Goal: Task Accomplishment & Management: Manage account settings

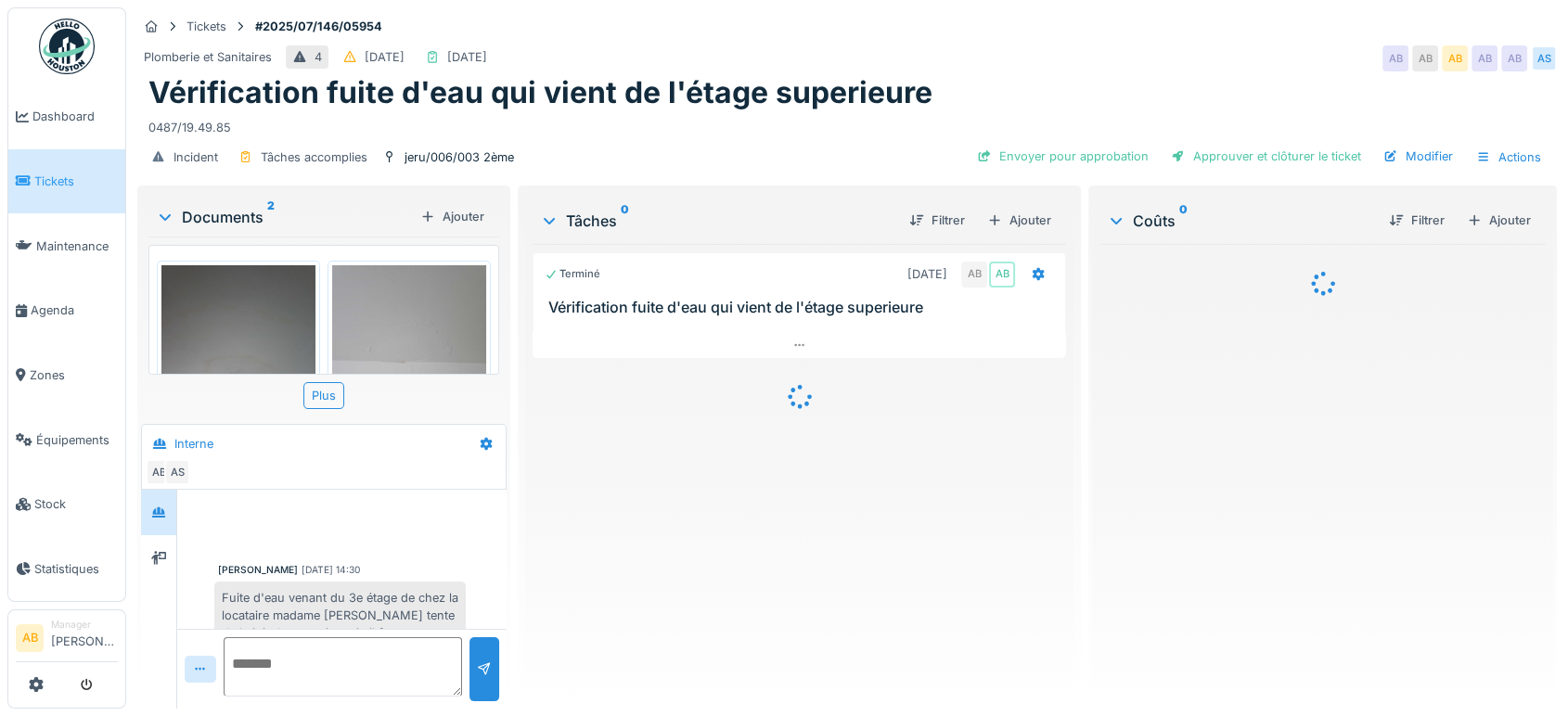
scroll to position [491, 0]
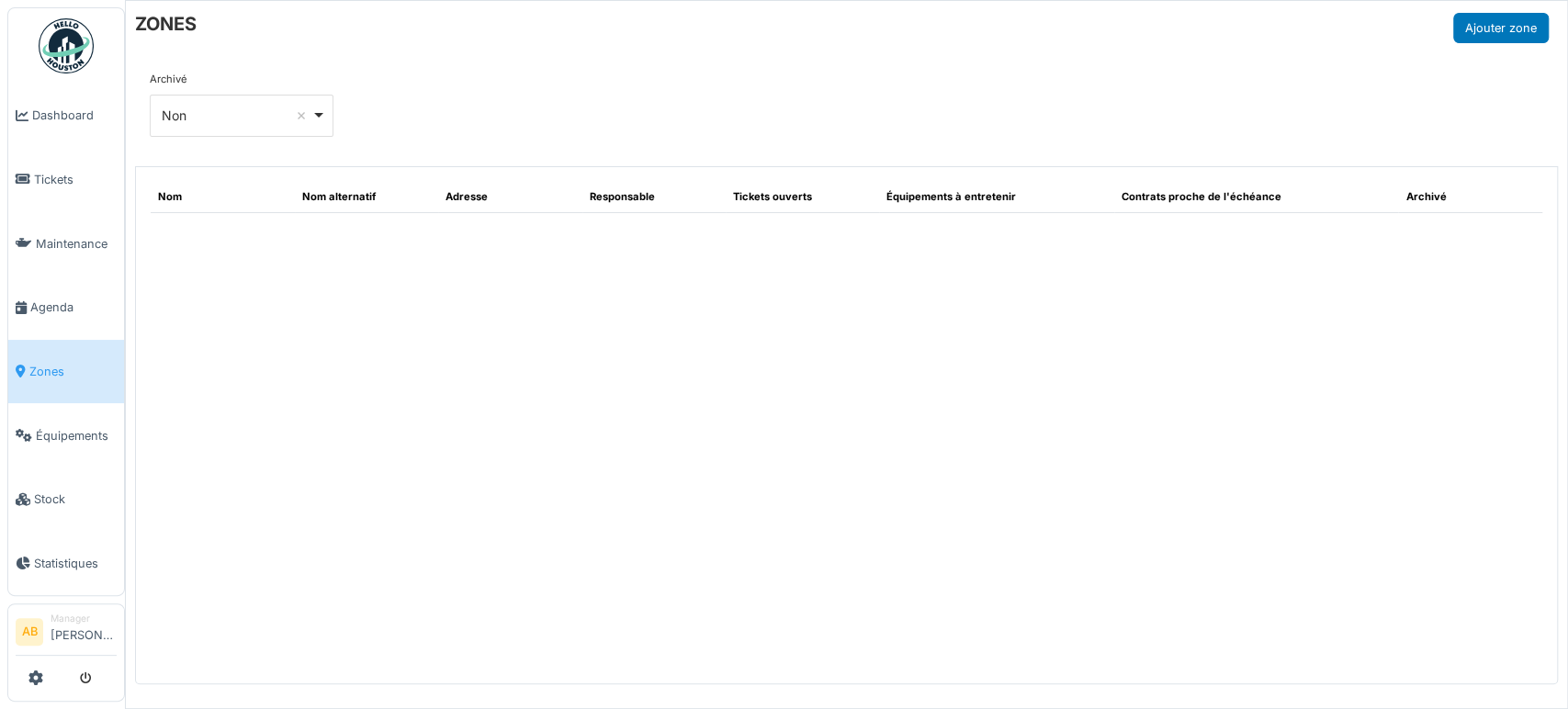
select select "***"
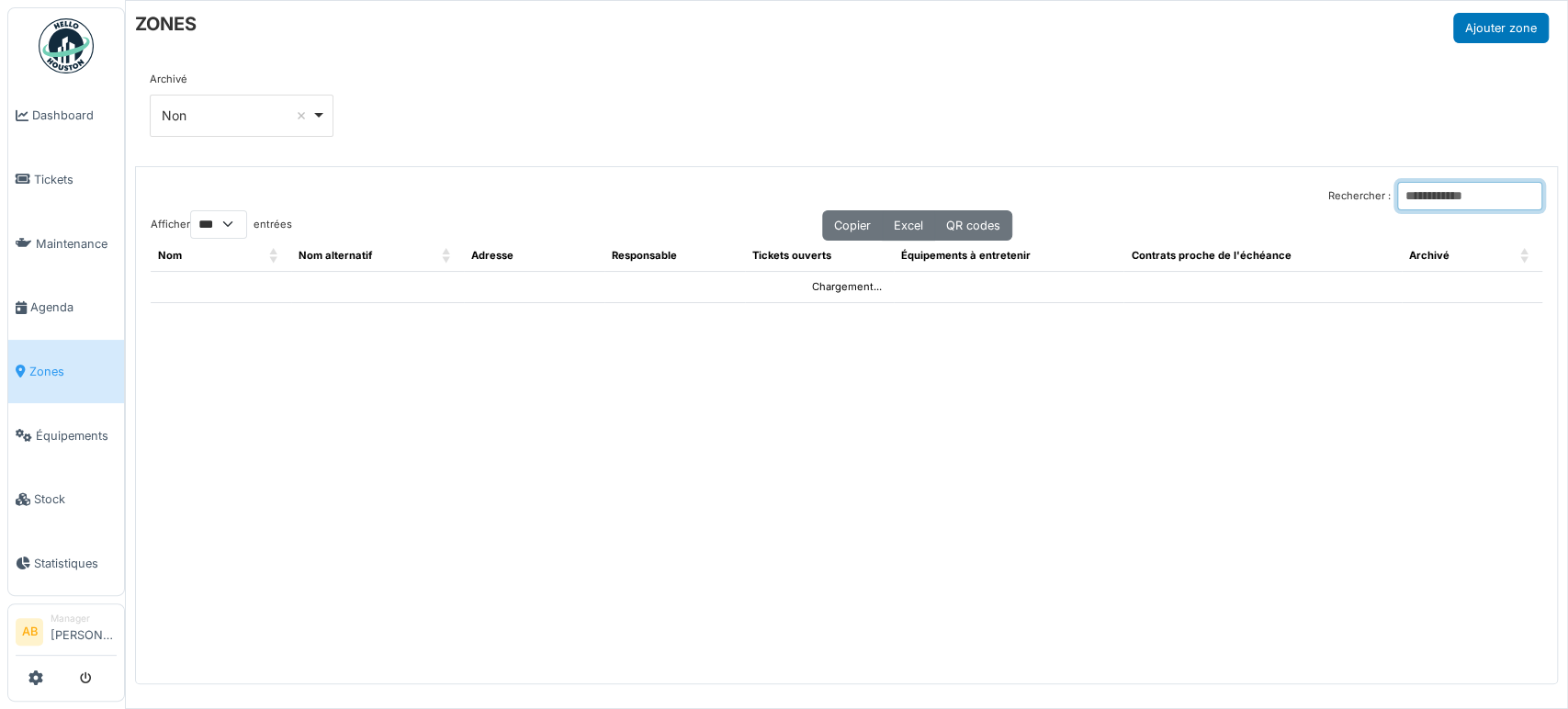
click at [1471, 191] on input "Rechercher :" at bounding box center [1470, 196] width 146 height 29
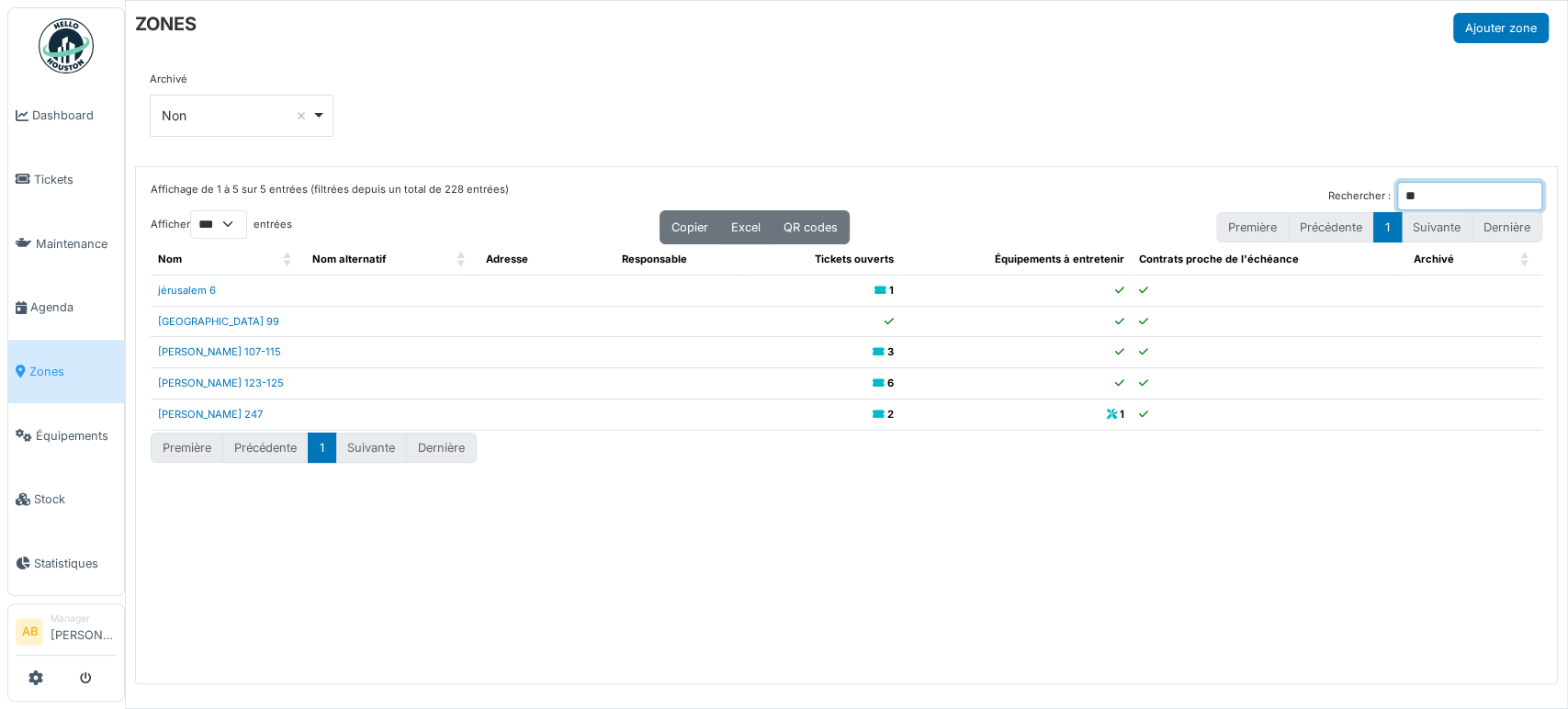
type input "*"
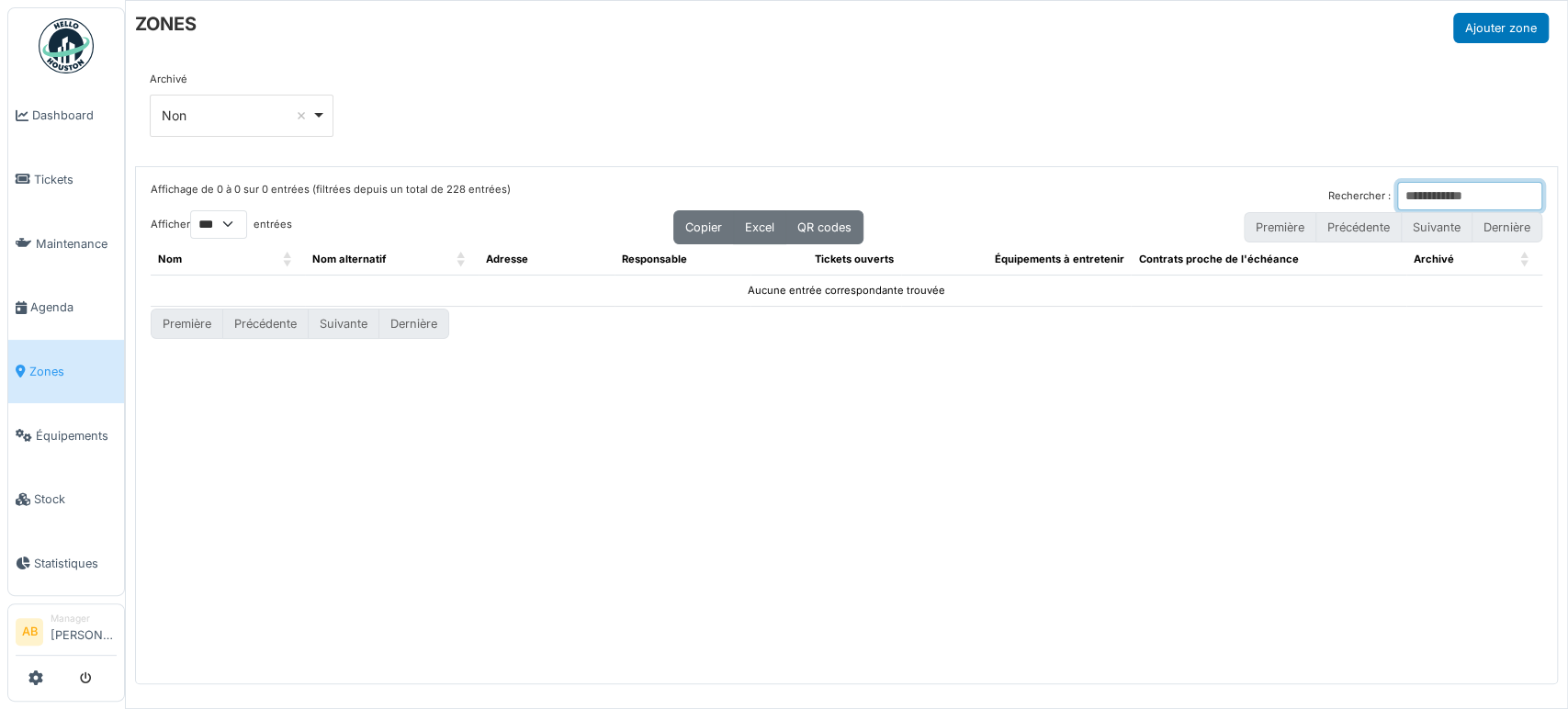
click at [1471, 191] on input "Rechercher :" at bounding box center [1470, 196] width 146 height 29
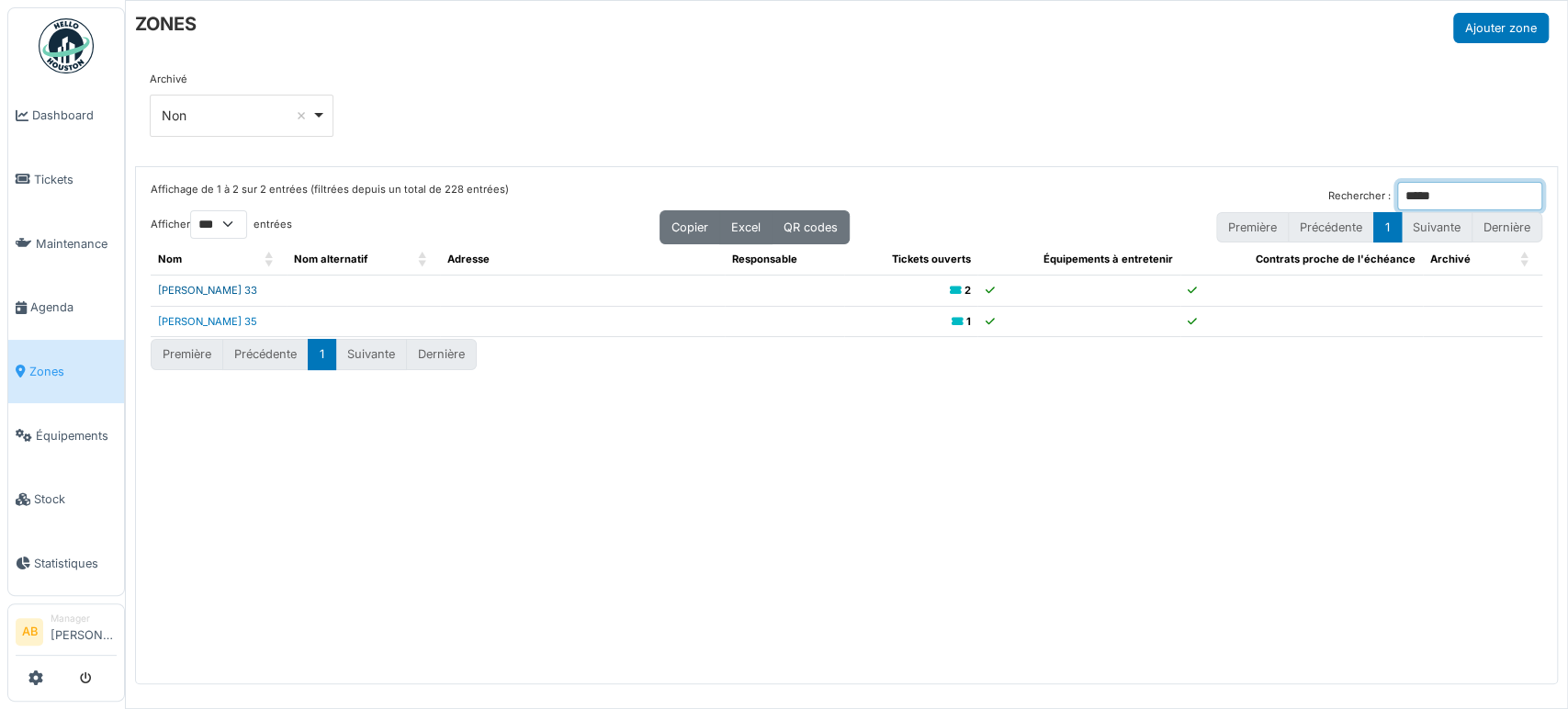
type input "*****"
click at [190, 289] on link "meert 33" at bounding box center [208, 290] width 100 height 12
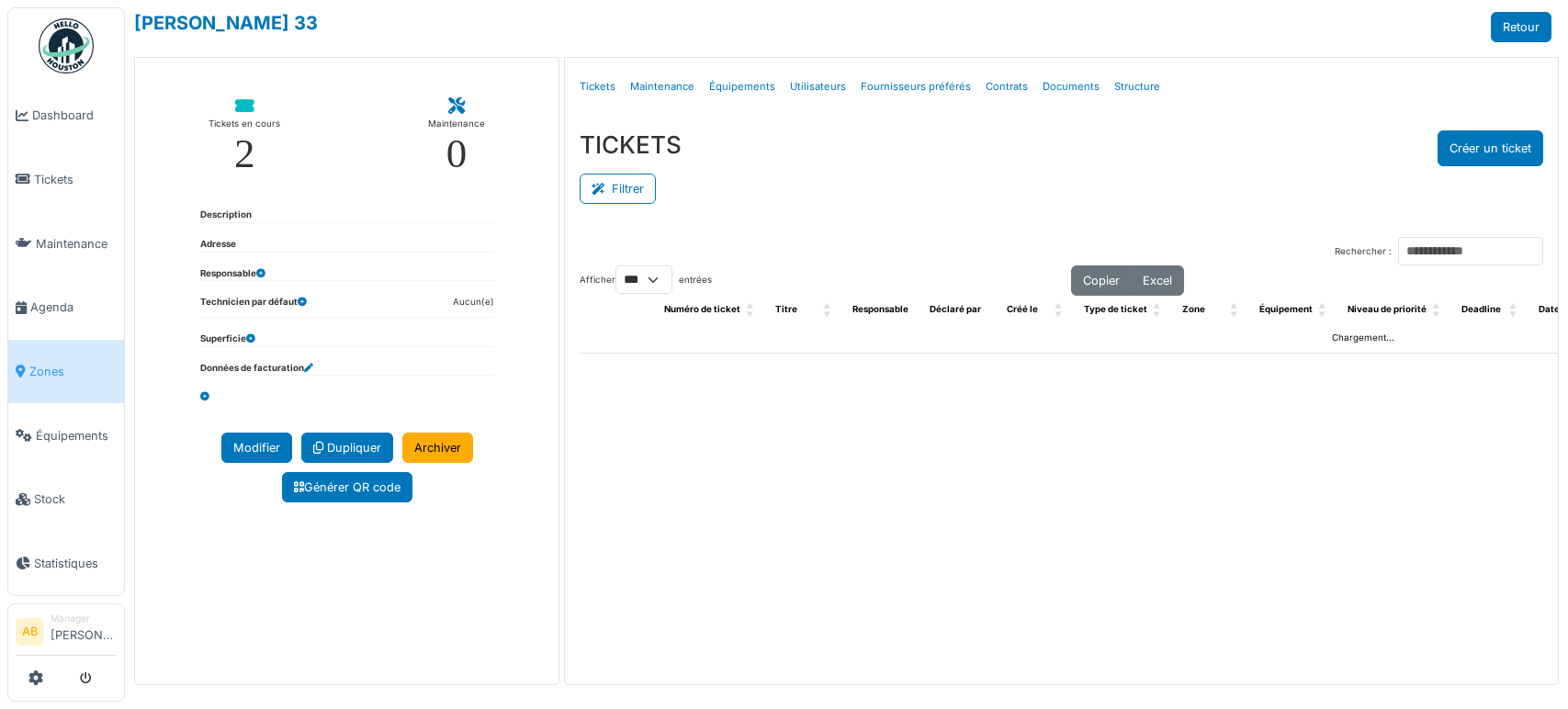
select select "***"
click at [1125, 84] on link "Structure" at bounding box center [1136, 86] width 60 height 43
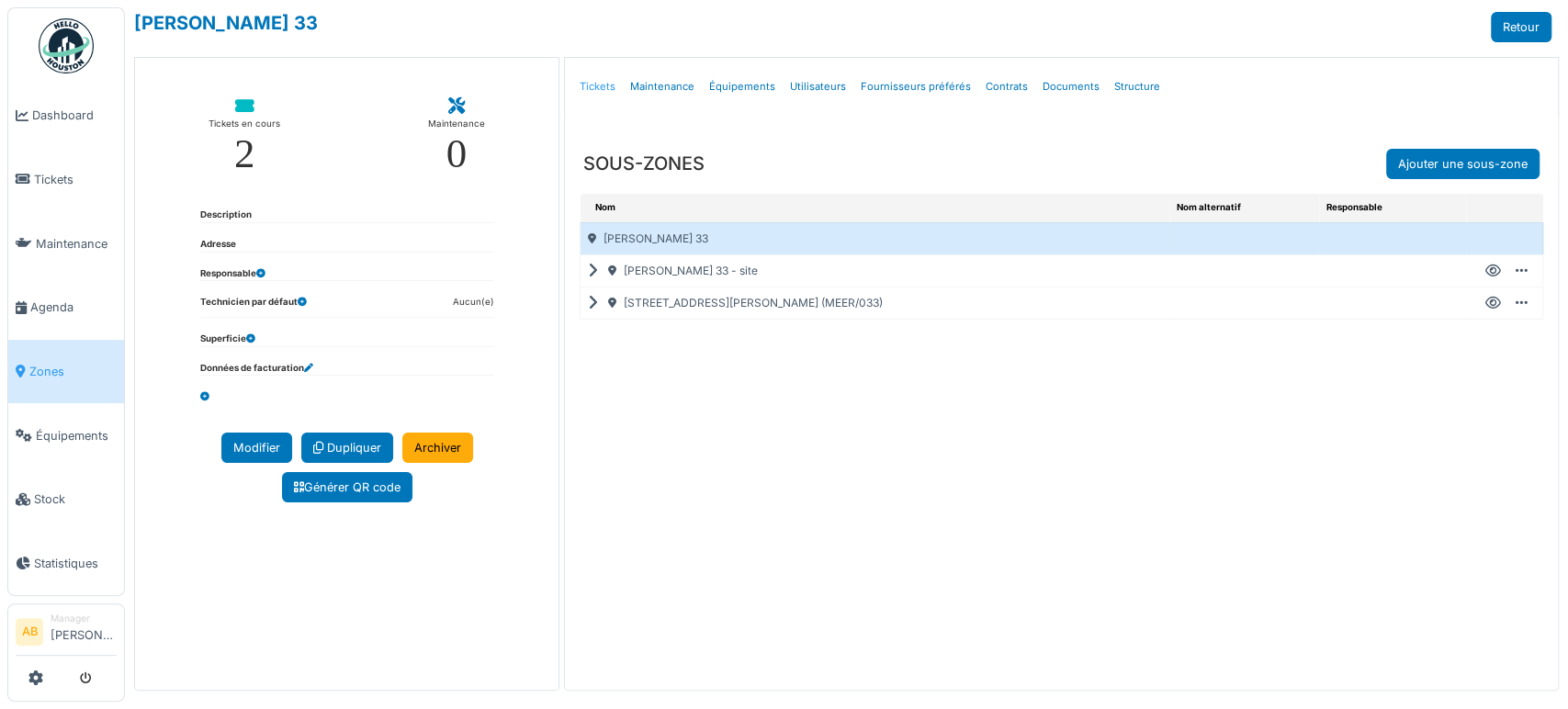
click at [577, 84] on link "Tickets" at bounding box center [597, 86] width 51 height 43
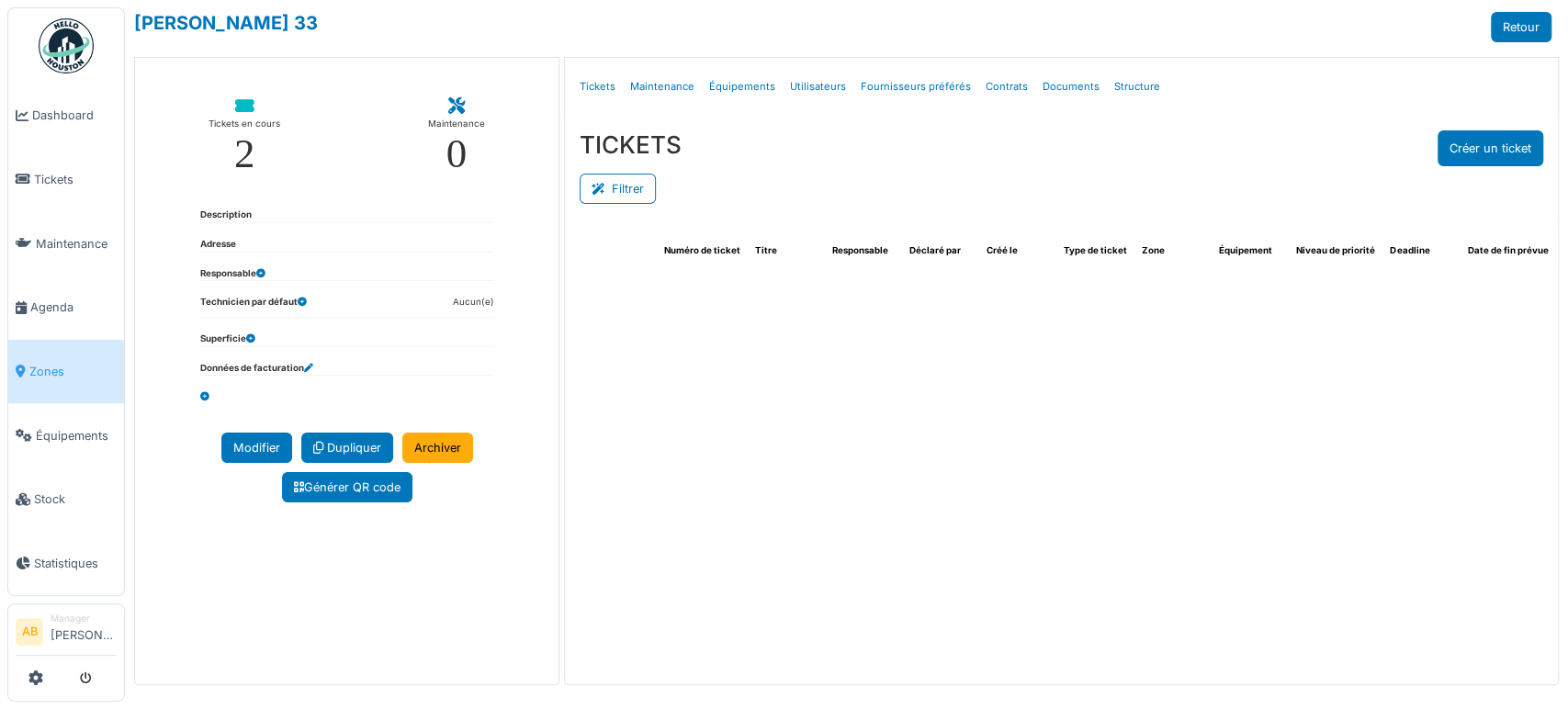
select select "***"
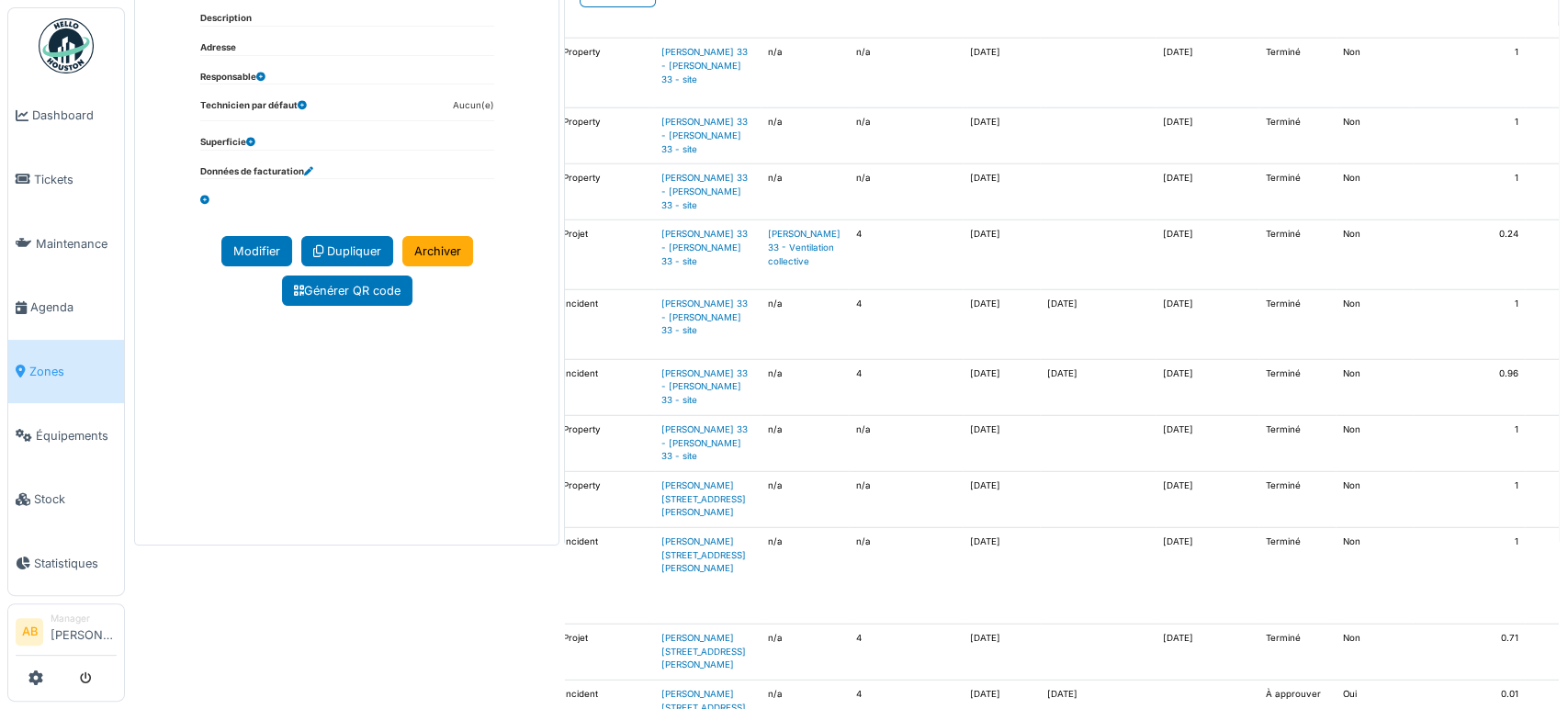
scroll to position [3213, 0]
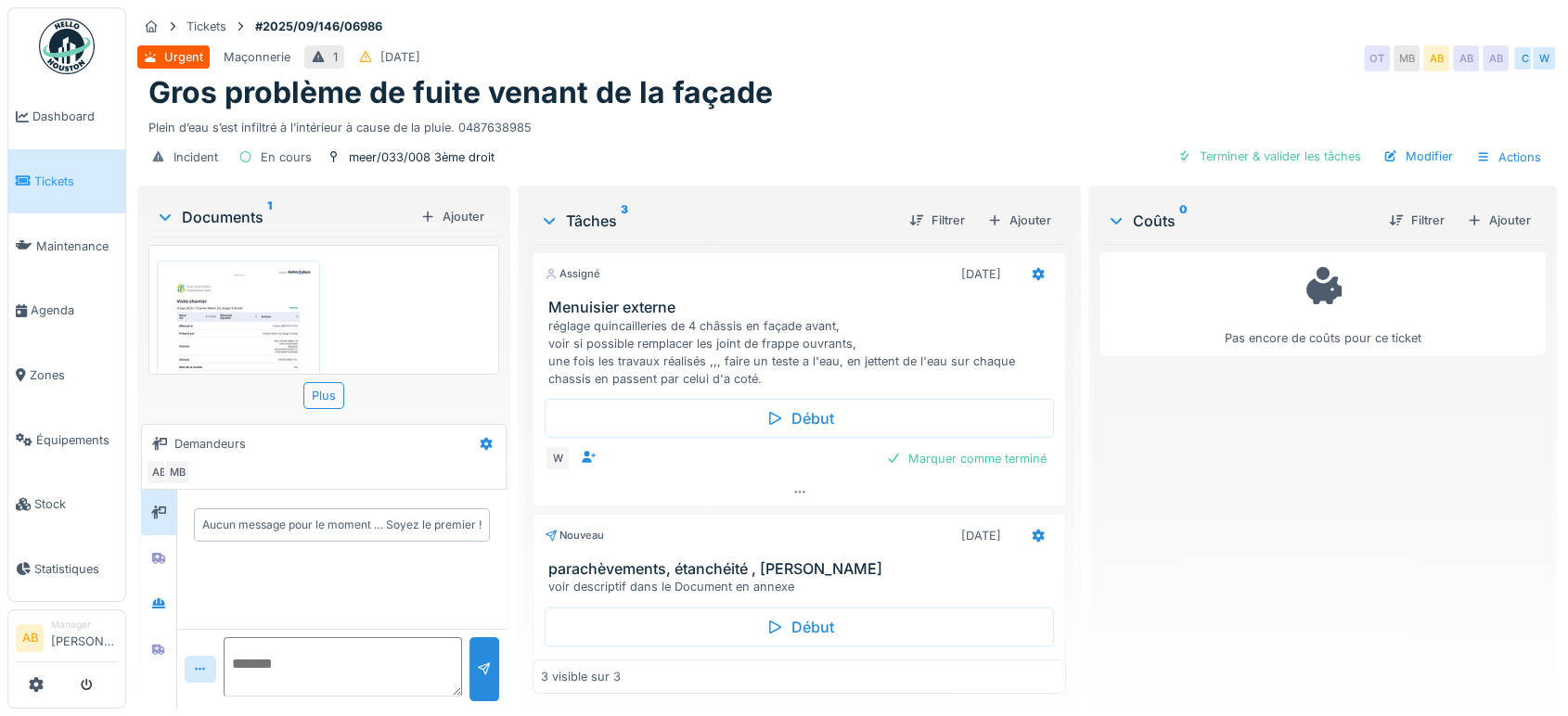
click at [228, 214] on div "Documents 1" at bounding box center [284, 216] width 257 height 22
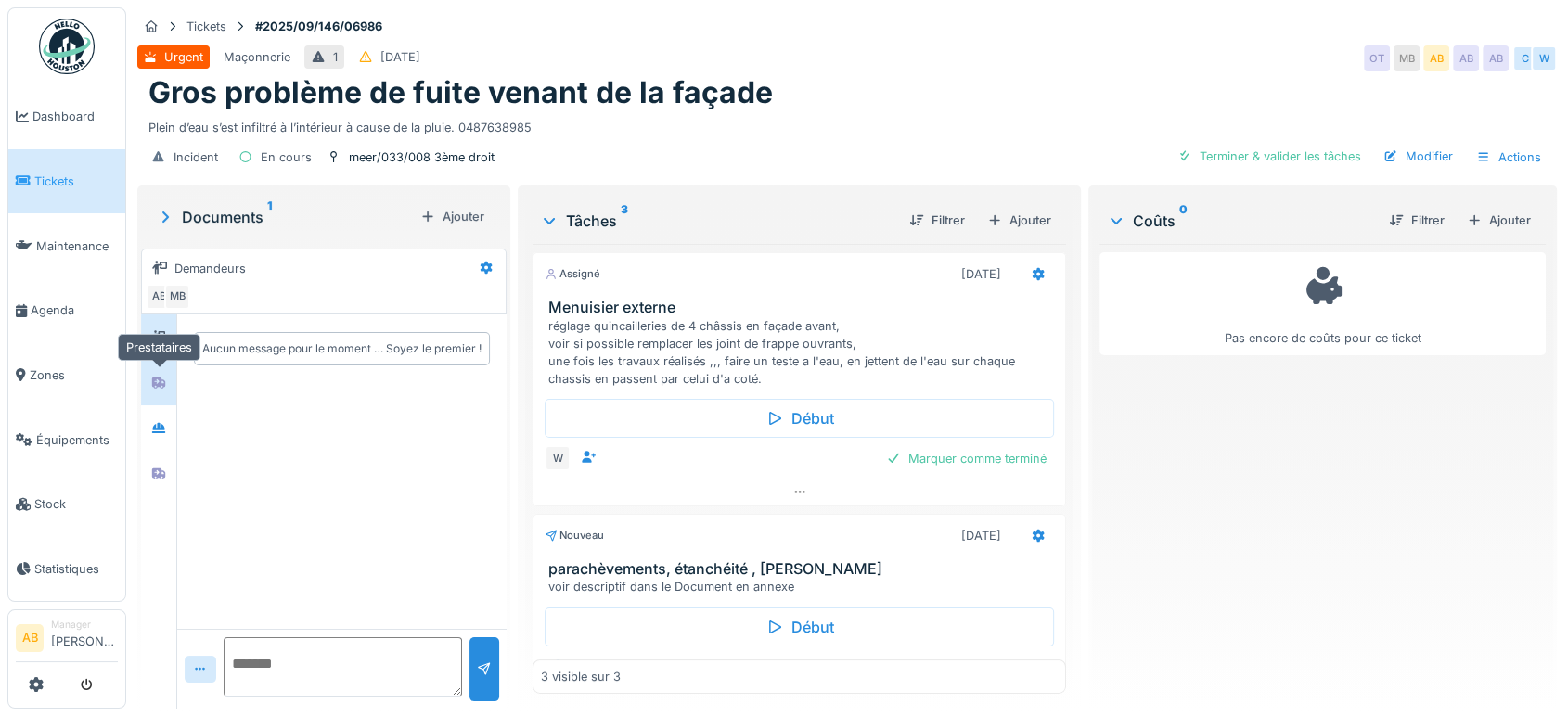
click at [152, 380] on icon at bounding box center [158, 383] width 15 height 12
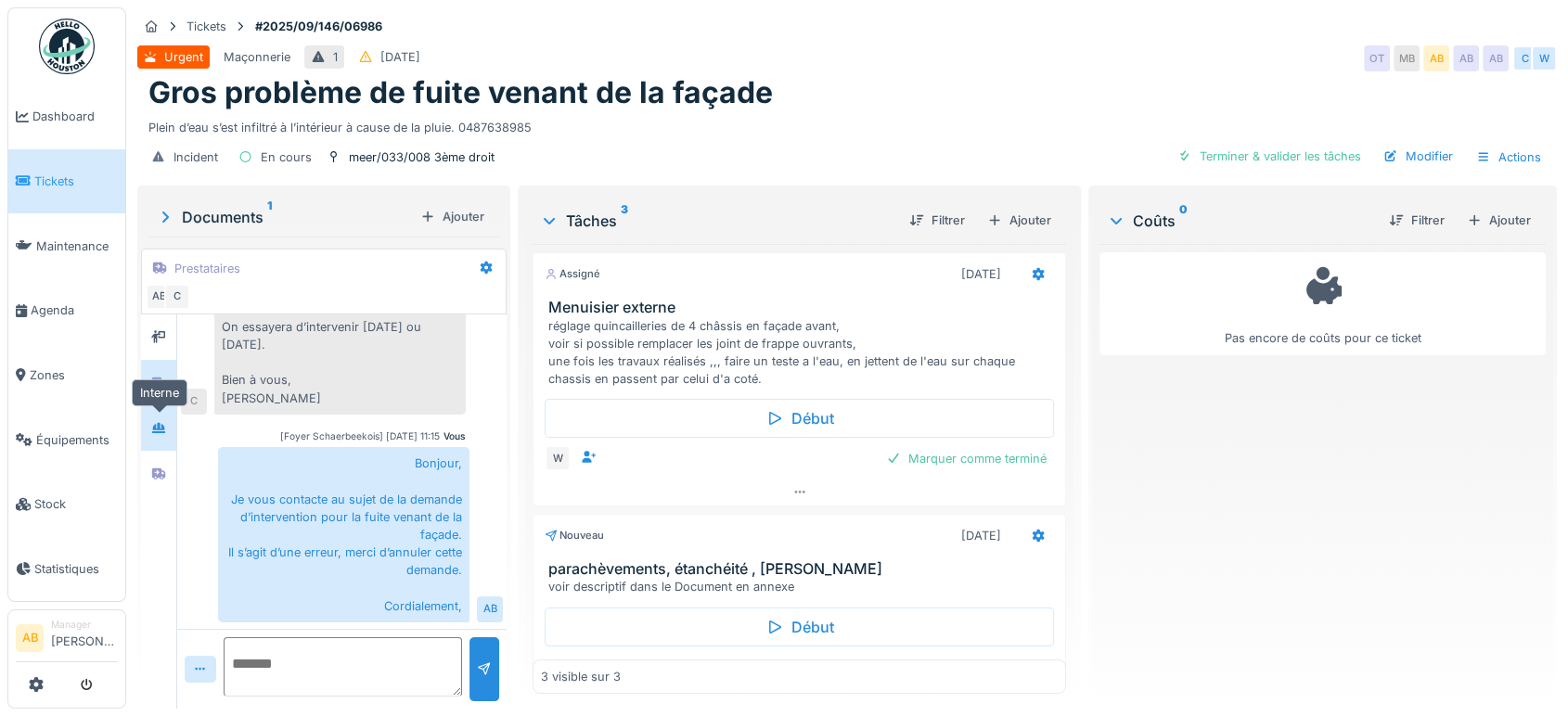
click at [152, 434] on div at bounding box center [158, 428] width 15 height 17
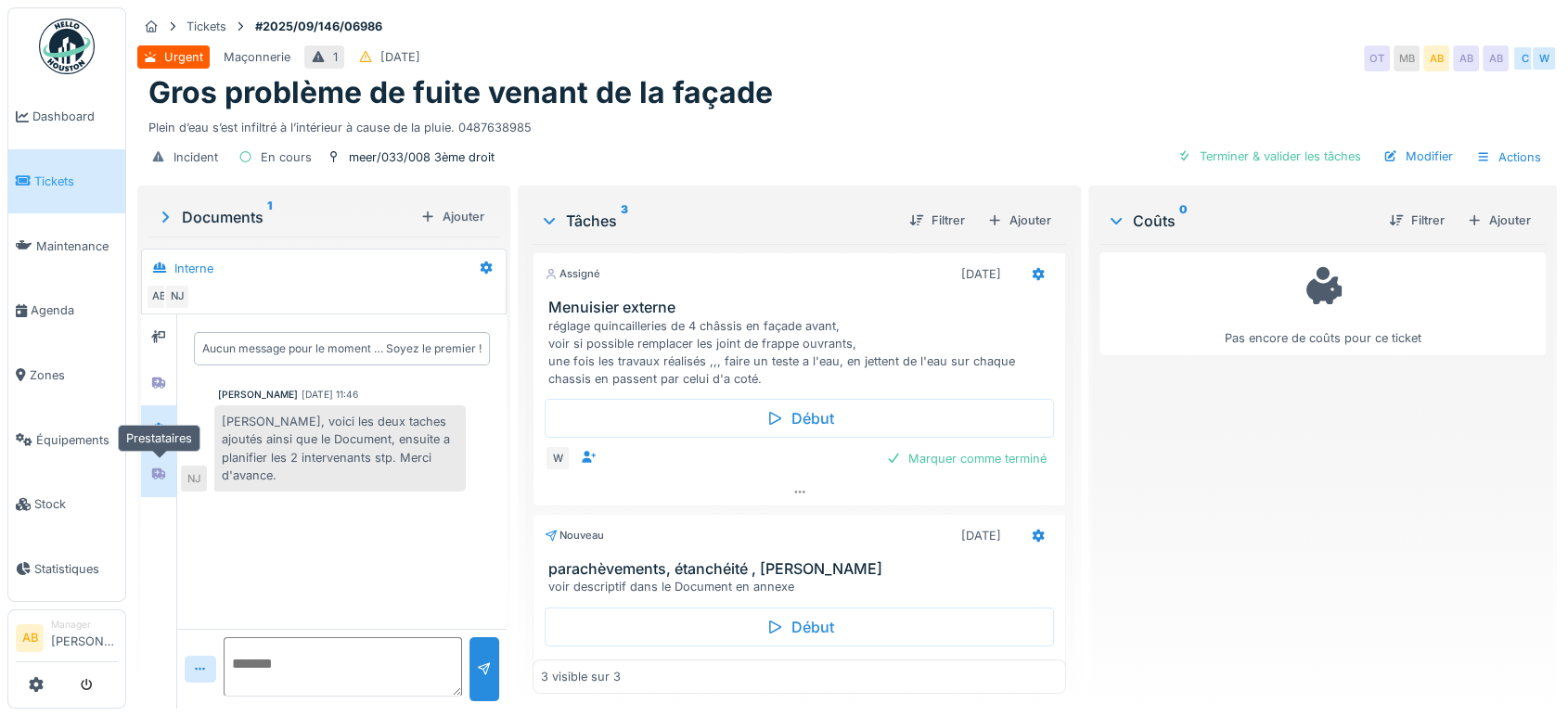
click at [154, 476] on icon at bounding box center [158, 473] width 15 height 12
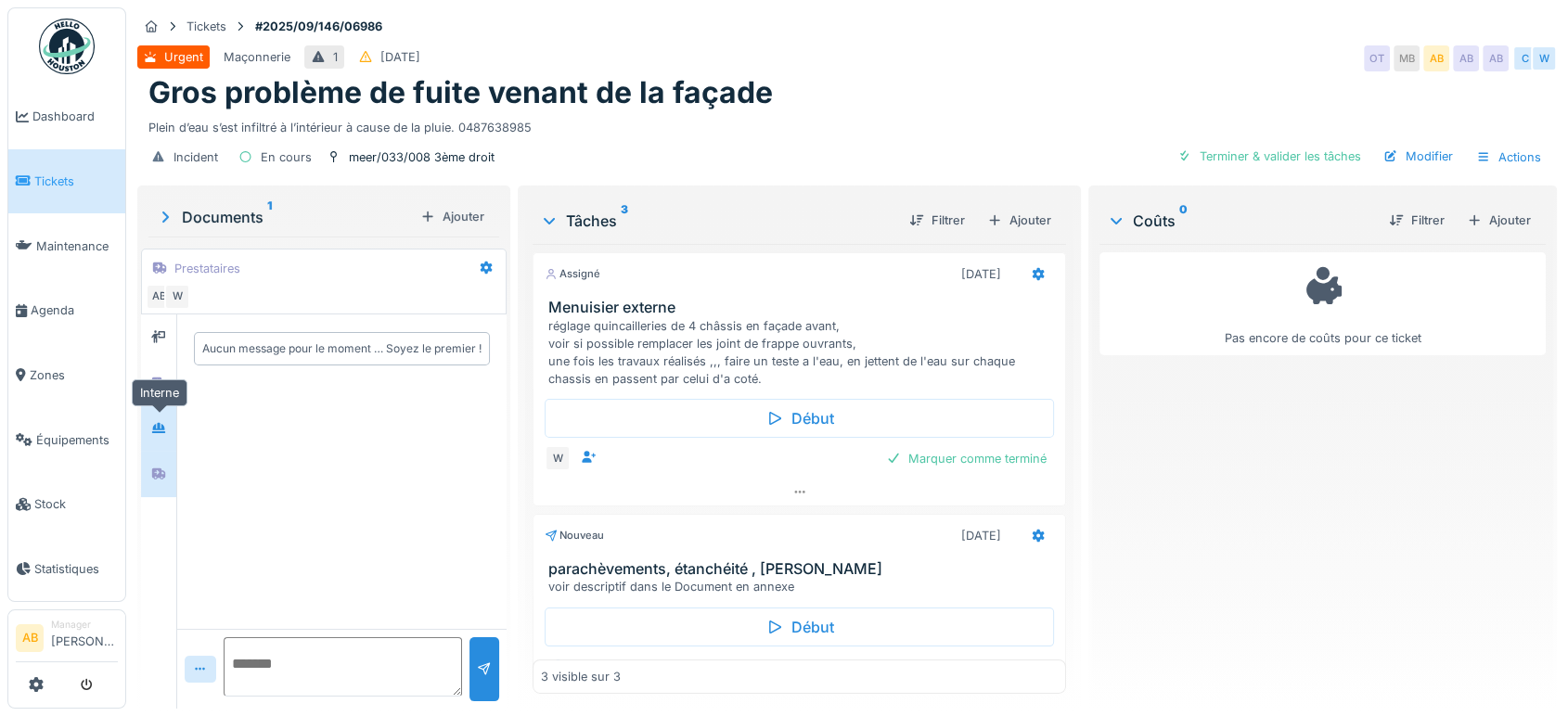
click at [149, 421] on div at bounding box center [159, 428] width 28 height 23
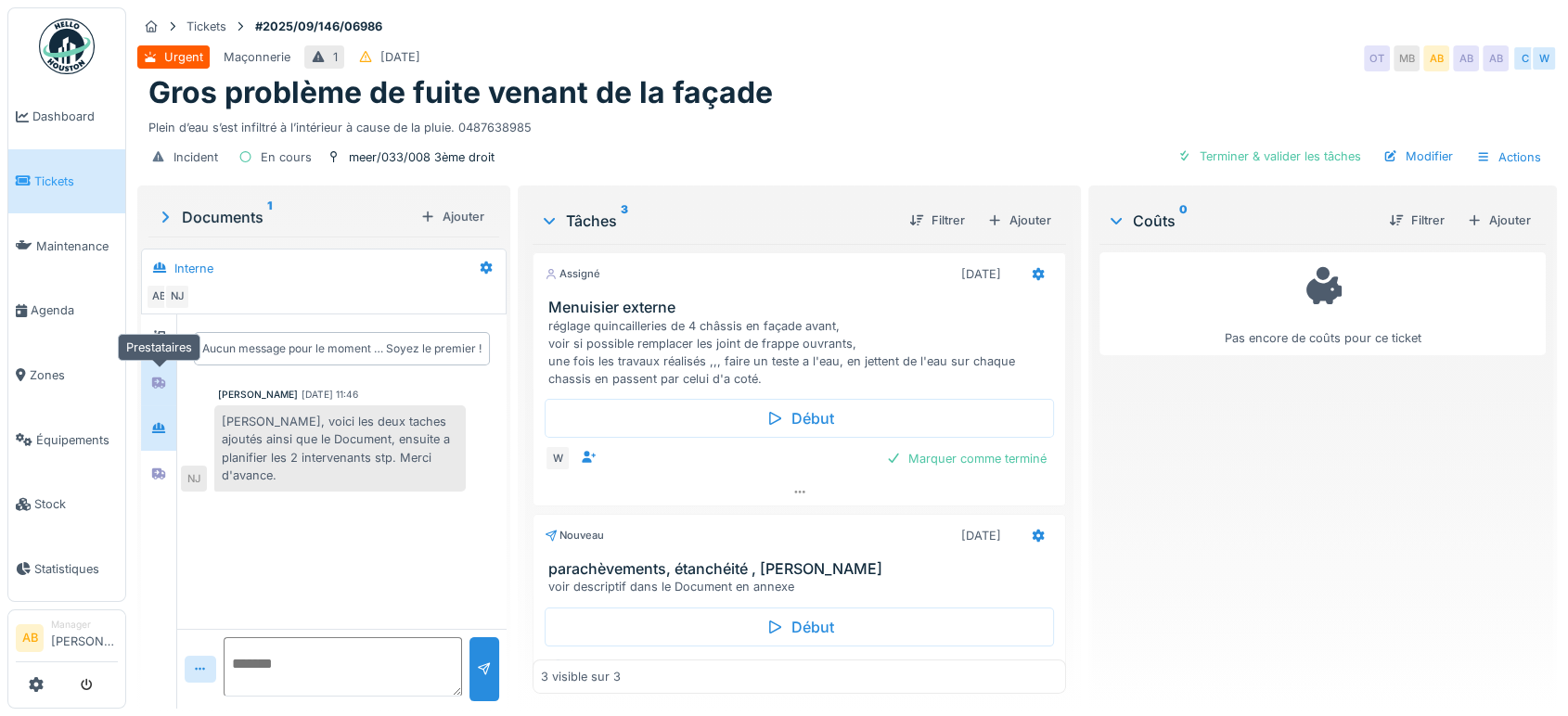
click at [156, 384] on icon at bounding box center [158, 384] width 13 height 12
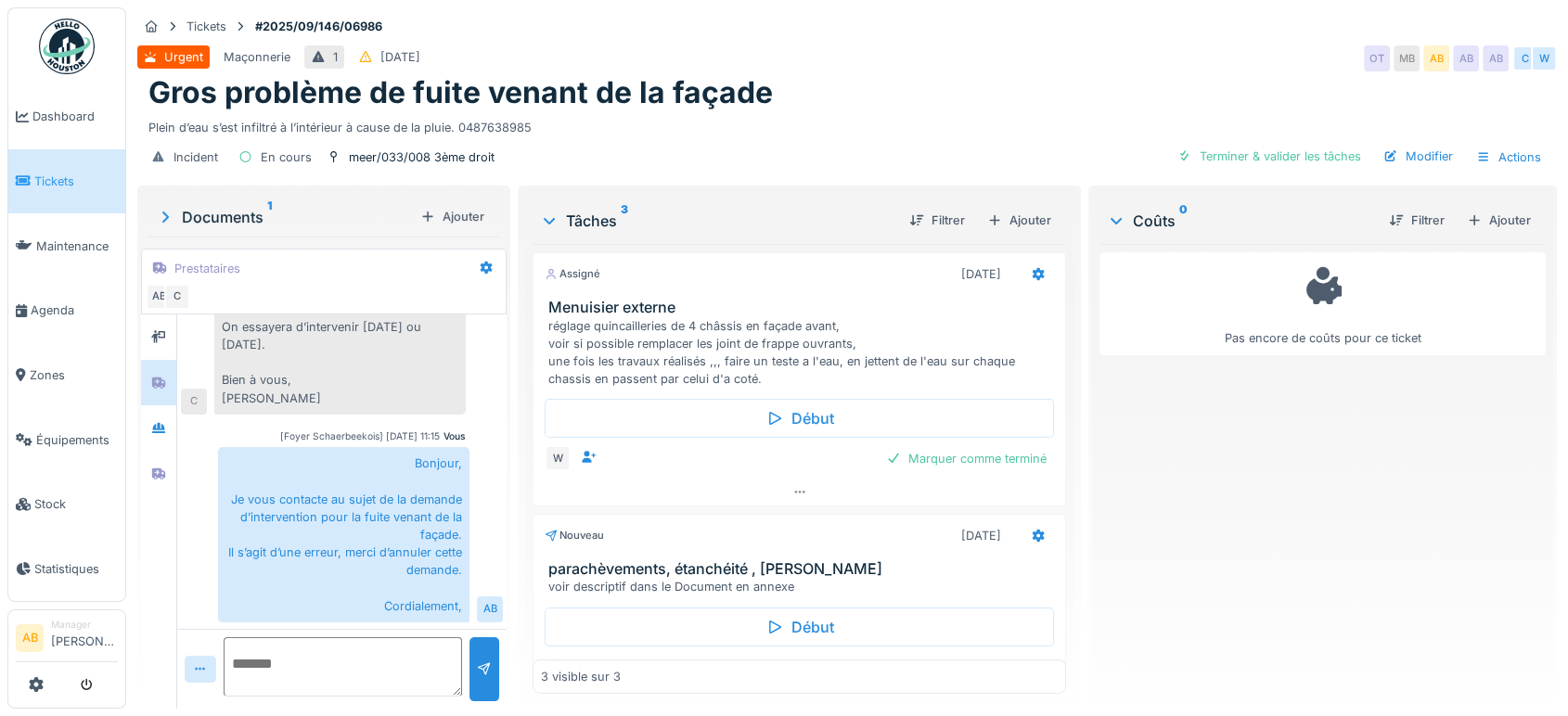
click at [230, 207] on div "Documents 1" at bounding box center [284, 216] width 257 height 22
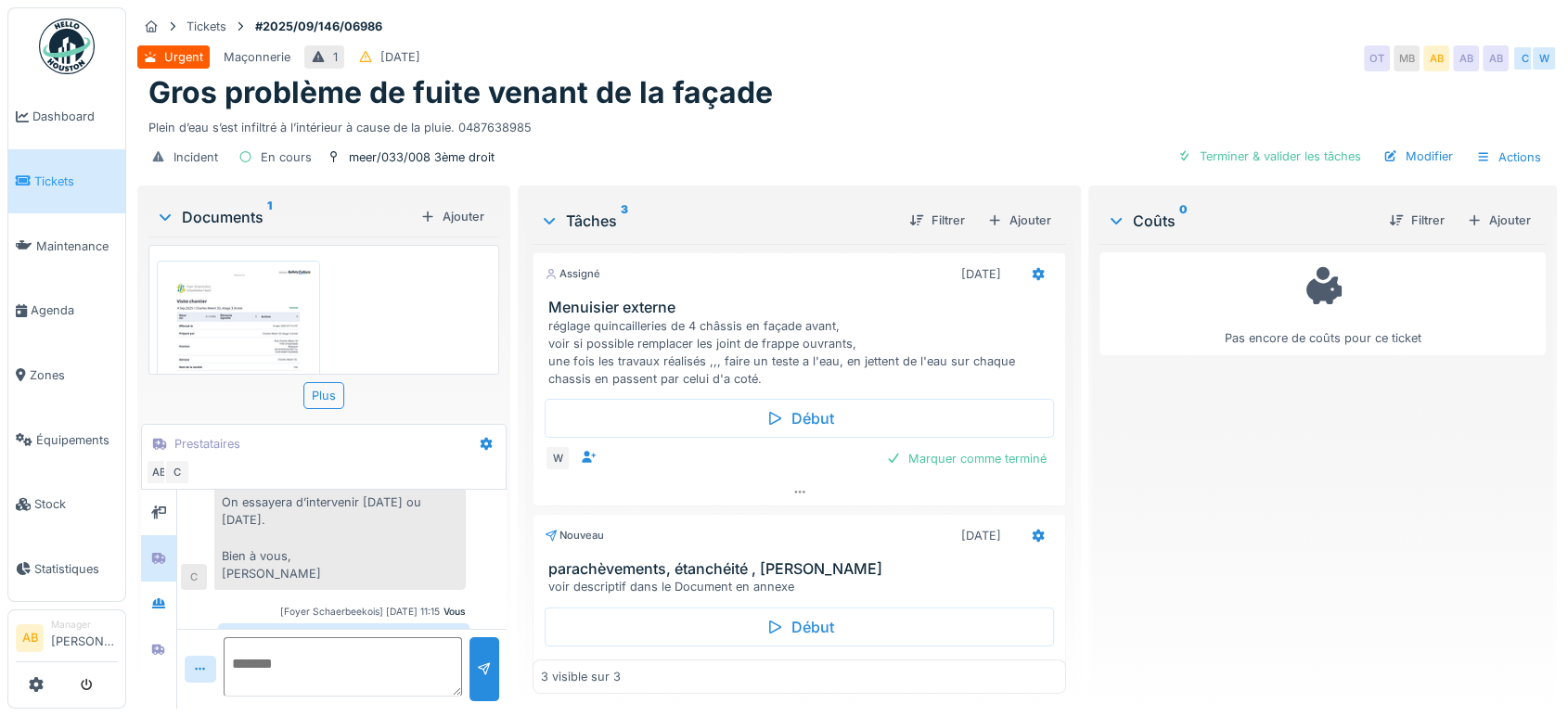
click at [259, 199] on div "Documents 1 Ajouter" at bounding box center [324, 215] width 351 height 40
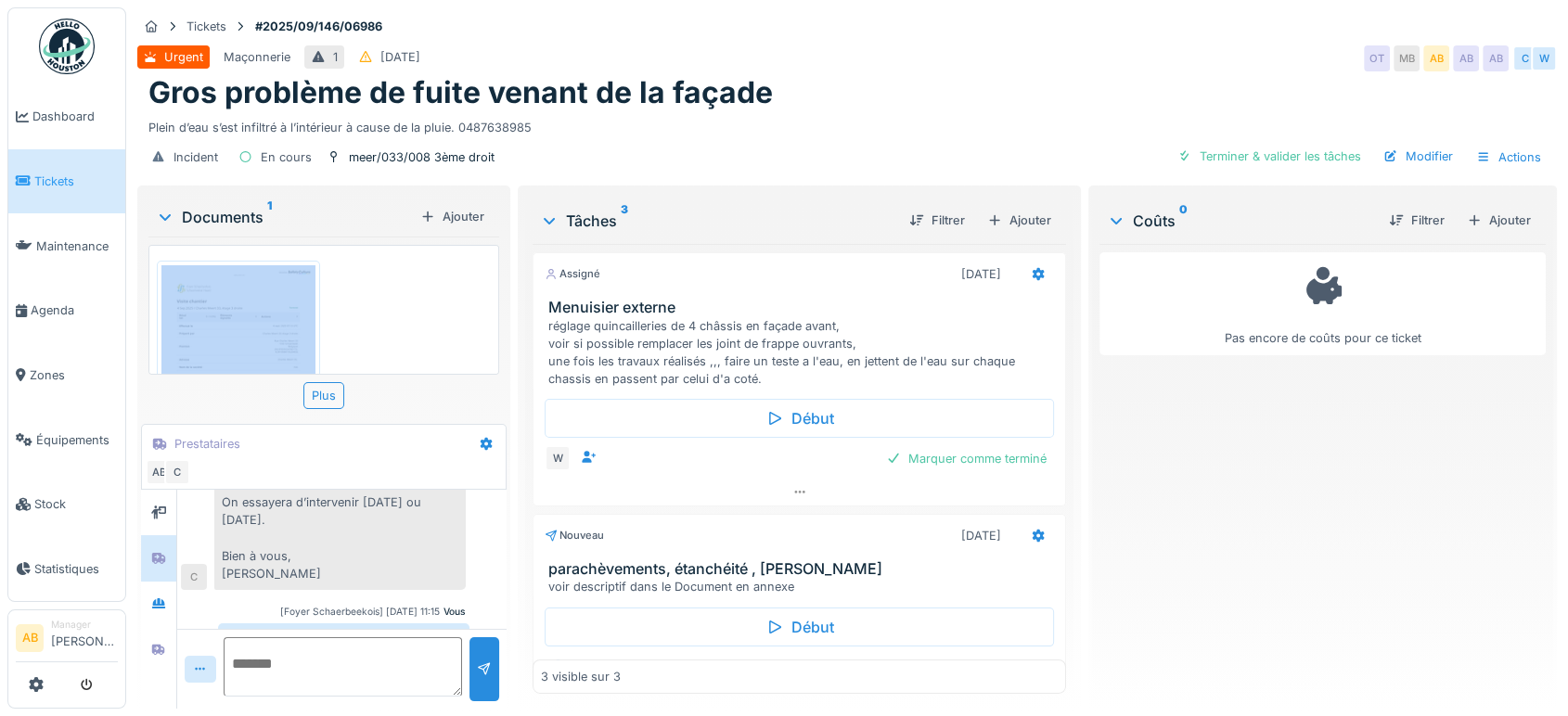
click at [259, 199] on div "Documents 1 Ajouter" at bounding box center [324, 215] width 351 height 40
click at [253, 209] on div "Documents 1" at bounding box center [284, 216] width 257 height 22
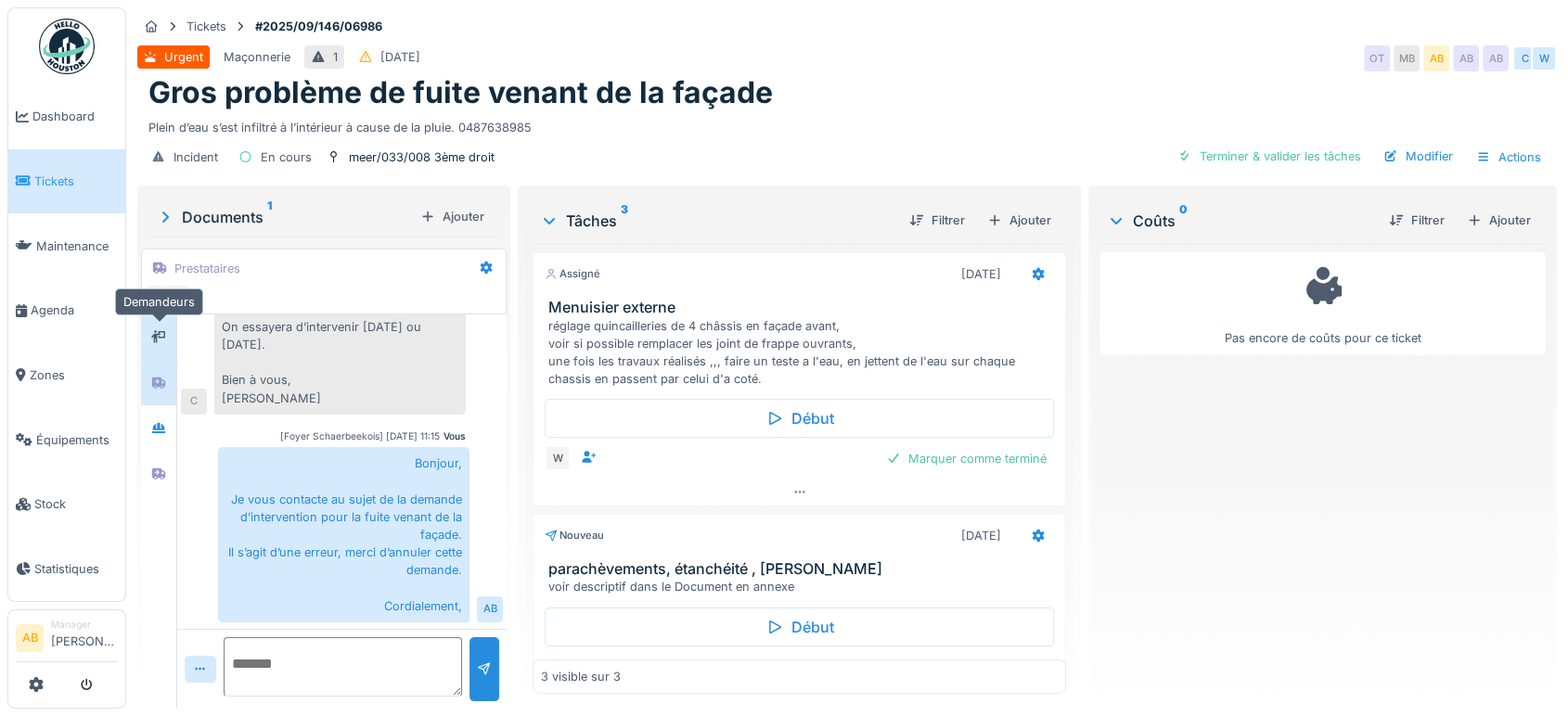
click at [150, 326] on div at bounding box center [159, 337] width 28 height 23
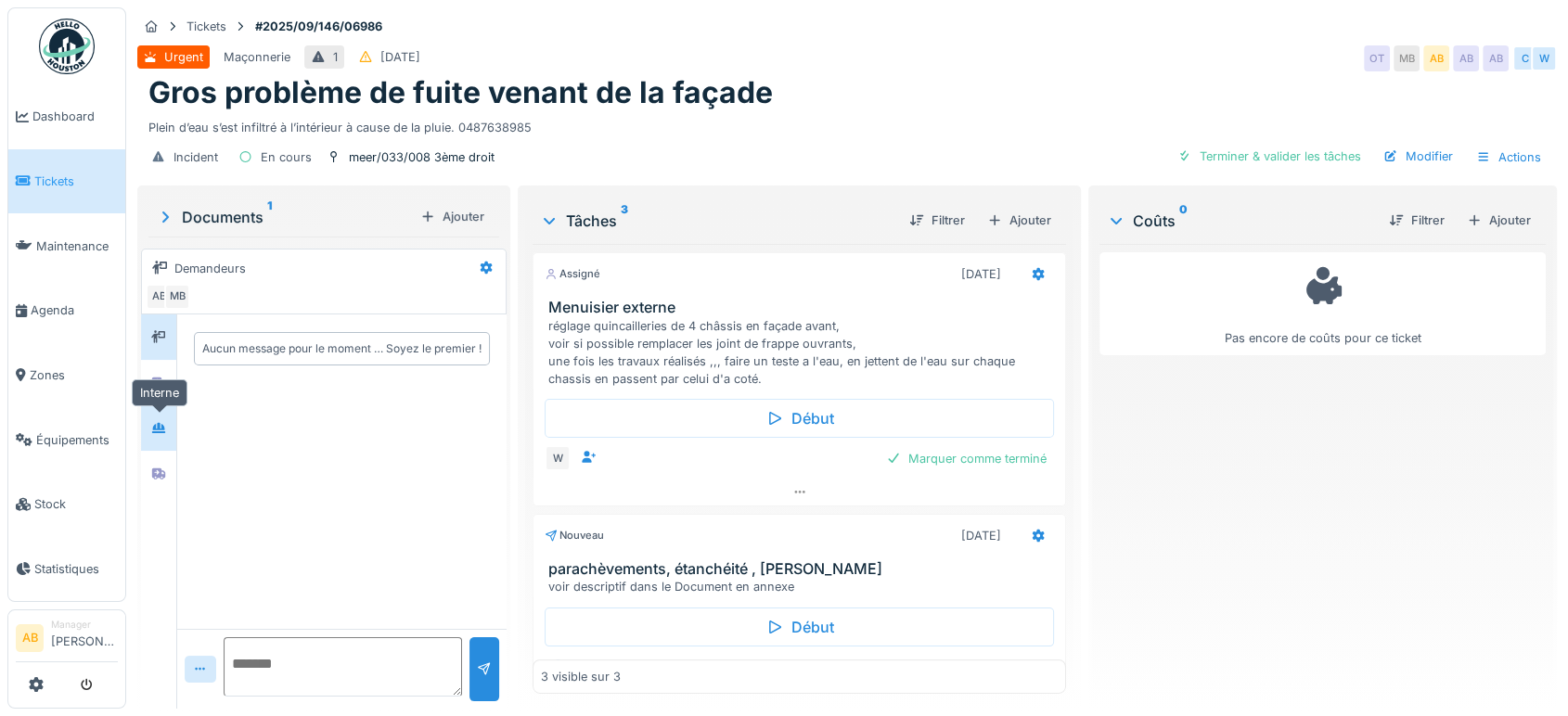
click at [149, 439] on div at bounding box center [159, 428] width 28 height 31
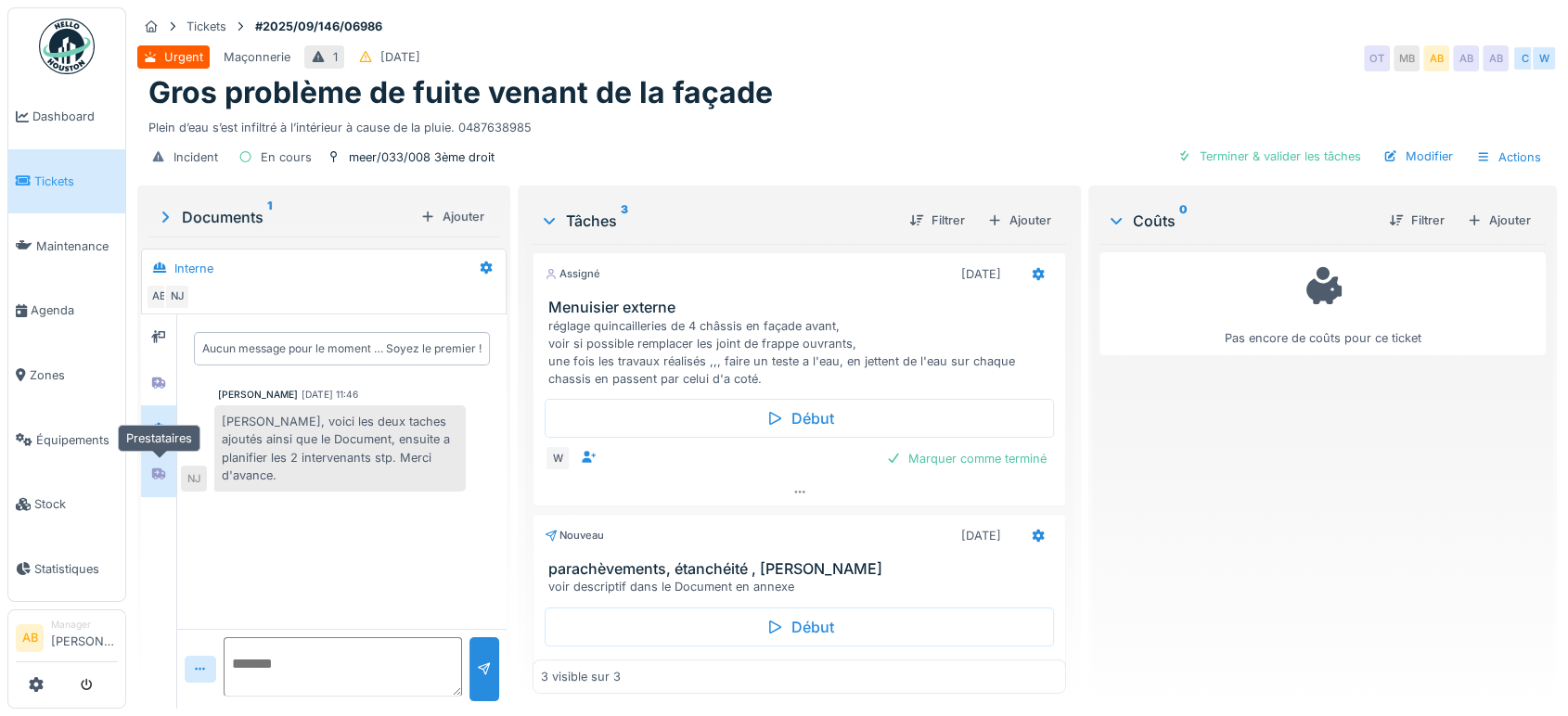
click at [163, 468] on icon at bounding box center [158, 473] width 15 height 12
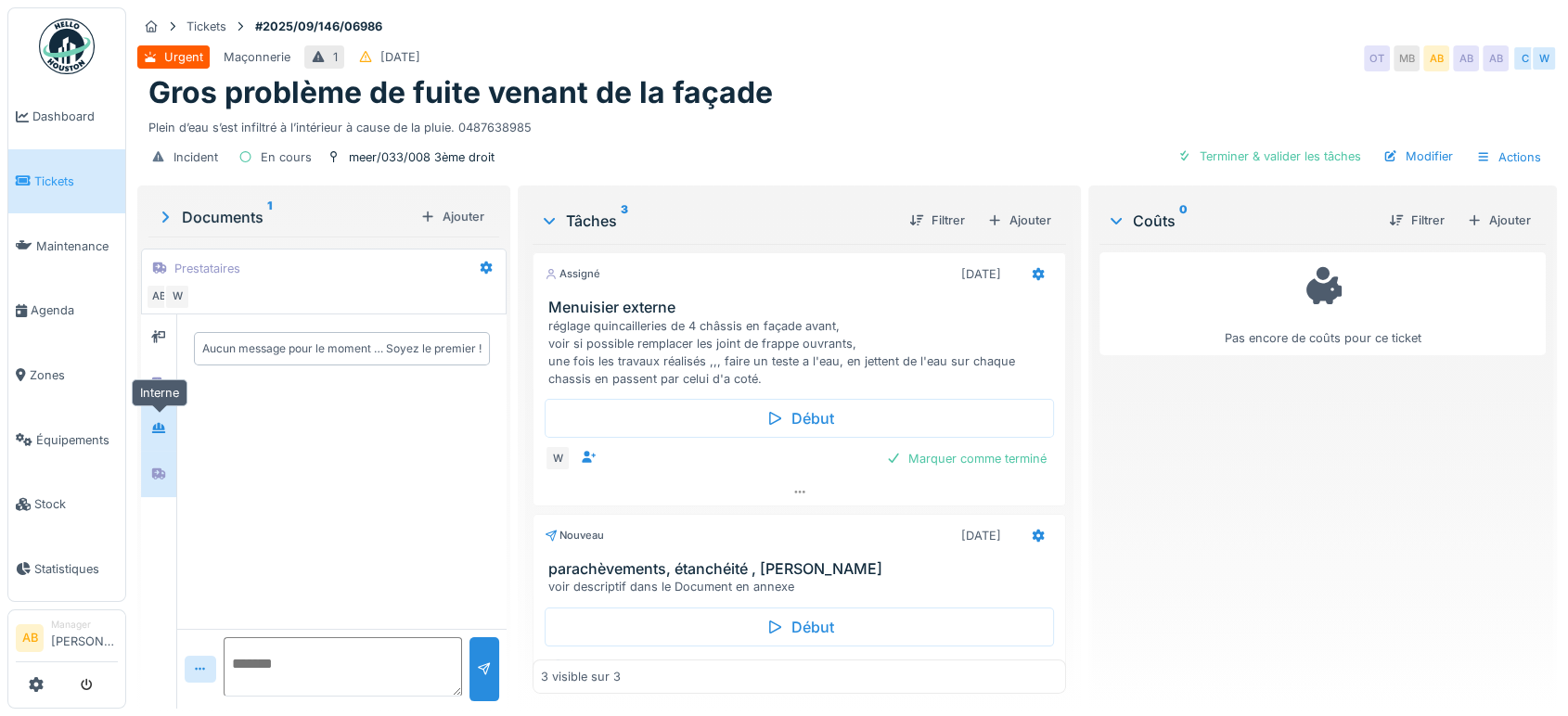
click at [171, 437] on div at bounding box center [159, 428] width 28 height 23
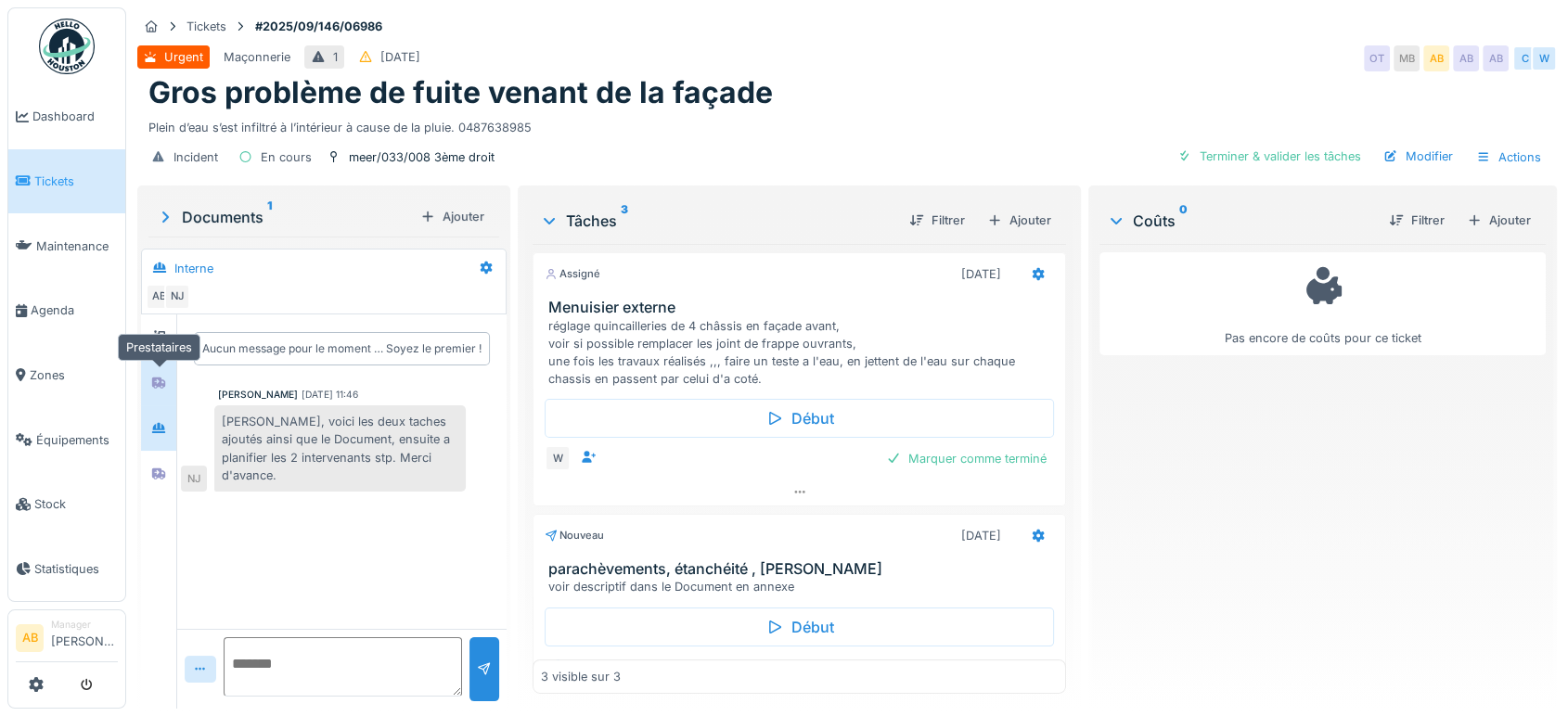
click at [161, 371] on div at bounding box center [159, 383] width 28 height 23
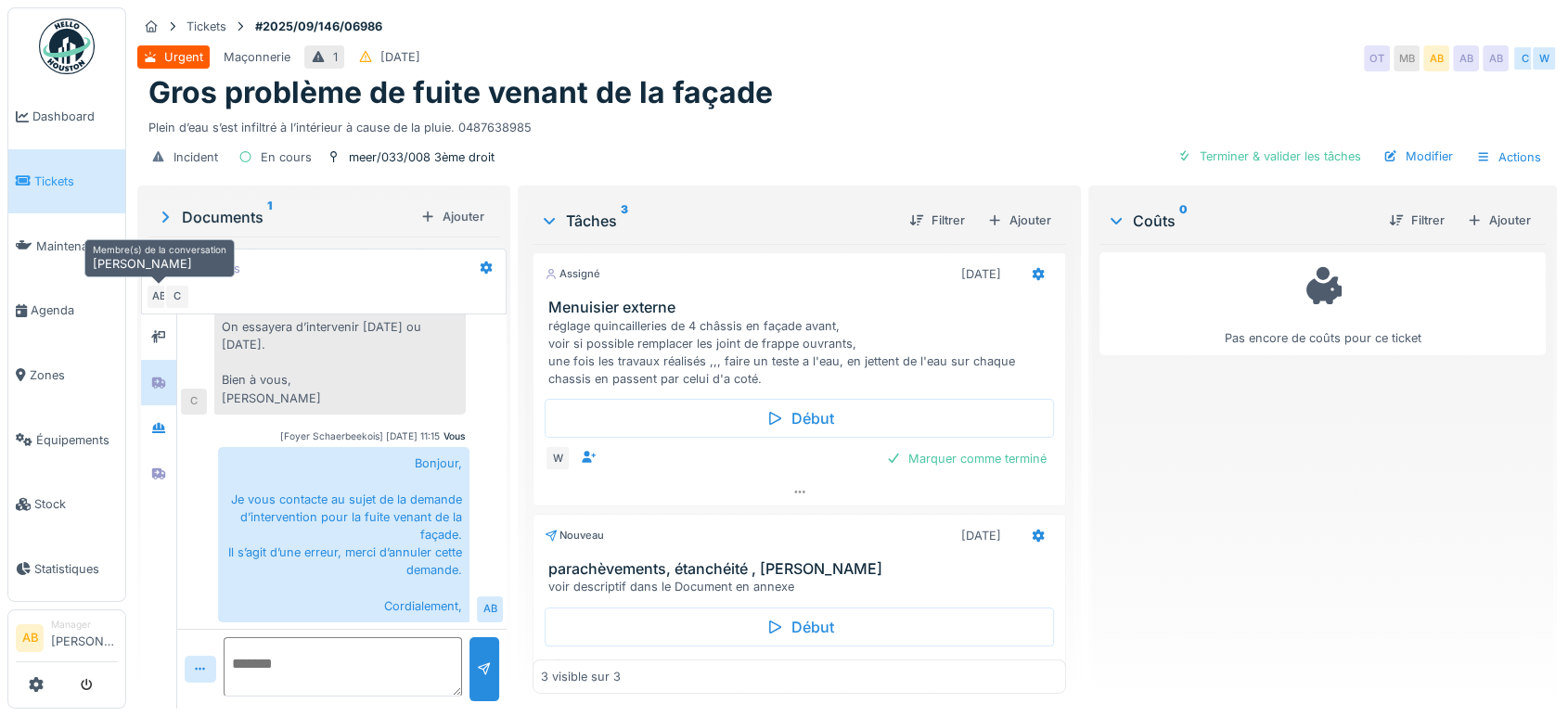
click at [159, 300] on div "AB" at bounding box center [159, 297] width 26 height 26
click at [149, 448] on div at bounding box center [159, 427] width 35 height 45
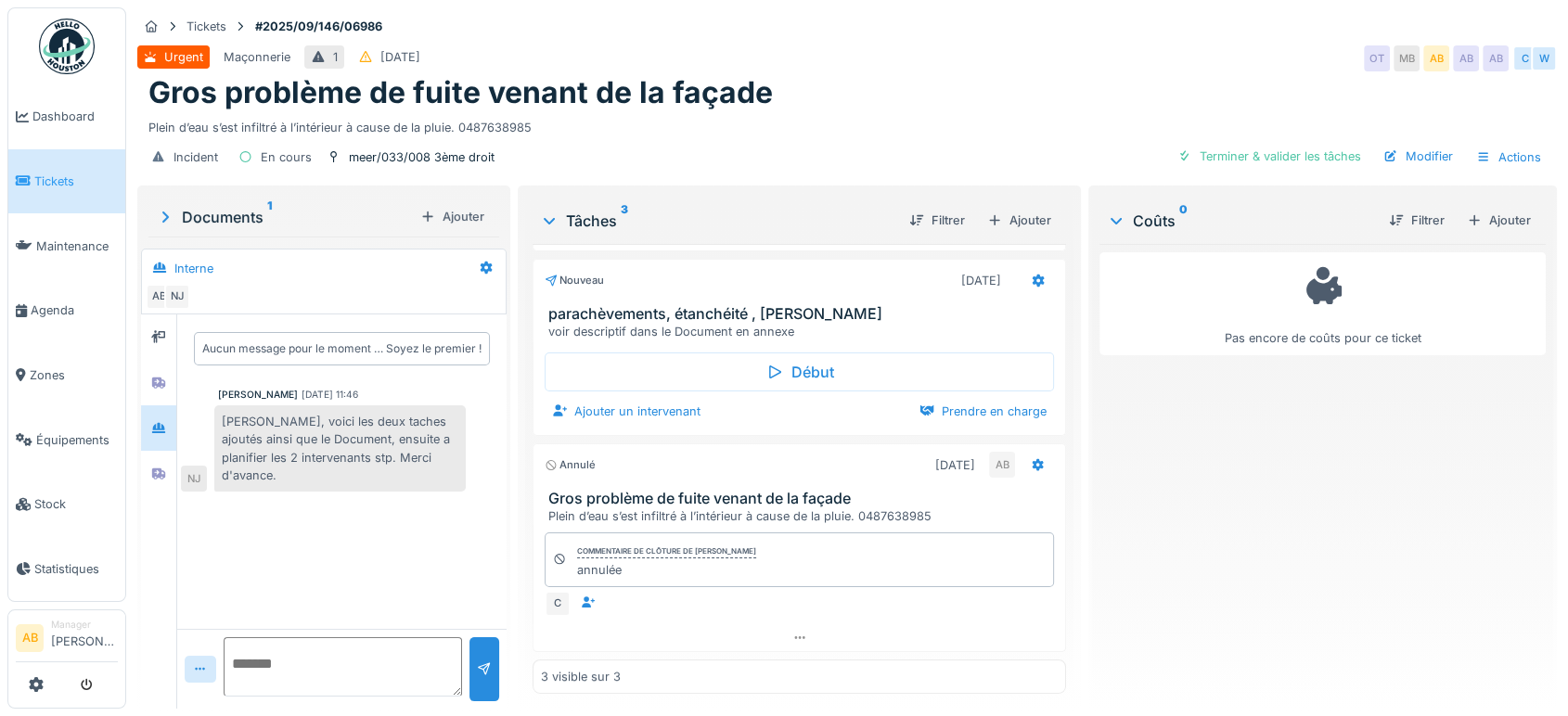
scroll to position [14, 0]
click at [153, 380] on div at bounding box center [159, 383] width 28 height 31
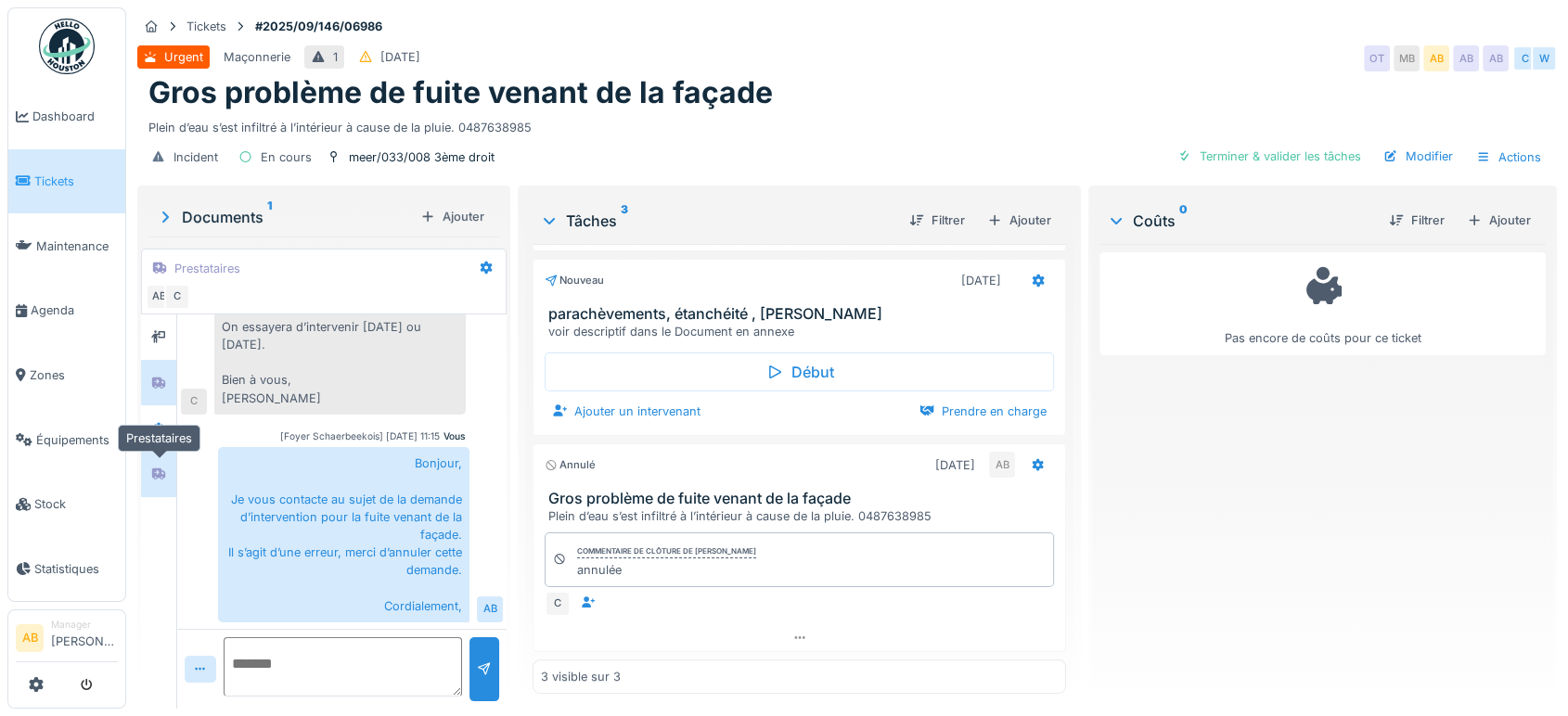
click at [156, 468] on icon at bounding box center [158, 473] width 15 height 12
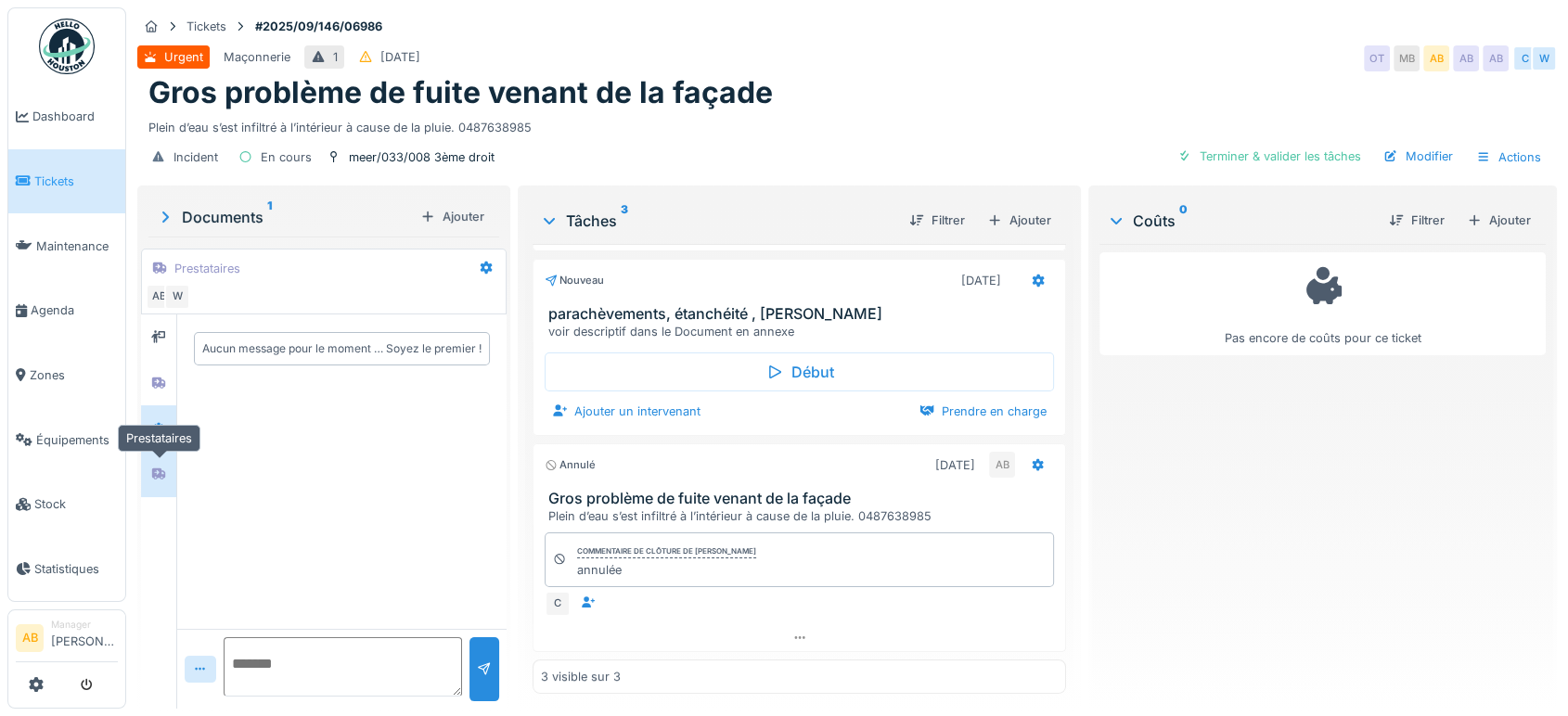
scroll to position [0, 0]
click at [158, 419] on div at bounding box center [158, 428] width 15 height 17
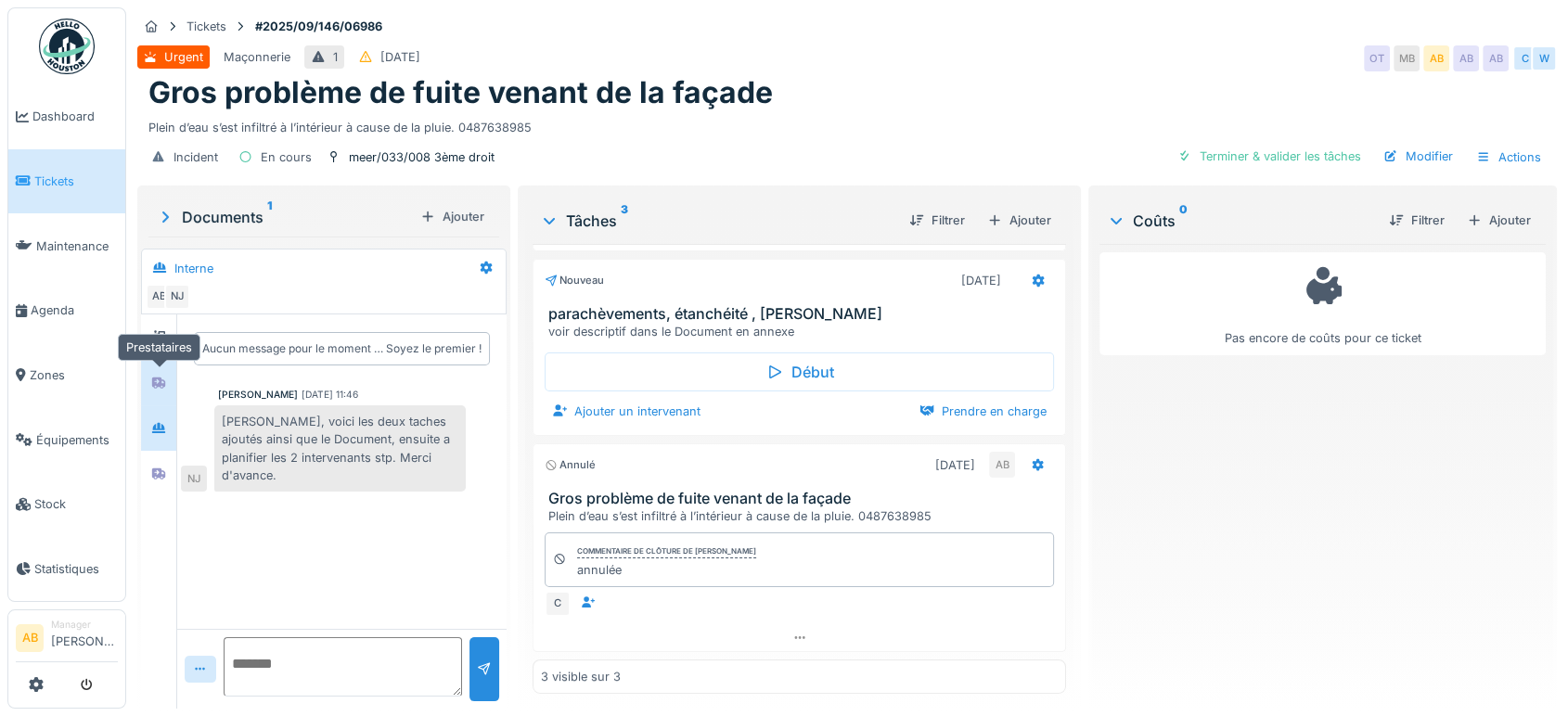
click at [163, 377] on icon at bounding box center [158, 383] width 15 height 12
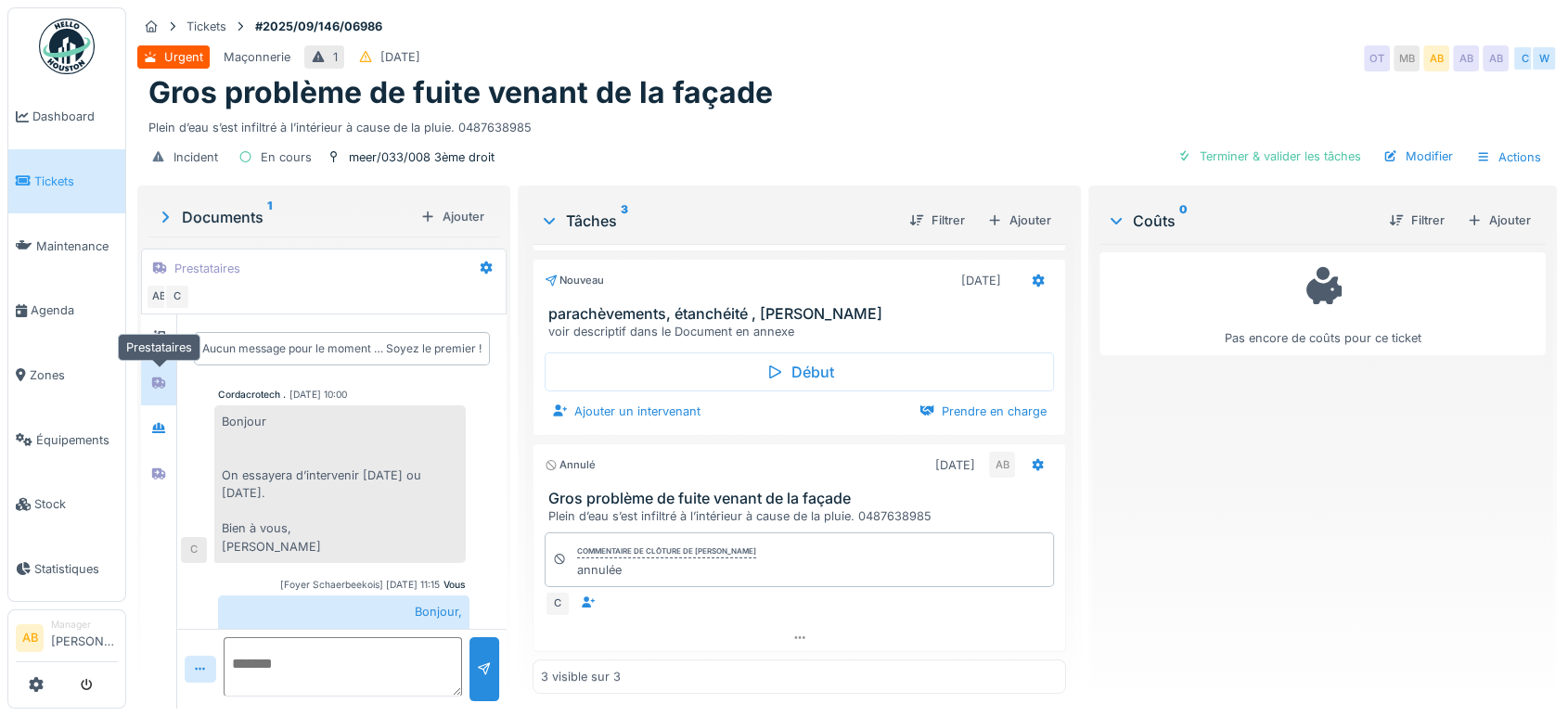
scroll to position [149, 0]
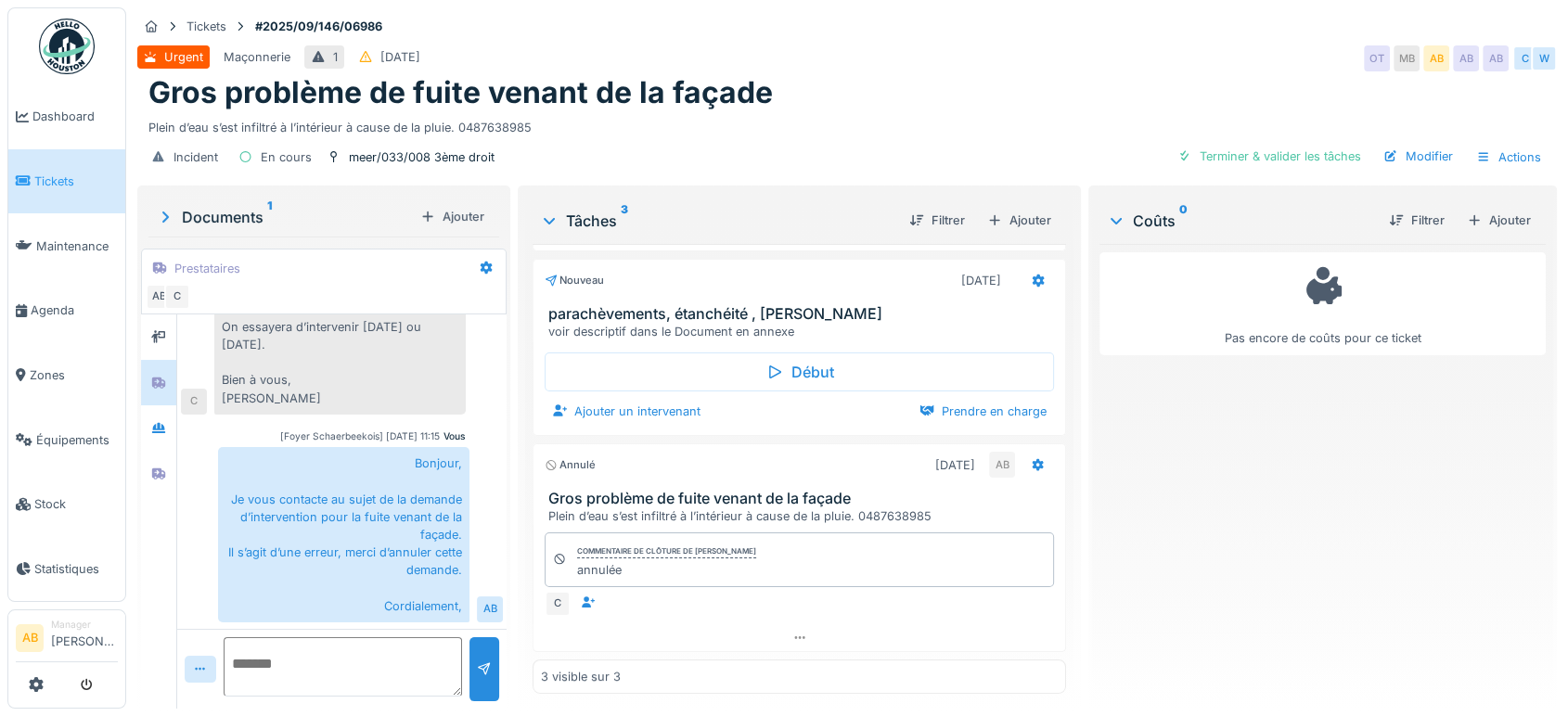
click at [224, 206] on div "Documents 1" at bounding box center [284, 216] width 257 height 22
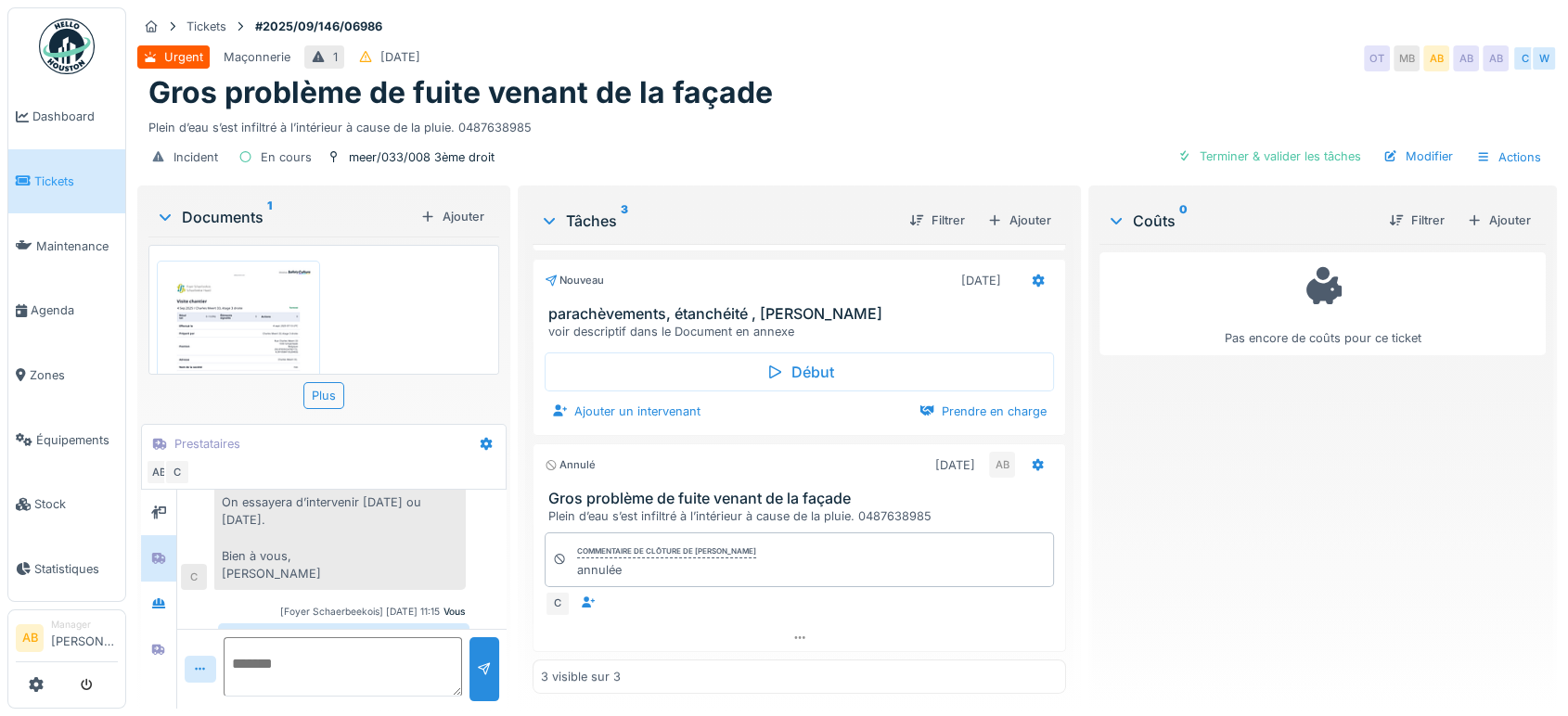
click at [226, 206] on div "Documents 1" at bounding box center [284, 216] width 257 height 22
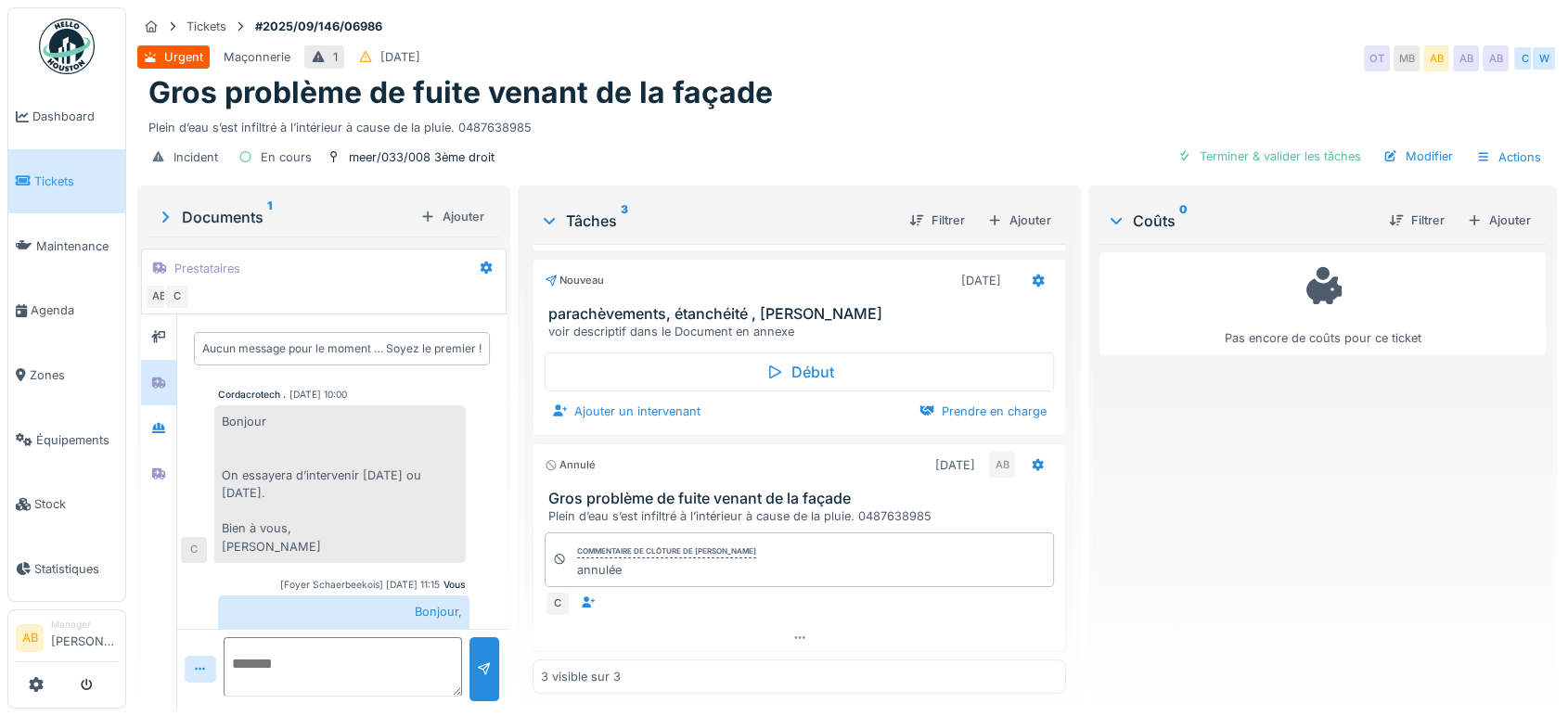
scroll to position [0, 0]
click at [160, 444] on div at bounding box center [159, 427] width 35 height 45
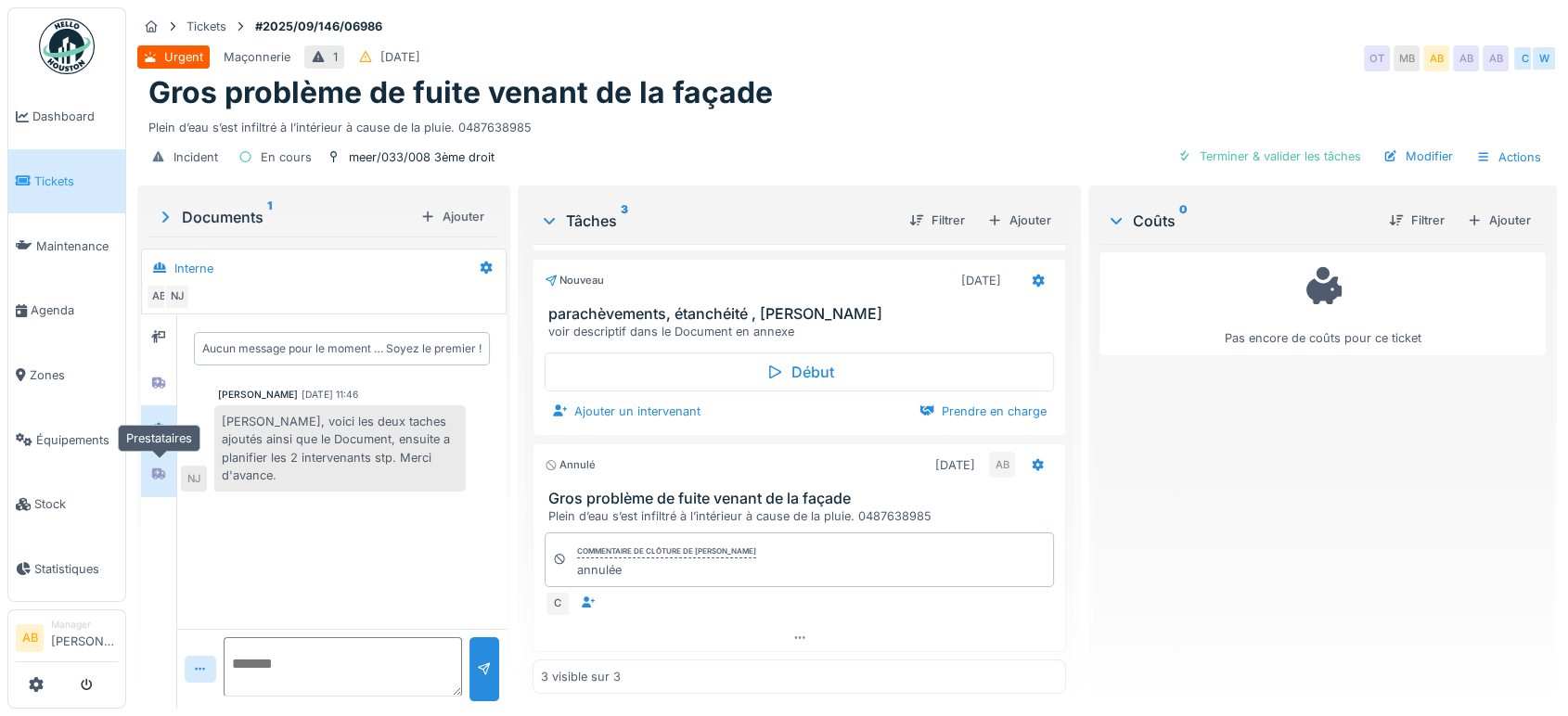
click at [156, 480] on div at bounding box center [158, 473] width 15 height 17
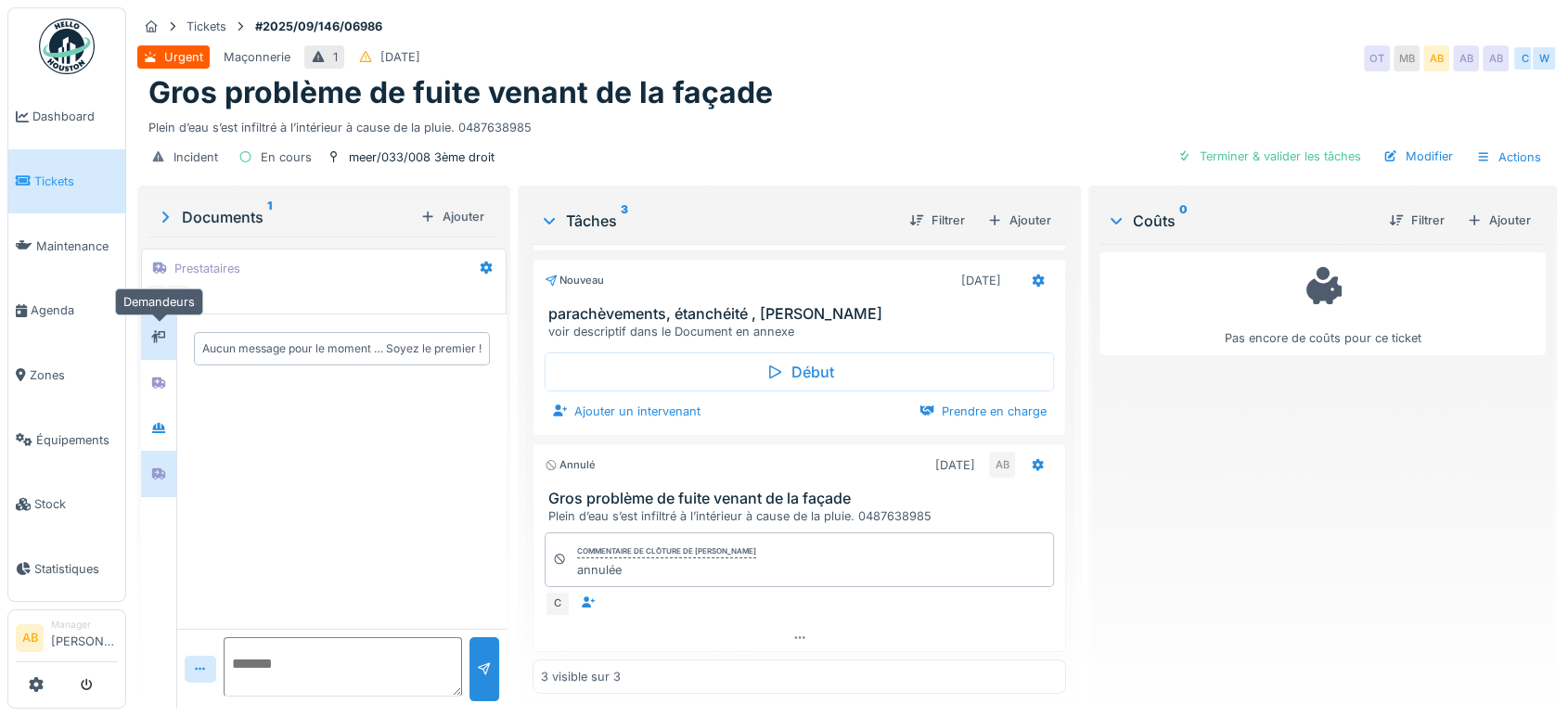
click at [161, 335] on icon at bounding box center [158, 336] width 15 height 13
click at [145, 396] on div at bounding box center [159, 383] width 28 height 31
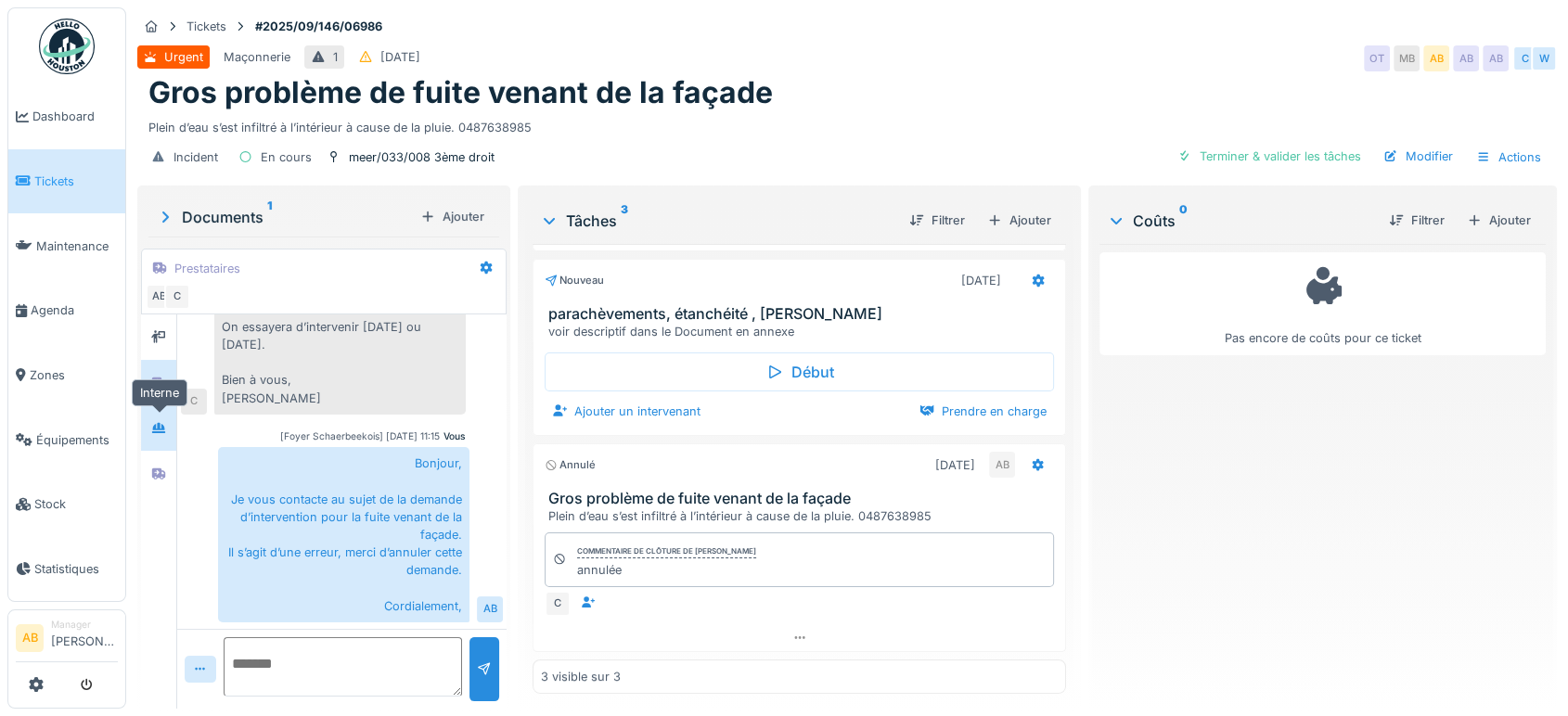
click at [152, 432] on icon at bounding box center [158, 428] width 15 height 12
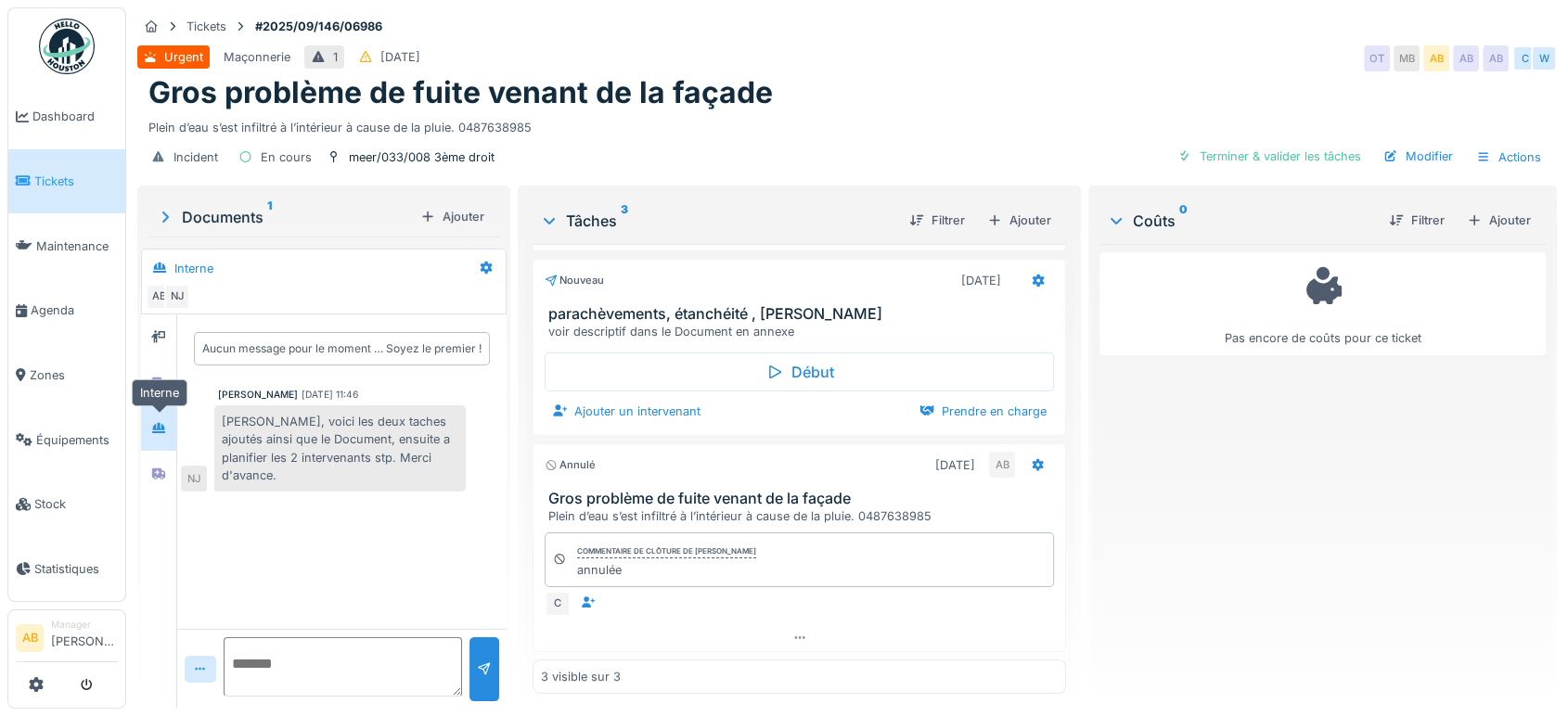
scroll to position [0, 0]
click at [150, 486] on div at bounding box center [159, 473] width 28 height 31
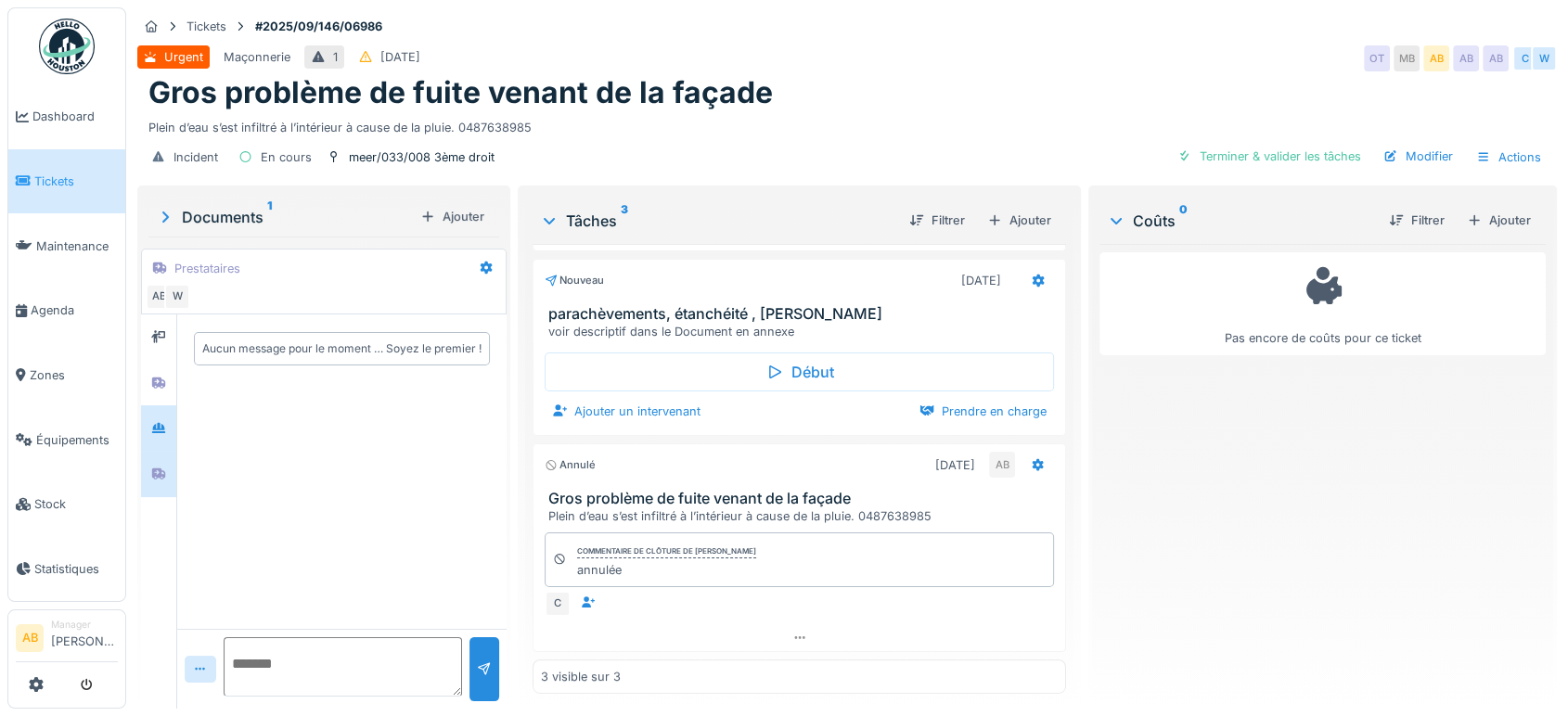
click at [151, 406] on div at bounding box center [159, 427] width 35 height 45
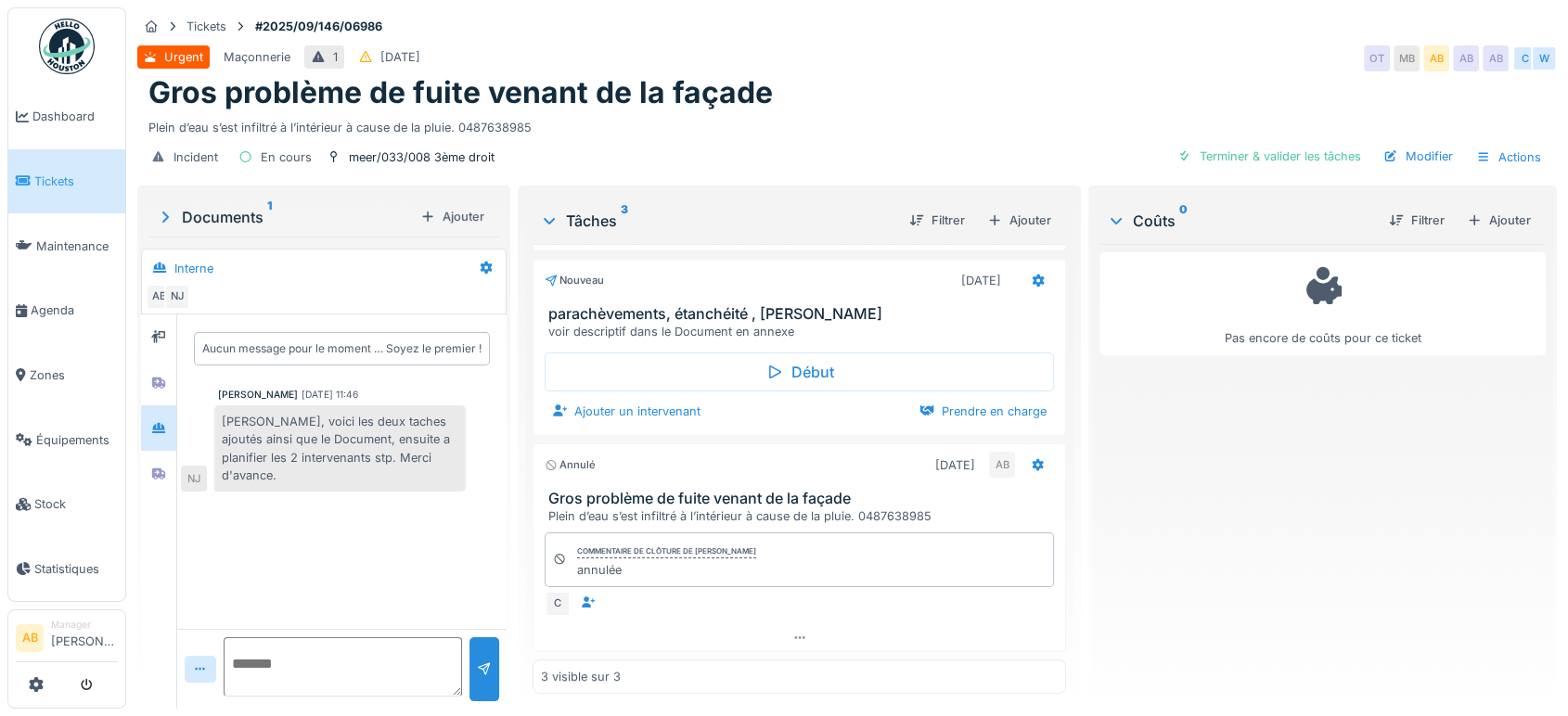
click at [258, 219] on div "Documents 1" at bounding box center [284, 216] width 257 height 22
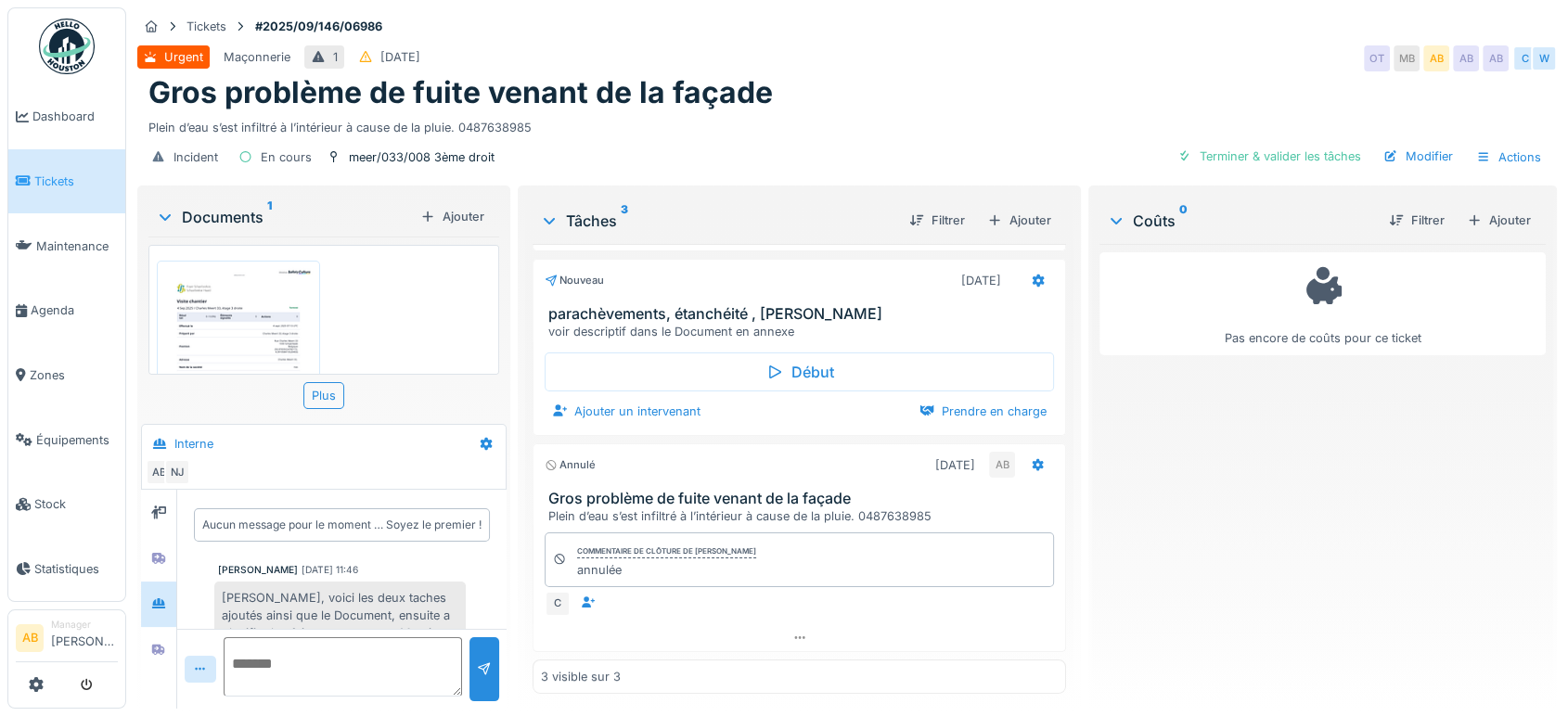
click at [300, 308] on img at bounding box center [238, 374] width 154 height 218
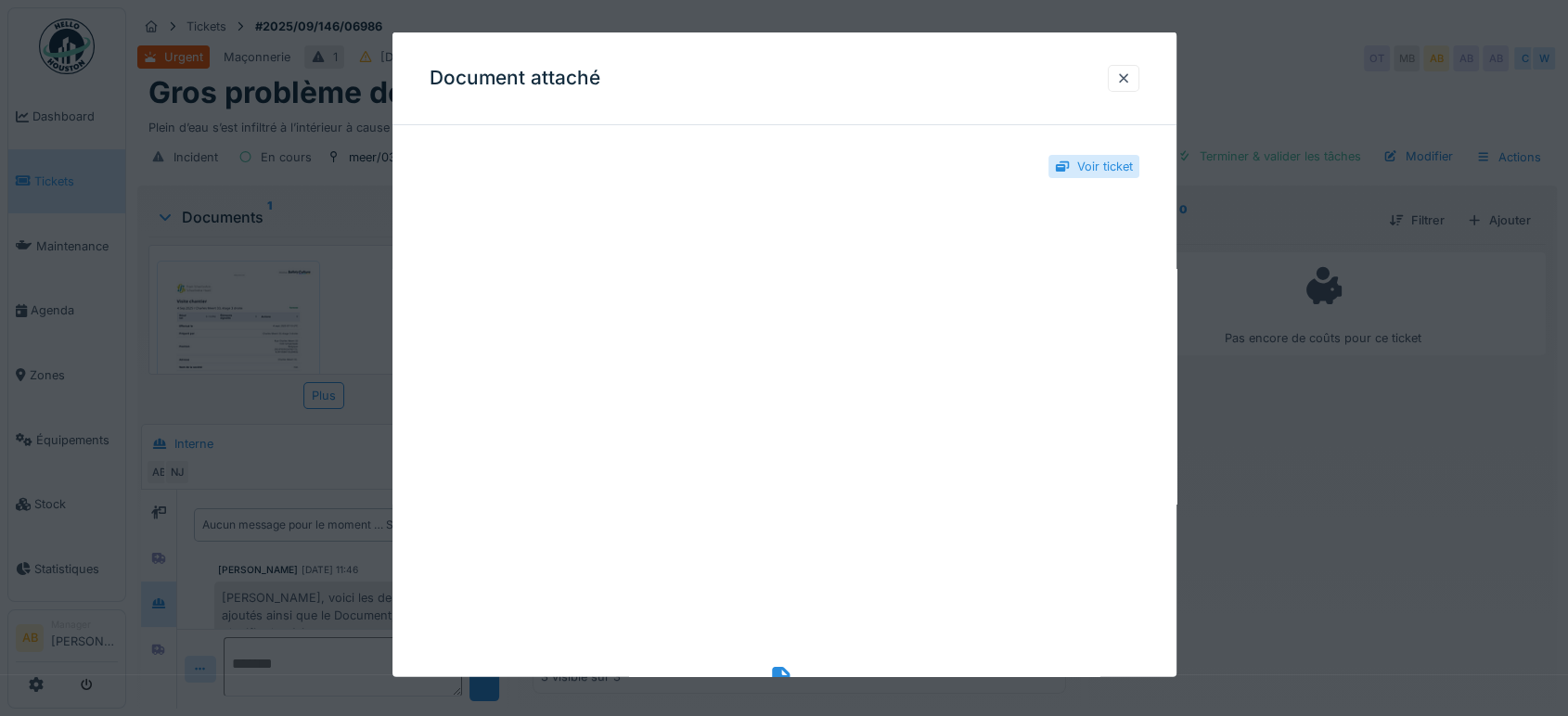
click at [787, 664] on div "Accéder au fichier" at bounding box center [784, 697] width 710 height 72
click at [1120, 72] on div at bounding box center [1123, 78] width 32 height 27
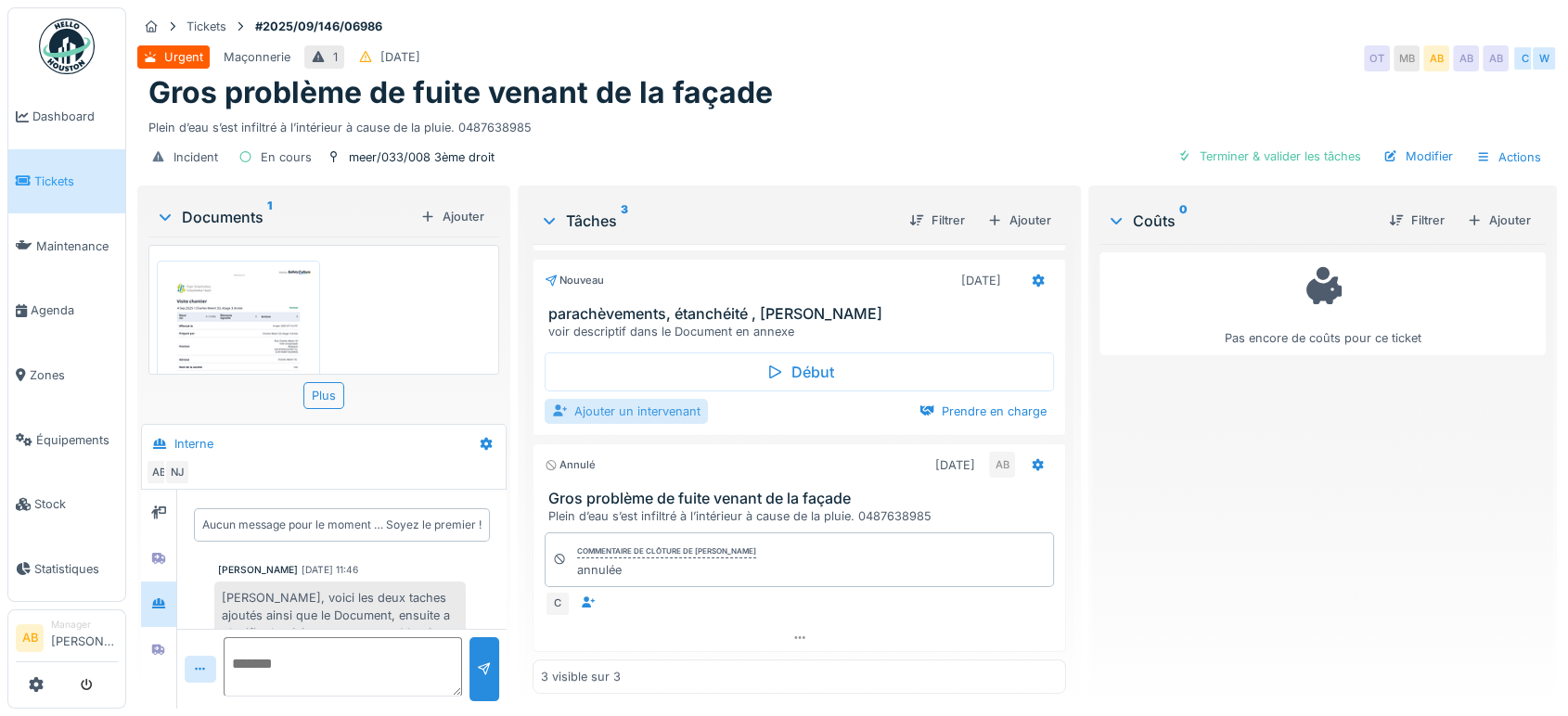
click at [642, 422] on div "Ajouter un intervenant" at bounding box center [625, 412] width 163 height 25
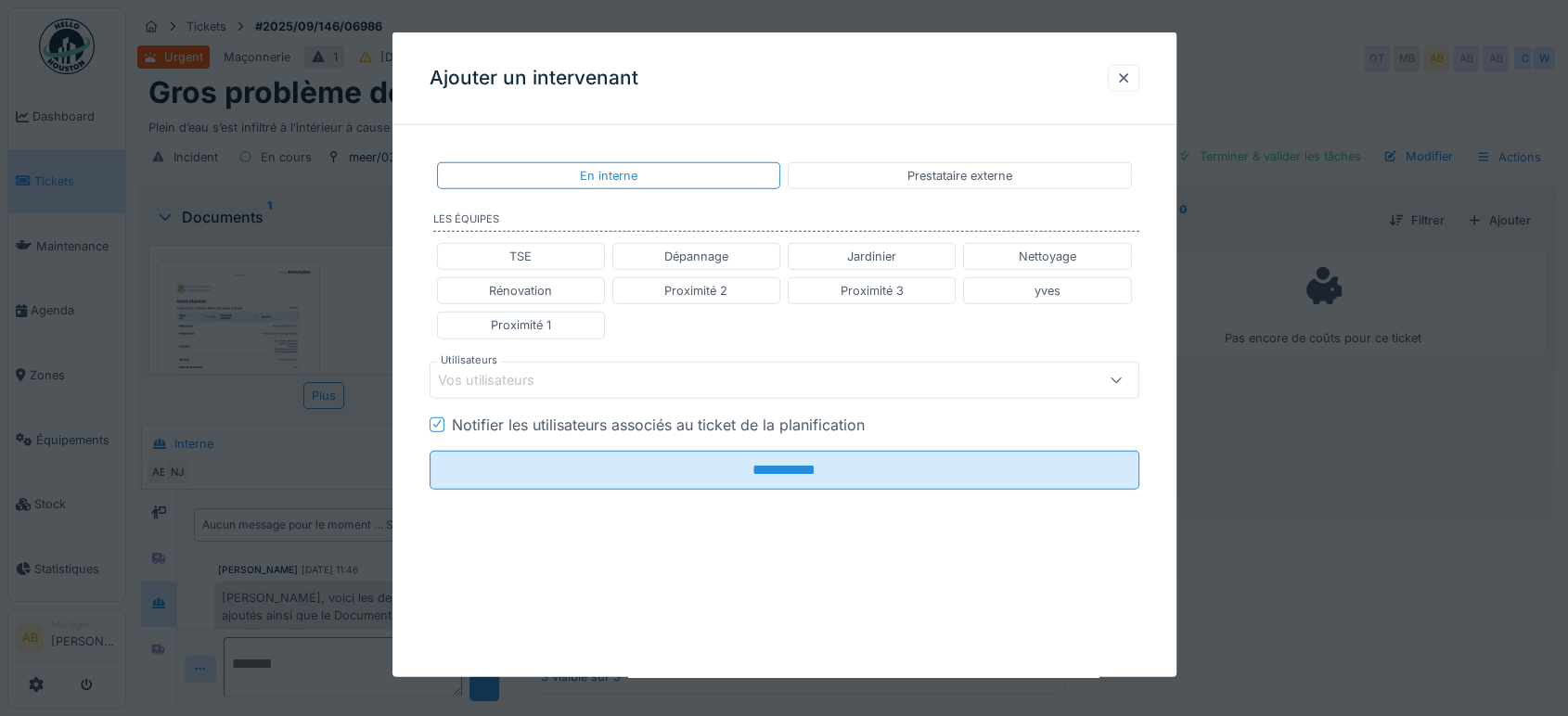
click at [614, 384] on div "Vos utilisateurs" at bounding box center [742, 379] width 609 height 20
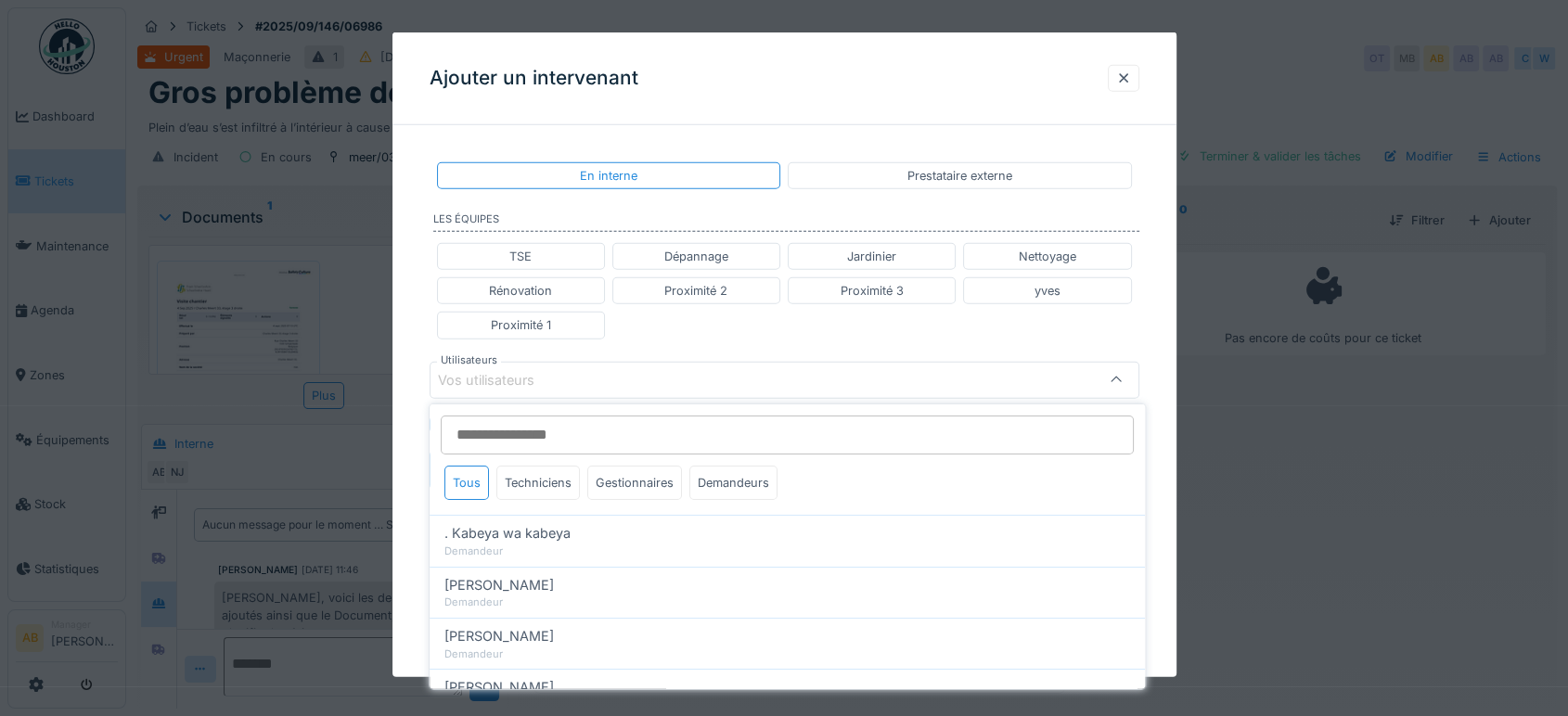
click at [539, 428] on input "Utilisateurs" at bounding box center [787, 435] width 693 height 39
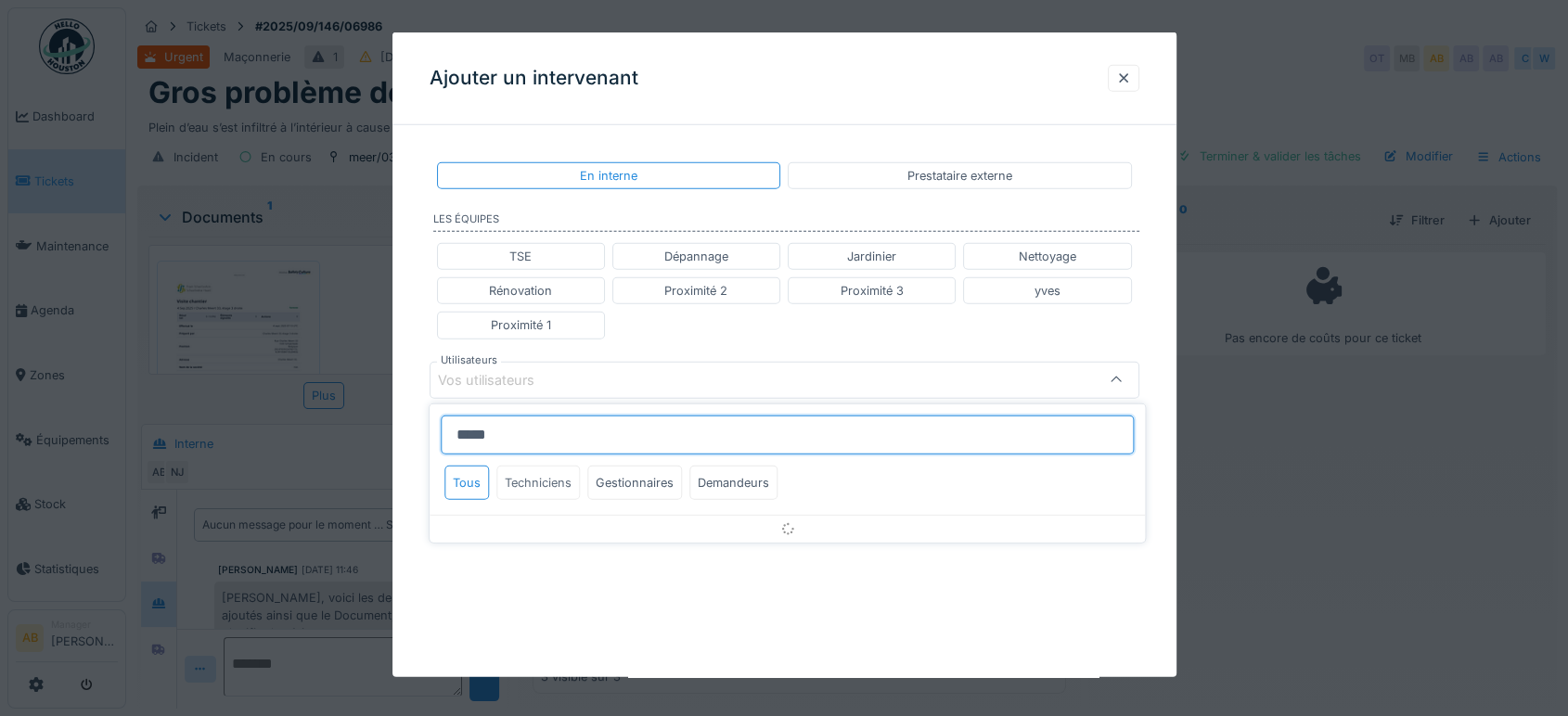
type input "*****"
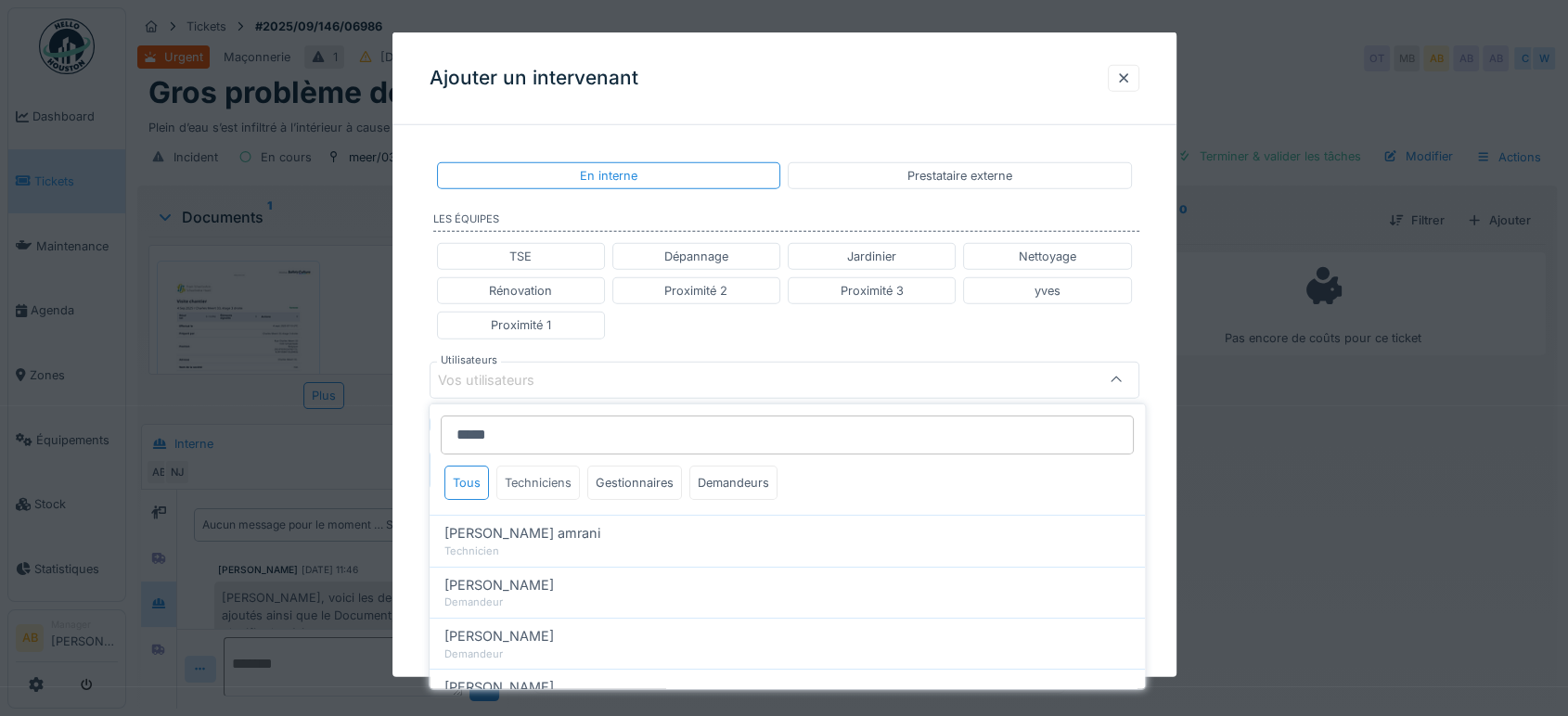
click at [524, 488] on div "Techniciens" at bounding box center [537, 483] width 83 height 35
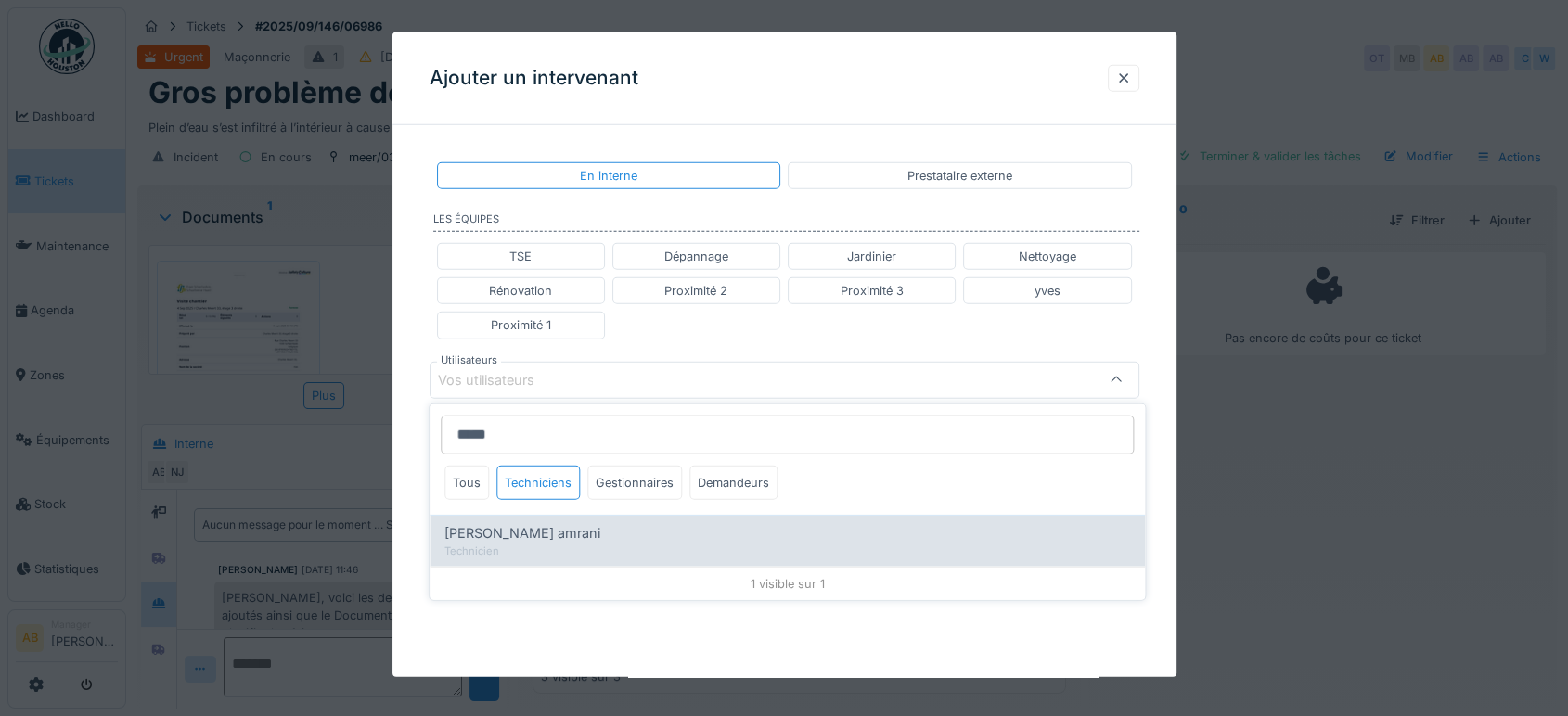
click at [511, 549] on div "Technicien" at bounding box center [787, 550] width 685 height 15
type input "****"
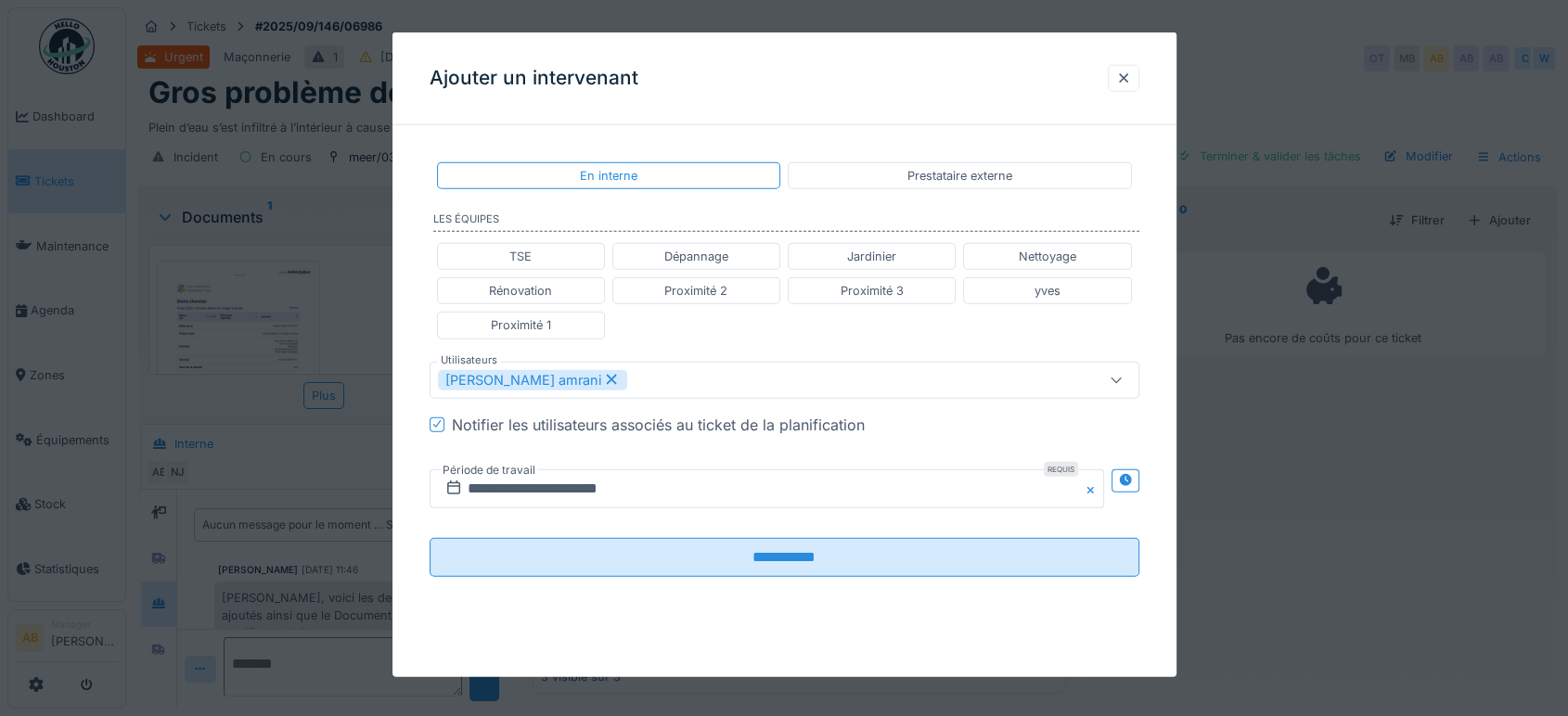
click at [776, 308] on div "TSE Dépannage Jardinier Nettoyage Rénovation Proximité 2 Proximité 3 yves Proxi…" at bounding box center [784, 291] width 710 height 111
click at [591, 465] on div "**********" at bounding box center [784, 487] width 710 height 69
click at [587, 490] on input "**********" at bounding box center [767, 488] width 675 height 39
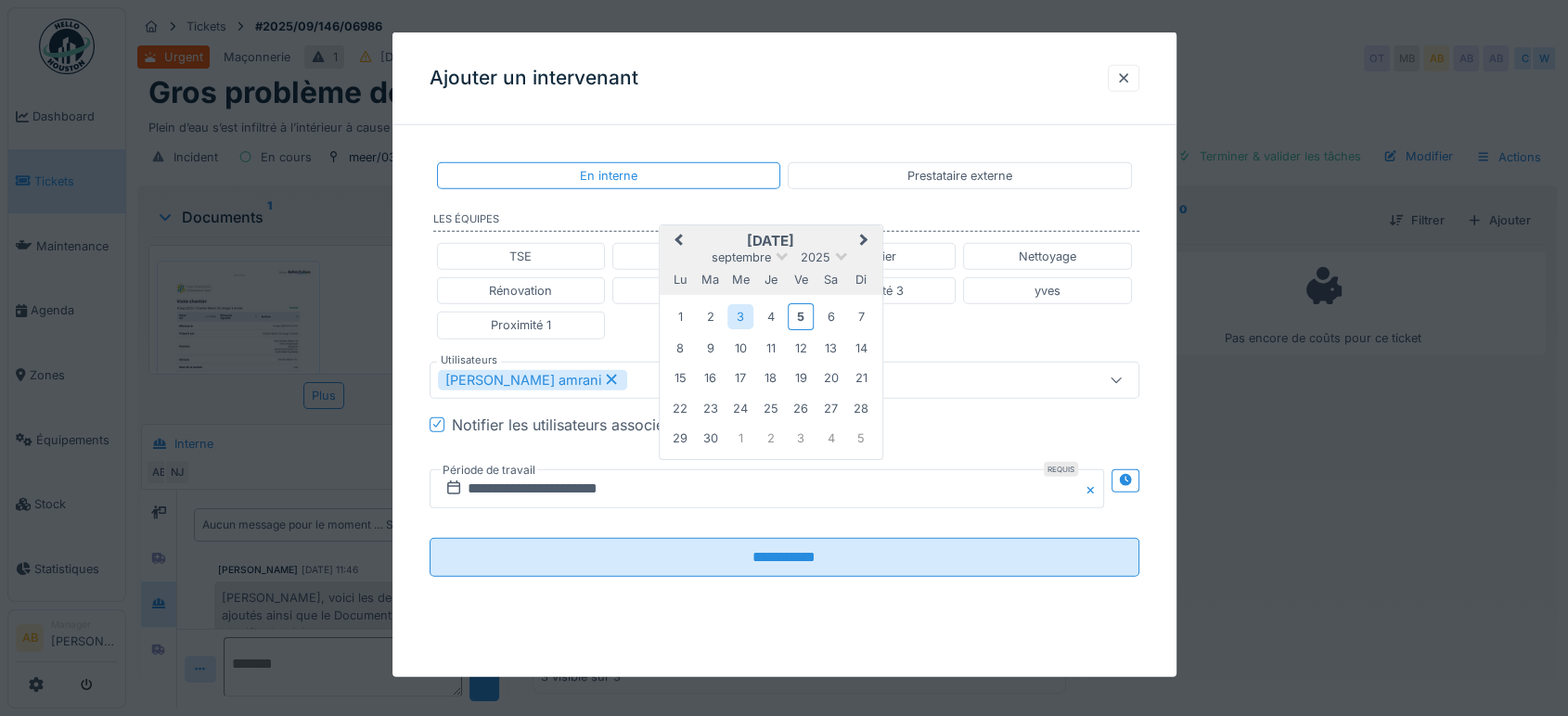
click at [864, 236] on span "Next Month" at bounding box center [864, 241] width 0 height 22
click at [676, 236] on button "Previous Month" at bounding box center [676, 243] width 30 height 30
click at [742, 354] on div "10" at bounding box center [740, 348] width 25 height 25
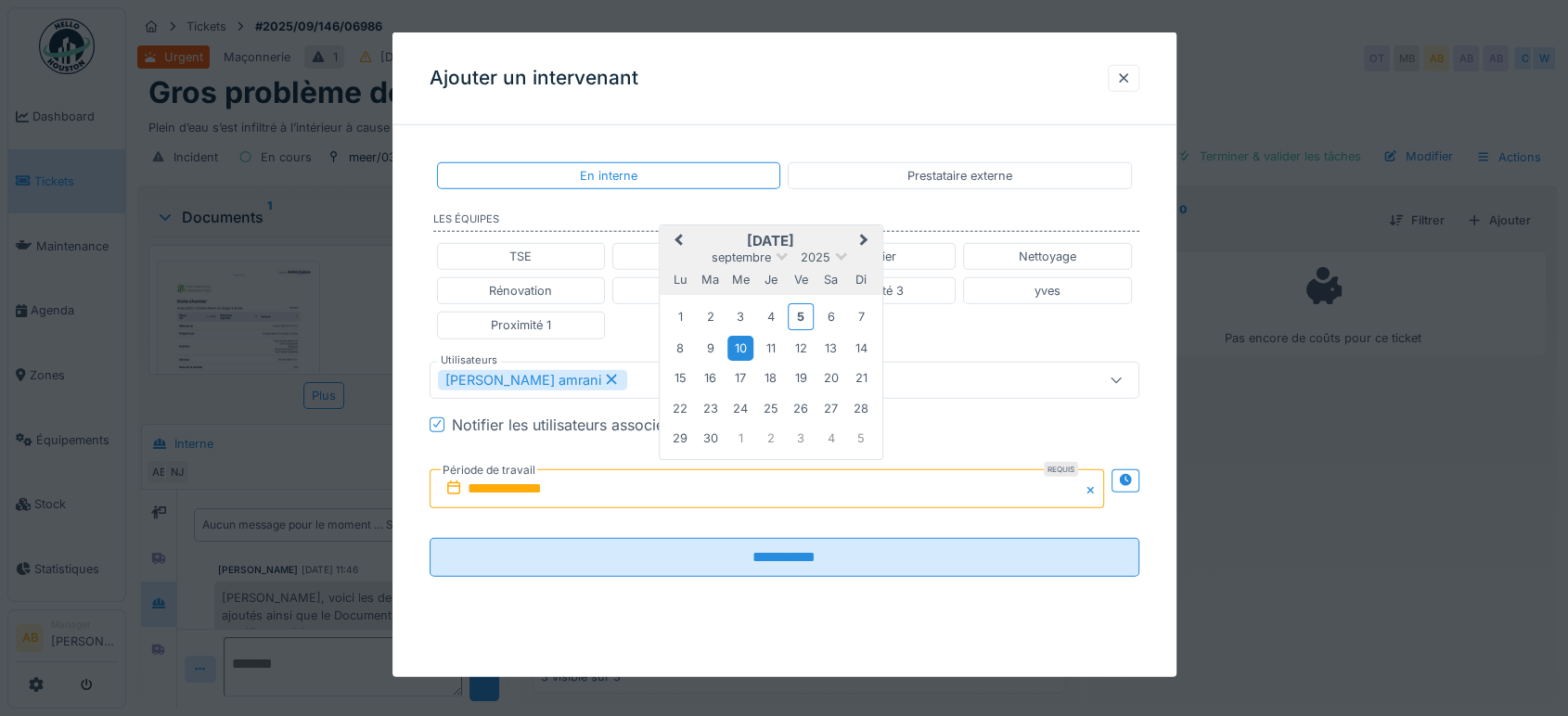
click at [742, 354] on div "10" at bounding box center [740, 348] width 25 height 25
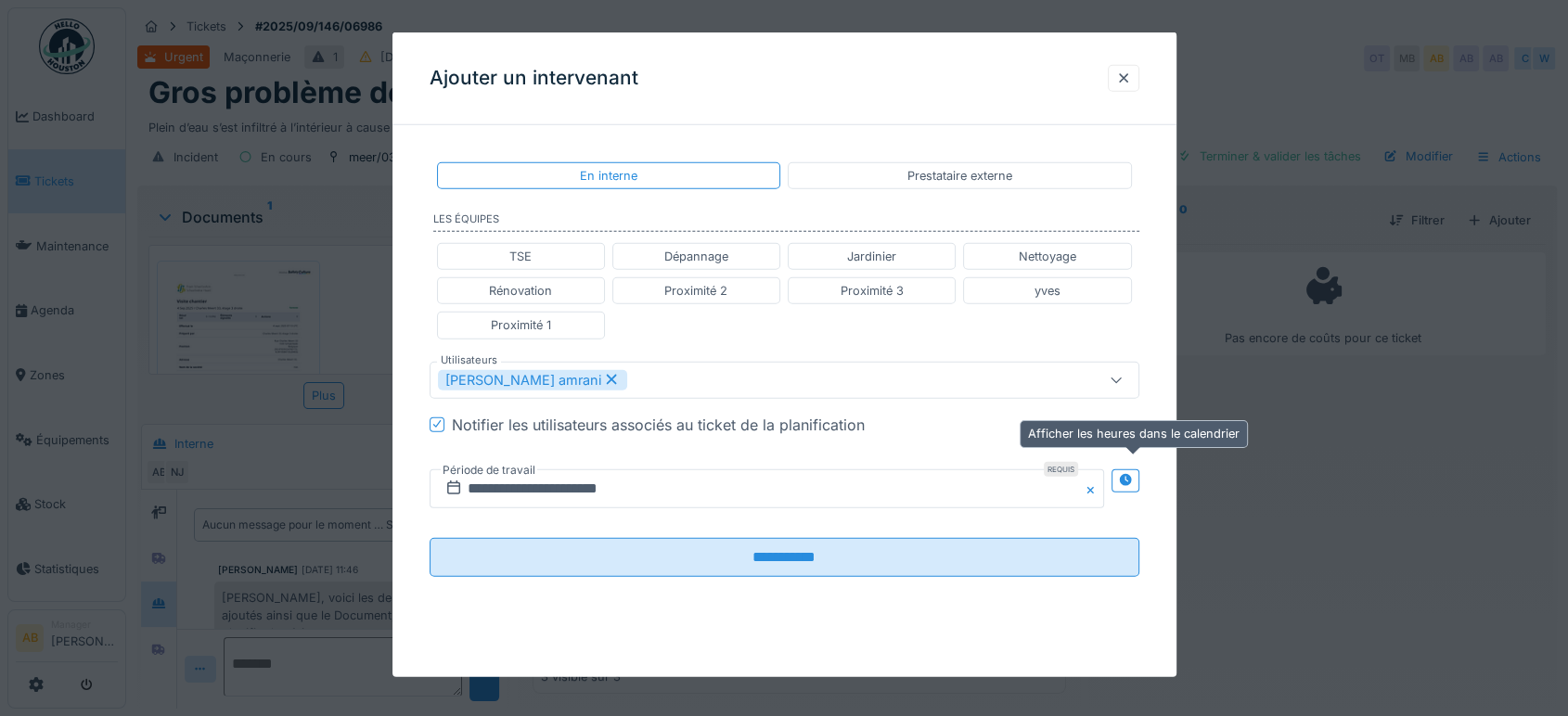
click at [1140, 484] on div at bounding box center [1125, 480] width 28 height 23
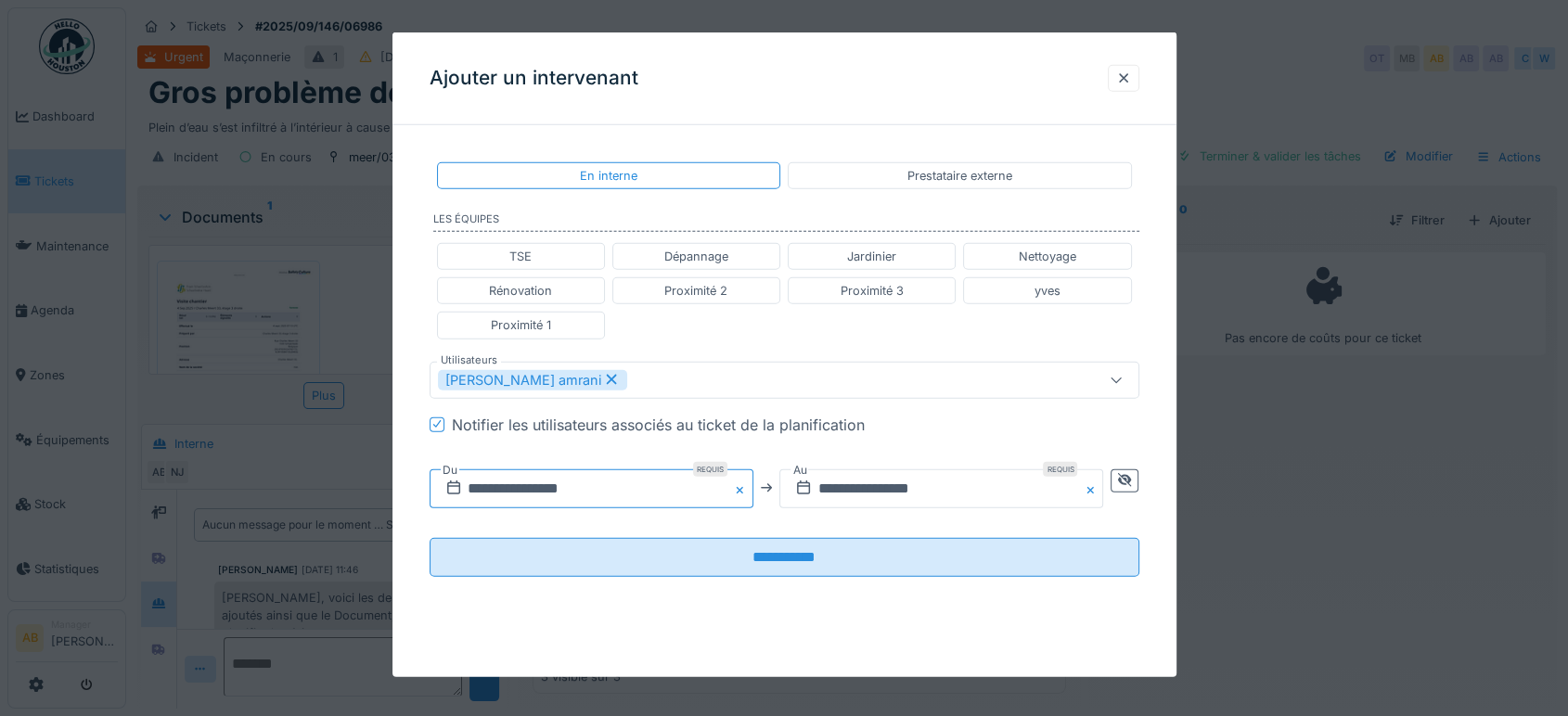
click at [682, 499] on input "**********" at bounding box center [591, 488] width 324 height 39
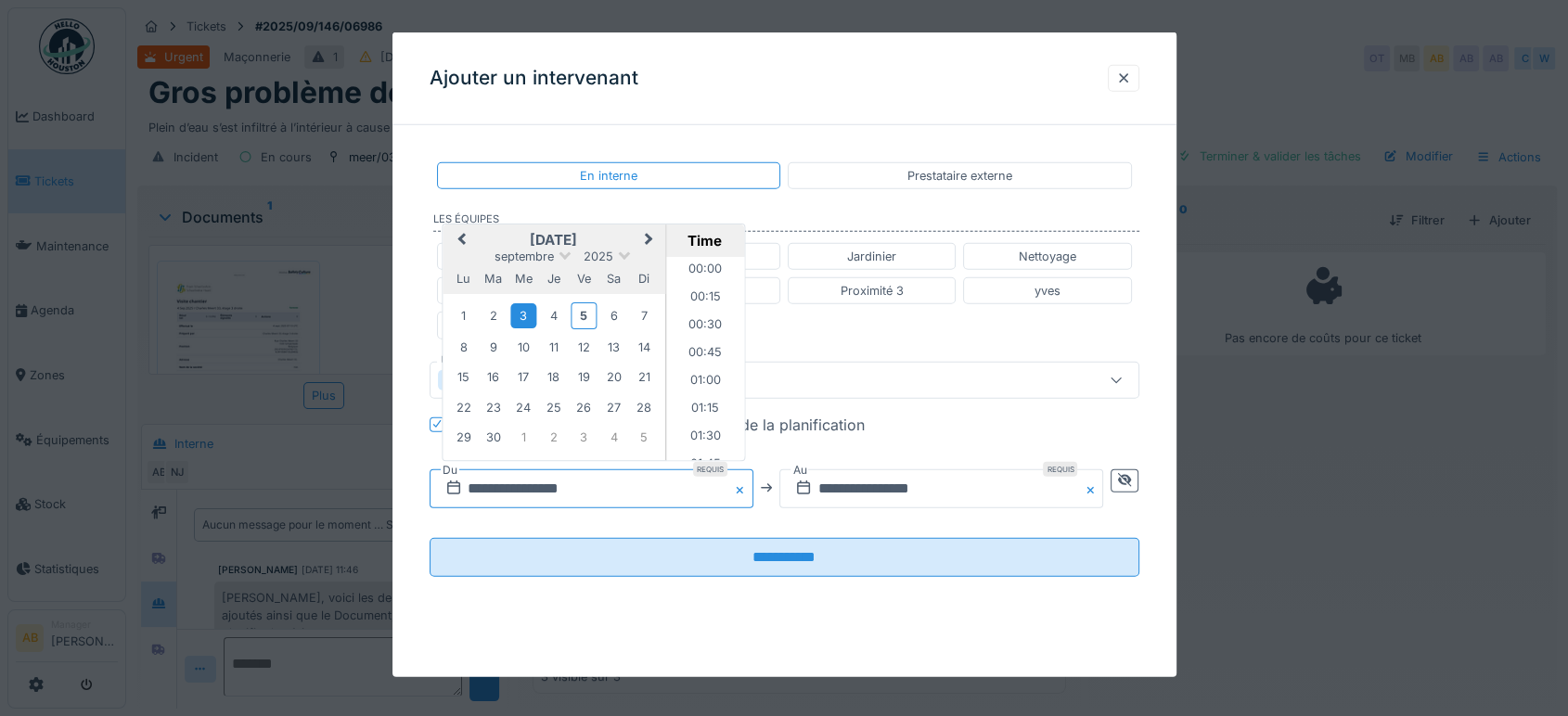
scroll to position [691, 0]
click at [525, 341] on div "10" at bounding box center [524, 347] width 25 height 25
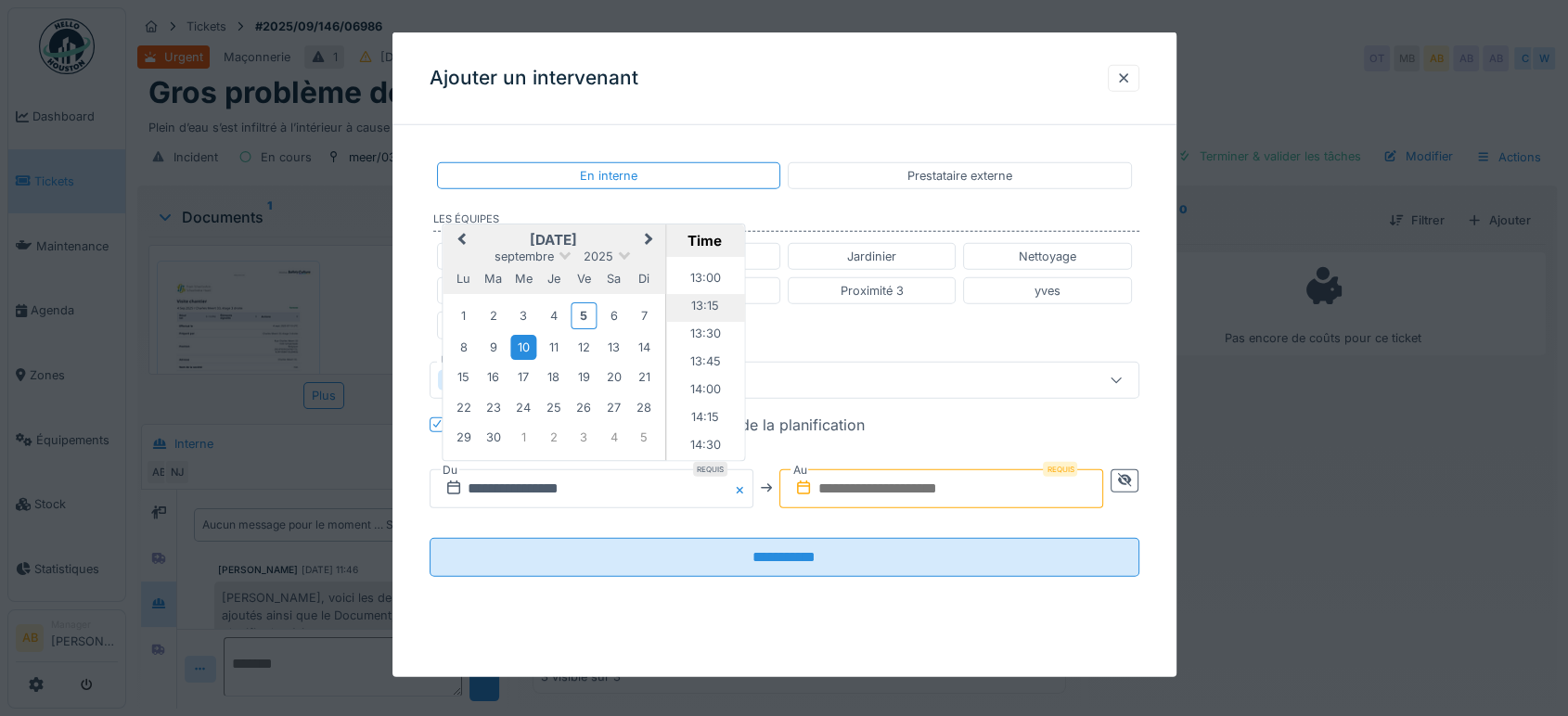
scroll to position [1432, 0]
click at [697, 280] on li "13:00" at bounding box center [706, 285] width 79 height 28
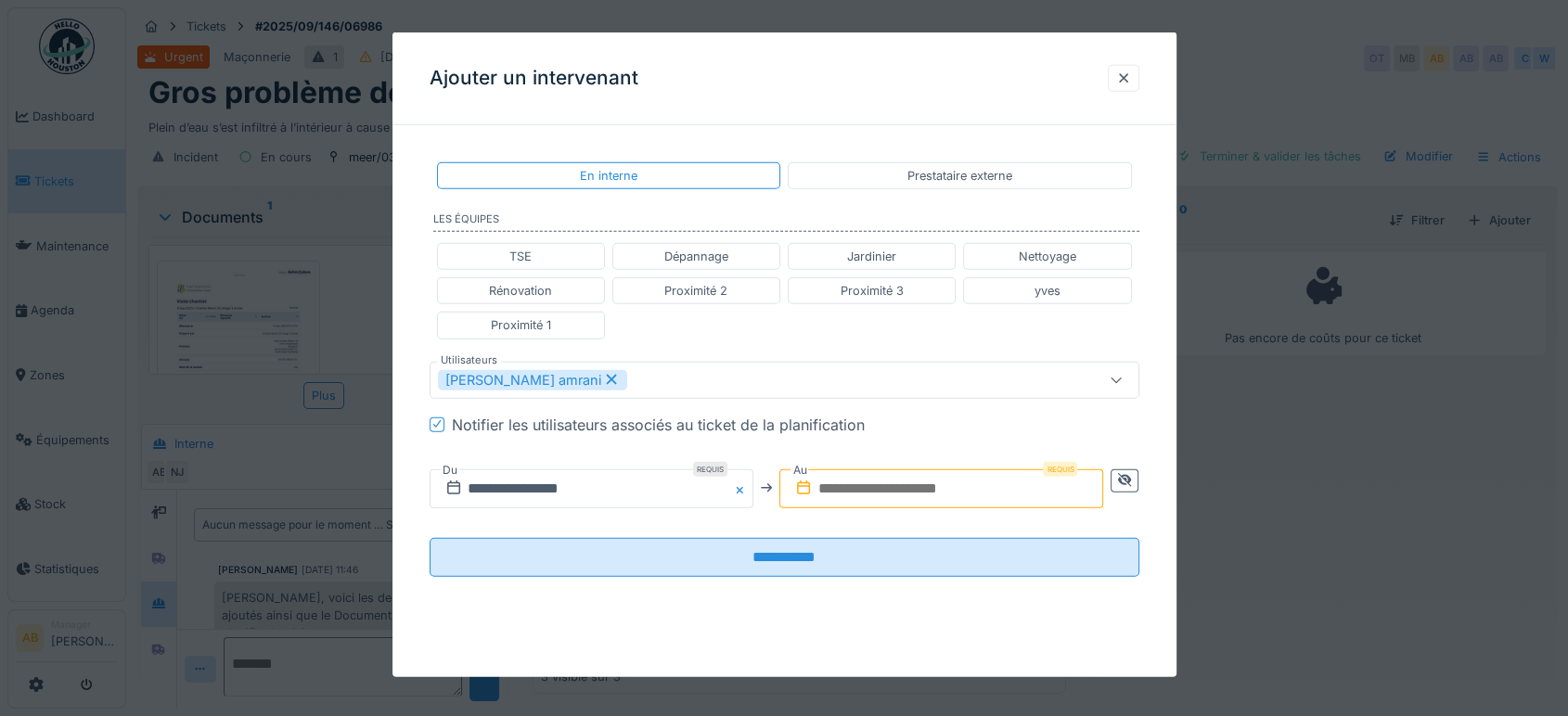
click at [872, 506] on div "**********" at bounding box center [784, 487] width 710 height 69
click at [879, 486] on input "text" at bounding box center [941, 488] width 324 height 39
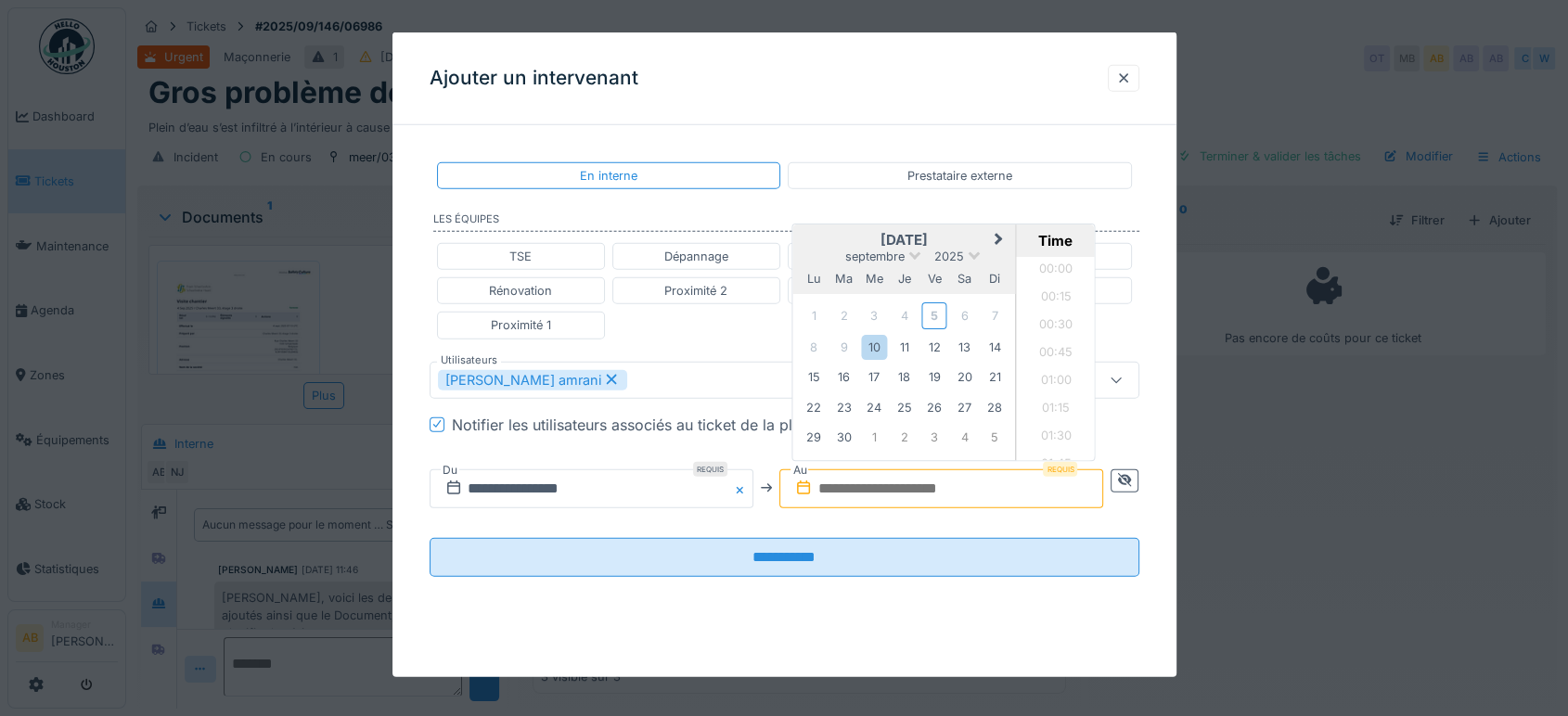
scroll to position [1387, 0]
click at [877, 347] on div "10" at bounding box center [875, 347] width 25 height 25
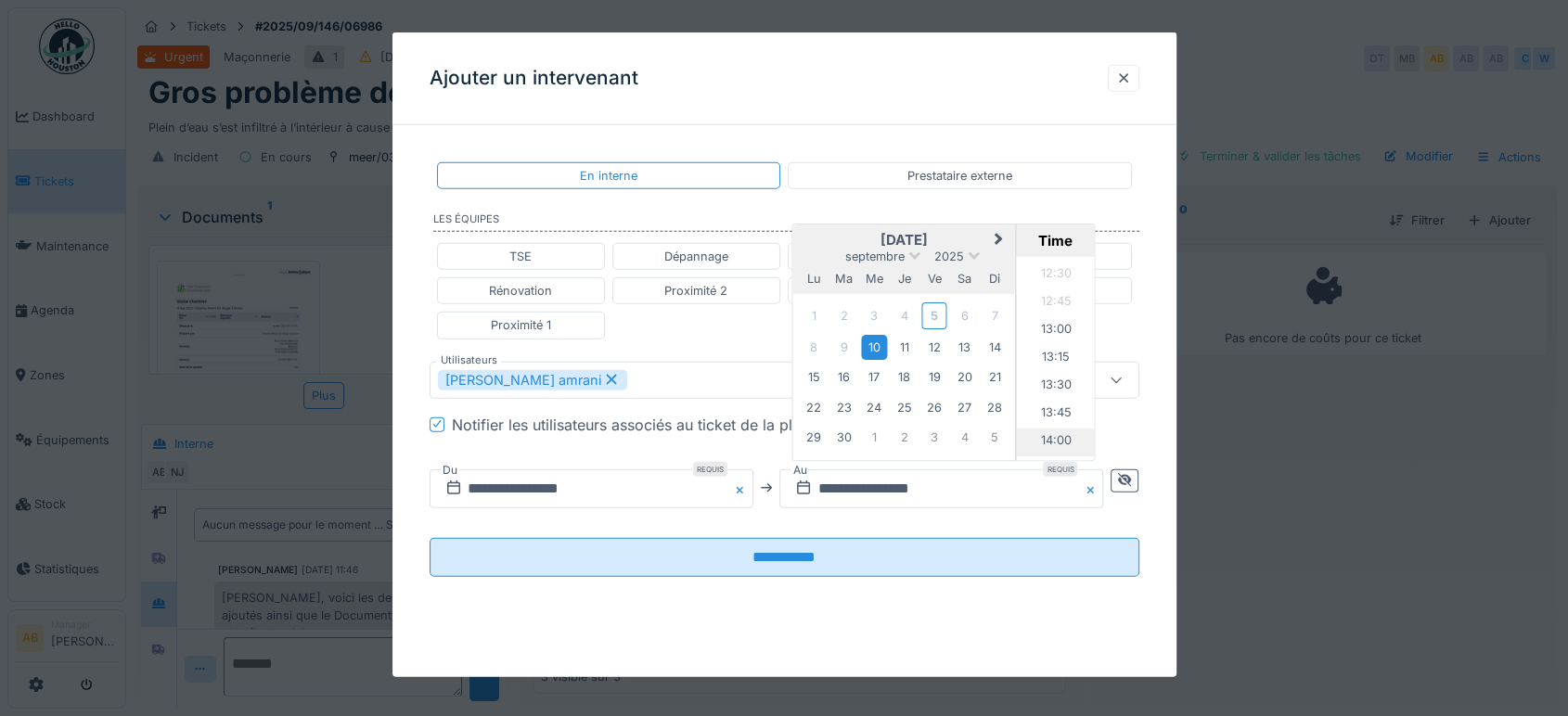
click at [1060, 440] on li "14:00" at bounding box center [1057, 442] width 79 height 28
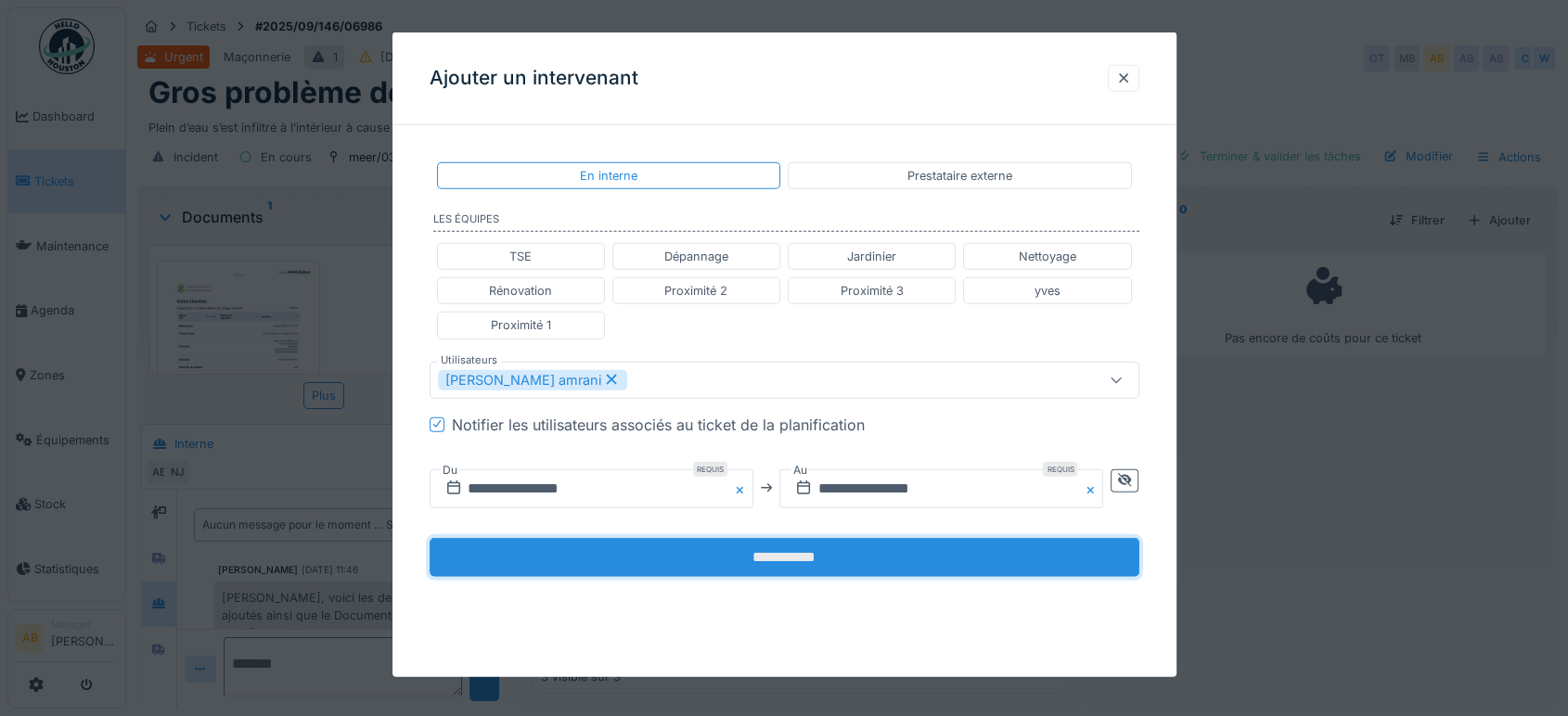
click at [985, 559] on input "**********" at bounding box center [784, 557] width 710 height 39
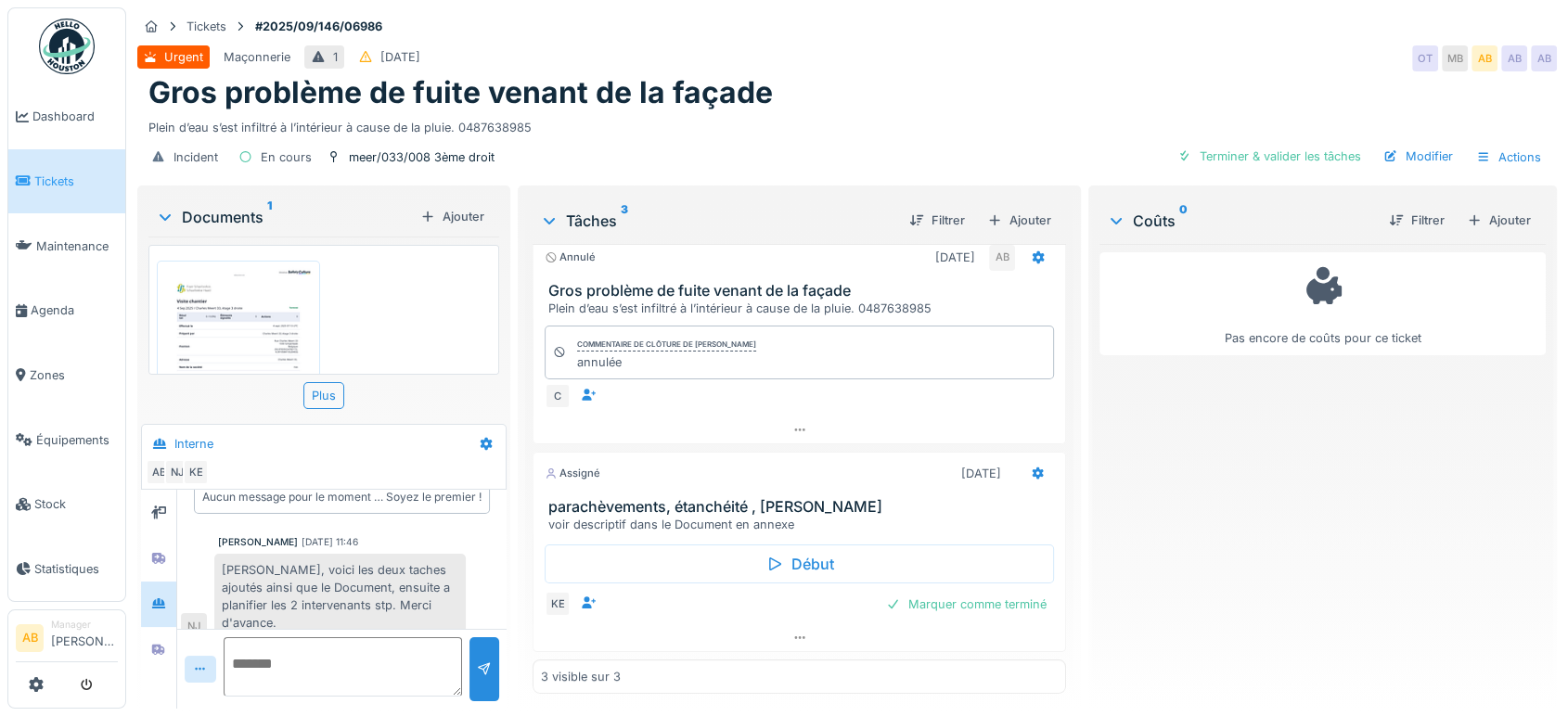
scroll to position [0, 0]
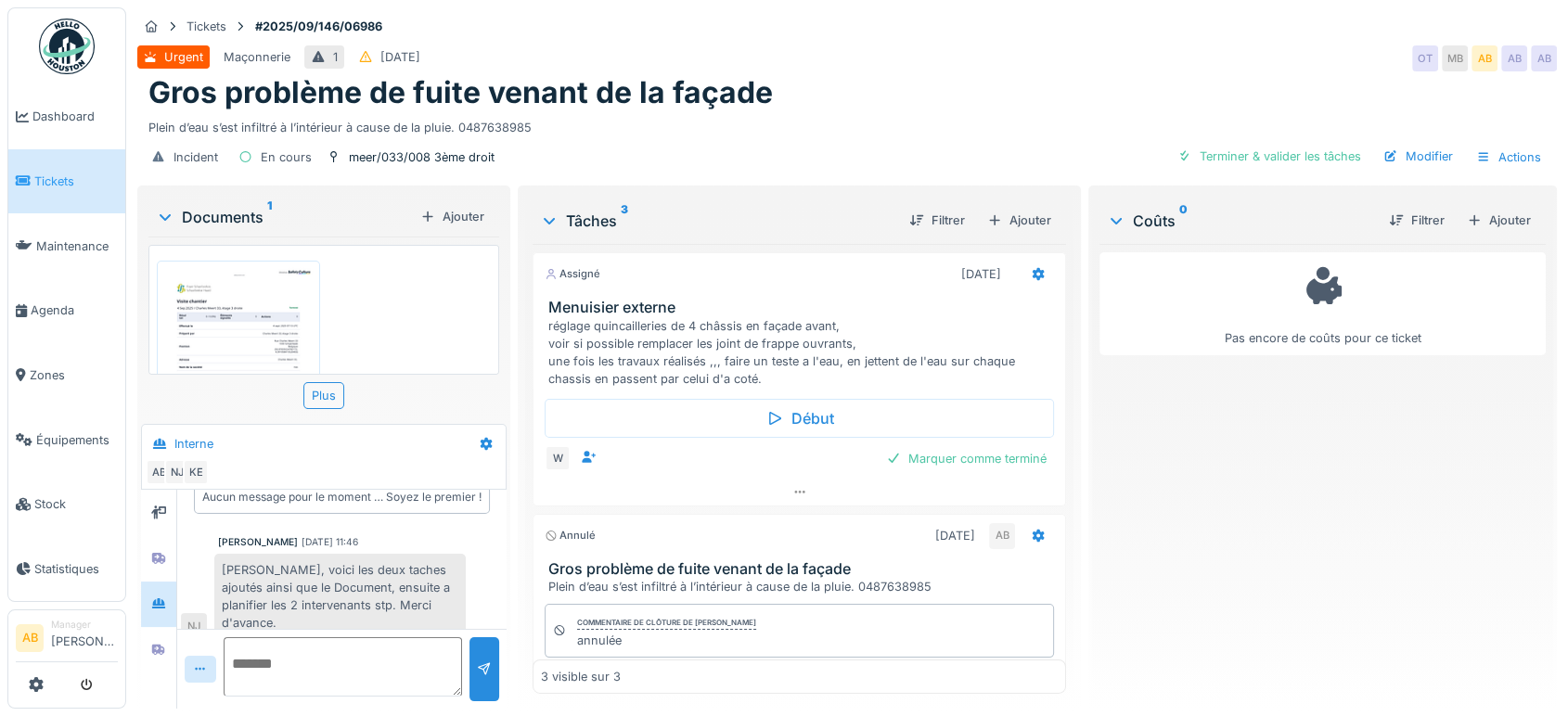
drag, startPoint x: 750, startPoint y: 502, endPoint x: 711, endPoint y: 165, distance: 339.2
click at [711, 165] on div "Tickets #2025/09/146/06986 Urgent Maçonnerie 1 03/09/2025 OT MB AB AB AB Gros p…" at bounding box center [847, 358] width 1441 height 716
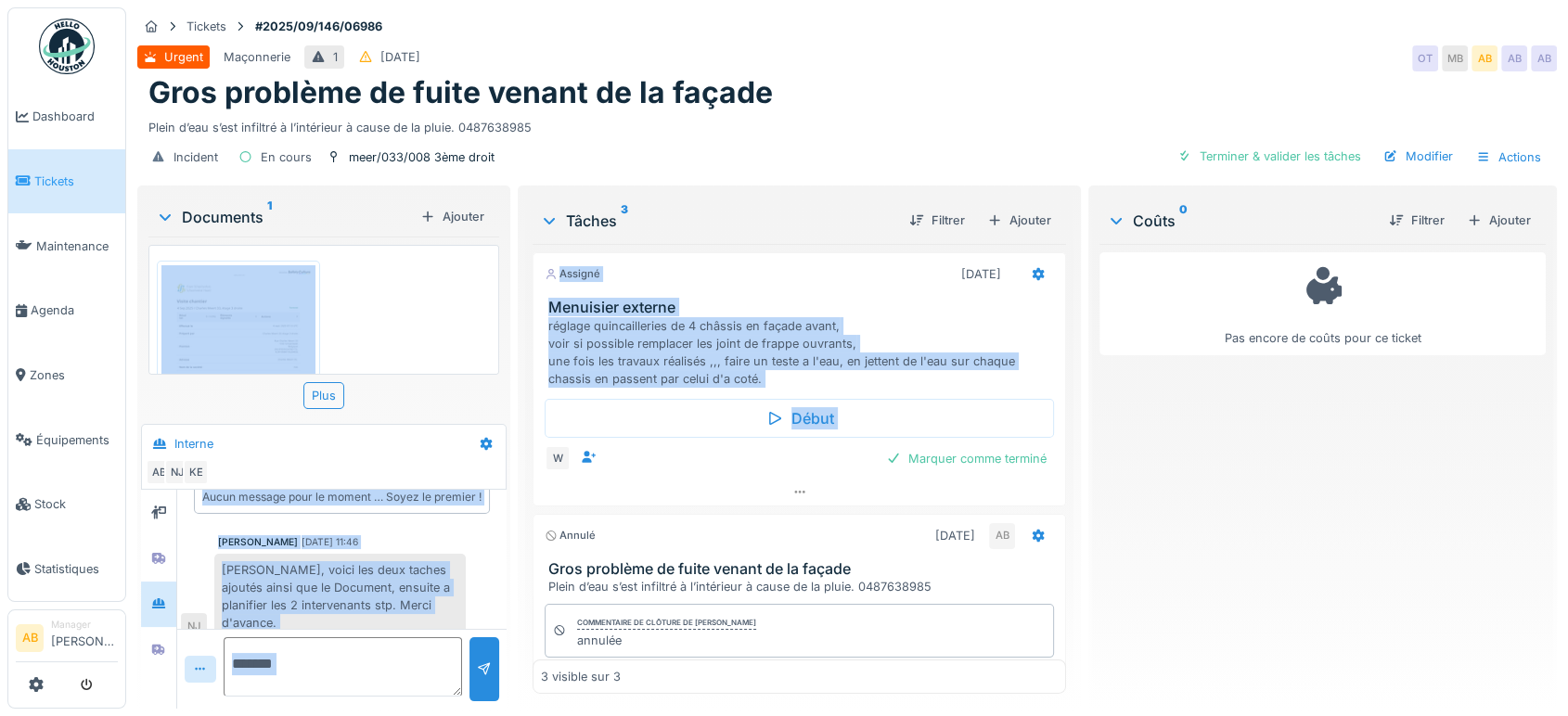
scroll to position [14, 0]
click at [729, 478] on div at bounding box center [799, 492] width 532 height 27
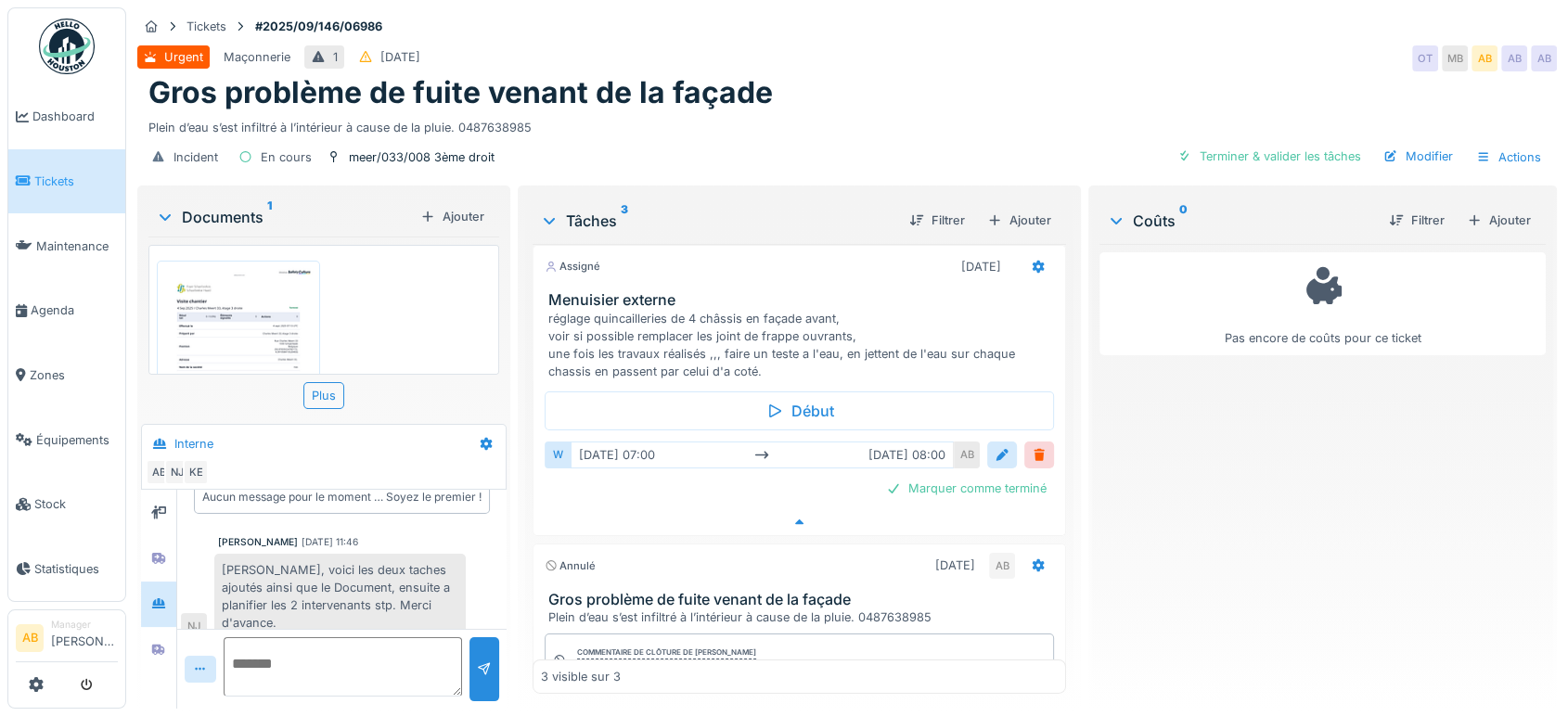
scroll to position [330, 0]
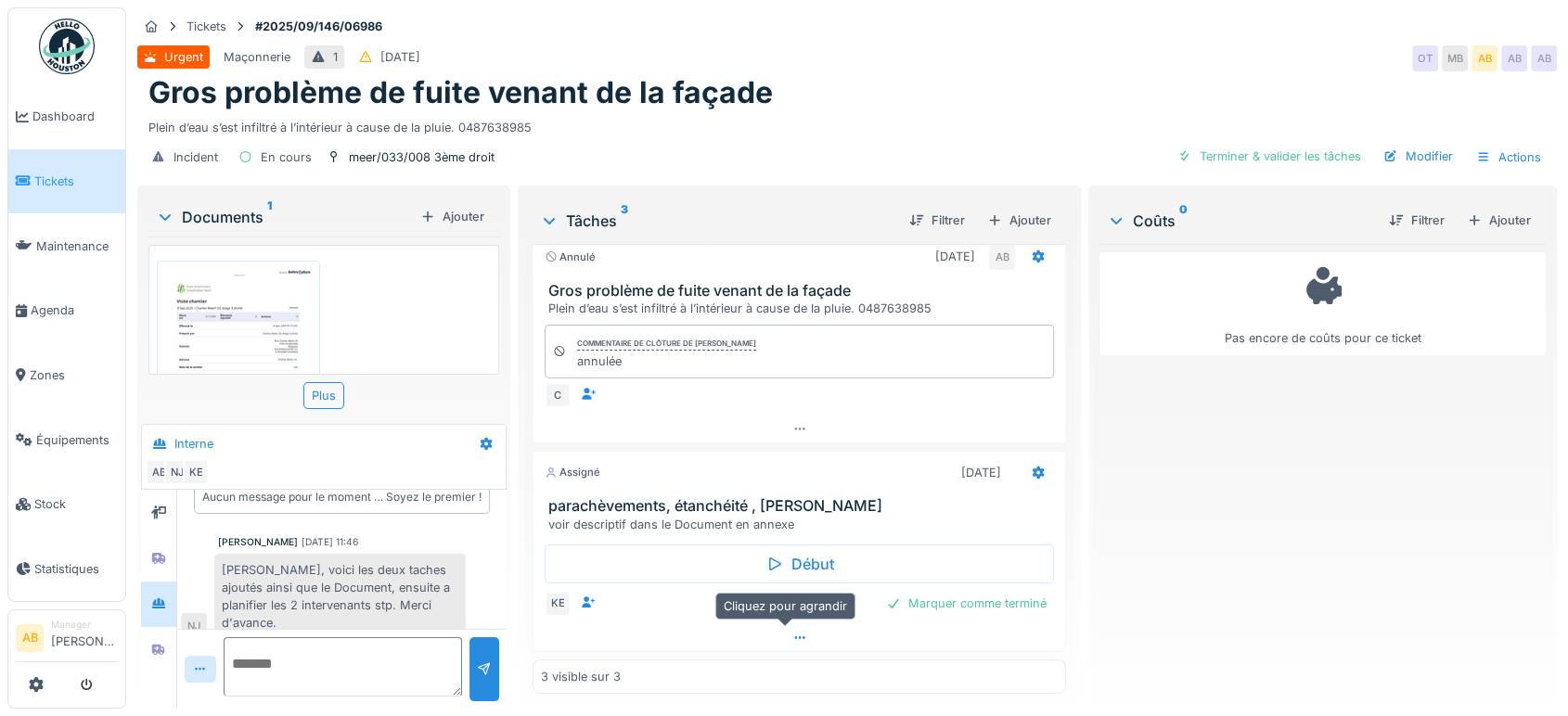
click at [739, 624] on div at bounding box center [799, 638] width 532 height 27
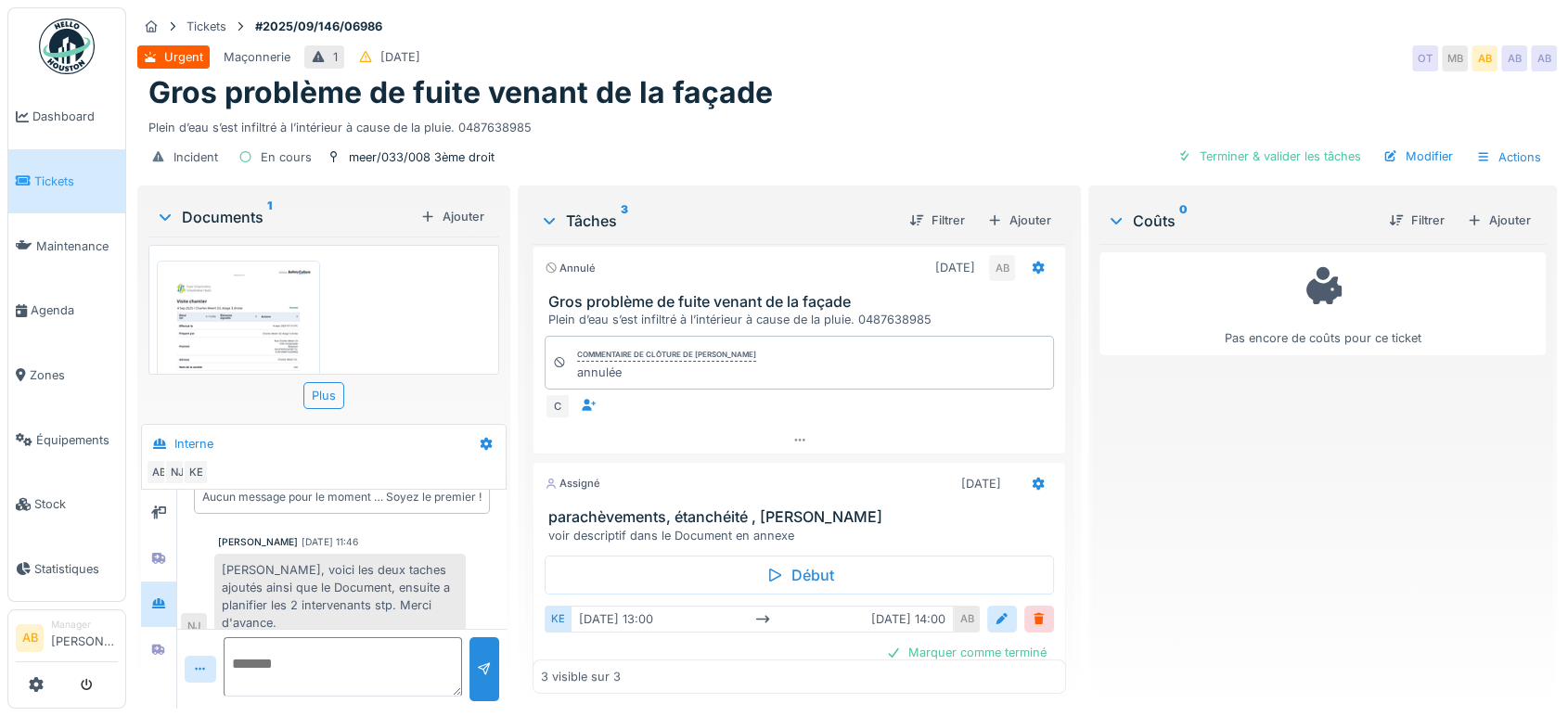
scroll to position [368, 0]
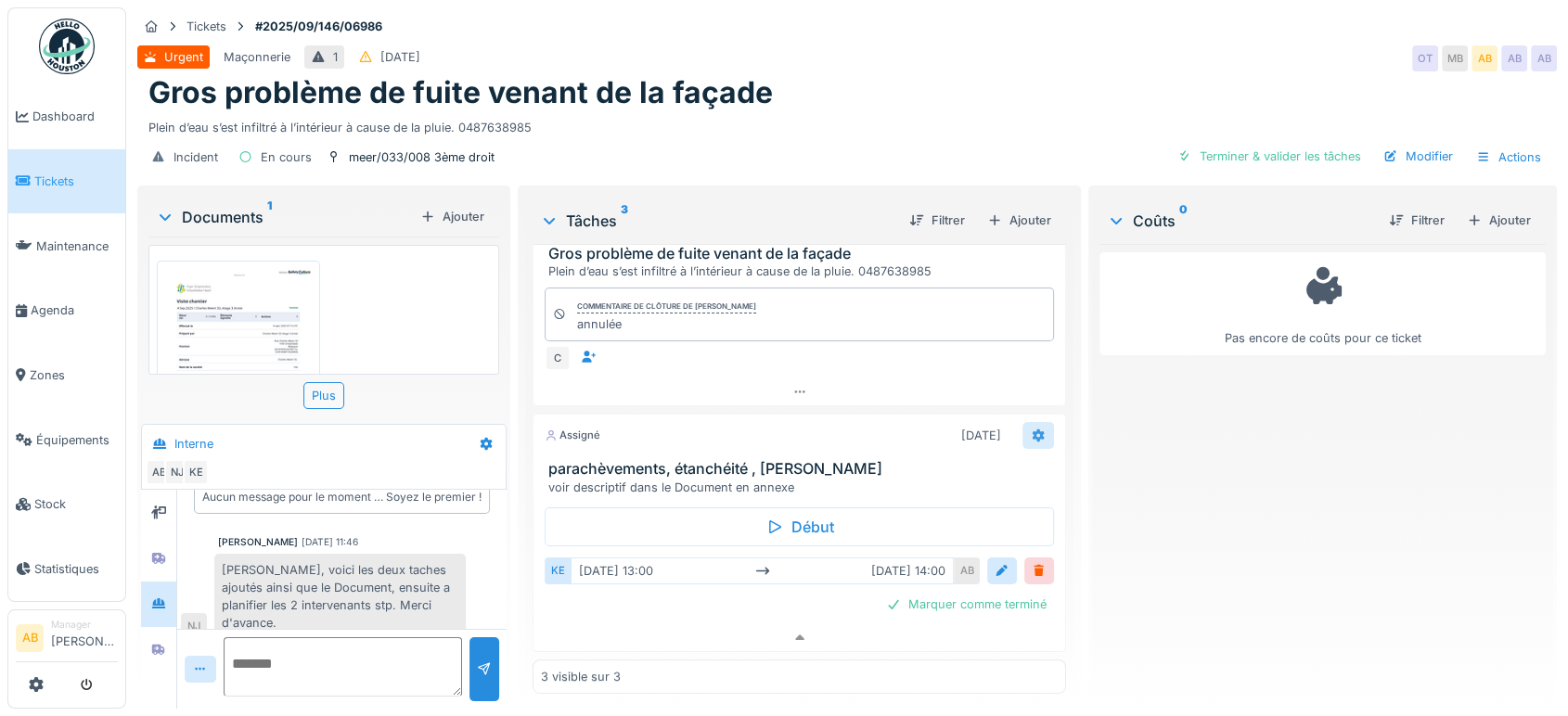
click at [1032, 429] on icon at bounding box center [1038, 435] width 12 height 13
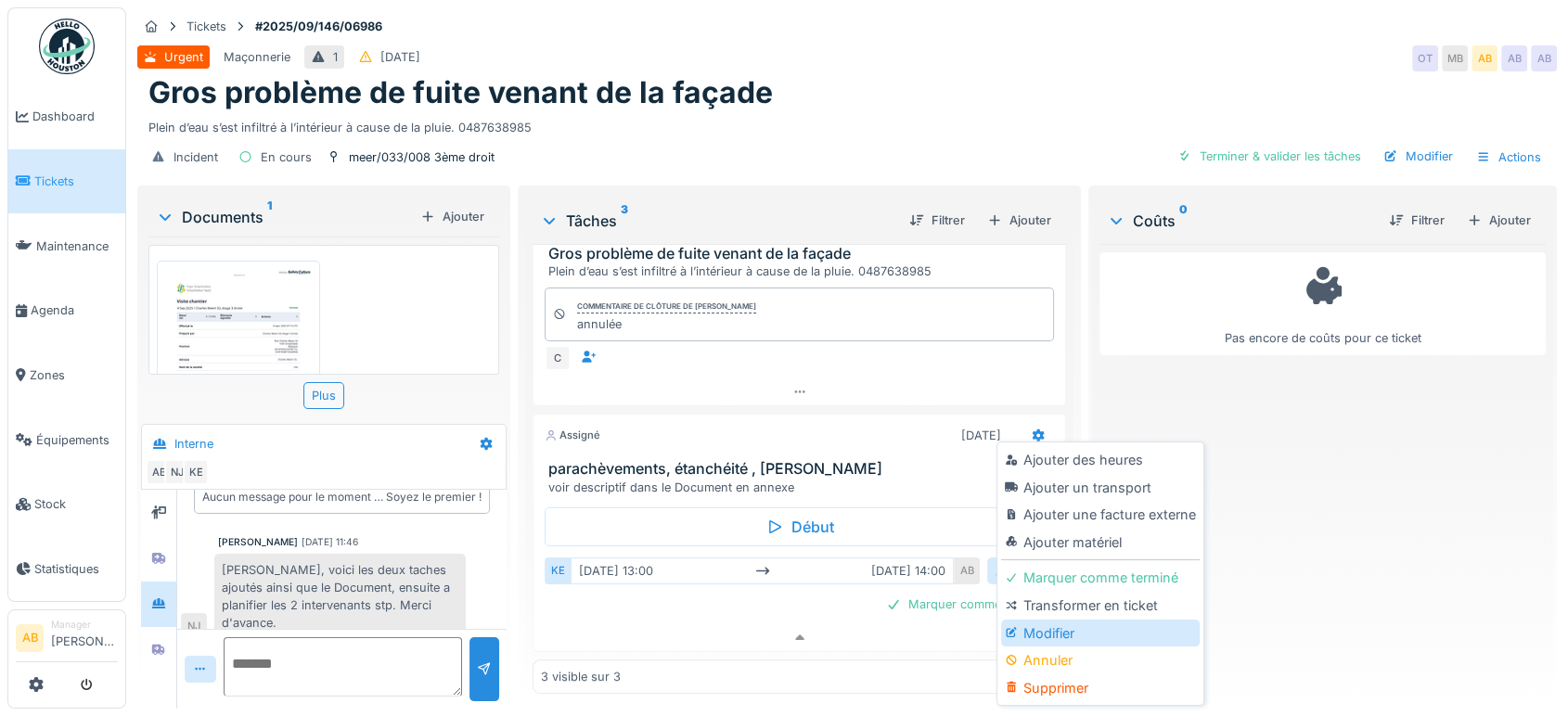
click at [1031, 619] on div "Modifier" at bounding box center [1100, 633] width 197 height 28
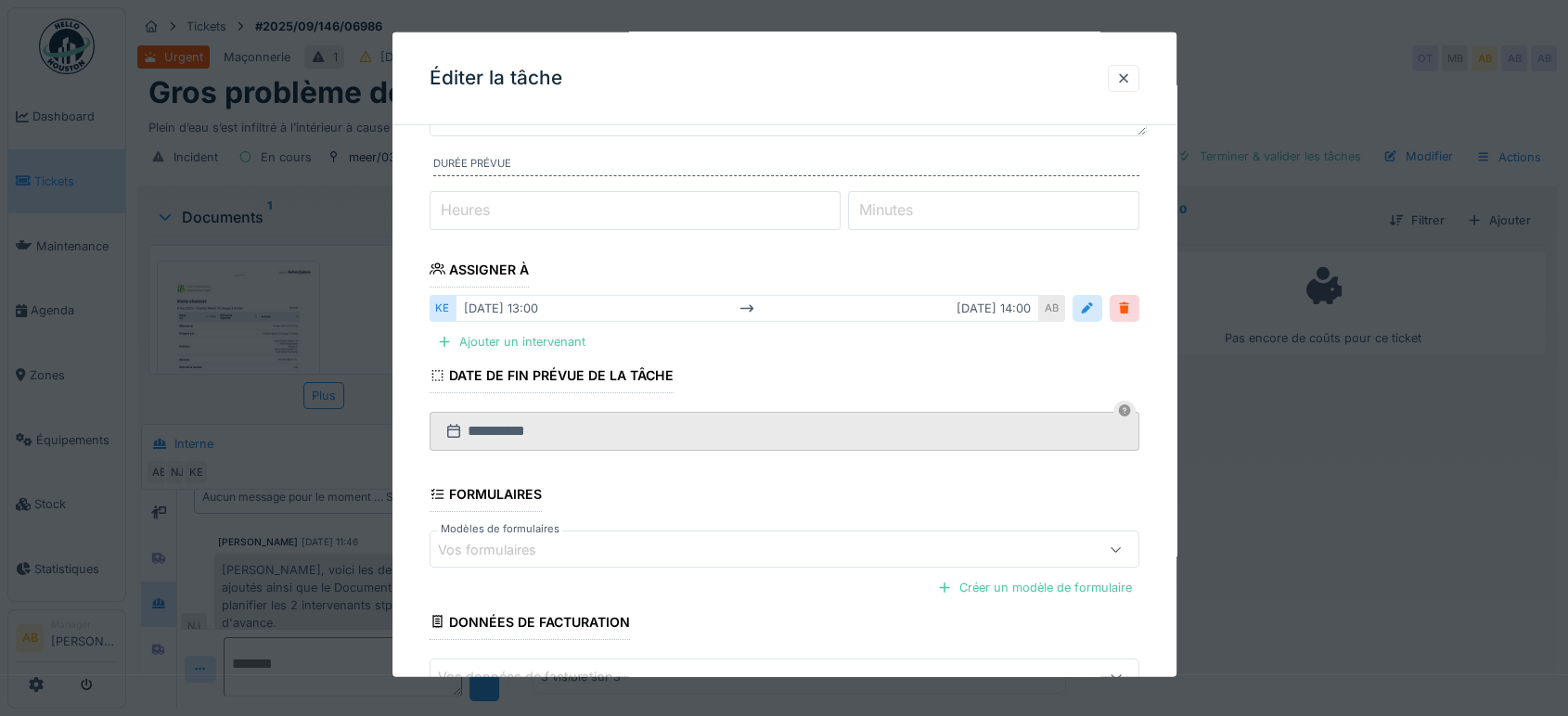
scroll to position [185, 0]
click at [537, 336] on div "Ajouter un intervenant" at bounding box center [510, 341] width 163 height 25
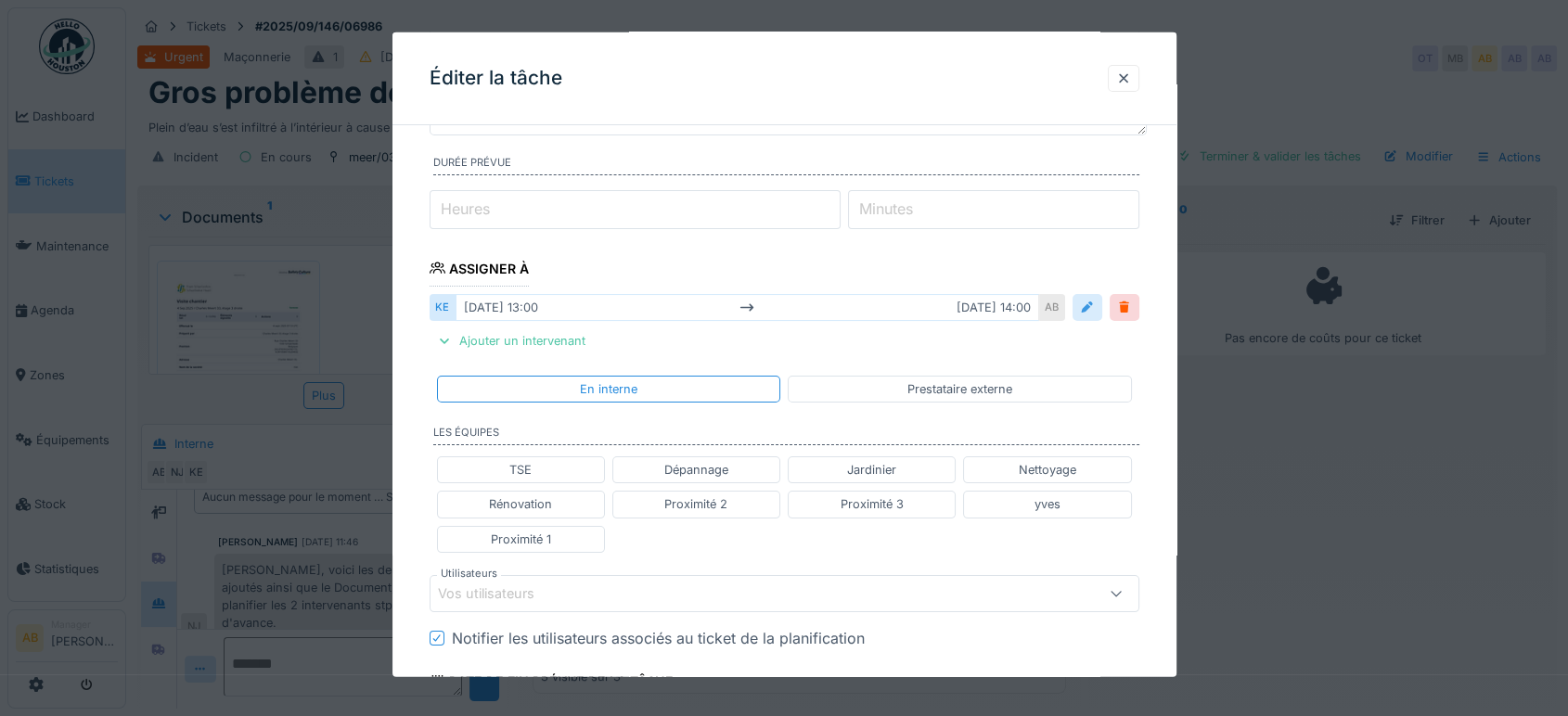
click at [1102, 311] on div at bounding box center [1087, 307] width 30 height 27
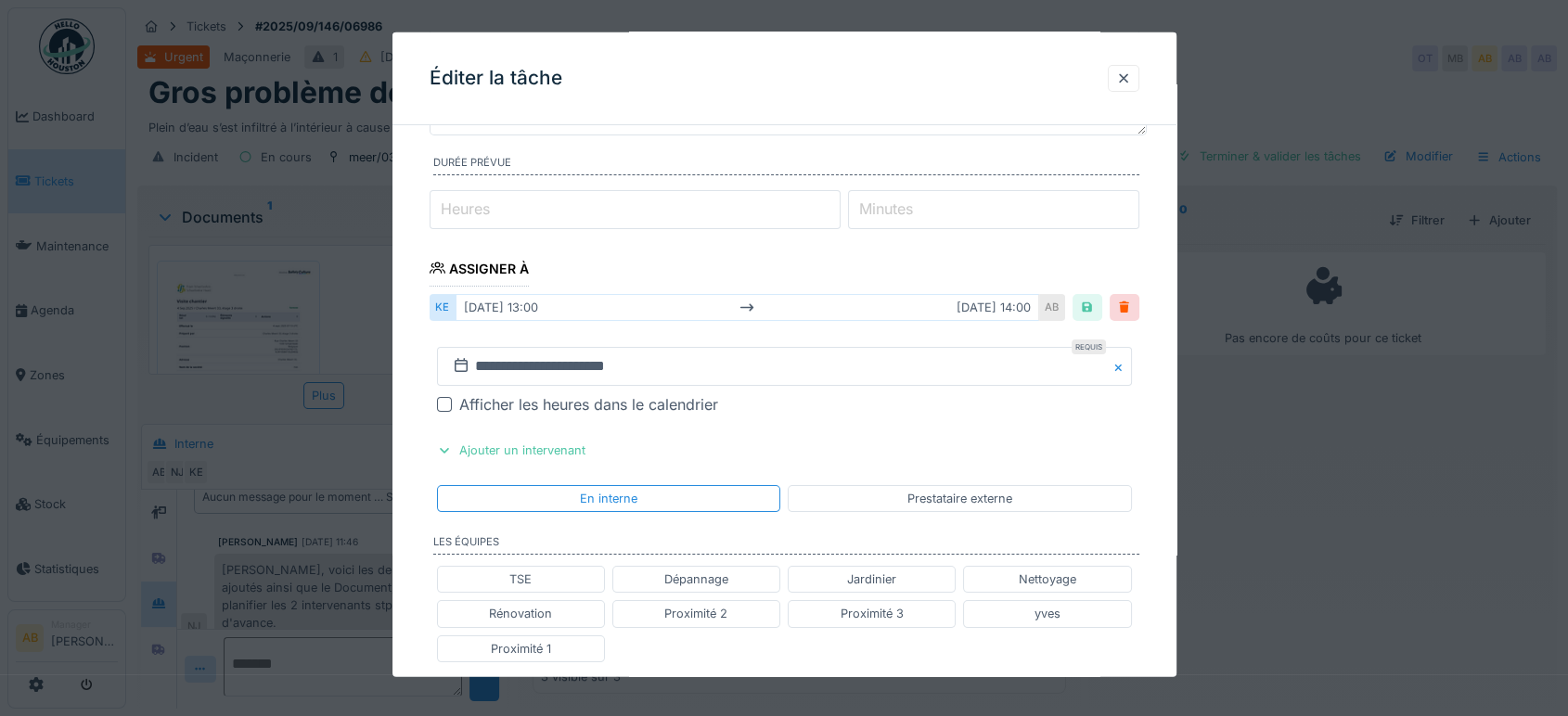
click at [446, 400] on div at bounding box center [444, 404] width 15 height 14
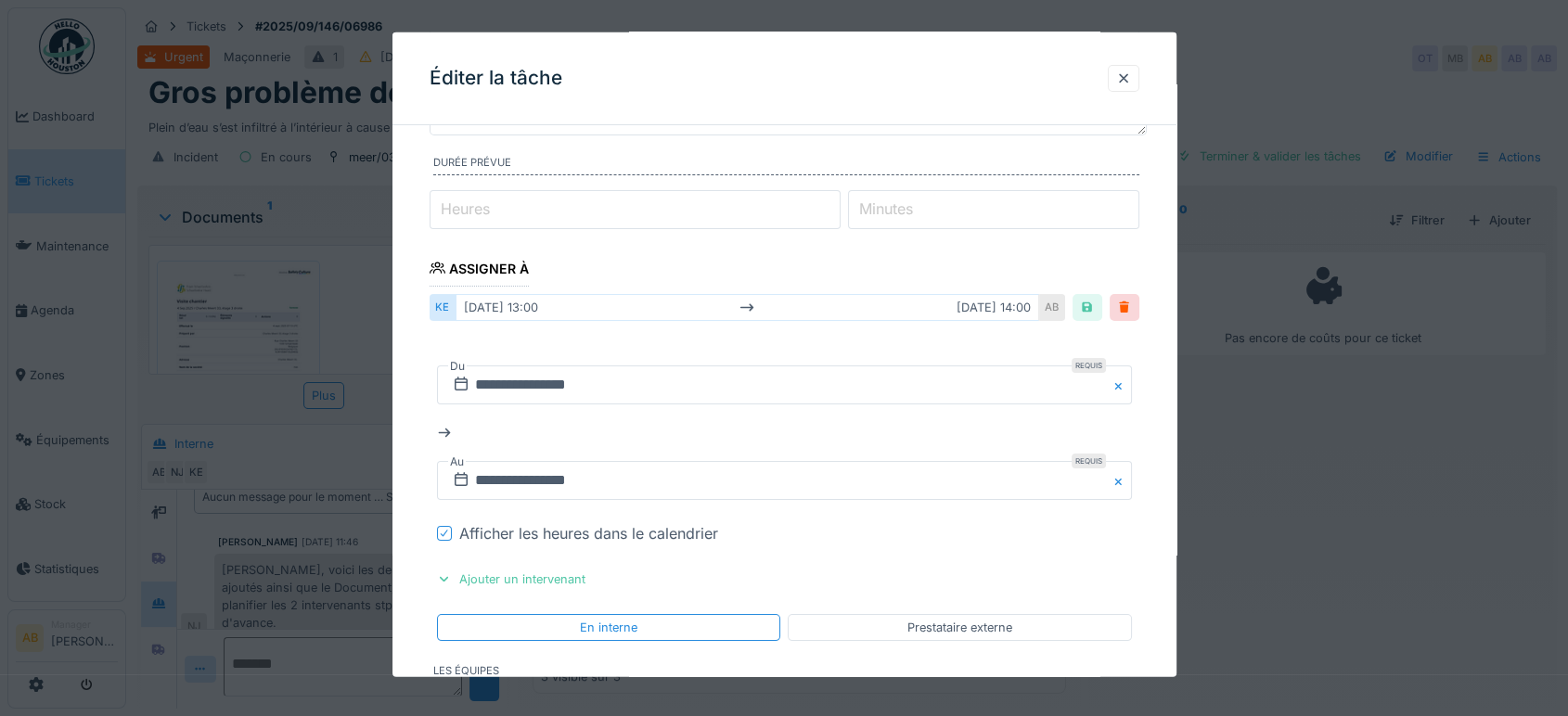
click at [672, 501] on div "**********" at bounding box center [784, 433] width 695 height 164
click at [680, 469] on input "**********" at bounding box center [784, 480] width 695 height 39
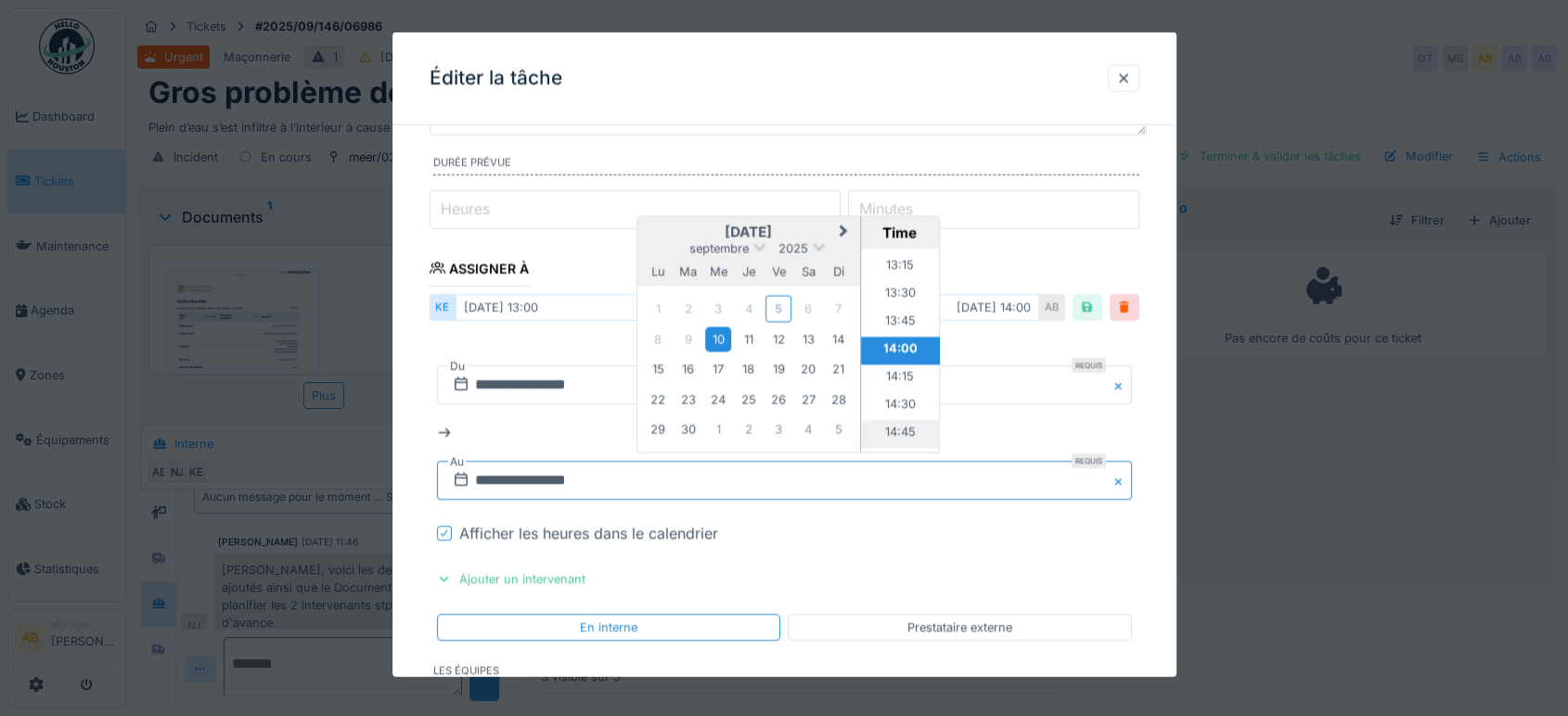
scroll to position [1496, 0]
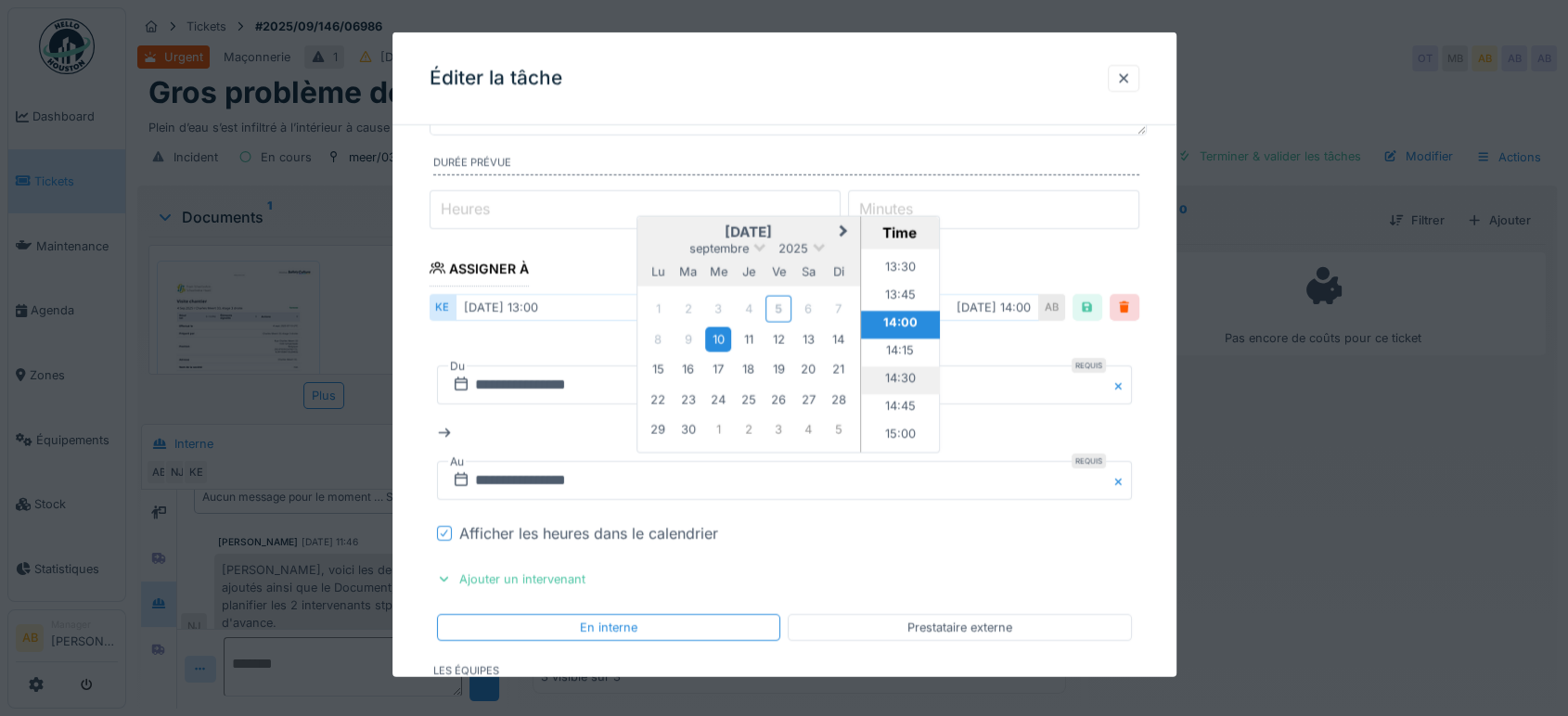
click at [899, 374] on li "14:30" at bounding box center [901, 380] width 79 height 28
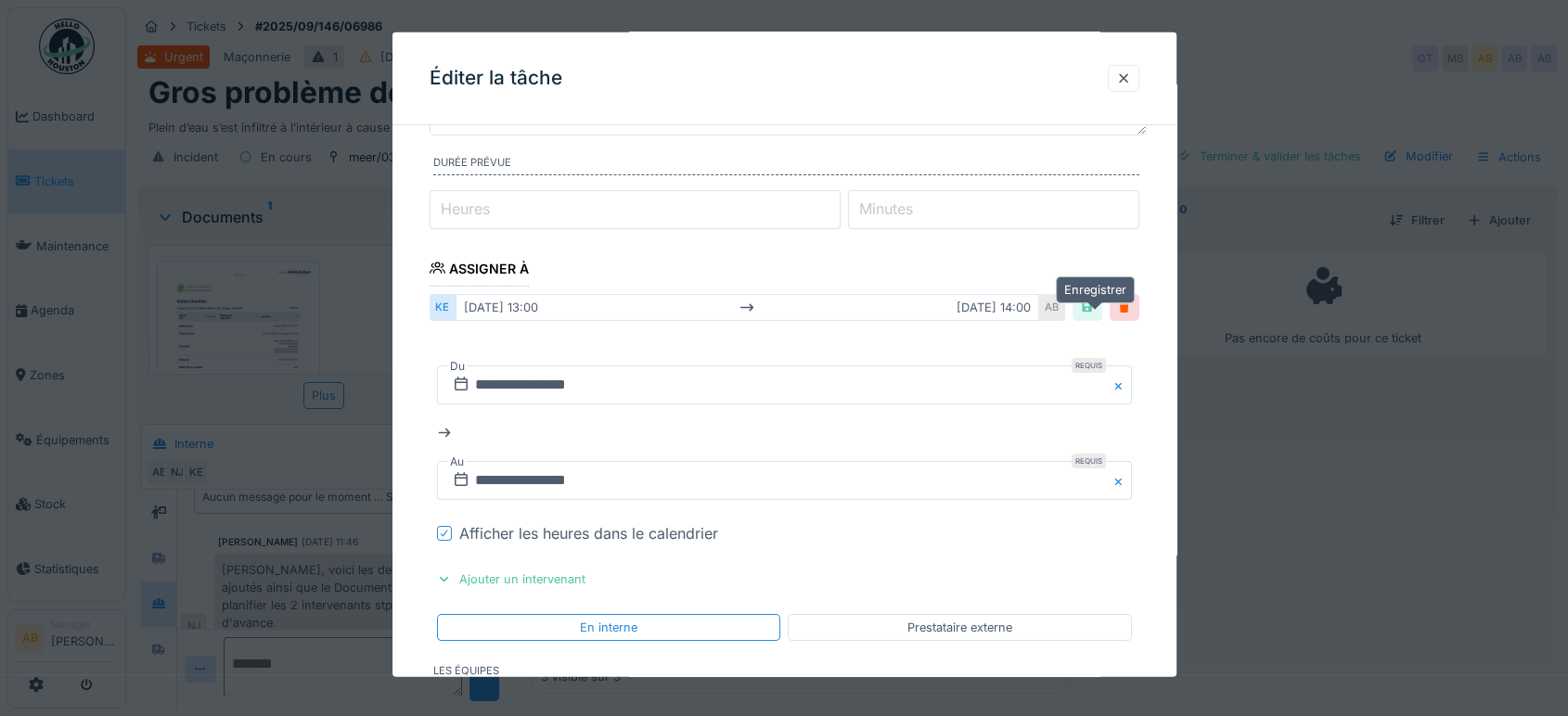
click at [1086, 311] on div at bounding box center [1087, 307] width 30 height 27
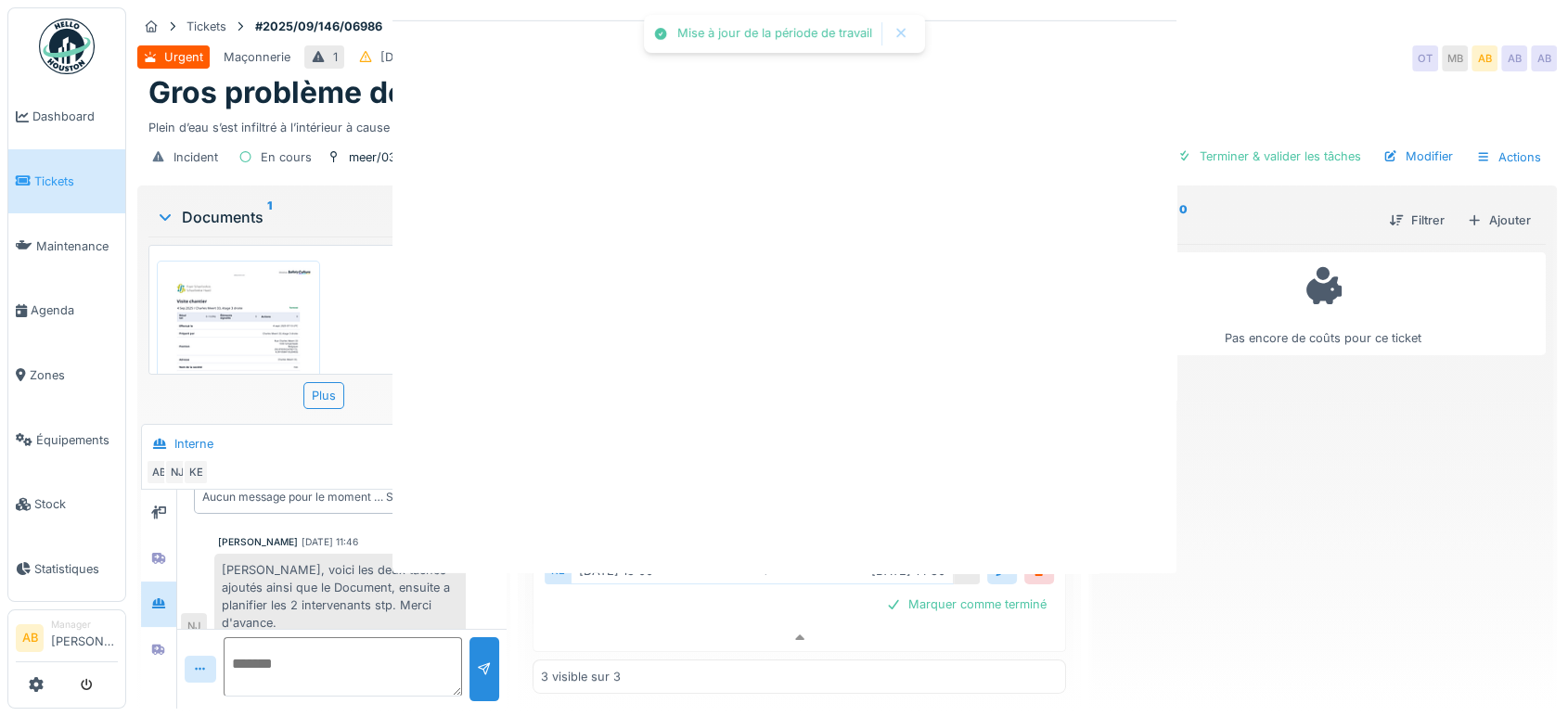
scroll to position [0, 0]
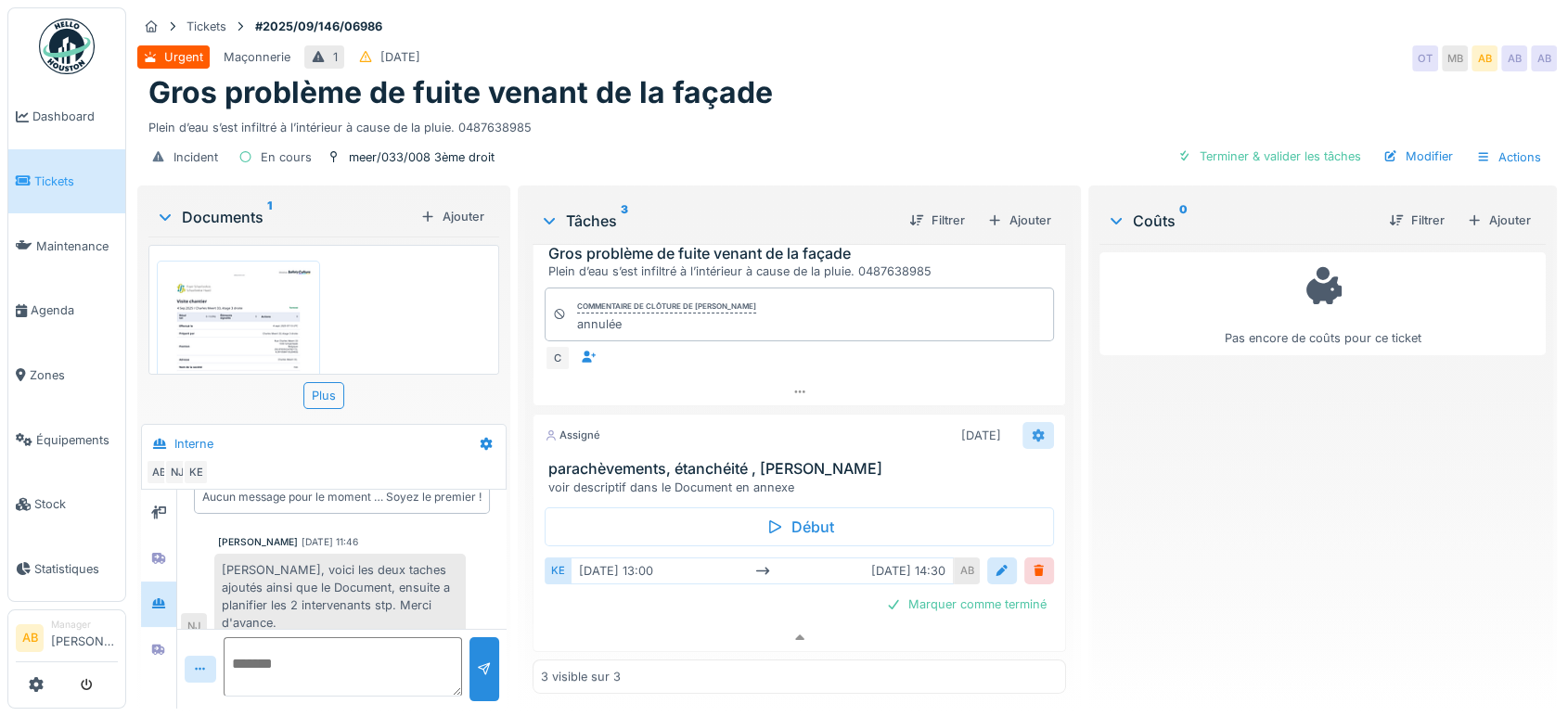
click at [1032, 429] on icon at bounding box center [1038, 435] width 12 height 13
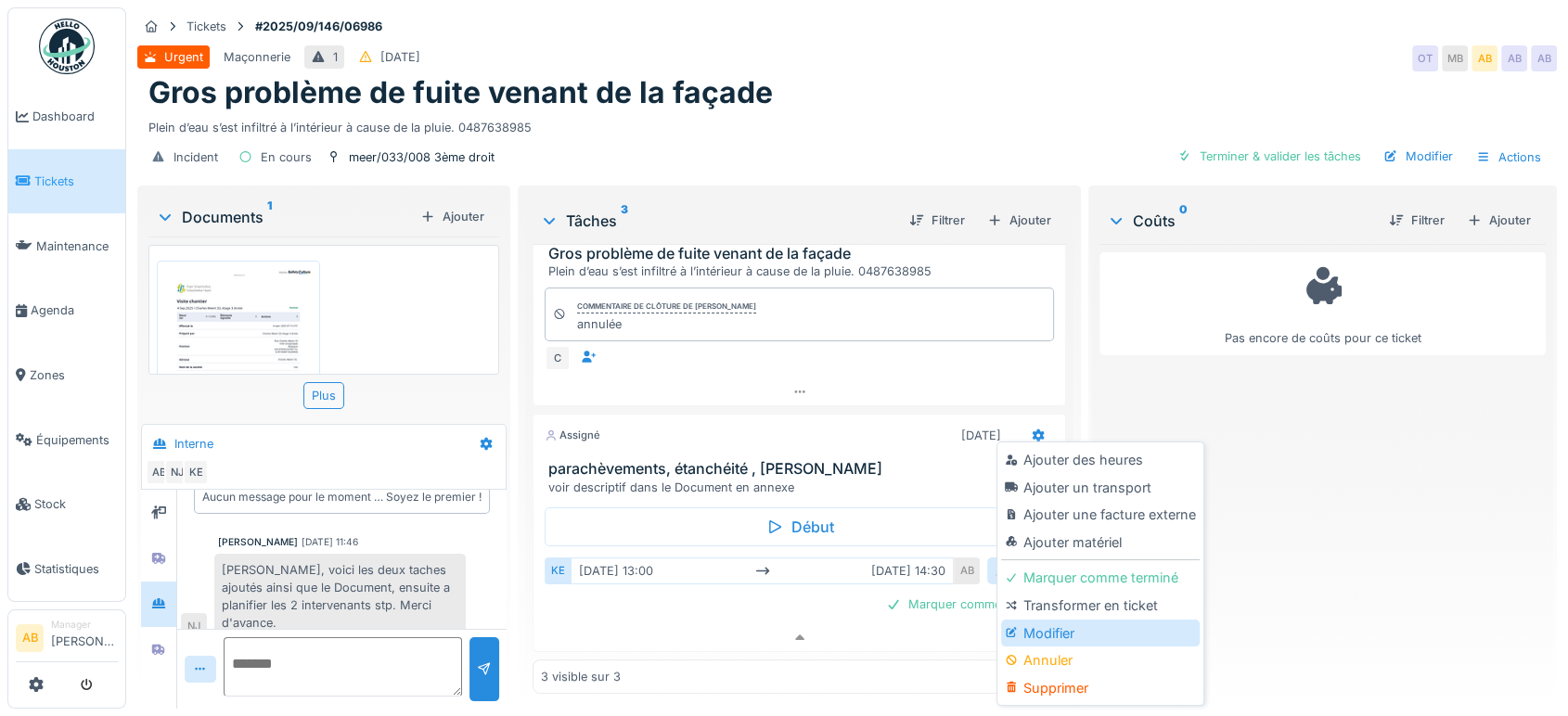
click at [1029, 624] on div "Modifier" at bounding box center [1100, 633] width 197 height 28
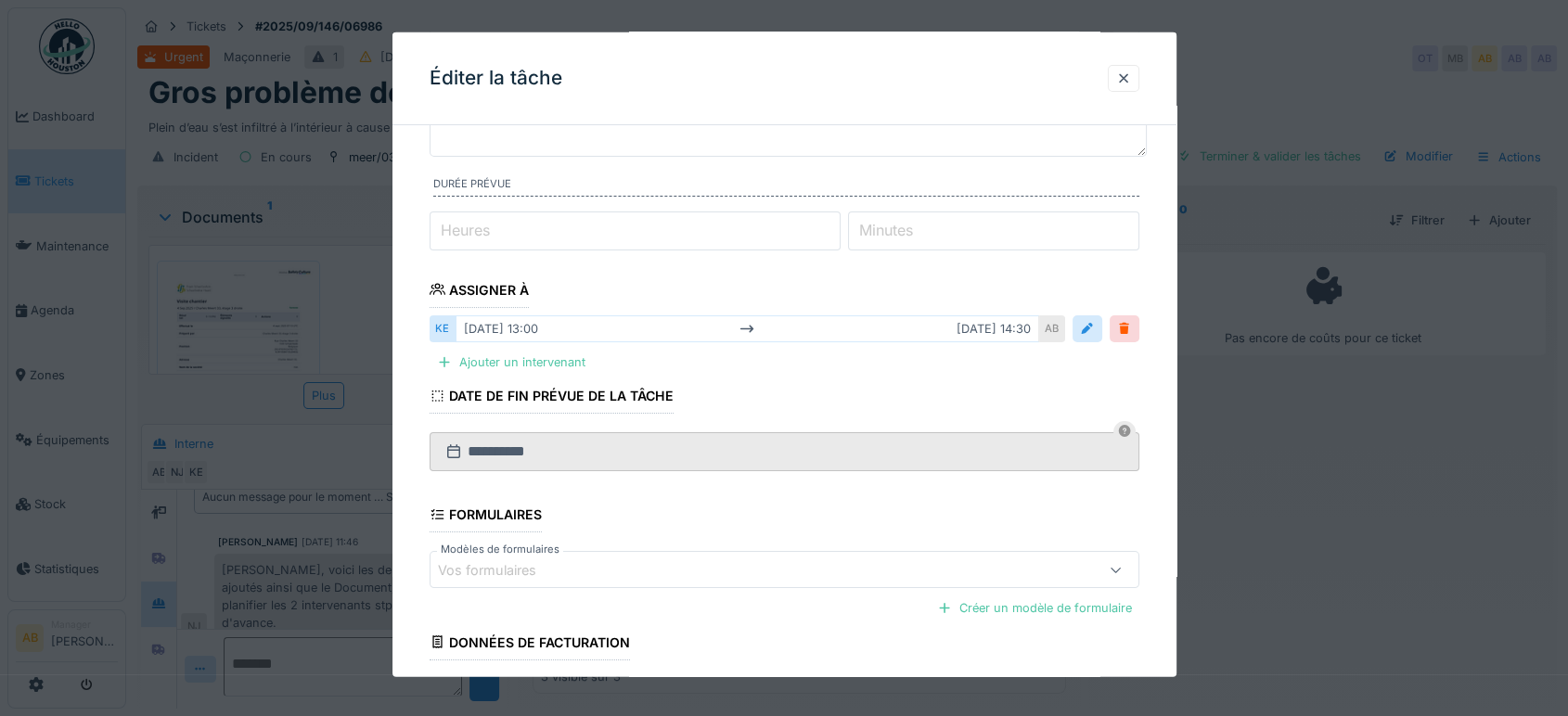
scroll to position [173, 0]
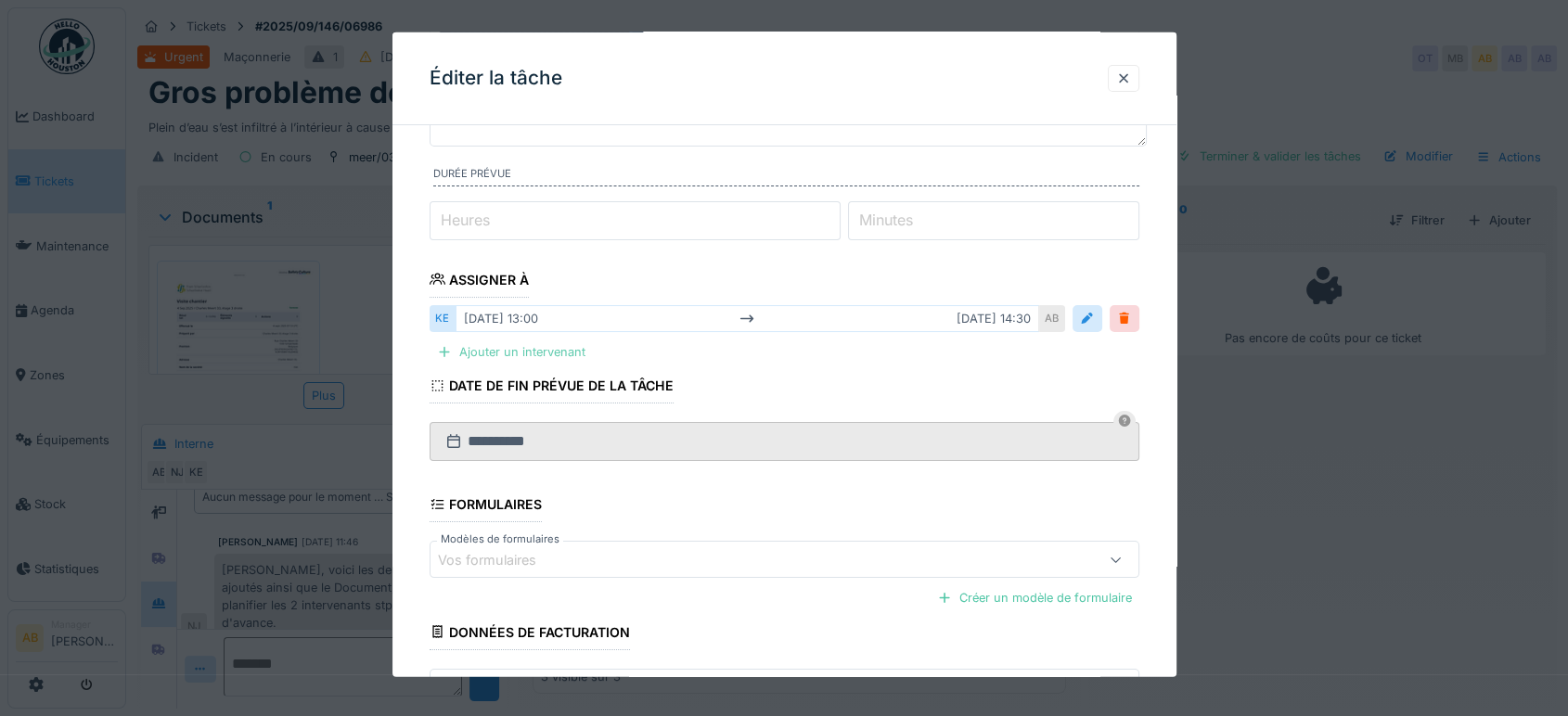
click at [556, 355] on div "Ajouter un intervenant" at bounding box center [510, 352] width 163 height 25
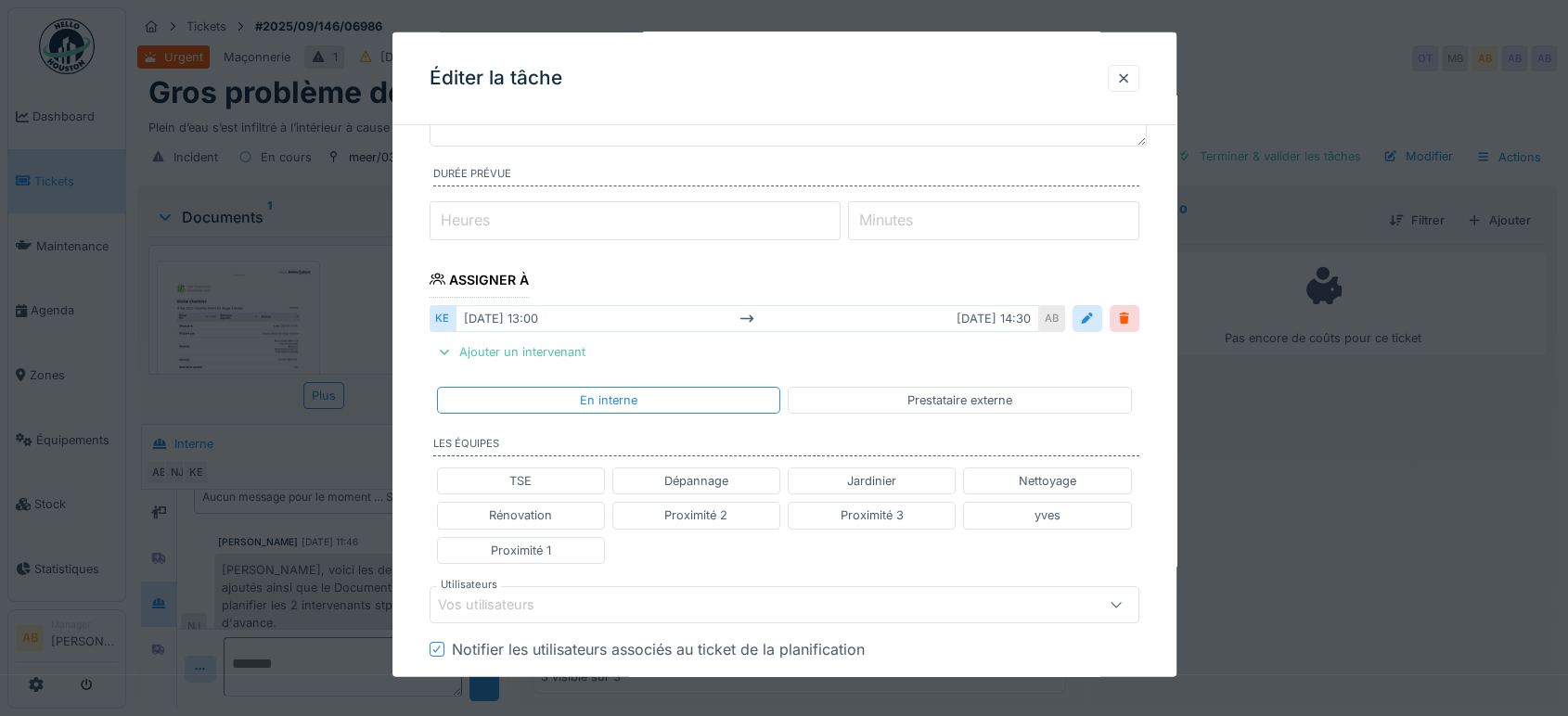
click at [561, 587] on div "Vos utilisateurs" at bounding box center [784, 605] width 710 height 37
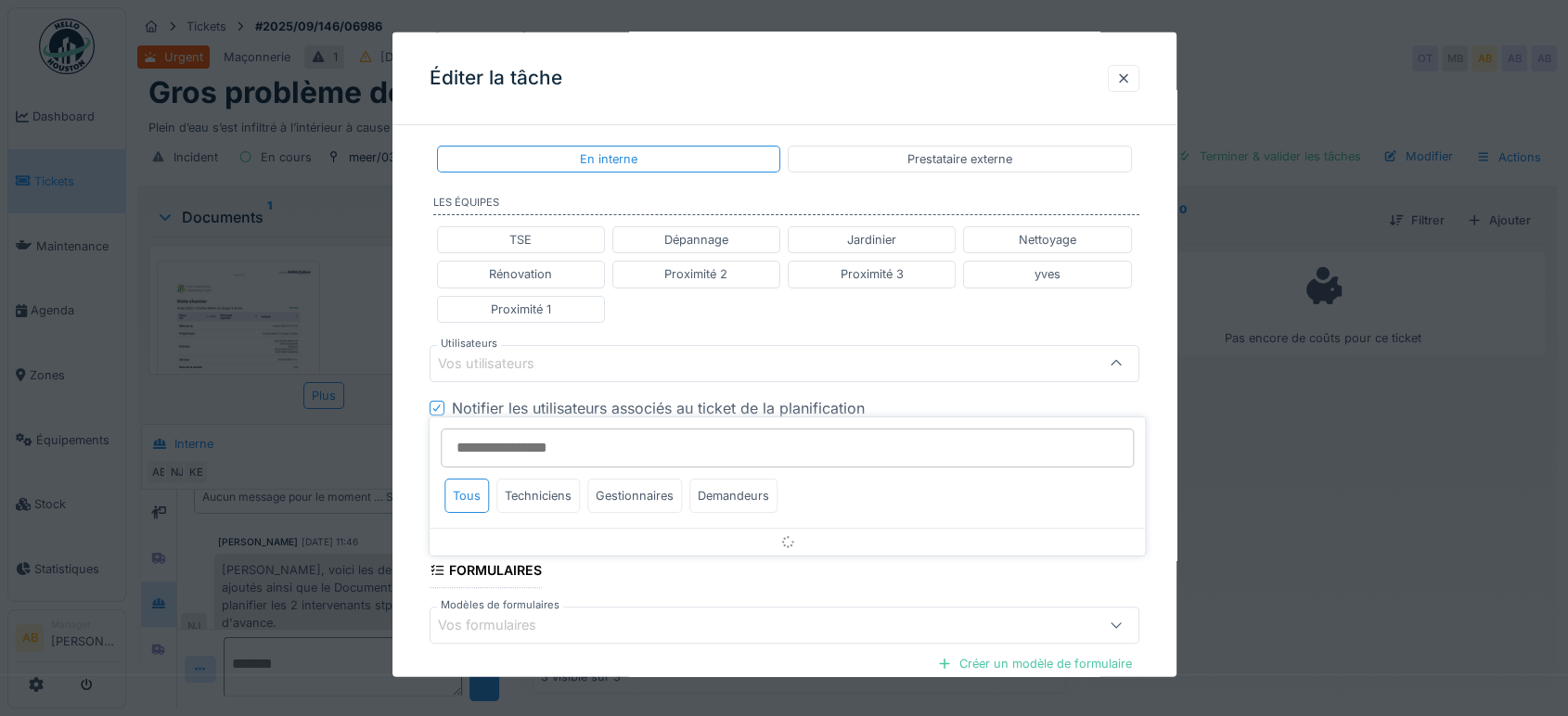
scroll to position [421, 0]
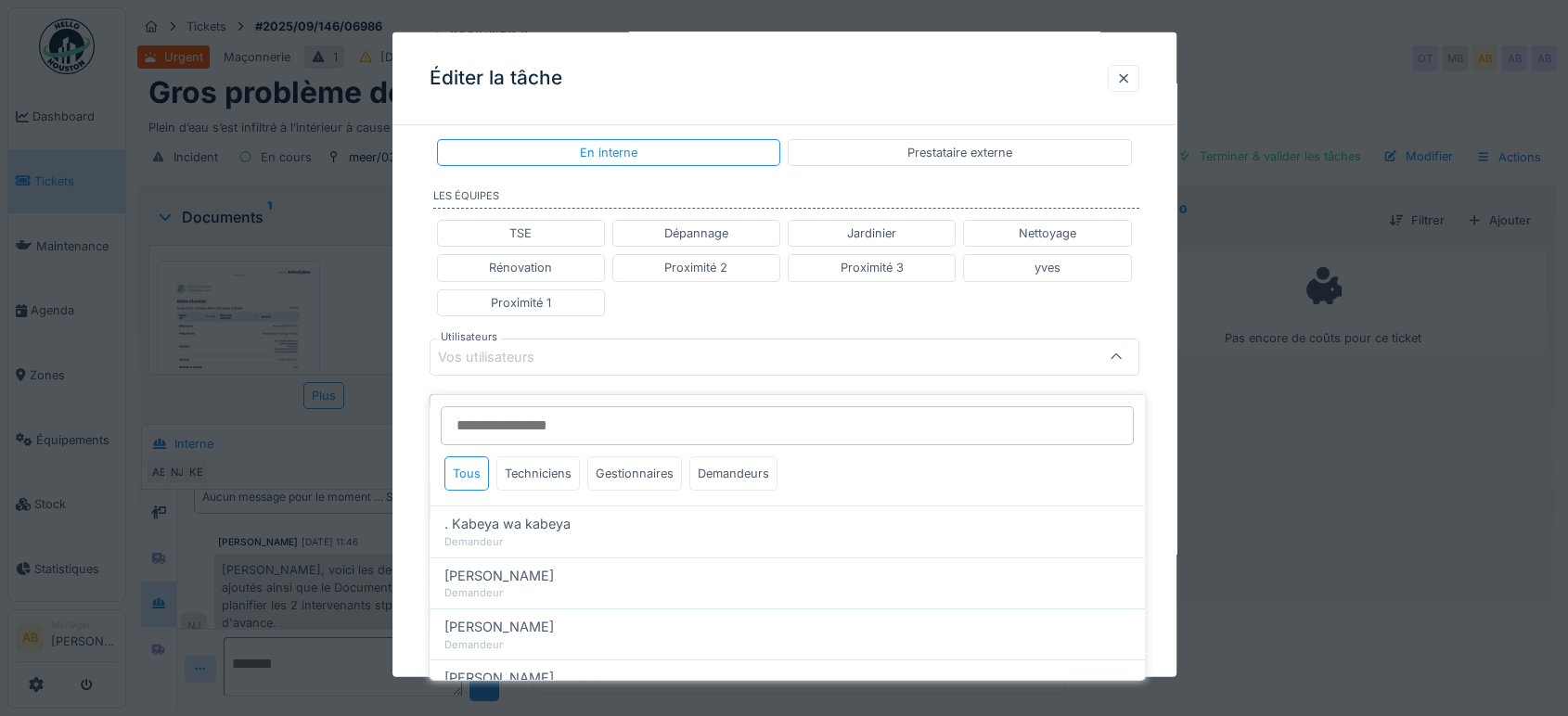
click at [532, 413] on input "Utilisateurs" at bounding box center [787, 425] width 693 height 39
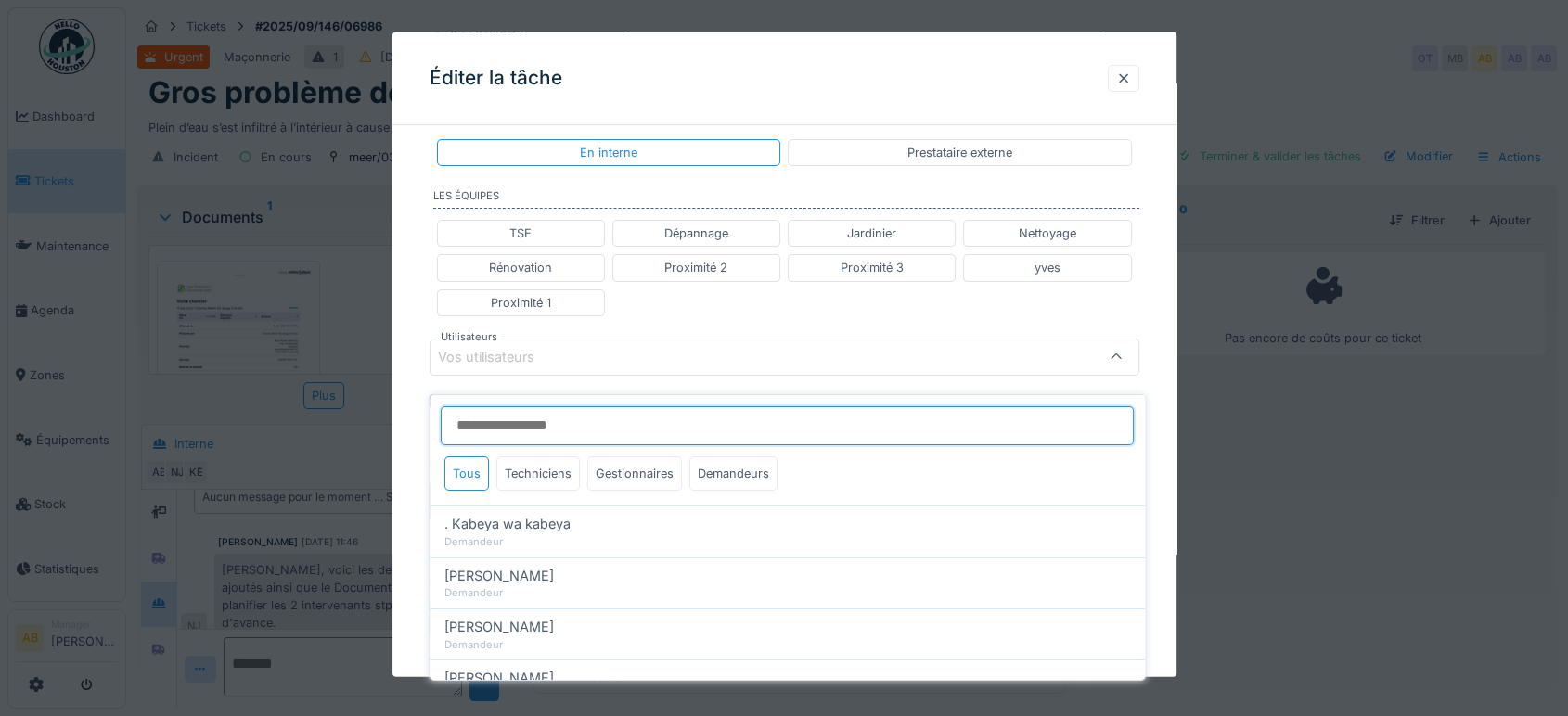
type input "*"
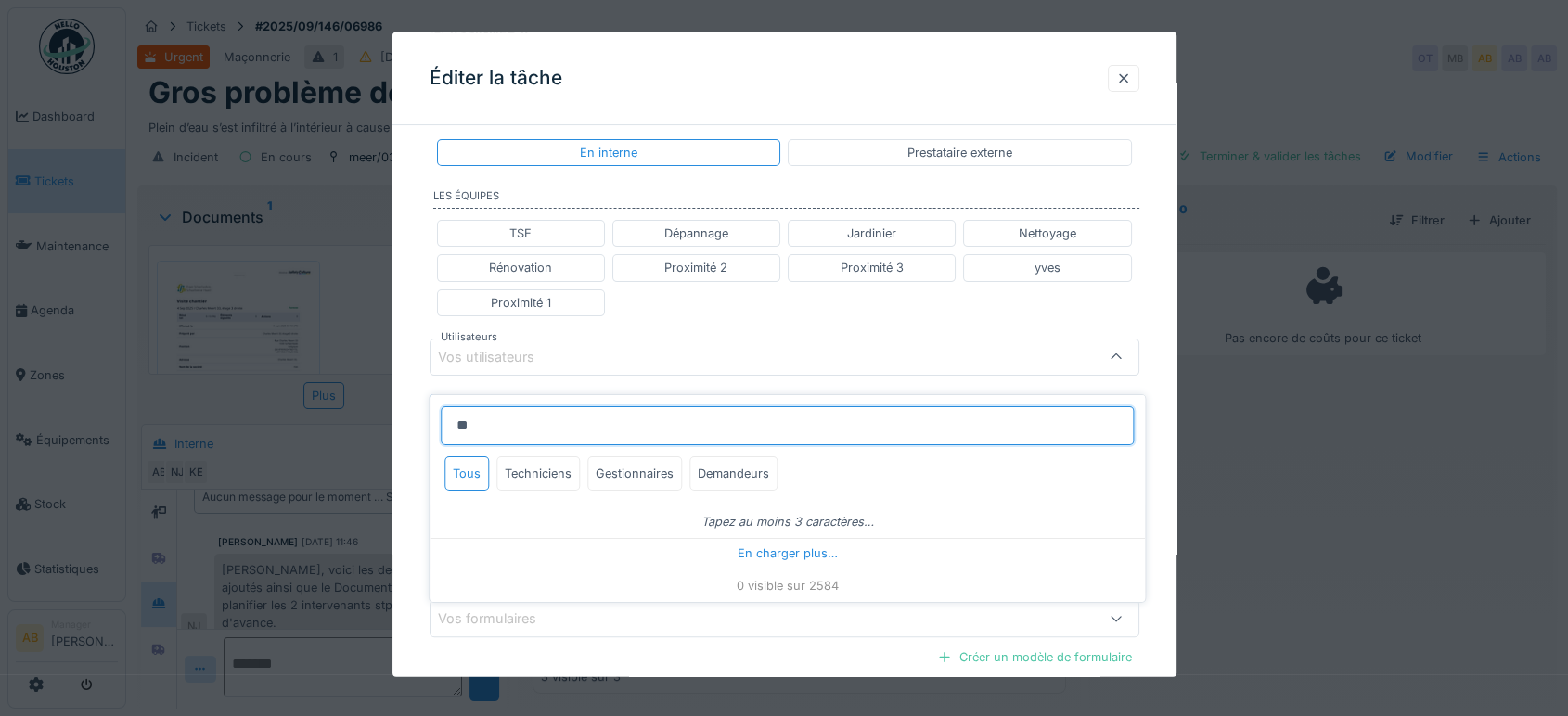
type input "*"
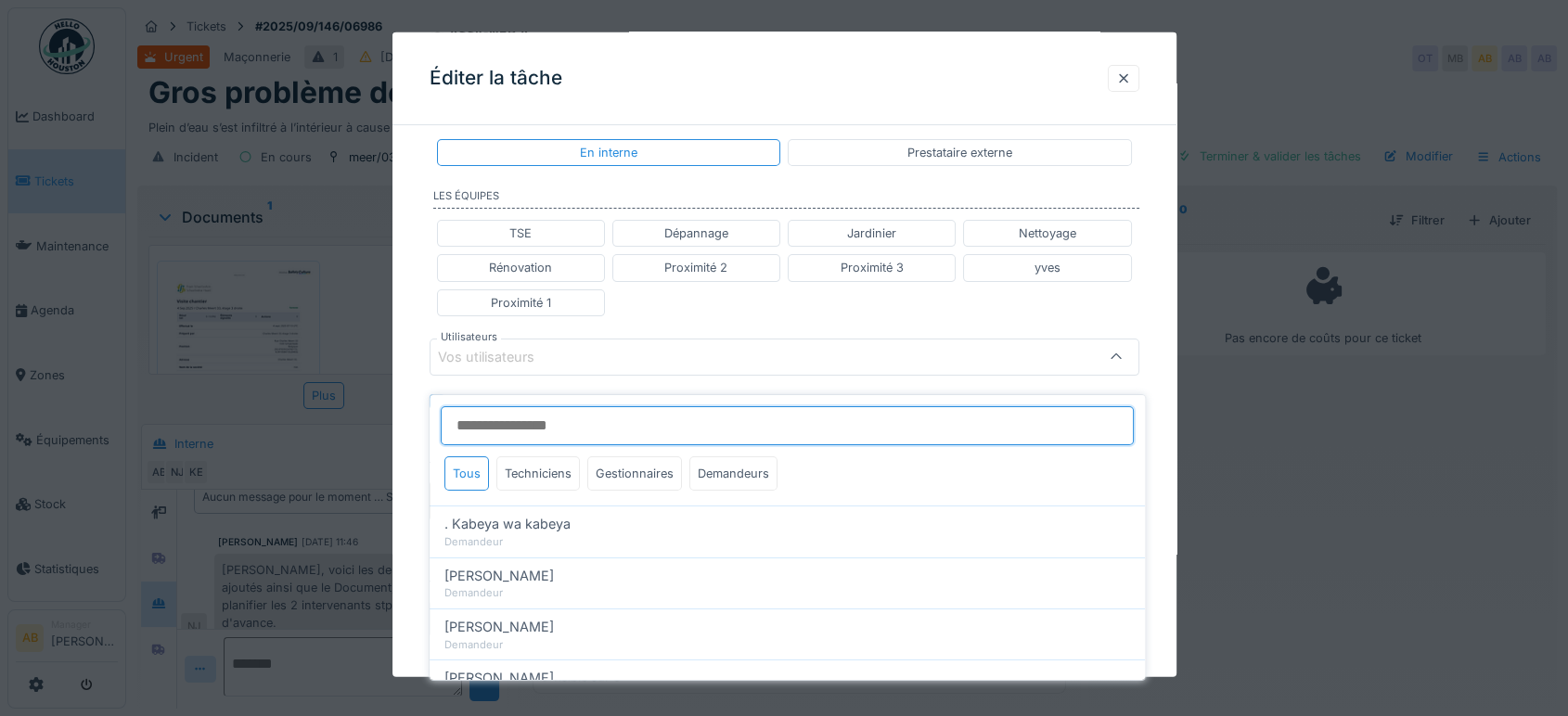
click at [735, 415] on input "Utilisateurs" at bounding box center [787, 425] width 693 height 39
click at [627, 422] on input "Utilisateurs" at bounding box center [787, 425] width 693 height 39
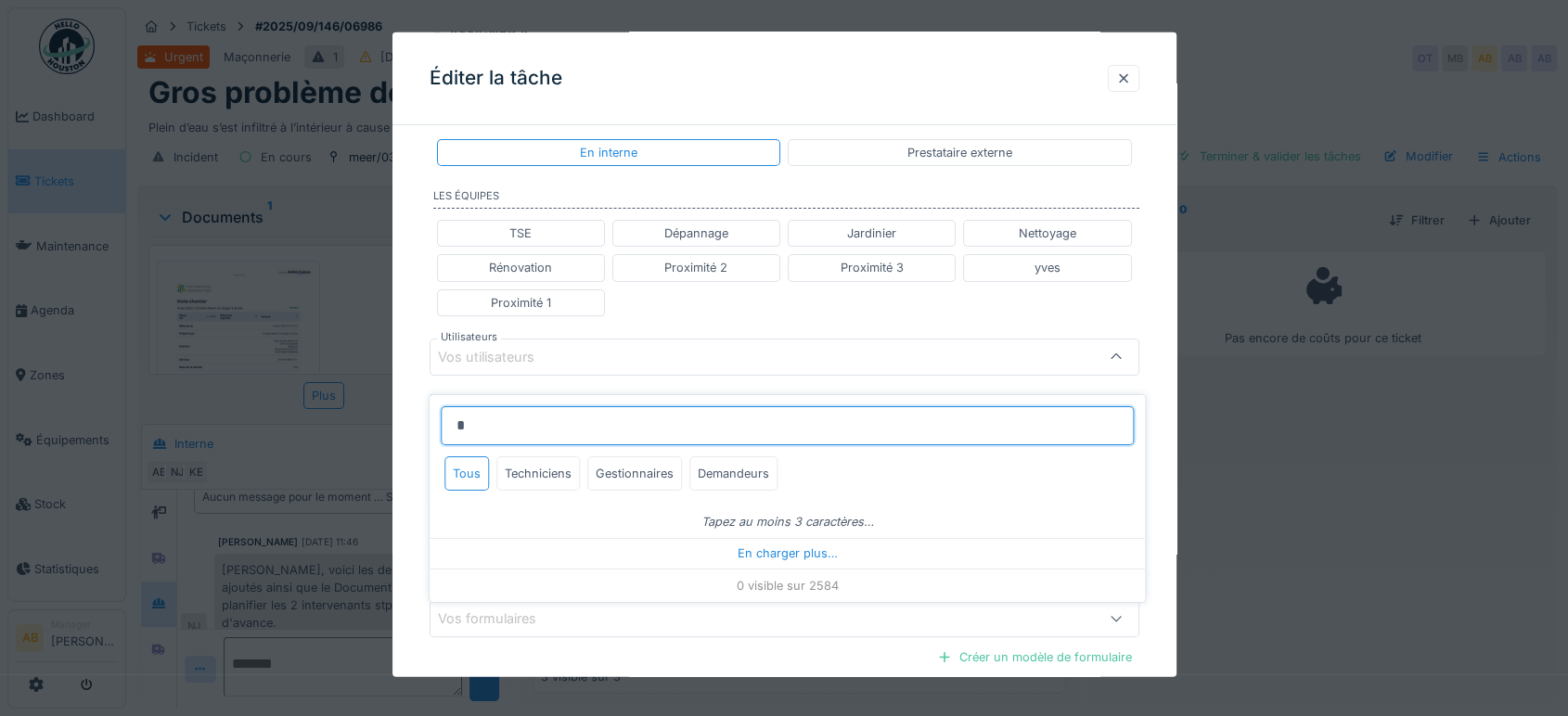
type input "*"
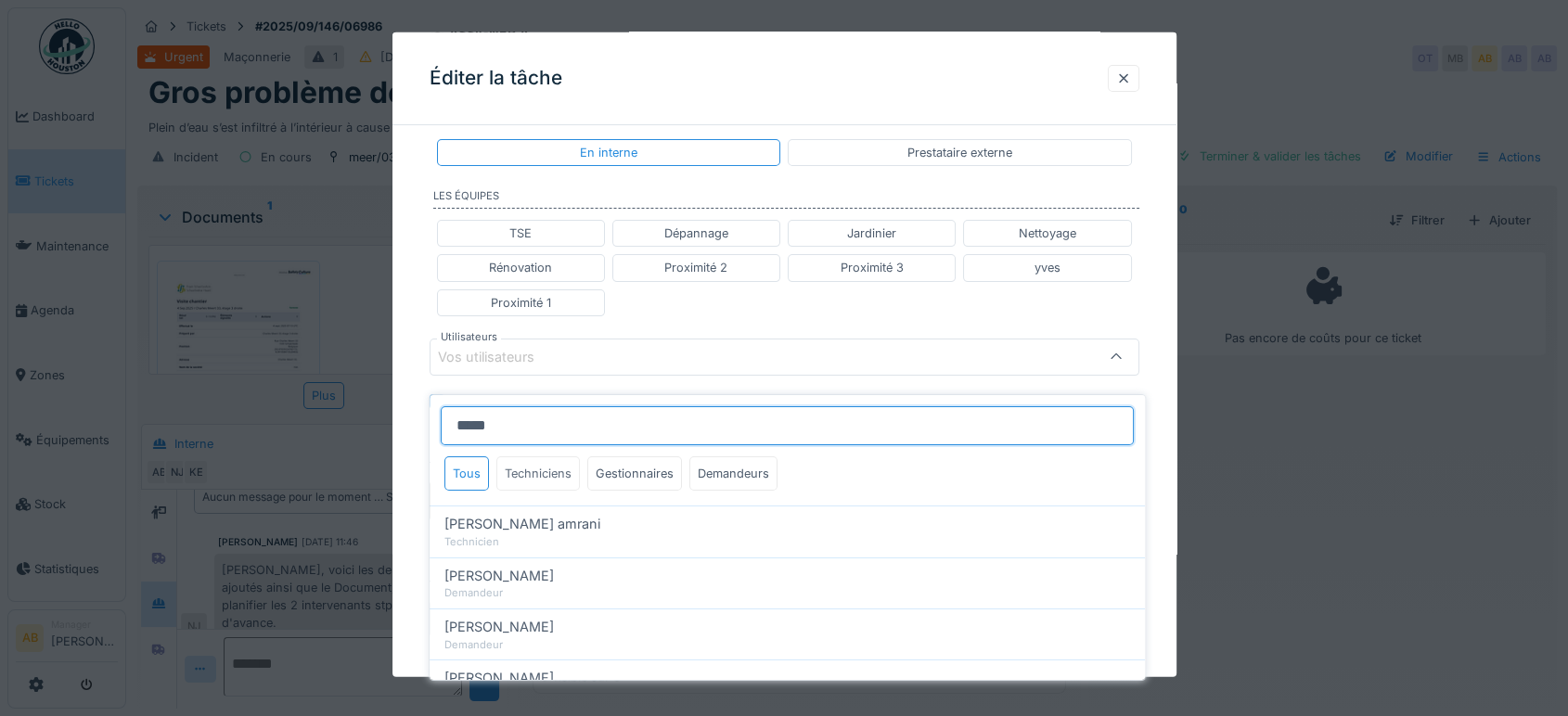
type input "*****"
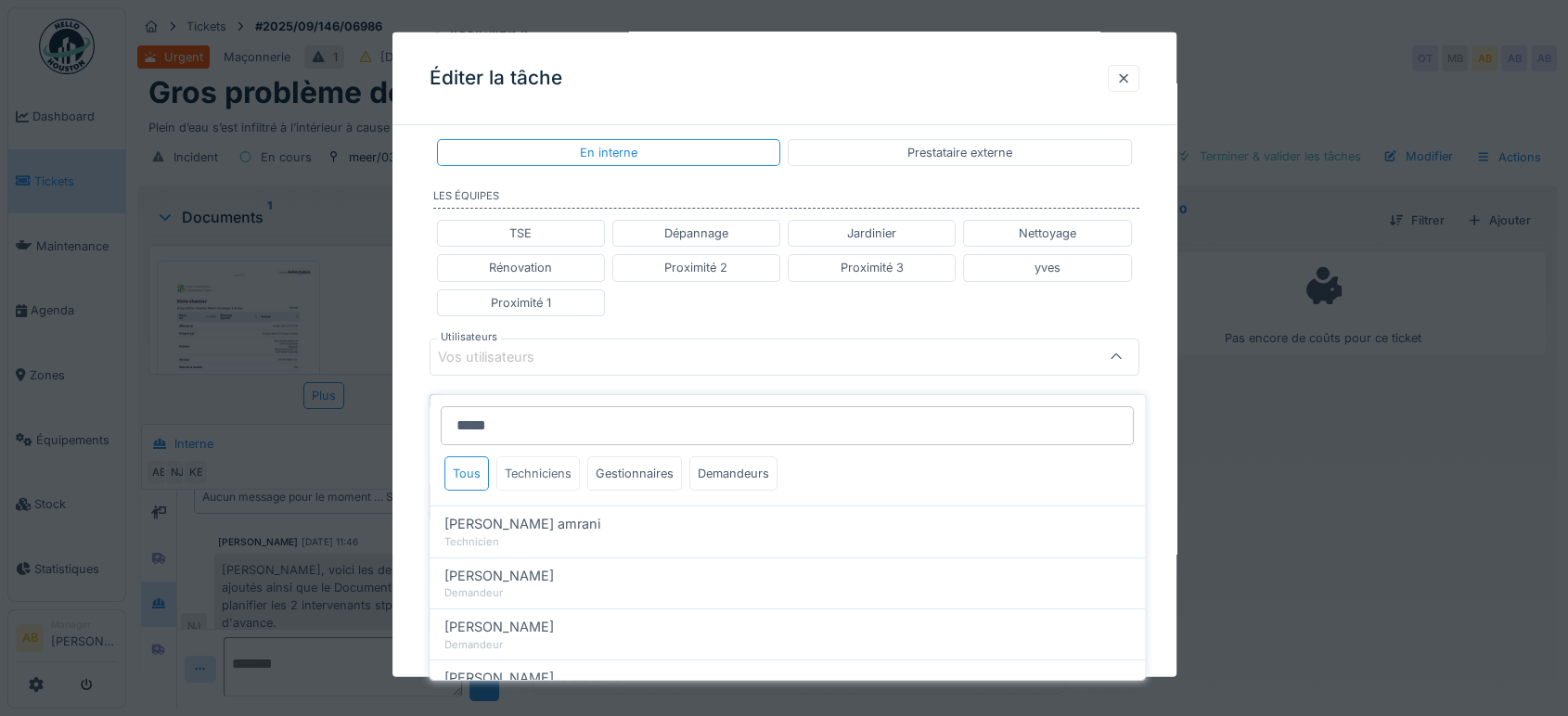
click at [564, 471] on div "Techniciens" at bounding box center [537, 473] width 83 height 35
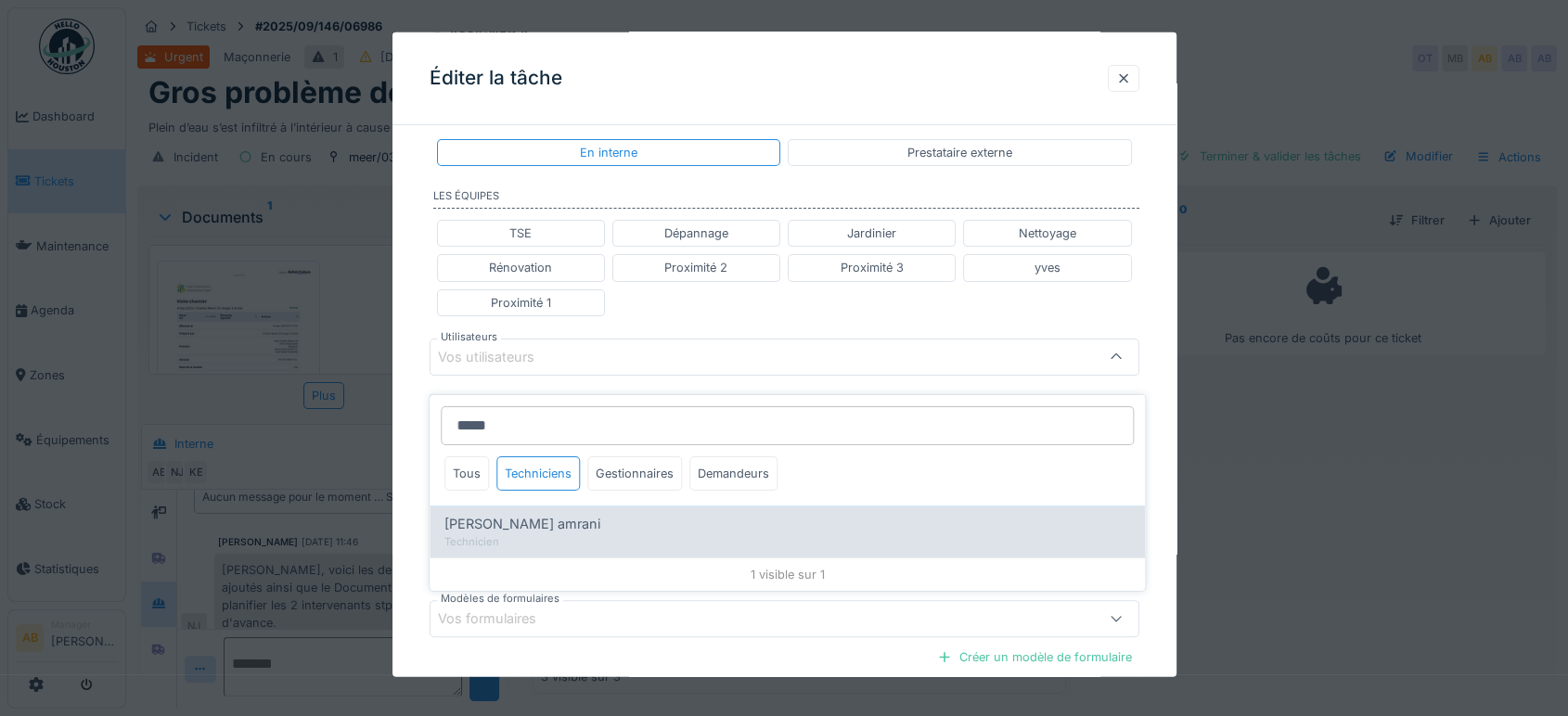
click at [545, 514] on div "Karim El amrani" at bounding box center [787, 524] width 685 height 20
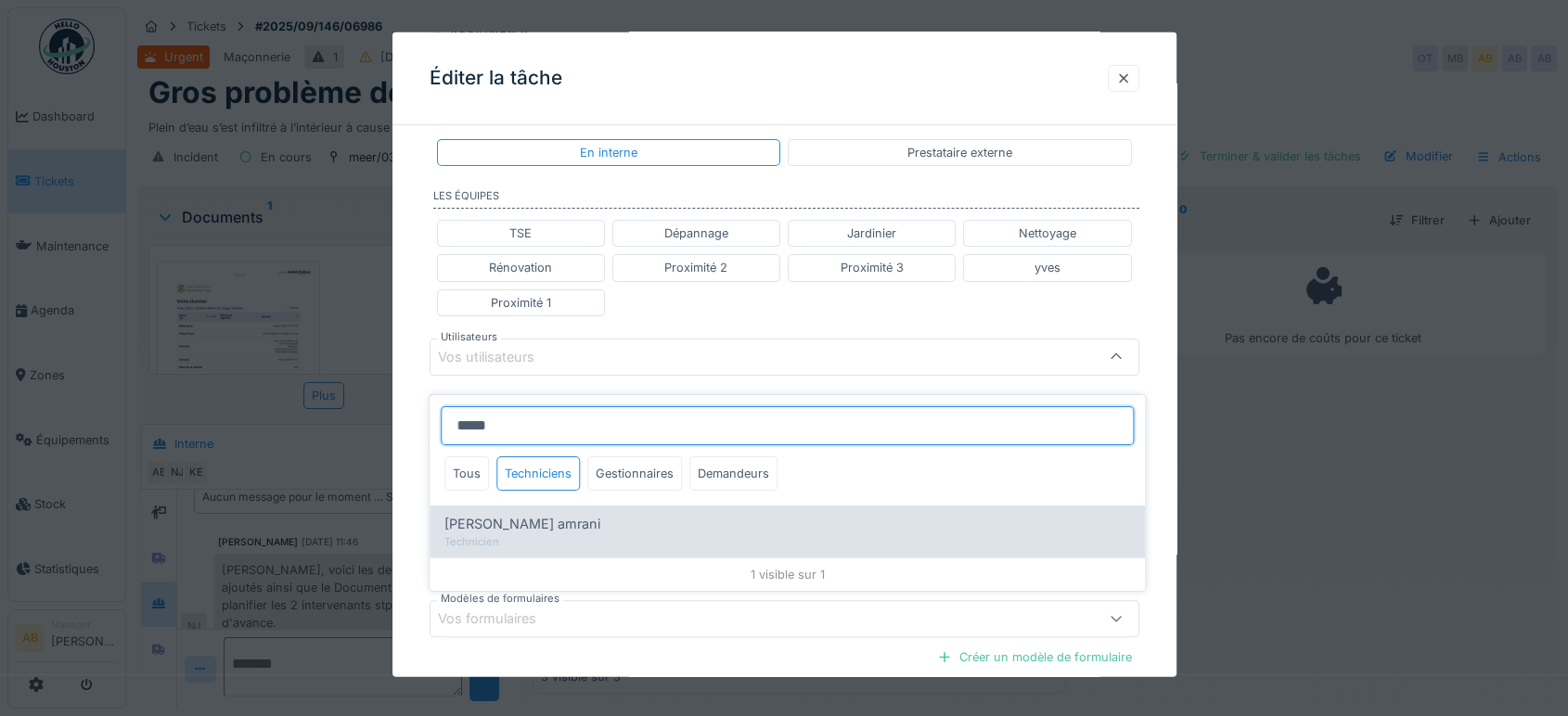
type input "****"
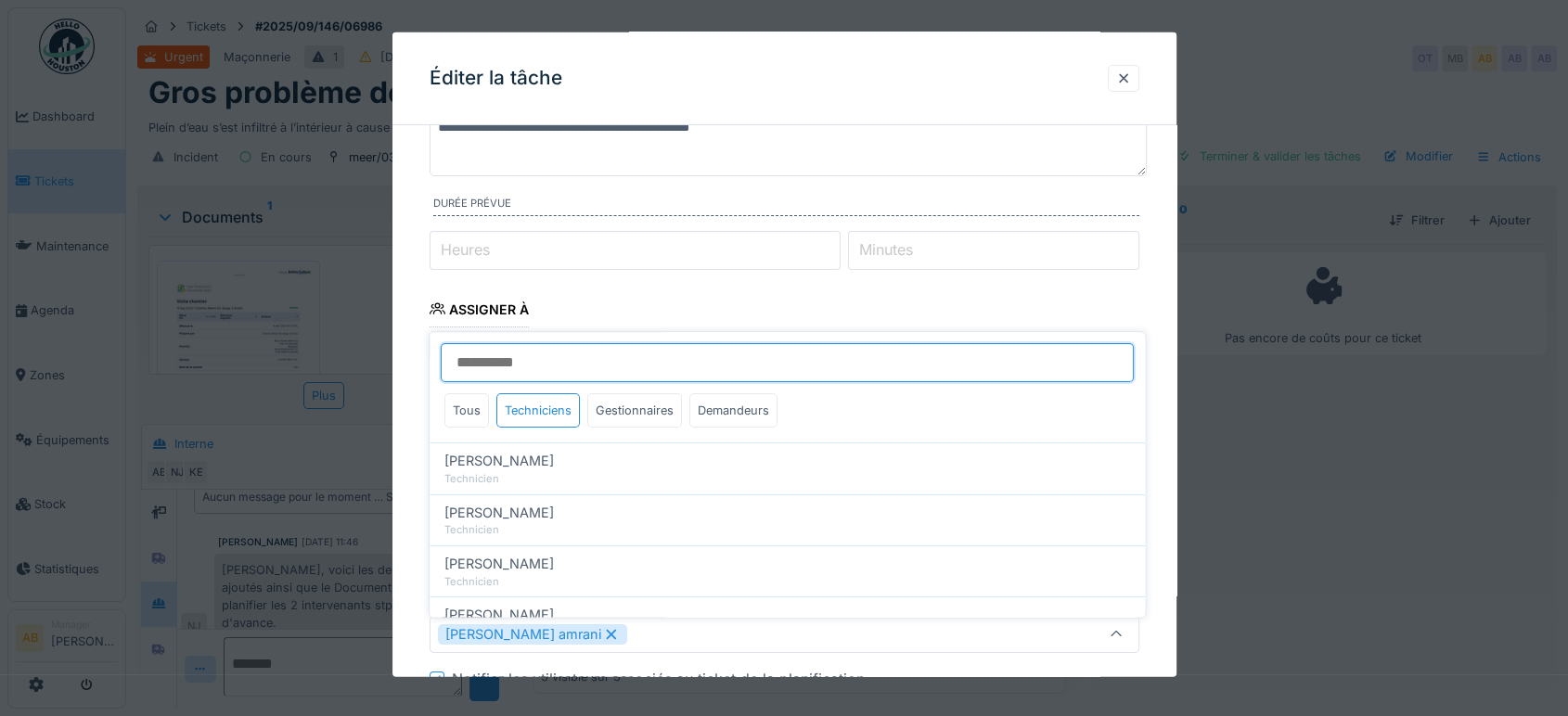
scroll to position [127, 0]
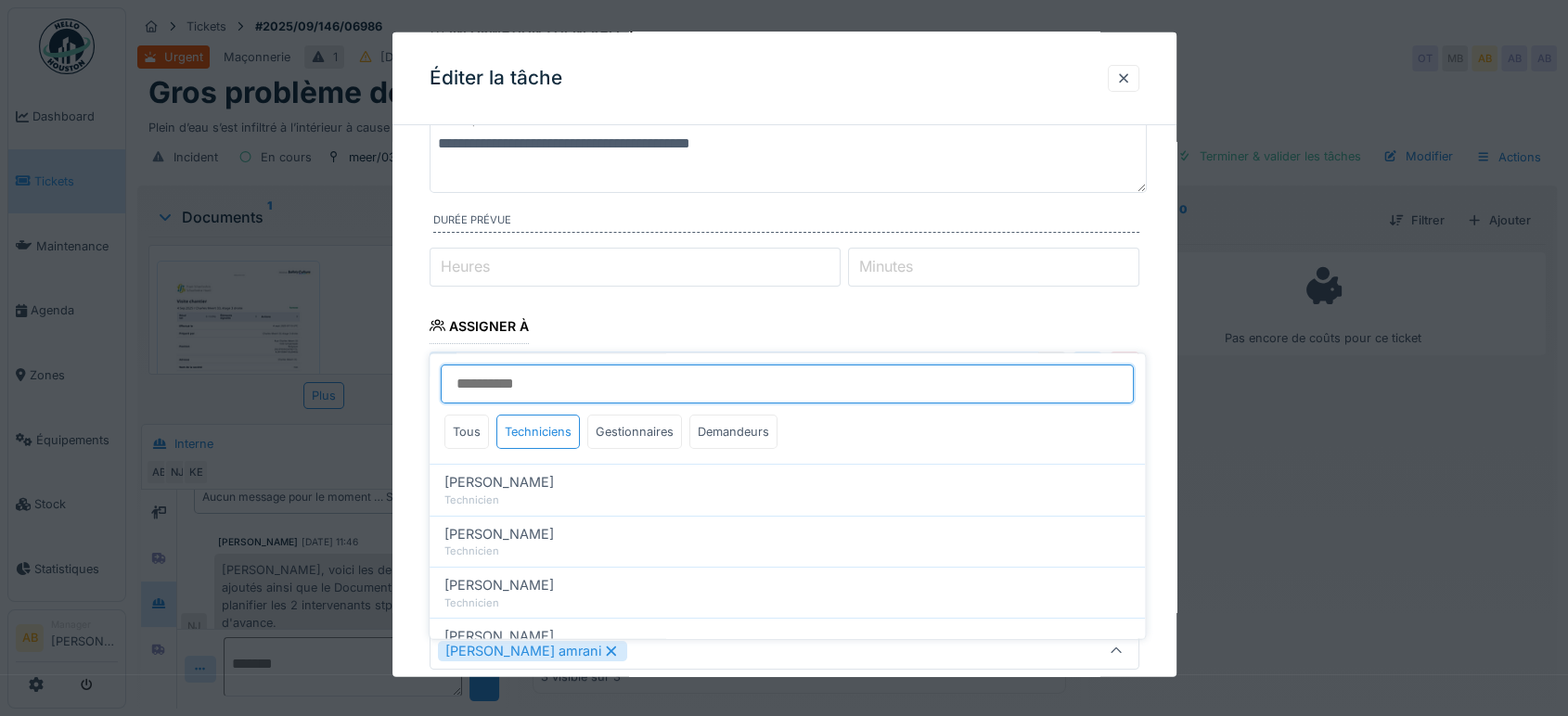
click at [719, 366] on input "Utilisateurs" at bounding box center [787, 384] width 693 height 39
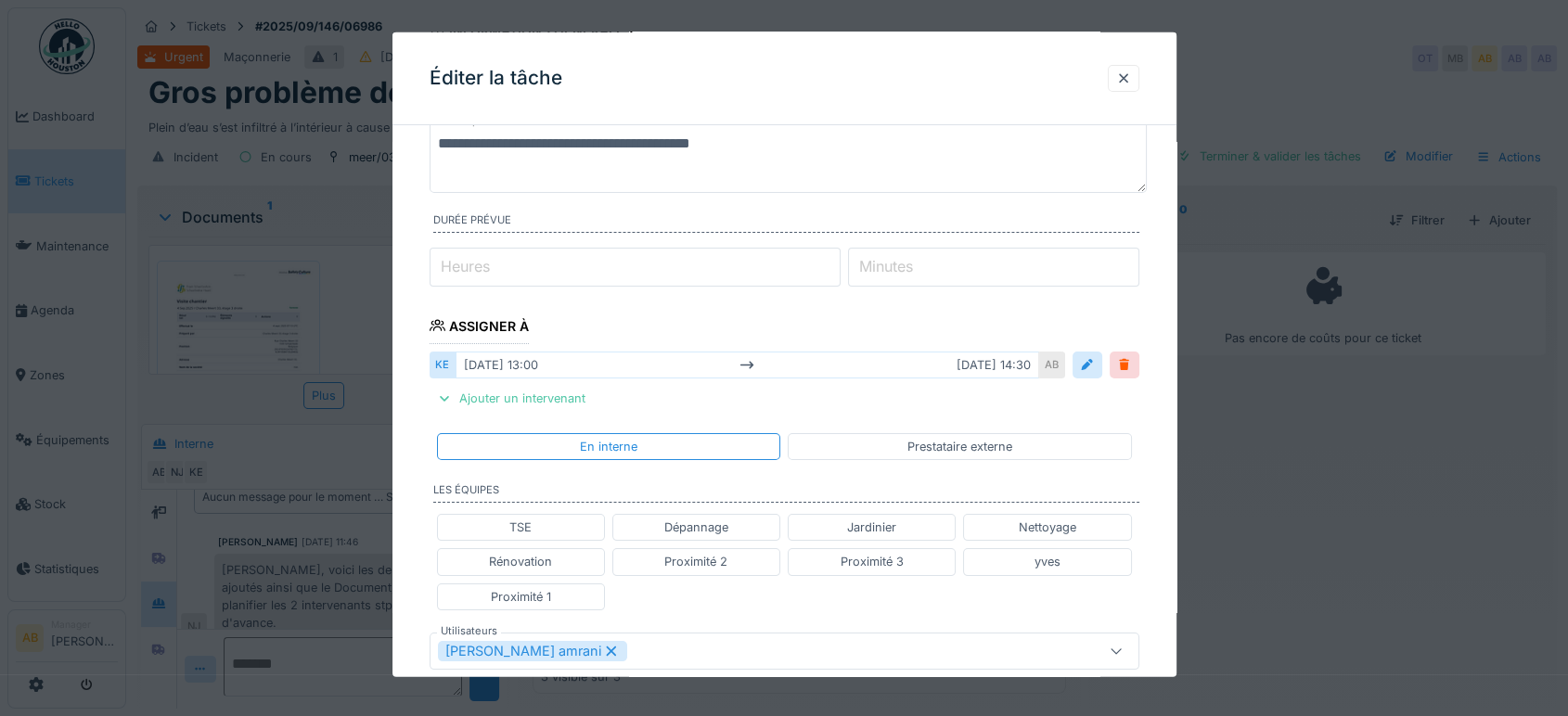
click at [809, 308] on fieldset "**********" at bounding box center [784, 606] width 710 height 1187
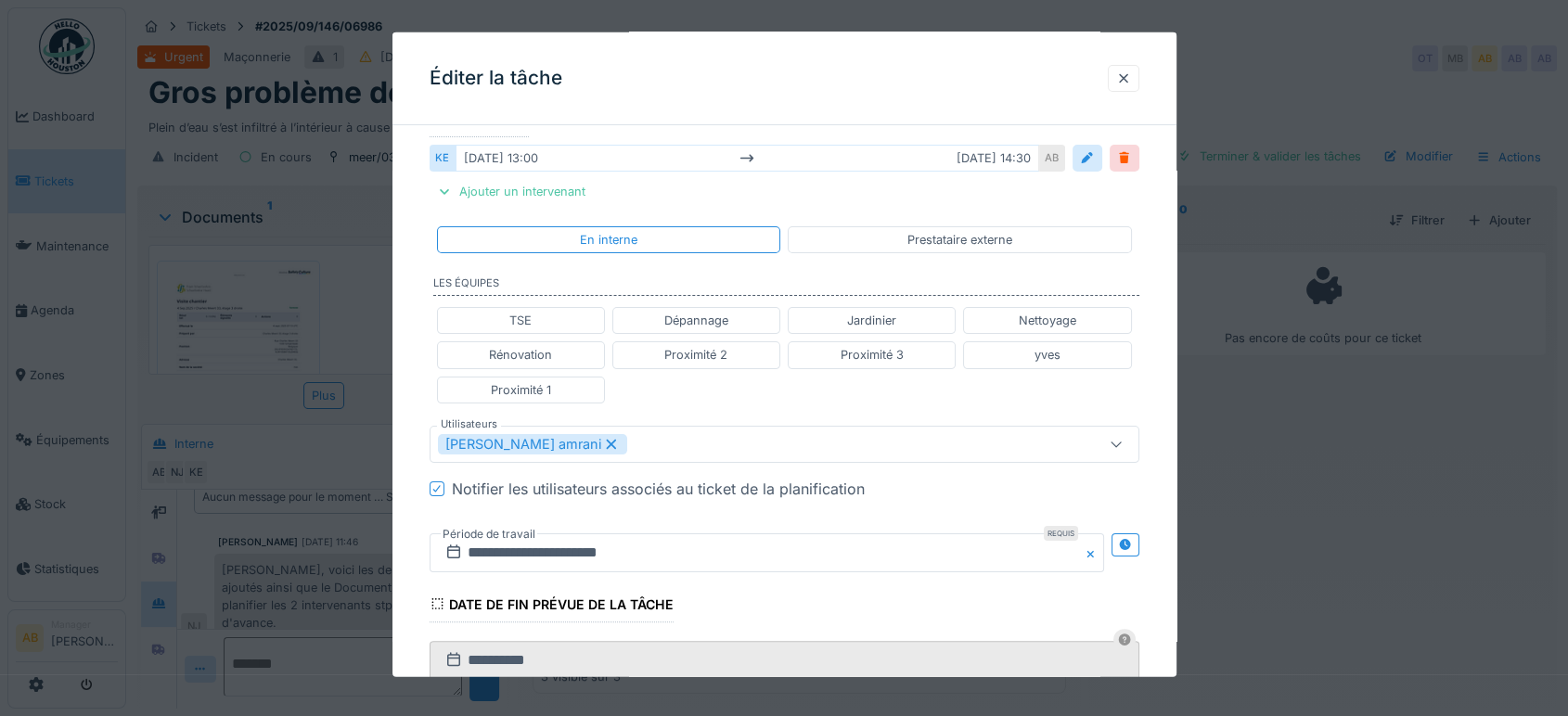
scroll to position [363, 0]
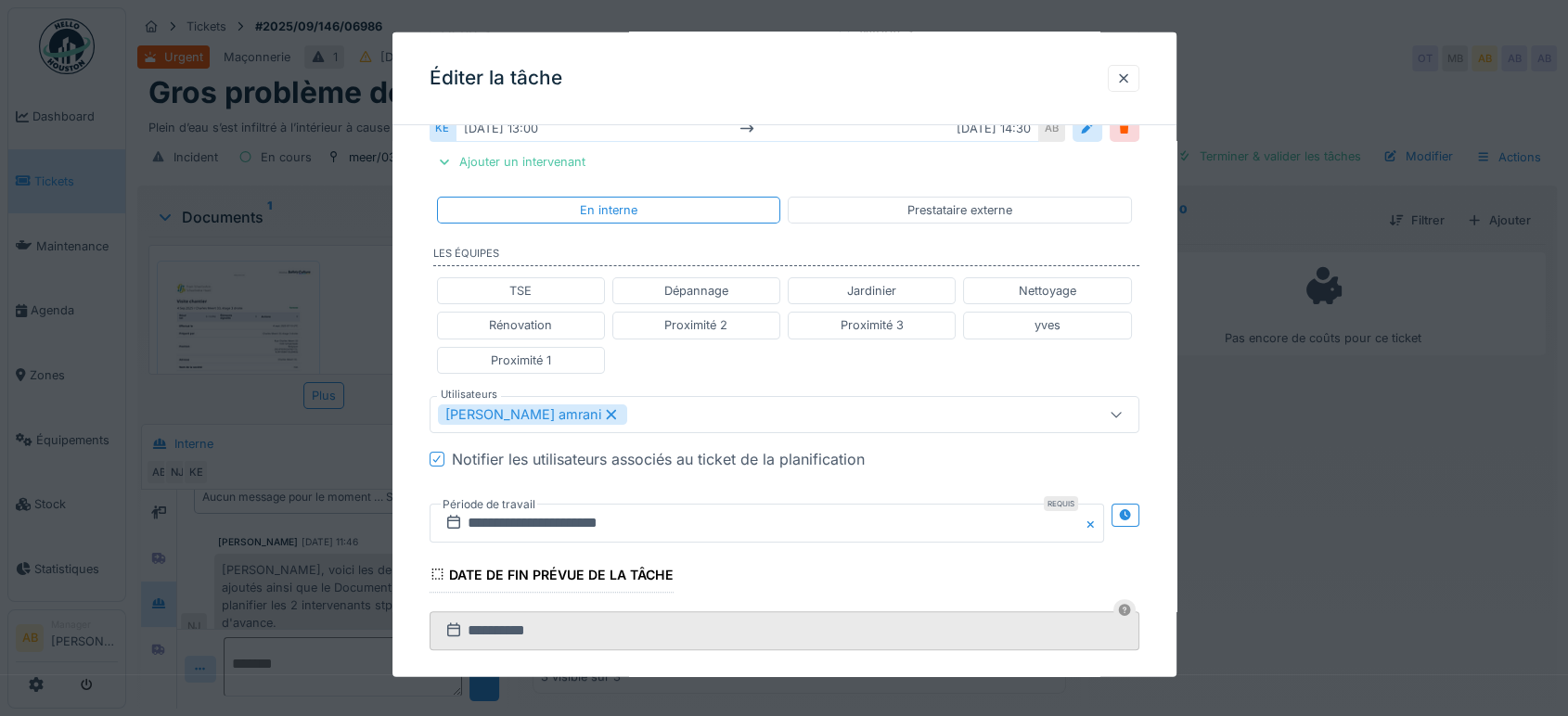
click at [723, 408] on div "Karim El amrani" at bounding box center [742, 414] width 609 height 20
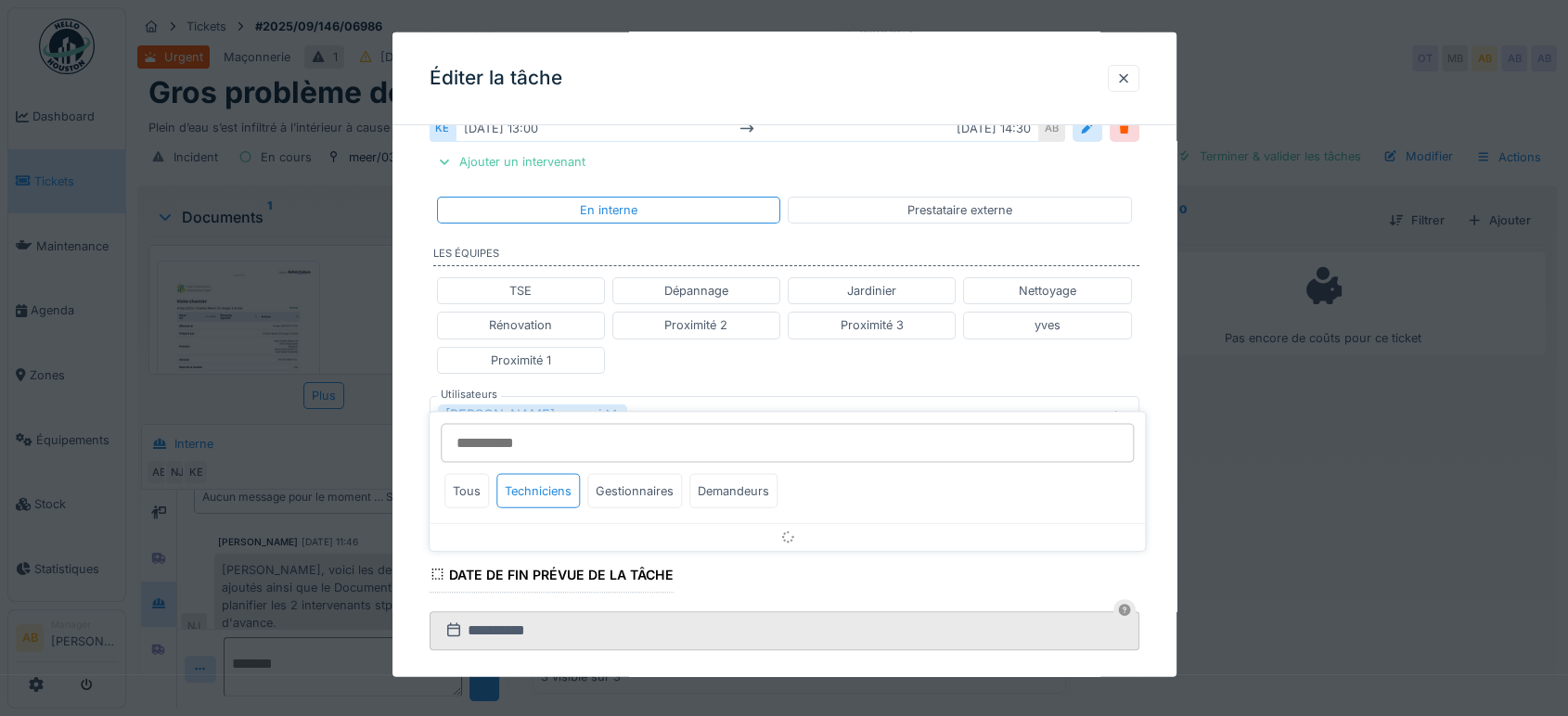
scroll to position [421, 0]
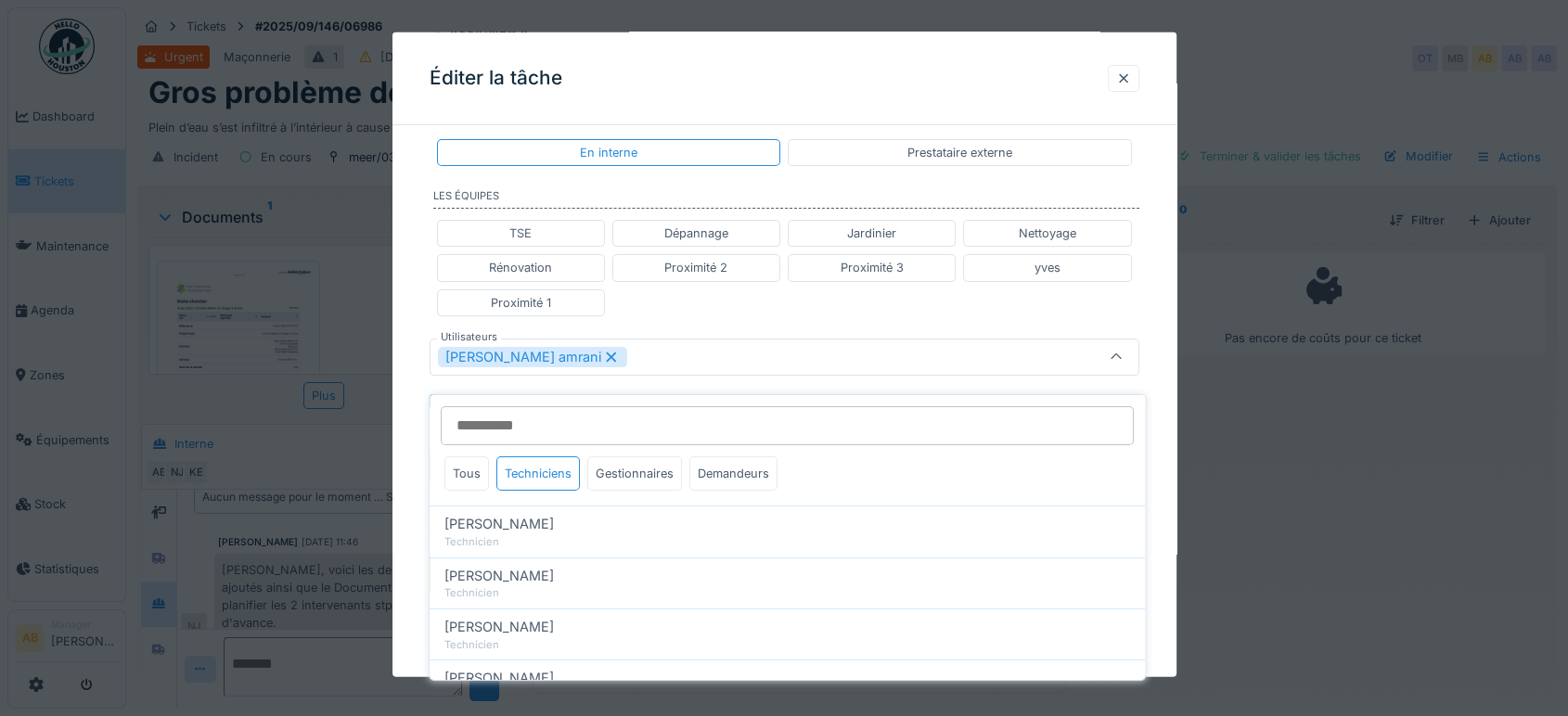
click at [631, 408] on input "Utilisateurs" at bounding box center [787, 425] width 693 height 39
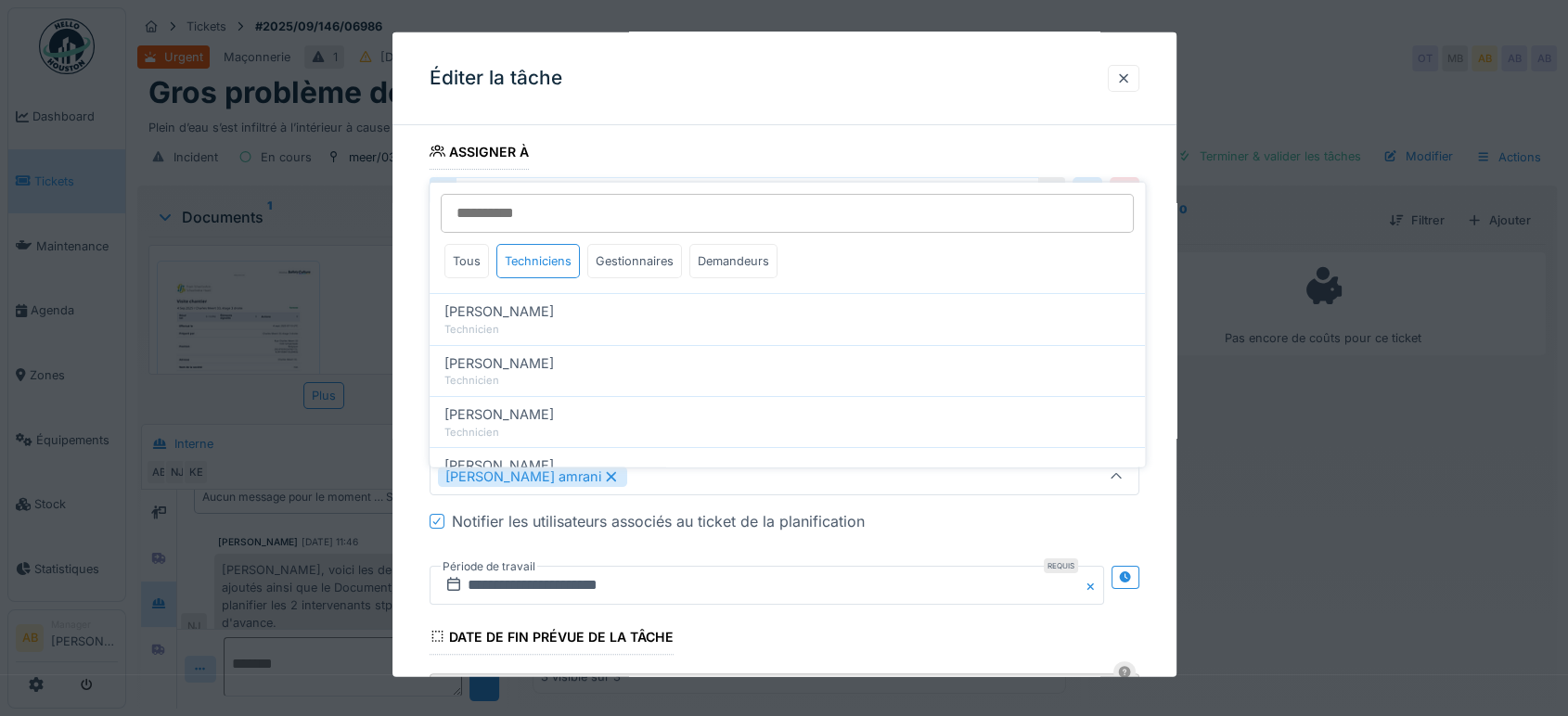
scroll to position [307, 0]
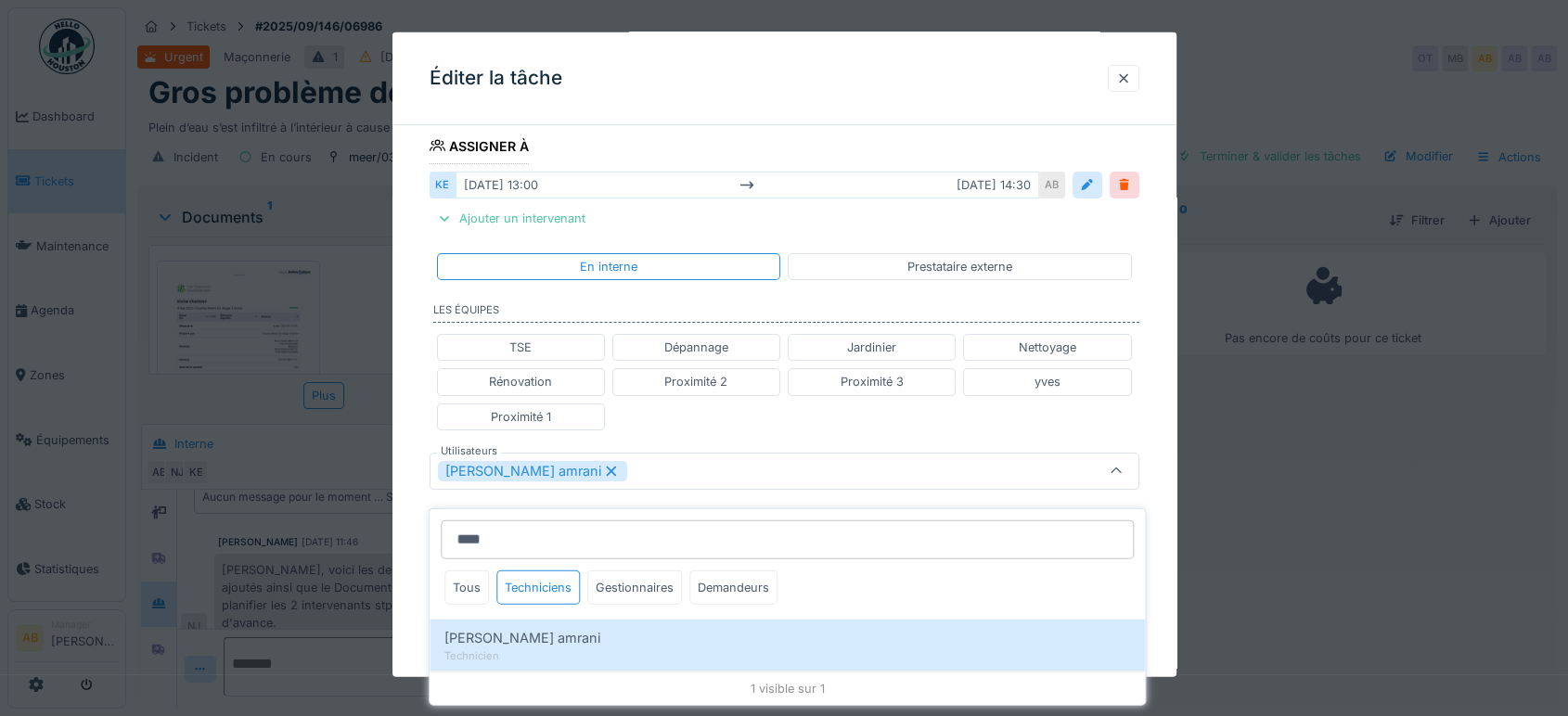
type input "****"
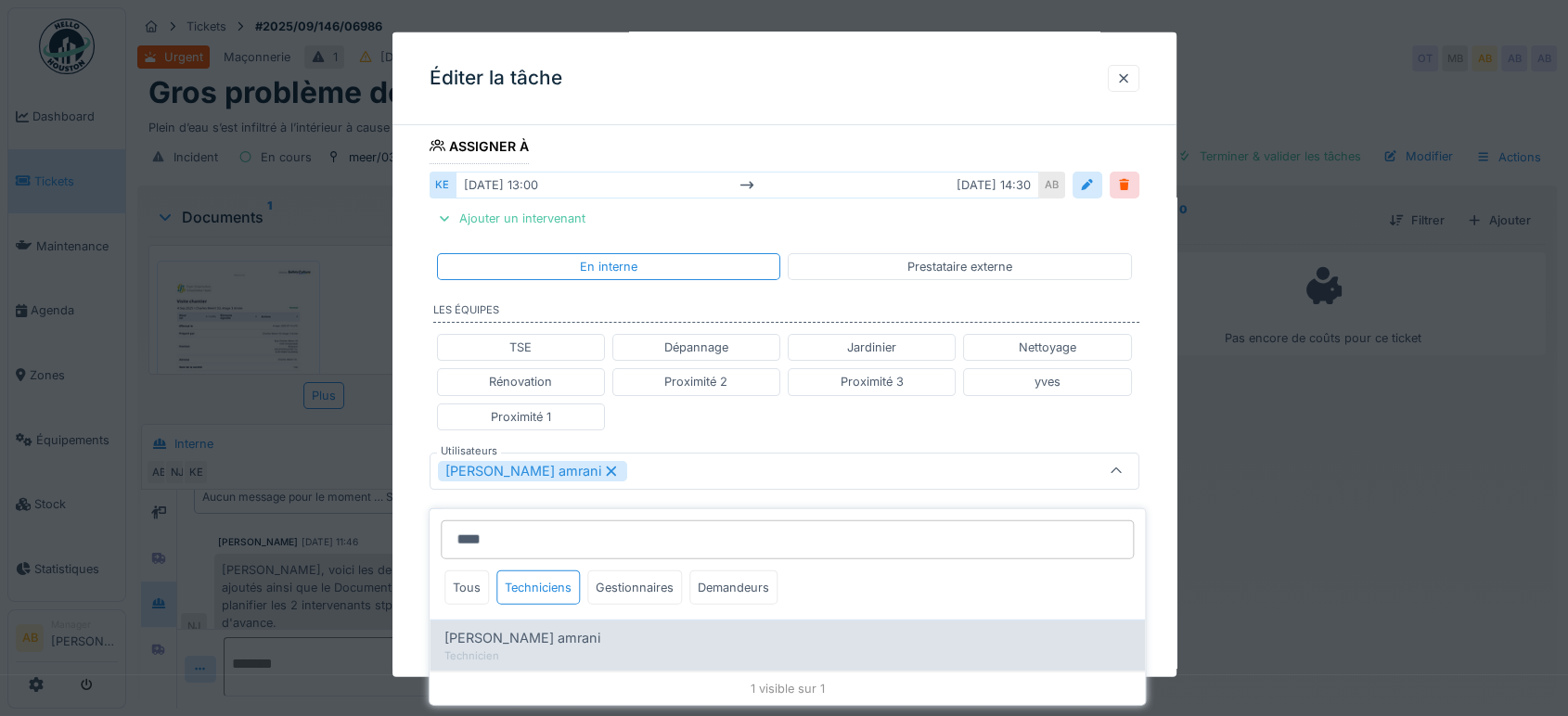
click at [563, 647] on div "Technicien" at bounding box center [787, 655] width 685 height 15
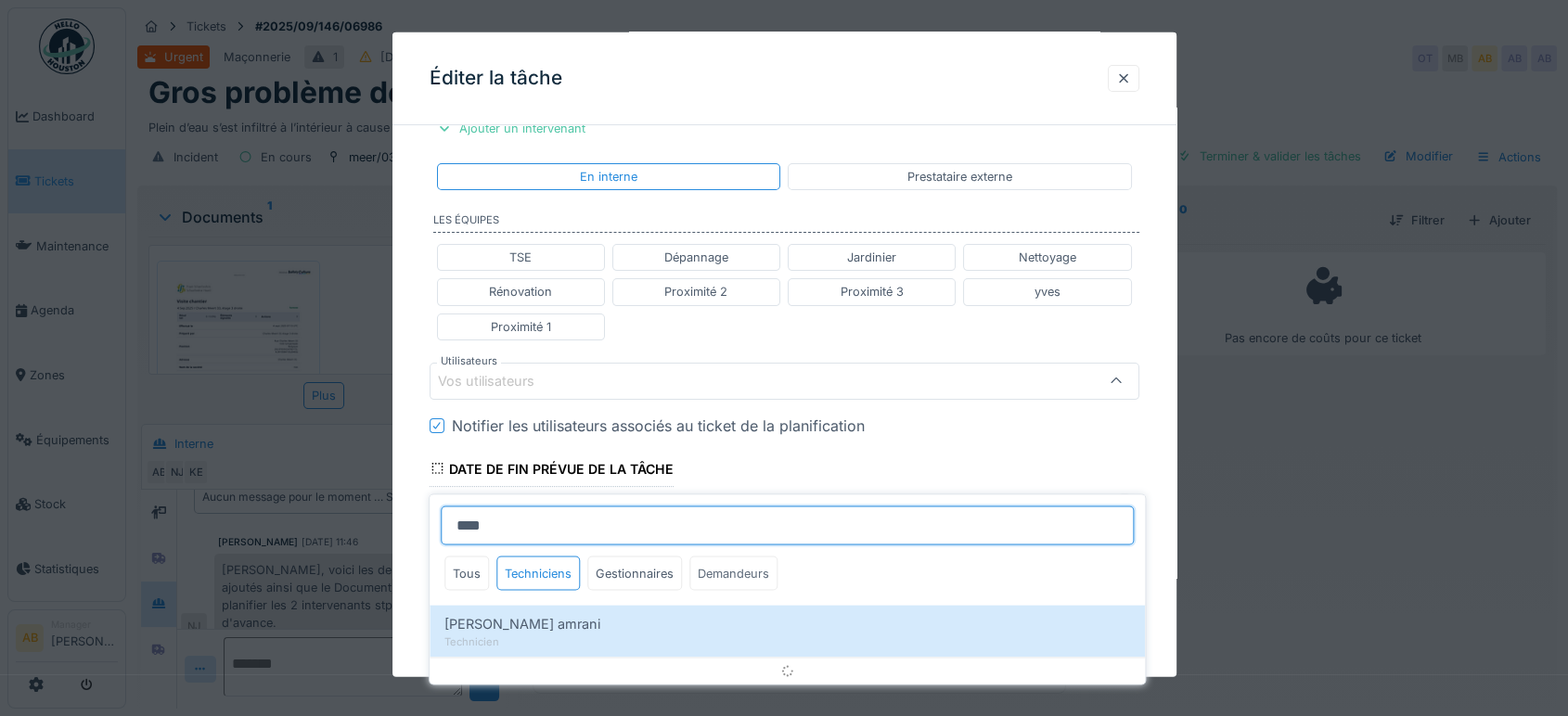
scroll to position [421, 0]
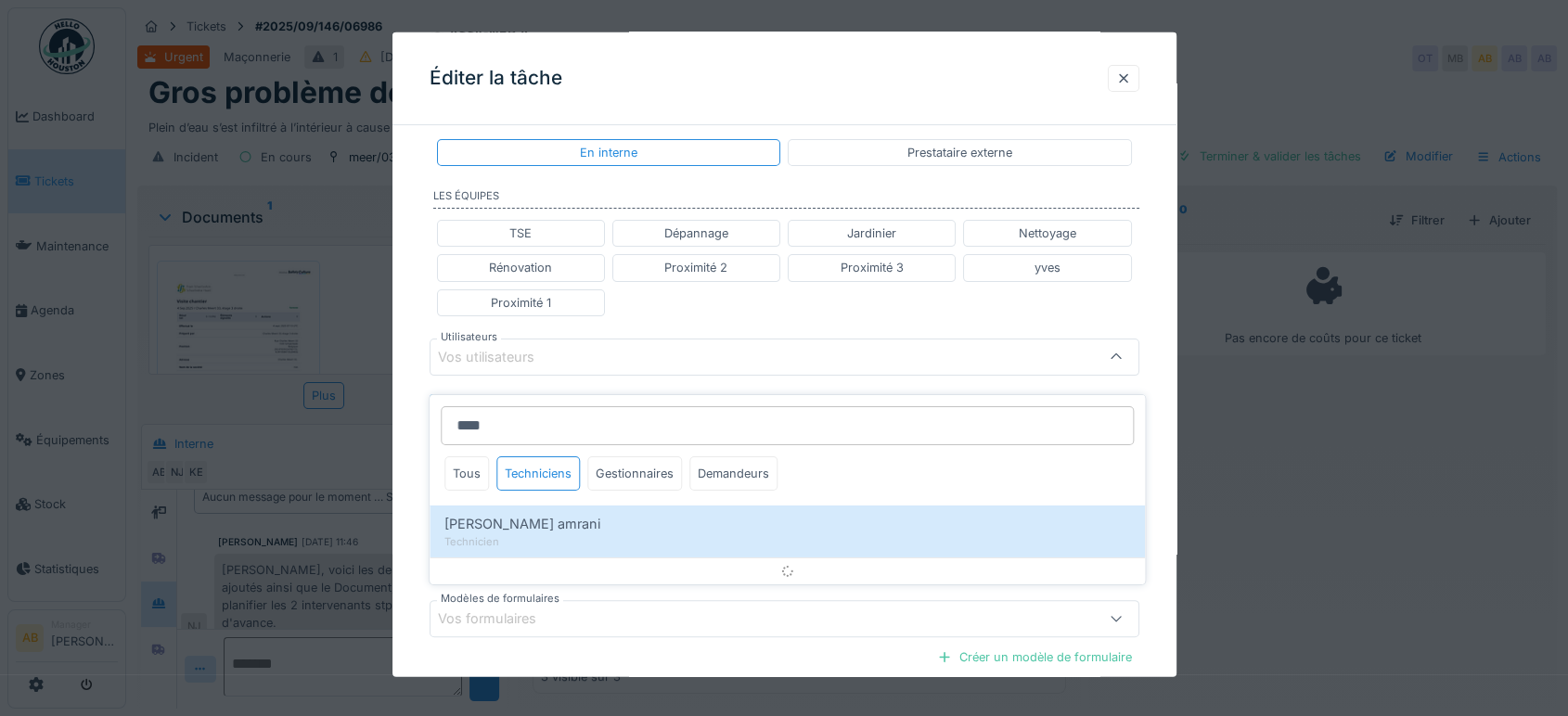
click at [1118, 333] on fieldset "**********" at bounding box center [784, 275] width 710 height 1114
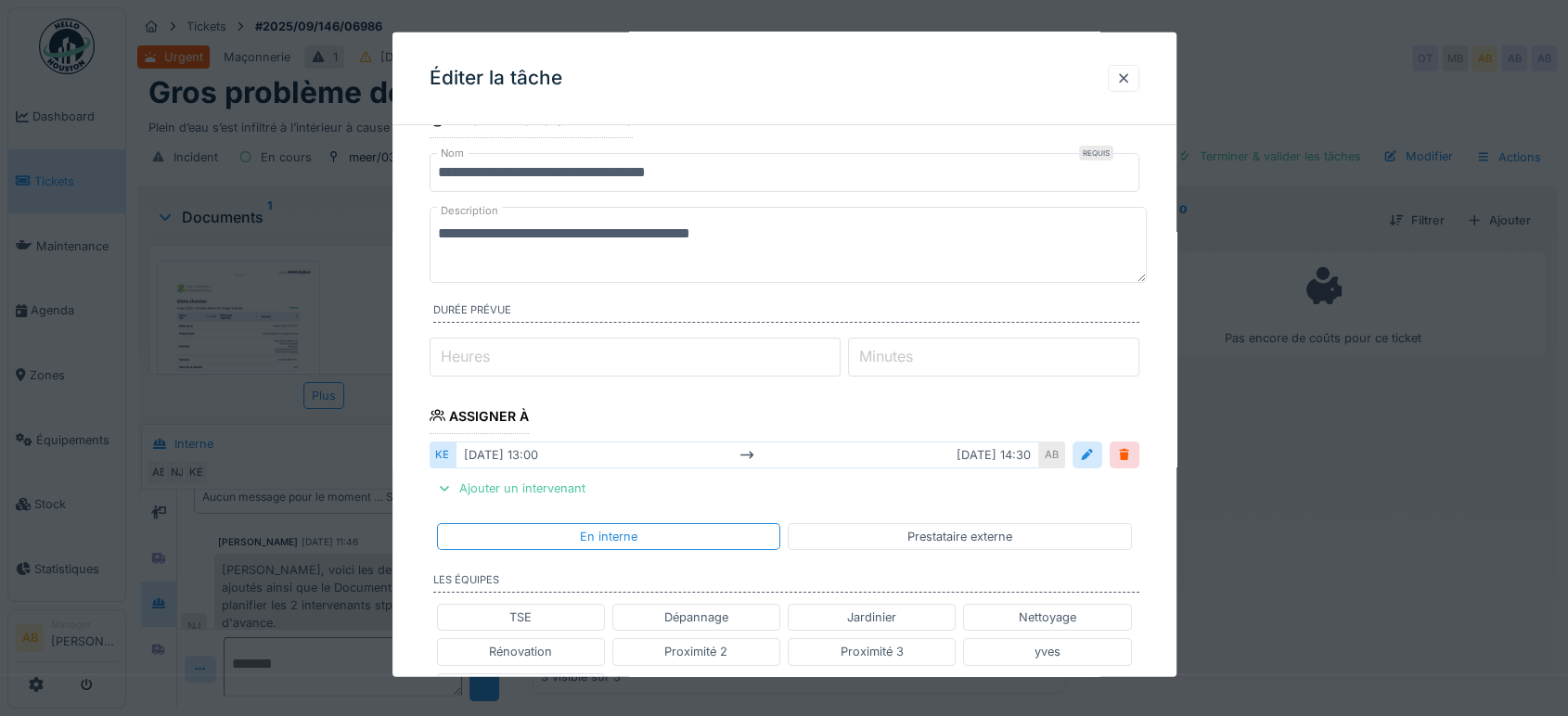
scroll to position [37, 0]
click at [543, 480] on div "Ajouter un intervenant" at bounding box center [510, 488] width 163 height 25
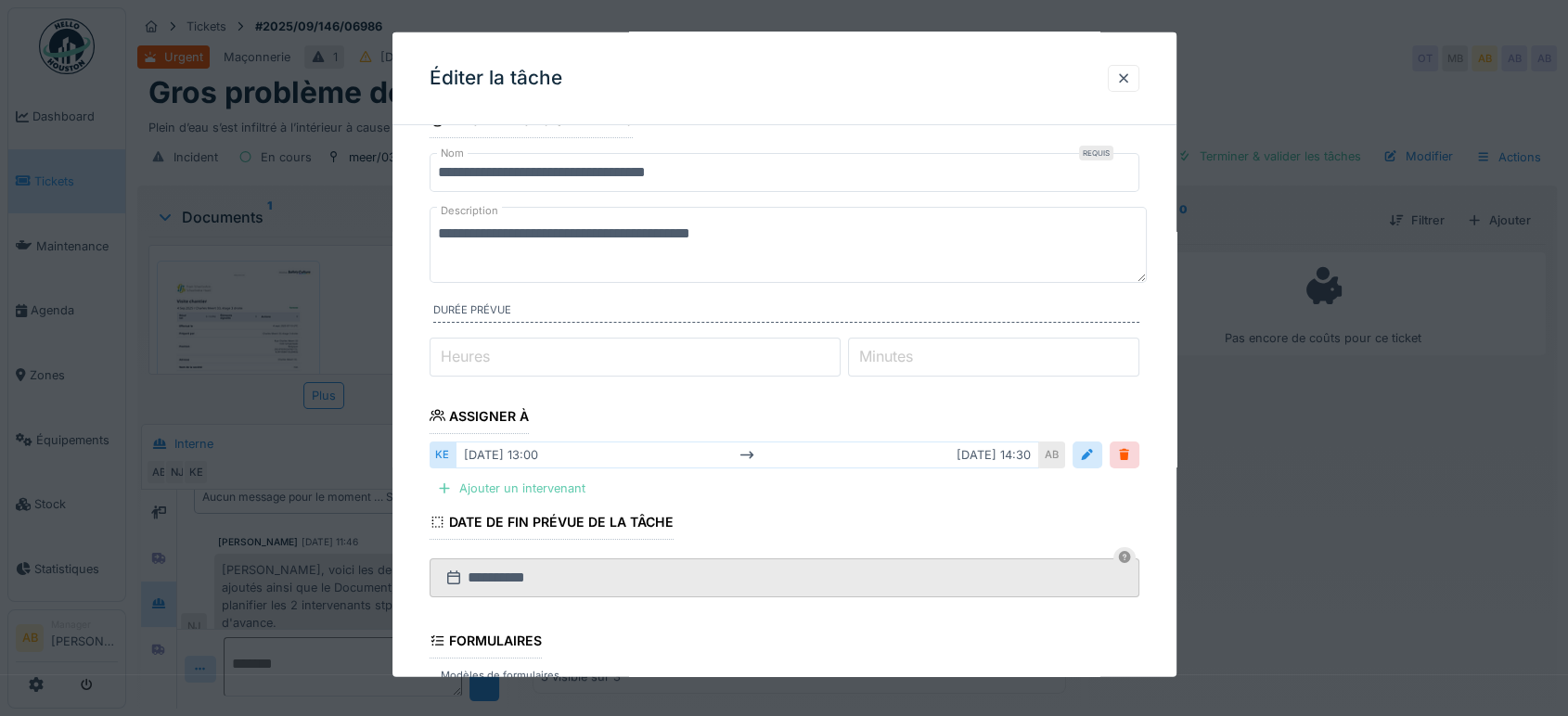
click at [523, 475] on div "Ajouter un intervenant" at bounding box center [510, 488] width 163 height 25
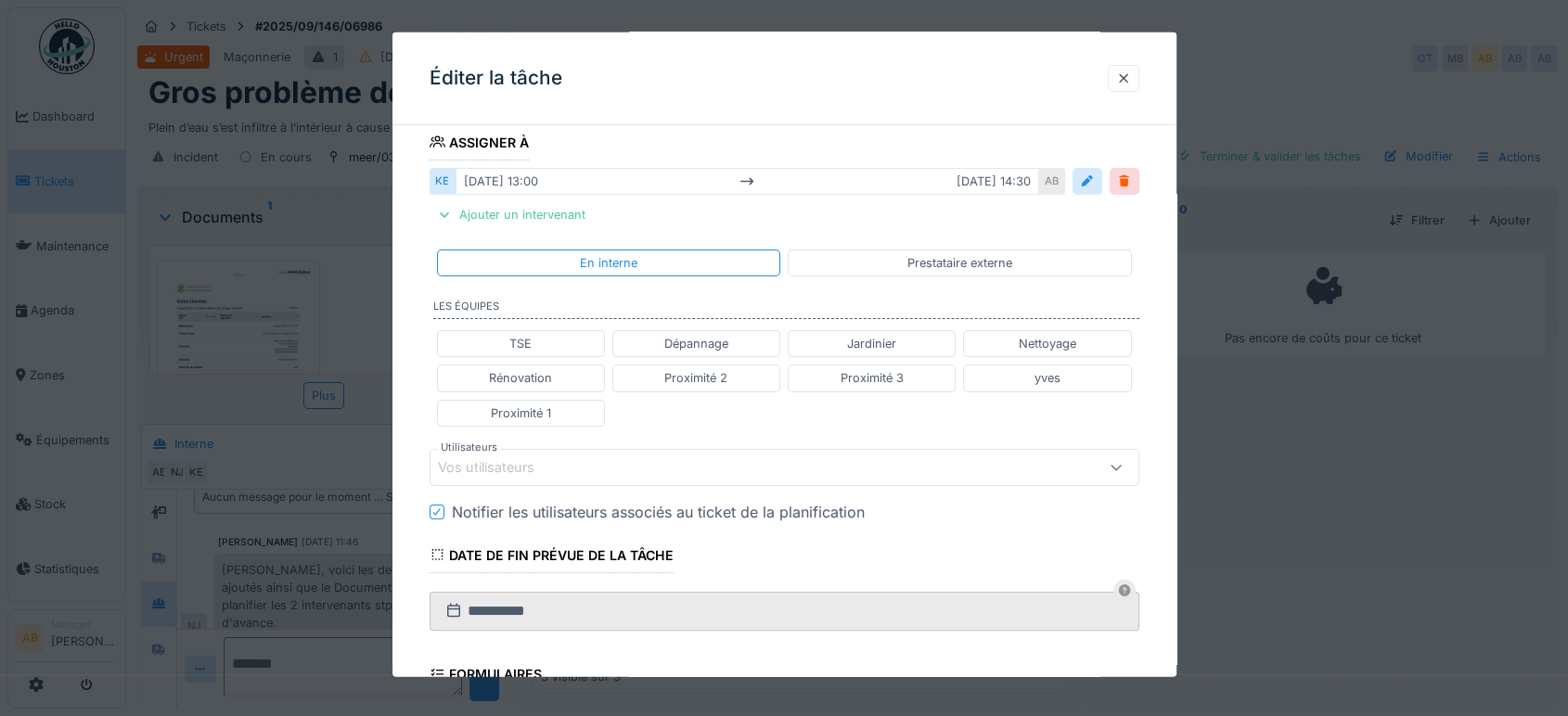
scroll to position [323, 0]
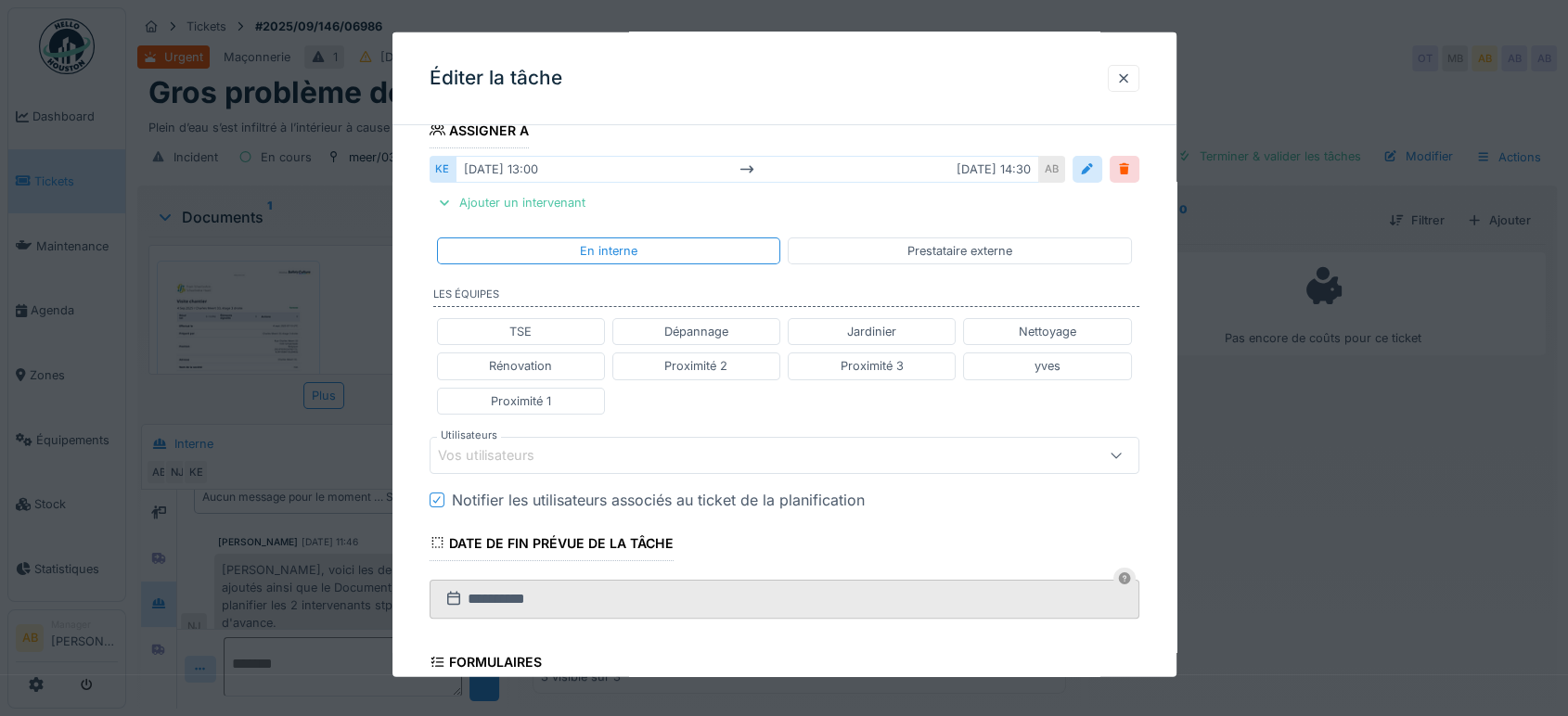
click at [564, 463] on div "Vos utilisateurs" at bounding box center [784, 455] width 710 height 37
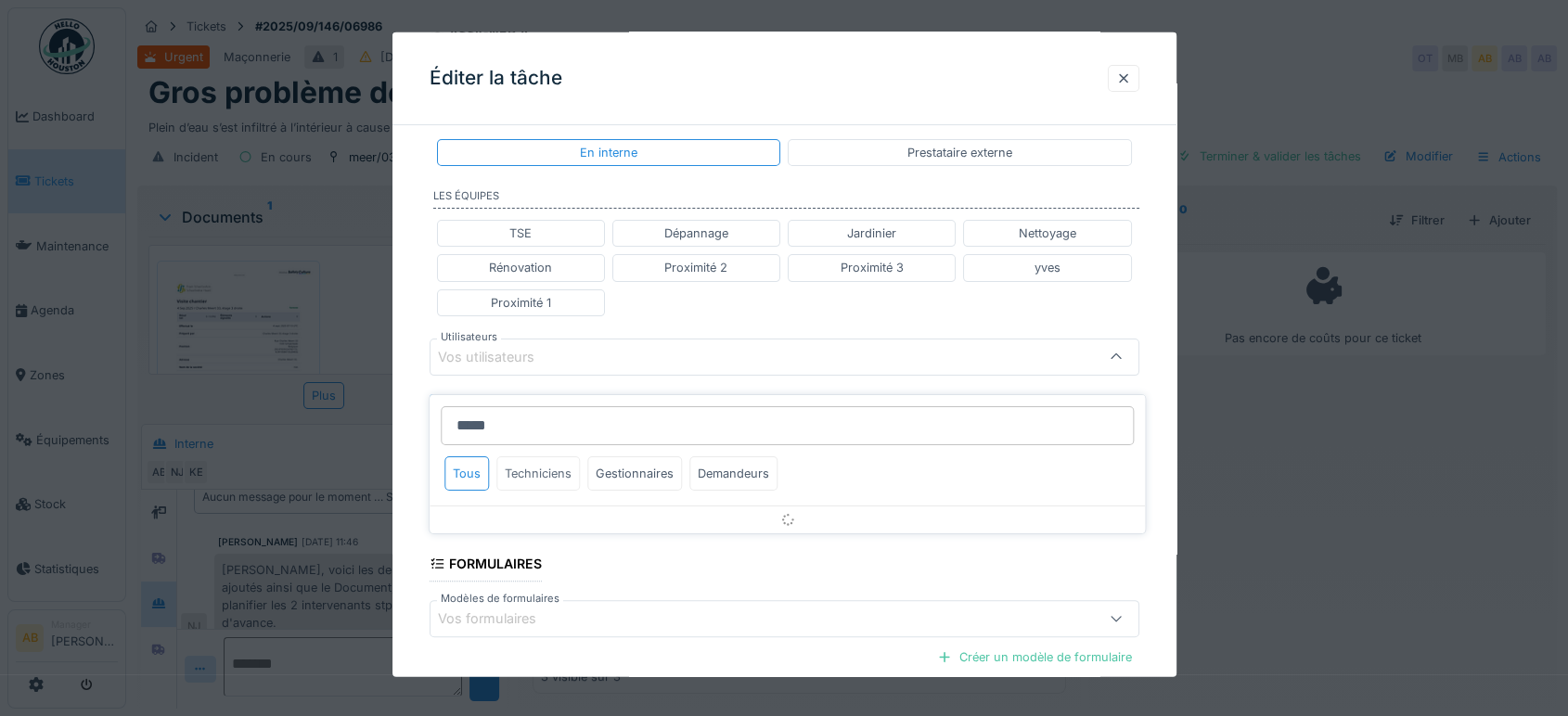
type input "*****"
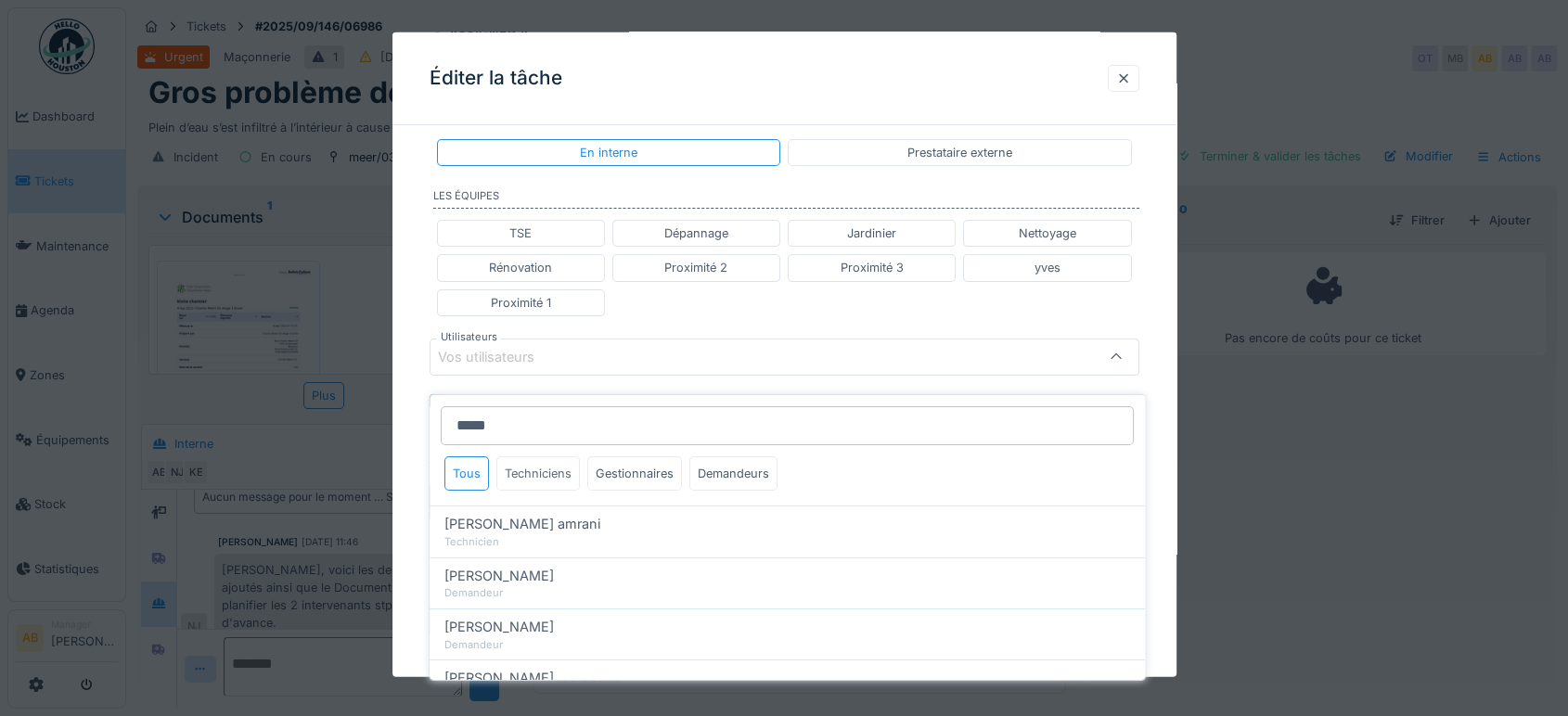
click at [535, 456] on div "Techniciens" at bounding box center [537, 473] width 83 height 35
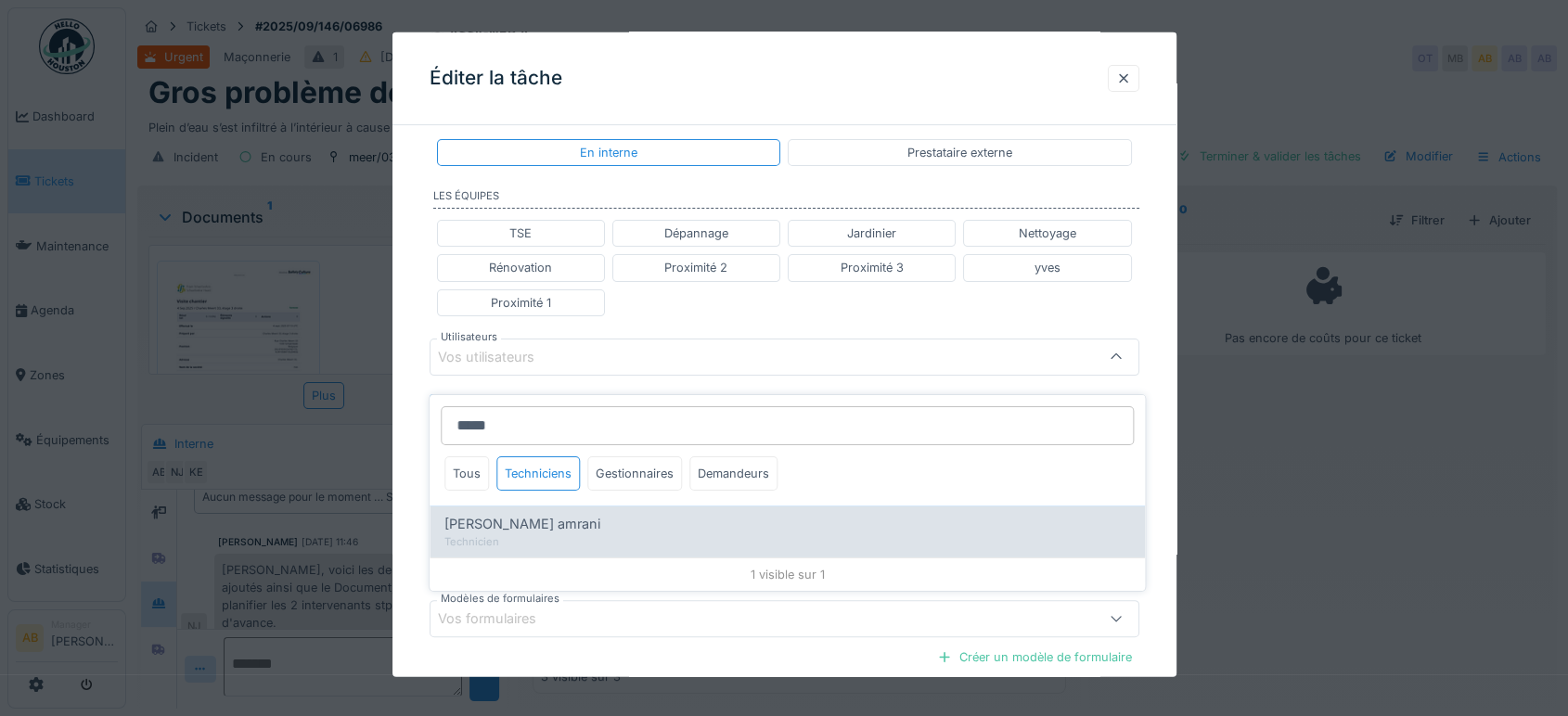
click at [601, 514] on div "[PERSON_NAME] amrani" at bounding box center [787, 524] width 685 height 20
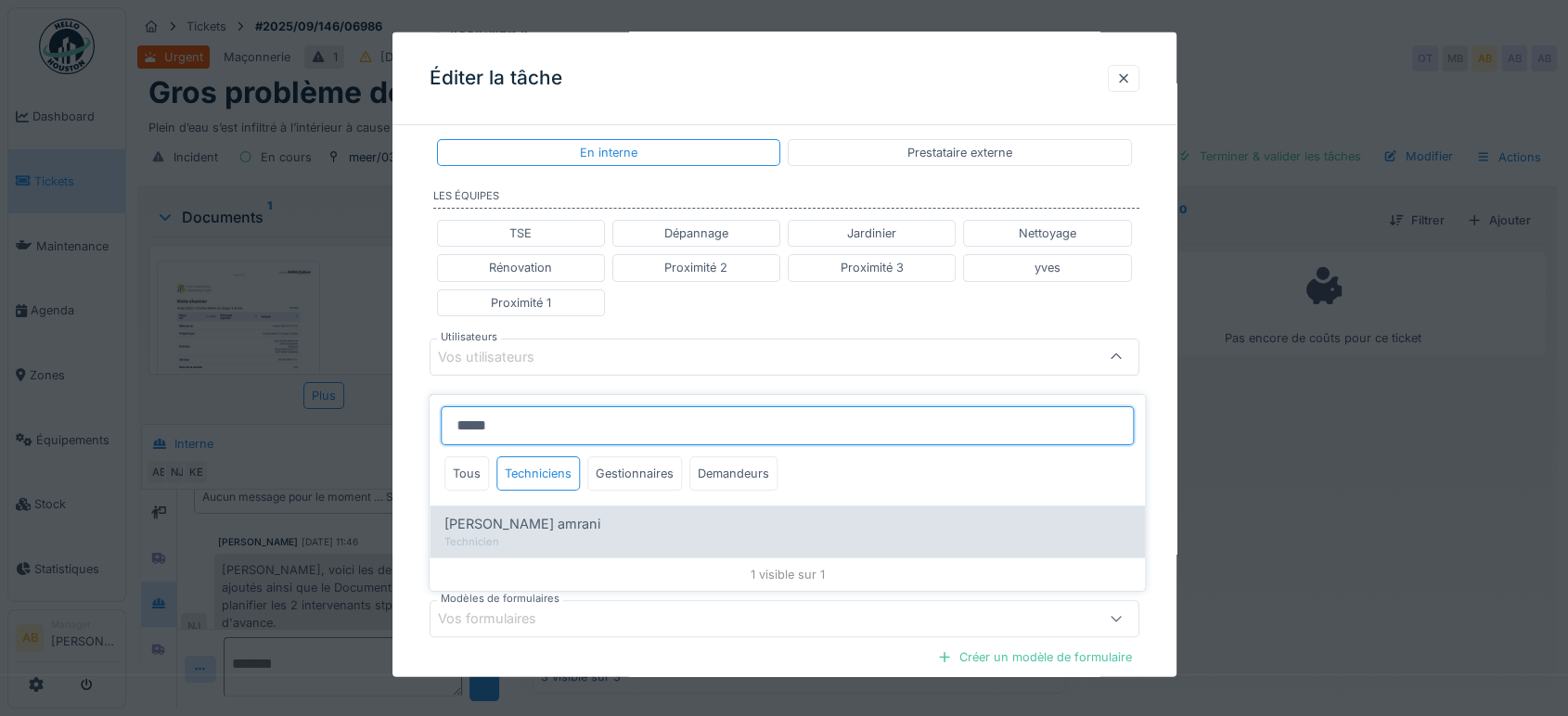
type input "****"
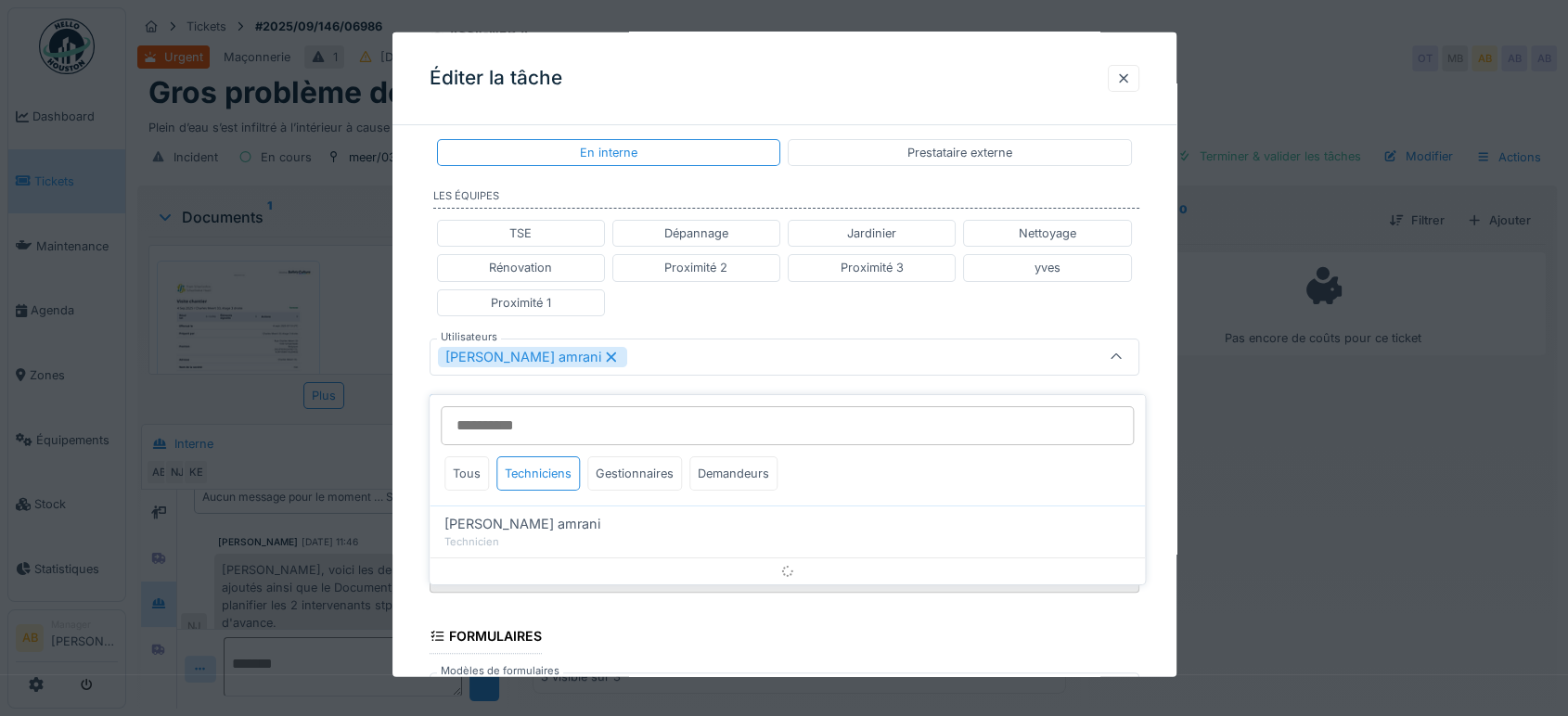
click at [780, 311] on div "TSE Dépannage Jardinier Nettoyage Rénovation Proximité 2 Proximité 3 yves Proxi…" at bounding box center [784, 268] width 710 height 111
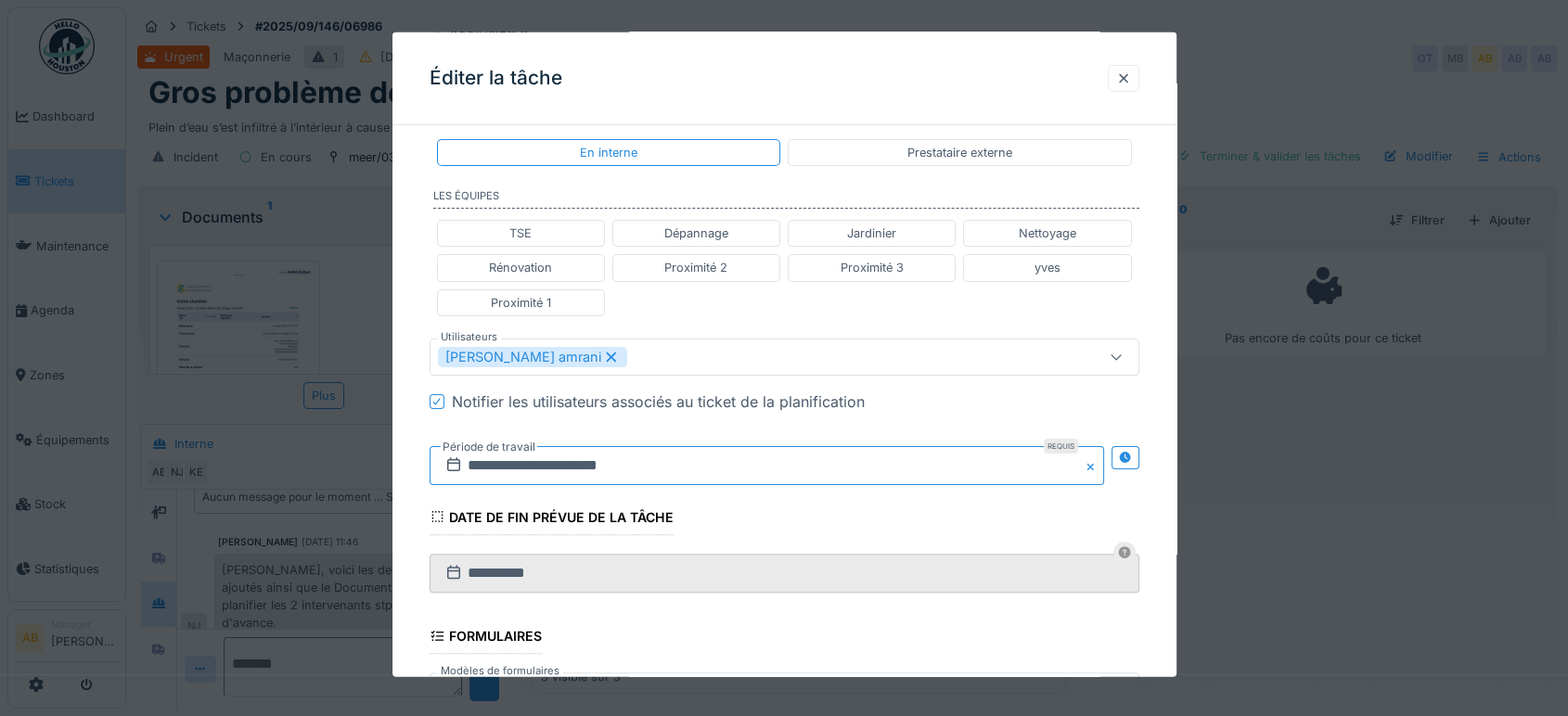
click at [702, 464] on input "**********" at bounding box center [767, 466] width 675 height 39
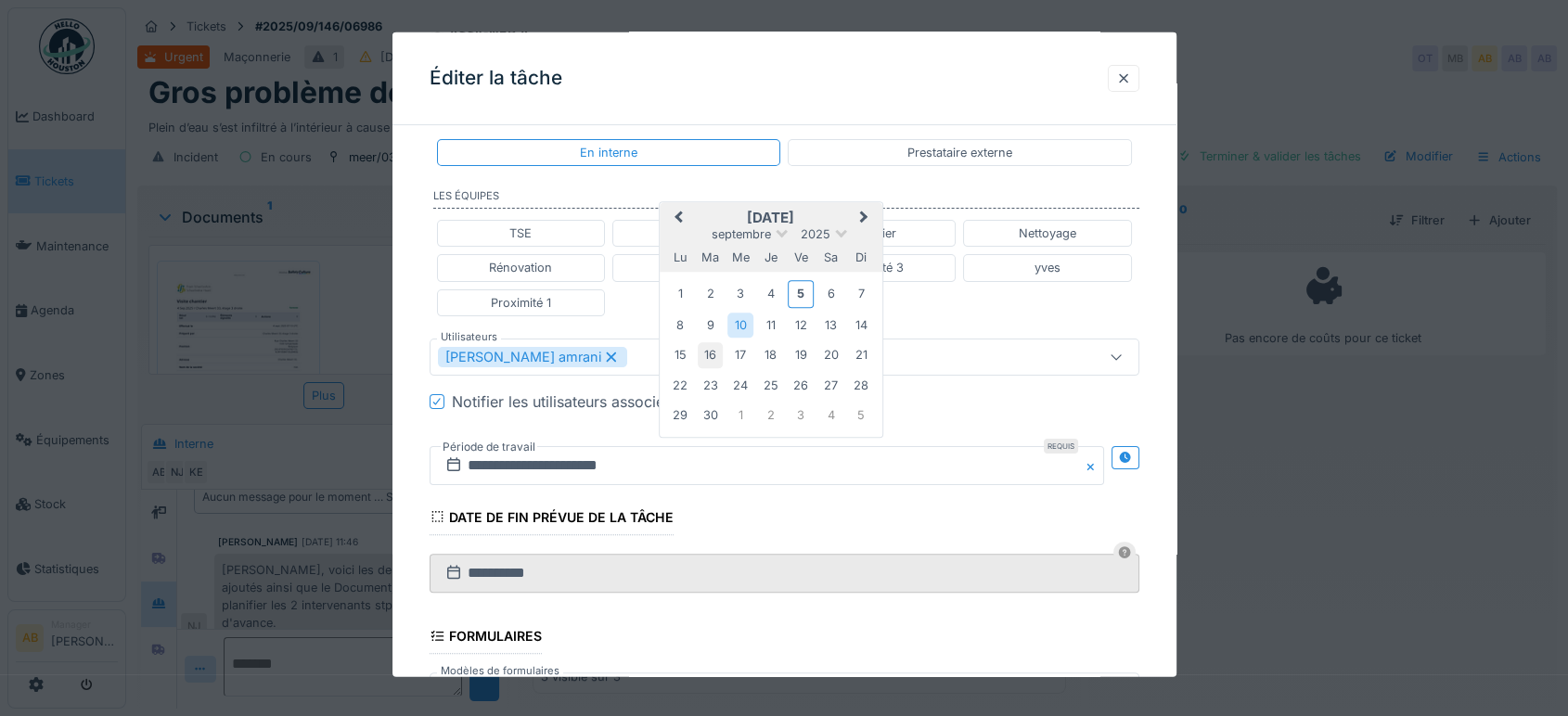
click at [706, 345] on div "16" at bounding box center [711, 355] width 25 height 25
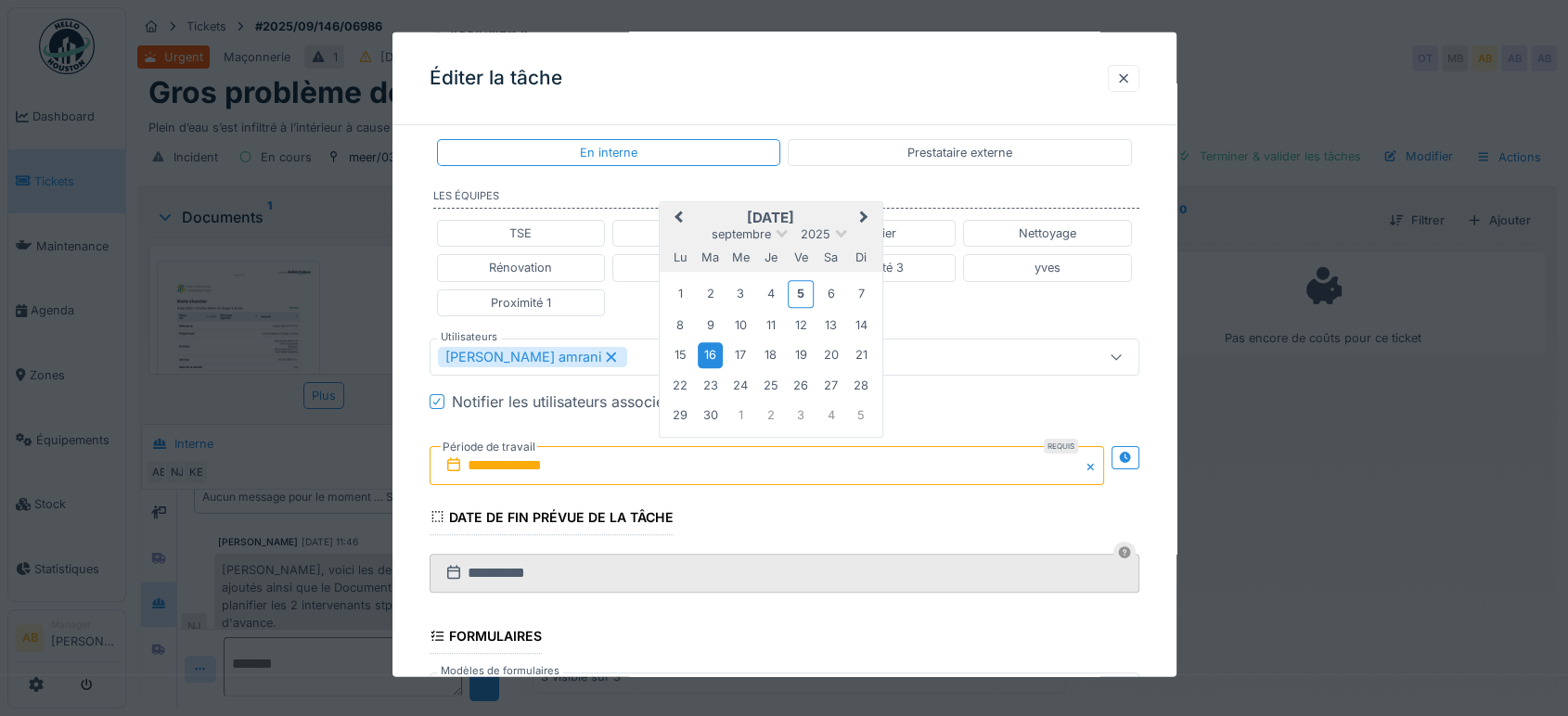
click at [708, 347] on div "16" at bounding box center [711, 355] width 25 height 25
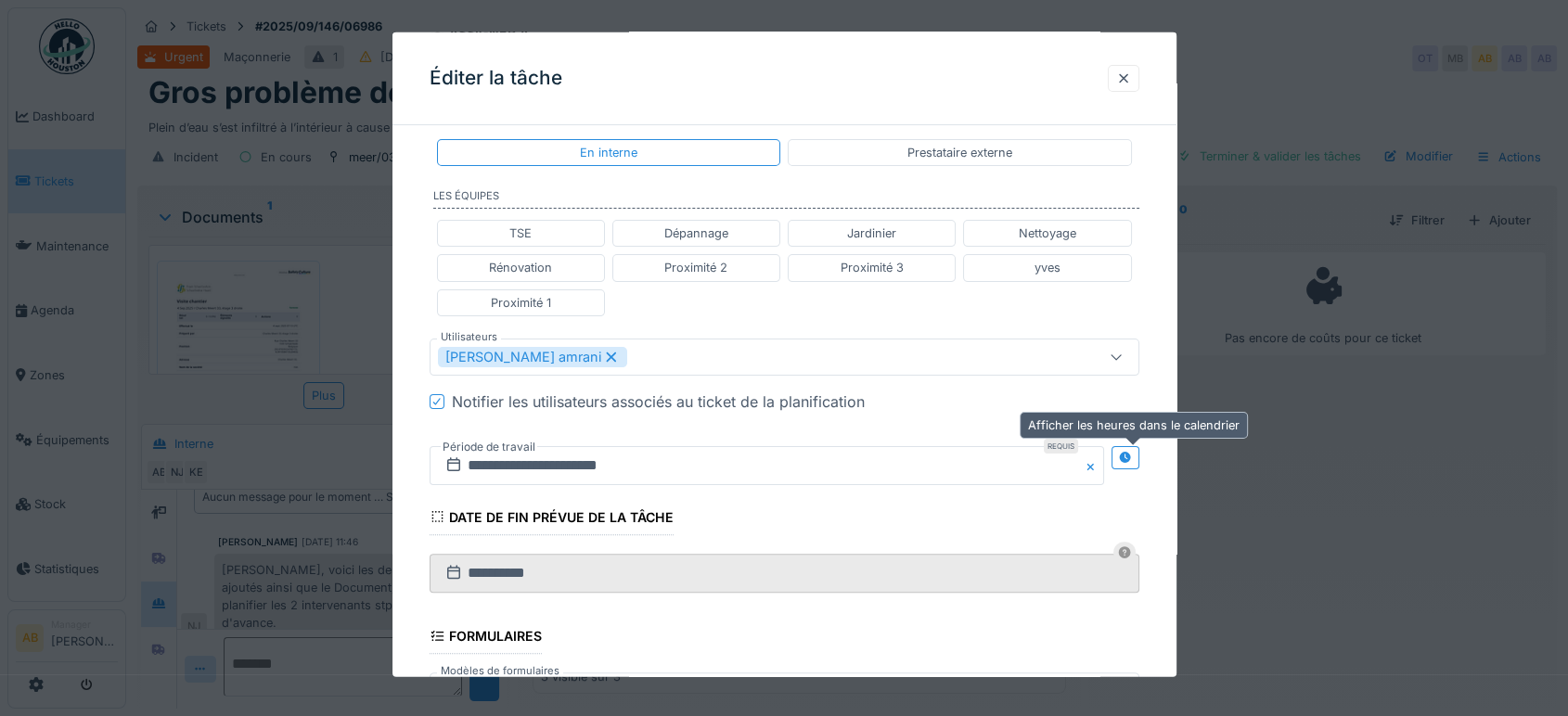
click at [1131, 450] on icon at bounding box center [1124, 456] width 15 height 12
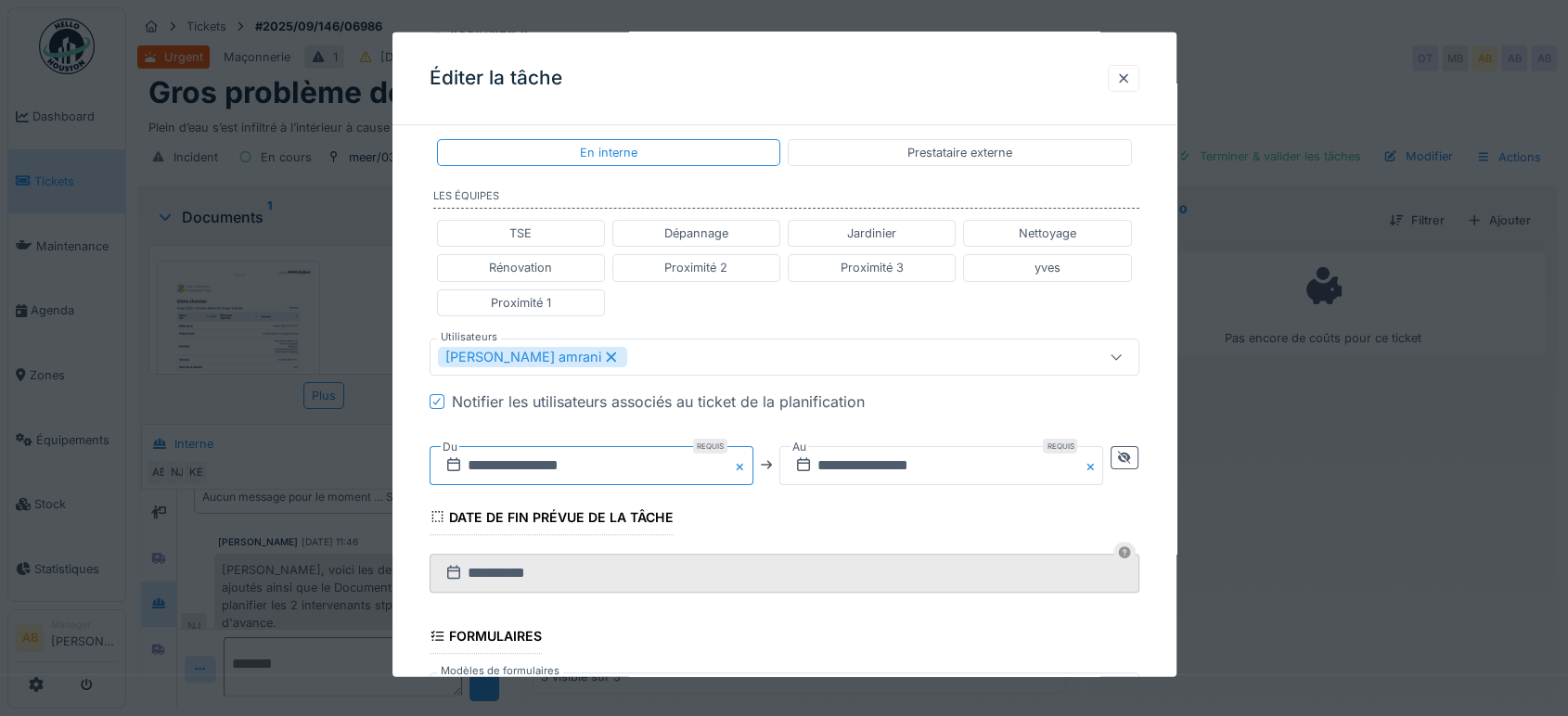
click at [624, 467] on input "**********" at bounding box center [591, 466] width 324 height 39
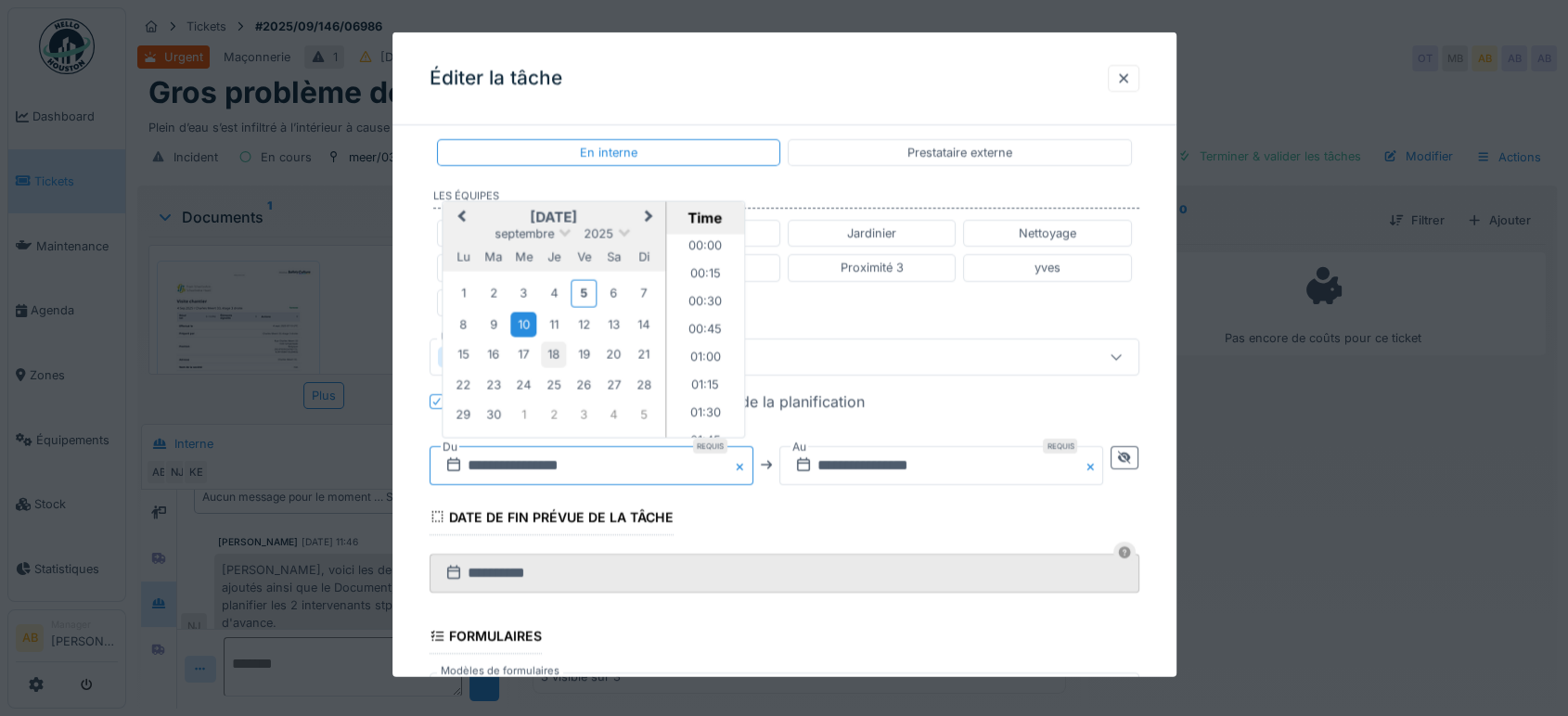
scroll to position [1359, 0]
click at [500, 349] on div "16" at bounding box center [493, 354] width 25 height 25
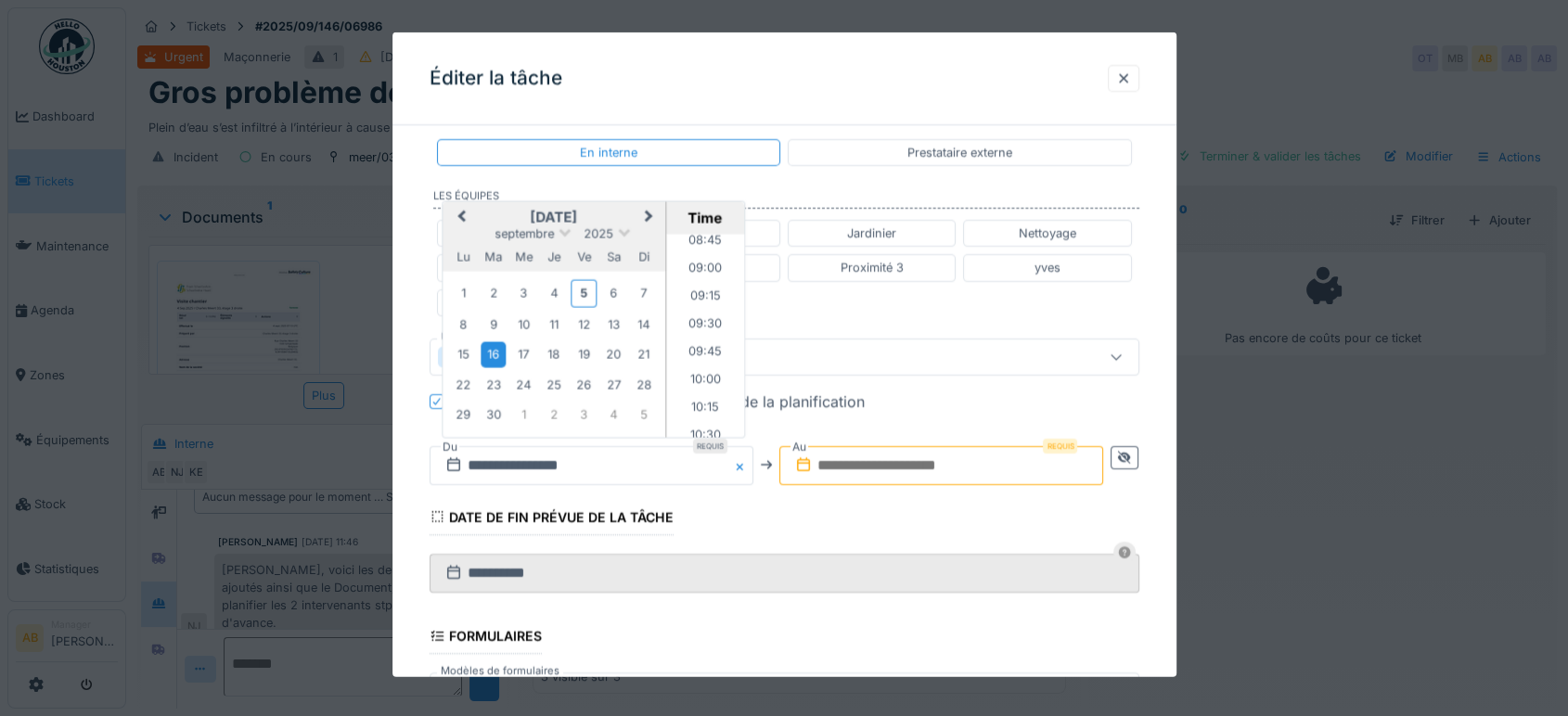
scroll to position [976, 0]
click at [495, 350] on div "16" at bounding box center [493, 354] width 25 height 25
click at [930, 463] on input "text" at bounding box center [941, 466] width 324 height 39
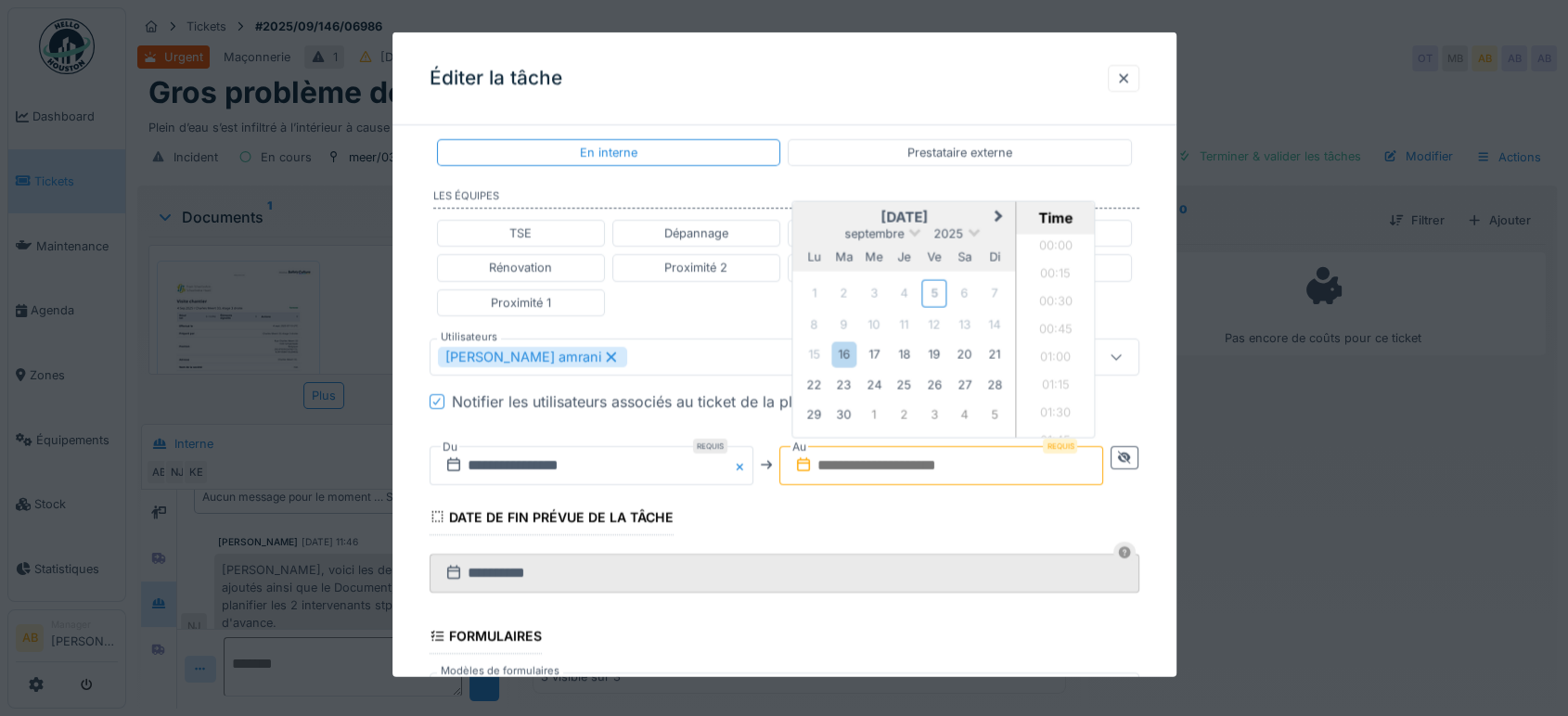
scroll to position [1415, 0]
click at [847, 350] on div "16" at bounding box center [844, 354] width 25 height 25
click at [1050, 368] on li "14:30" at bounding box center [1057, 366] width 79 height 28
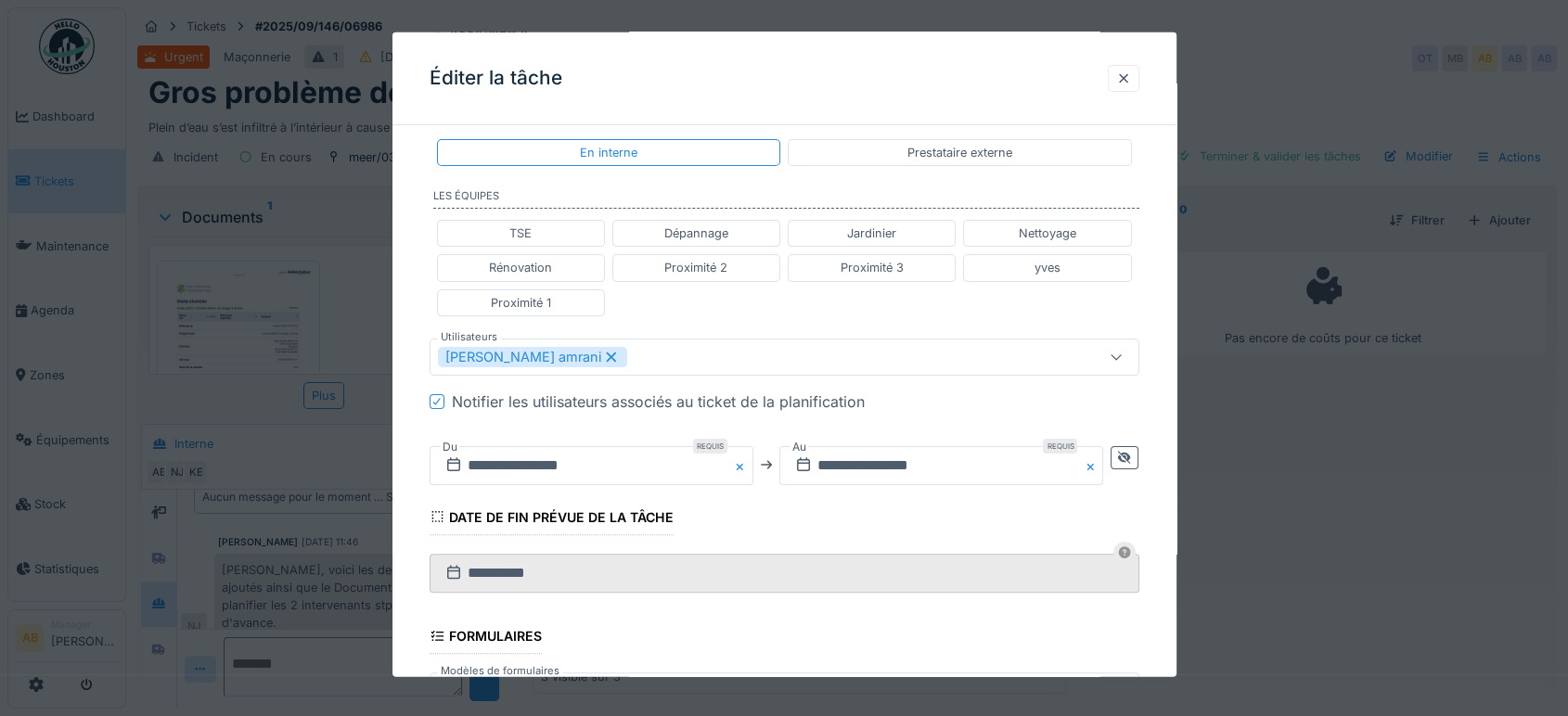
scroll to position [682, 0]
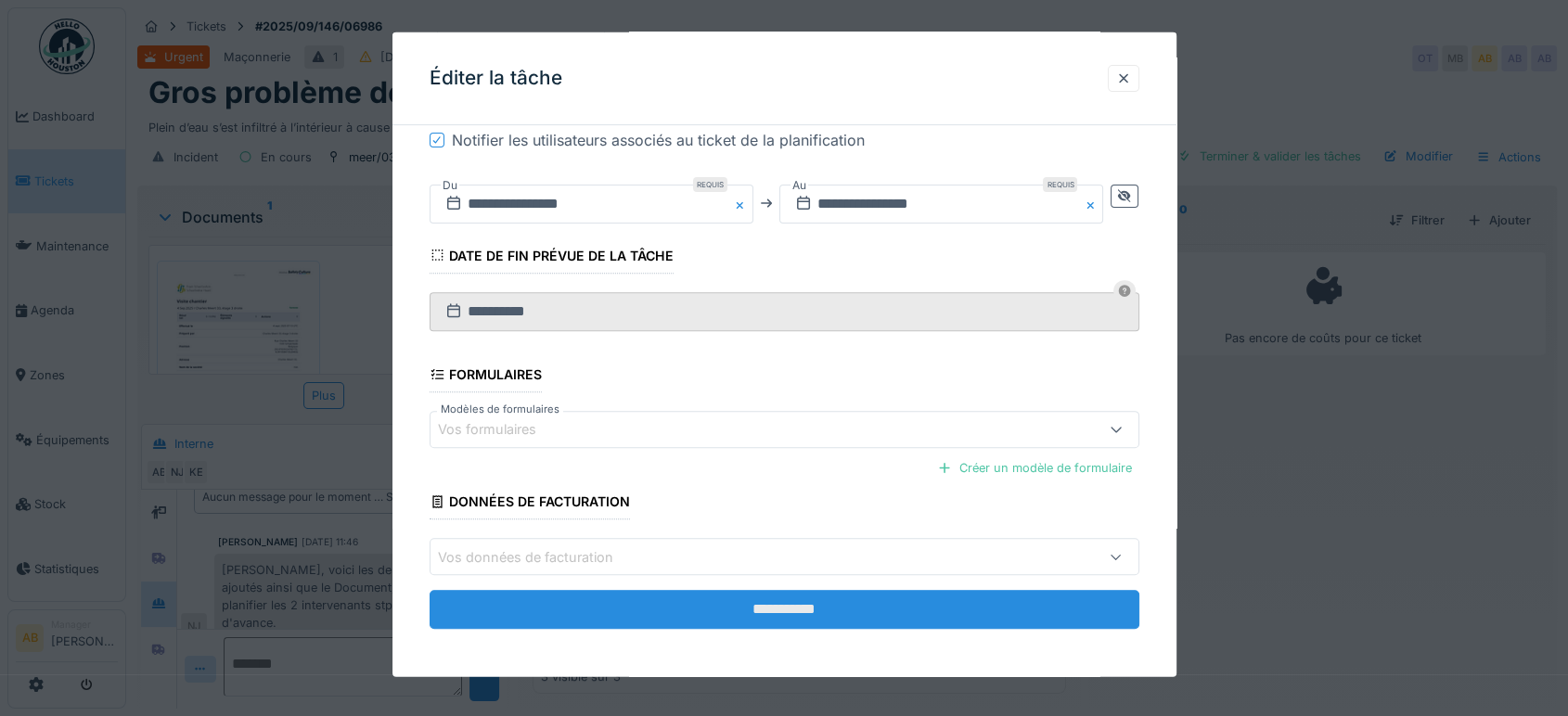
click at [870, 595] on input "**********" at bounding box center [784, 609] width 710 height 39
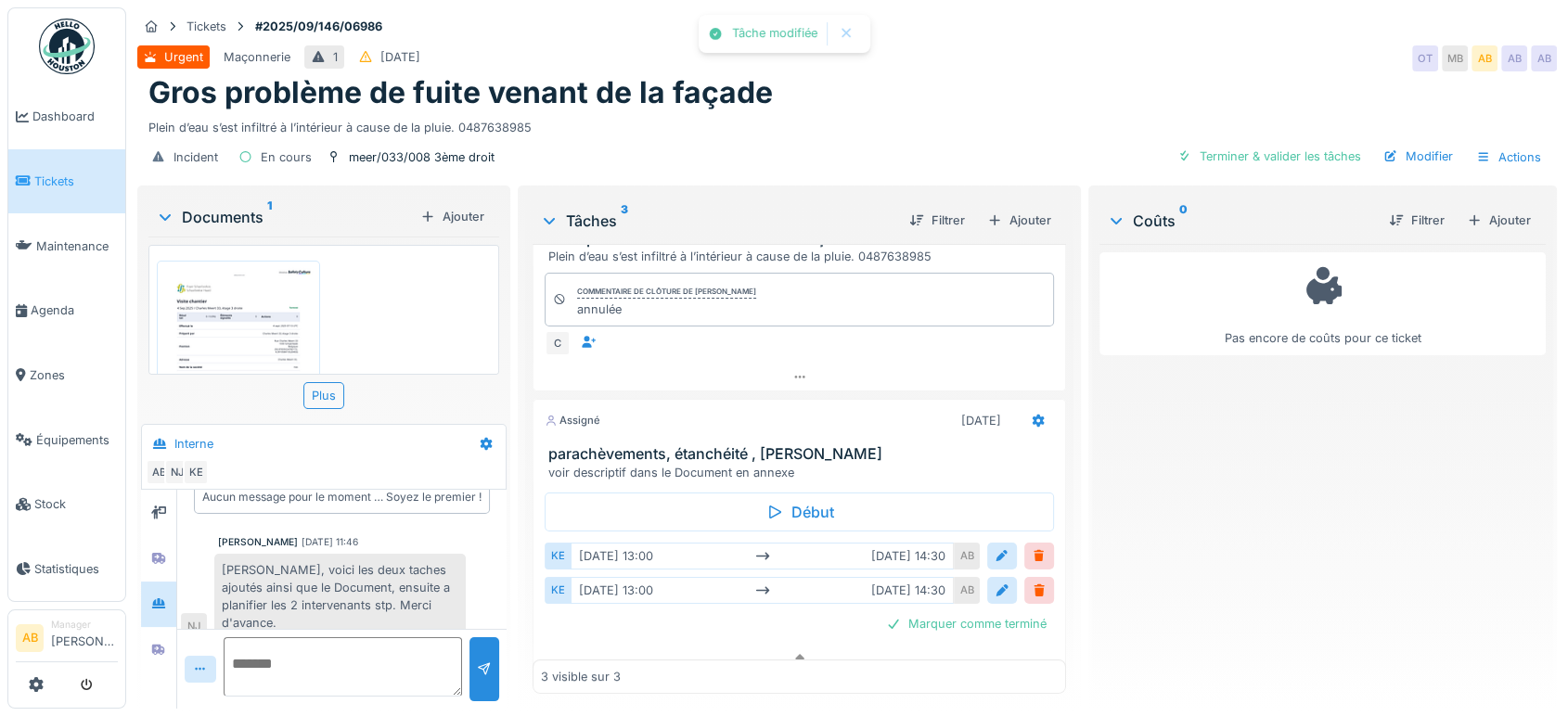
scroll to position [402, 0]
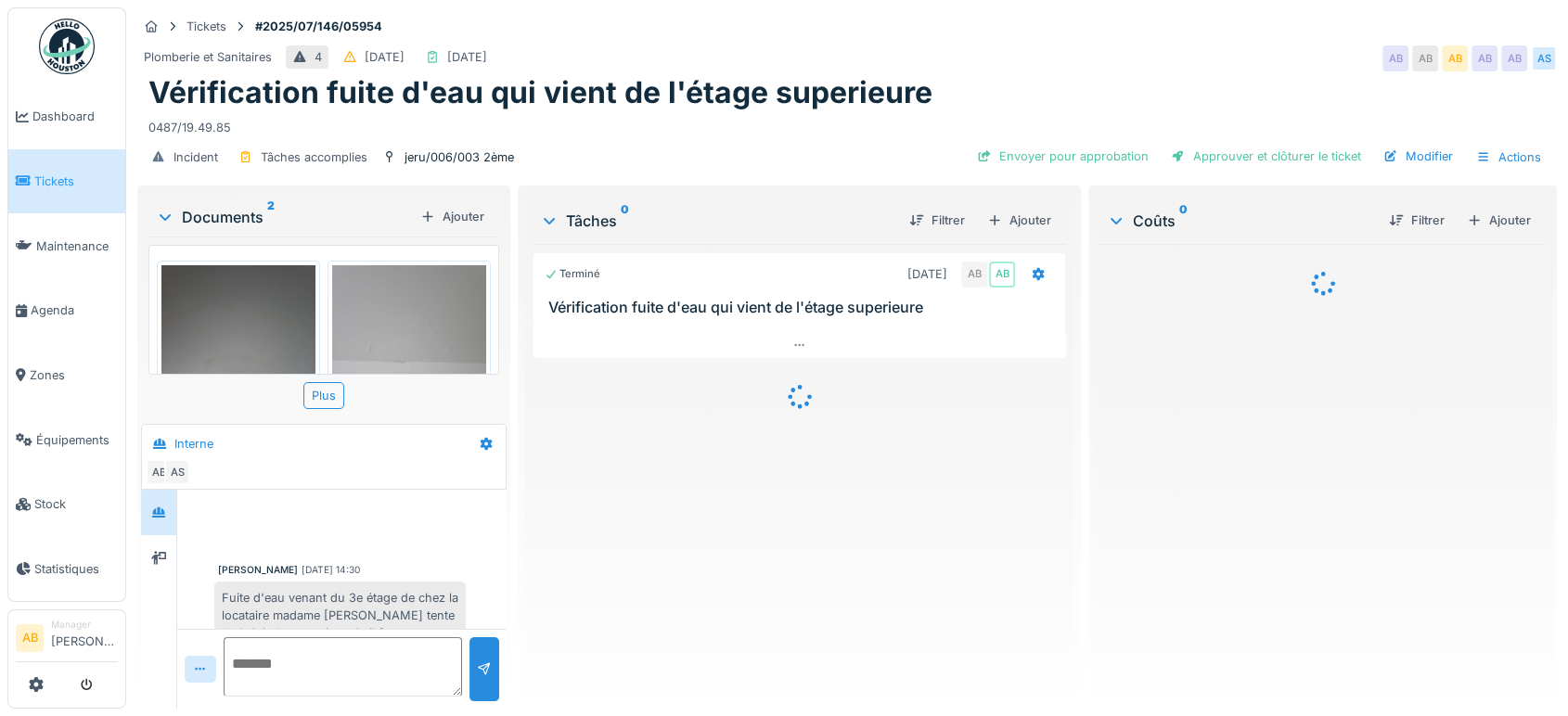
scroll to position [491, 0]
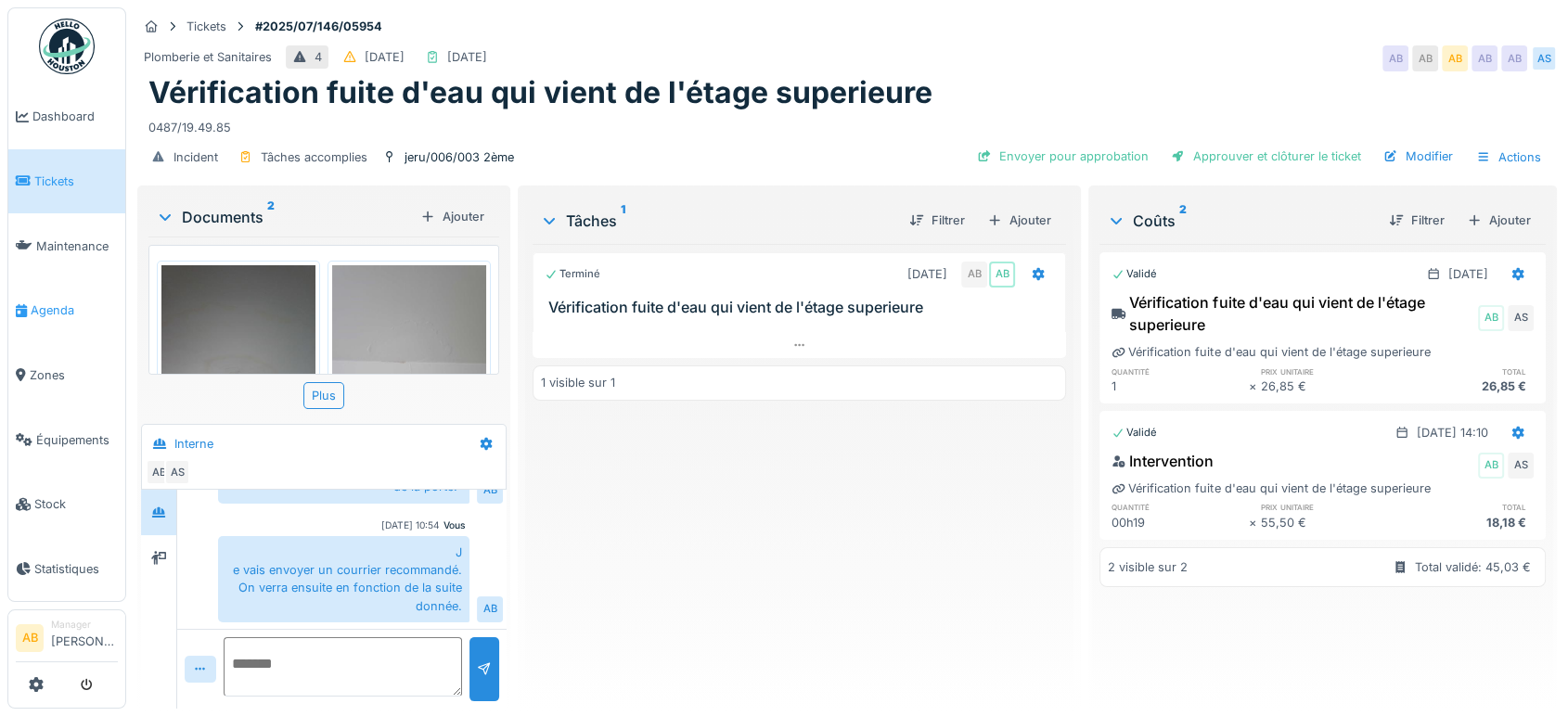
click at [33, 311] on link "Agenda" at bounding box center [67, 310] width 117 height 65
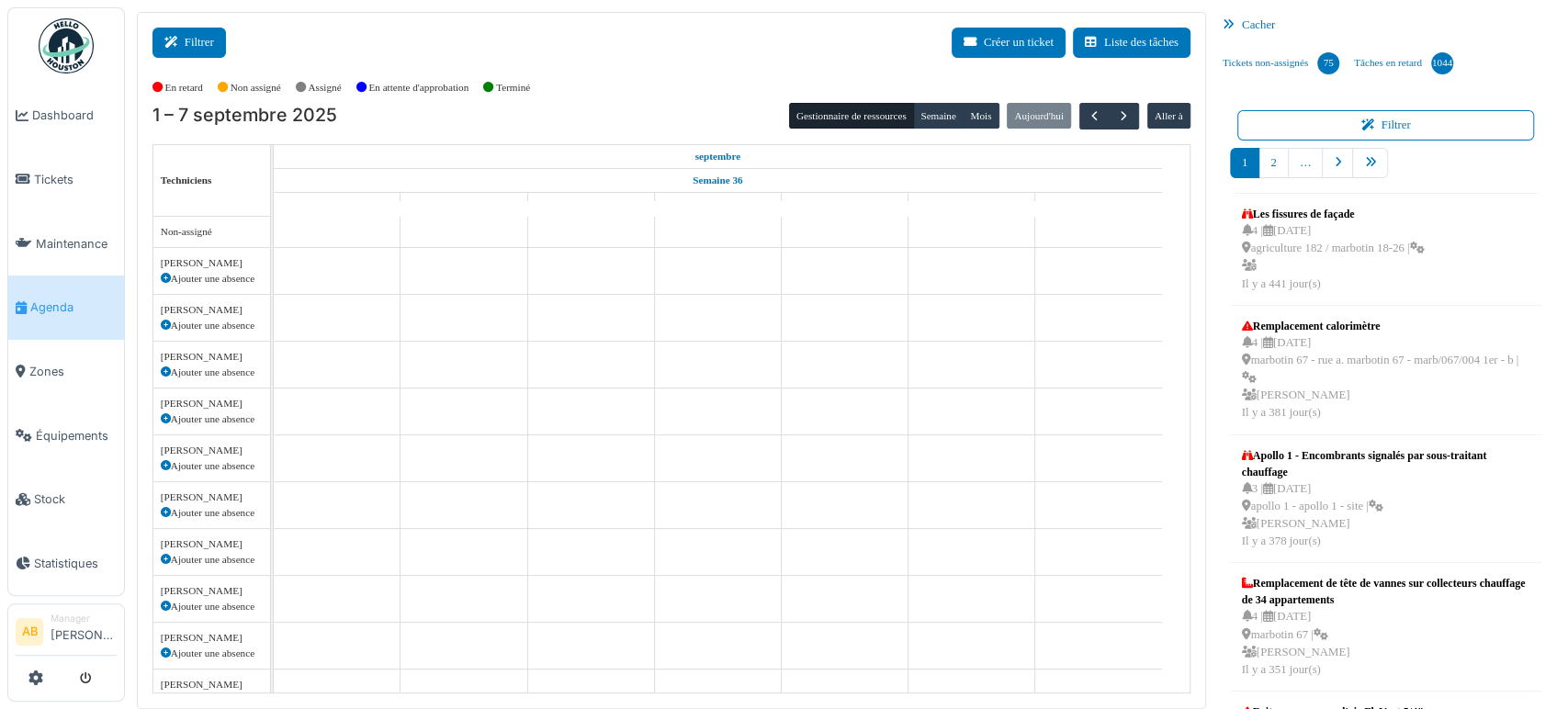
click at [187, 33] on button "Filtrer" at bounding box center [189, 43] width 74 height 31
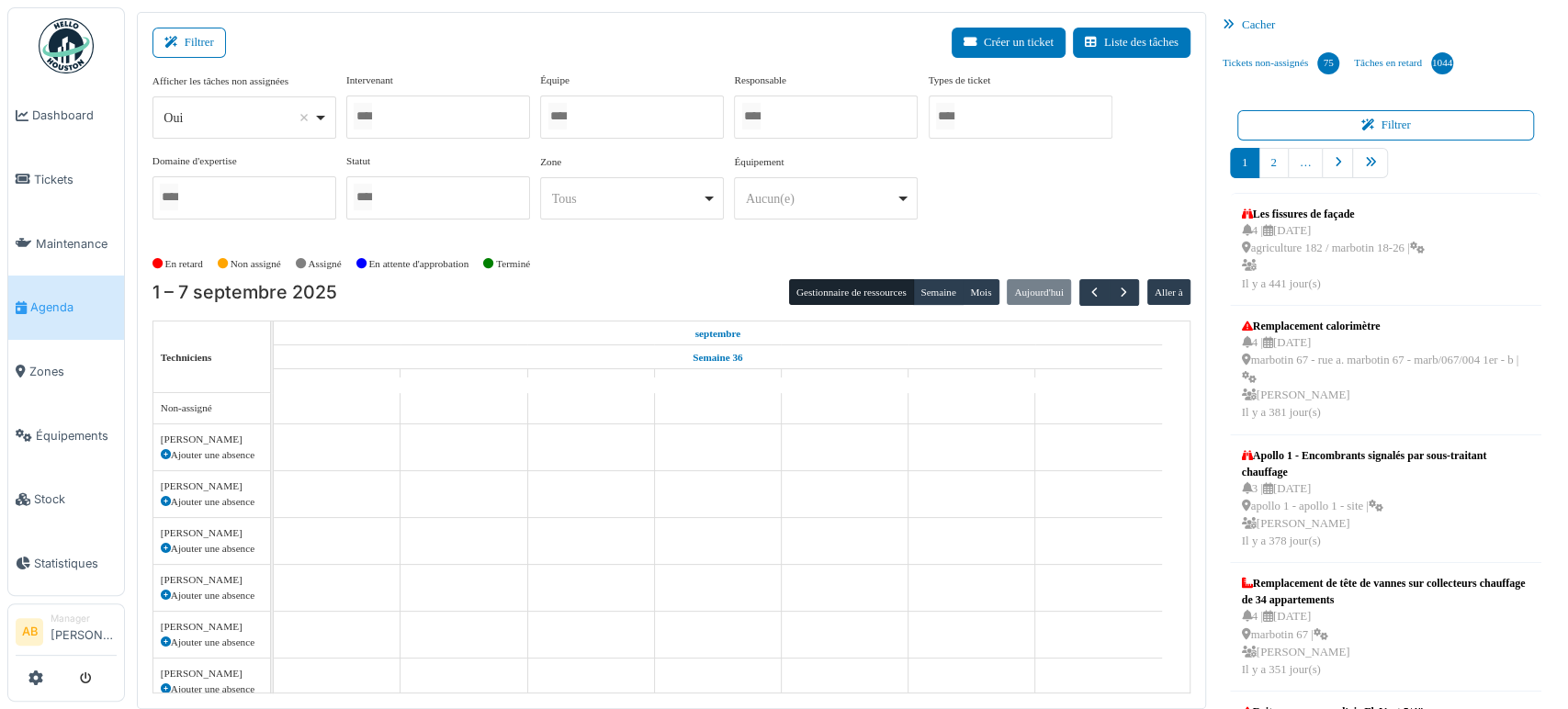
click at [220, 108] on div "Oui Remove item" at bounding box center [238, 118] width 149 height 19
select select "**"
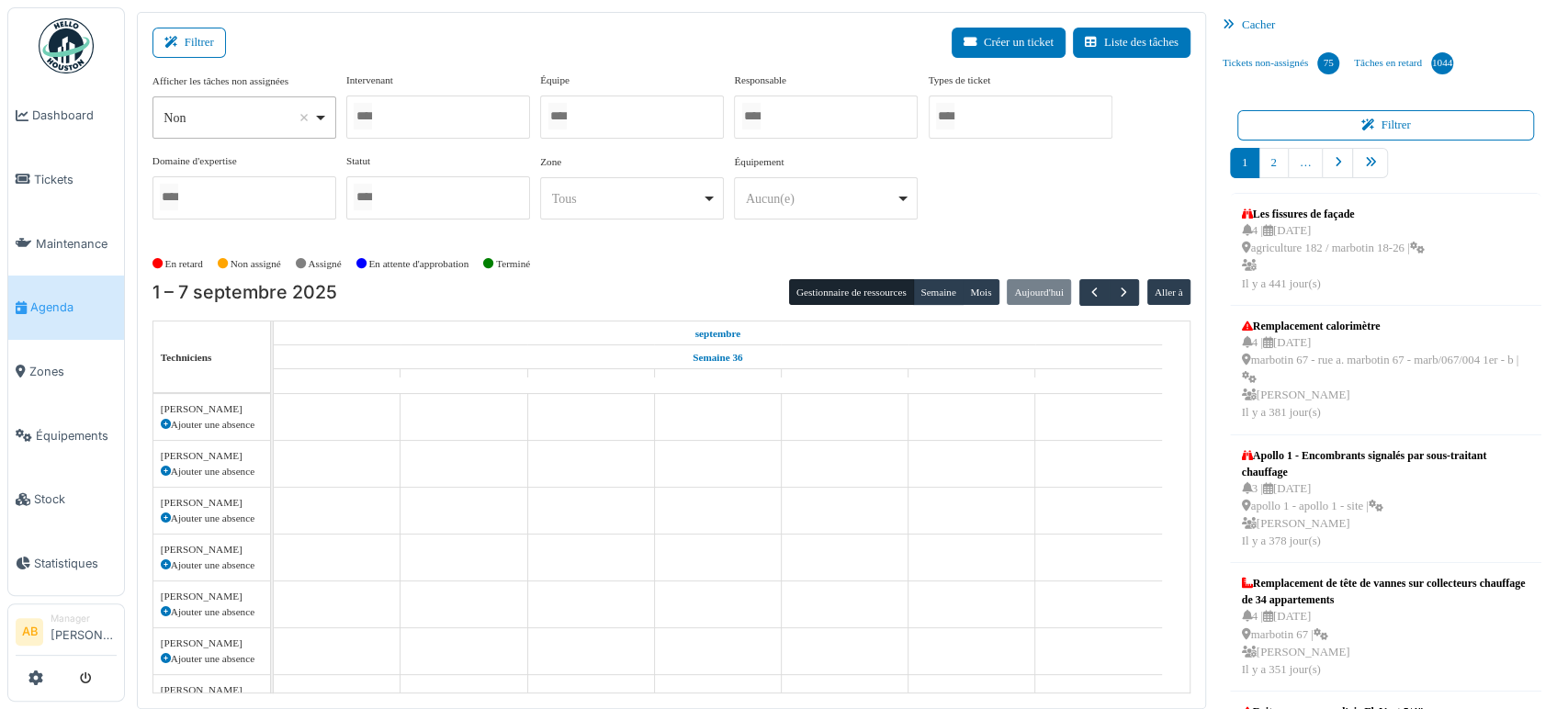
click at [463, 122] on div at bounding box center [438, 117] width 184 height 43
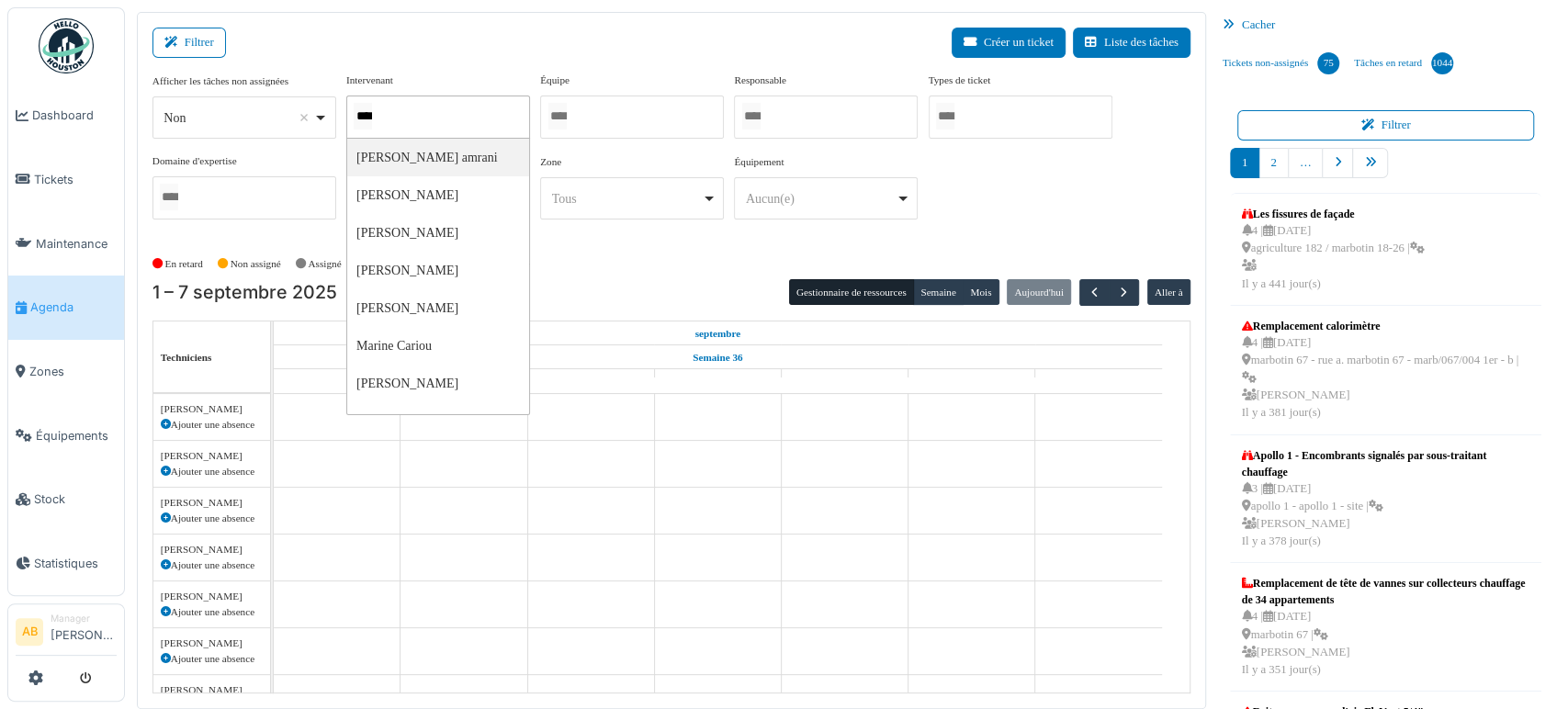
type input "*****"
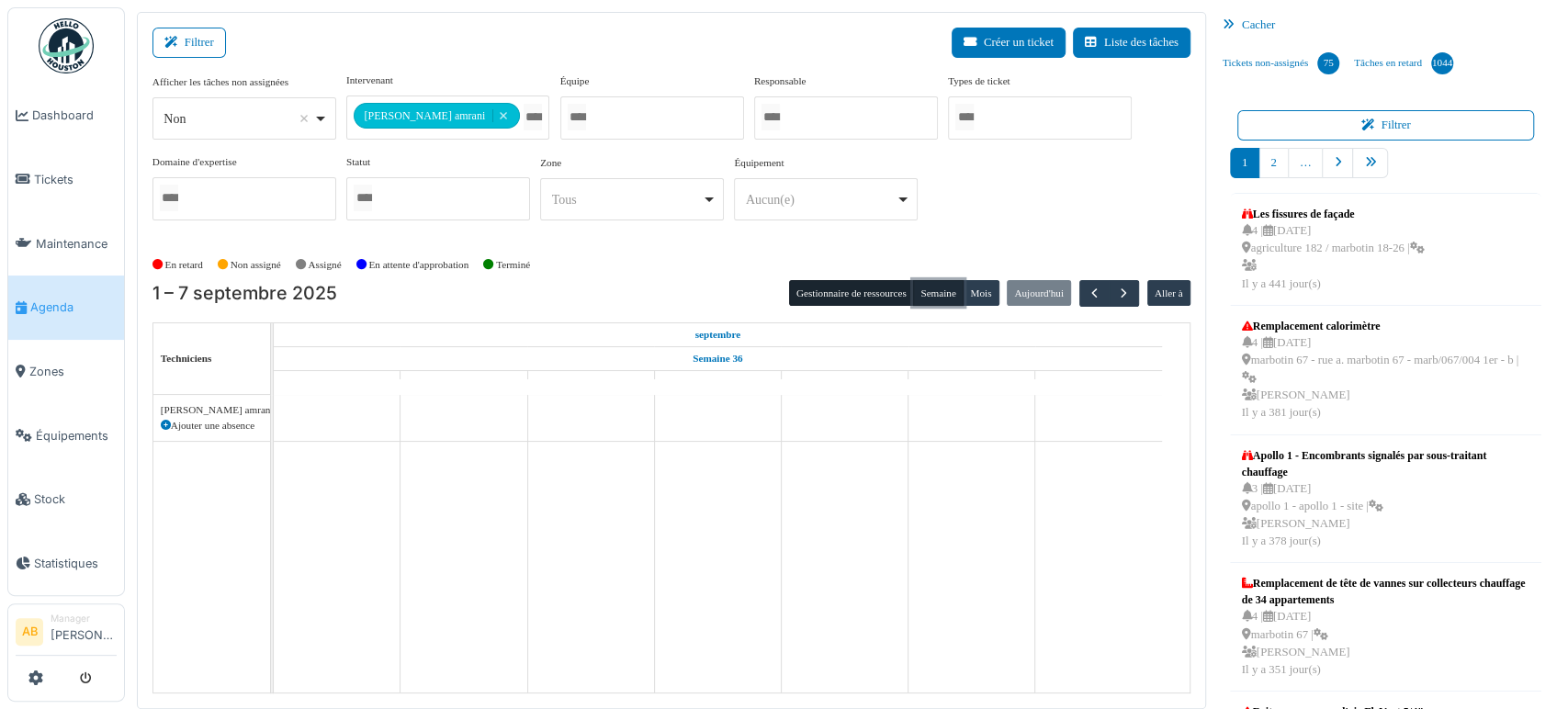
click at [938, 300] on button "Semaine" at bounding box center [938, 293] width 51 height 26
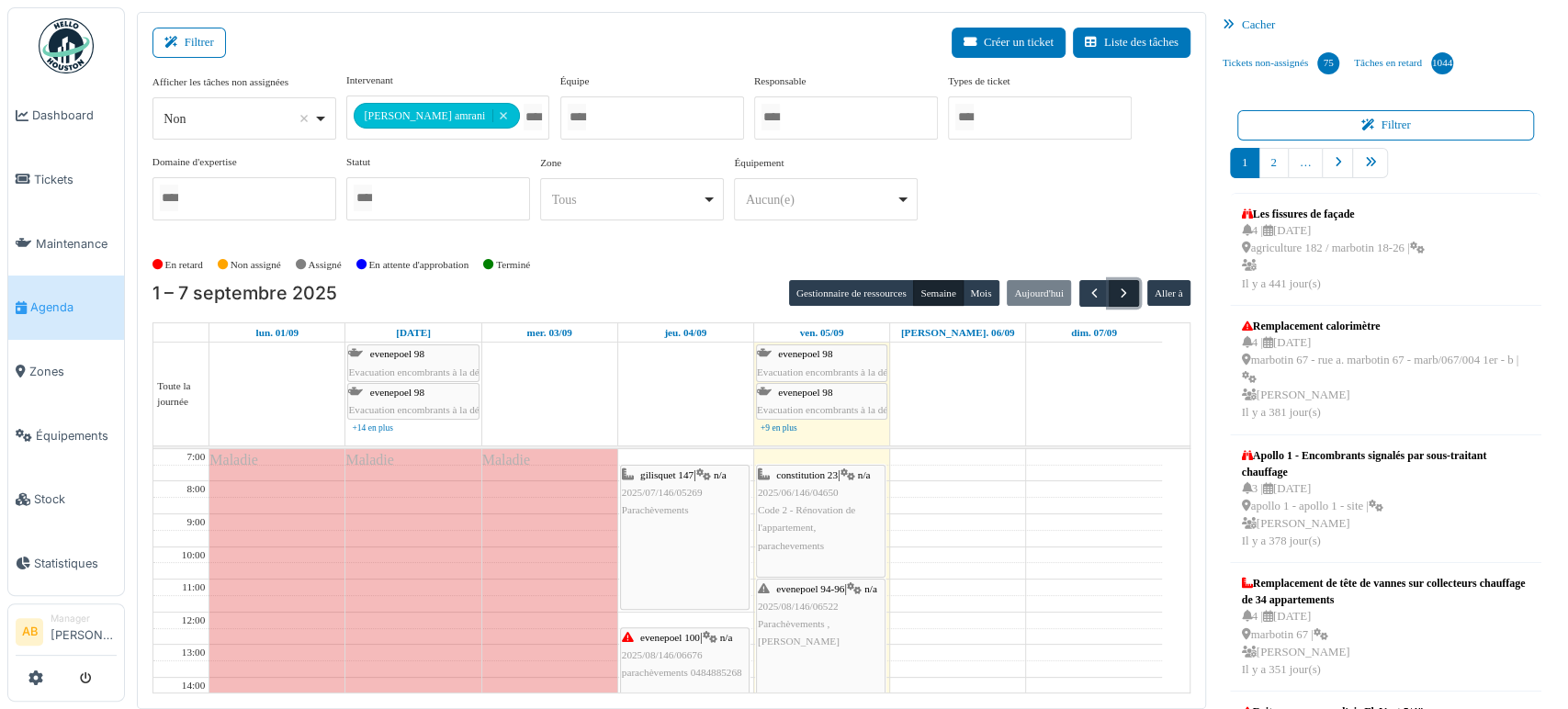
click at [1120, 286] on button "button" at bounding box center [1124, 294] width 31 height 27
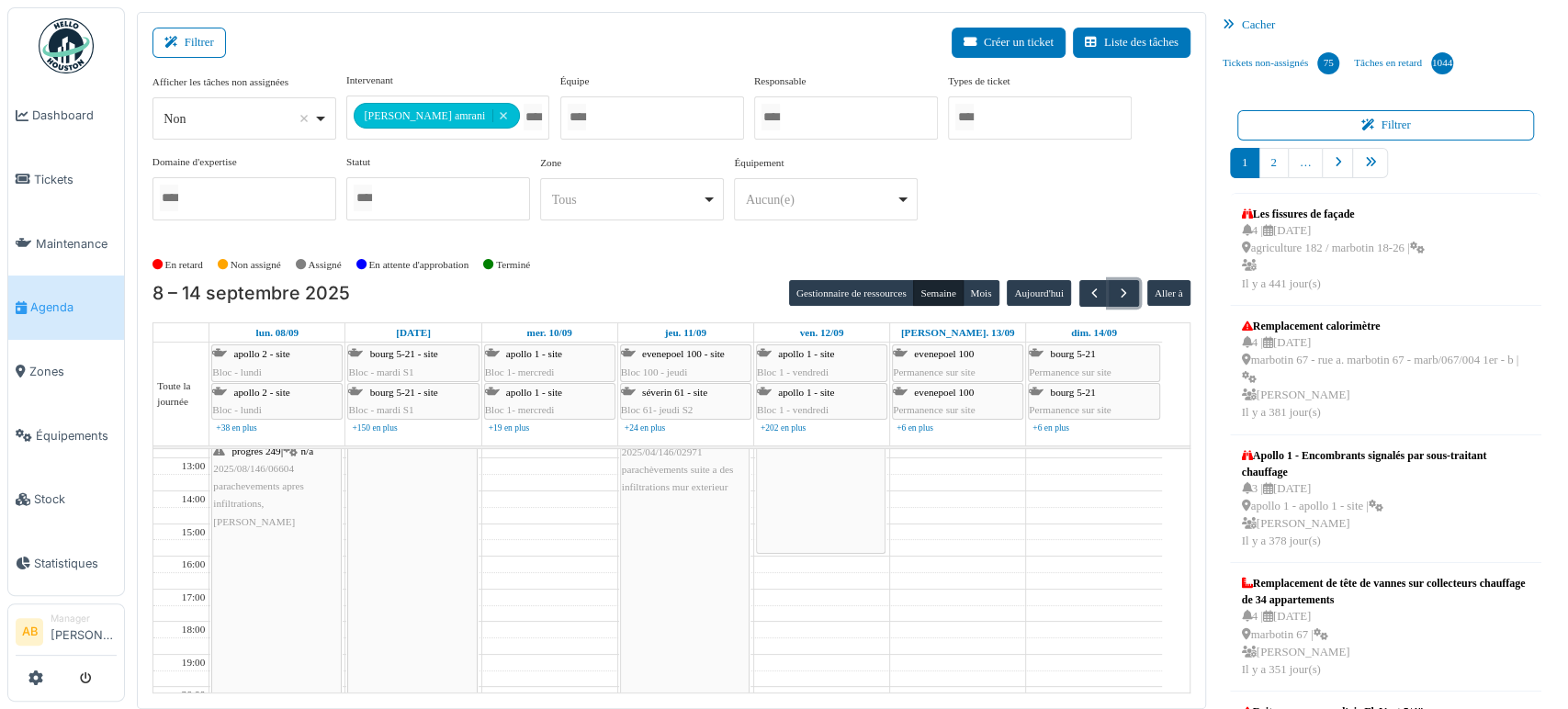
scroll to position [186, 0]
click at [508, 119] on div "**********" at bounding box center [448, 118] width 203 height 44
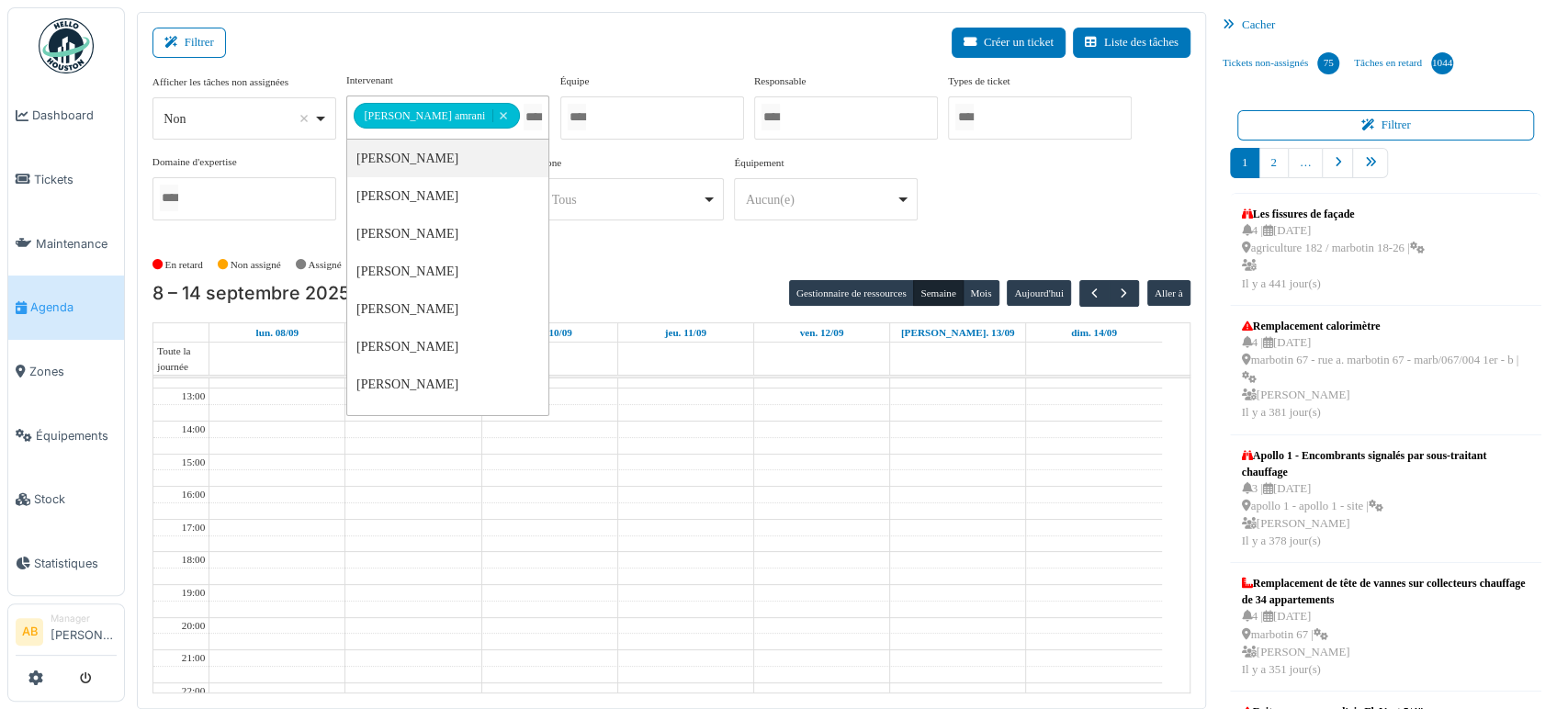
click at [799, 476] on td at bounding box center [685, 477] width 952 height 16
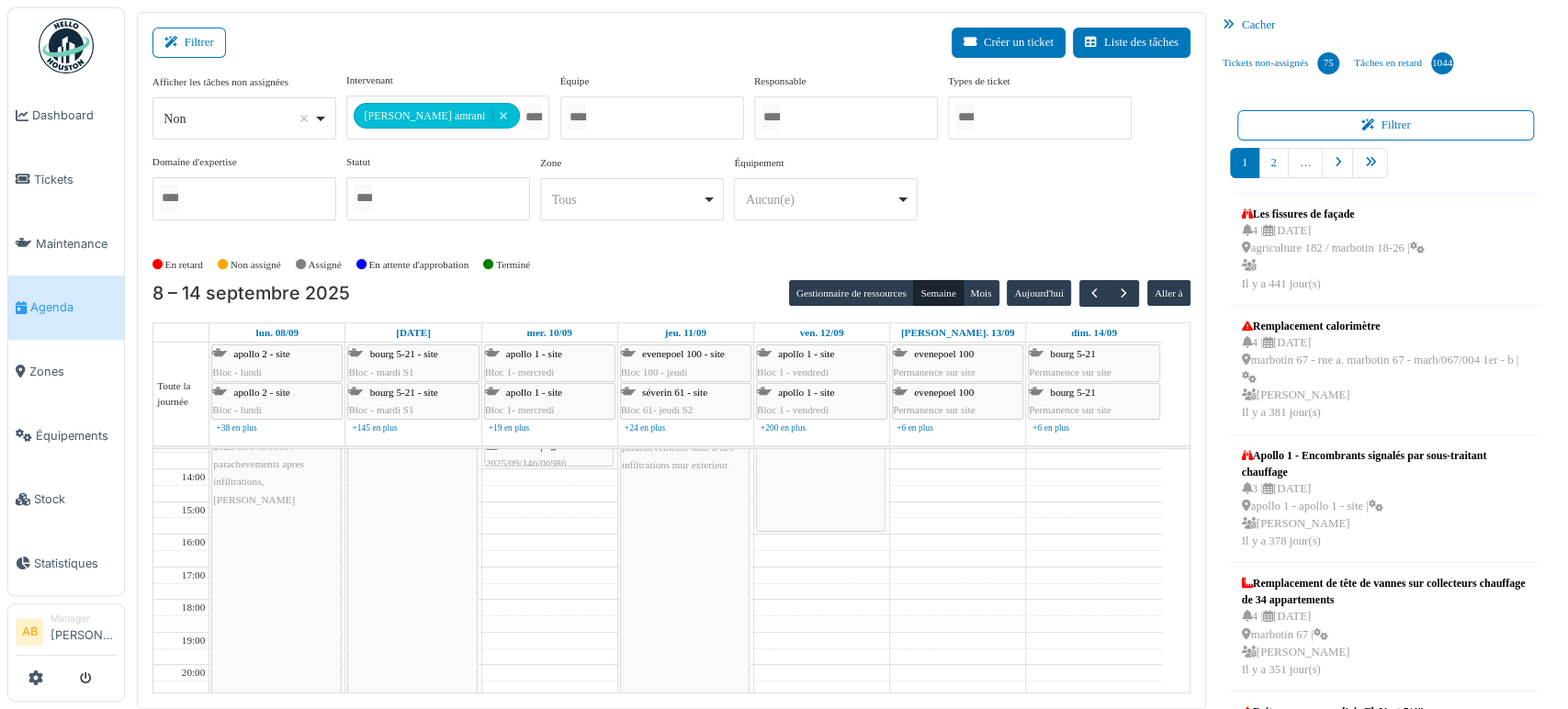
scroll to position [130, 0]
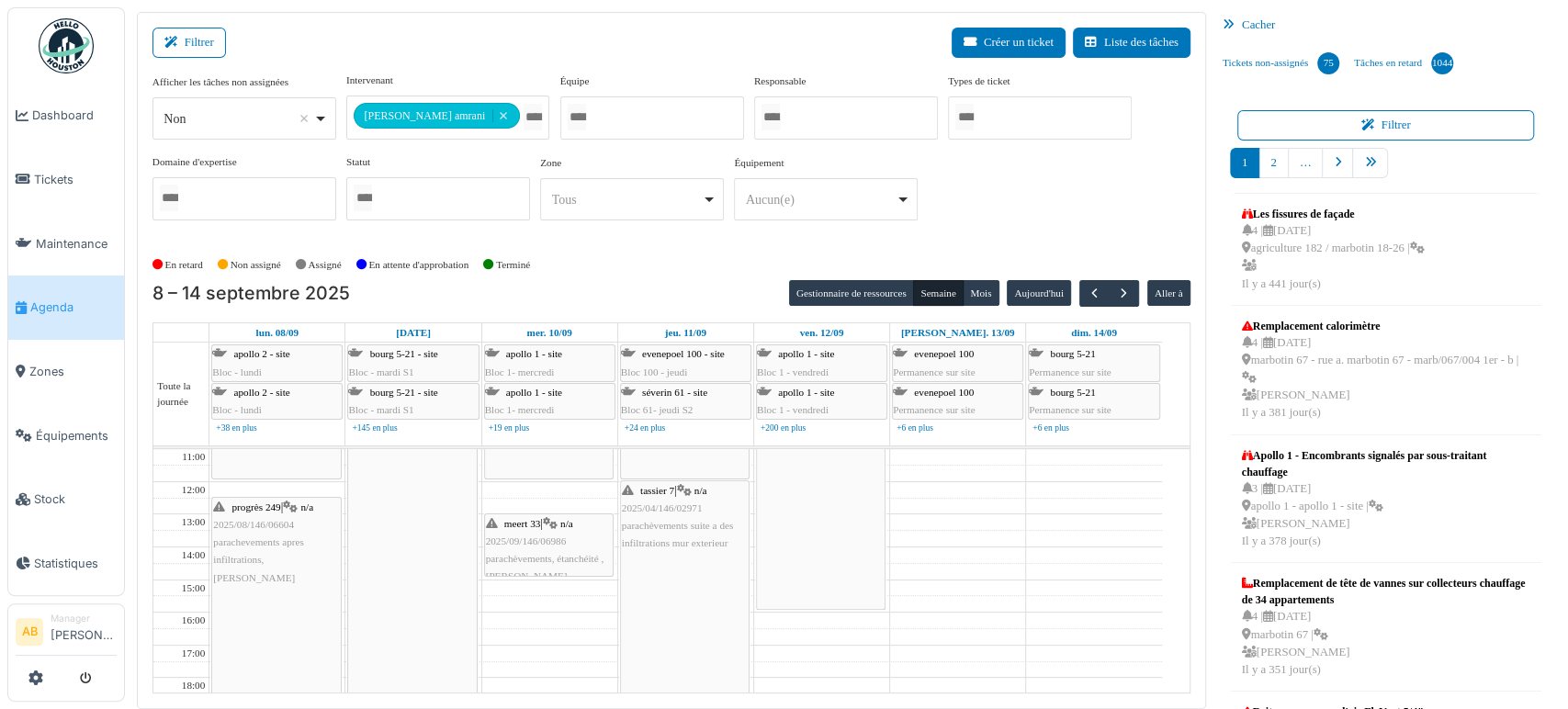
drag, startPoint x: 536, startPoint y: 538, endPoint x: 531, endPoint y: 567, distance: 29.4
click at [531, 567] on div "progrès 249 | n/a 2025/08/146/06604 parachevements apres infiltrations, Karim m…" at bounding box center [549, 596] width 135 height 555
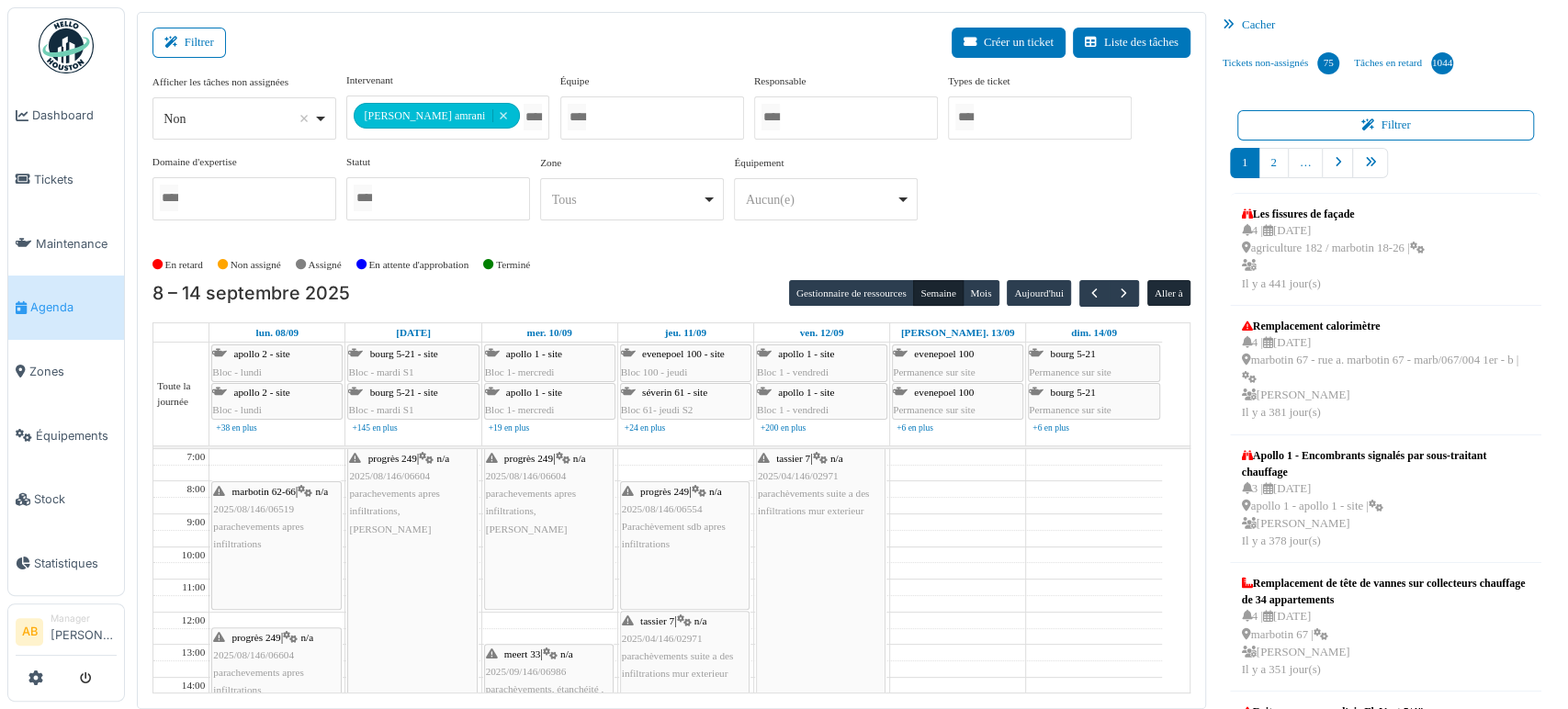
scroll to position [0, 0]
click at [1119, 290] on span "button" at bounding box center [1124, 293] width 15 height 15
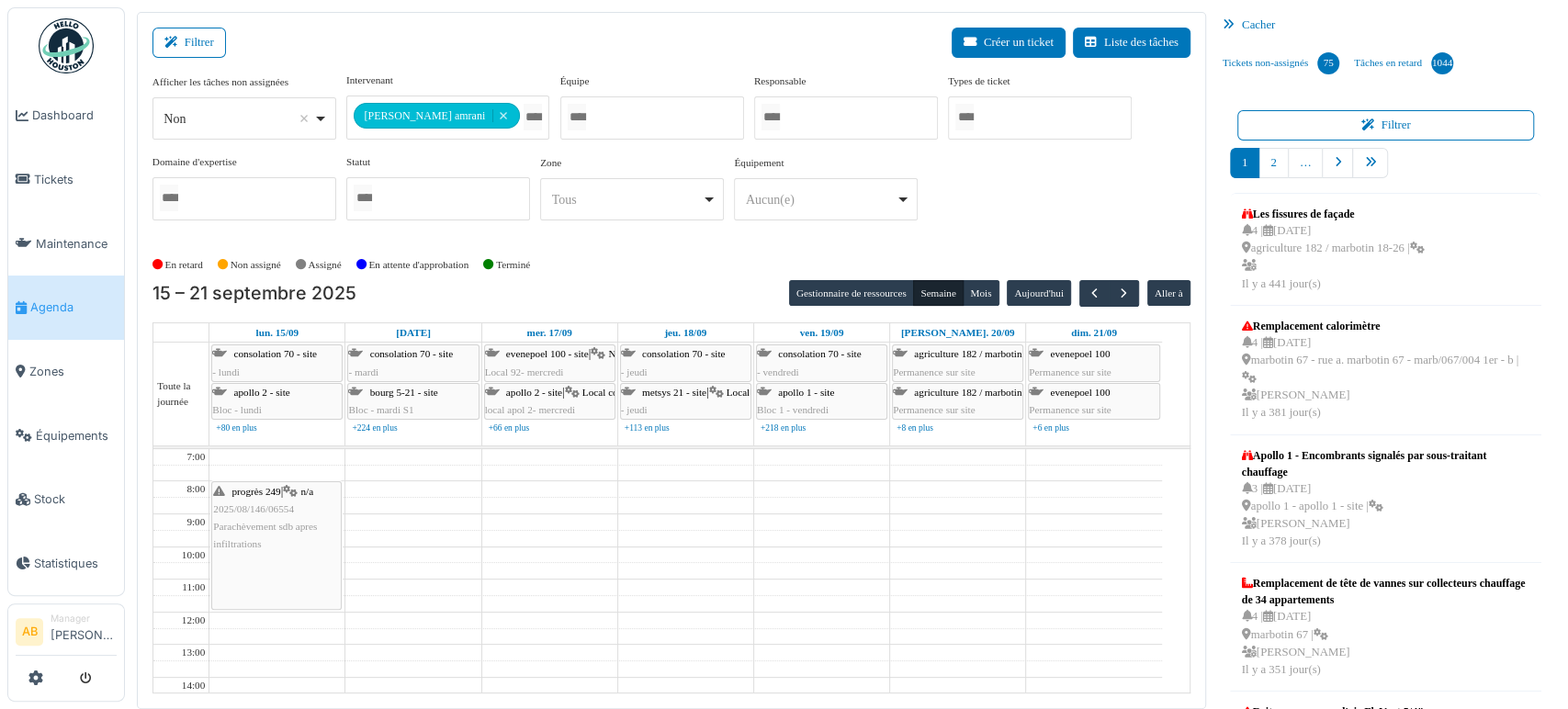
click at [500, 136] on div "**********" at bounding box center [448, 118] width 203 height 44
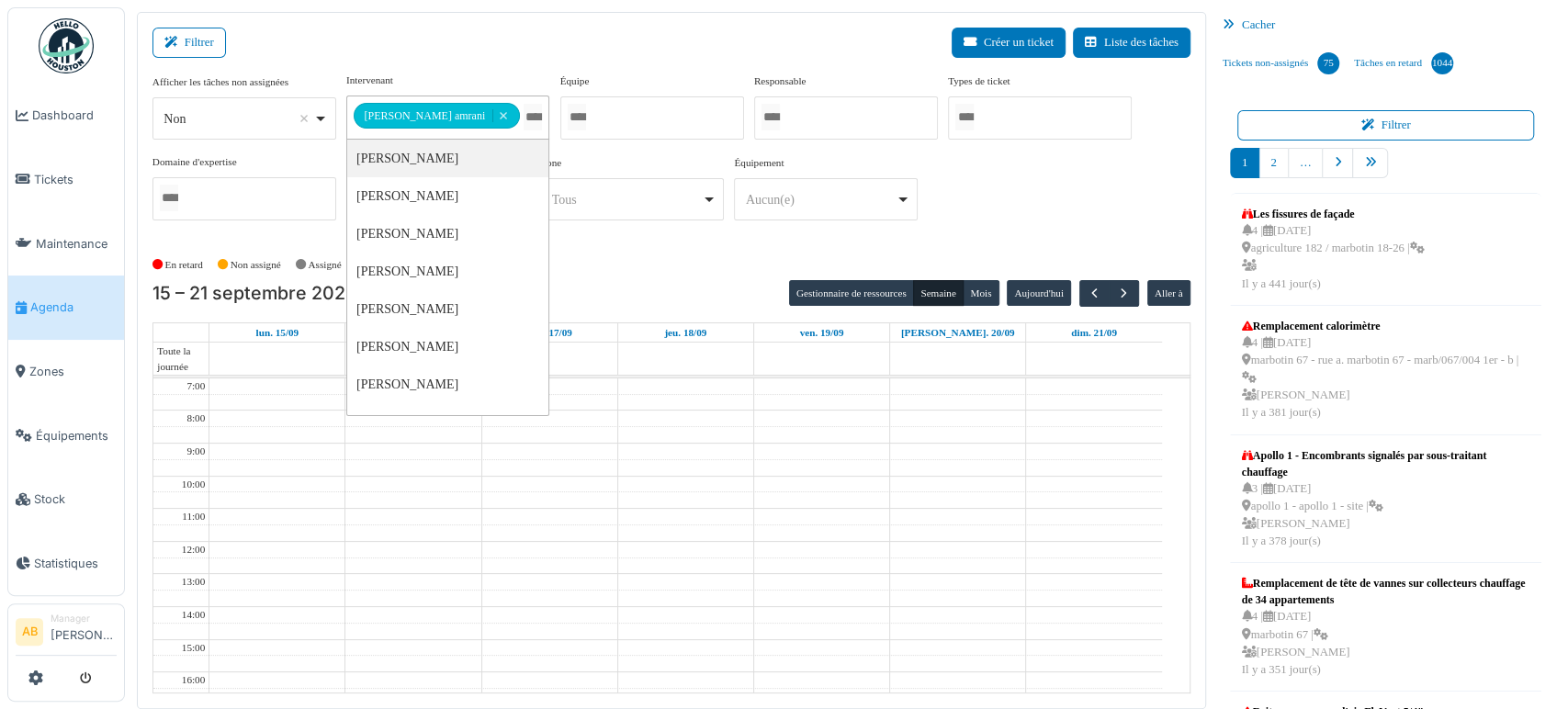
click at [596, 112] on div at bounding box center [652, 118] width 184 height 43
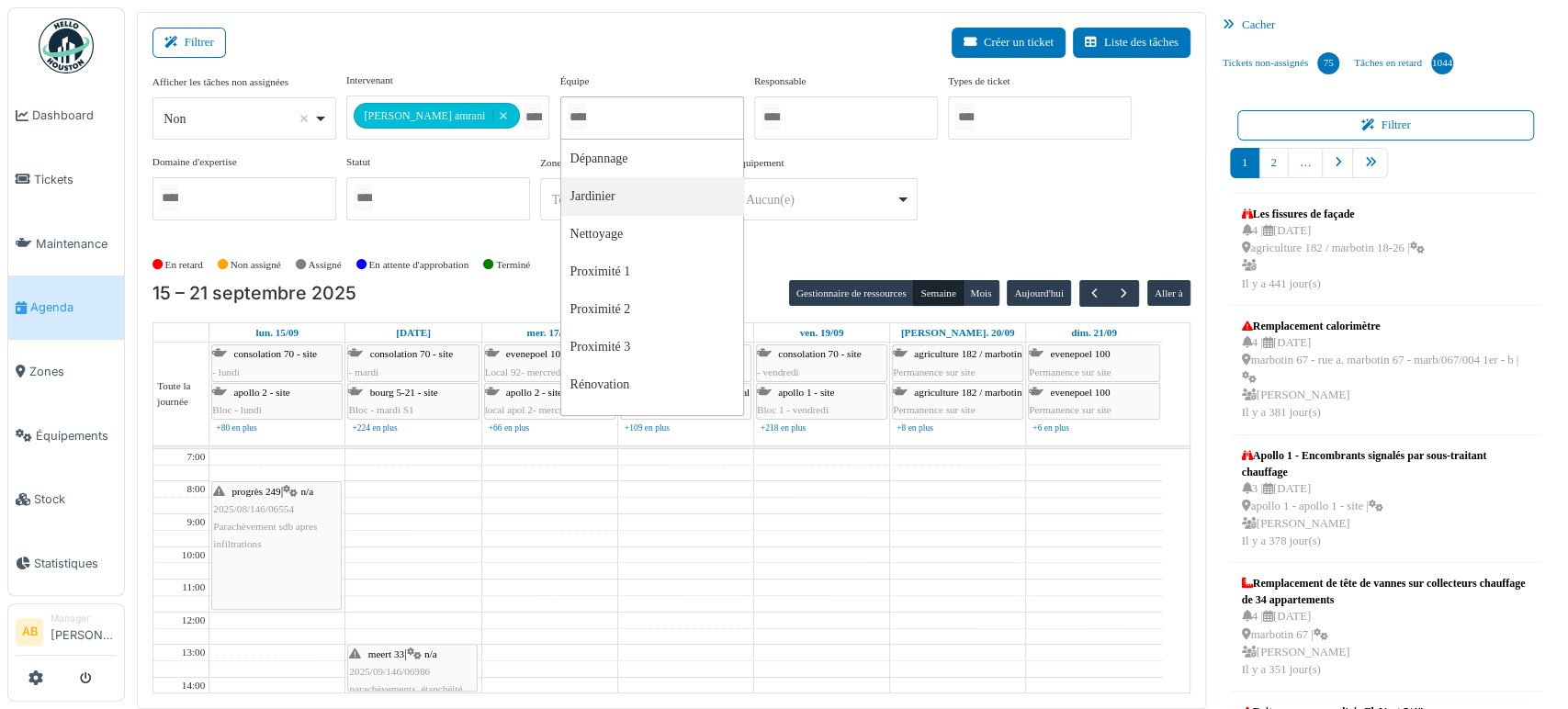
click at [714, 580] on td at bounding box center [685, 587] width 952 height 16
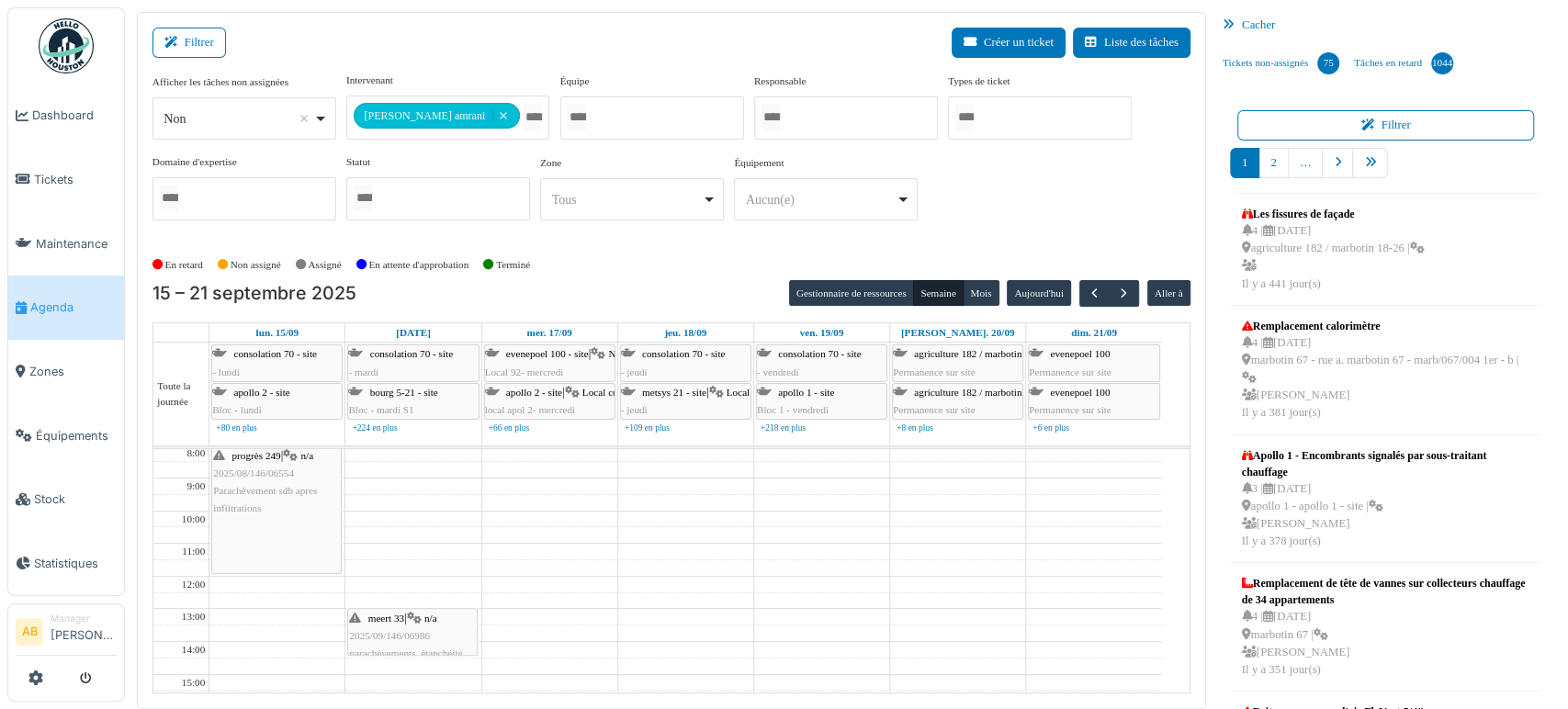
scroll to position [61, 0]
click at [1126, 293] on button "button" at bounding box center [1124, 294] width 31 height 27
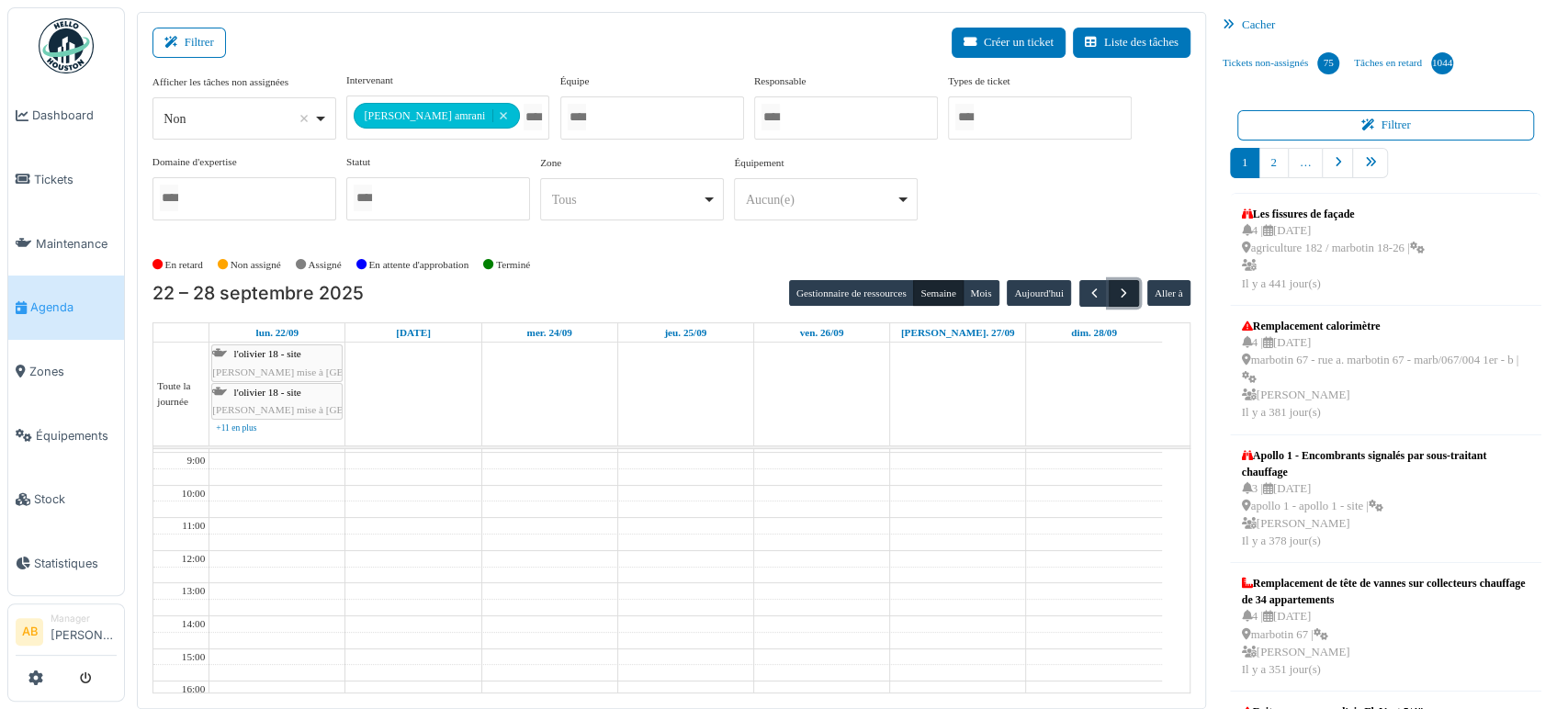
scroll to position [0, 0]
click at [1086, 289] on span "button" at bounding box center [1094, 293] width 15 height 15
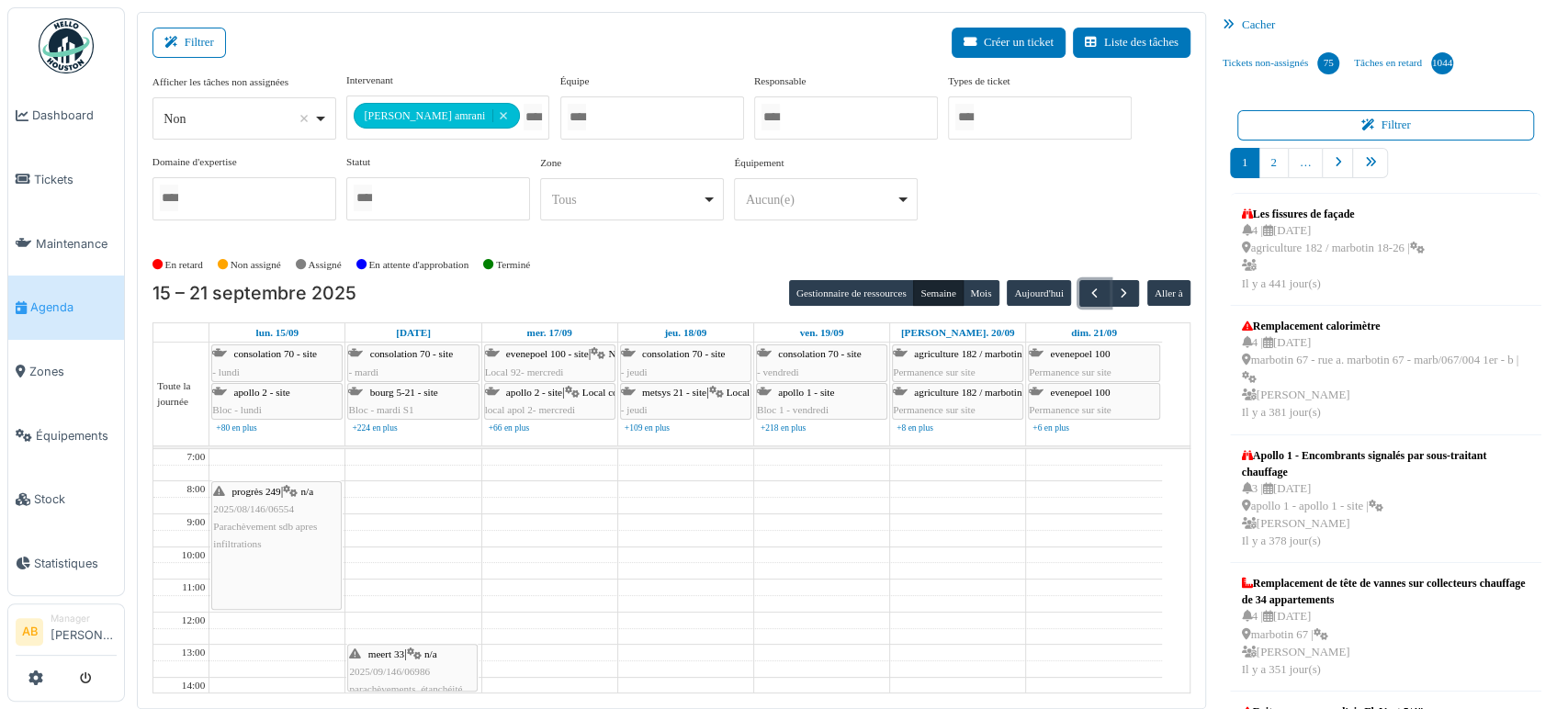
click at [862, 519] on td at bounding box center [685, 521] width 952 height 16
click at [1080, 295] on button "button" at bounding box center [1095, 294] width 31 height 27
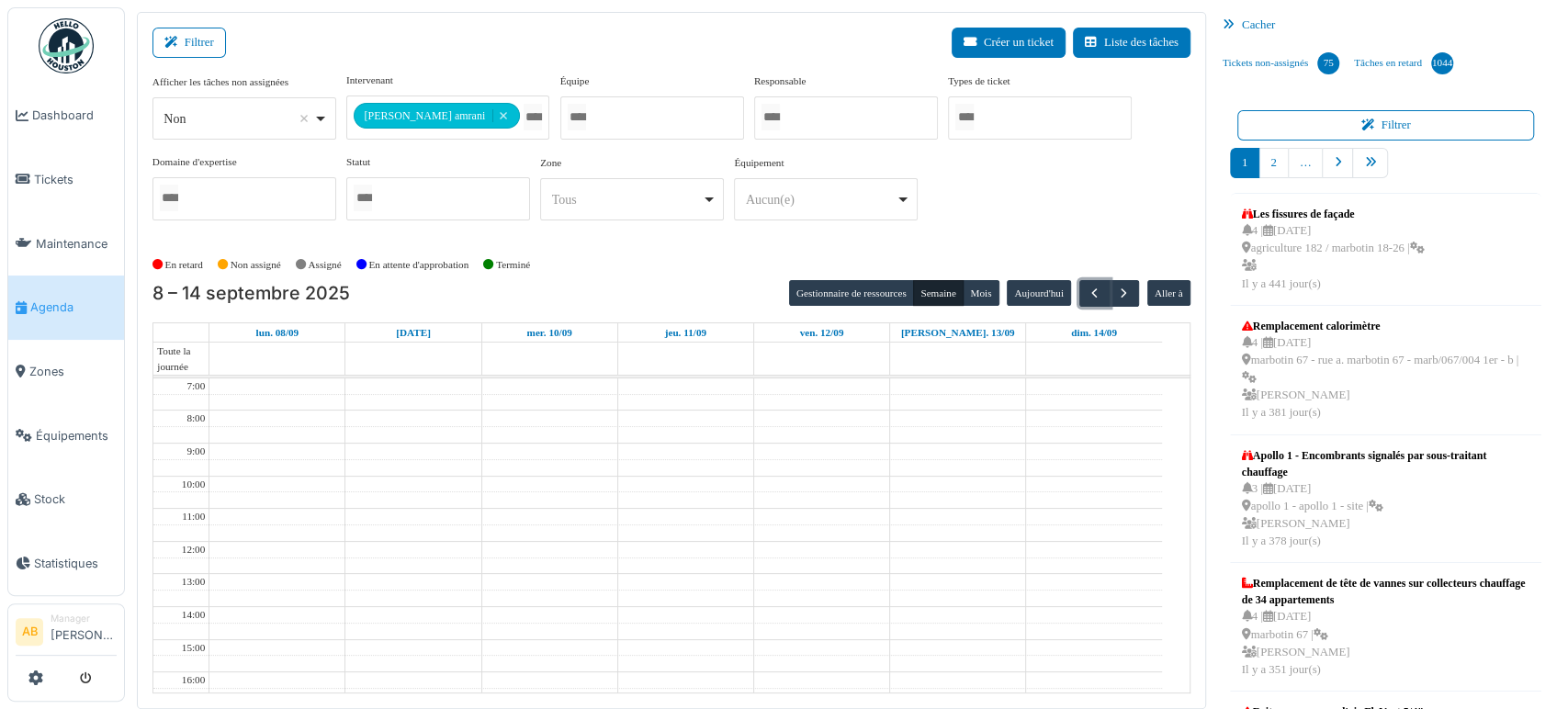
click at [677, 461] on td at bounding box center [685, 467] width 952 height 16
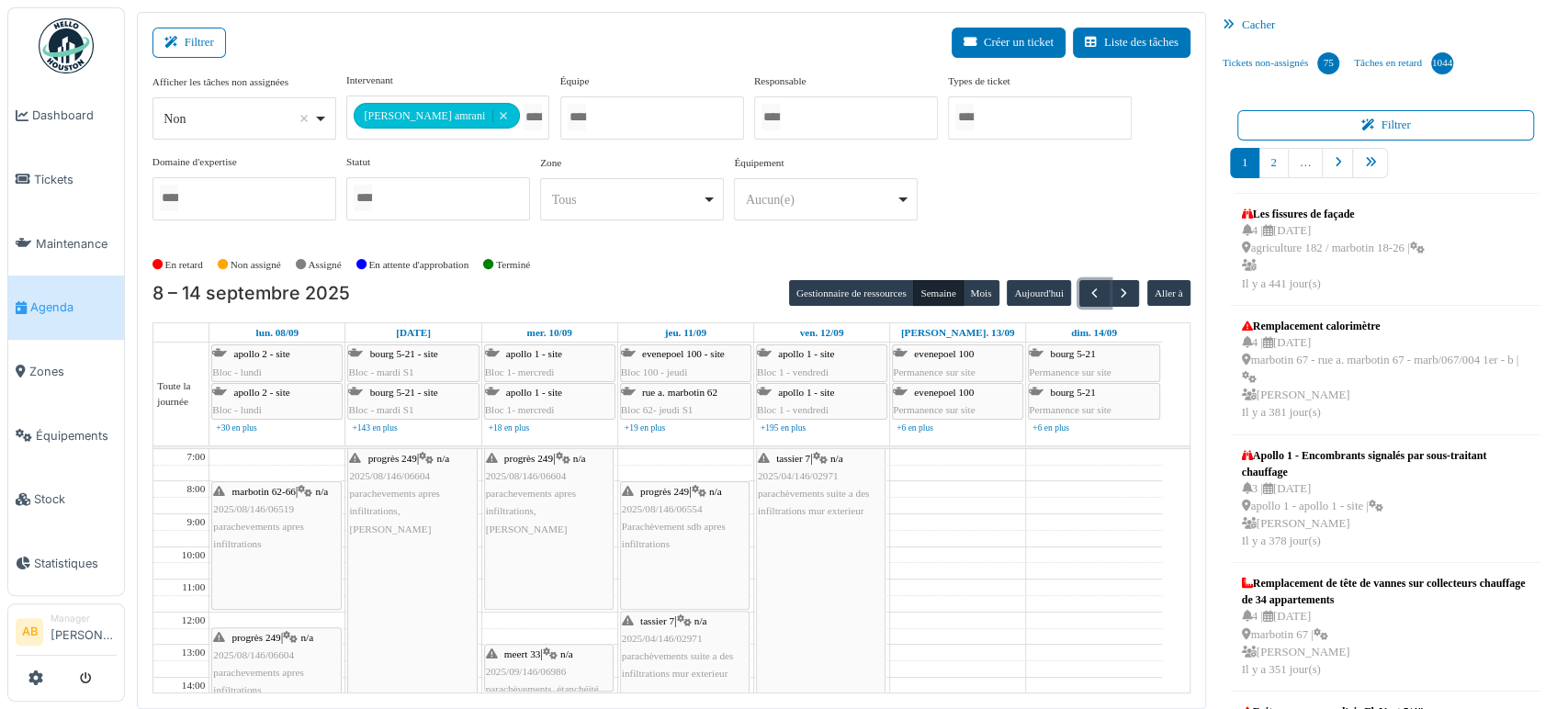
click at [595, 589] on div "progrès 249 | n/a 2025/08/146/06604 parachevements apres infiltrations, Karim" at bounding box center [549, 528] width 127 height 160
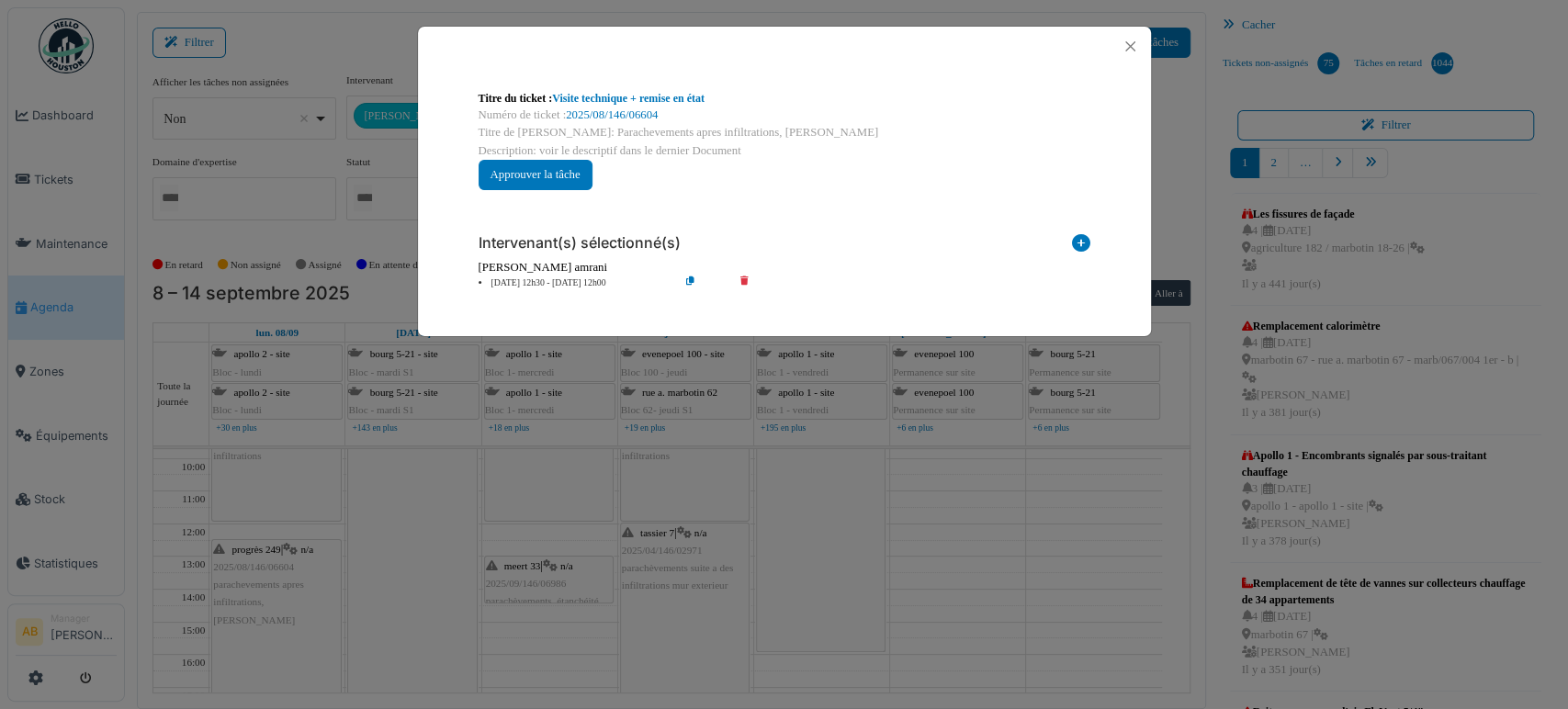
scroll to position [86, 0]
click at [1130, 52] on button "Close" at bounding box center [1131, 47] width 25 height 25
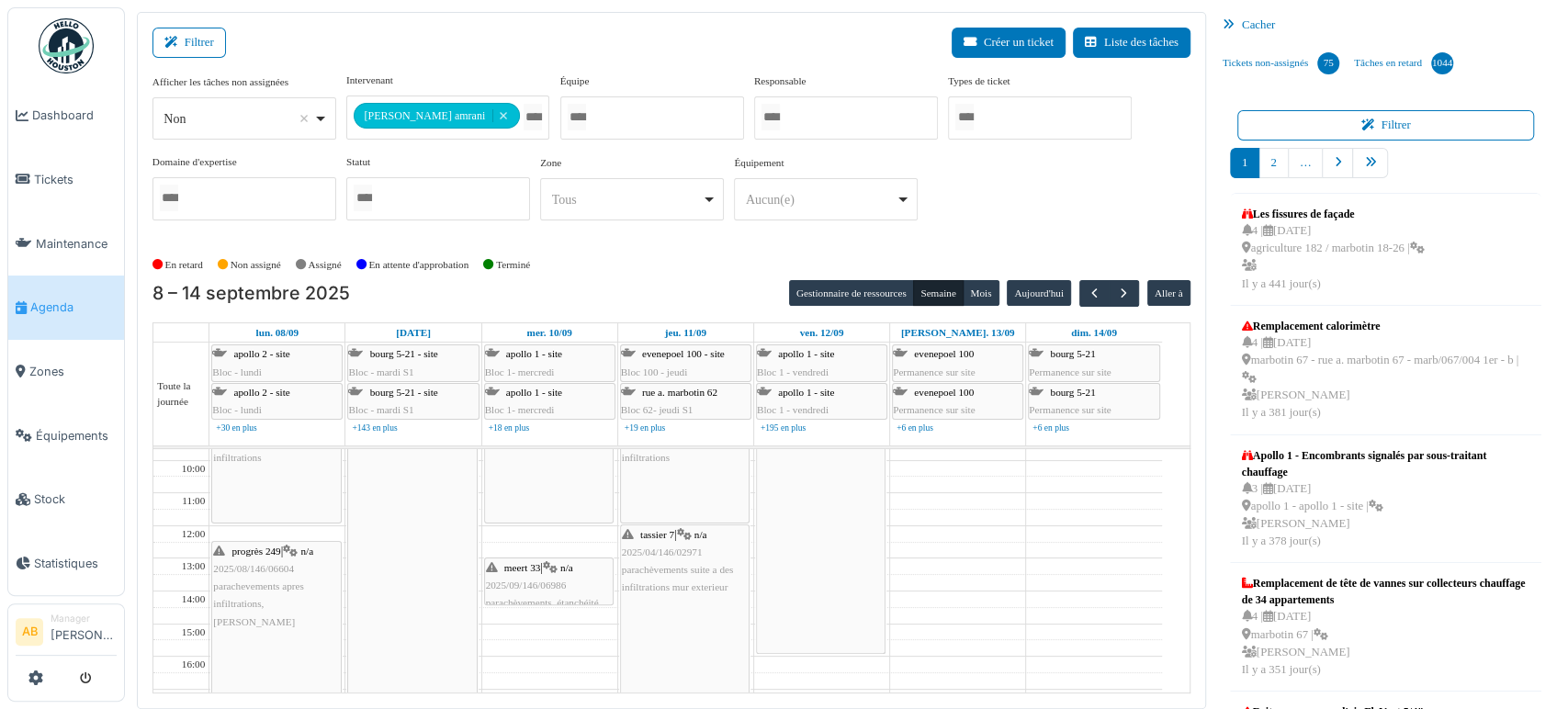
click at [549, 565] on icon at bounding box center [549, 567] width 14 height 11
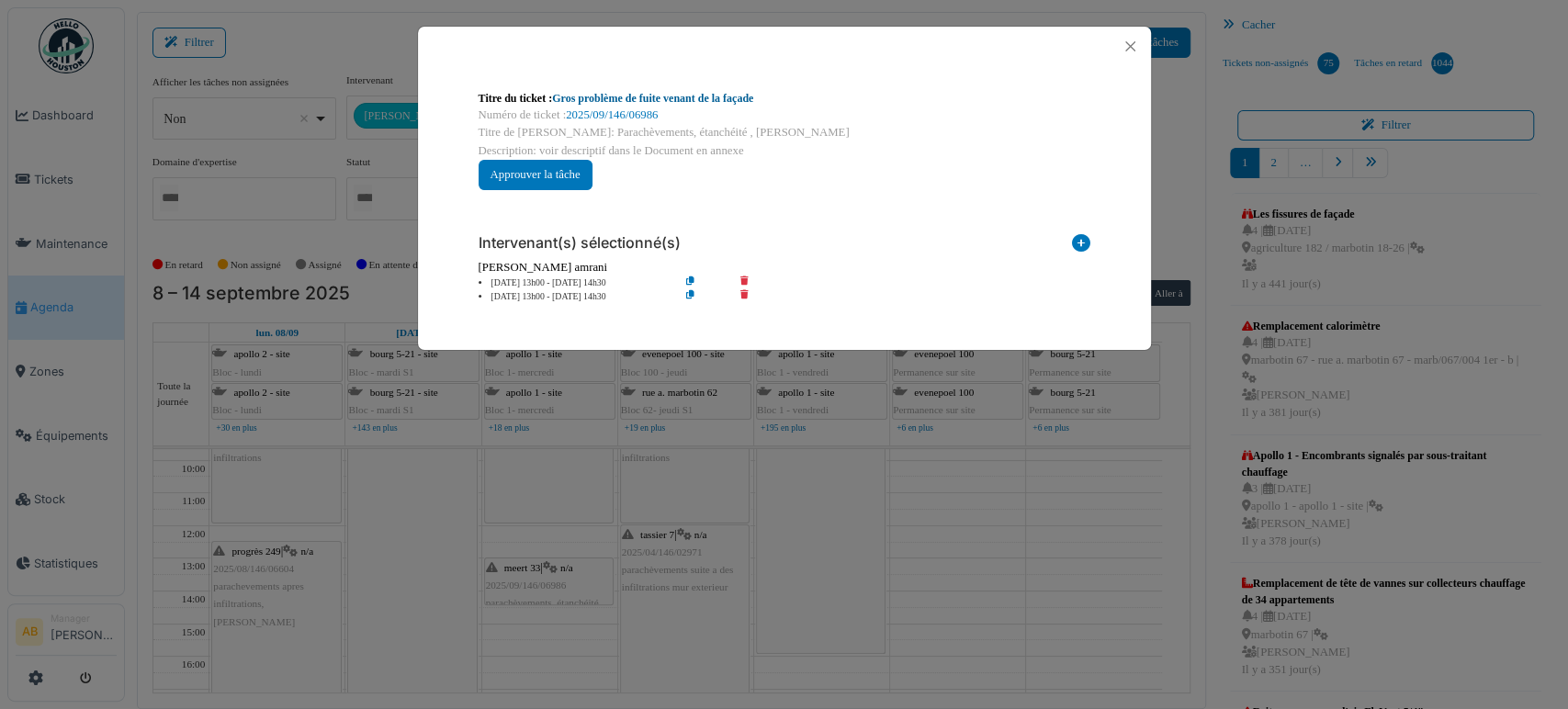
click at [587, 101] on link "Gros problème de fuite venant de la façade" at bounding box center [653, 98] width 201 height 12
click at [1126, 50] on button "Close" at bounding box center [1131, 47] width 25 height 25
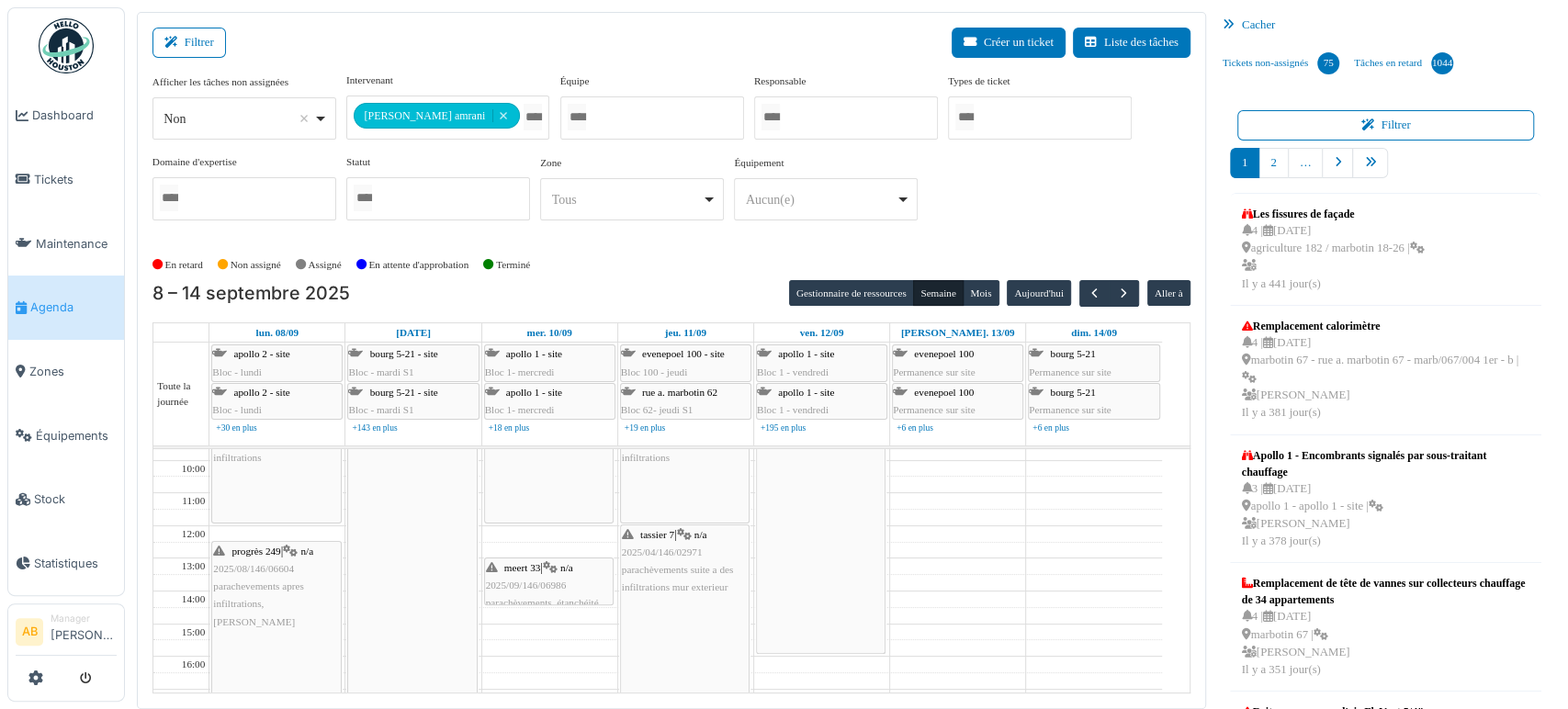
click at [653, 490] on div "progrès 249 | n/a 2025/08/146/06554 Parachèvement sdb apres infiltrations" at bounding box center [684, 459] width 127 height 126
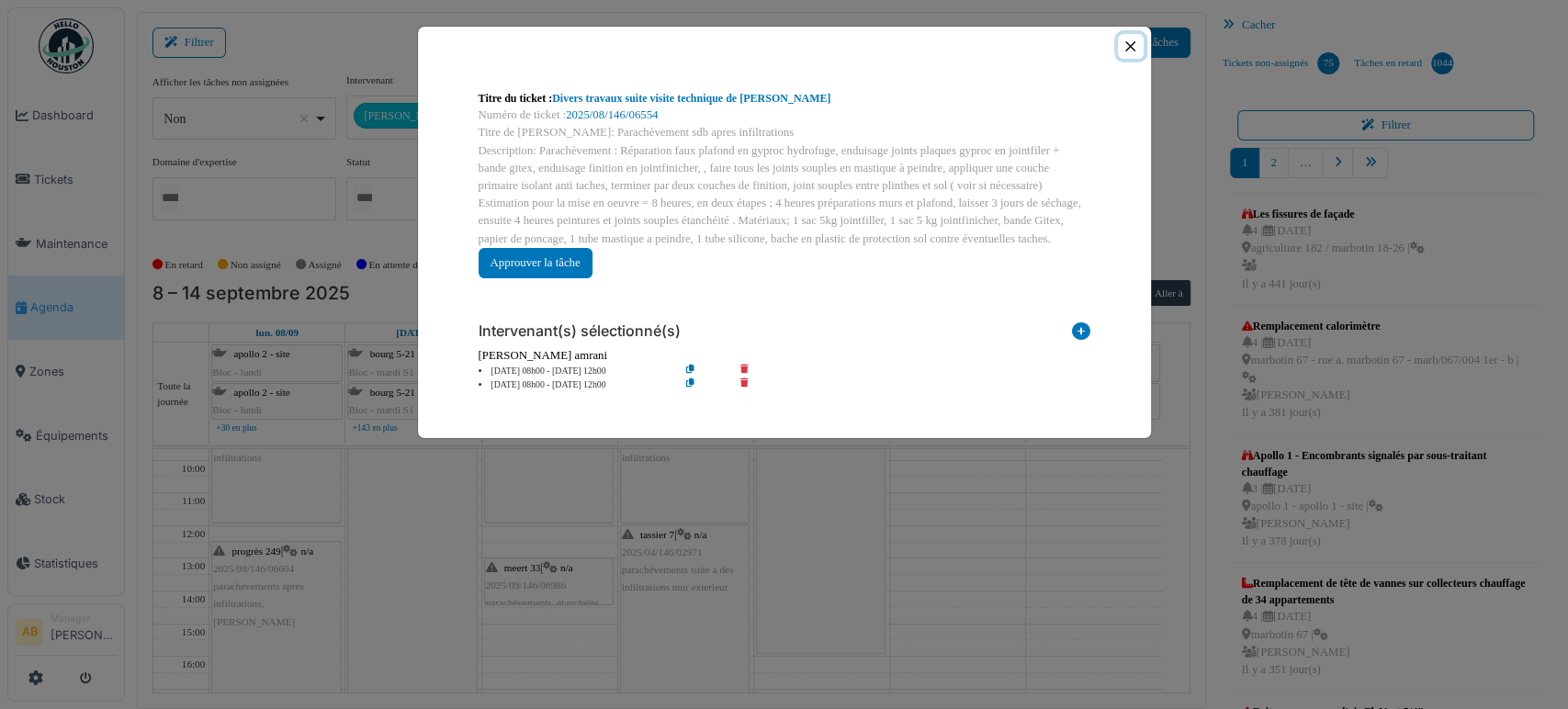
click at [1131, 43] on button "Close" at bounding box center [1131, 47] width 25 height 25
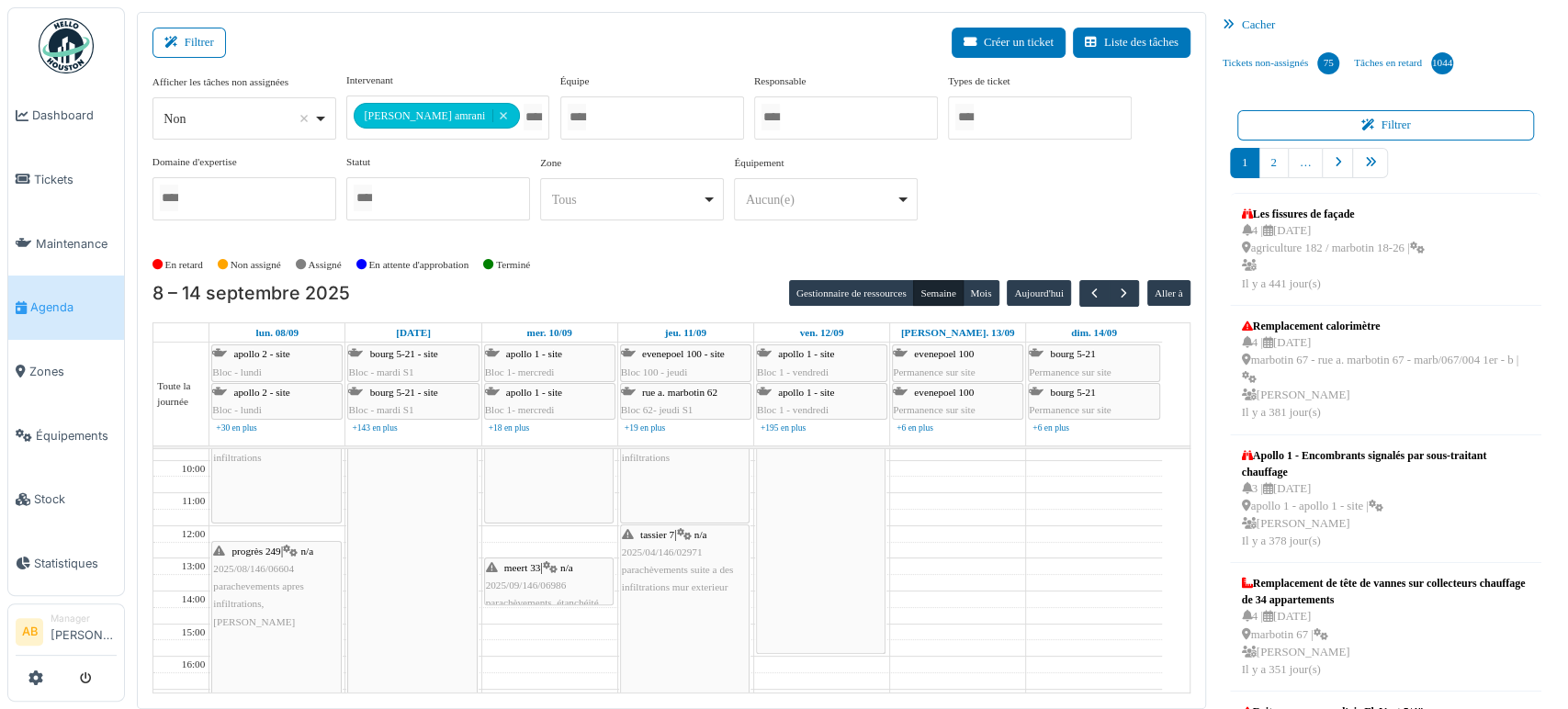
click at [81, 37] on img at bounding box center [66, 46] width 56 height 55
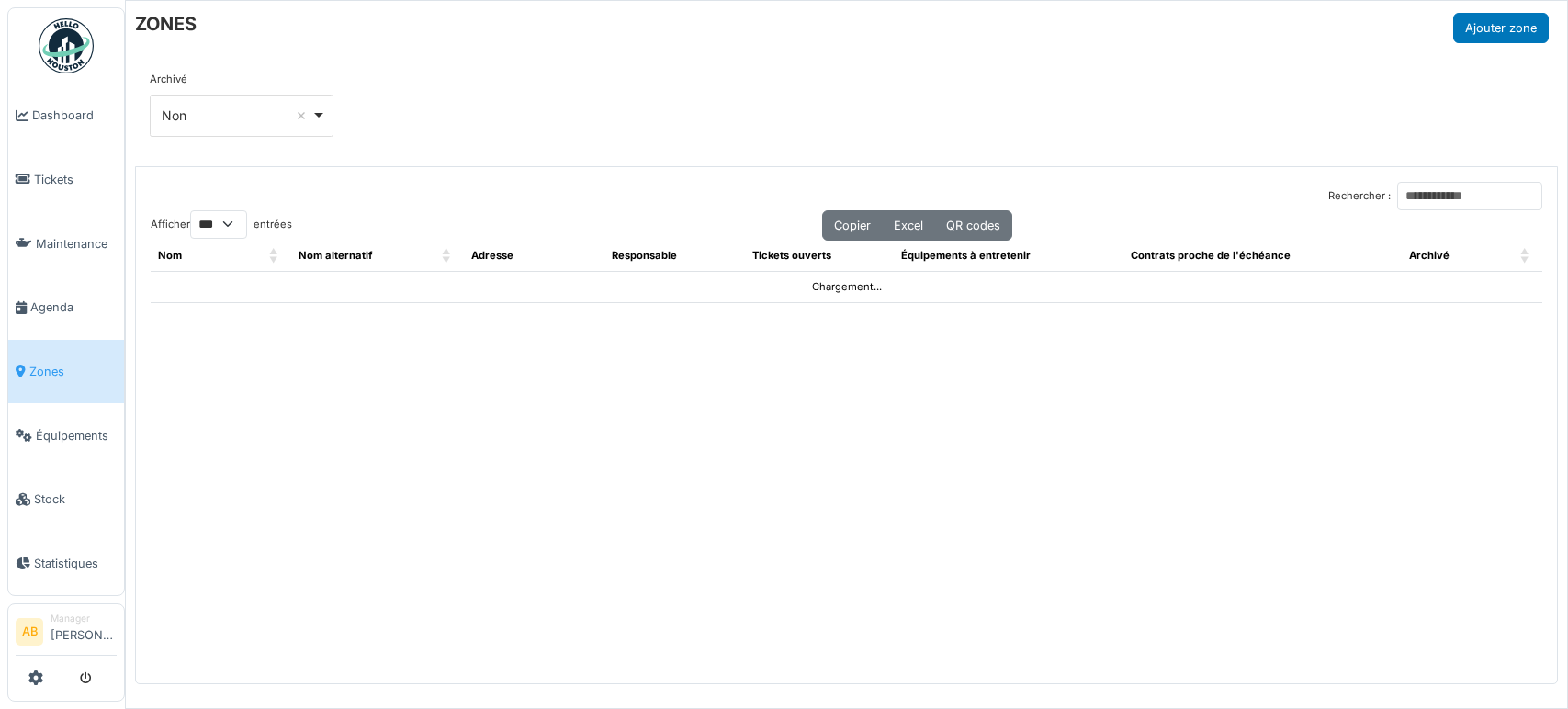
select select "***"
click at [1415, 184] on input "Rechercher :" at bounding box center [1470, 196] width 146 height 29
type input "*****"
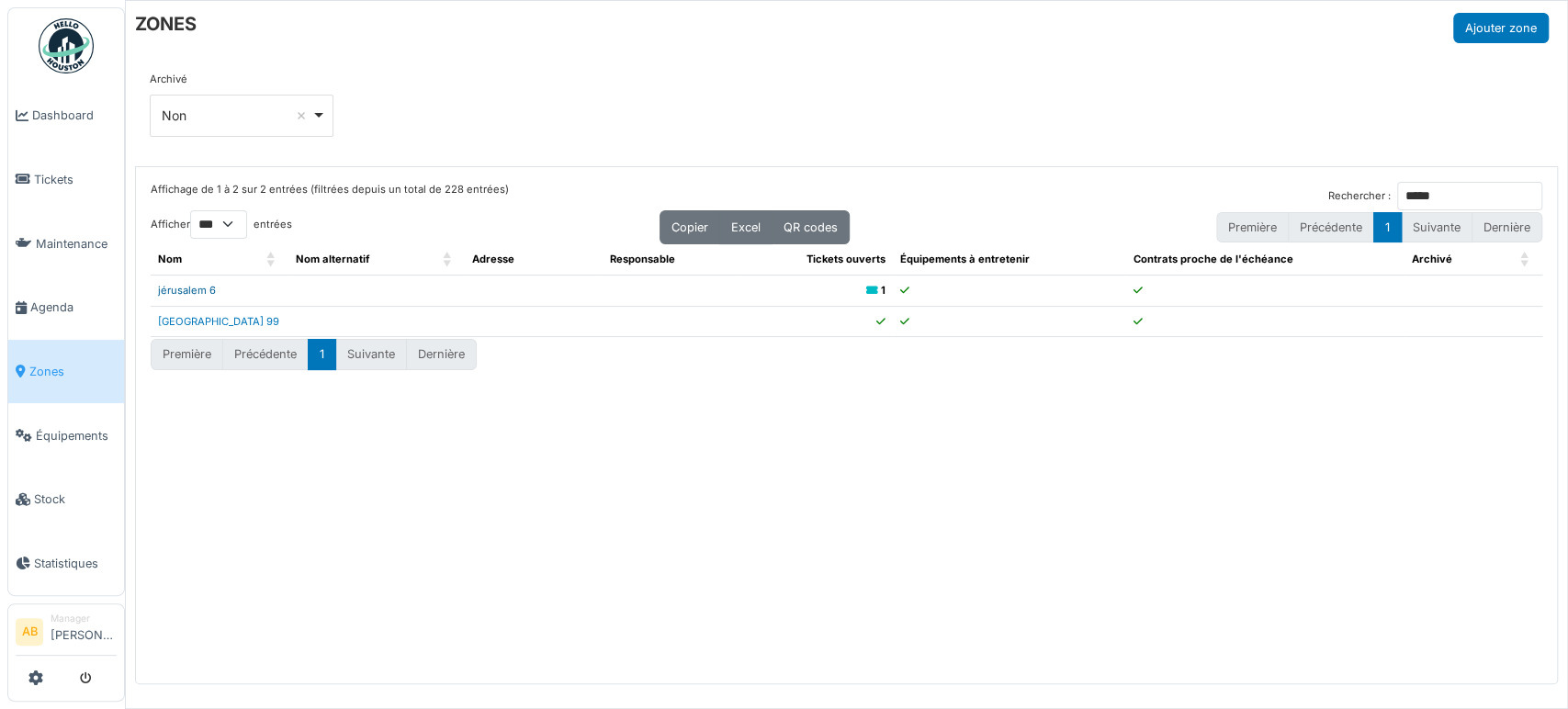
click at [206, 286] on link "jérusalem 6" at bounding box center [187, 290] width 57 height 12
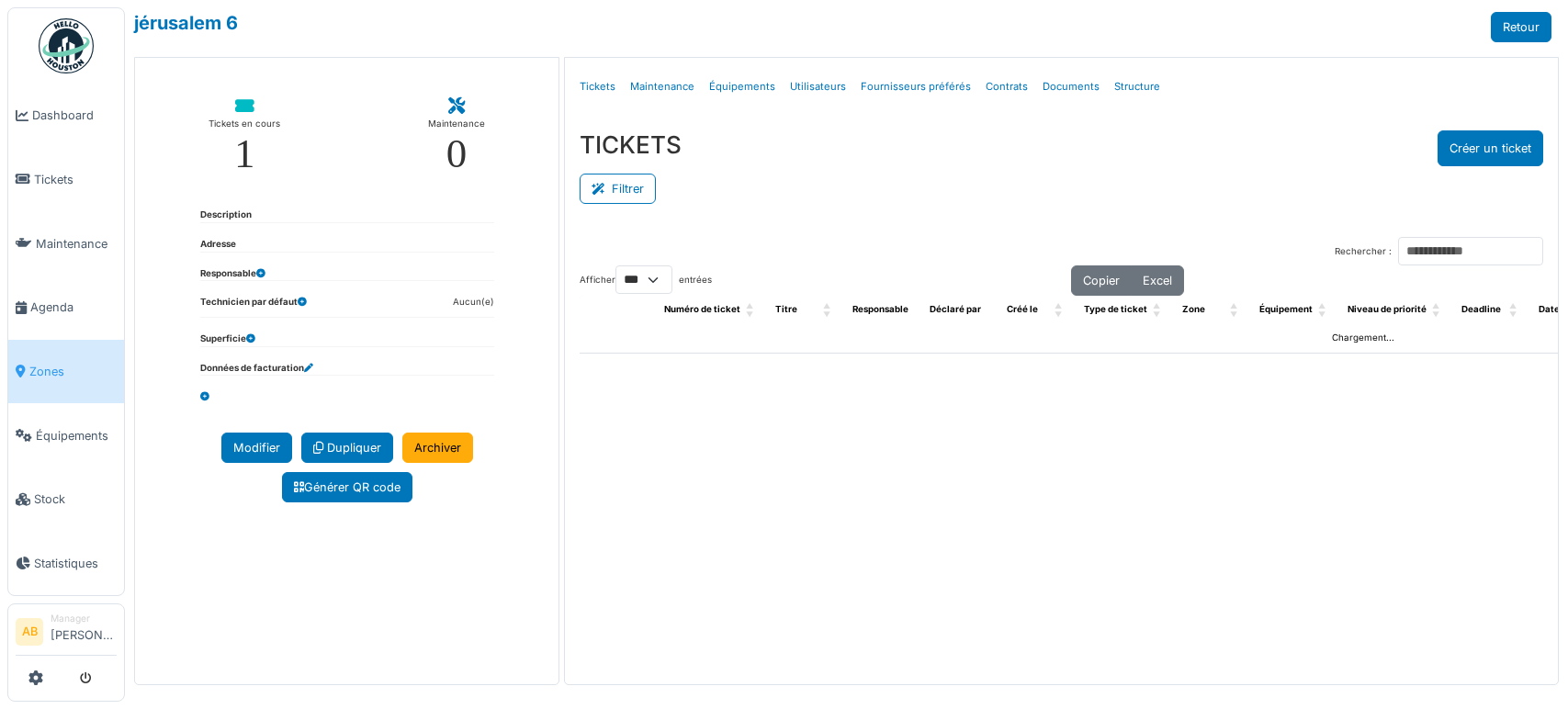
select select "***"
click at [1118, 79] on link "Structure" at bounding box center [1136, 86] width 60 height 43
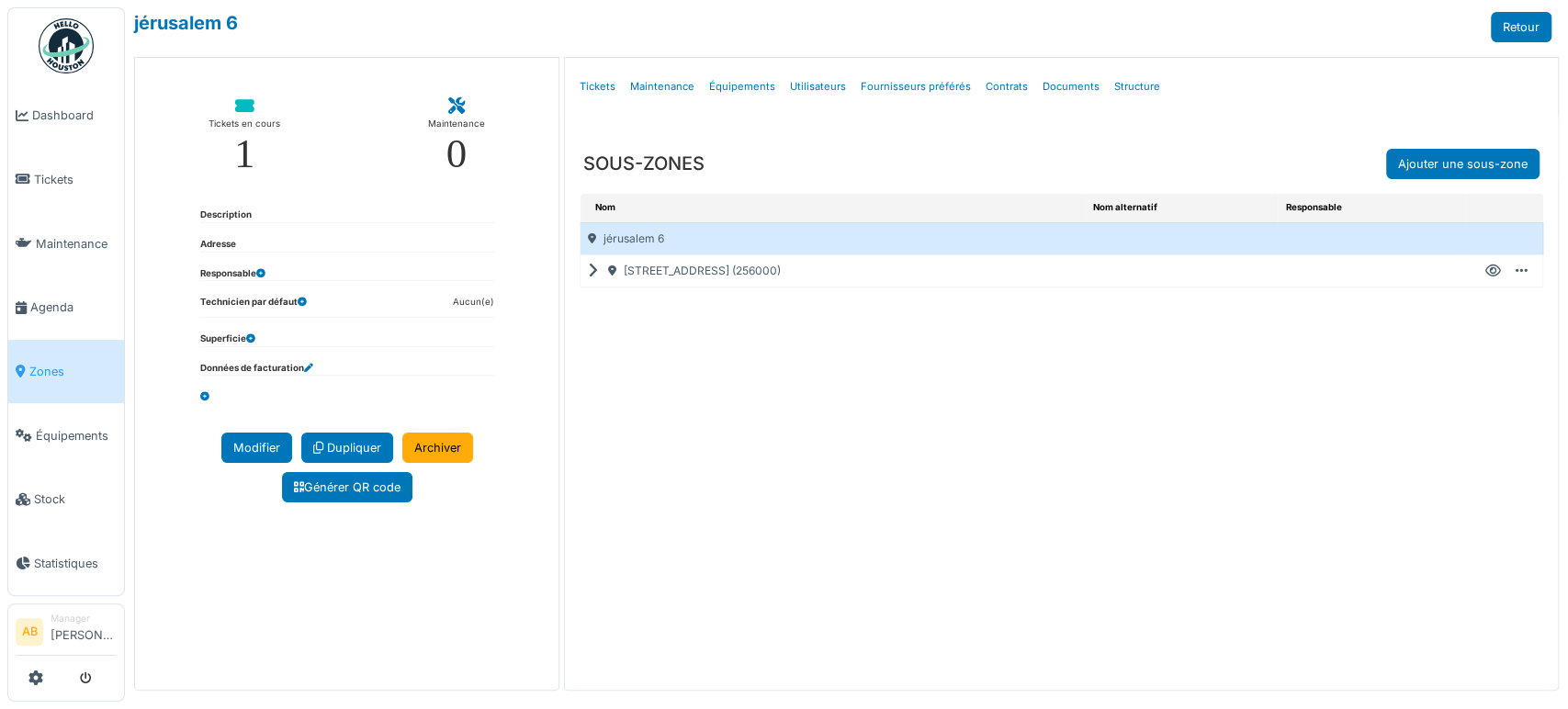
click at [588, 271] on icon at bounding box center [596, 271] width 17 height 1
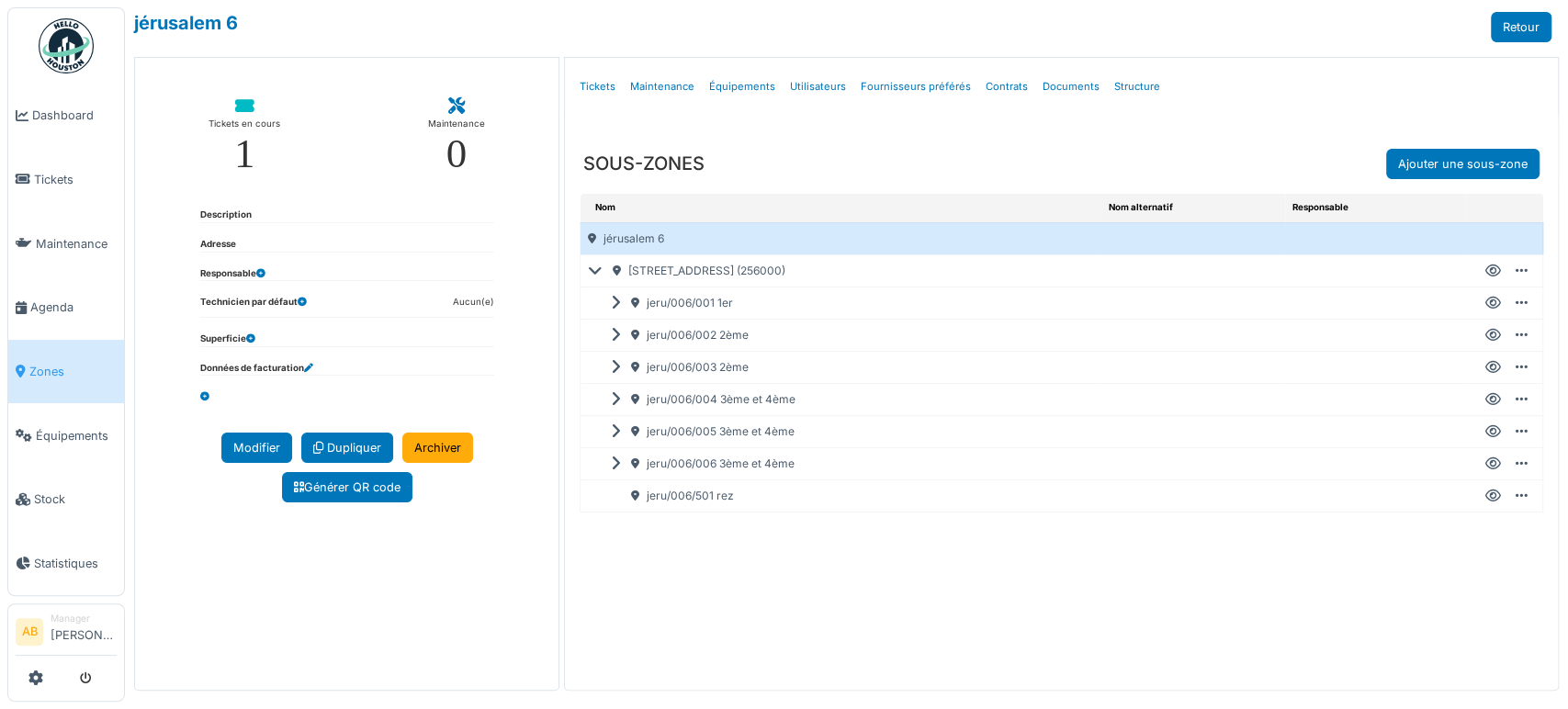
click at [1486, 303] on icon at bounding box center [1493, 303] width 15 height 1
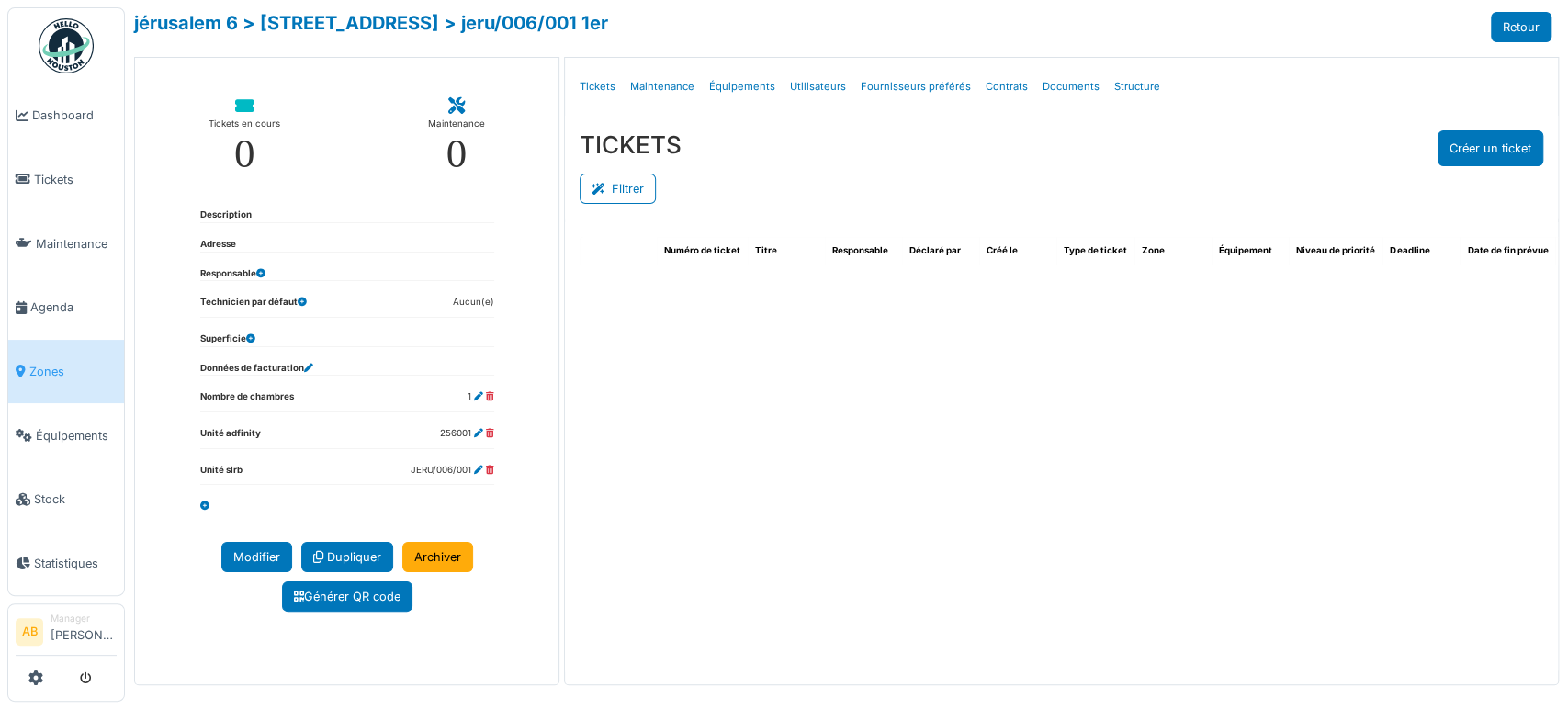
select select "***"
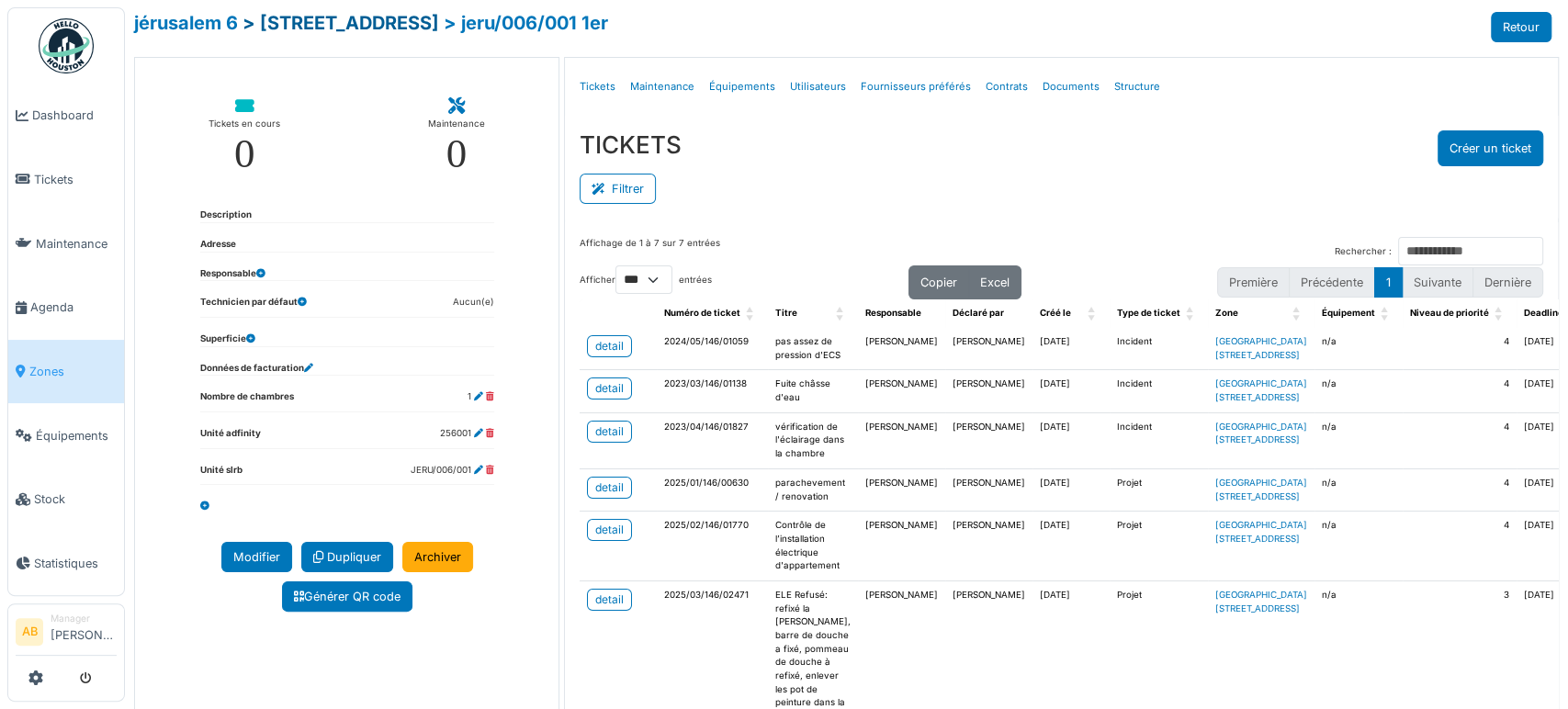
click at [379, 28] on link "> rue de jérusalem 6" at bounding box center [340, 22] width 196 height 22
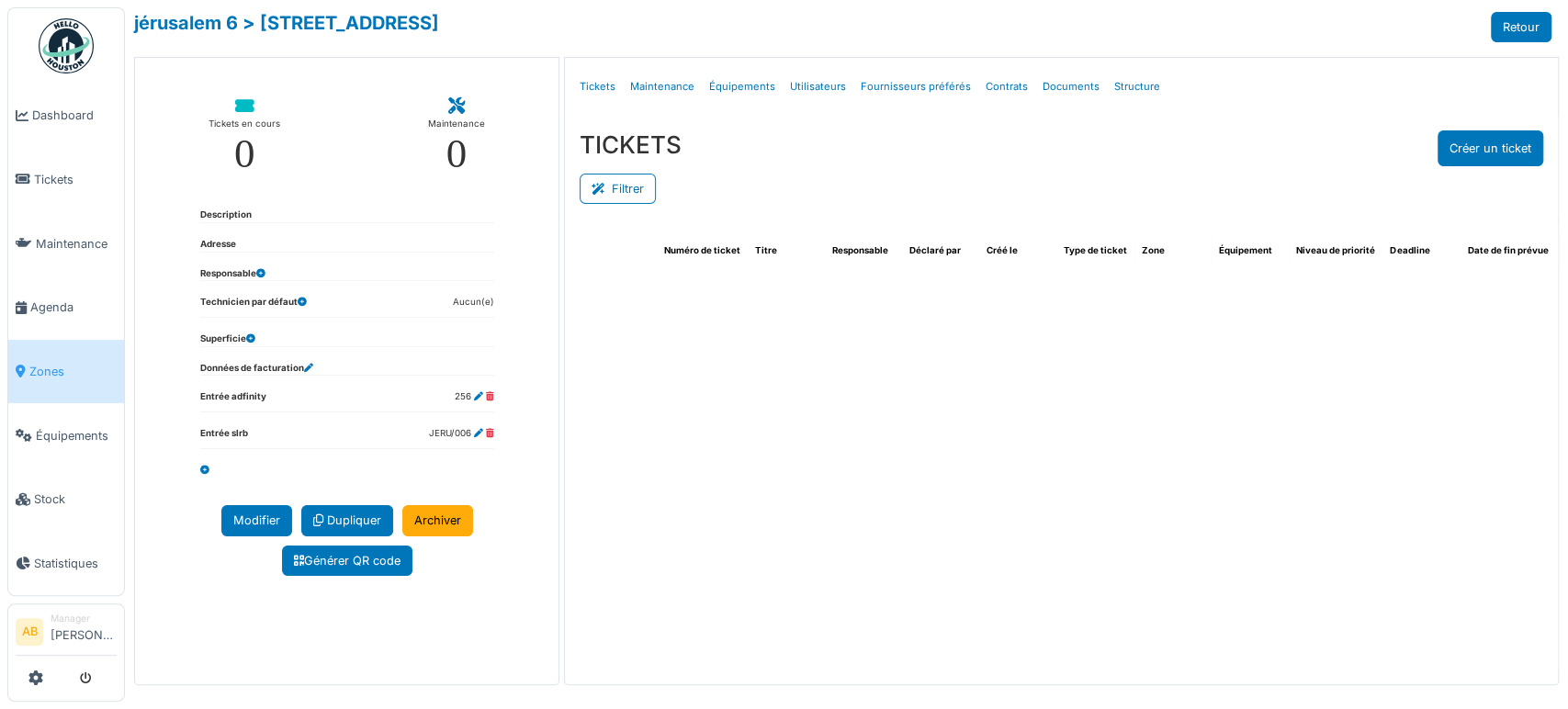
select select "***"
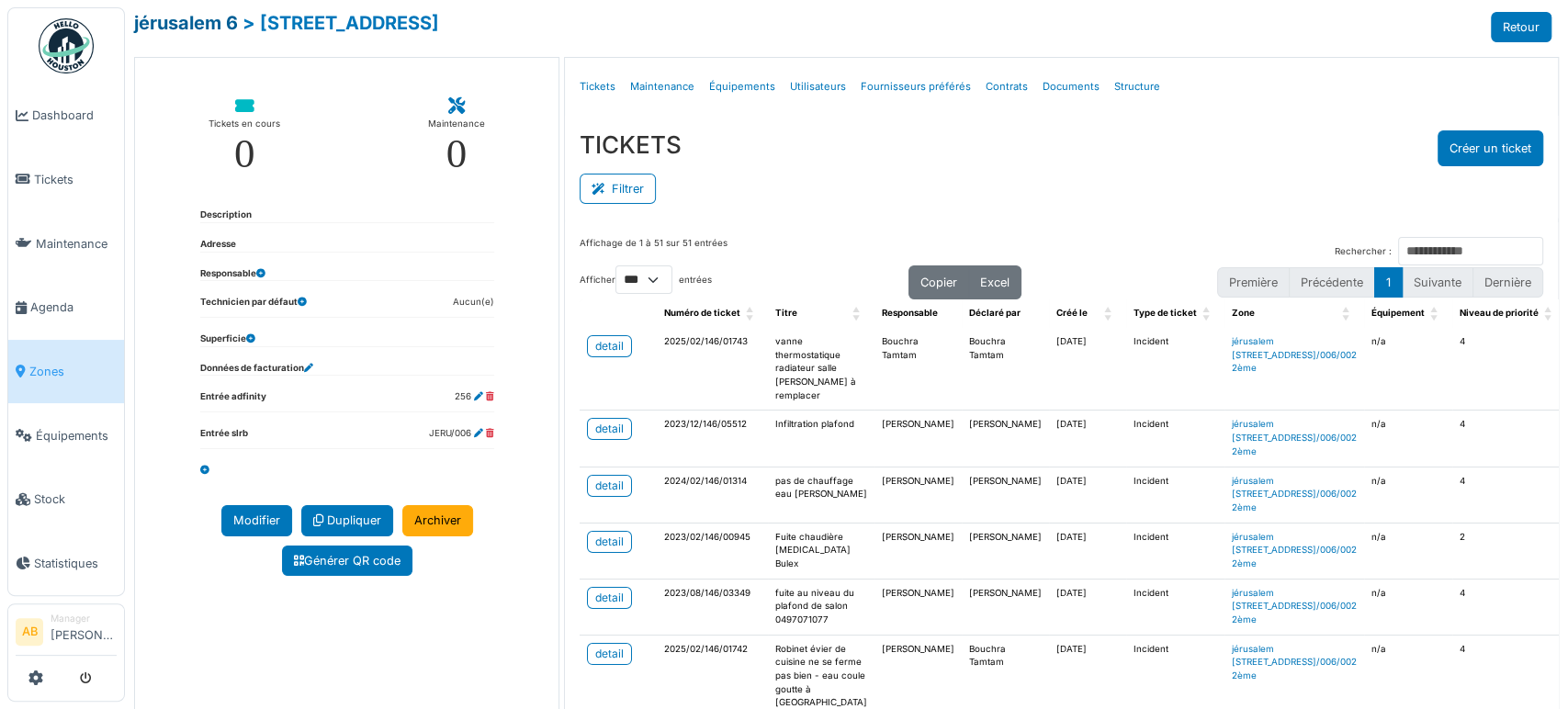
click at [199, 25] on link "jérusalem 6" at bounding box center [186, 22] width 103 height 22
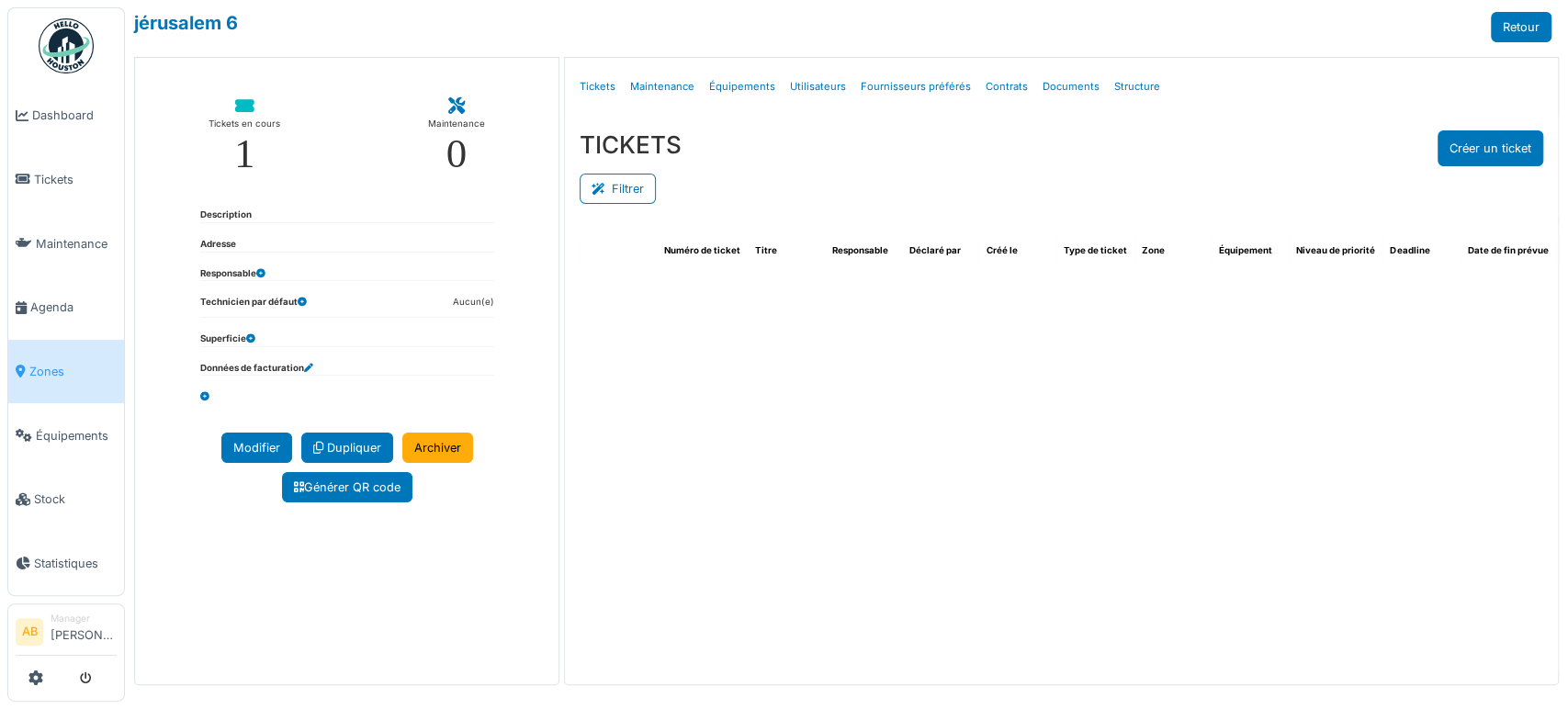
select select "***"
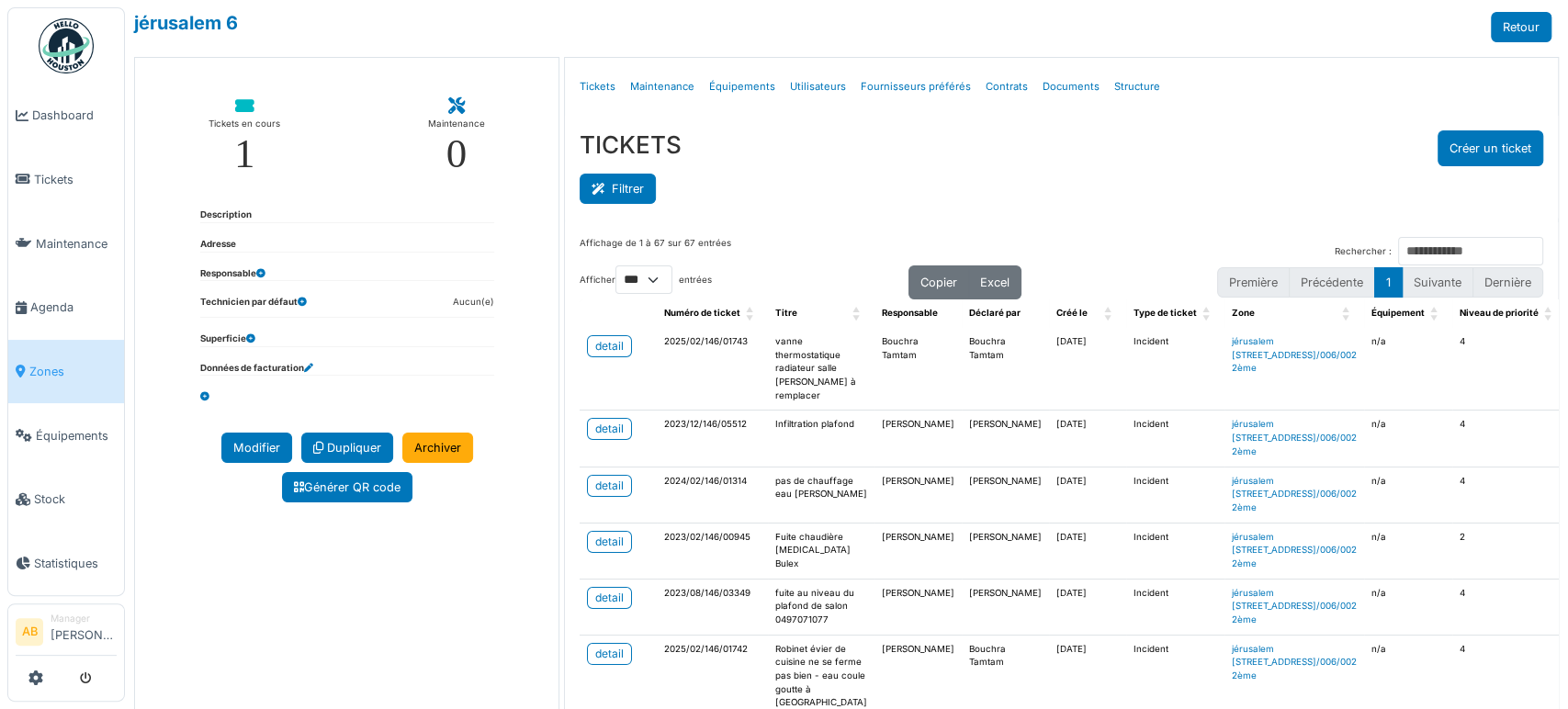
click at [622, 184] on button "Filtrer" at bounding box center [618, 188] width 77 height 31
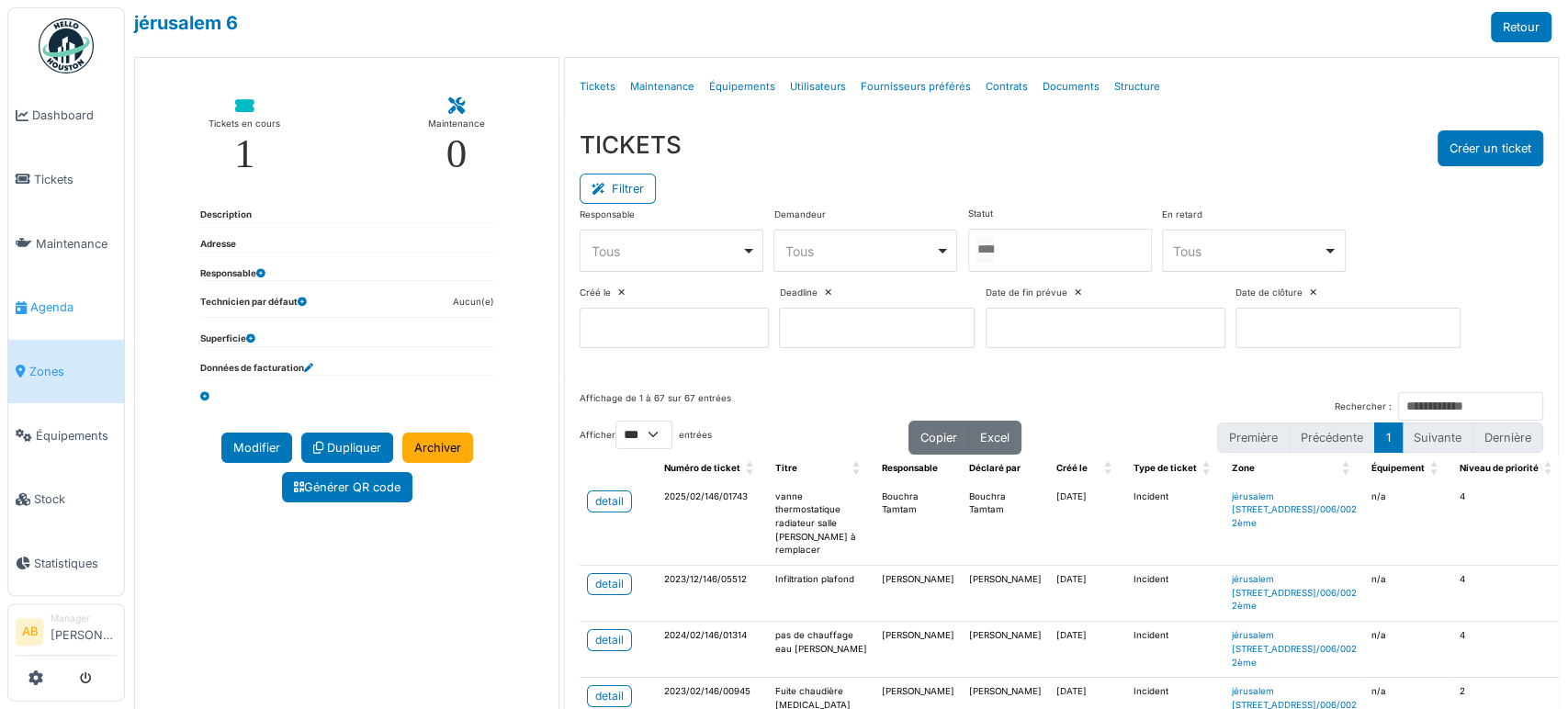
click at [74, 310] on link "Agenda" at bounding box center [66, 307] width 116 height 64
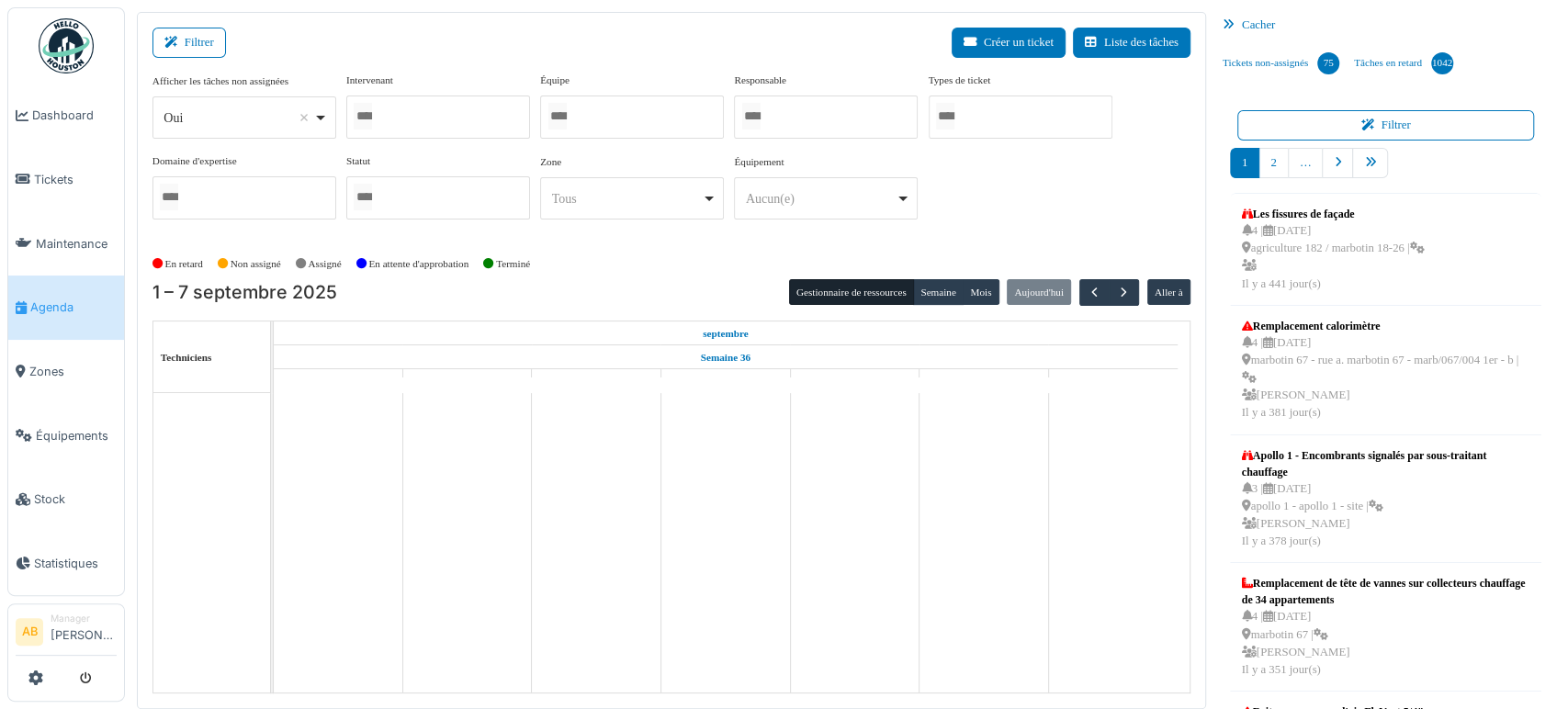
click at [252, 125] on div "Oui Remove item" at bounding box center [238, 118] width 149 height 19
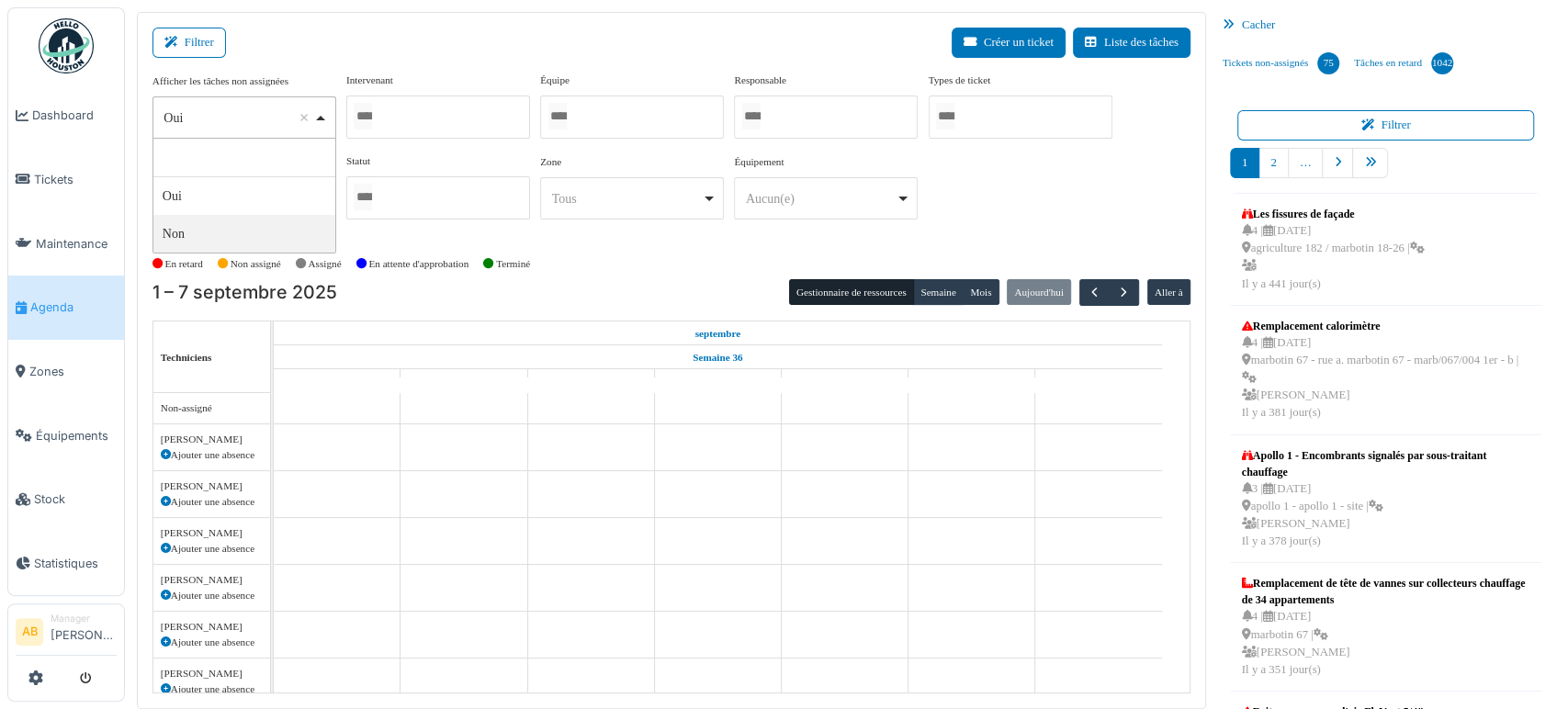
select select "**"
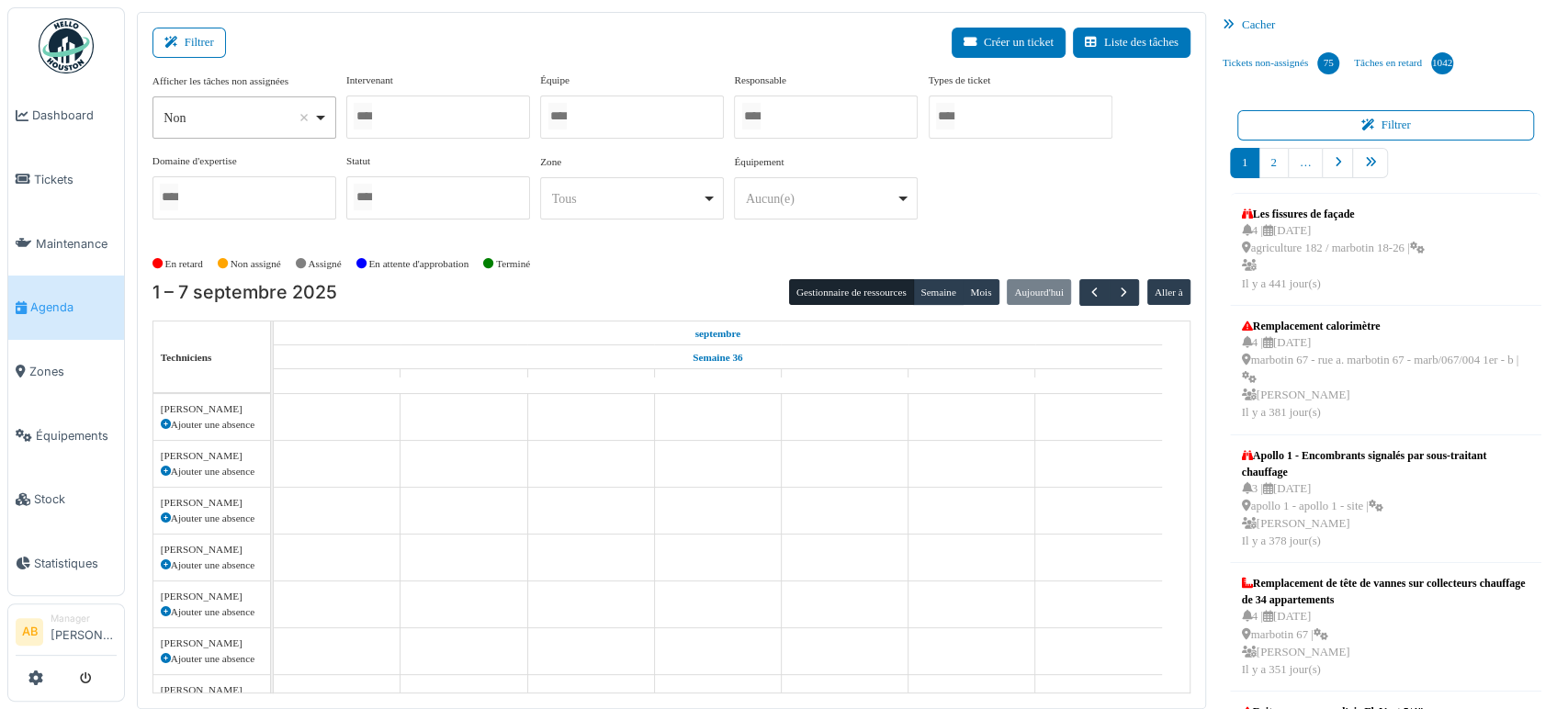
click at [389, 135] on div at bounding box center [438, 117] width 184 height 43
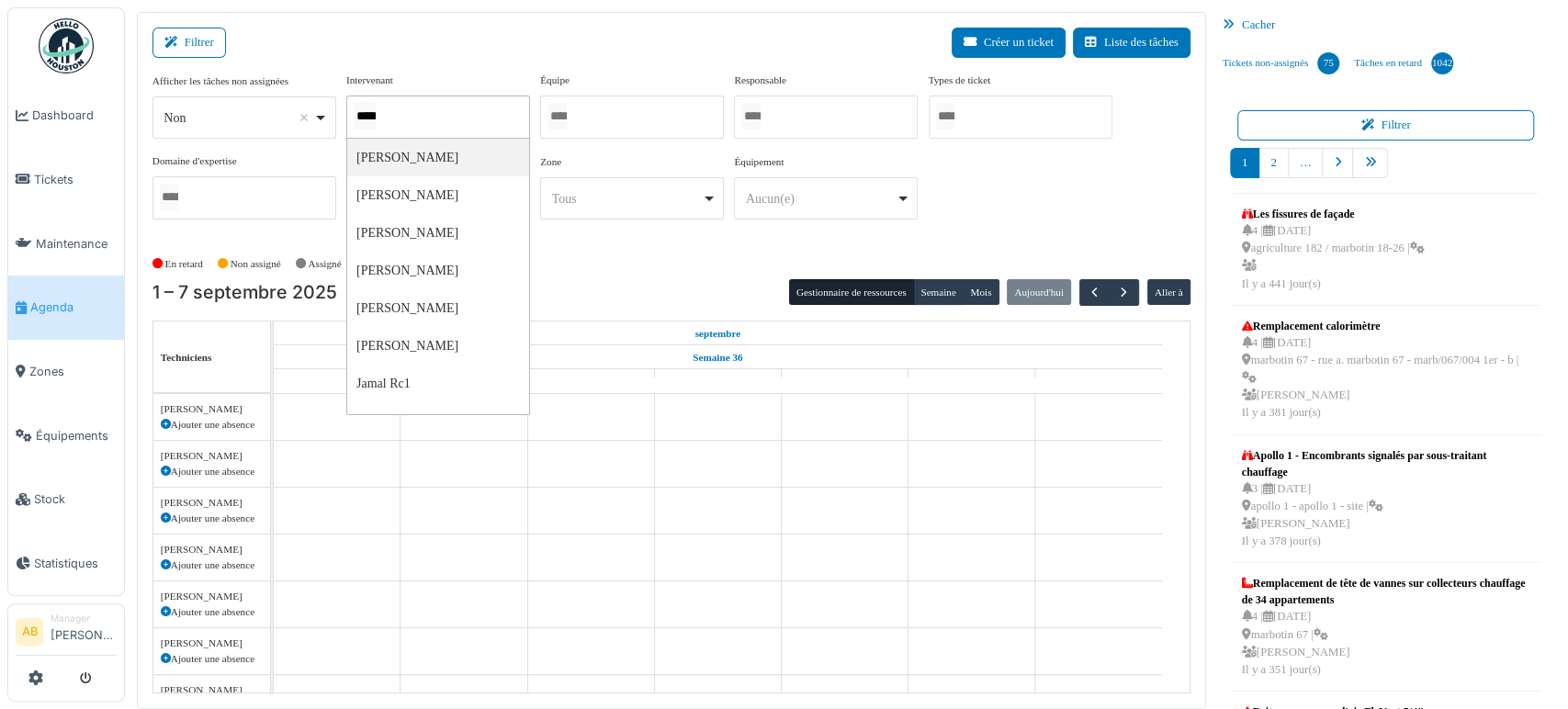
type input "******"
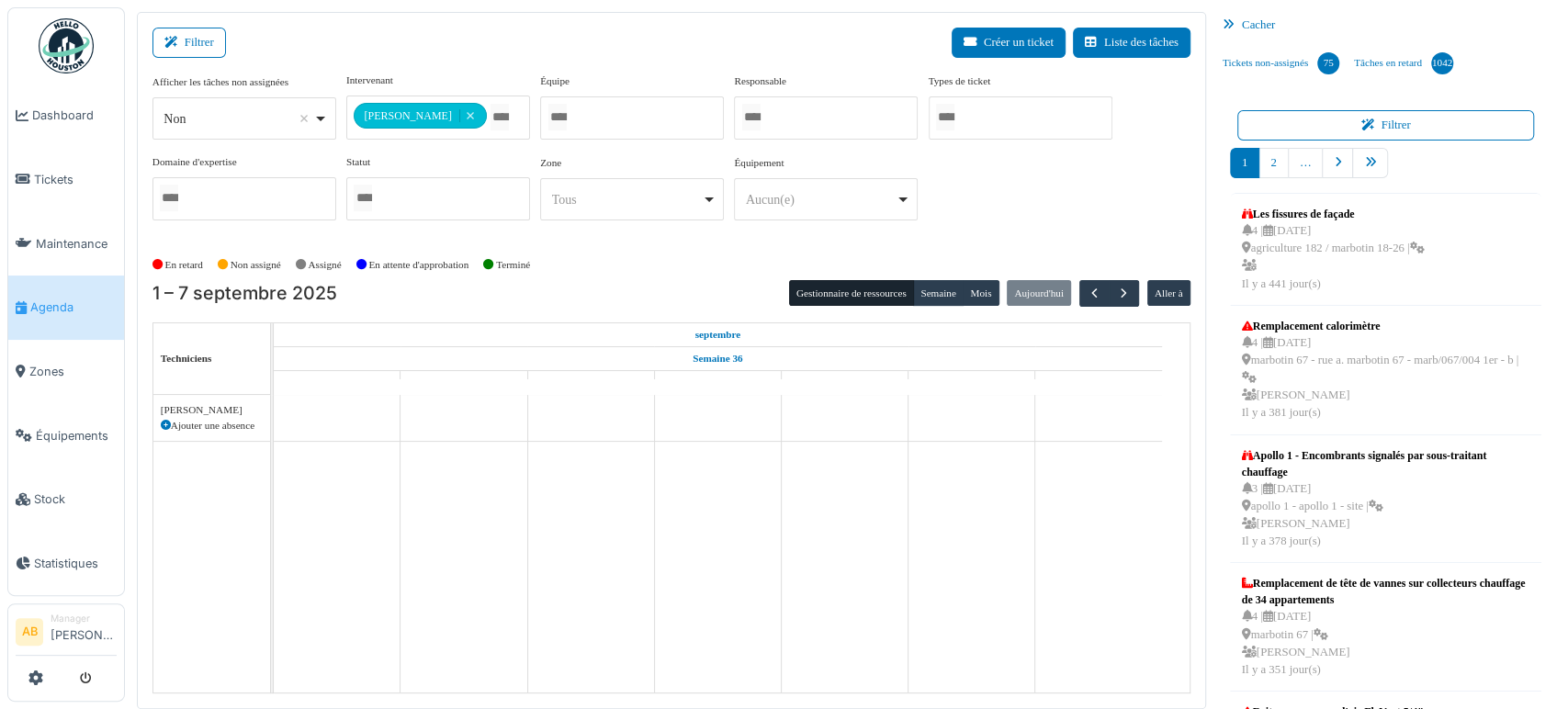
click at [937, 276] on div "En retard Non assigné [GEOGRAPHIC_DATA] En attente d'approbation Terminé" at bounding box center [671, 265] width 1039 height 31
click at [931, 283] on button "Semaine" at bounding box center [938, 293] width 51 height 26
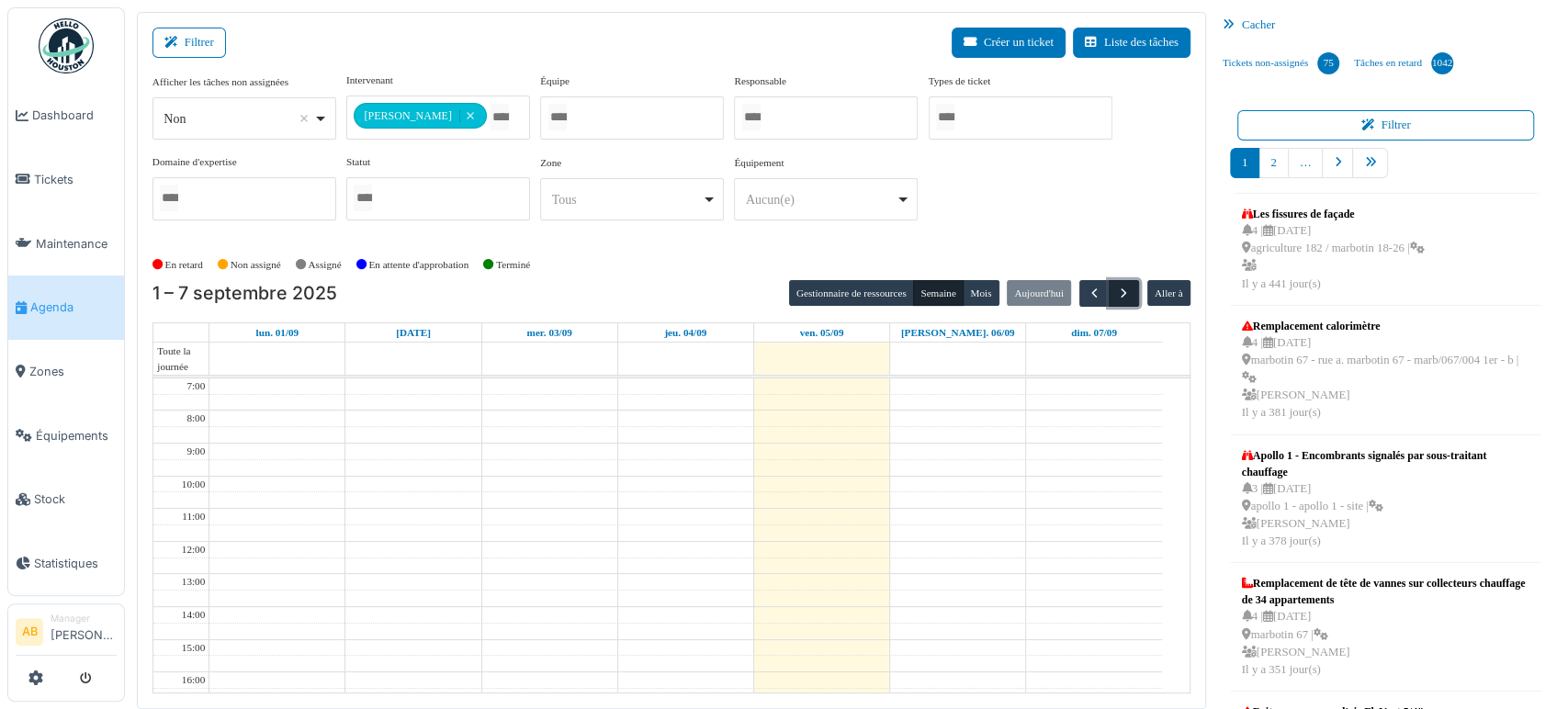
click at [1116, 299] on button "button" at bounding box center [1124, 294] width 31 height 27
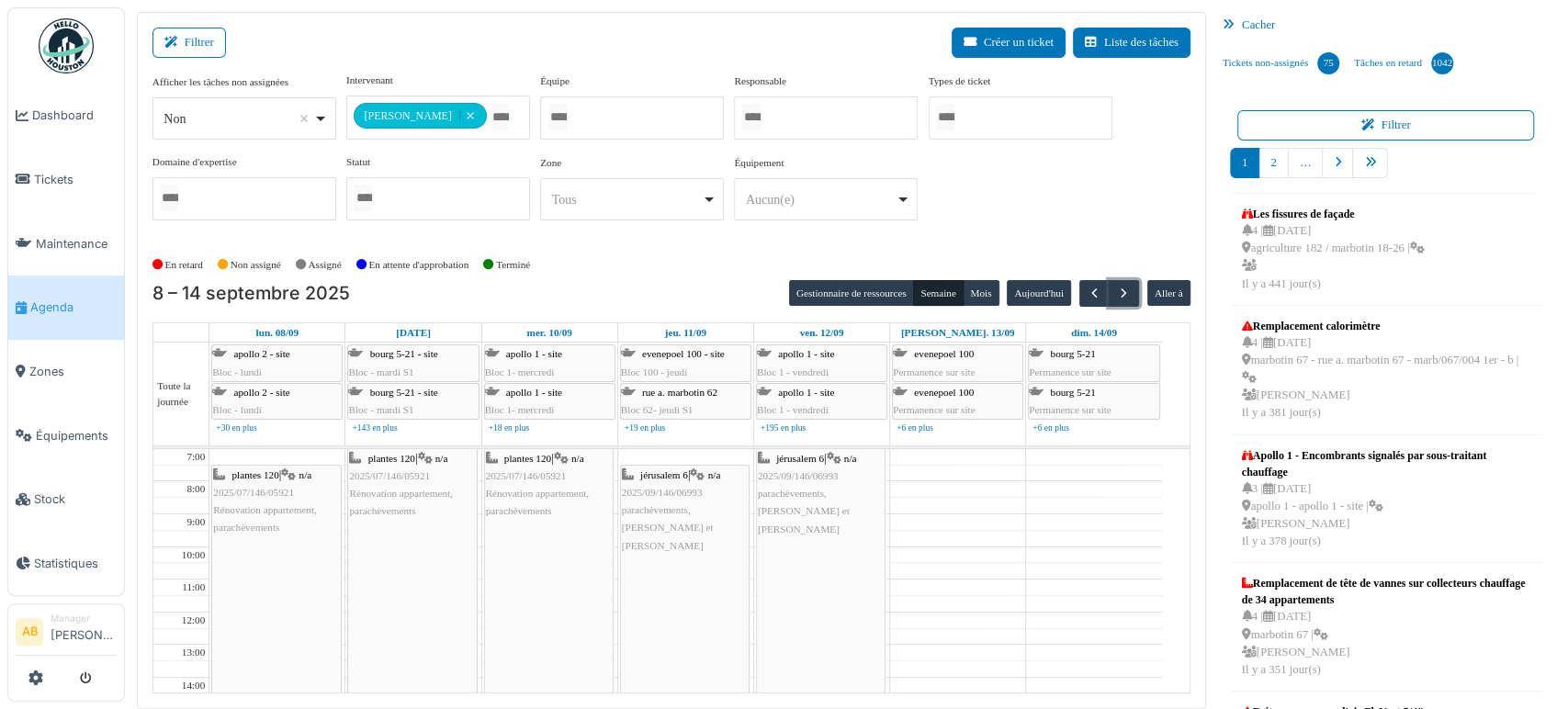
click at [672, 513] on span "parachèvements, [PERSON_NAME] et [PERSON_NAME]" at bounding box center [668, 527] width 92 height 46
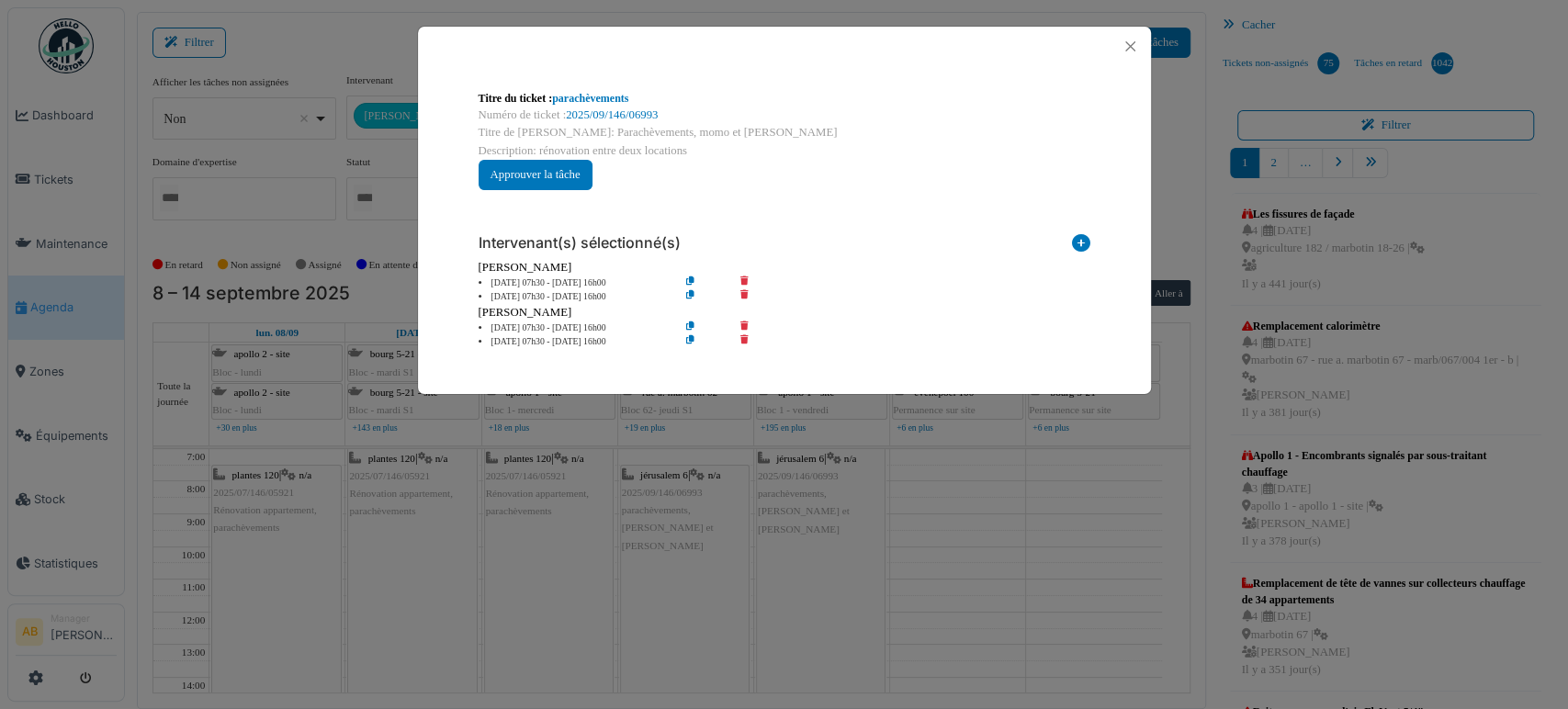
click at [617, 104] on div "Titre du ticket : parachèvements" at bounding box center [784, 98] width 612 height 16
click at [616, 111] on link "2025/09/146/06993" at bounding box center [612, 114] width 92 height 12
click at [1122, 61] on div at bounding box center [785, 46] width 733 height 39
click at [1127, 47] on button "Close" at bounding box center [1131, 47] width 25 height 25
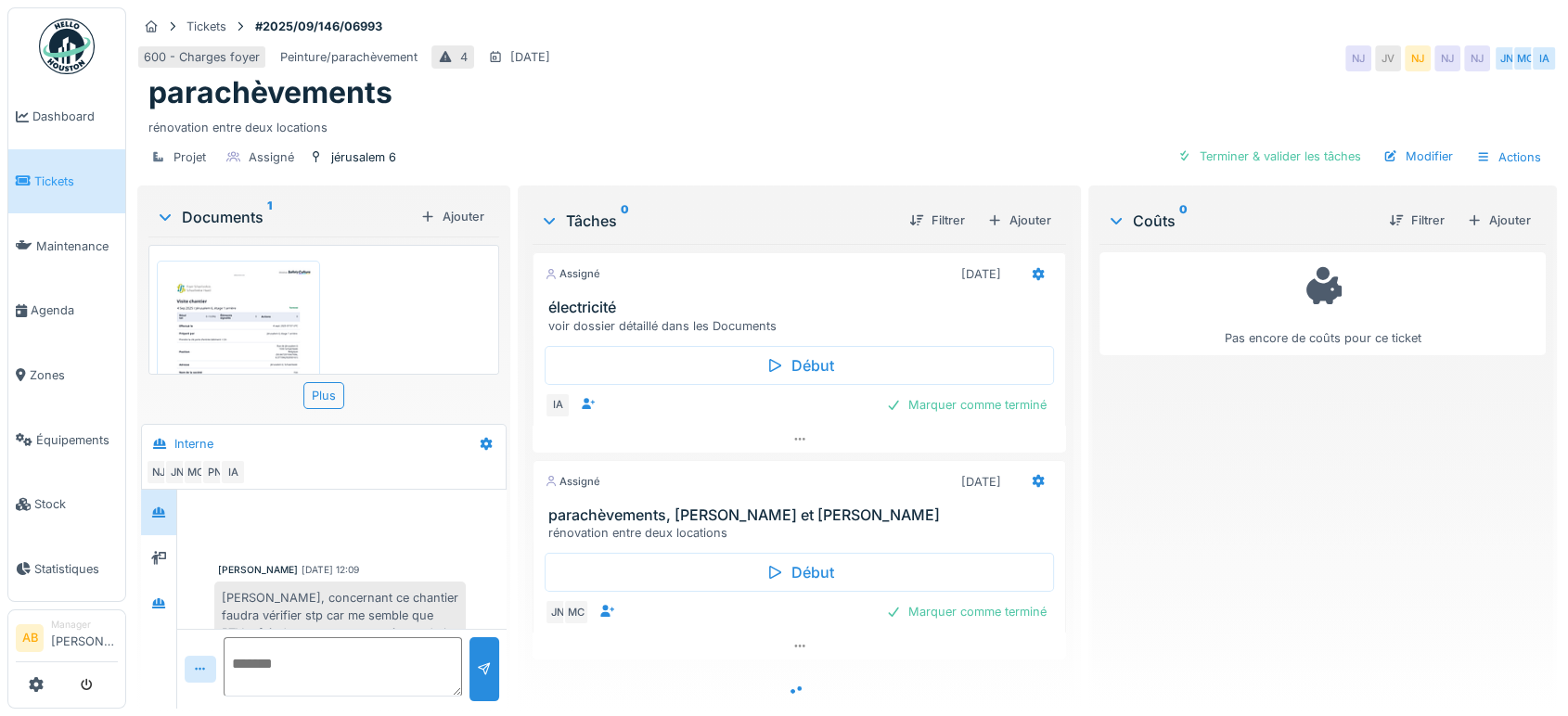
scroll to position [44, 0]
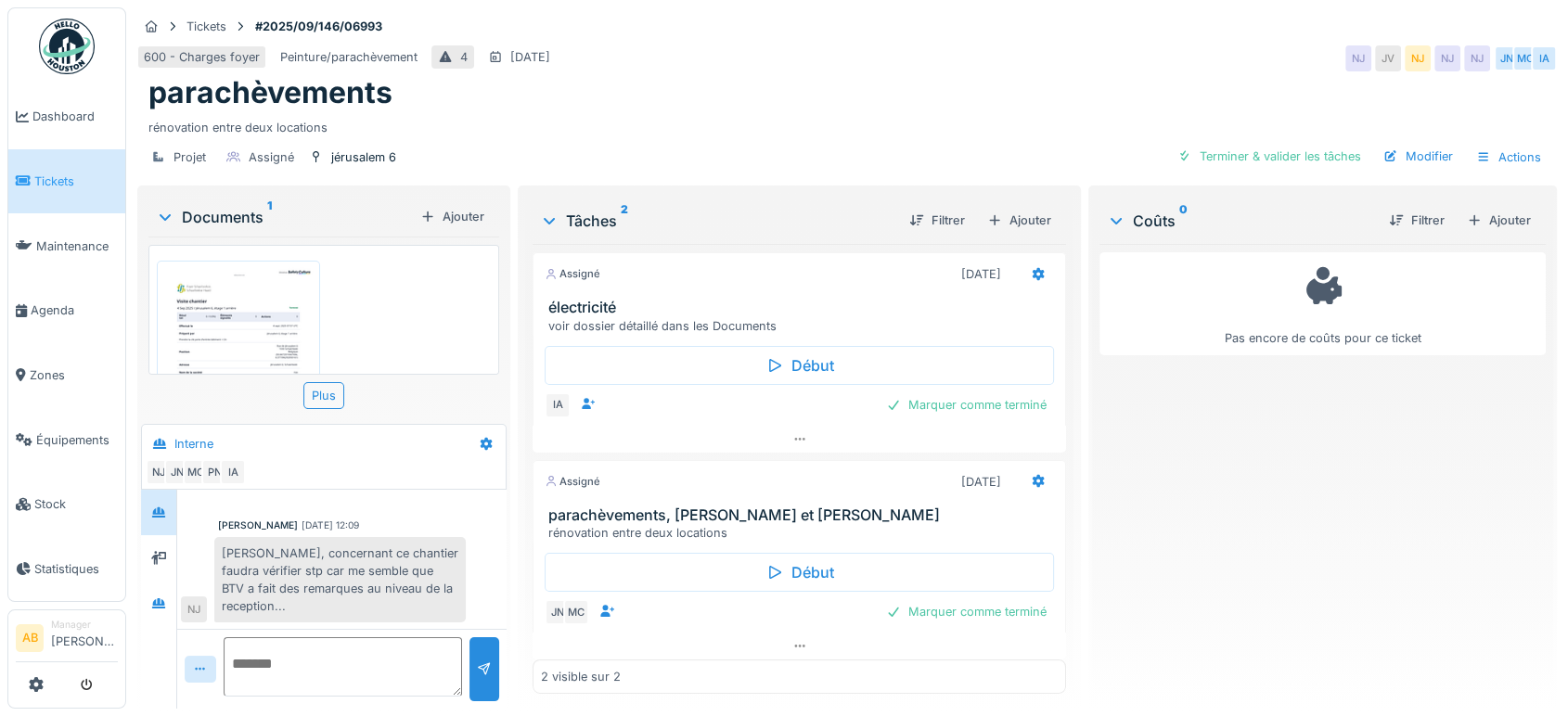
click at [218, 214] on div "Documents 1" at bounding box center [284, 216] width 257 height 22
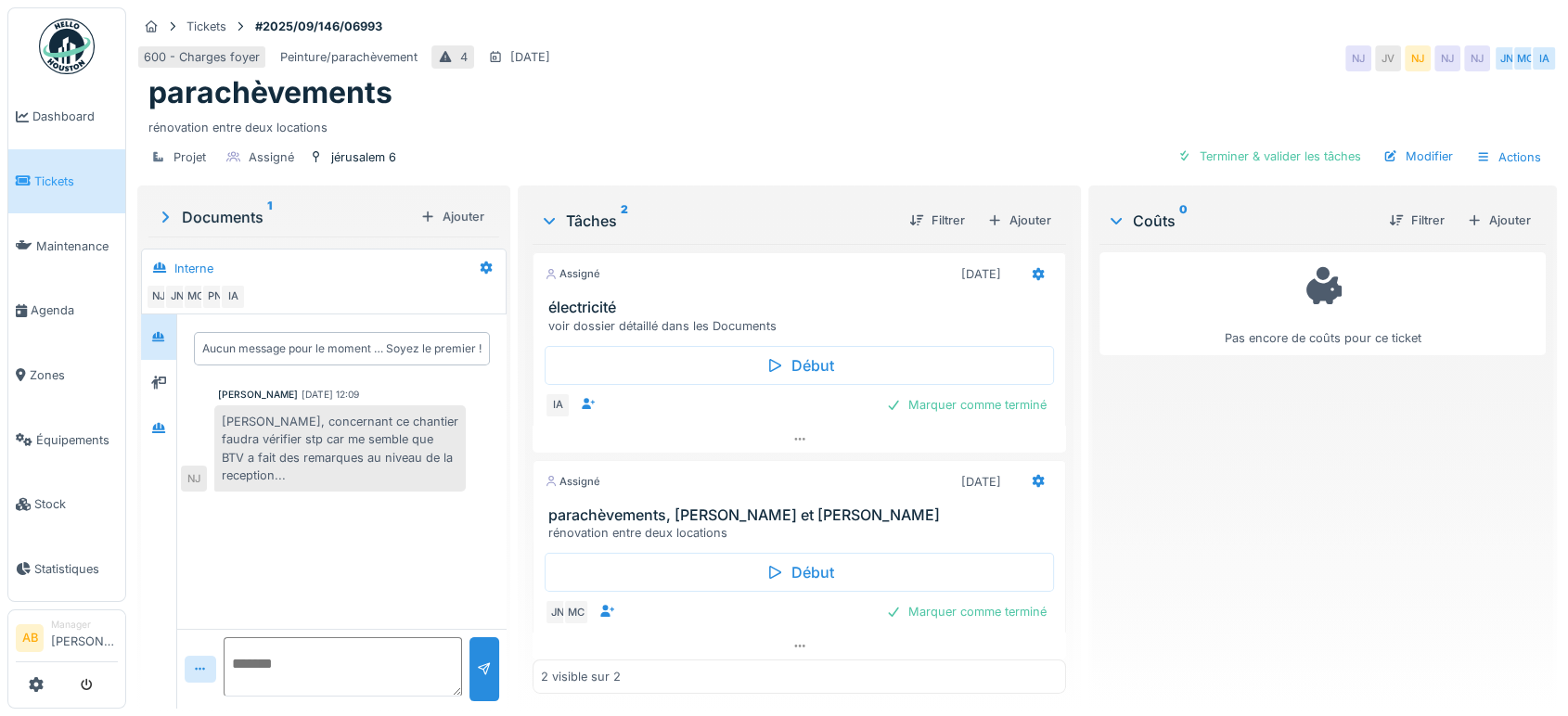
scroll to position [8, 0]
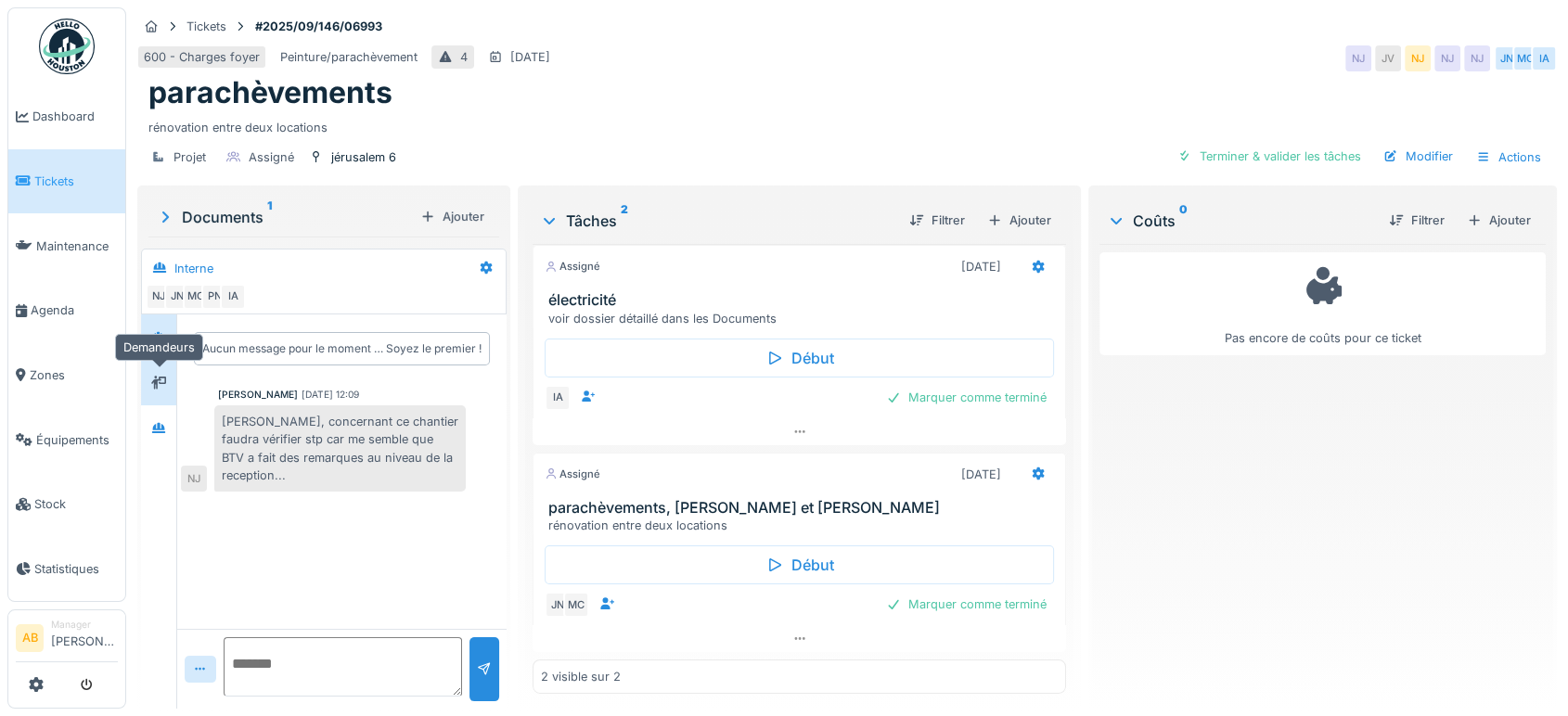
click at [166, 374] on div at bounding box center [158, 383] width 15 height 17
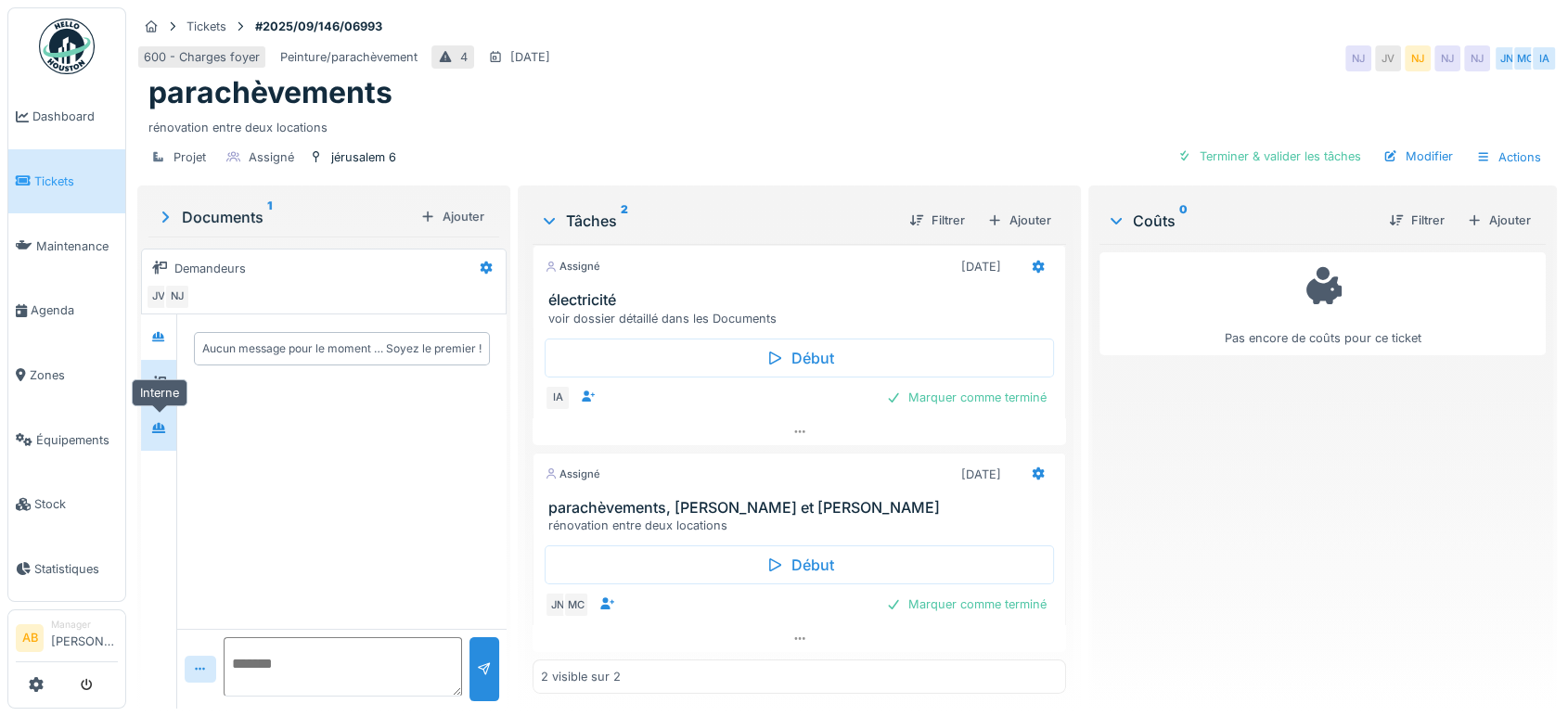
click at [156, 424] on icon at bounding box center [158, 428] width 13 height 11
click at [156, 401] on div at bounding box center [159, 382] width 35 height 45
click at [159, 334] on icon at bounding box center [158, 336] width 13 height 11
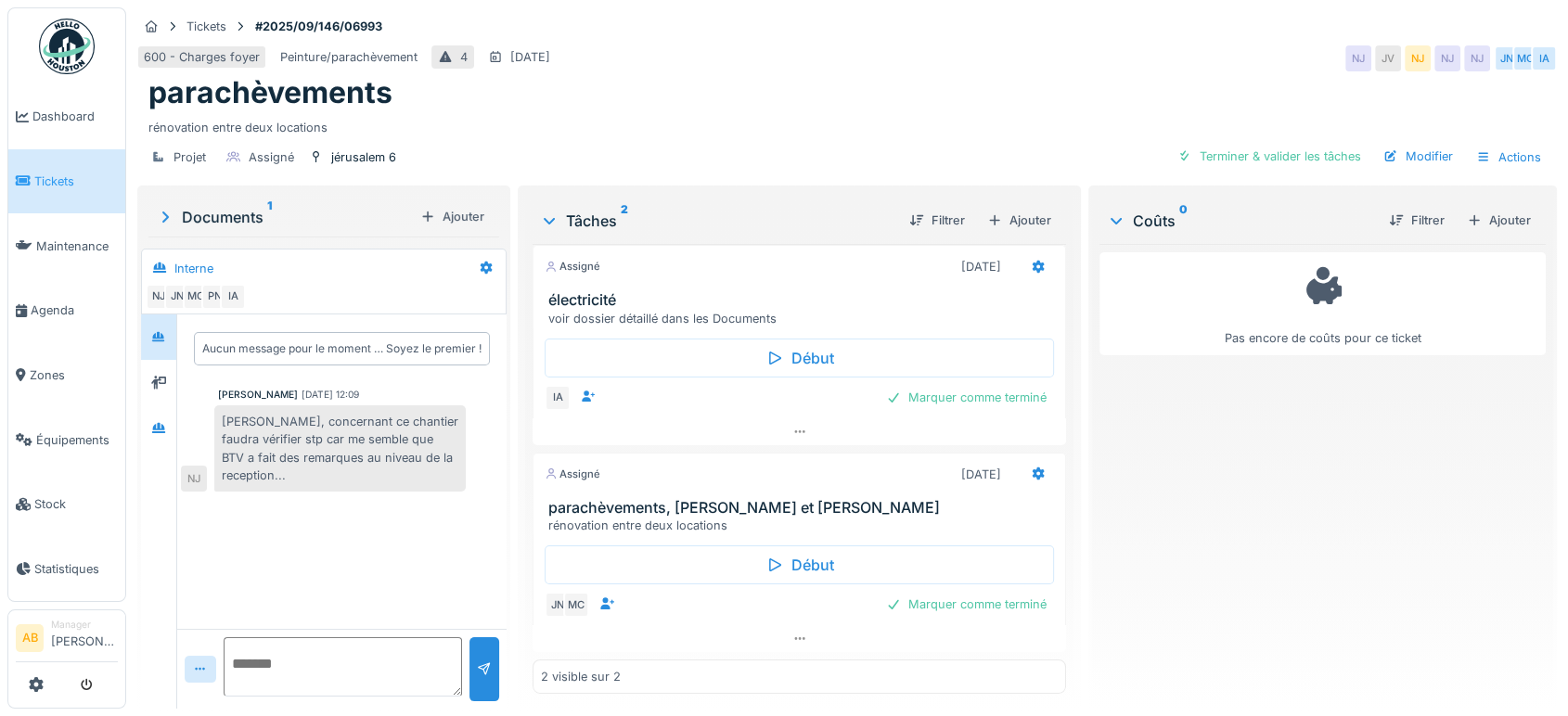
scroll to position [0, 0]
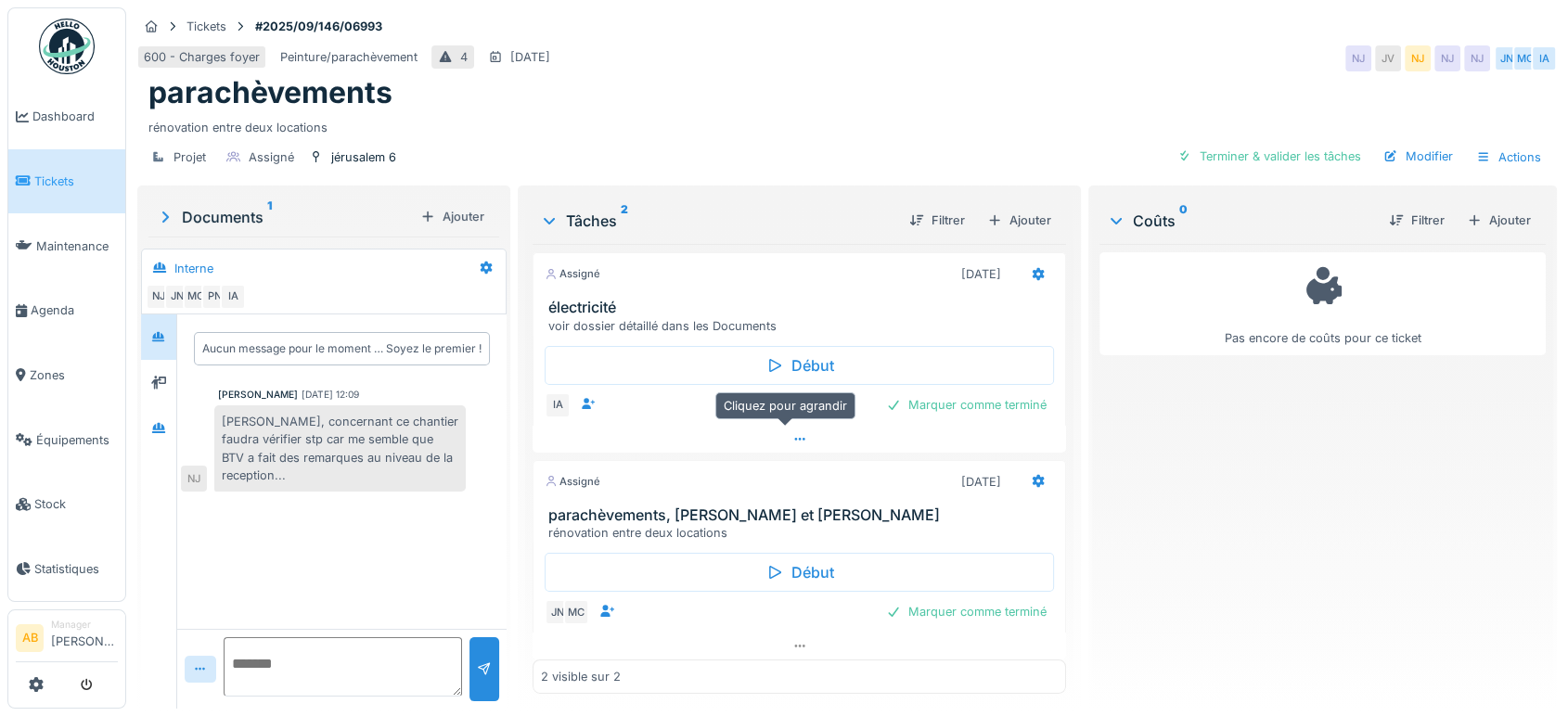
click at [712, 426] on div at bounding box center [799, 440] width 534 height 27
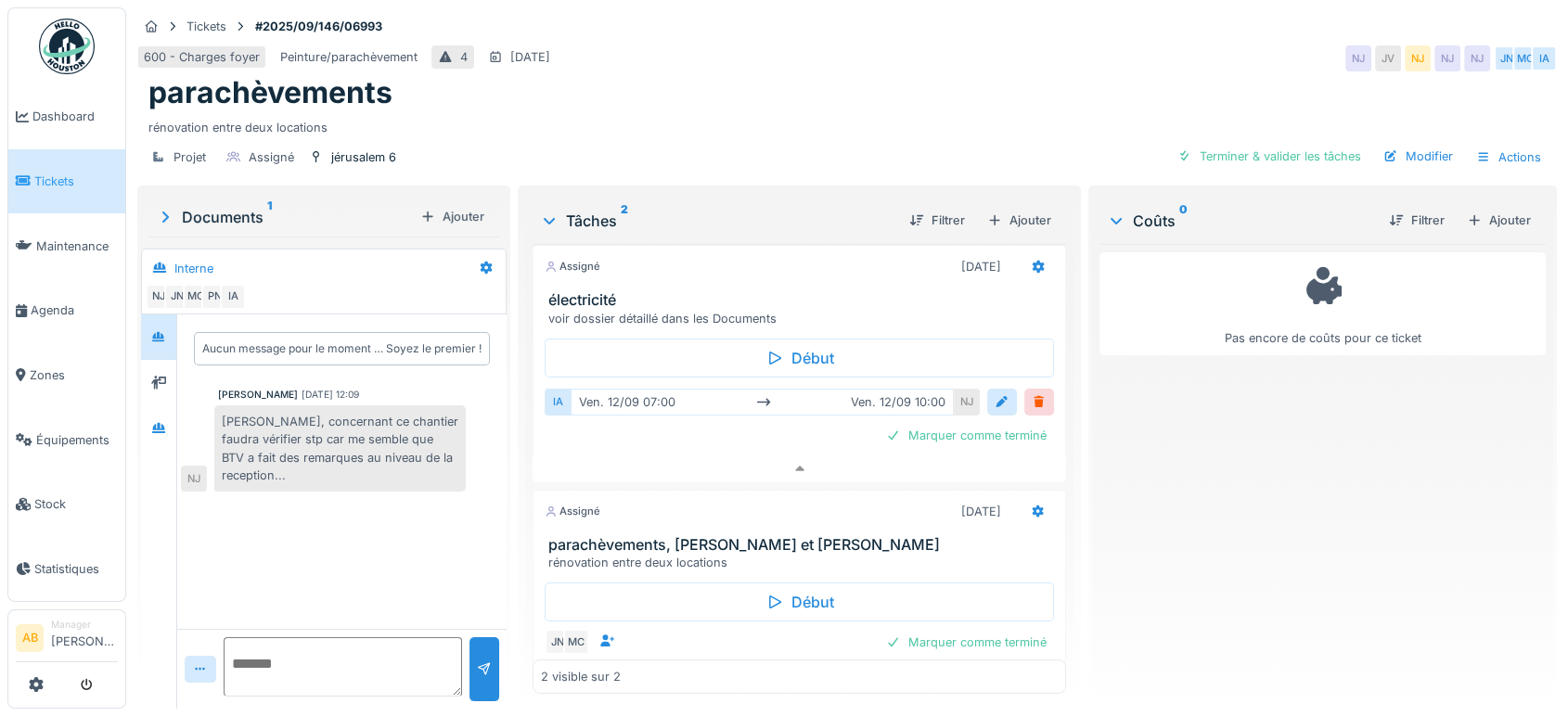
scroll to position [44, 0]
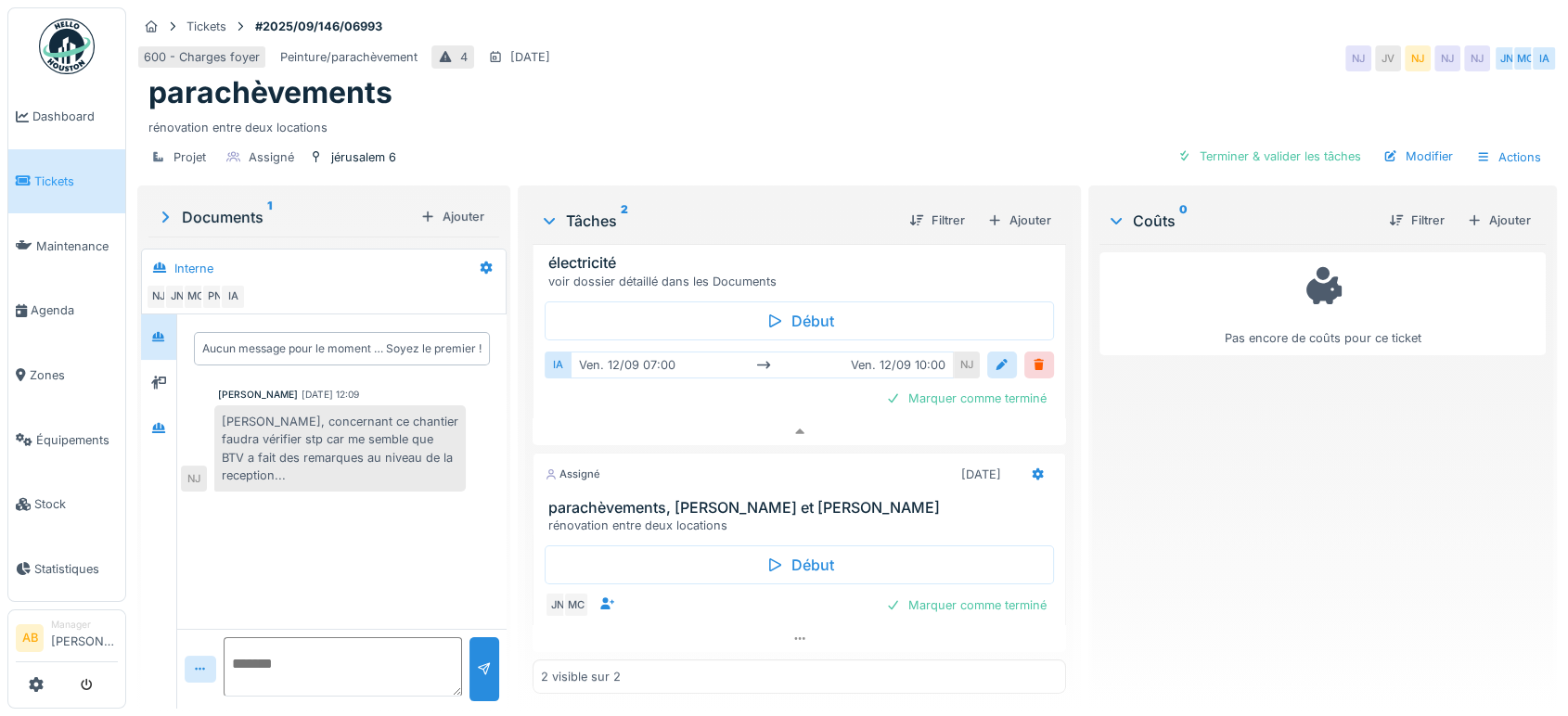
click at [210, 206] on div "Documents 1" at bounding box center [284, 216] width 257 height 22
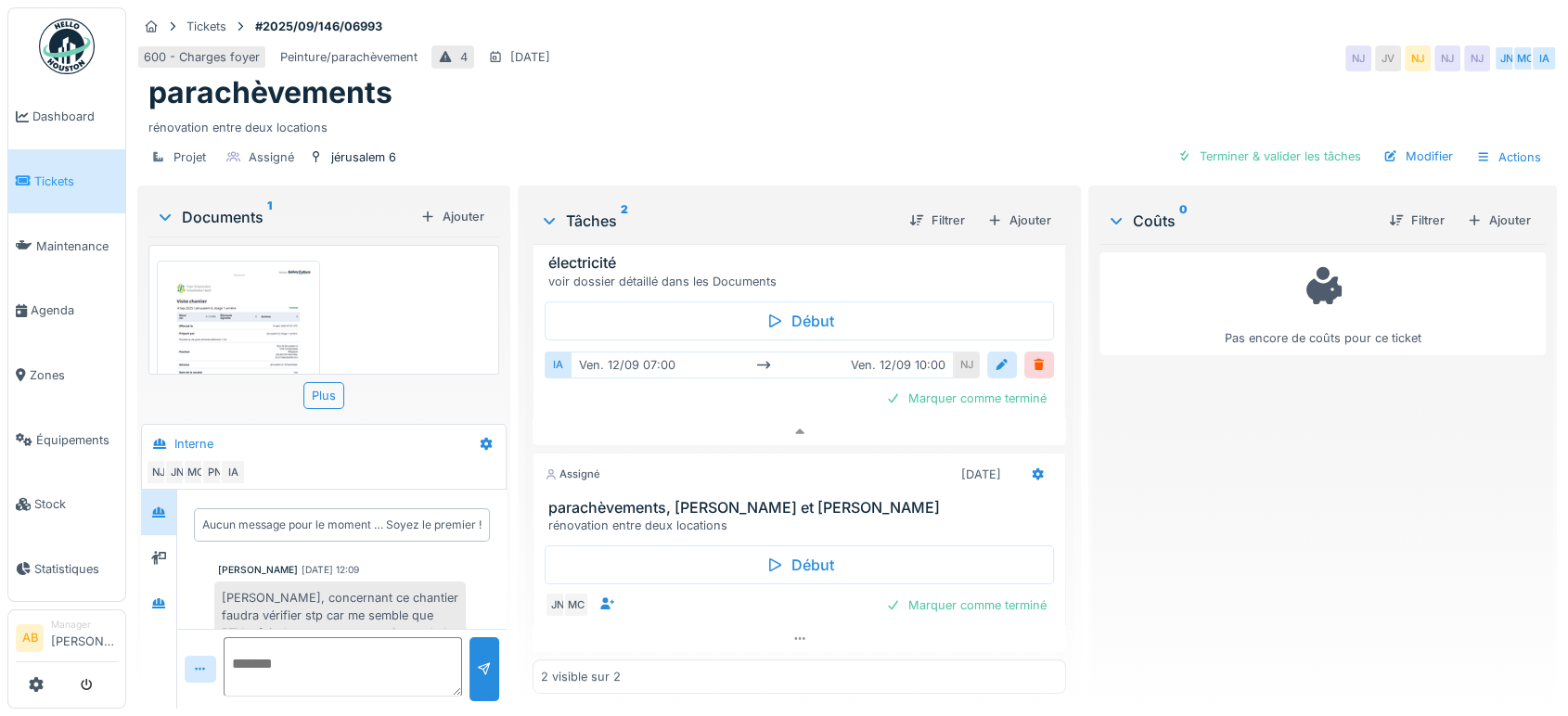
click at [217, 272] on img at bounding box center [238, 374] width 154 height 218
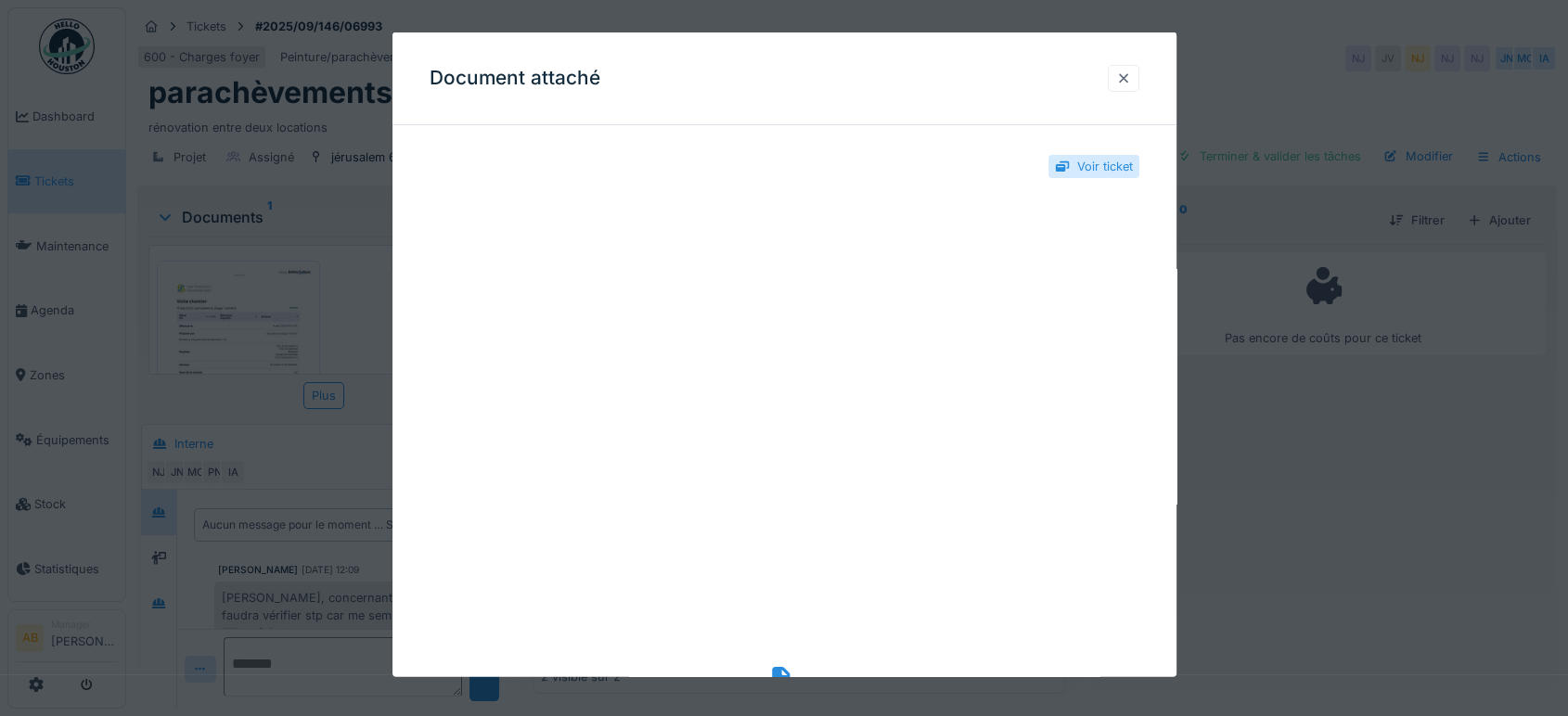
click at [1127, 72] on div at bounding box center [1123, 78] width 15 height 17
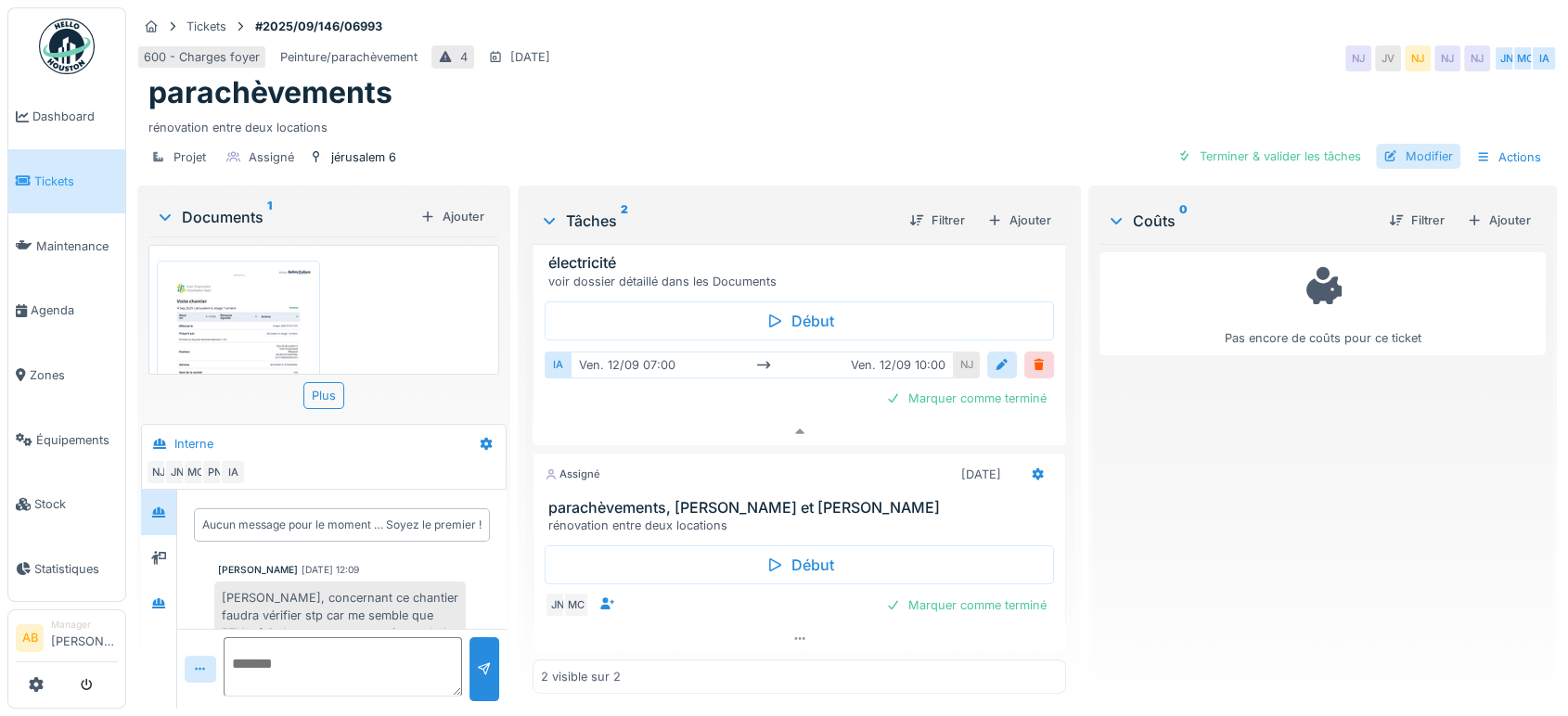
click at [1407, 144] on div "Modifier" at bounding box center [1417, 157] width 84 height 25
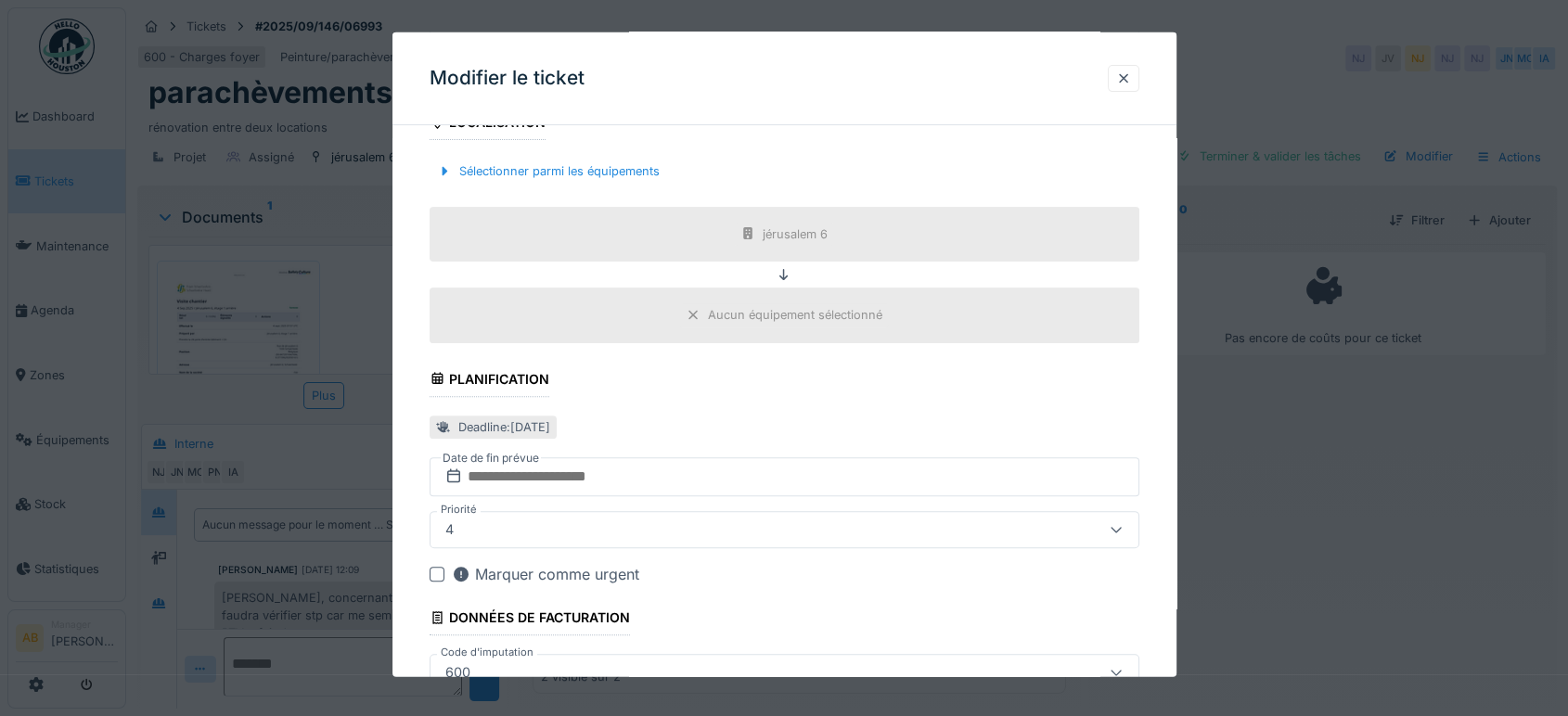
scroll to position [601, 0]
click at [608, 179] on div "Sélectionner parmi les équipements" at bounding box center [548, 172] width 238 height 25
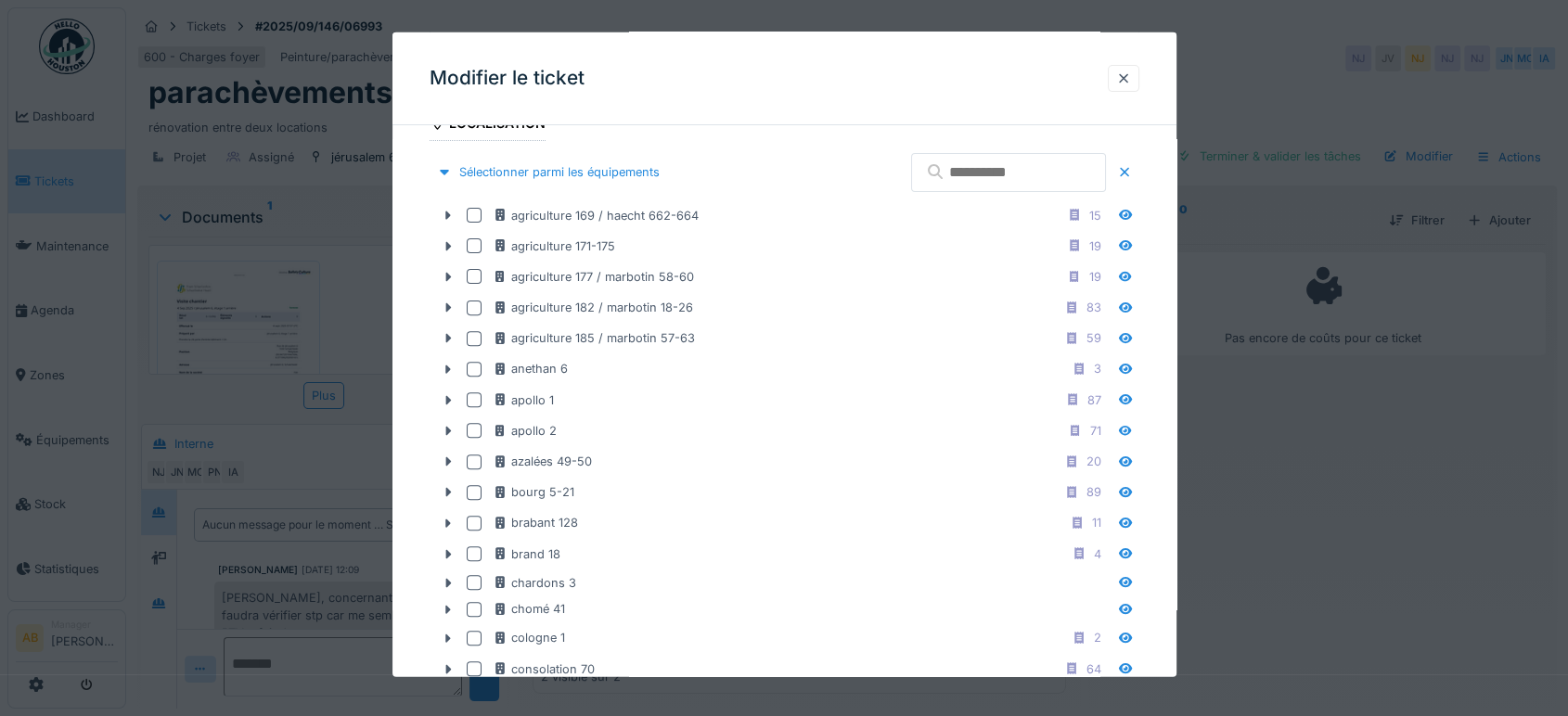
click at [1021, 168] on input "text" at bounding box center [1008, 172] width 195 height 39
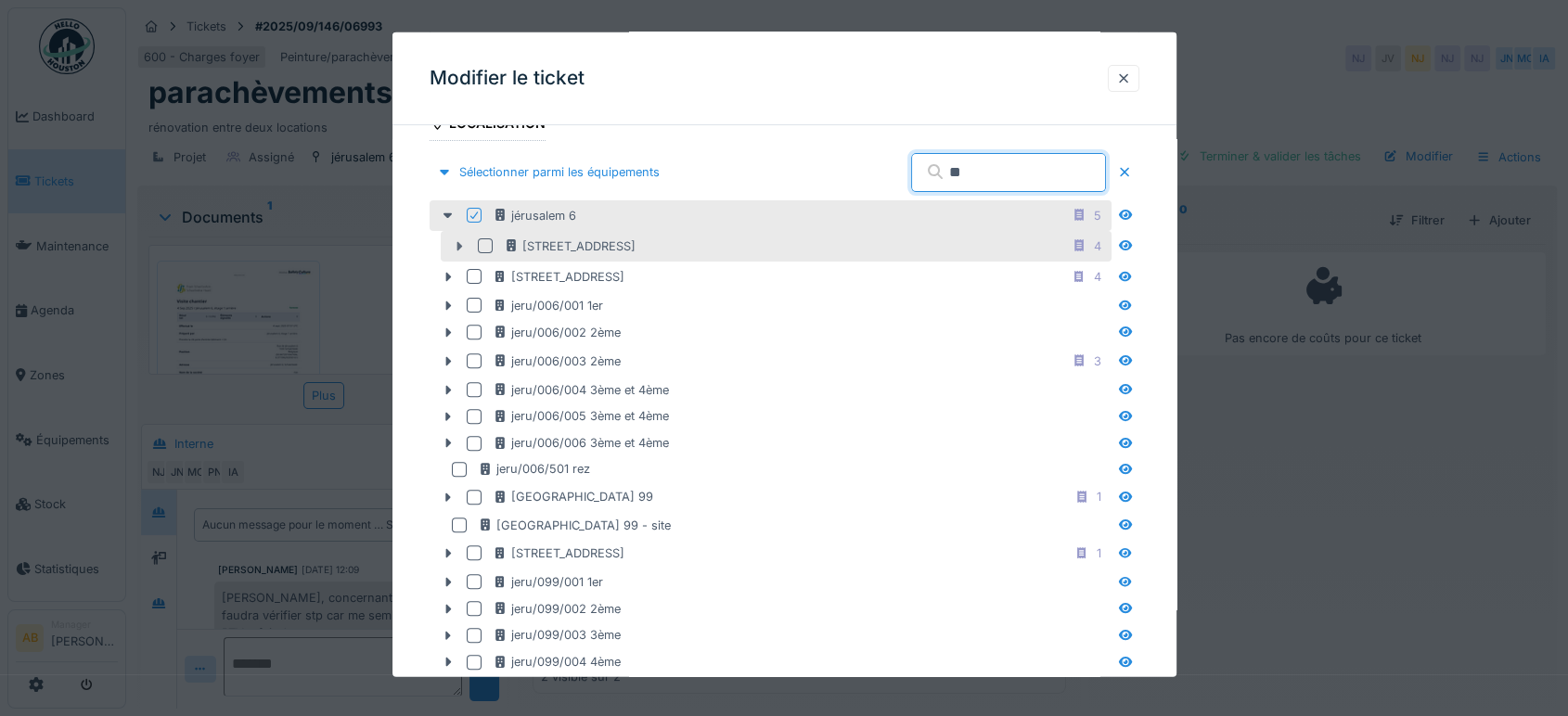
type input "**"
click at [454, 243] on icon at bounding box center [458, 246] width 15 height 12
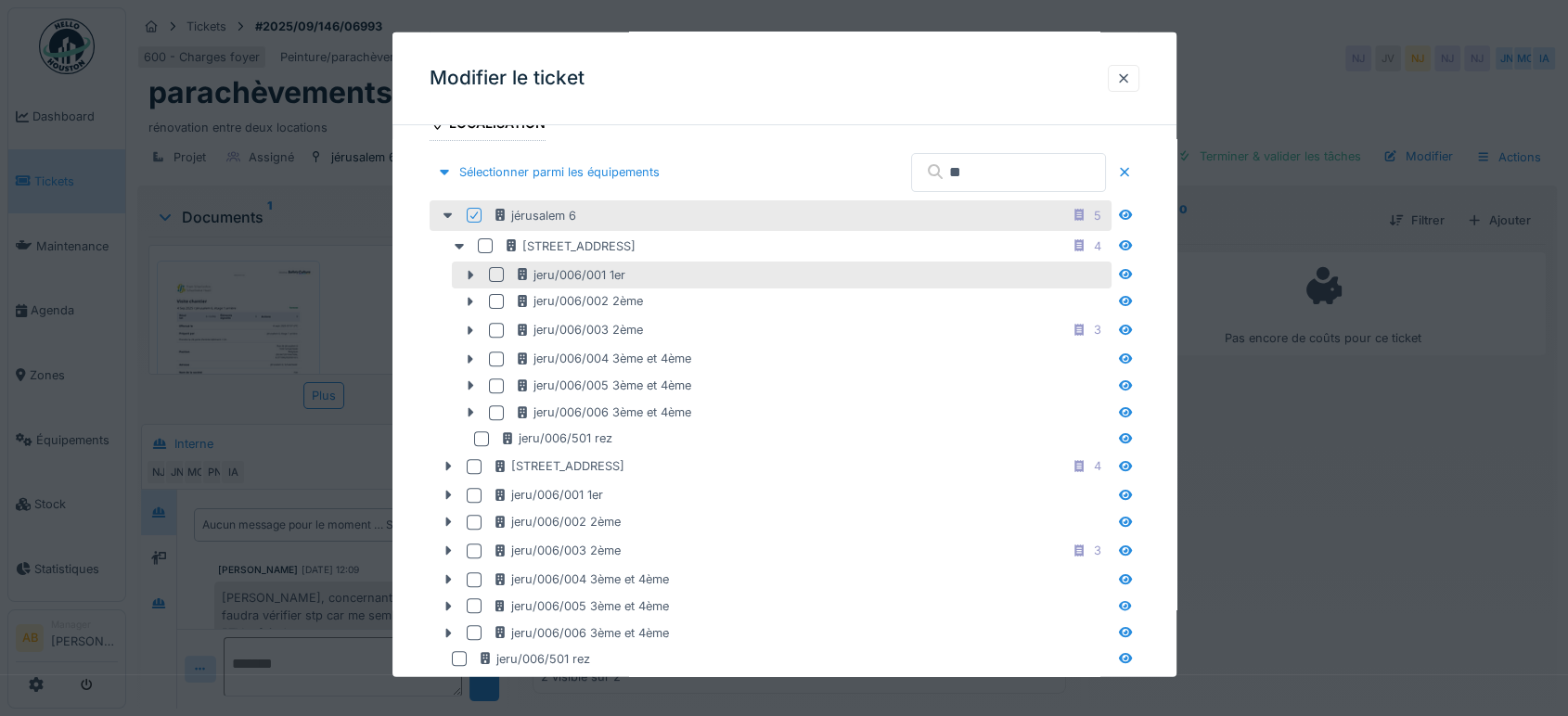
click at [496, 273] on div at bounding box center [496, 273] width 15 height 14
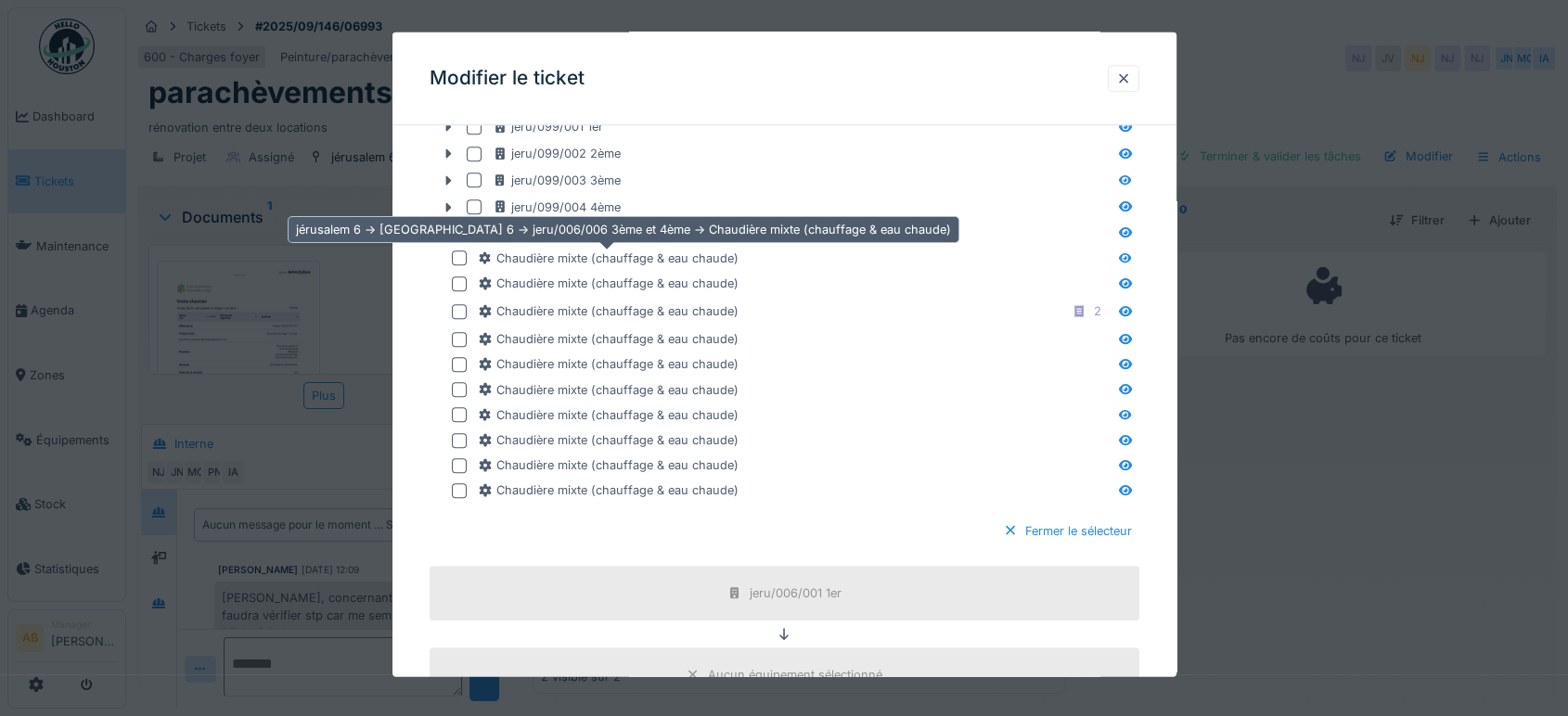
scroll to position [1720, 0]
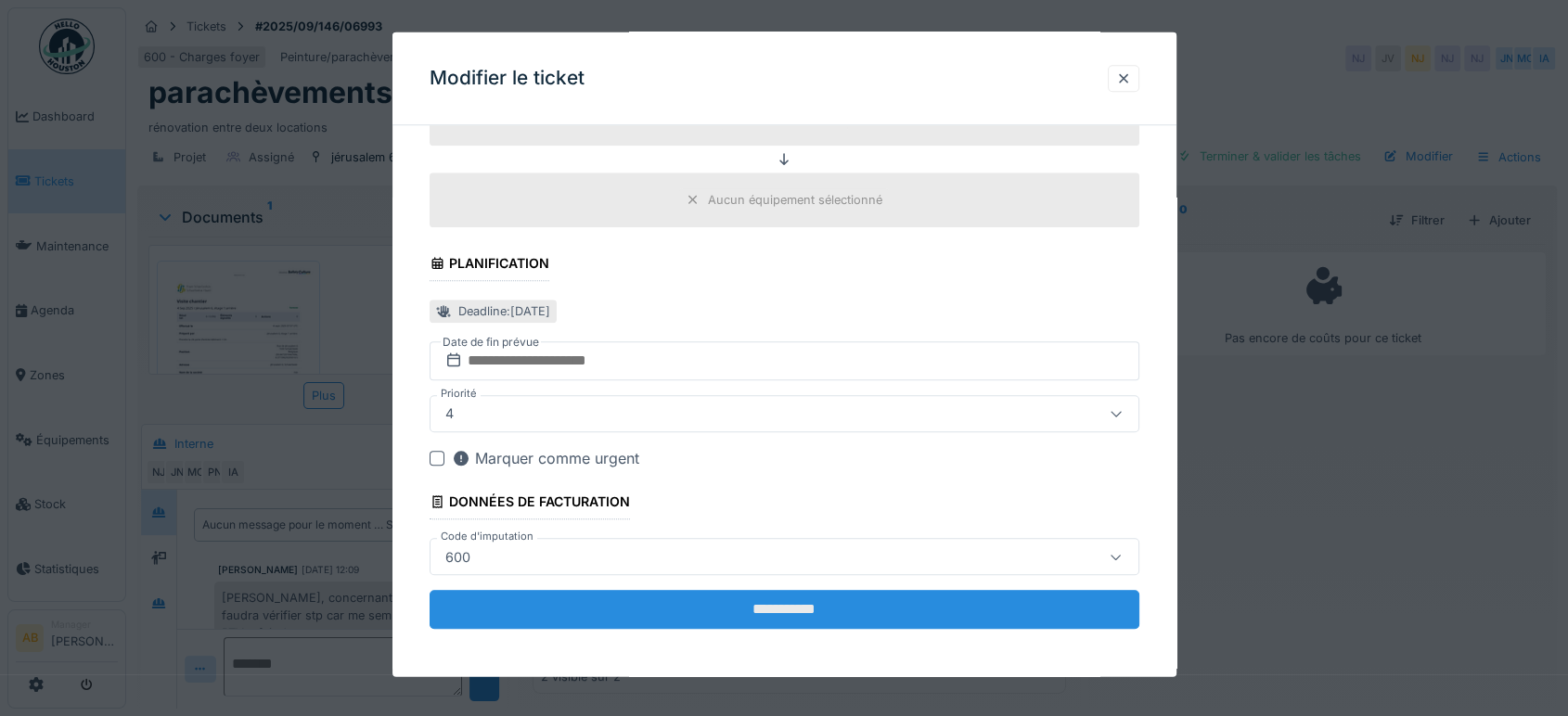
click at [791, 609] on input "**********" at bounding box center [784, 609] width 710 height 39
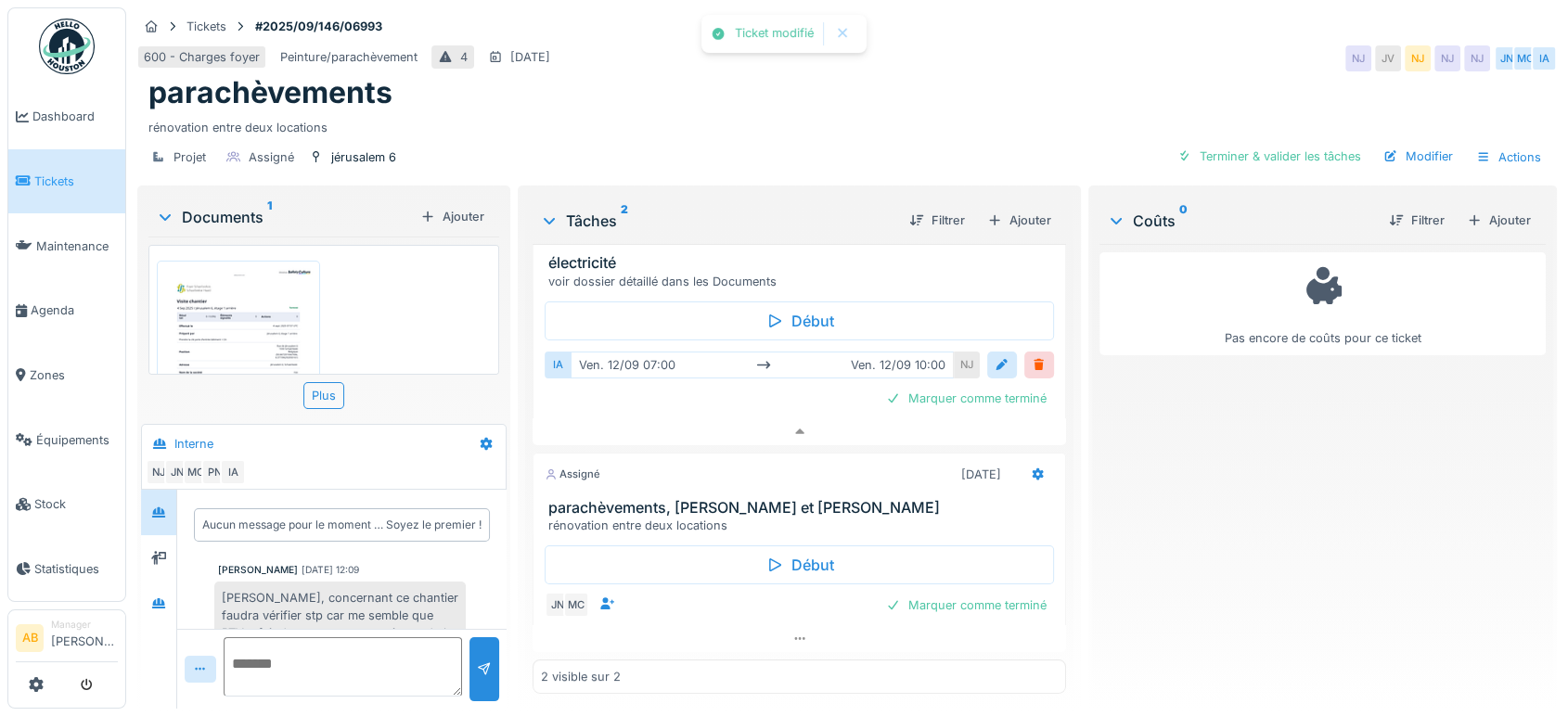
scroll to position [44, 0]
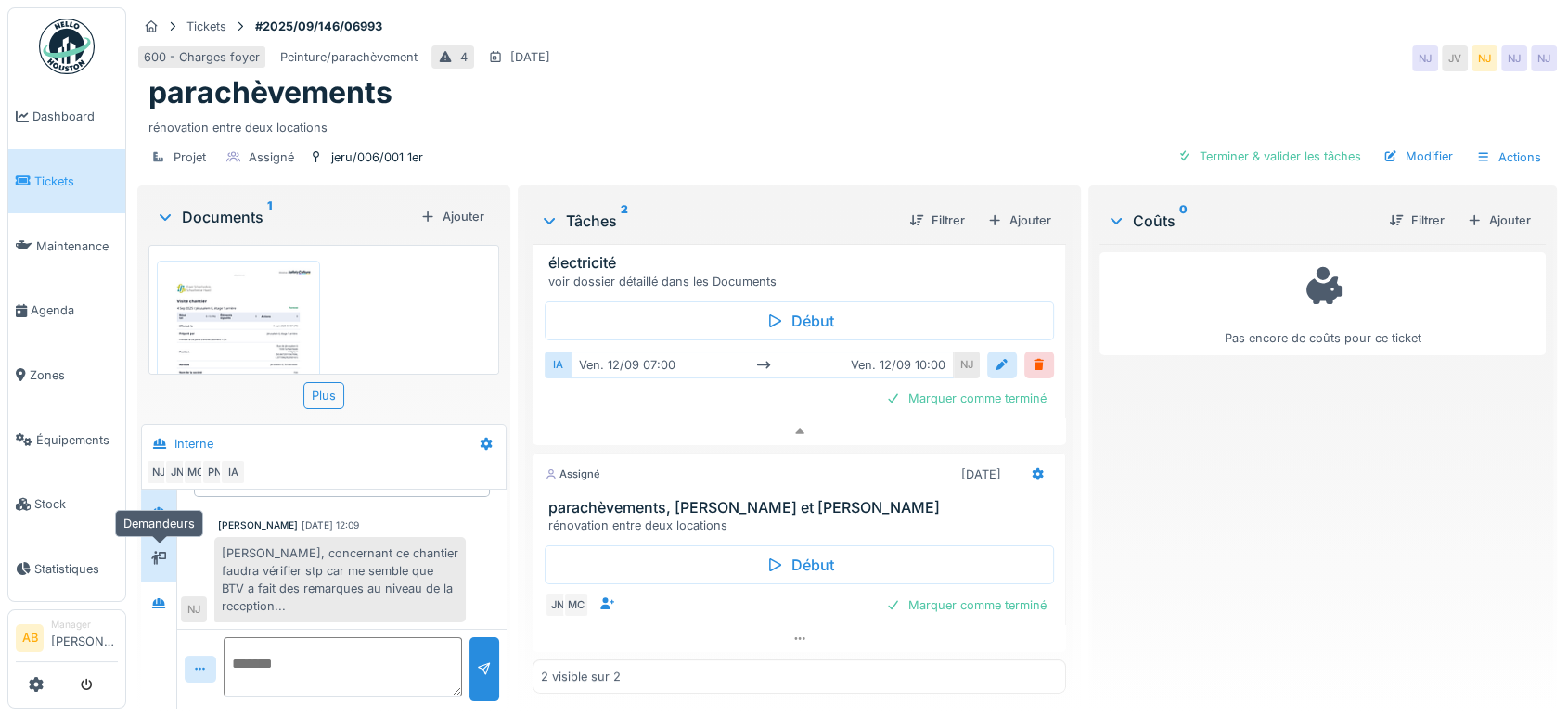
click at [164, 546] on div at bounding box center [159, 558] width 28 height 23
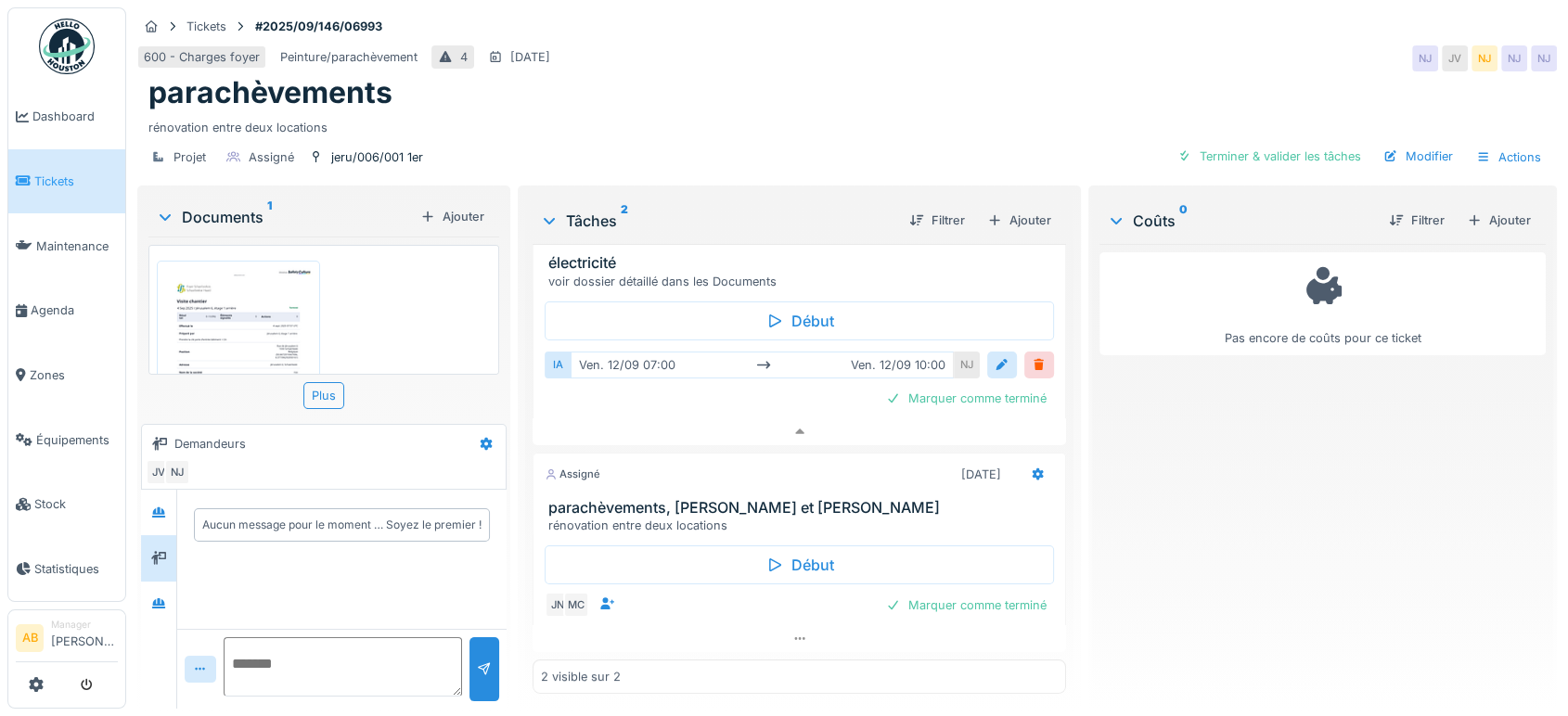
click at [164, 561] on div at bounding box center [159, 558] width 35 height 45
click at [160, 597] on div at bounding box center [159, 604] width 28 height 23
click at [157, 514] on div at bounding box center [159, 512] width 35 height 45
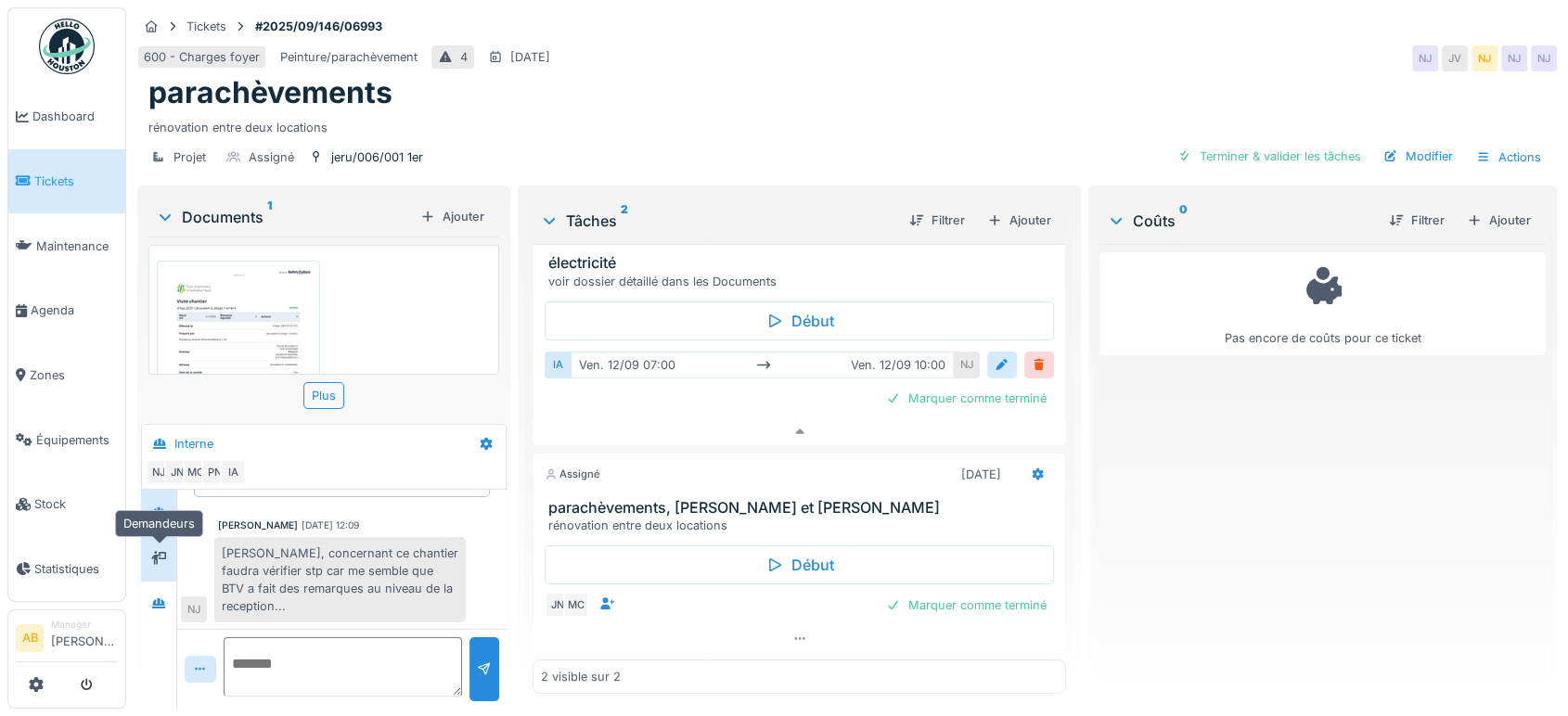
click at [158, 552] on icon at bounding box center [158, 558] width 15 height 12
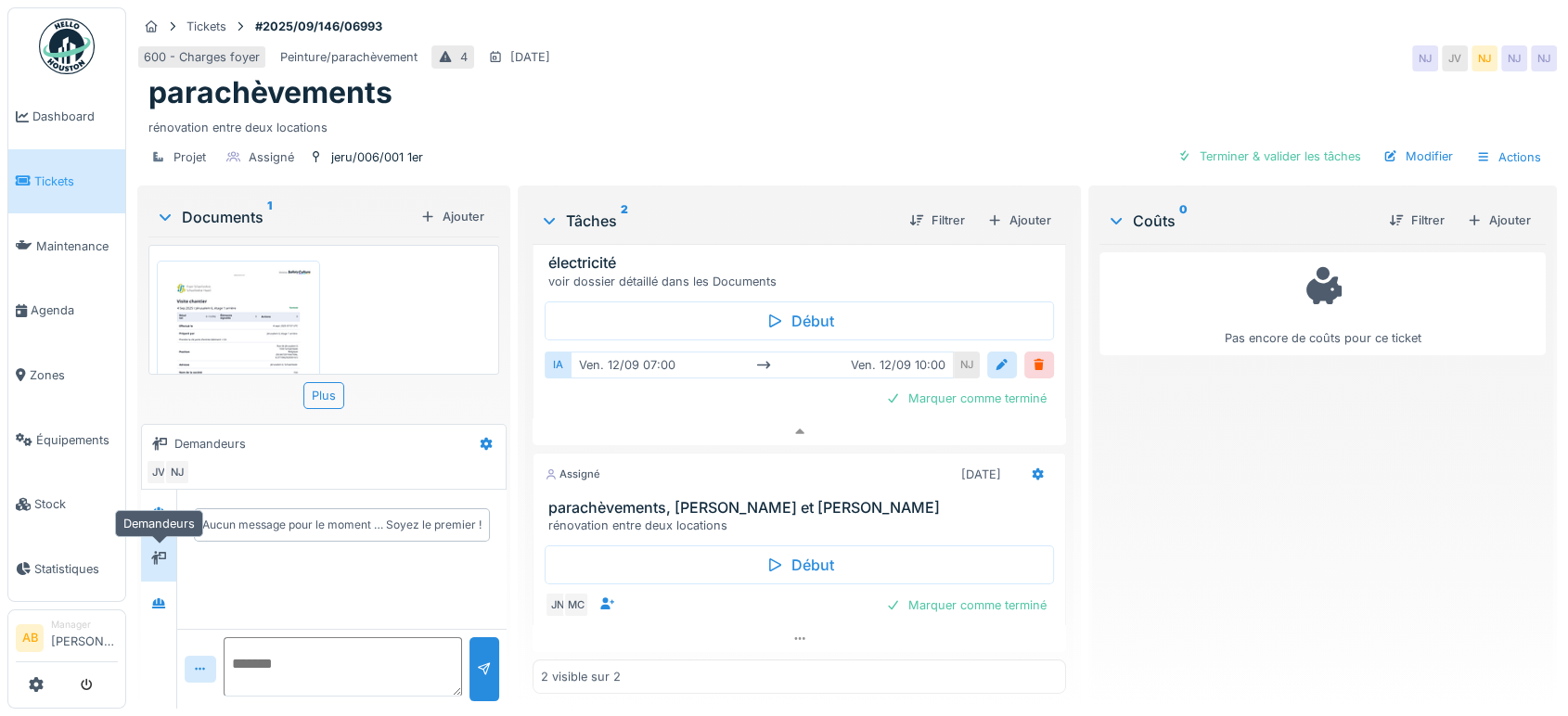
scroll to position [0, 0]
click at [158, 592] on div at bounding box center [159, 604] width 28 height 23
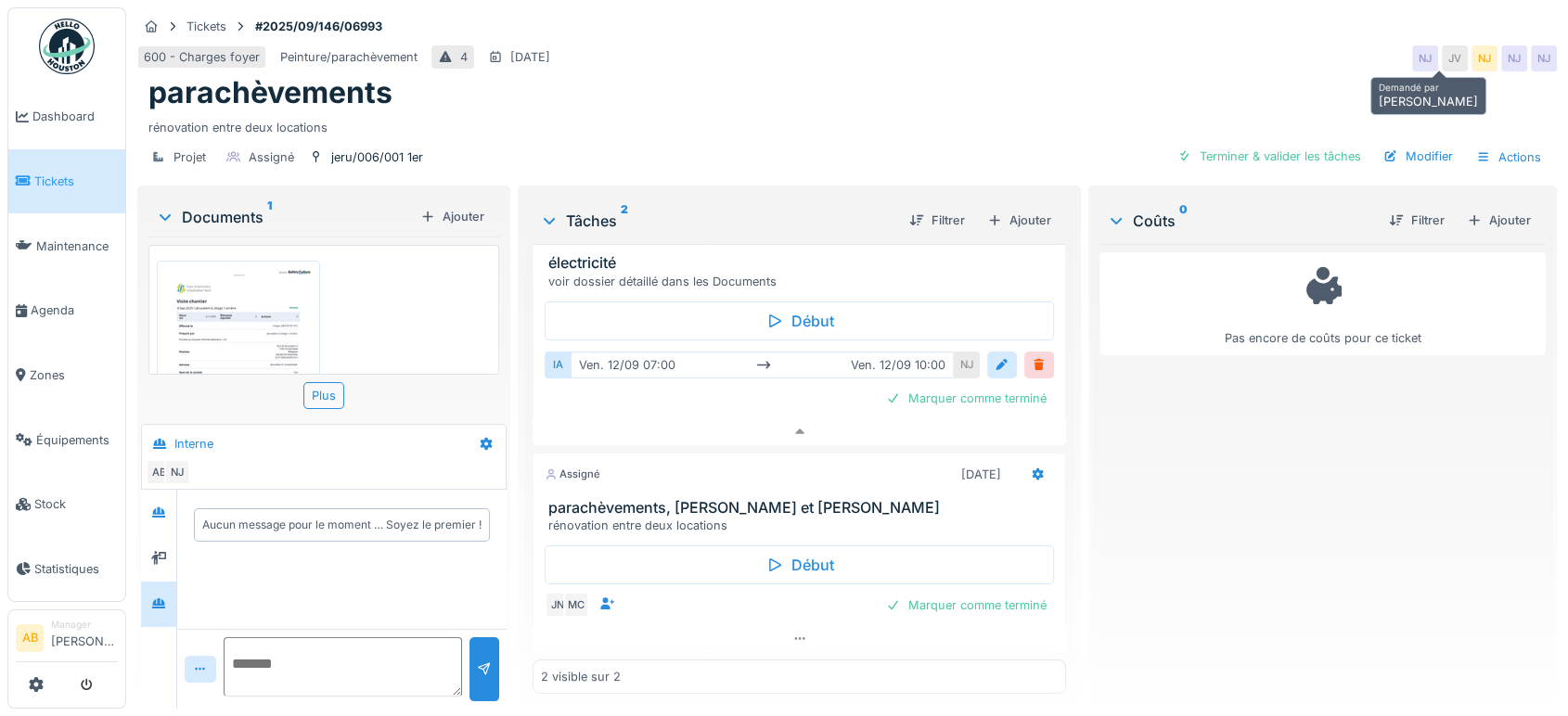
click at [1441, 45] on div "JV" at bounding box center [1454, 58] width 26 height 26
click at [221, 196] on div "Documents 1 Ajouter" at bounding box center [324, 215] width 351 height 40
click at [218, 206] on div "Documents 1" at bounding box center [284, 216] width 257 height 22
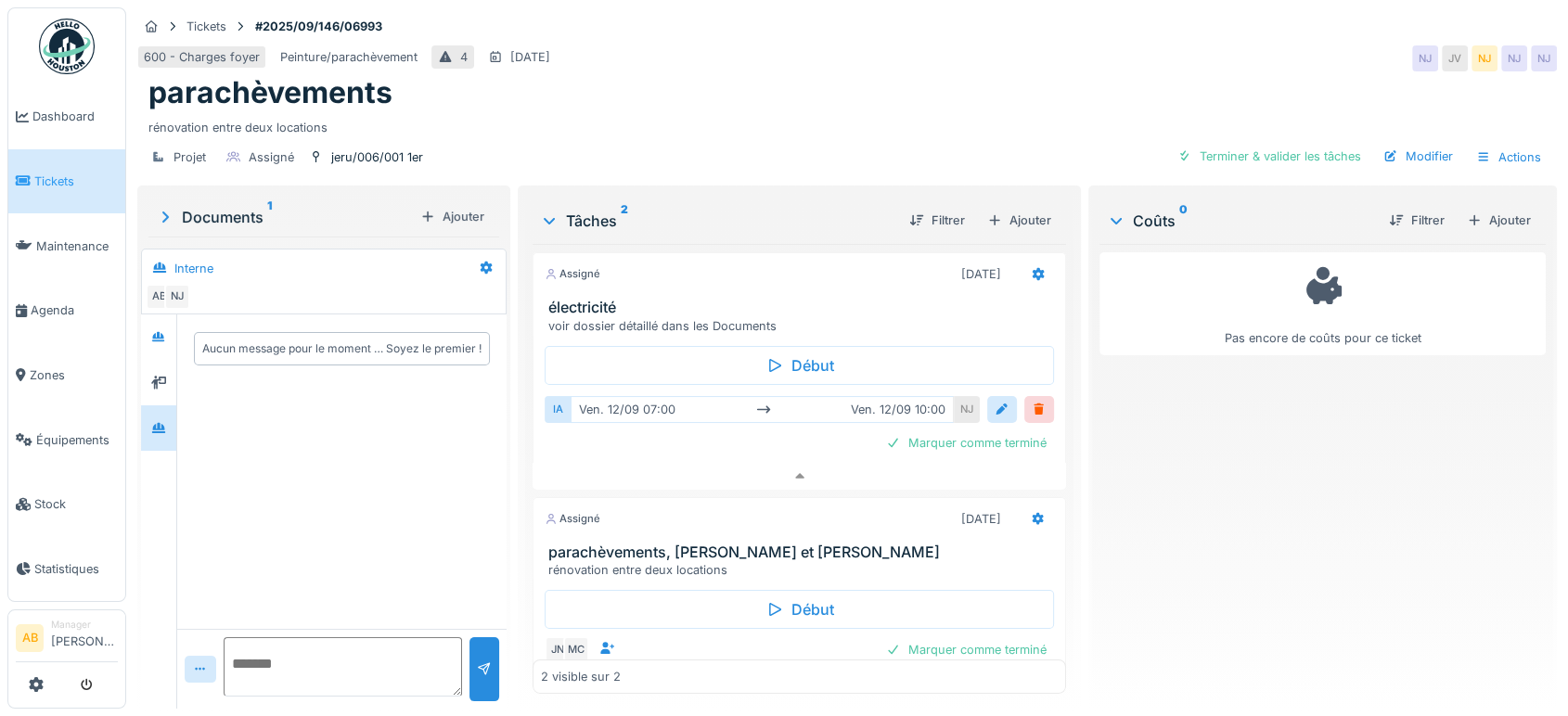
scroll to position [44, 0]
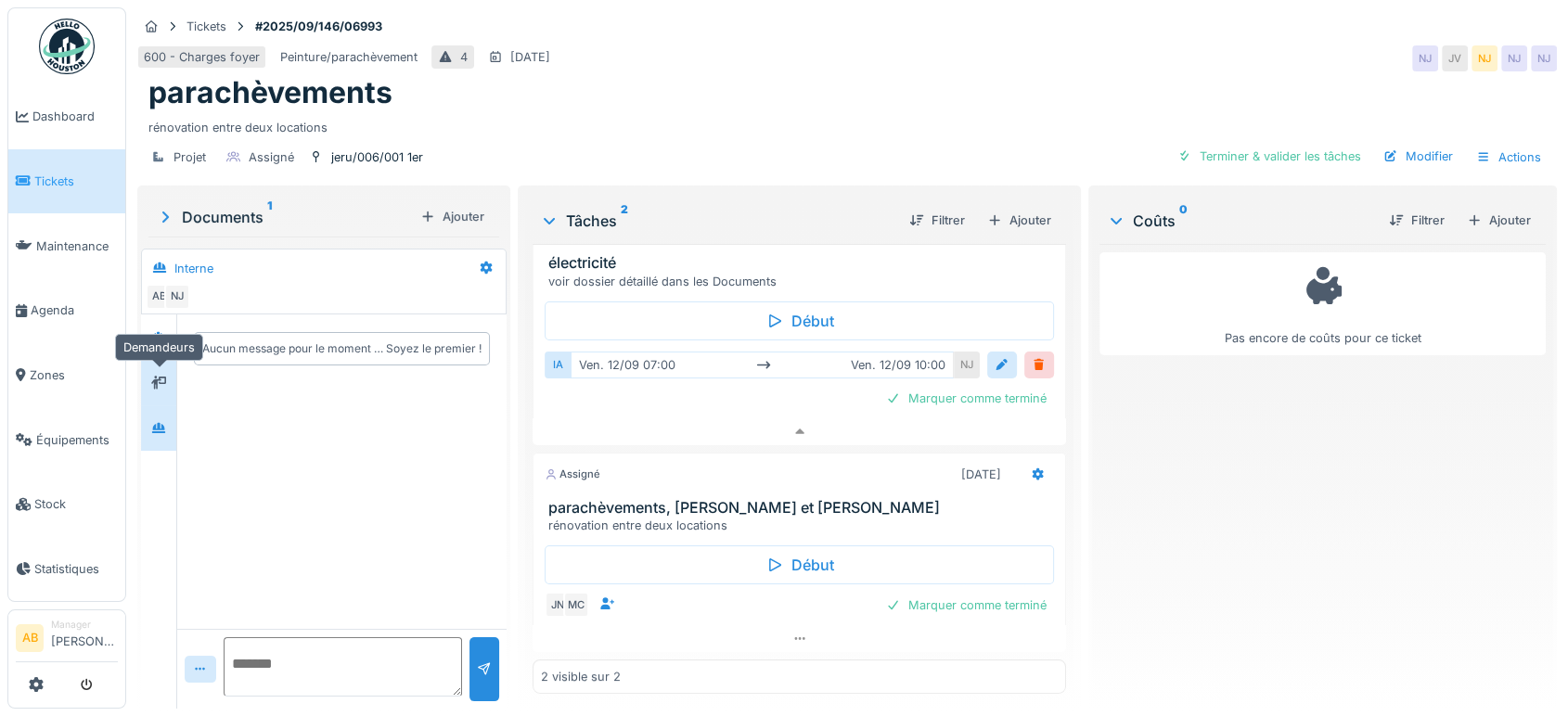
click at [153, 377] on icon at bounding box center [158, 383] width 15 height 12
click at [156, 334] on div at bounding box center [159, 337] width 28 height 31
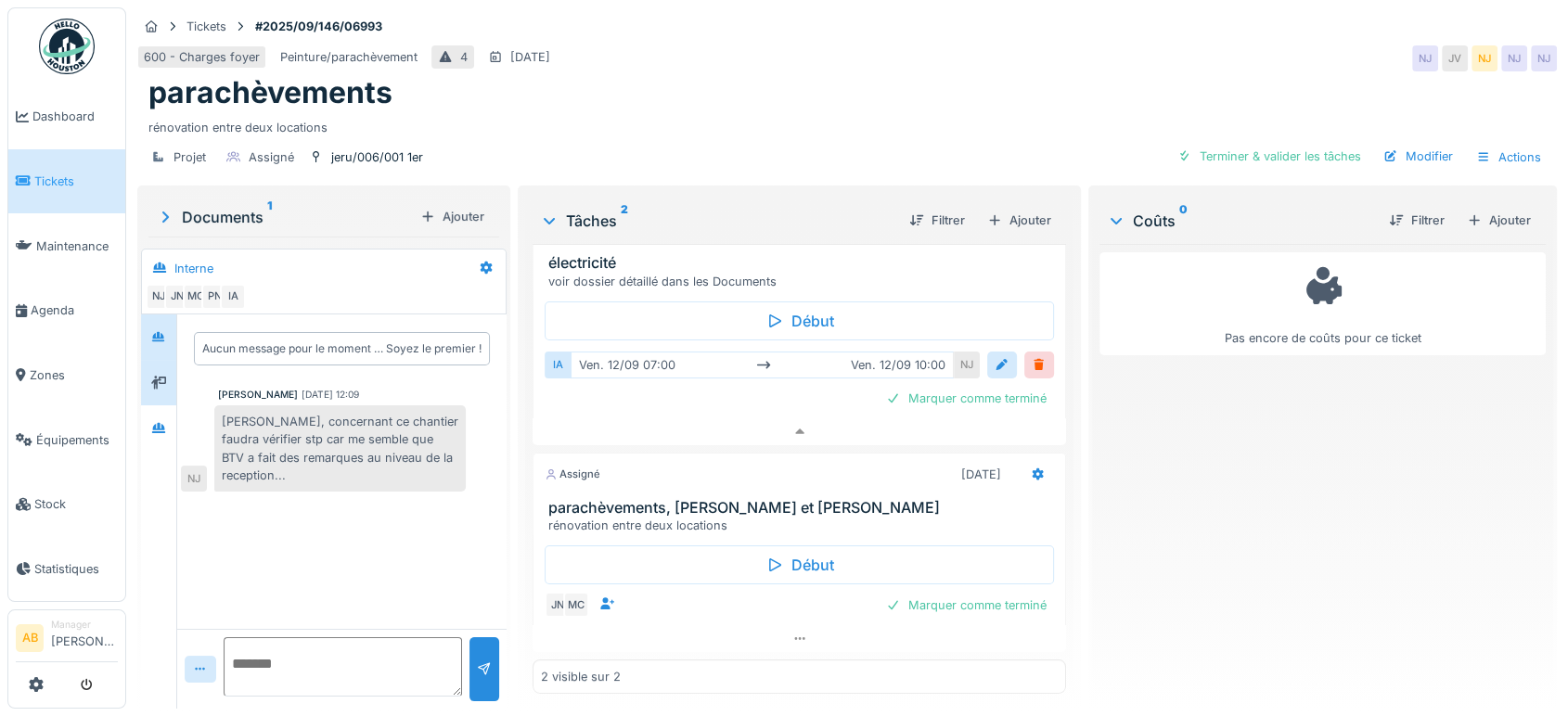
click at [143, 373] on div at bounding box center [159, 382] width 35 height 45
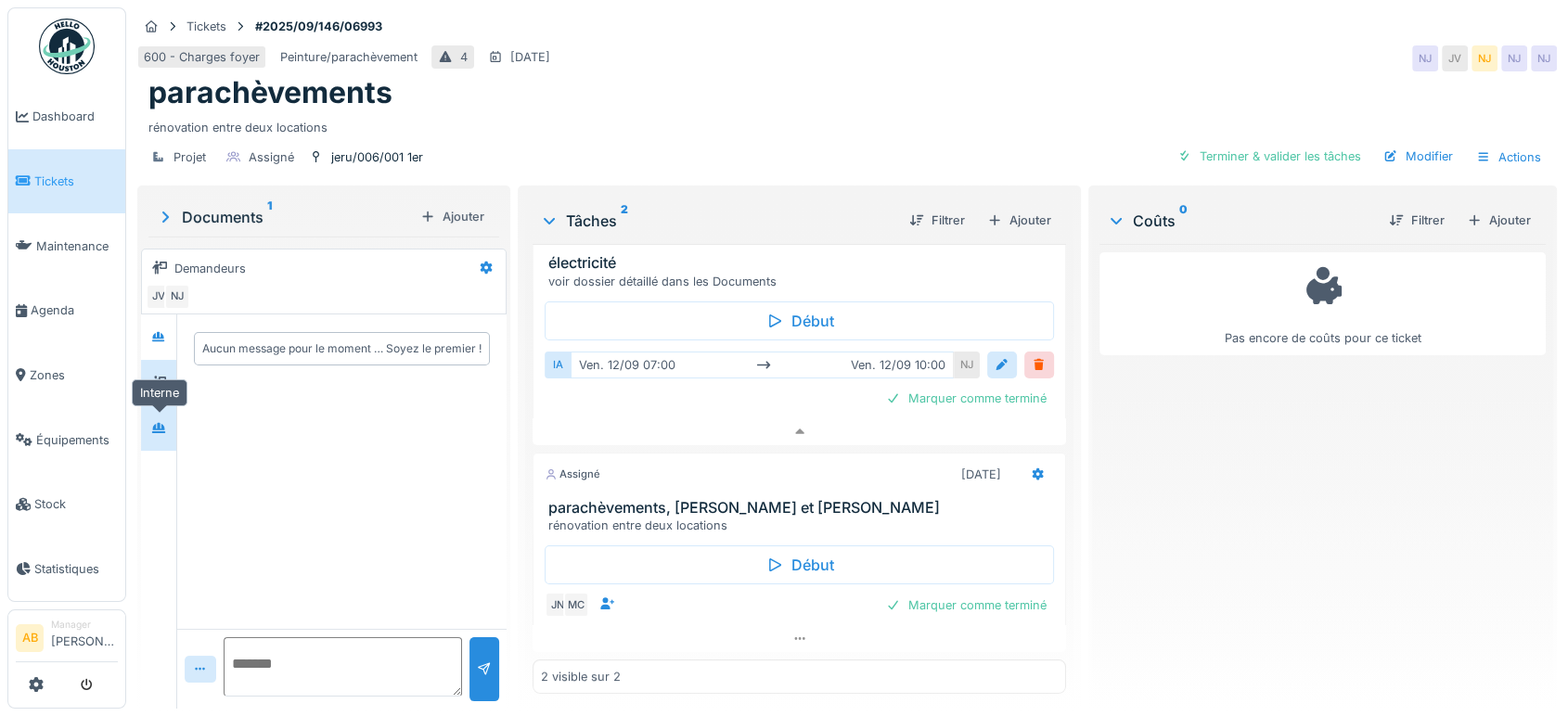
click at [156, 419] on div at bounding box center [158, 428] width 15 height 17
click at [160, 284] on div "AB" at bounding box center [159, 297] width 26 height 26
click at [228, 206] on div "Documents 1" at bounding box center [284, 216] width 257 height 22
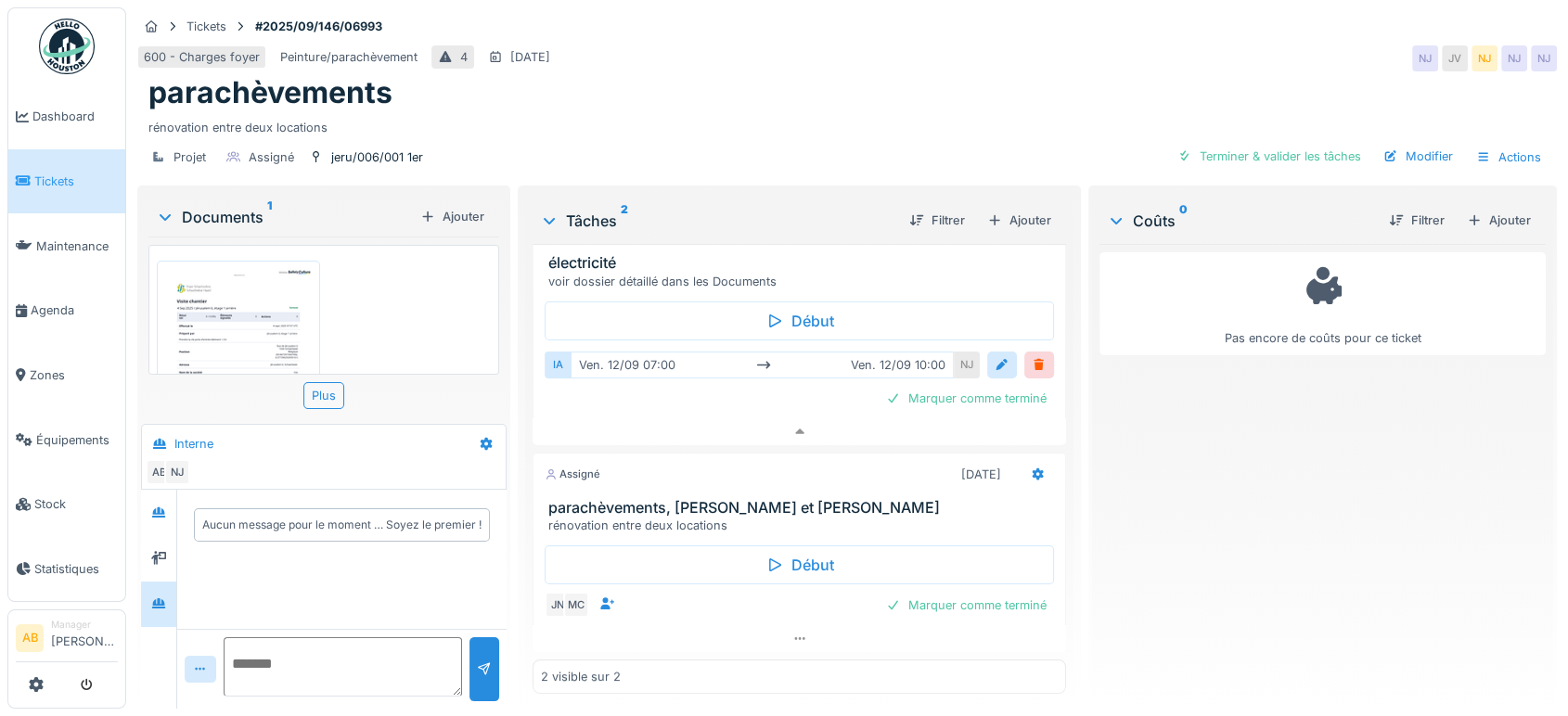
click at [225, 208] on div "Documents 1" at bounding box center [284, 216] width 257 height 22
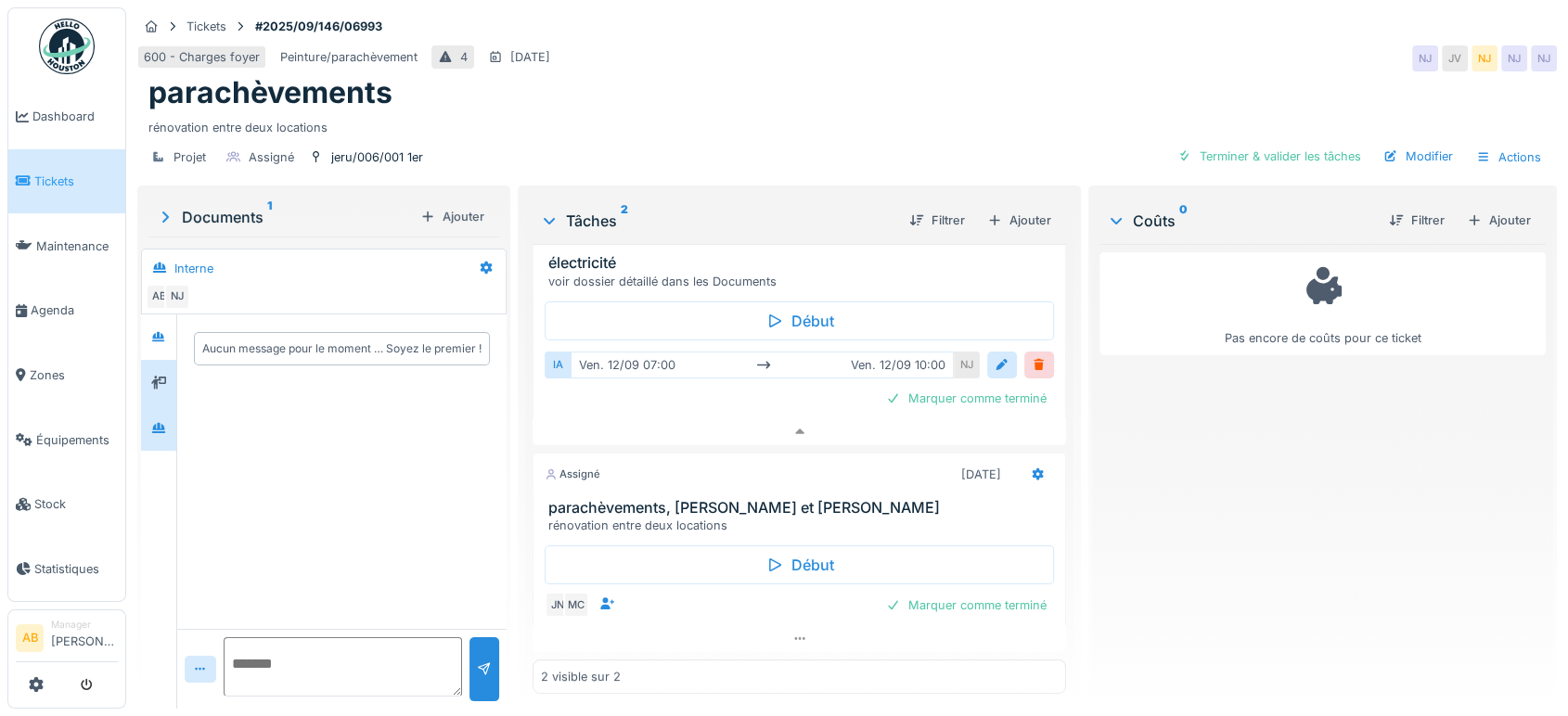
click at [150, 359] on div at bounding box center [159, 382] width 35 height 45
click at [152, 329] on div at bounding box center [158, 337] width 15 height 17
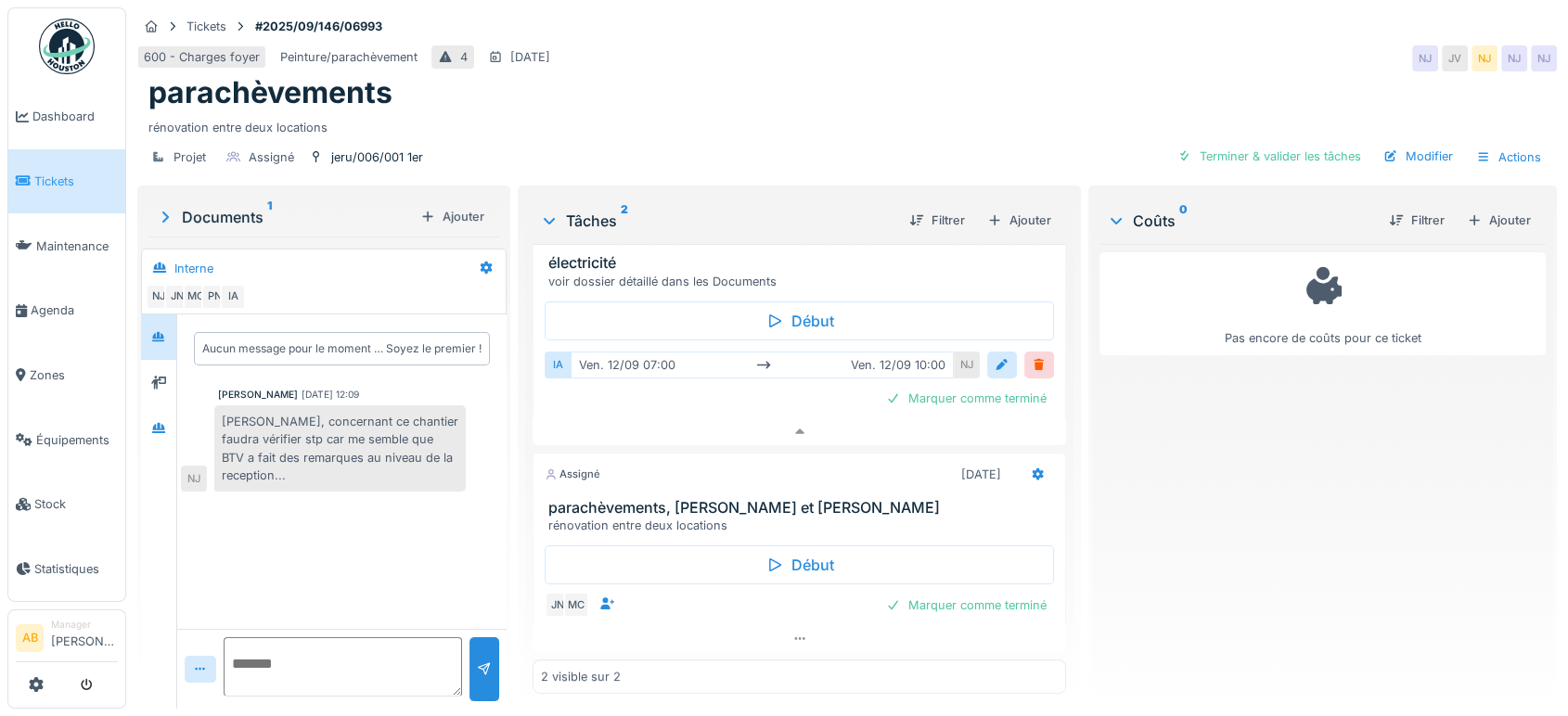
click at [234, 206] on div "Documents 1" at bounding box center [284, 216] width 257 height 22
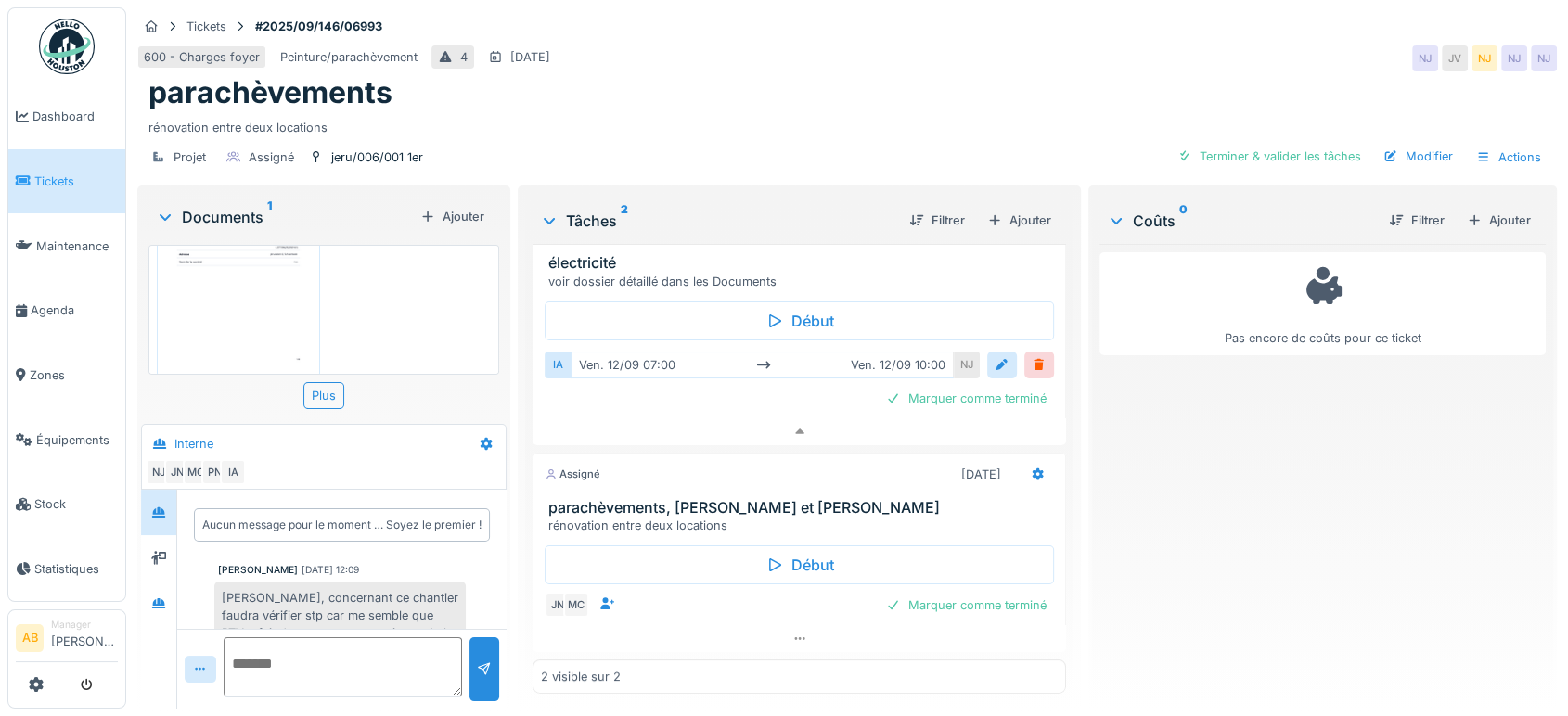
scroll to position [131, 0]
click at [389, 144] on div "Projet Assigné jeru/006/001 1er" at bounding box center [284, 158] width 279 height 27
click at [386, 149] on div "jeru/006/001 1er" at bounding box center [377, 158] width 92 height 17
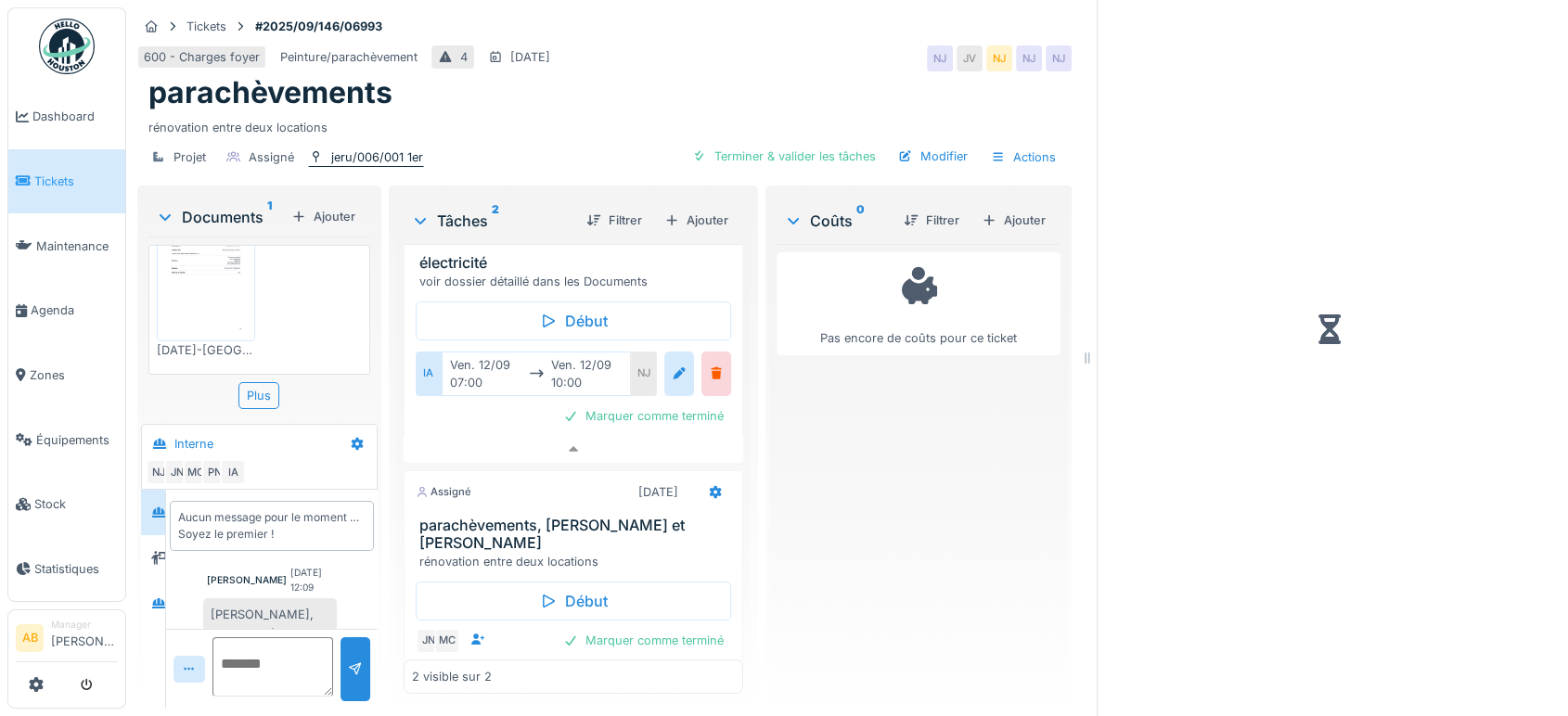
scroll to position [40, 0]
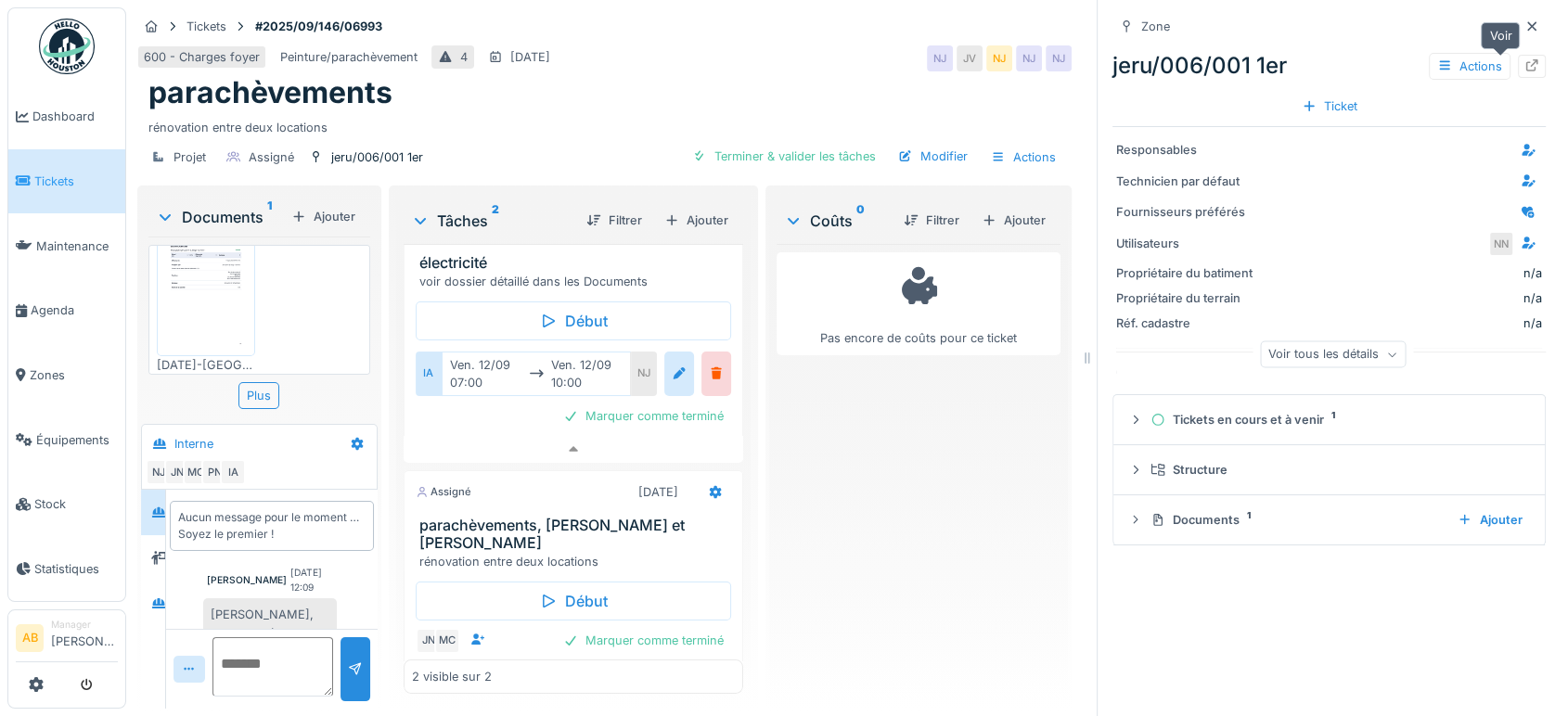
click at [1524, 59] on icon at bounding box center [1531, 65] width 15 height 12
click at [218, 206] on div "Documents 1" at bounding box center [219, 216] width 128 height 22
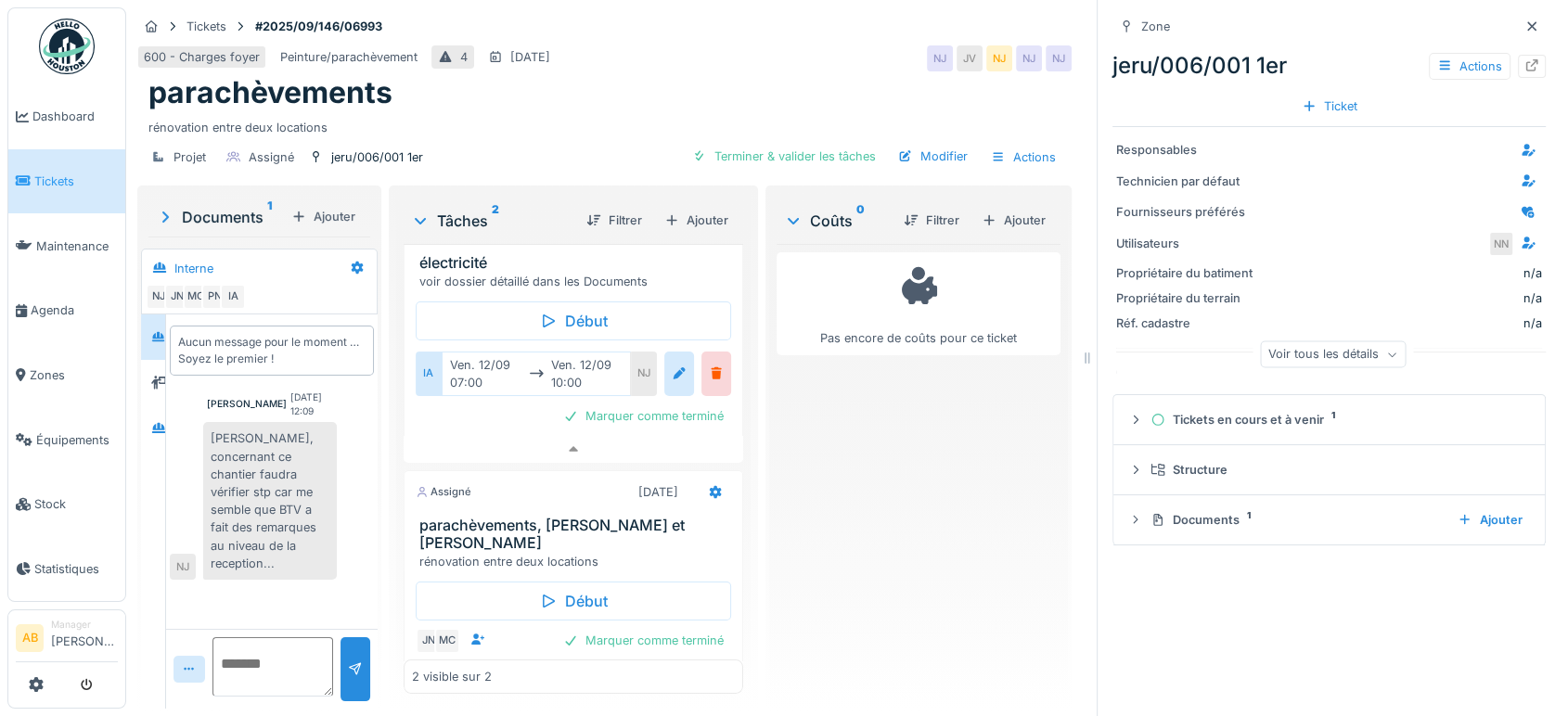
scroll to position [131, 0]
click at [1524, 20] on icon at bounding box center [1531, 26] width 15 height 12
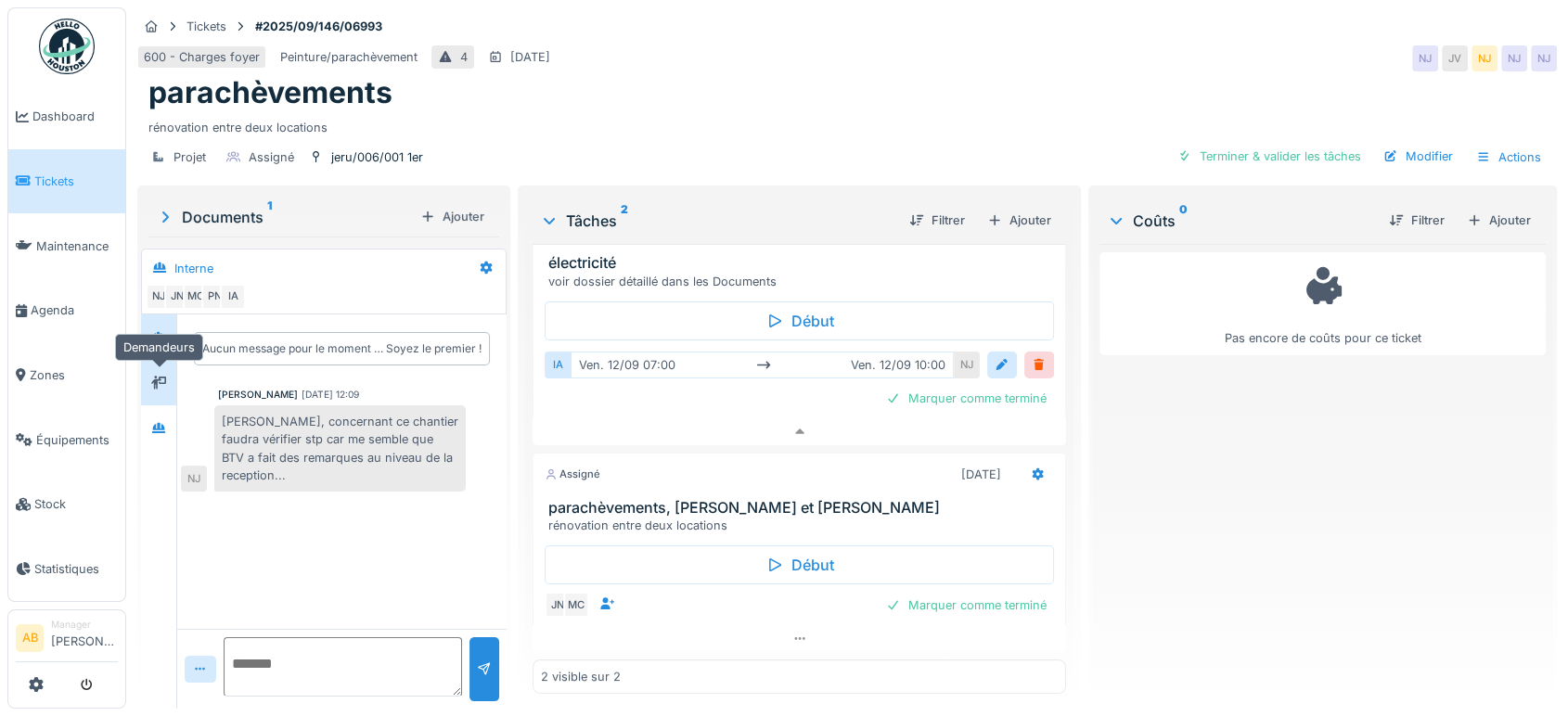
click at [170, 371] on div at bounding box center [159, 383] width 28 height 23
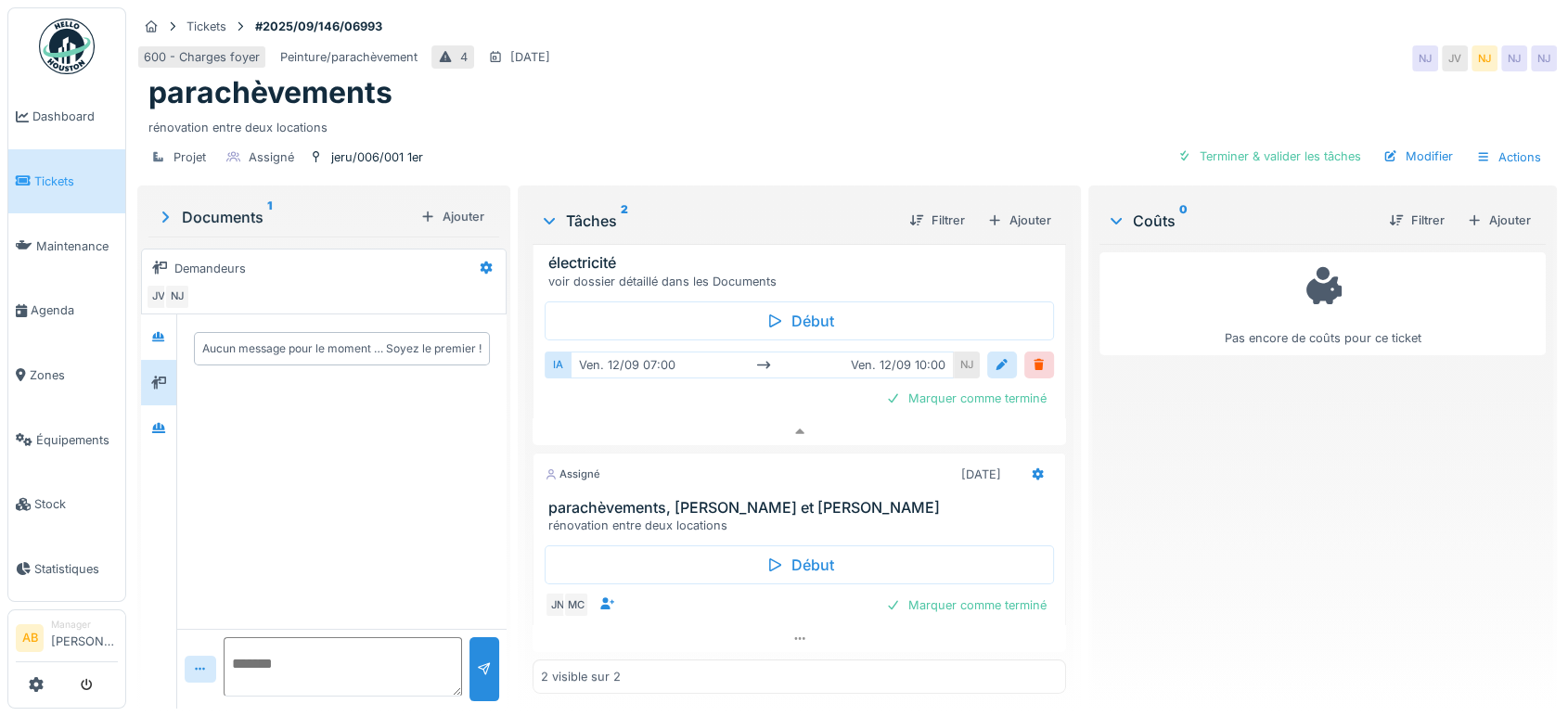
click at [240, 212] on div "Documents 1" at bounding box center [284, 216] width 257 height 22
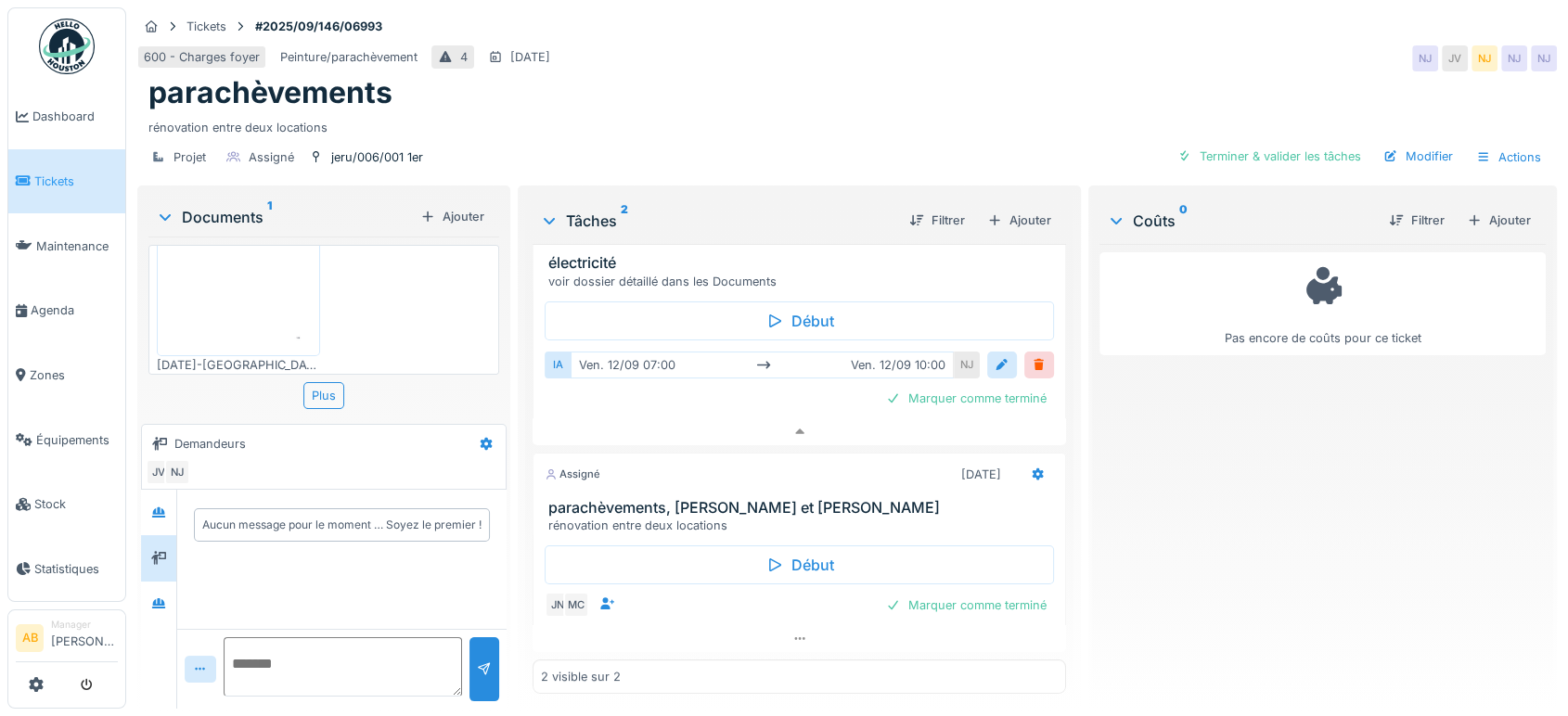
click at [269, 294] on img at bounding box center [238, 243] width 154 height 218
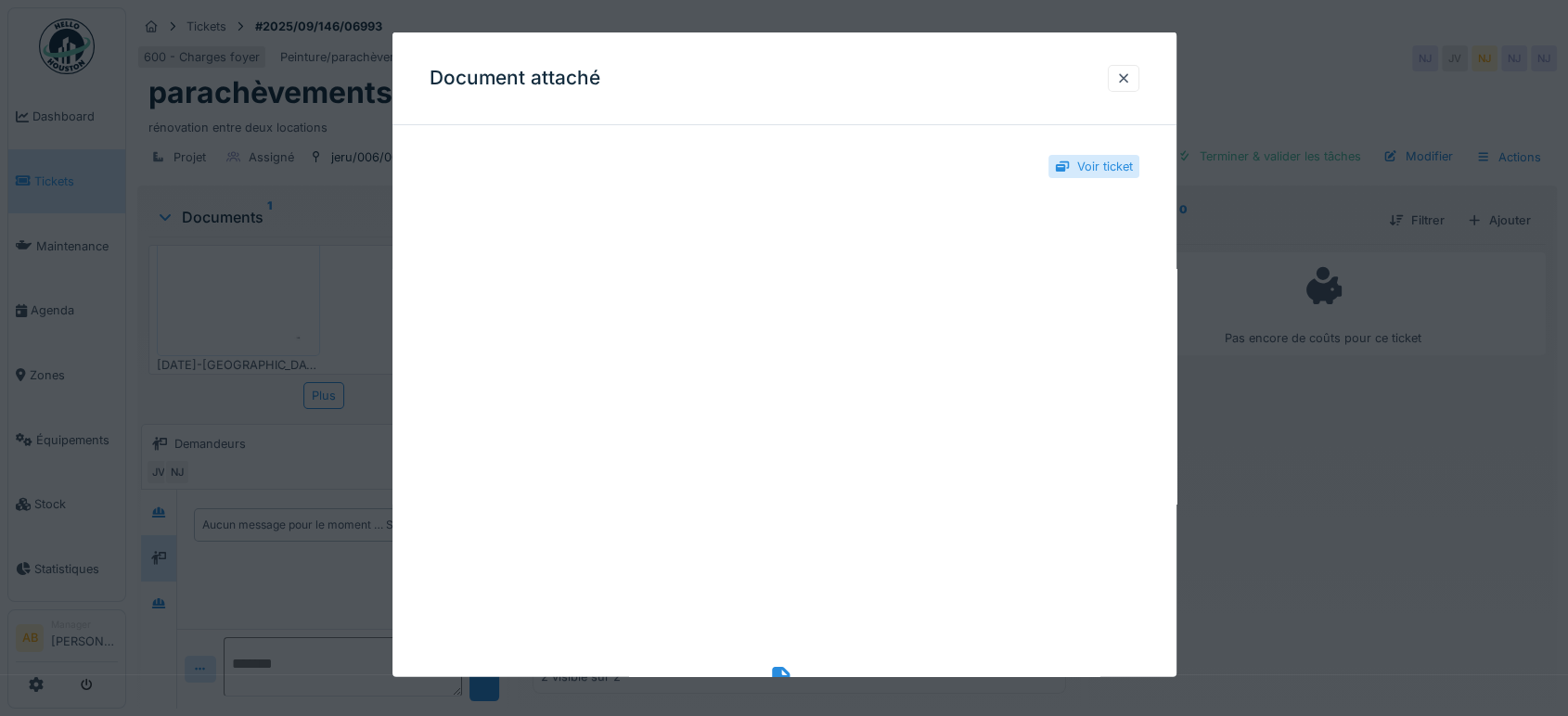
click at [1094, 169] on div "Voir ticket" at bounding box center [1105, 166] width 56 height 17
click at [1092, 176] on div "Voir ticket" at bounding box center [1094, 166] width 91 height 23
click at [1103, 169] on div "Voir ticket" at bounding box center [1105, 166] width 56 height 17
click at [1108, 161] on div "Voir ticket" at bounding box center [1105, 166] width 56 height 17
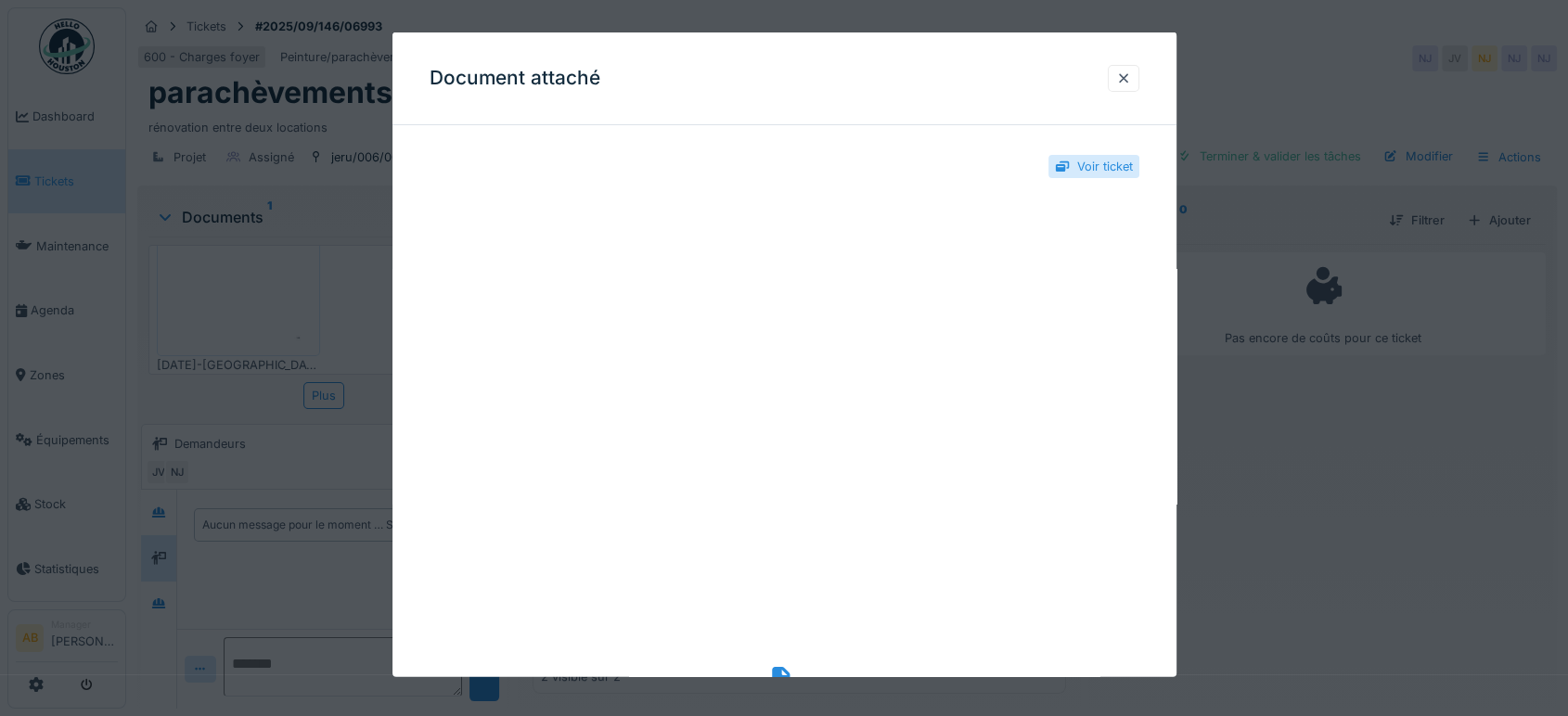
scroll to position [259, 0]
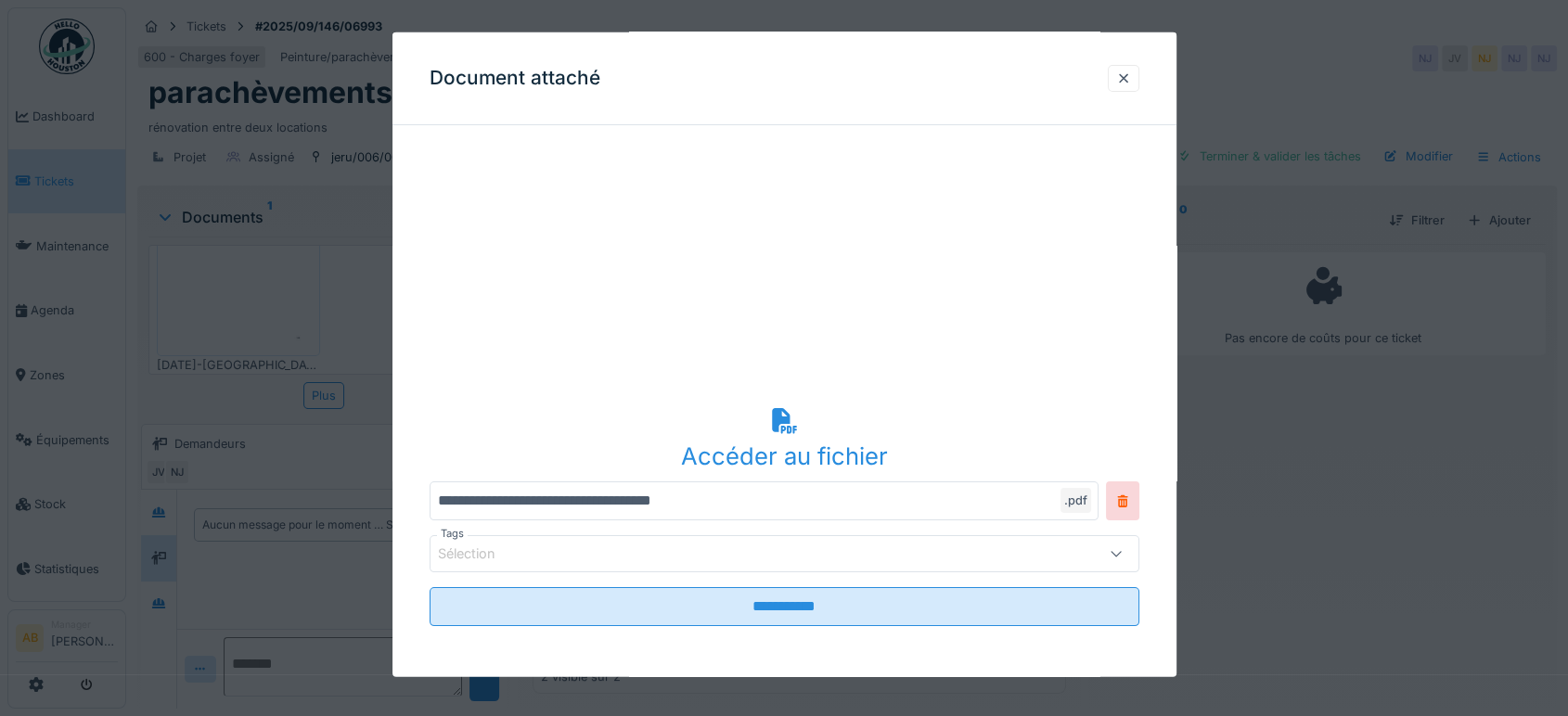
click at [755, 434] on div "Accéder au fichier" at bounding box center [784, 439] width 710 height 72
click at [1127, 76] on div at bounding box center [1123, 78] width 15 height 17
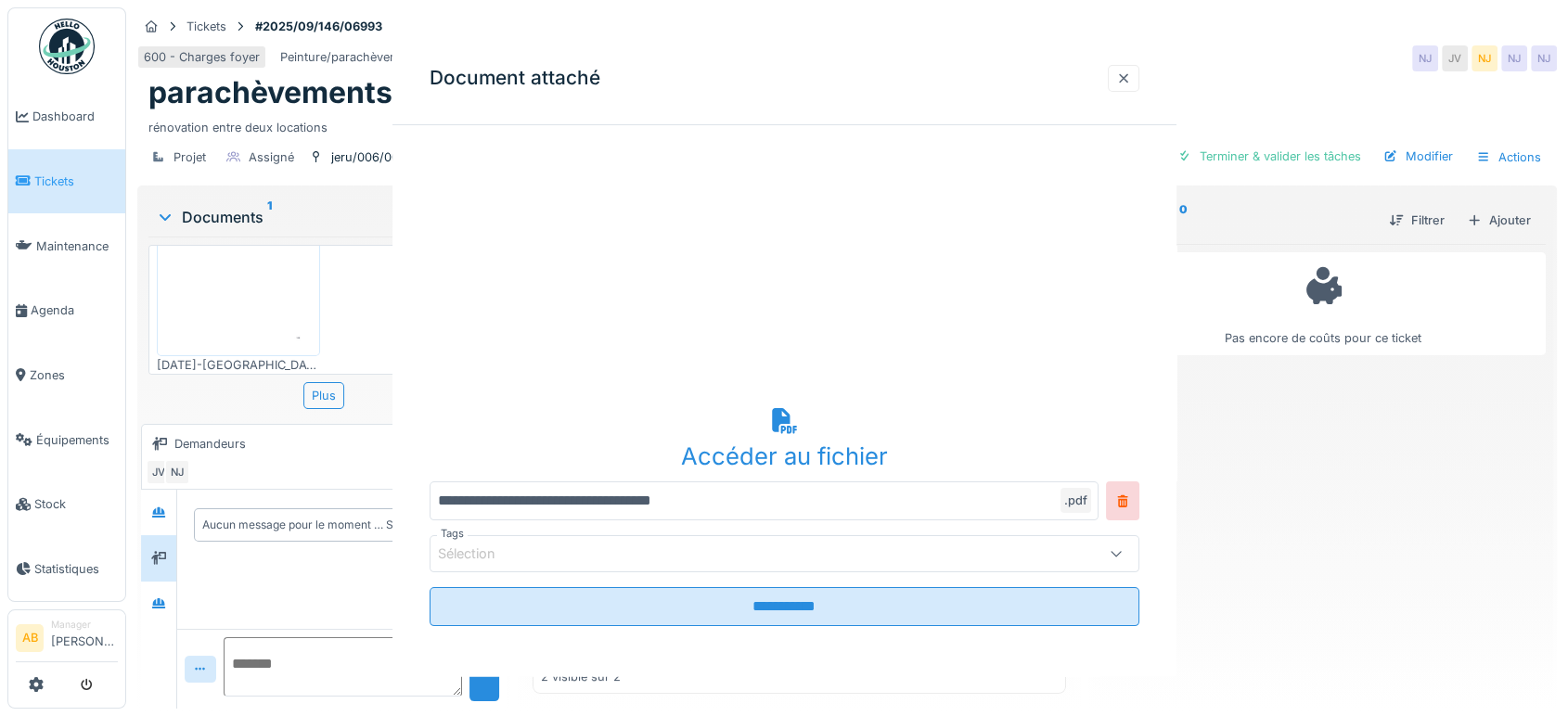
scroll to position [0, 0]
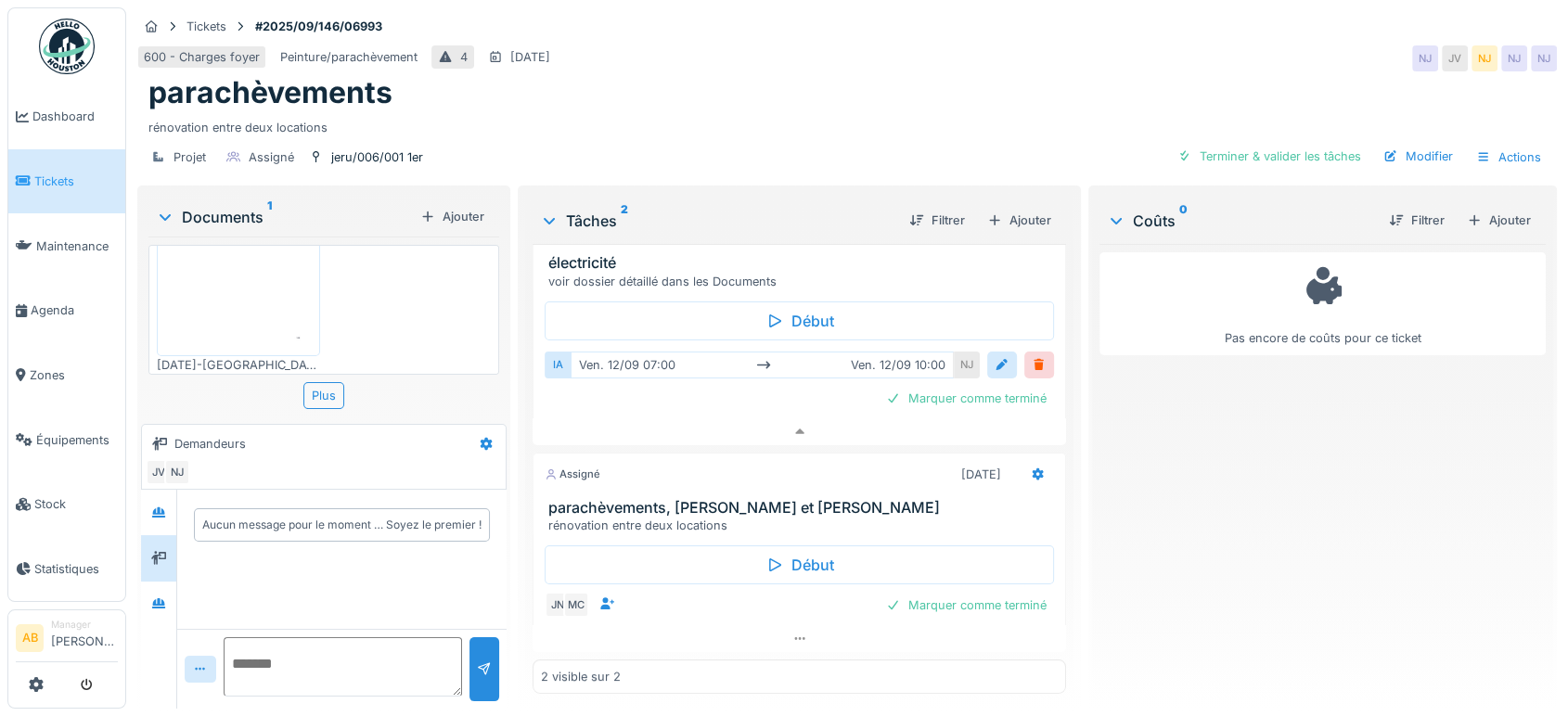
click at [232, 196] on div "Documents 1 Ajouter" at bounding box center [324, 215] width 351 height 40
click at [231, 206] on div "Documents 1" at bounding box center [284, 216] width 257 height 22
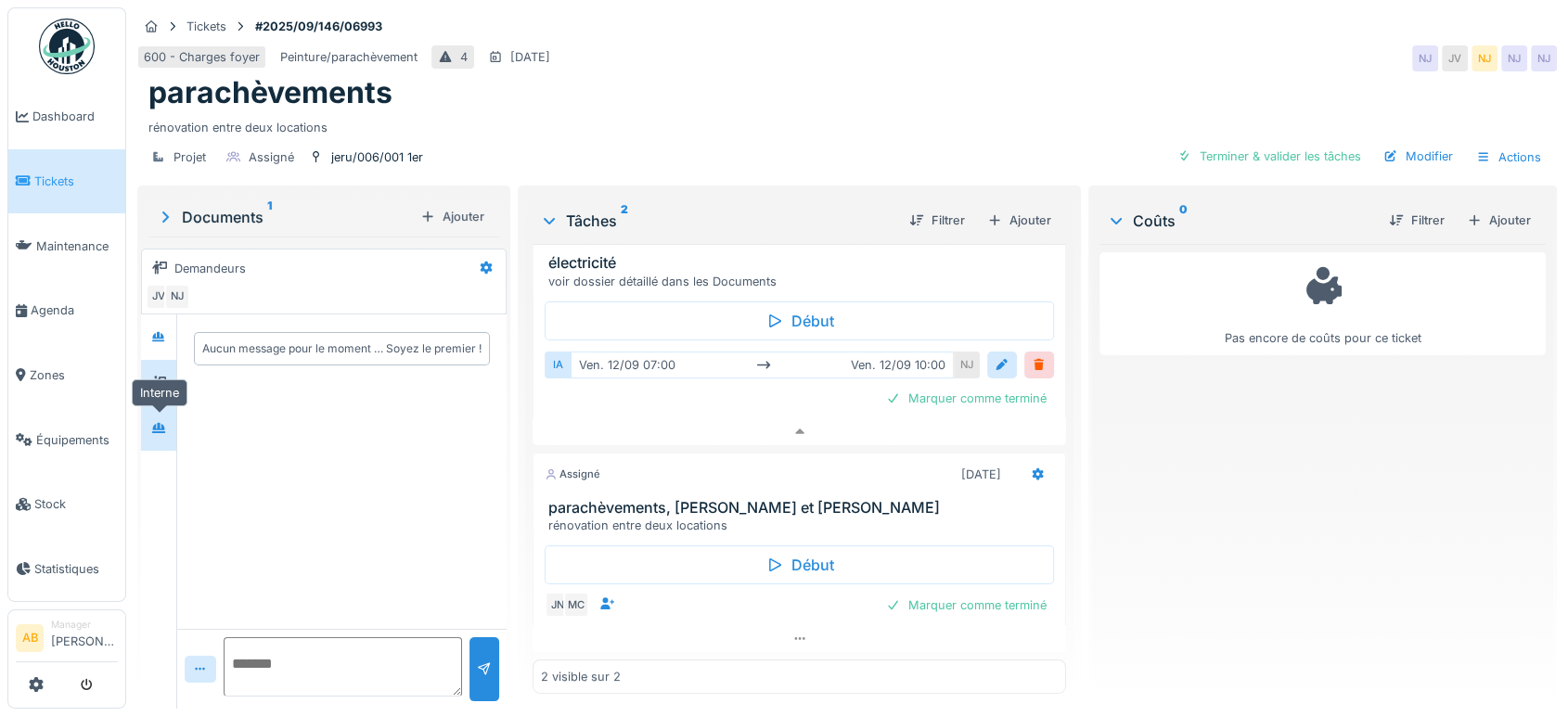
click at [150, 418] on div at bounding box center [159, 428] width 28 height 23
click at [169, 326] on div at bounding box center [159, 337] width 28 height 23
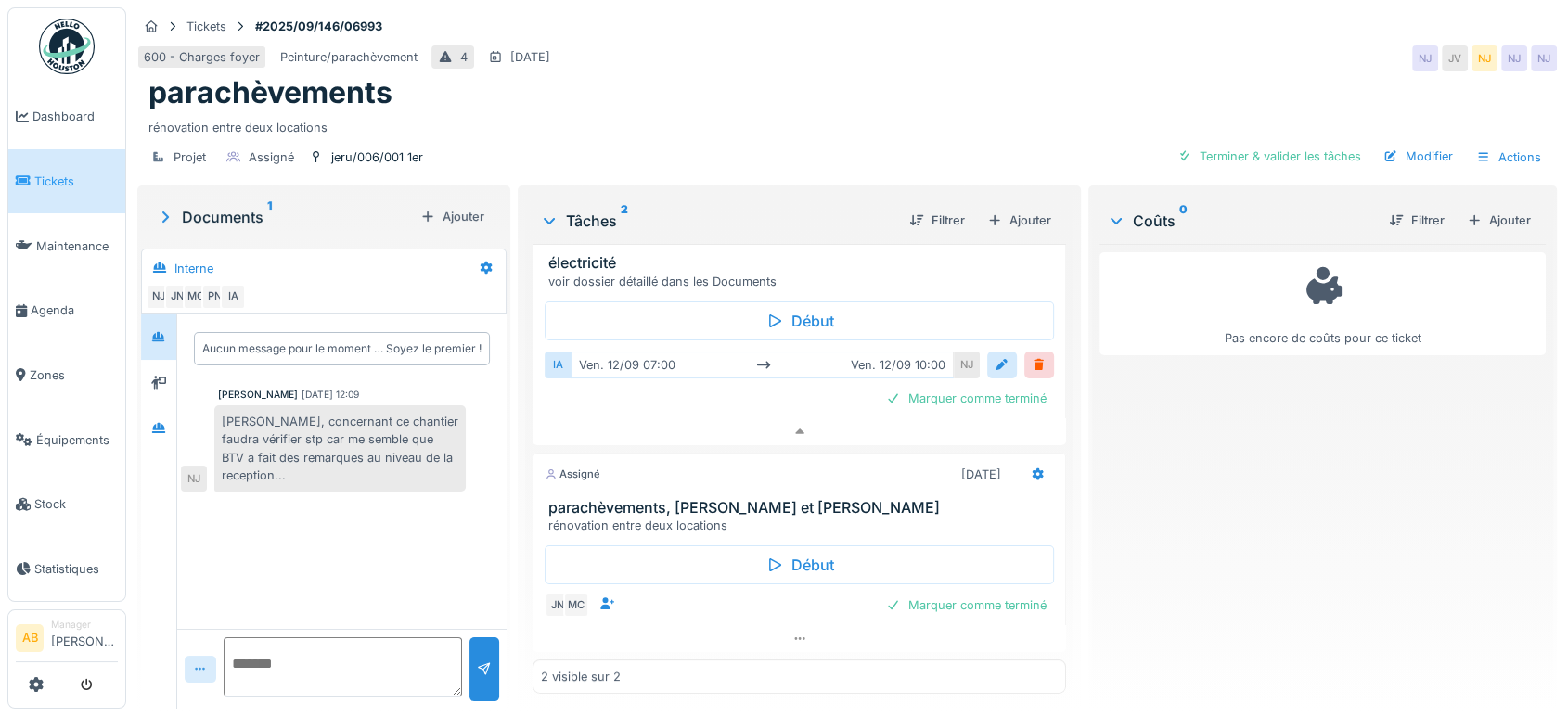
click at [210, 657] on div at bounding box center [200, 670] width 32 height 27
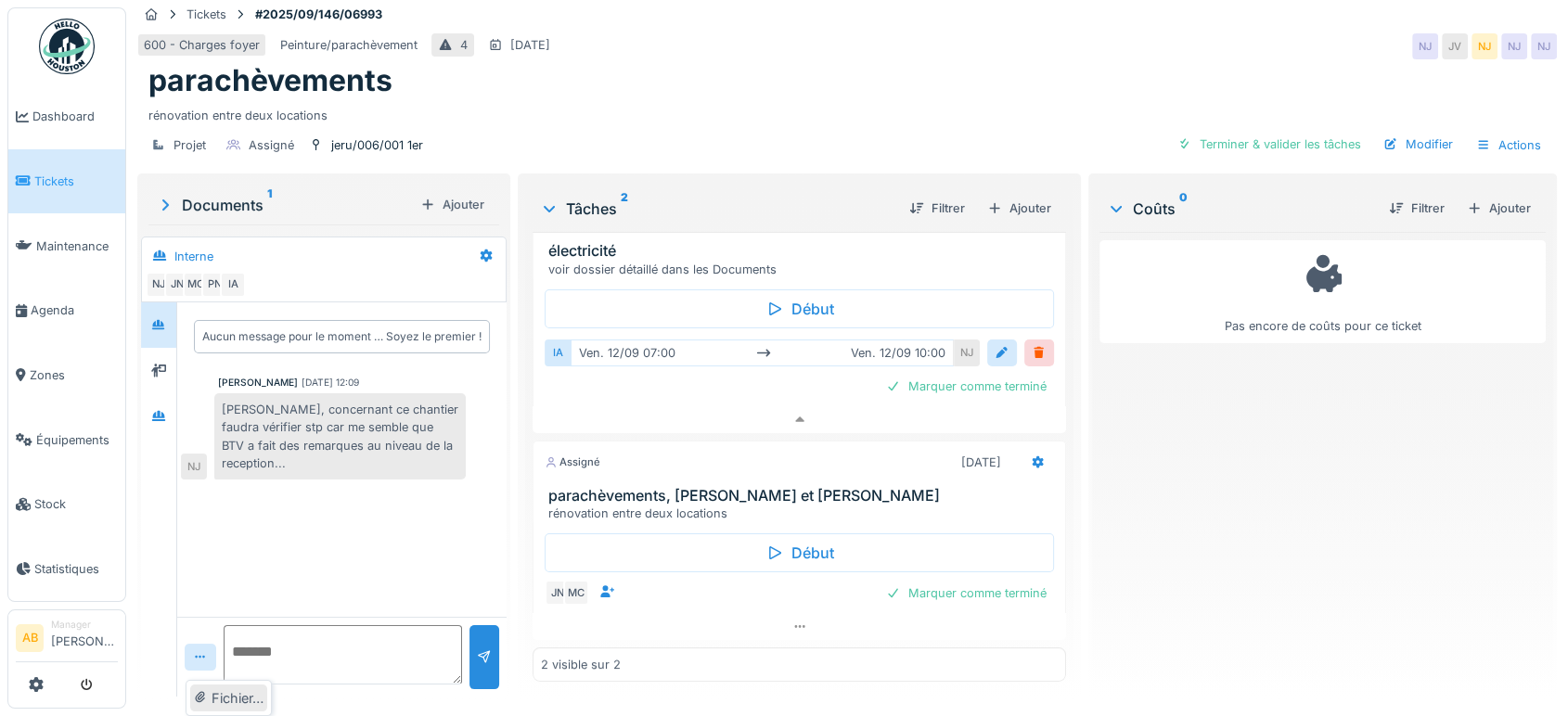
click at [247, 690] on div "Fichier…" at bounding box center [229, 698] width 77 height 28
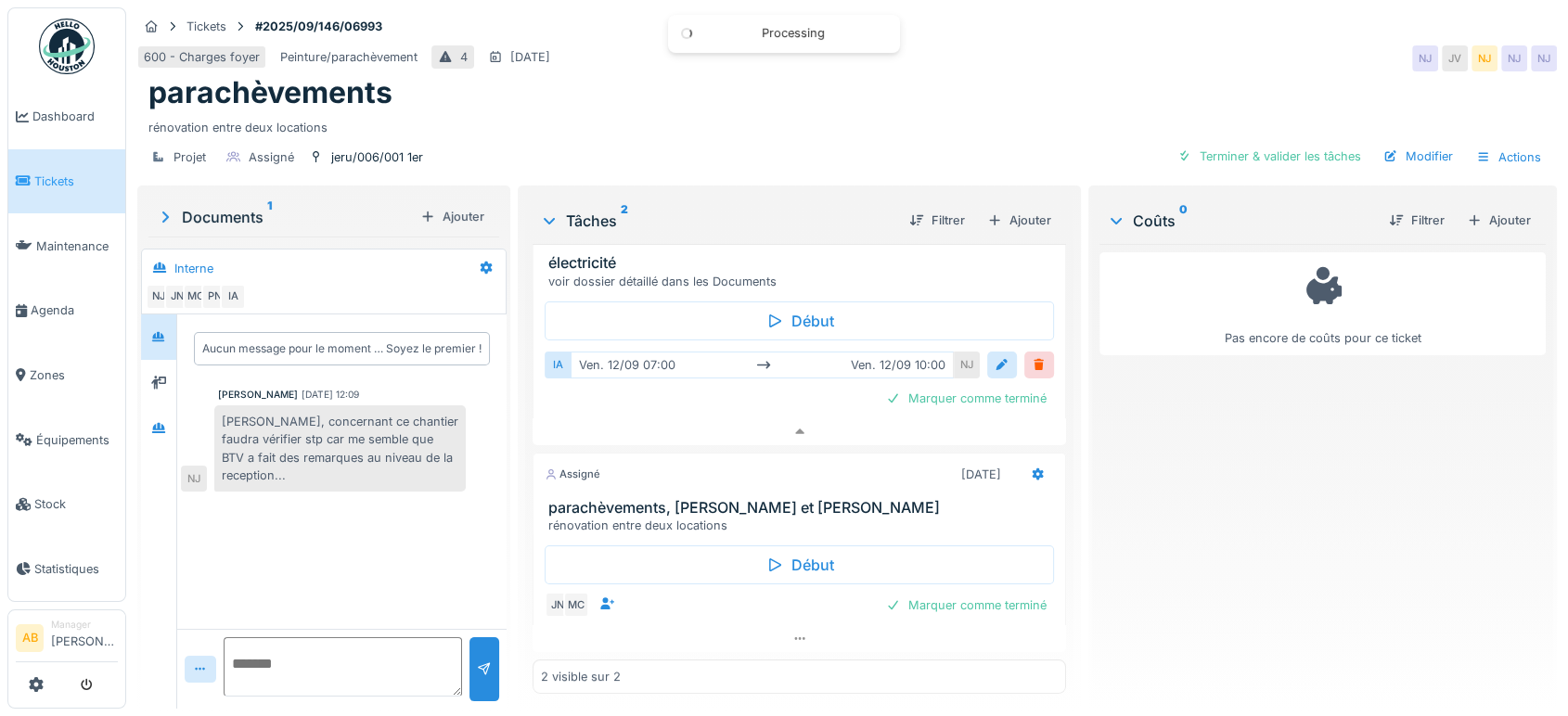
click at [305, 651] on textarea at bounding box center [342, 666] width 239 height 59
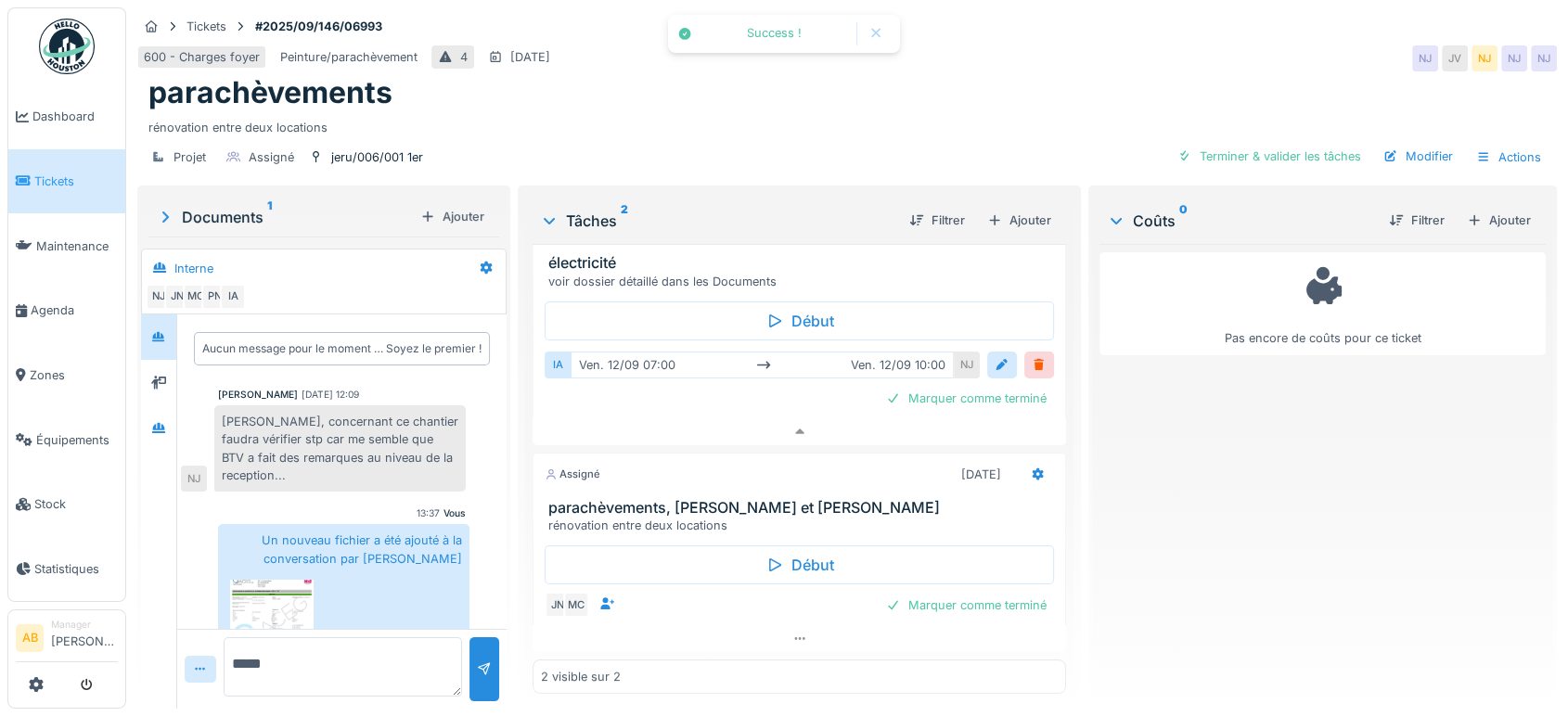
scroll to position [87, 0]
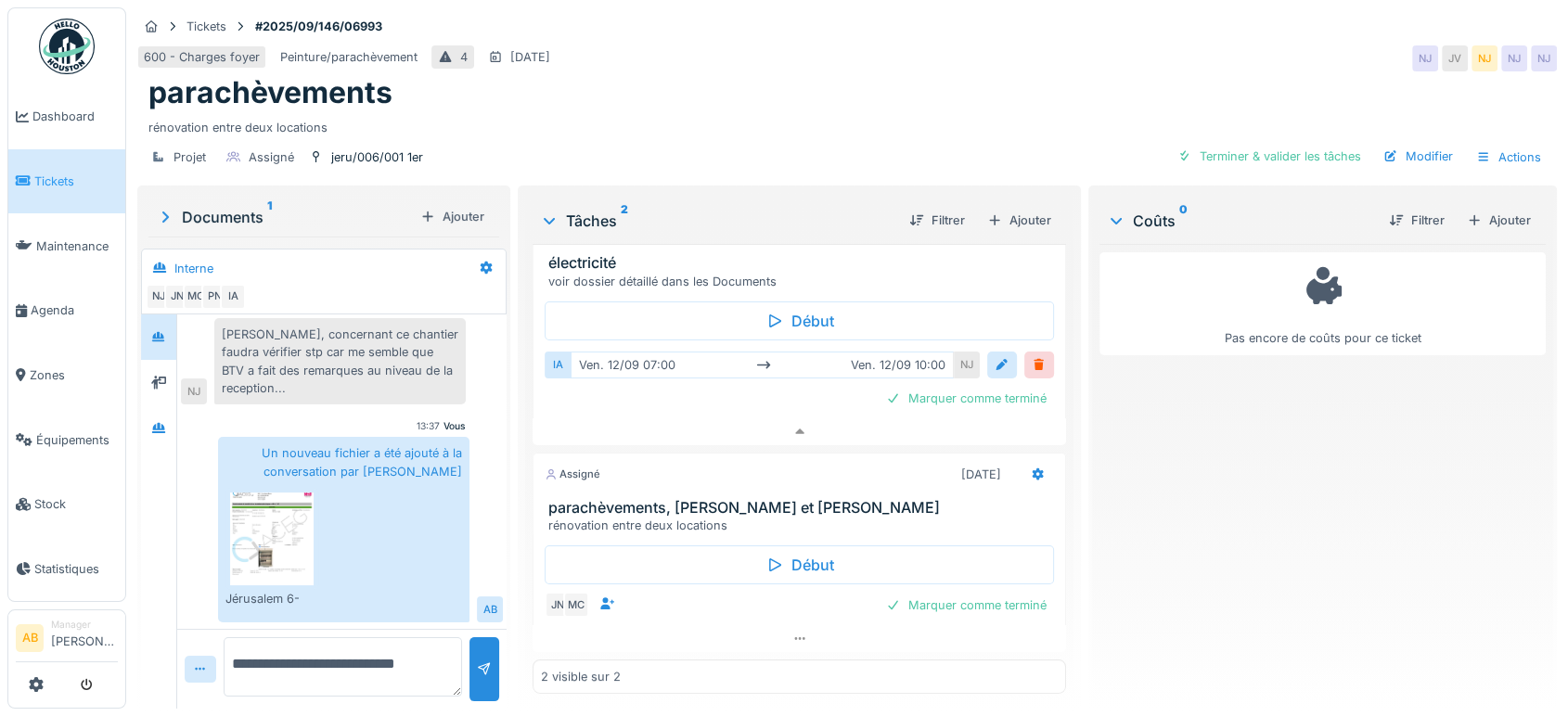
type textarea "**********"
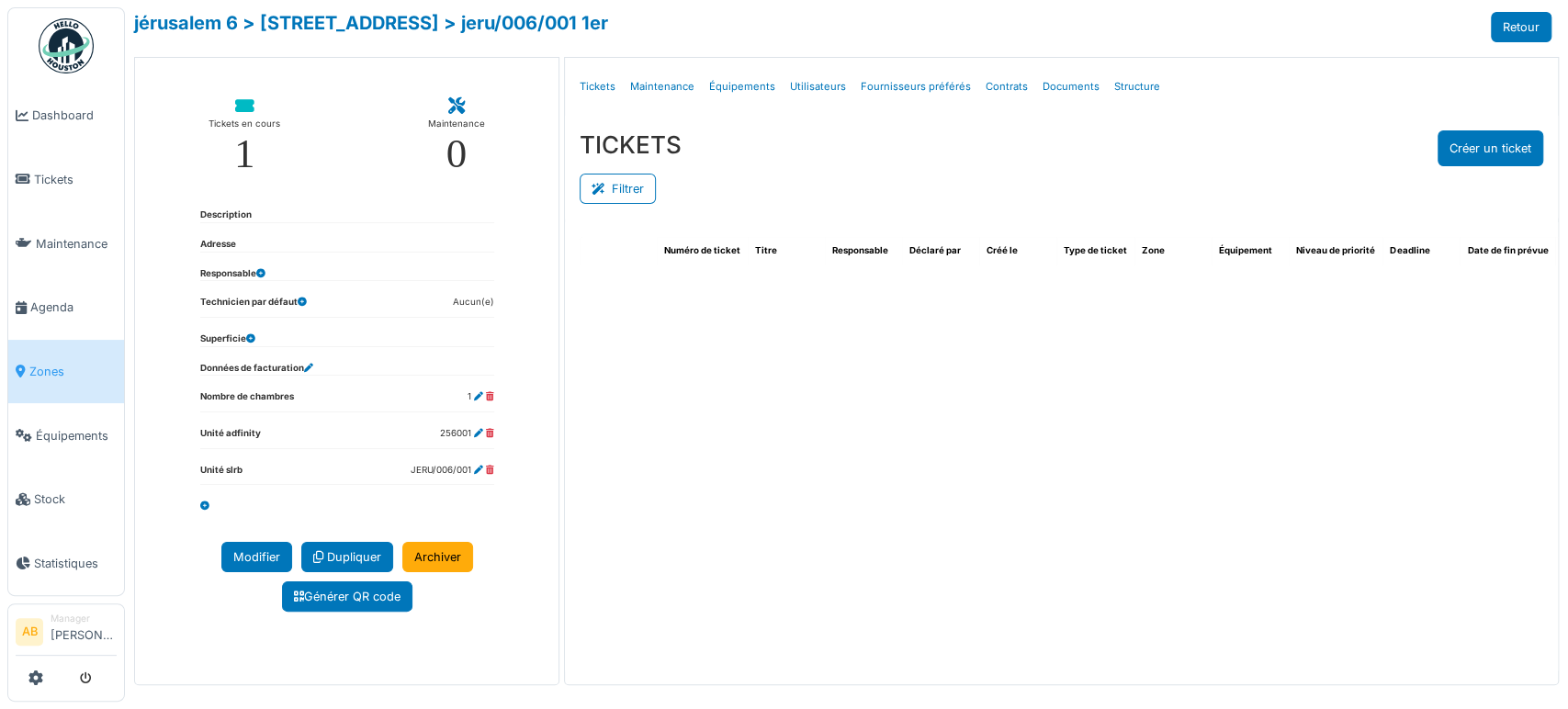
select select "***"
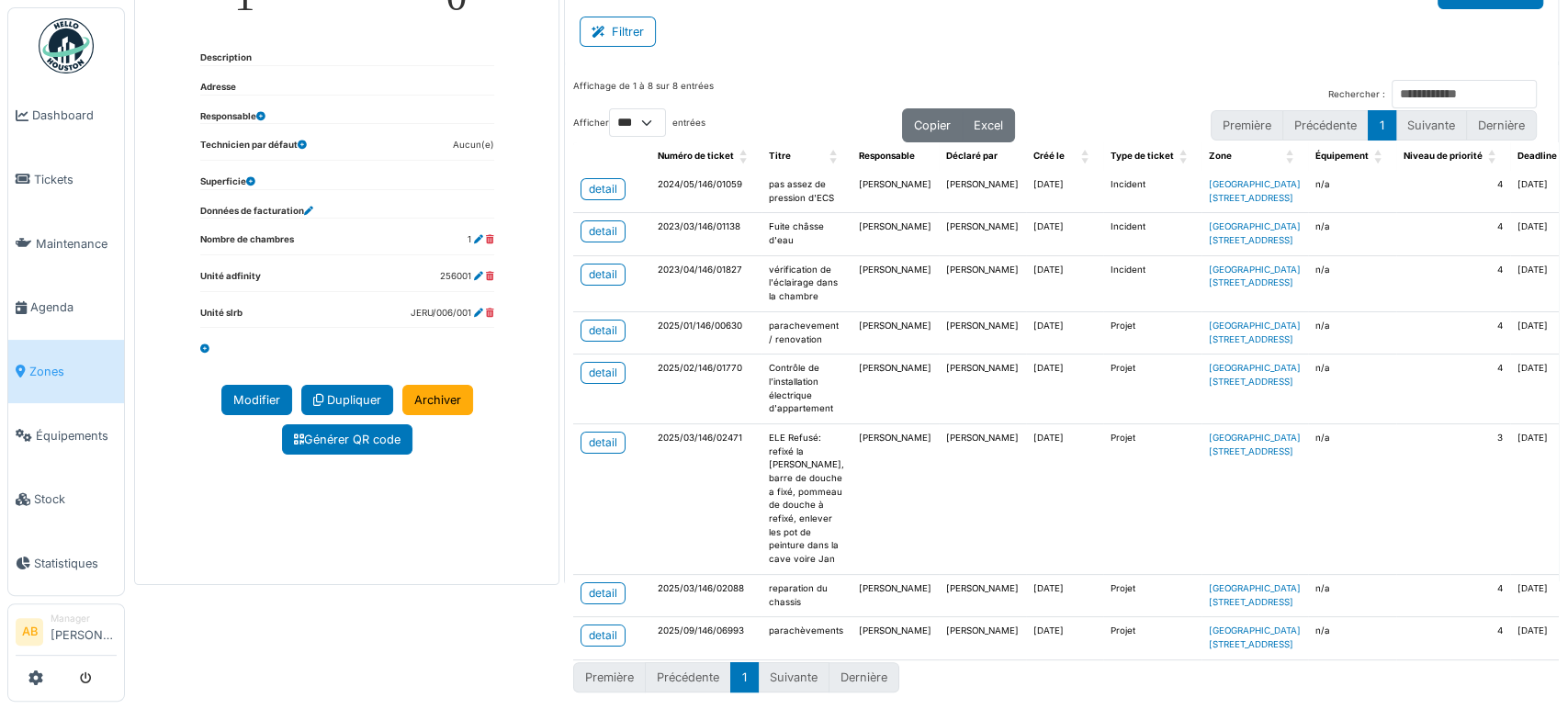
scroll to position [195, 0]
click at [617, 362] on link "detail" at bounding box center [603, 372] width 45 height 22
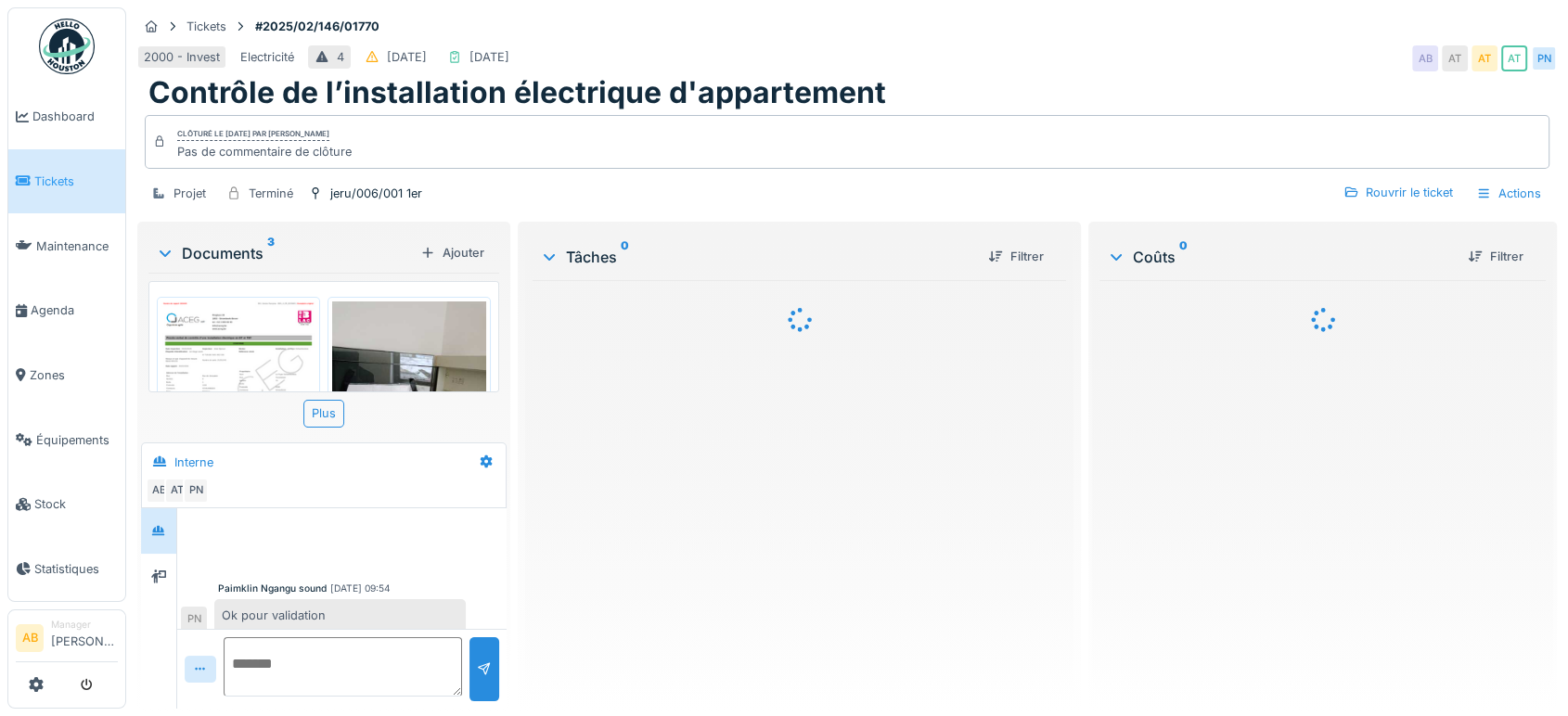
scroll to position [228, 0]
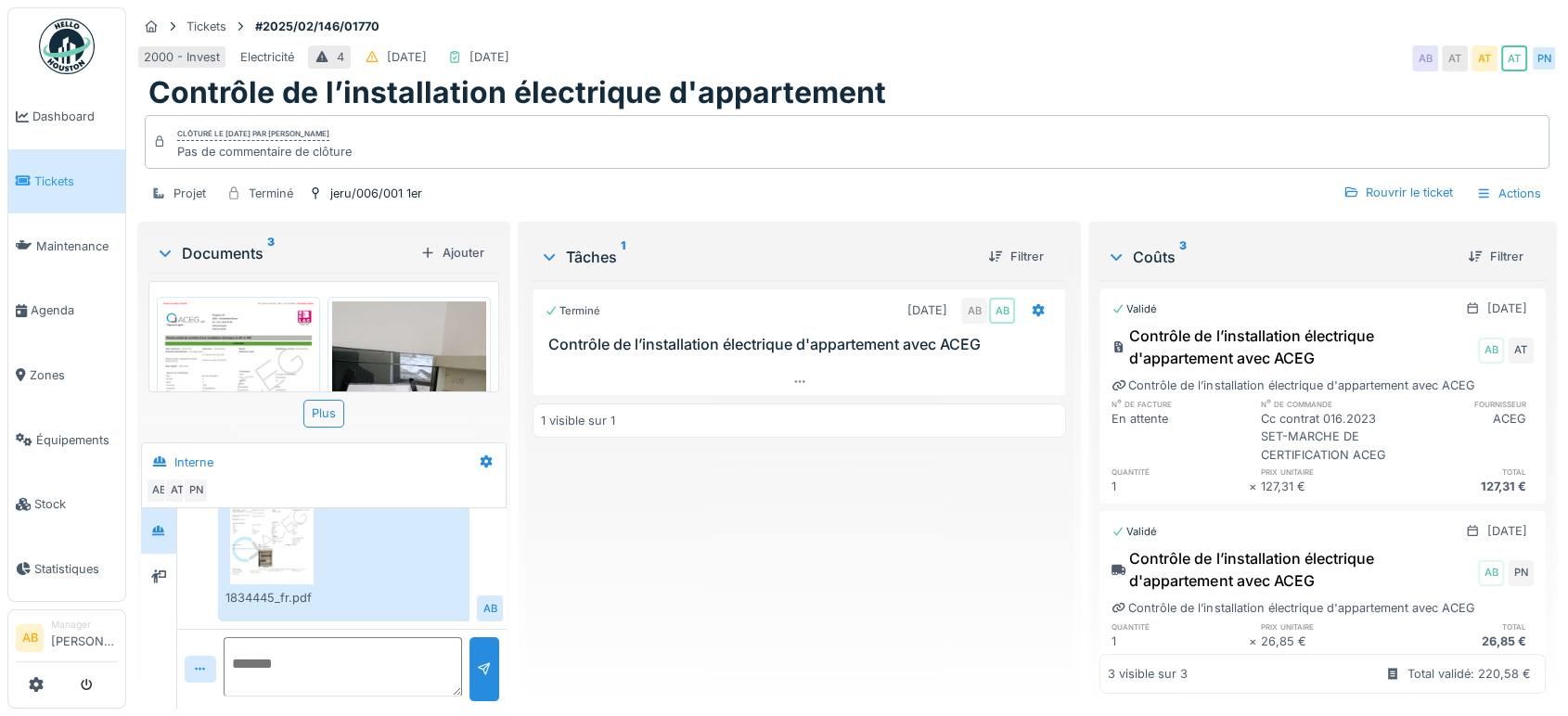
click at [234, 330] on img at bounding box center [238, 401] width 154 height 199
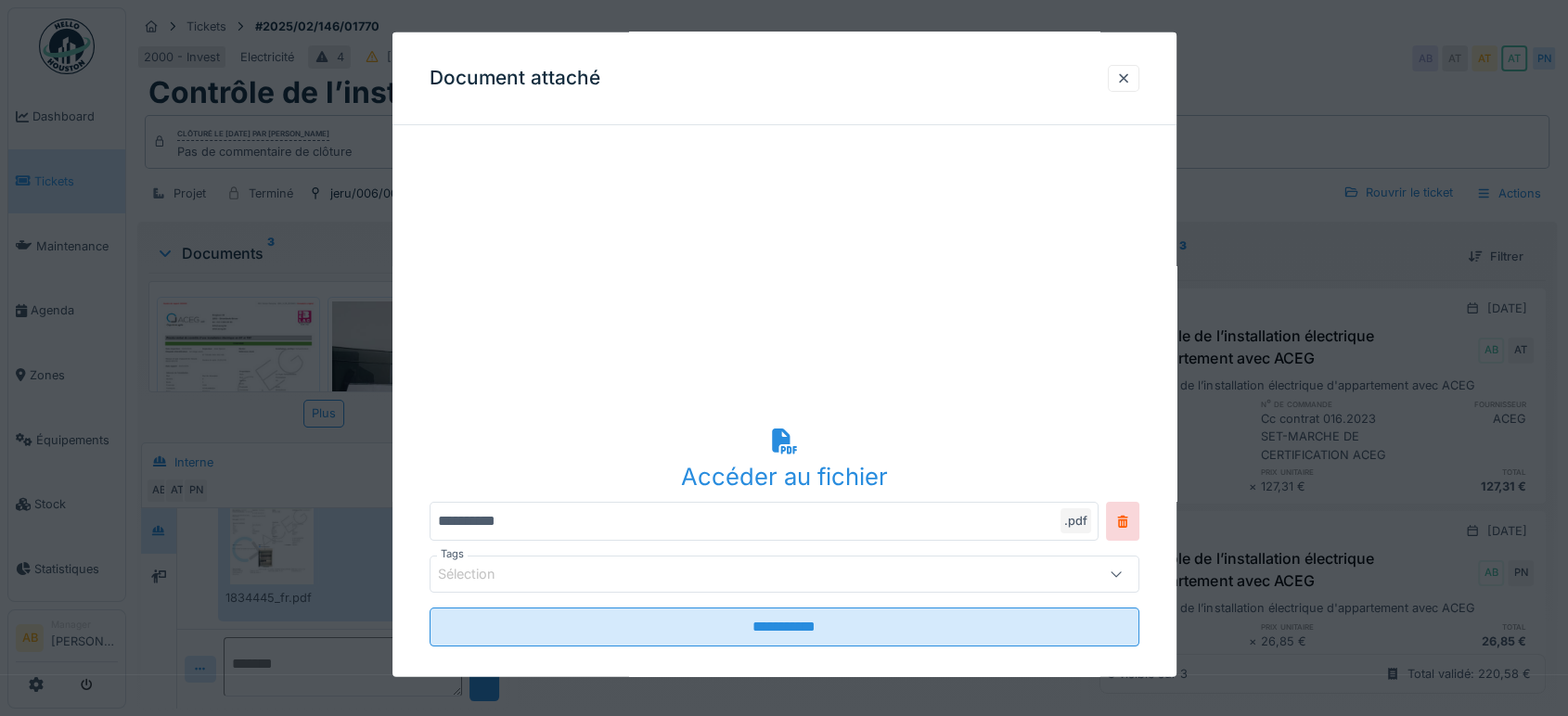
scroll to position [259, 0]
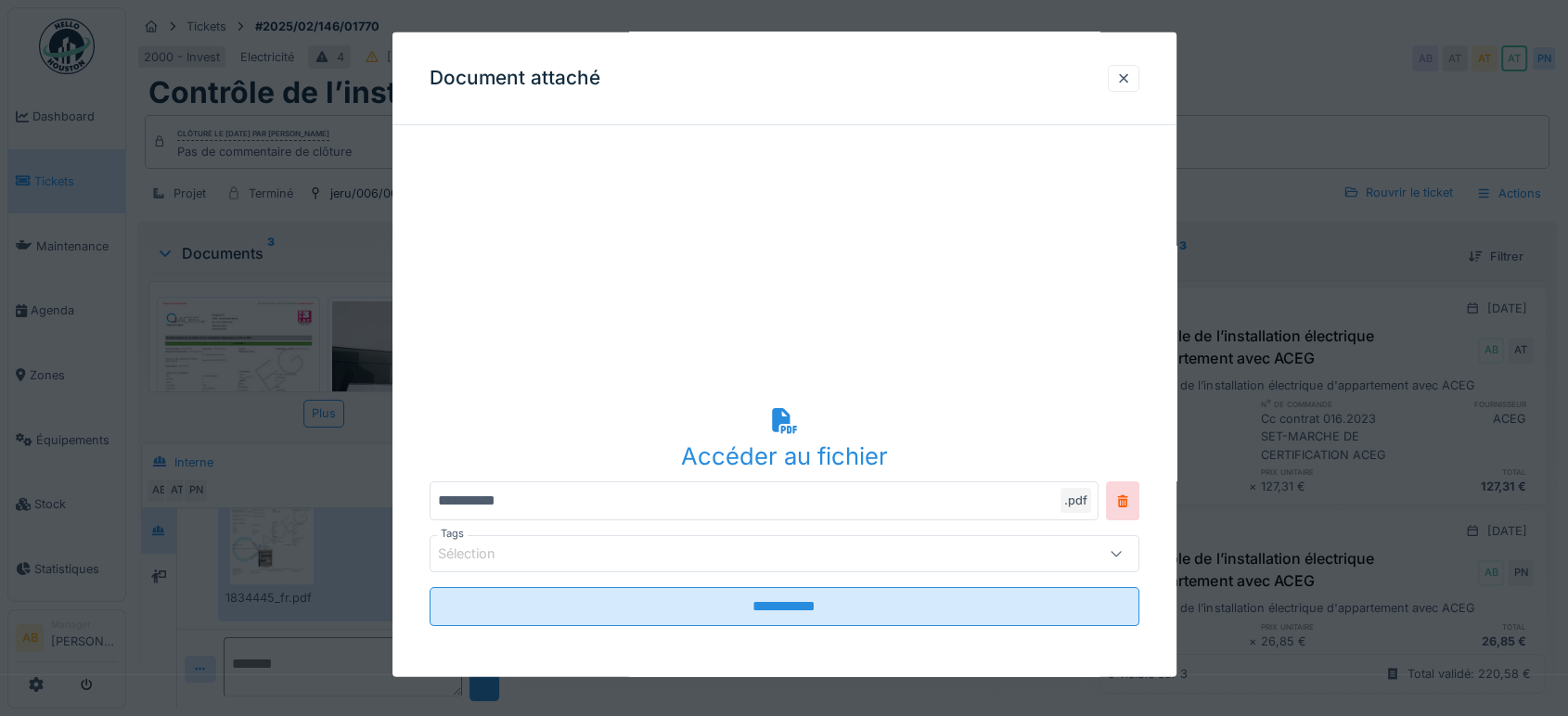
click at [783, 444] on div "Accéder au fichier" at bounding box center [784, 456] width 710 height 35
click at [1131, 76] on div at bounding box center [1123, 78] width 15 height 17
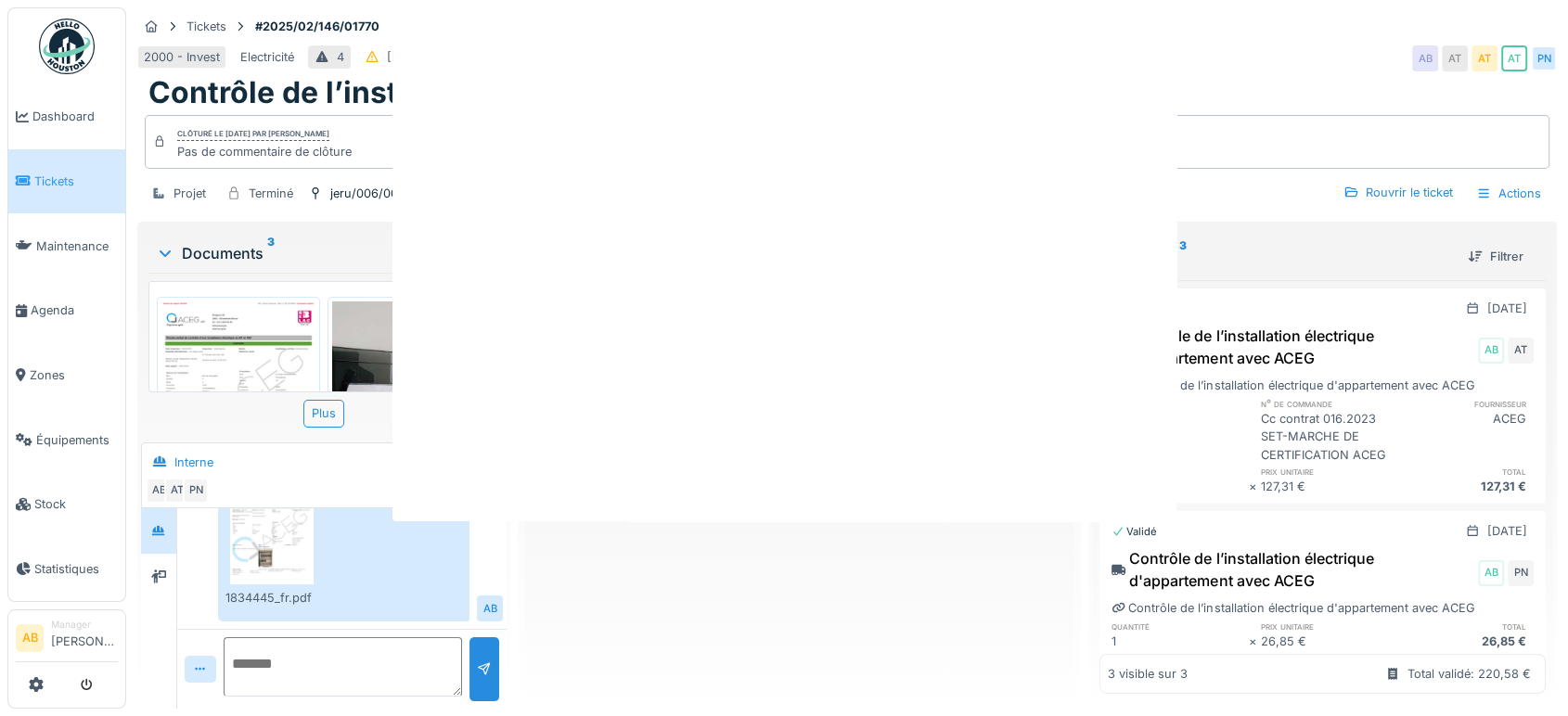
scroll to position [0, 0]
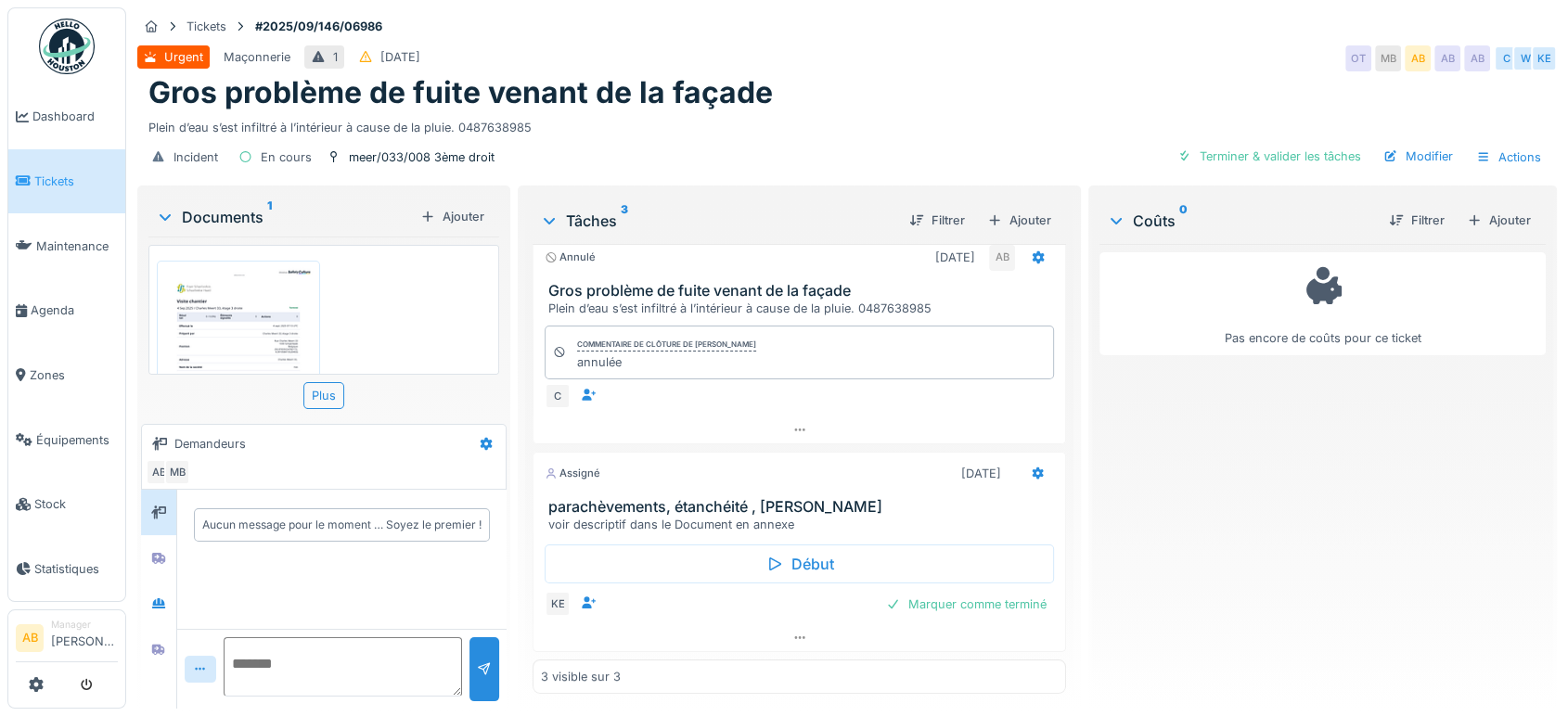
scroll to position [293, 0]
click at [793, 633] on icon at bounding box center [799, 638] width 15 height 12
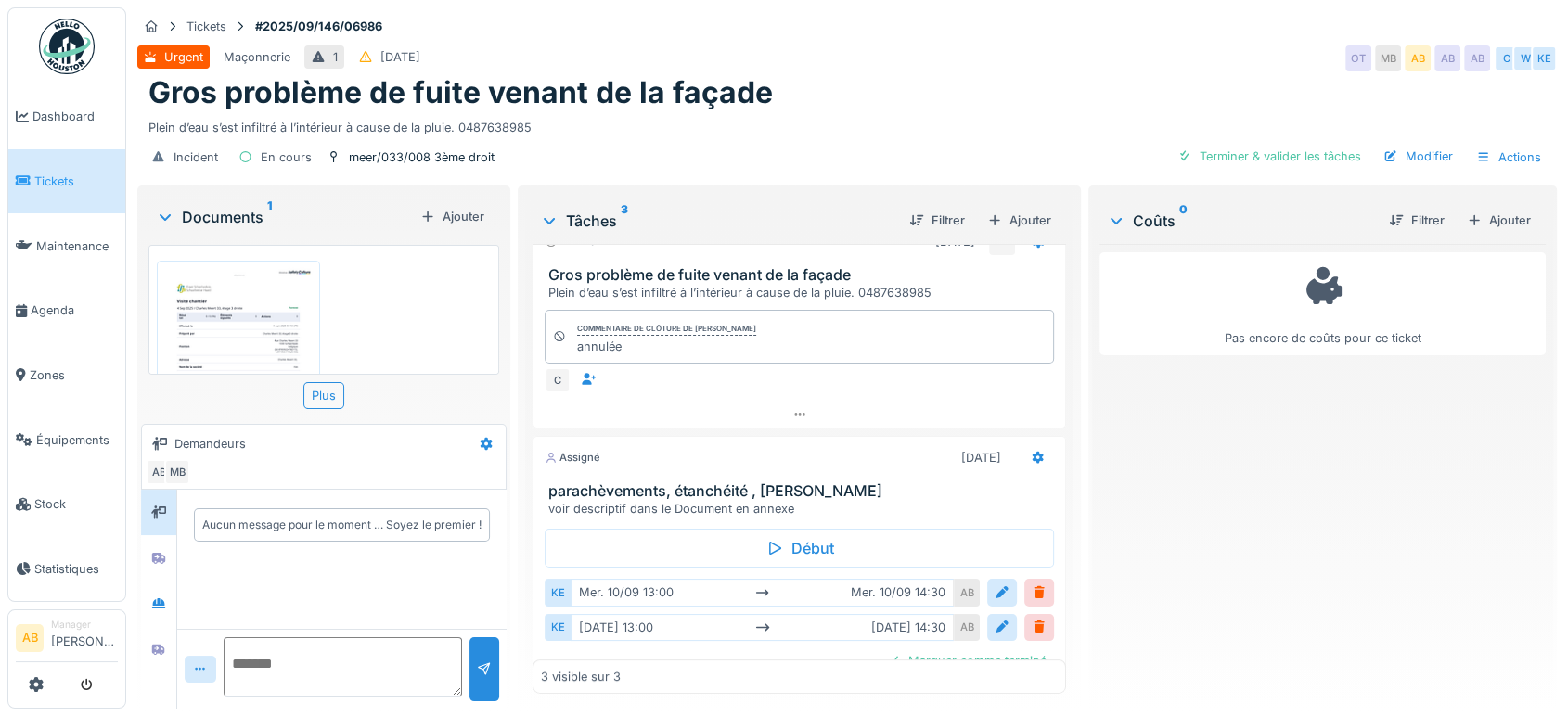
click at [544, 367] on div "C" at bounding box center [557, 380] width 26 height 26
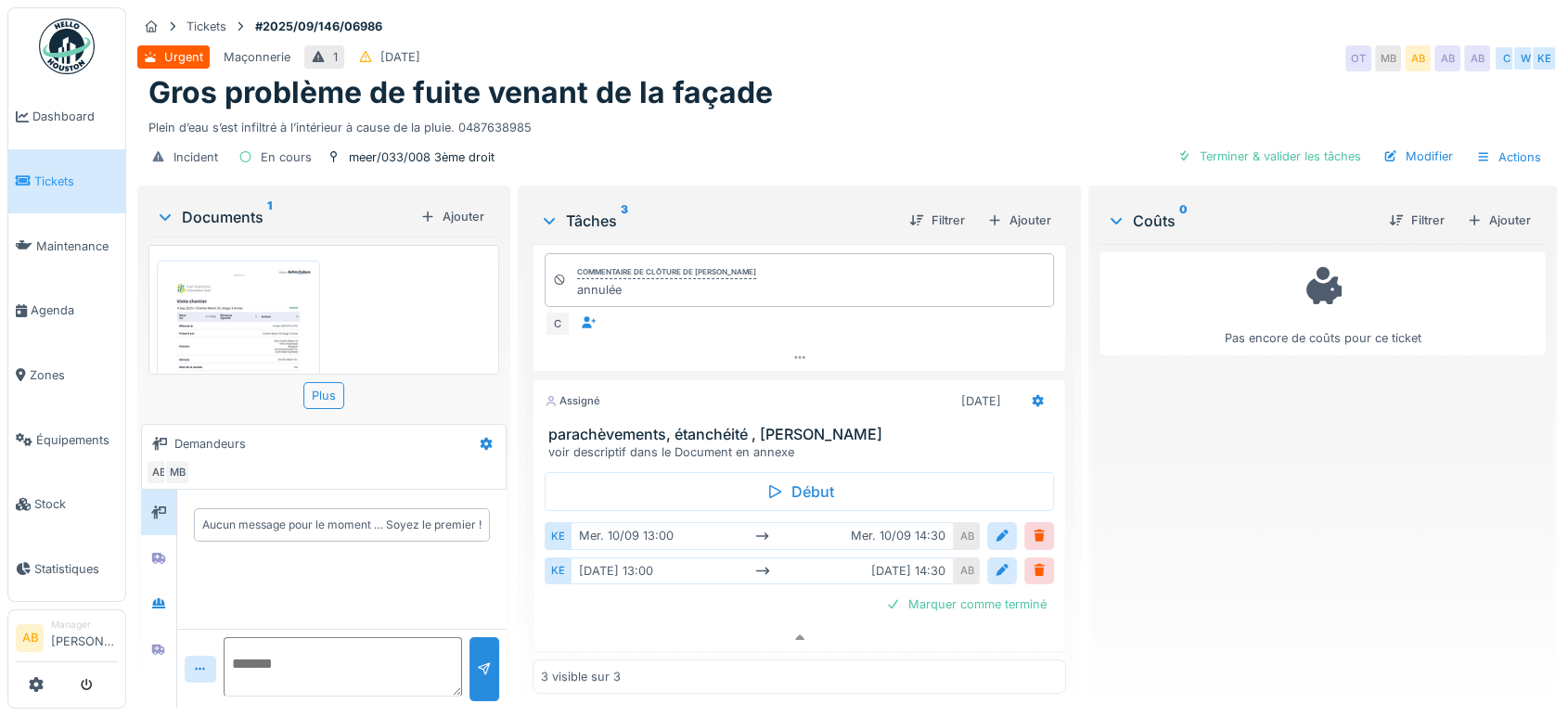
click at [257, 279] on img at bounding box center [238, 374] width 154 height 218
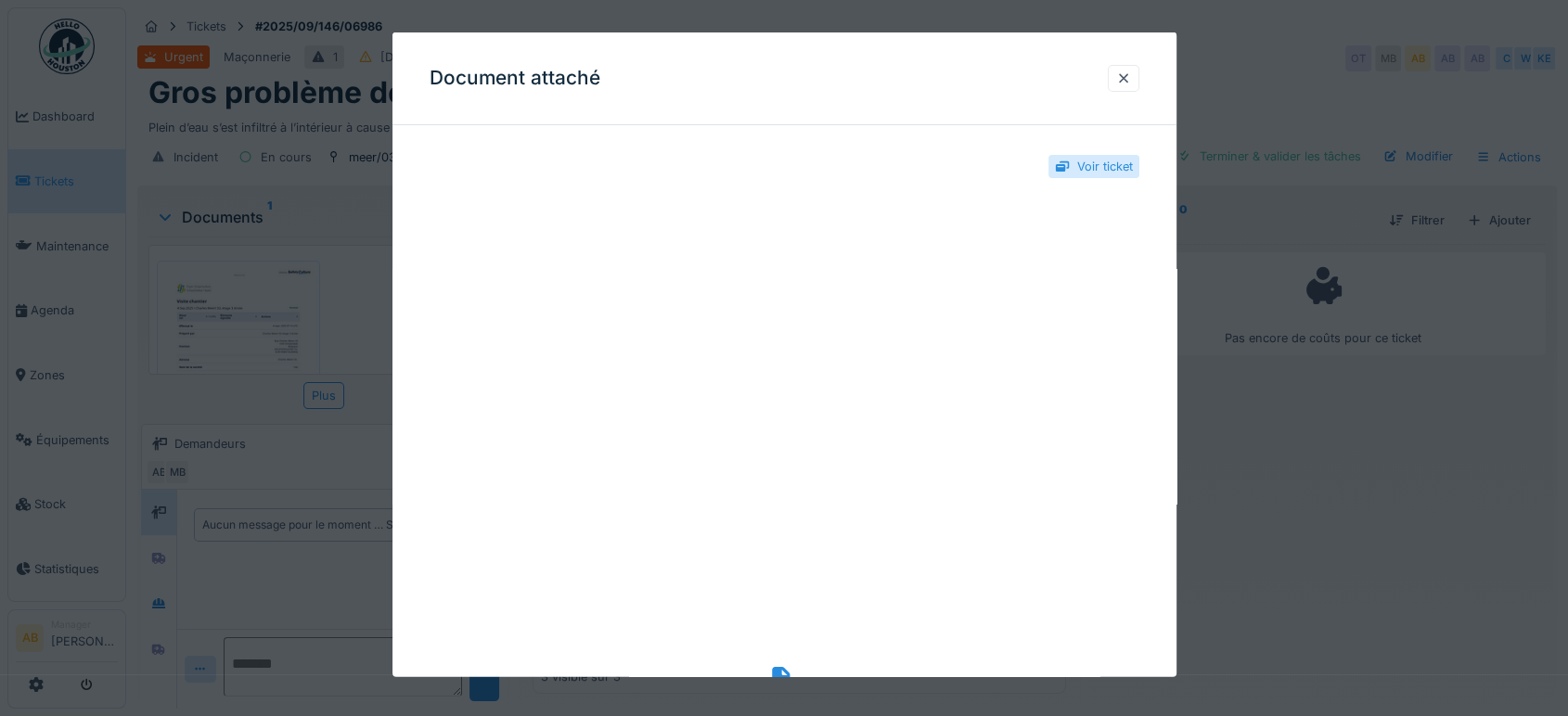
click at [777, 669] on icon at bounding box center [784, 679] width 25 height 25
click at [1131, 71] on div at bounding box center [1123, 78] width 15 height 17
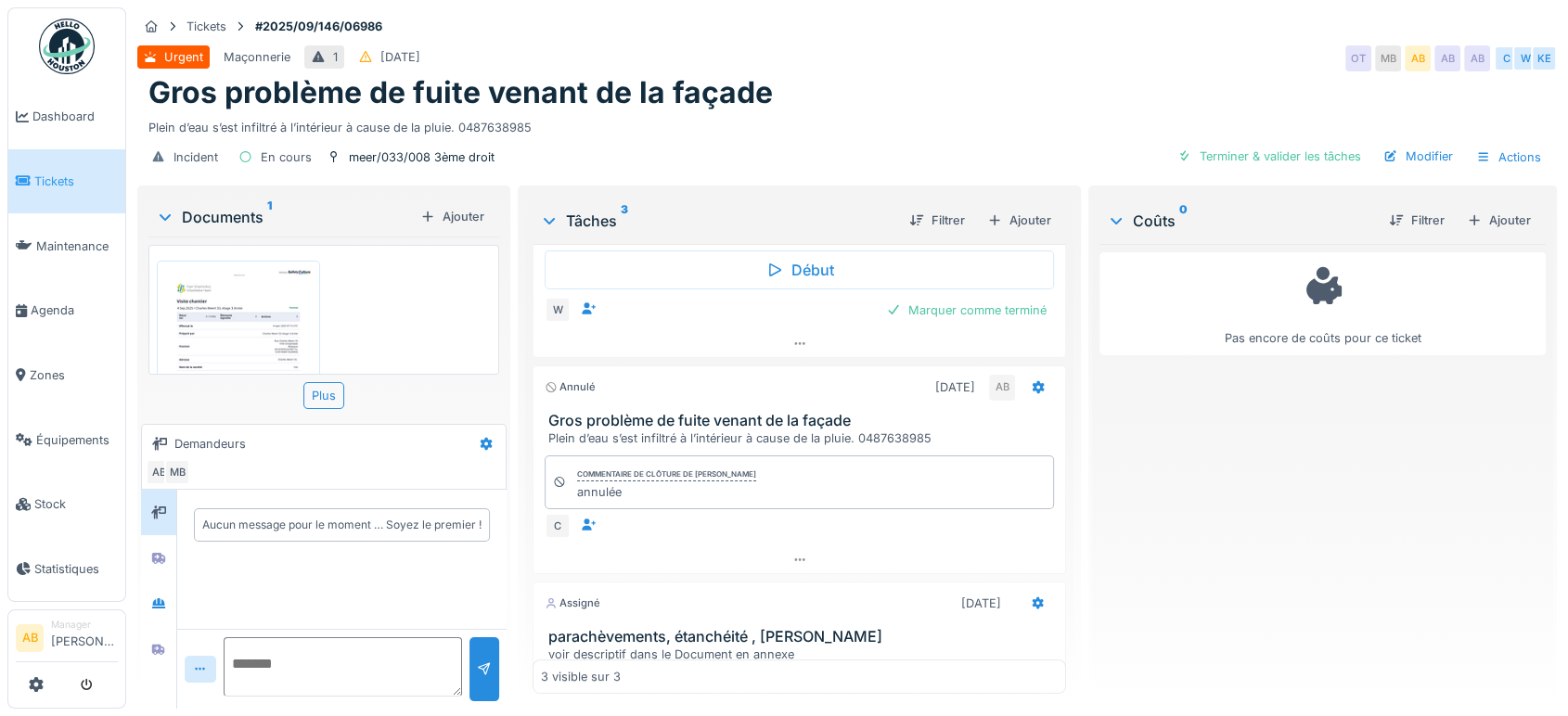
scroll to position [0, 0]
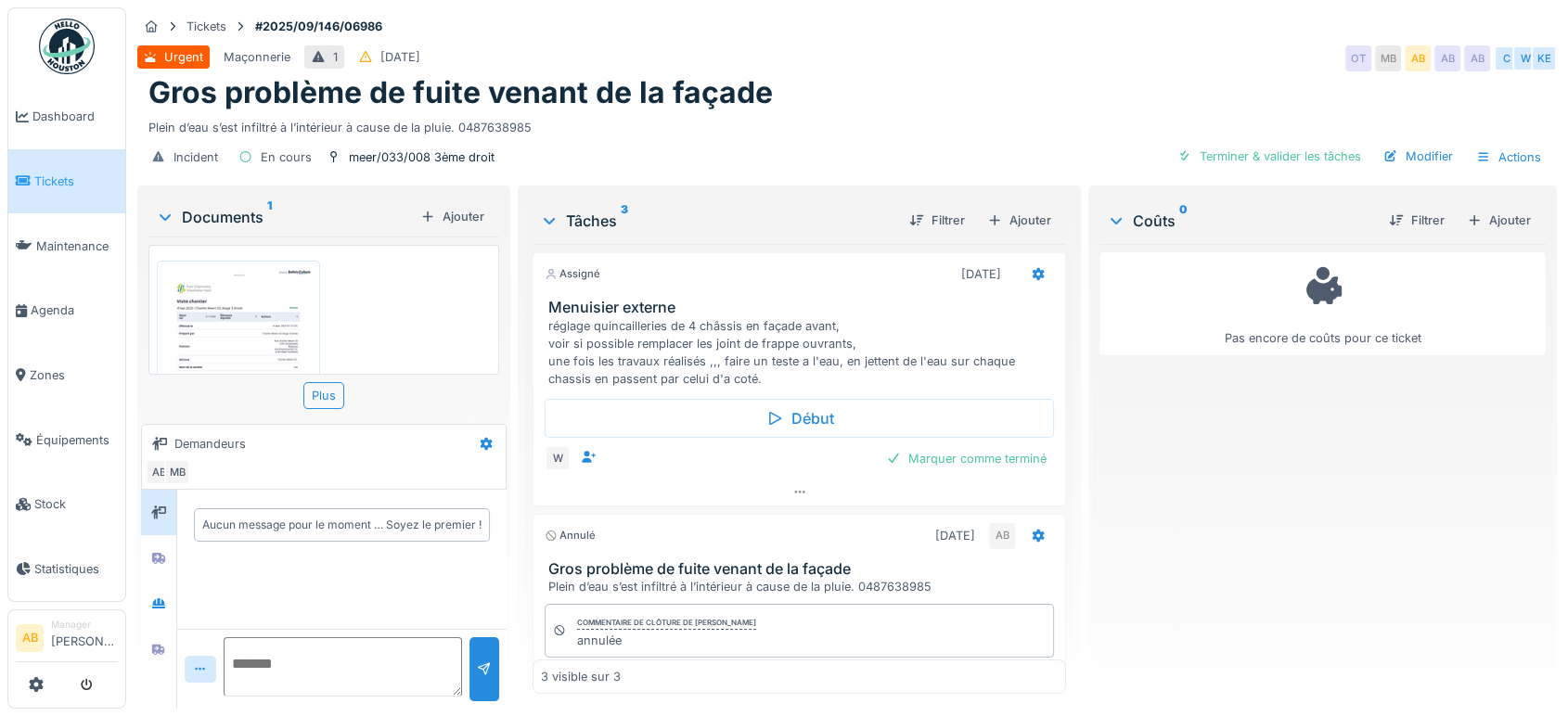
click at [224, 196] on div "Documents 1 Ajouter" at bounding box center [324, 215] width 351 height 40
click at [70, 42] on img at bounding box center [67, 46] width 56 height 56
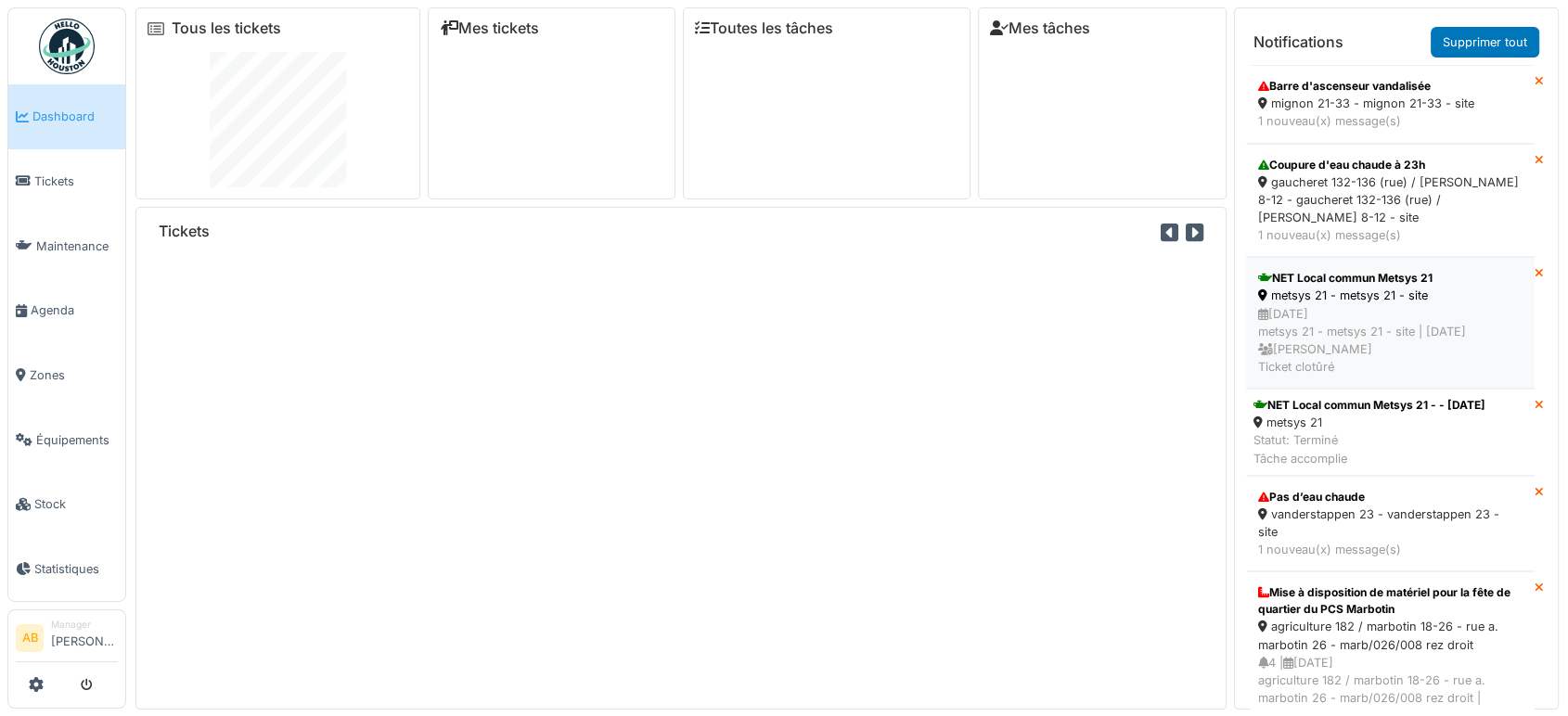
scroll to position [252, 0]
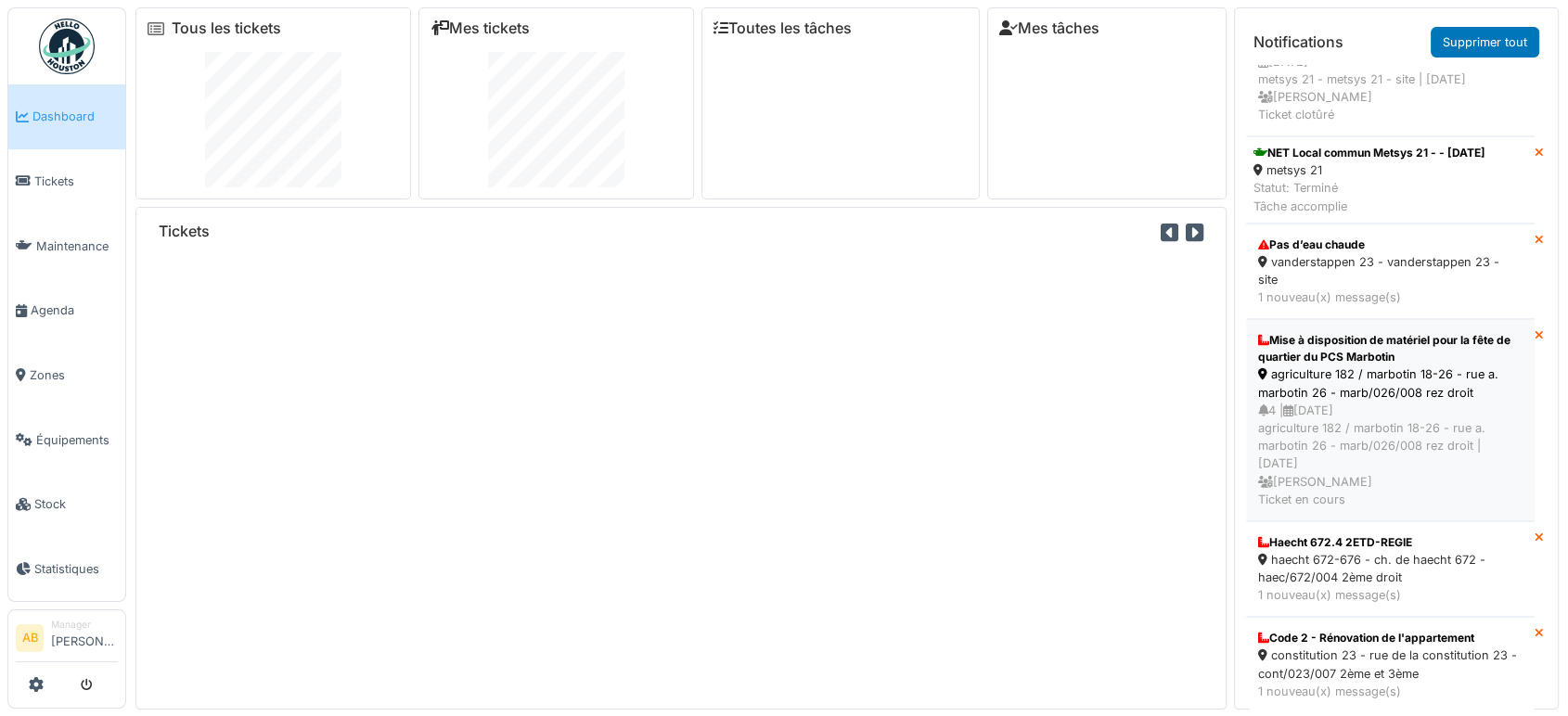
click at [1351, 435] on div "4 | 23/07/2025 agriculture 182 / marbotin 18-26 - rue a. marbotin 26 - marb/026…" at bounding box center [1390, 455] width 265 height 106
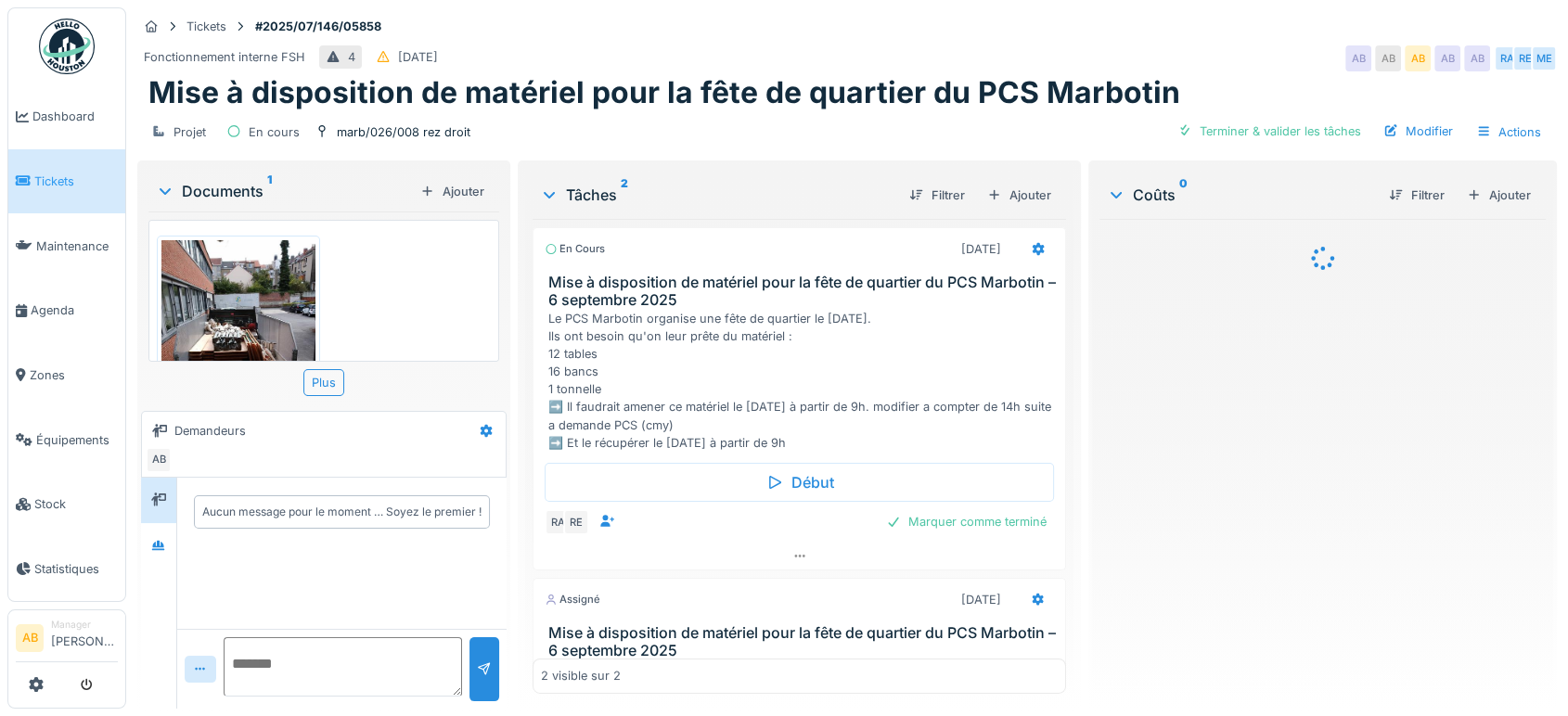
click at [226, 304] on img at bounding box center [238, 343] width 154 height 205
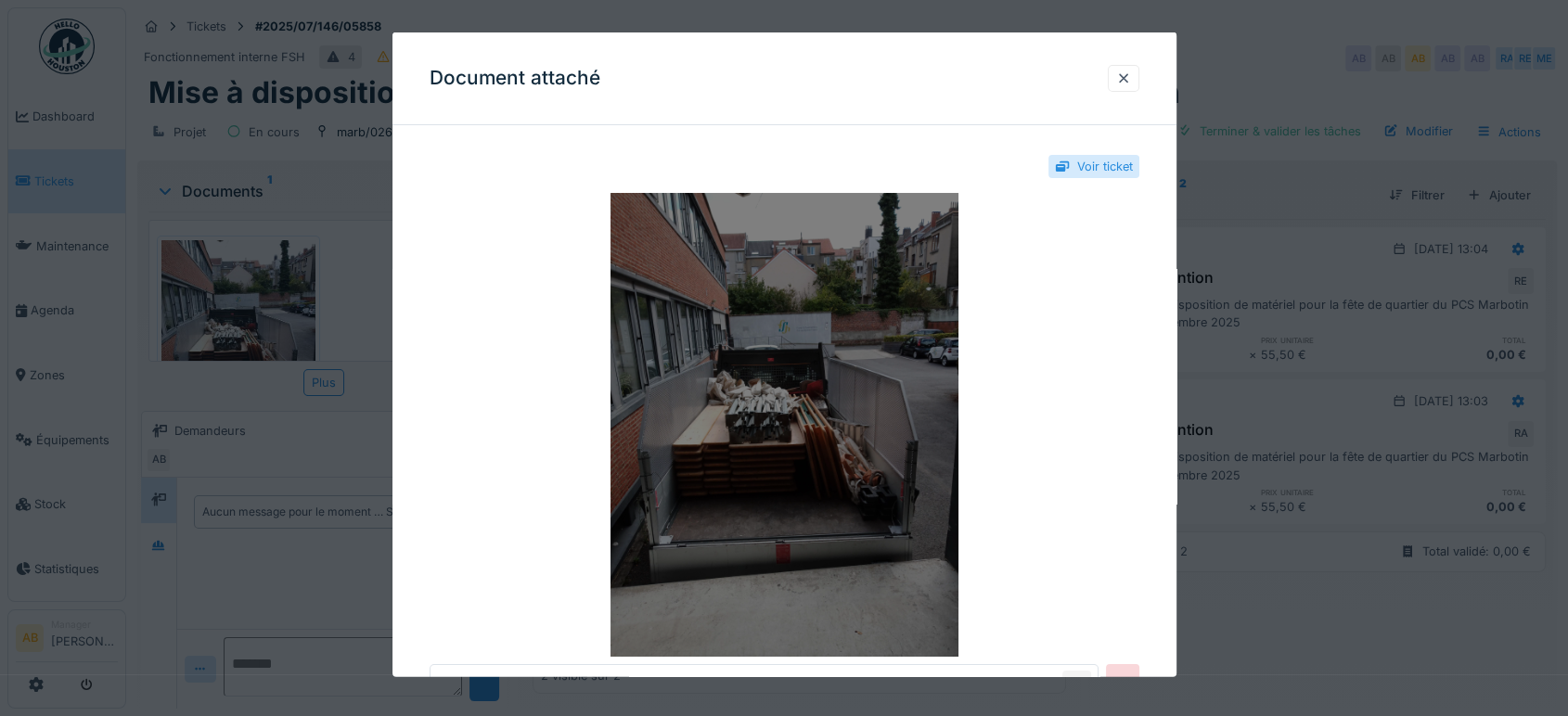
click at [774, 451] on img at bounding box center [784, 425] width 710 height 464
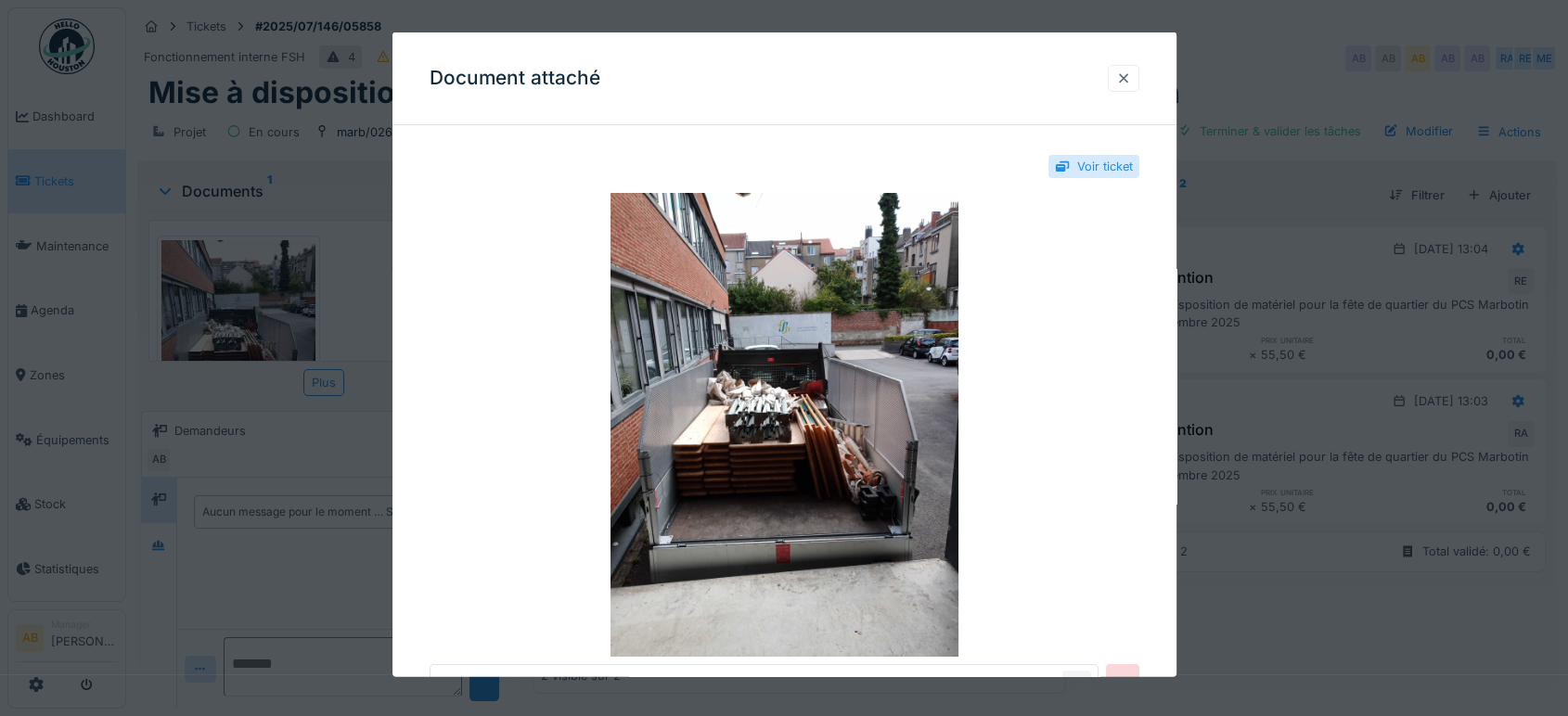
click at [1137, 67] on div at bounding box center [1123, 78] width 32 height 27
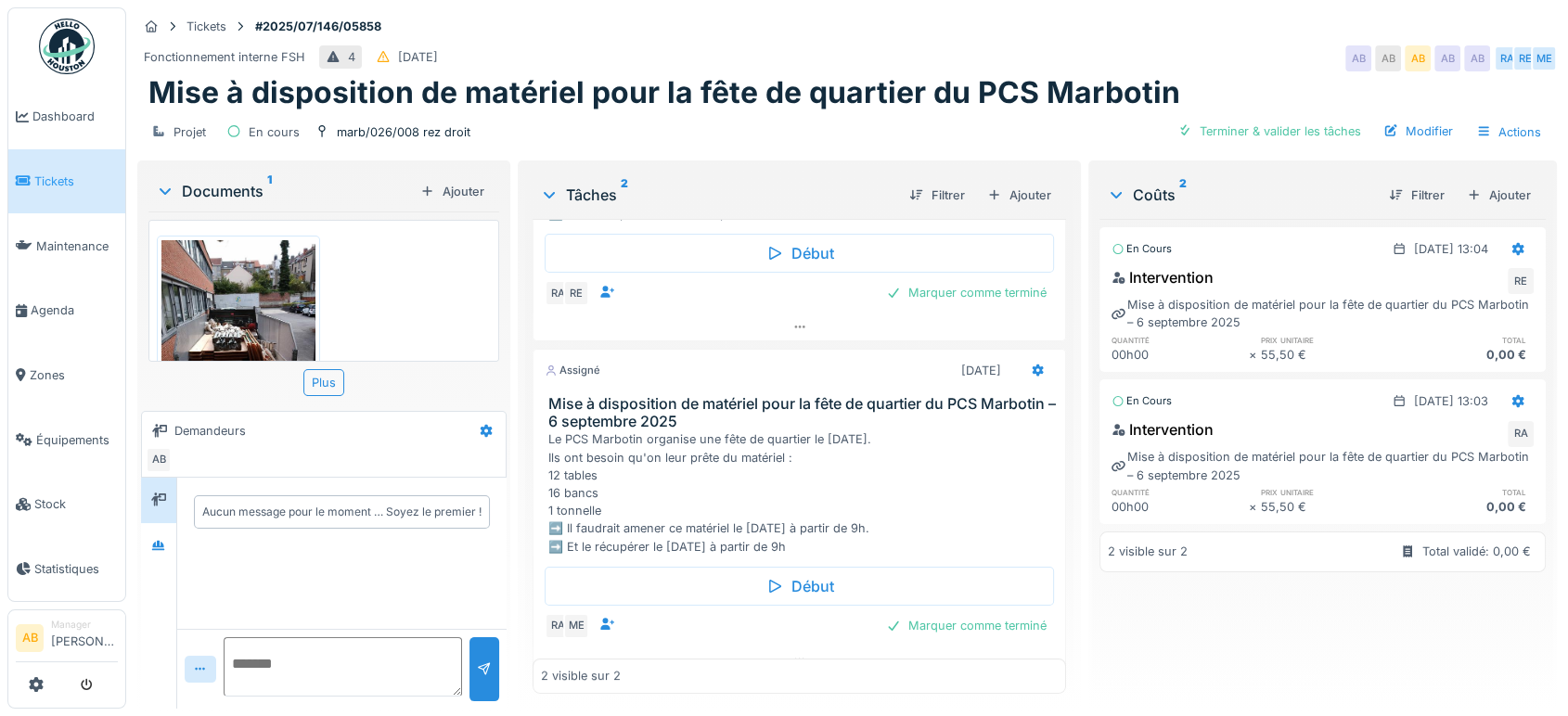
scroll to position [230, 0]
click at [793, 320] on icon at bounding box center [799, 326] width 15 height 12
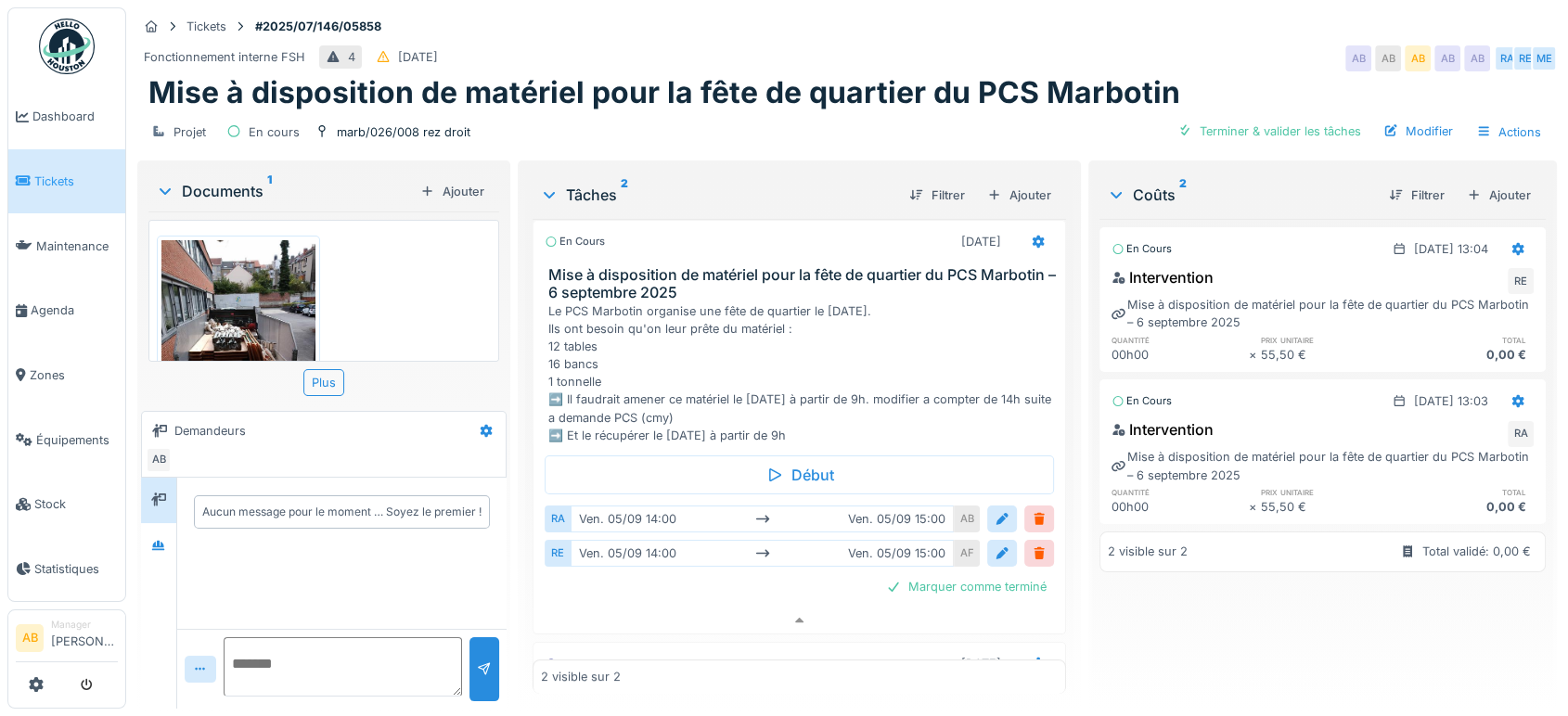
scroll to position [320, 0]
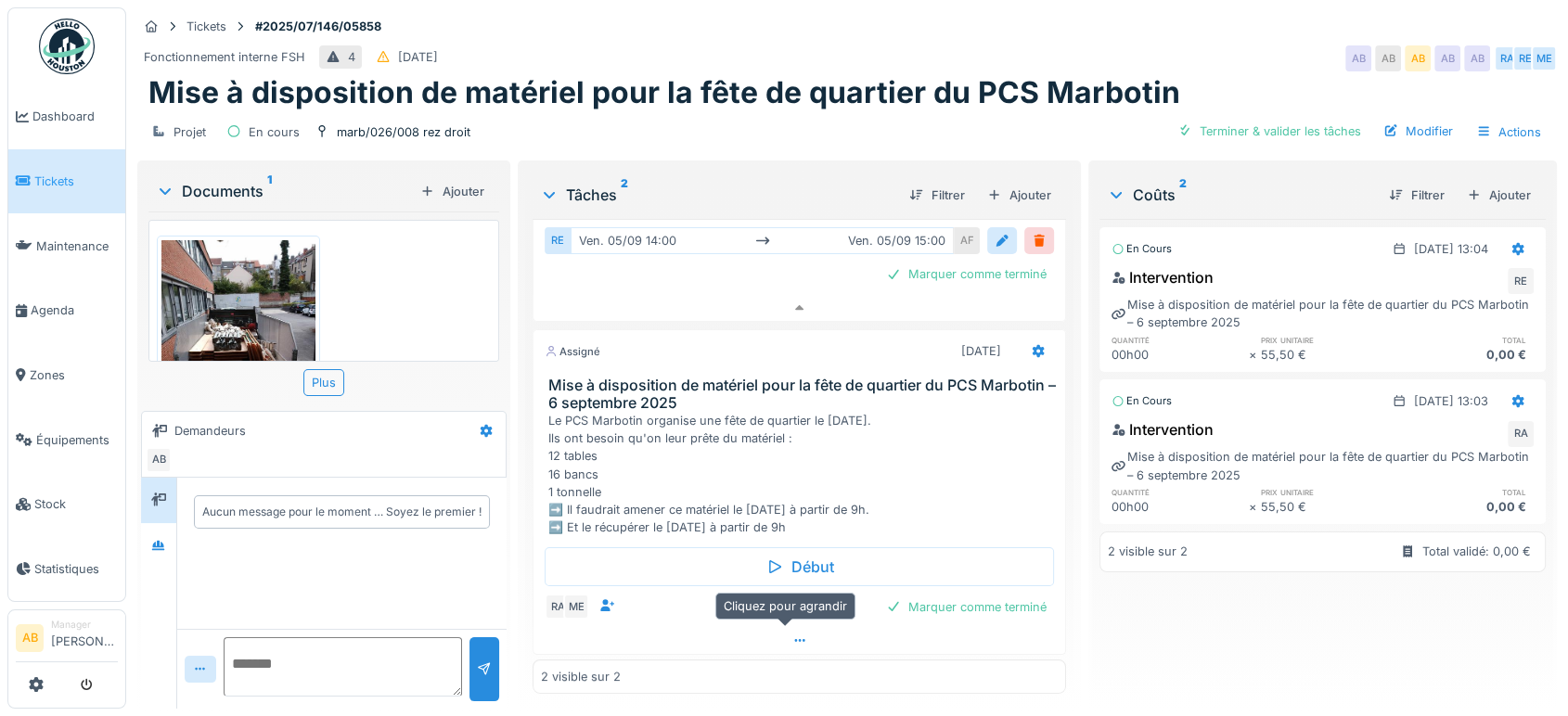
click at [793, 634] on icon at bounding box center [799, 640] width 15 height 12
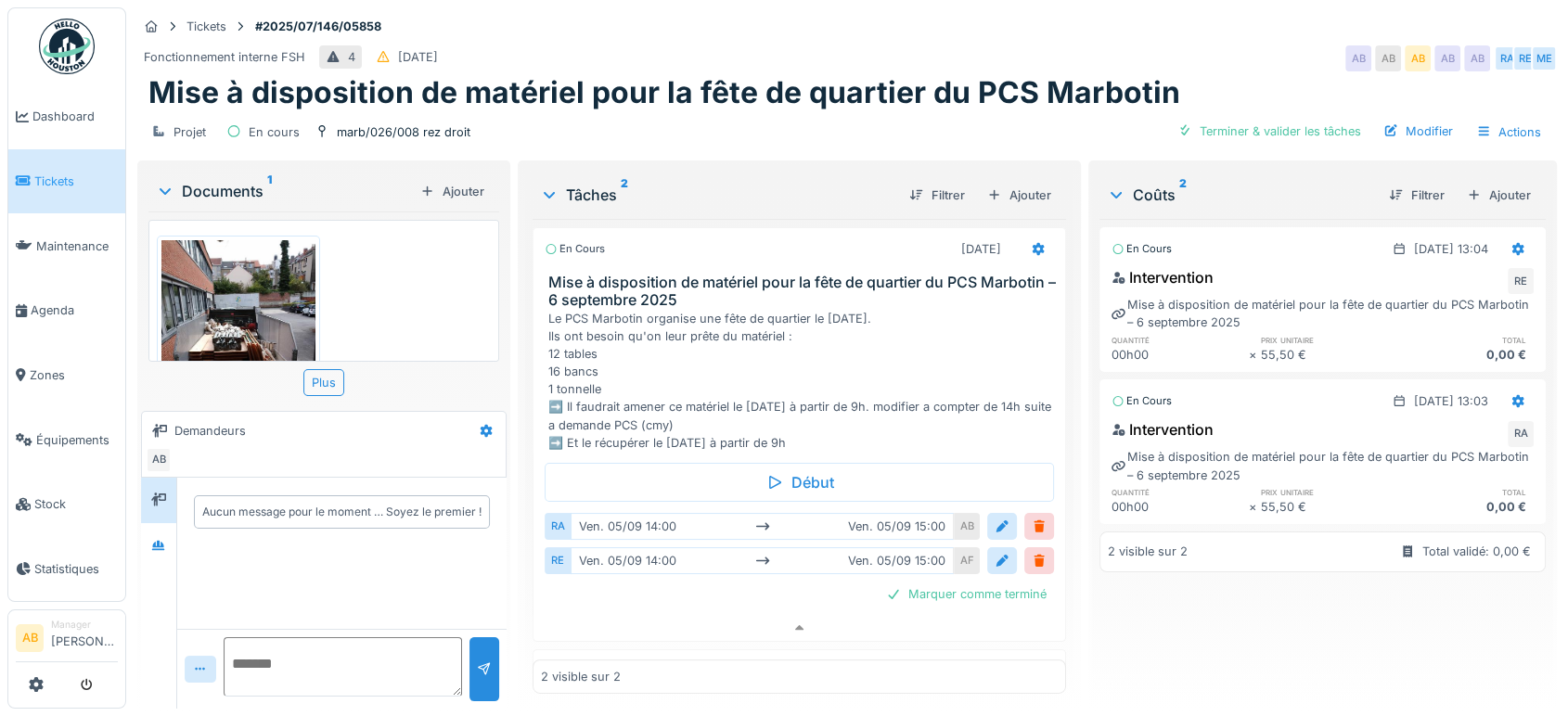
scroll to position [392, 0]
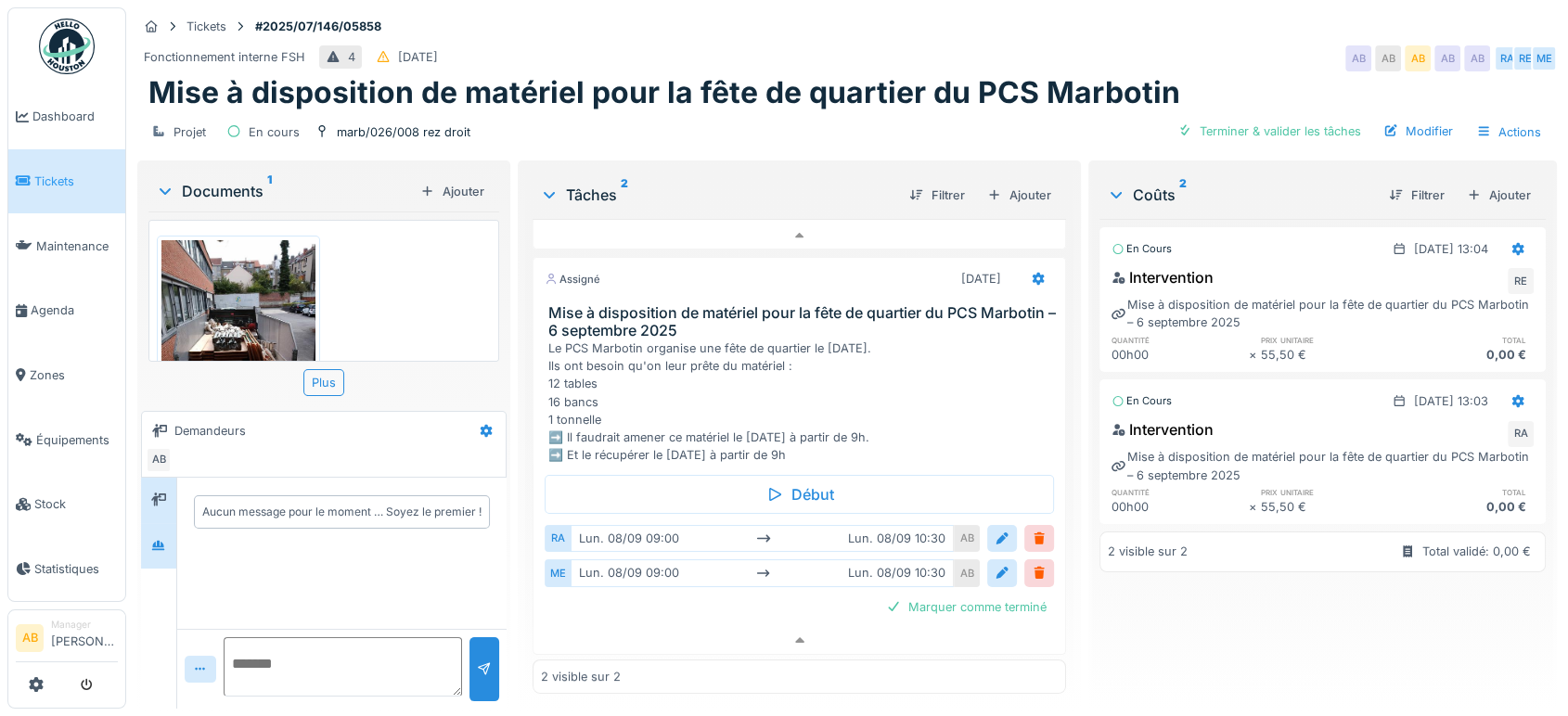
click at [174, 523] on div at bounding box center [159, 545] width 35 height 45
click at [242, 172] on div "Documents 1 Ajouter" at bounding box center [324, 191] width 351 height 40
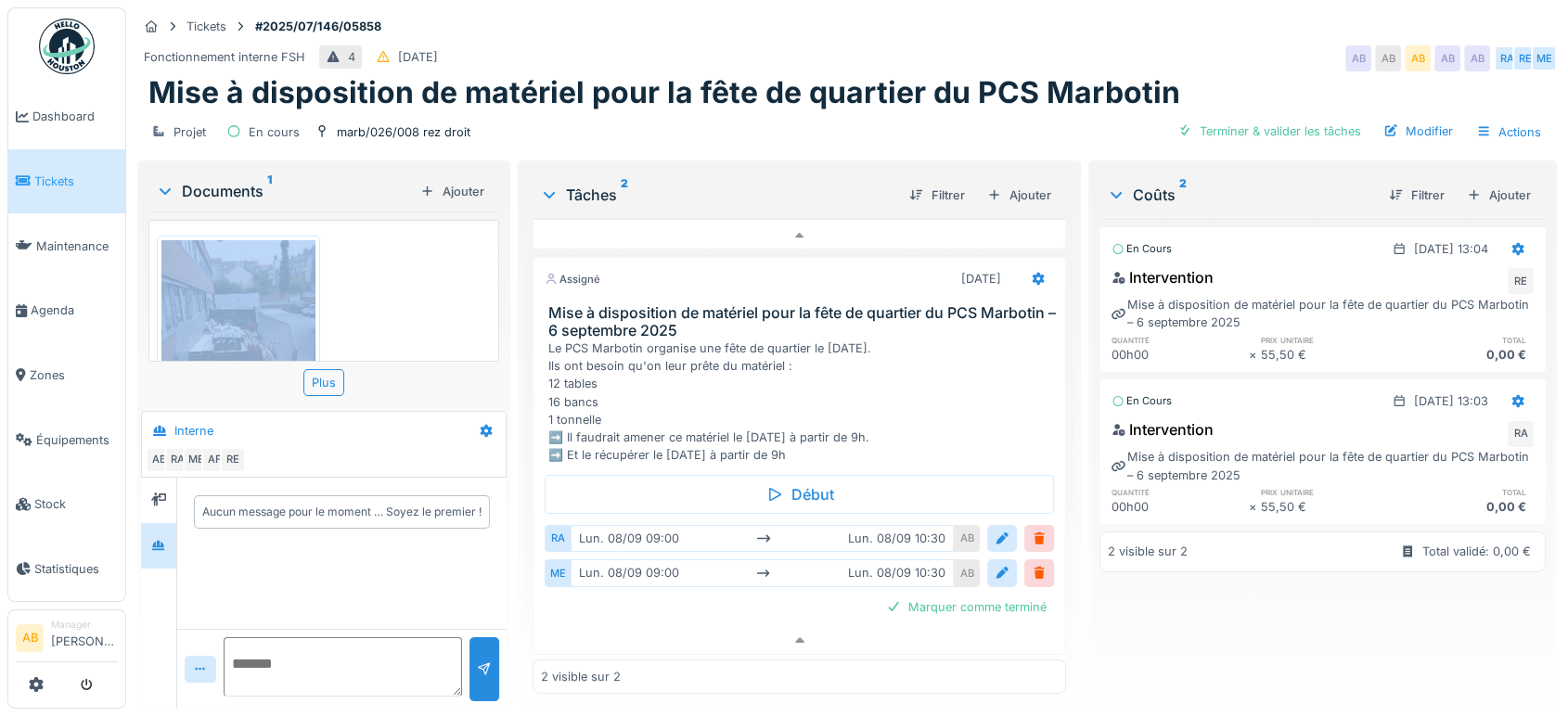
drag, startPoint x: 242, startPoint y: 157, endPoint x: 242, endPoint y: 173, distance: 16.0
click at [242, 173] on div "Documents 1 Ajouter" at bounding box center [324, 191] width 351 height 40
click at [242, 180] on div "Documents 1" at bounding box center [284, 190] width 257 height 22
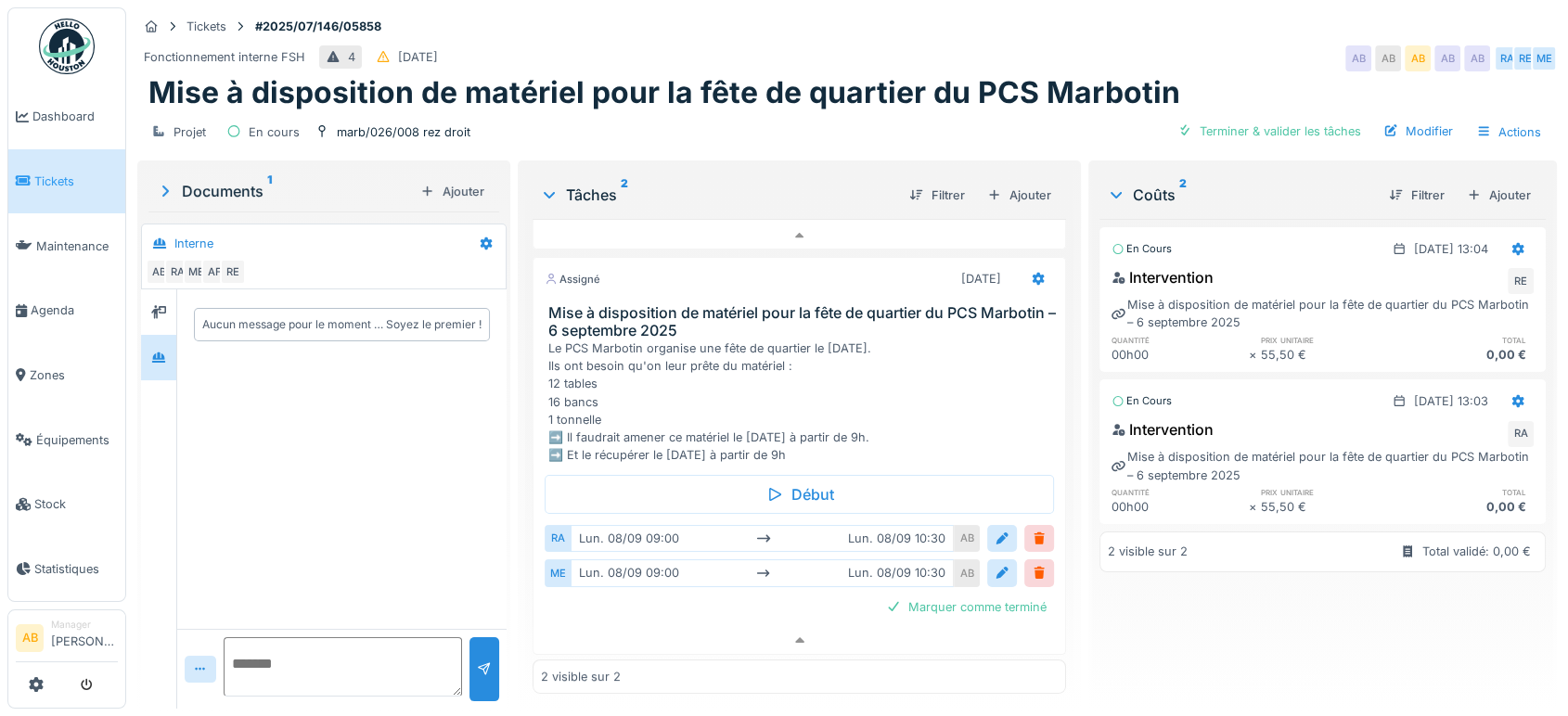
click at [93, 47] on img at bounding box center [67, 46] width 56 height 56
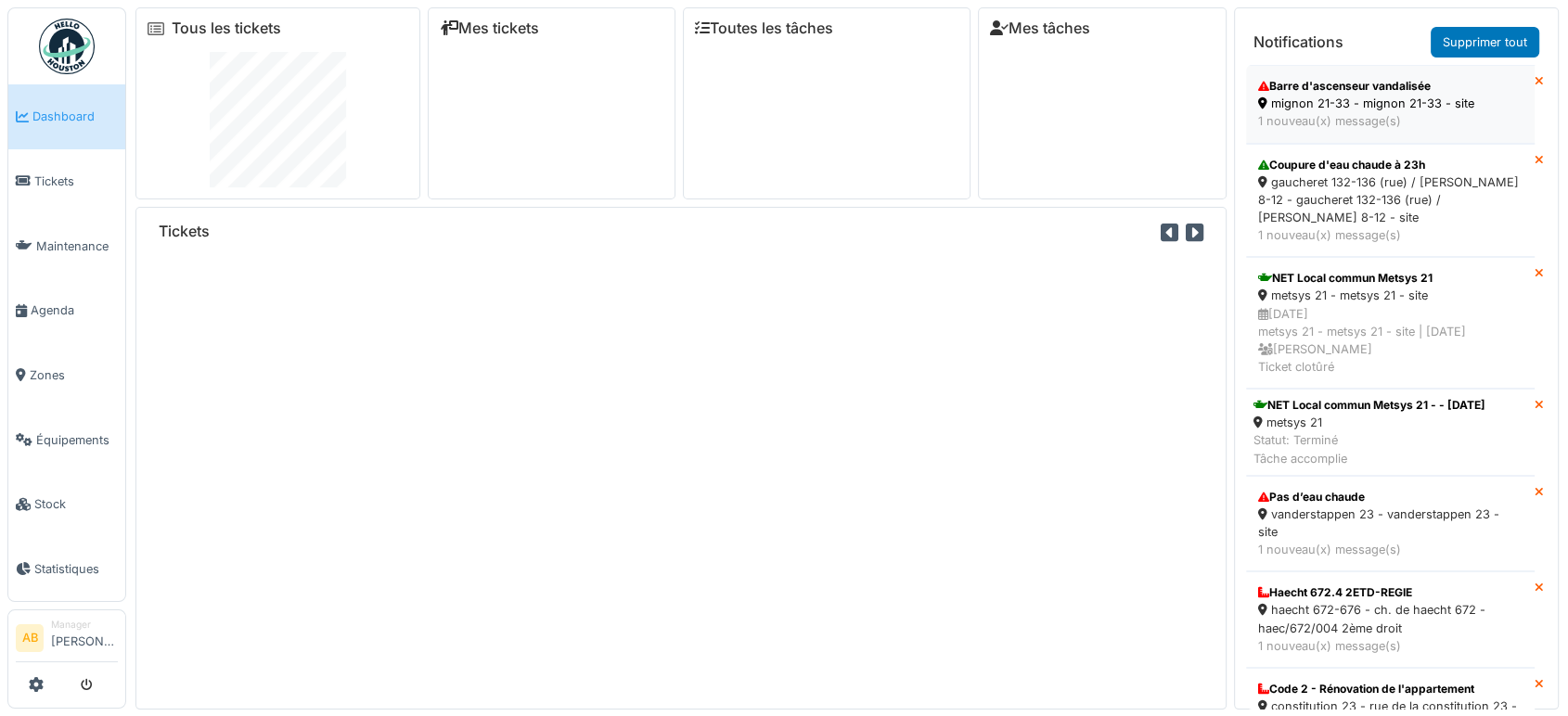
click at [1336, 107] on div "mignon 21-33 - mignon 21-33 - site" at bounding box center [1390, 103] width 265 height 17
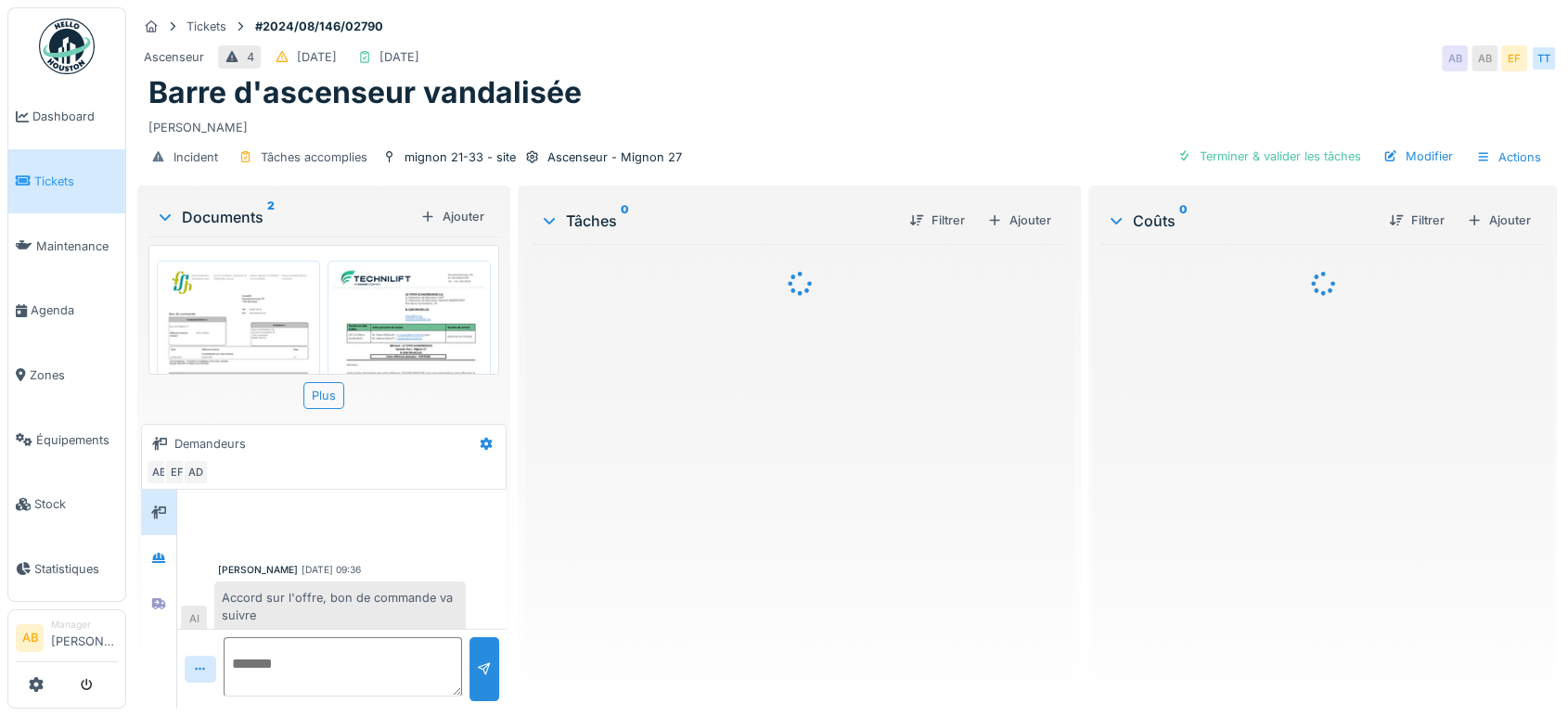
scroll to position [242, 0]
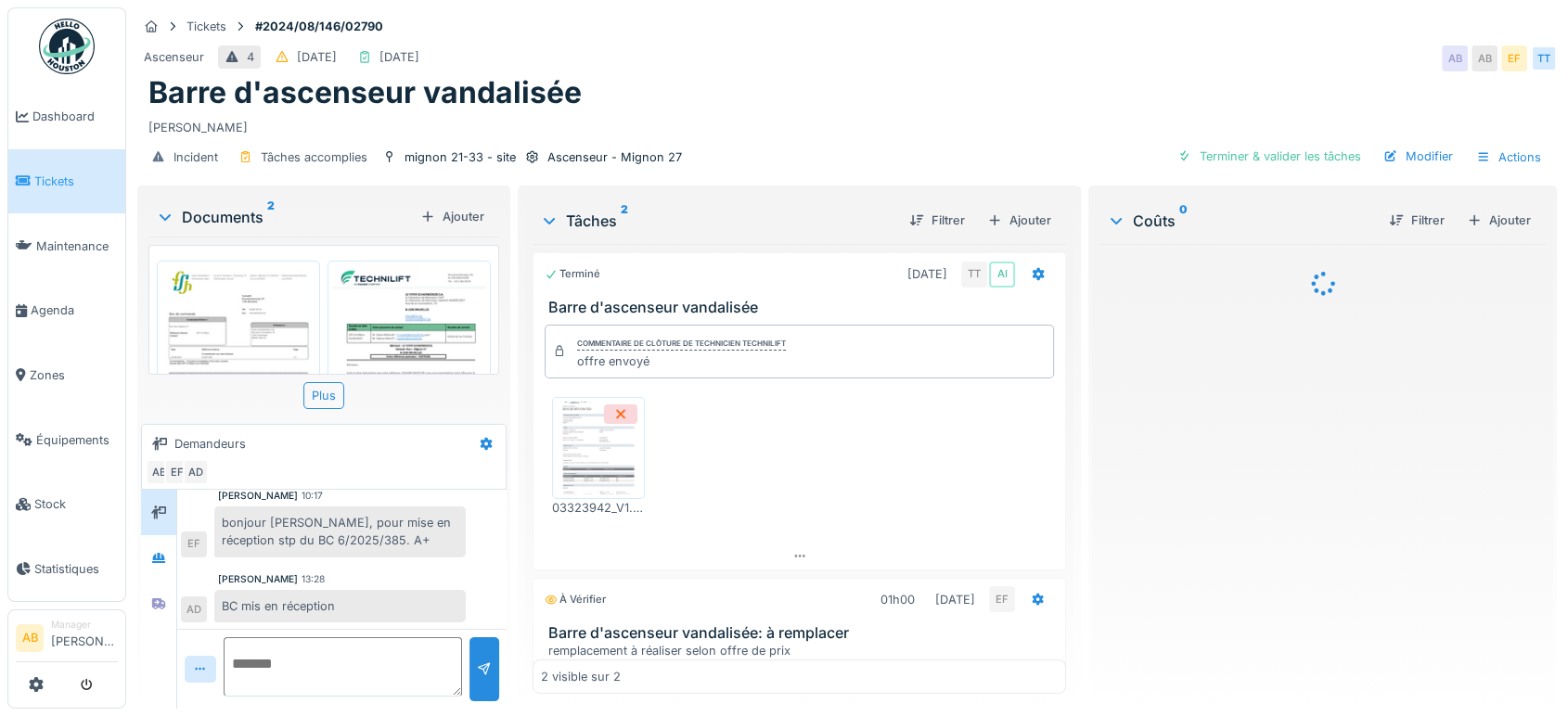
click at [216, 224] on div "Documents 2" at bounding box center [284, 216] width 257 height 22
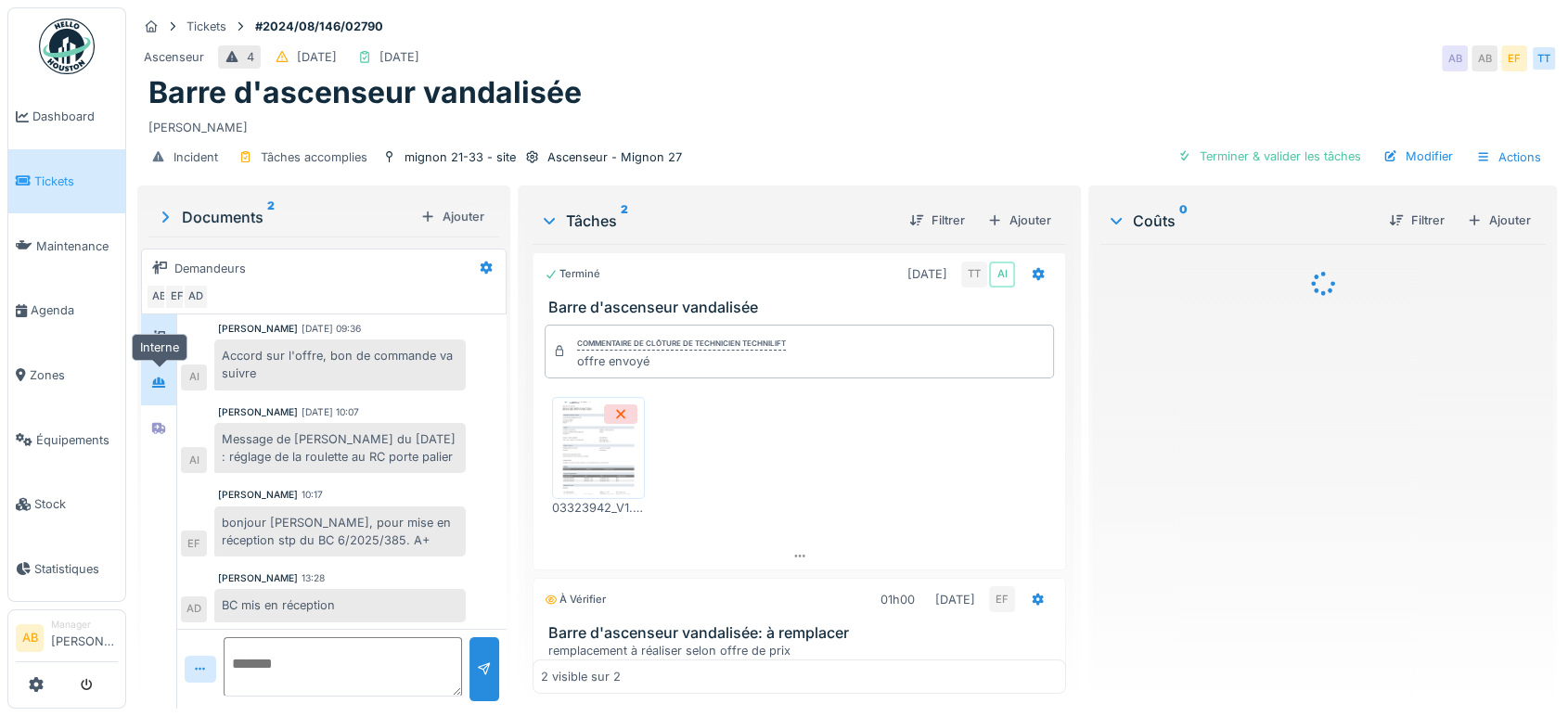
click at [170, 387] on div at bounding box center [159, 383] width 28 height 23
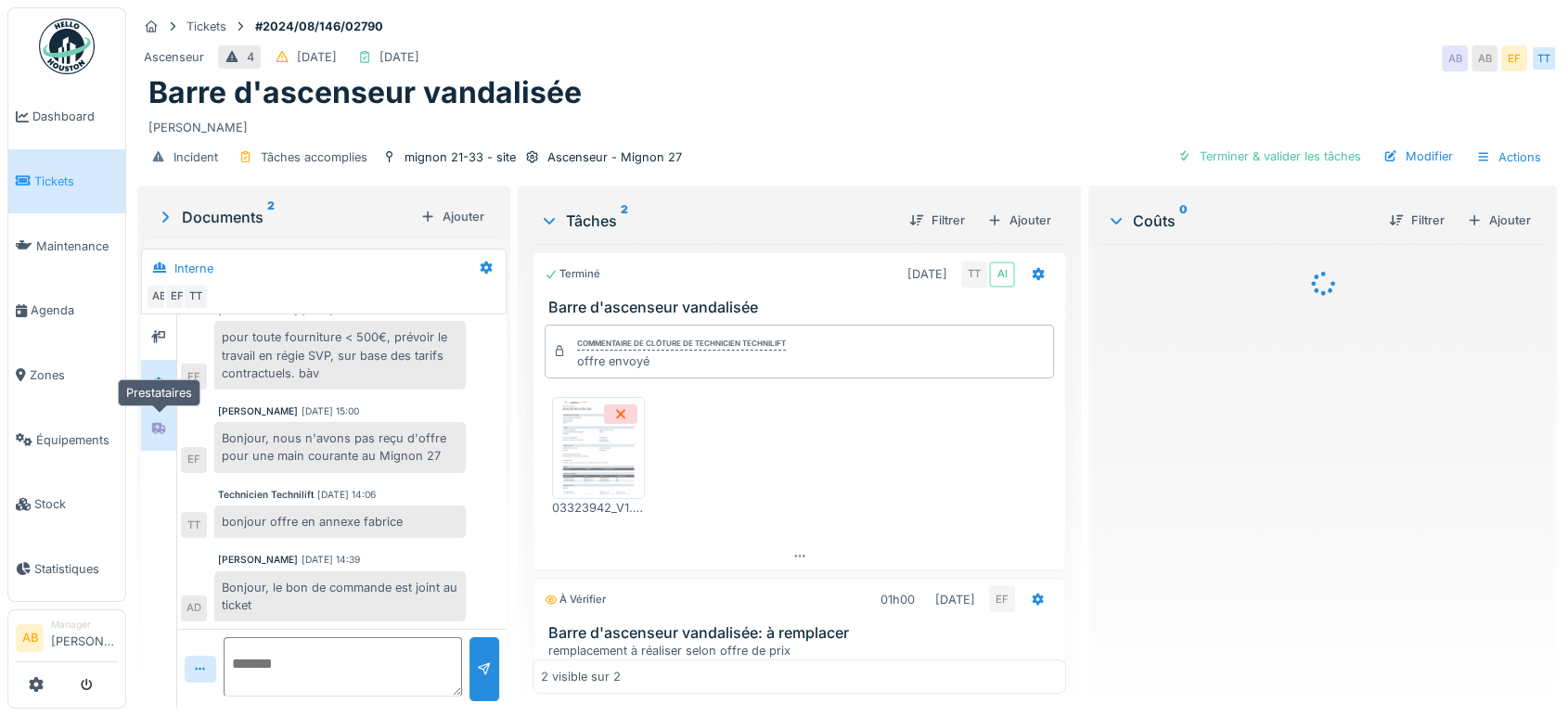
click at [149, 436] on div at bounding box center [159, 428] width 28 height 23
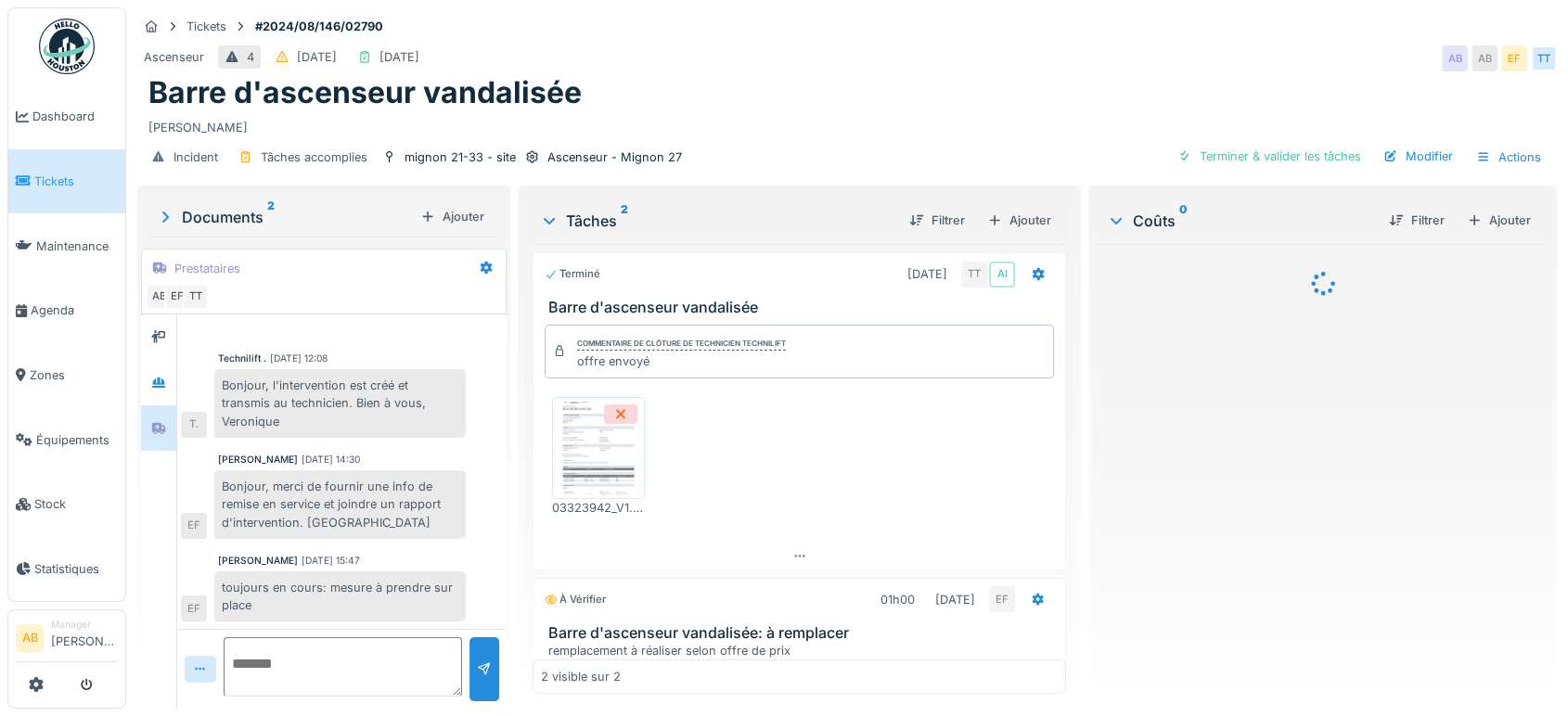
click at [64, 46] on img at bounding box center [67, 46] width 56 height 56
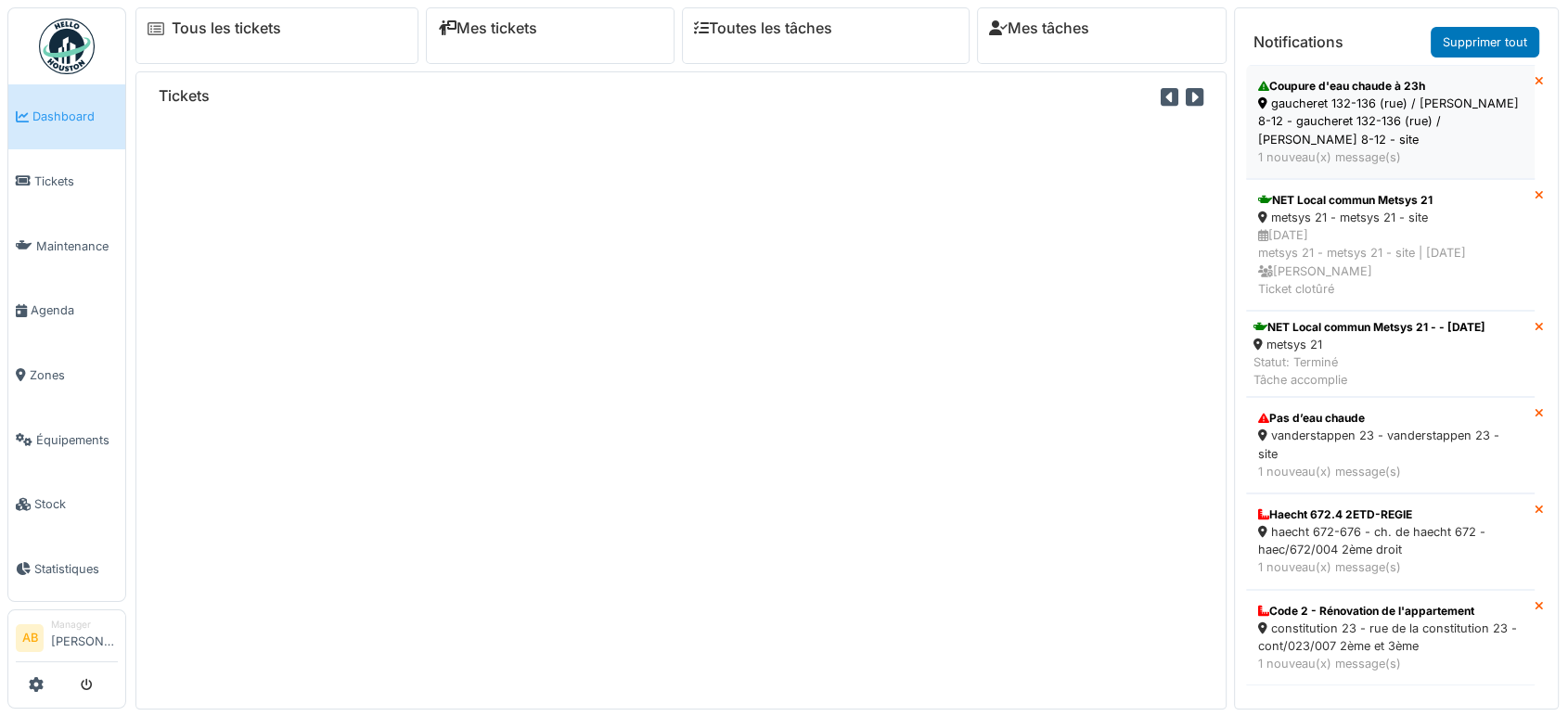
click at [1411, 106] on div "gaucheret 132-136 (rue) / thomas 8-12 - gaucheret 132-136 (rue) / thomas 8-12 -…" at bounding box center [1390, 122] width 265 height 54
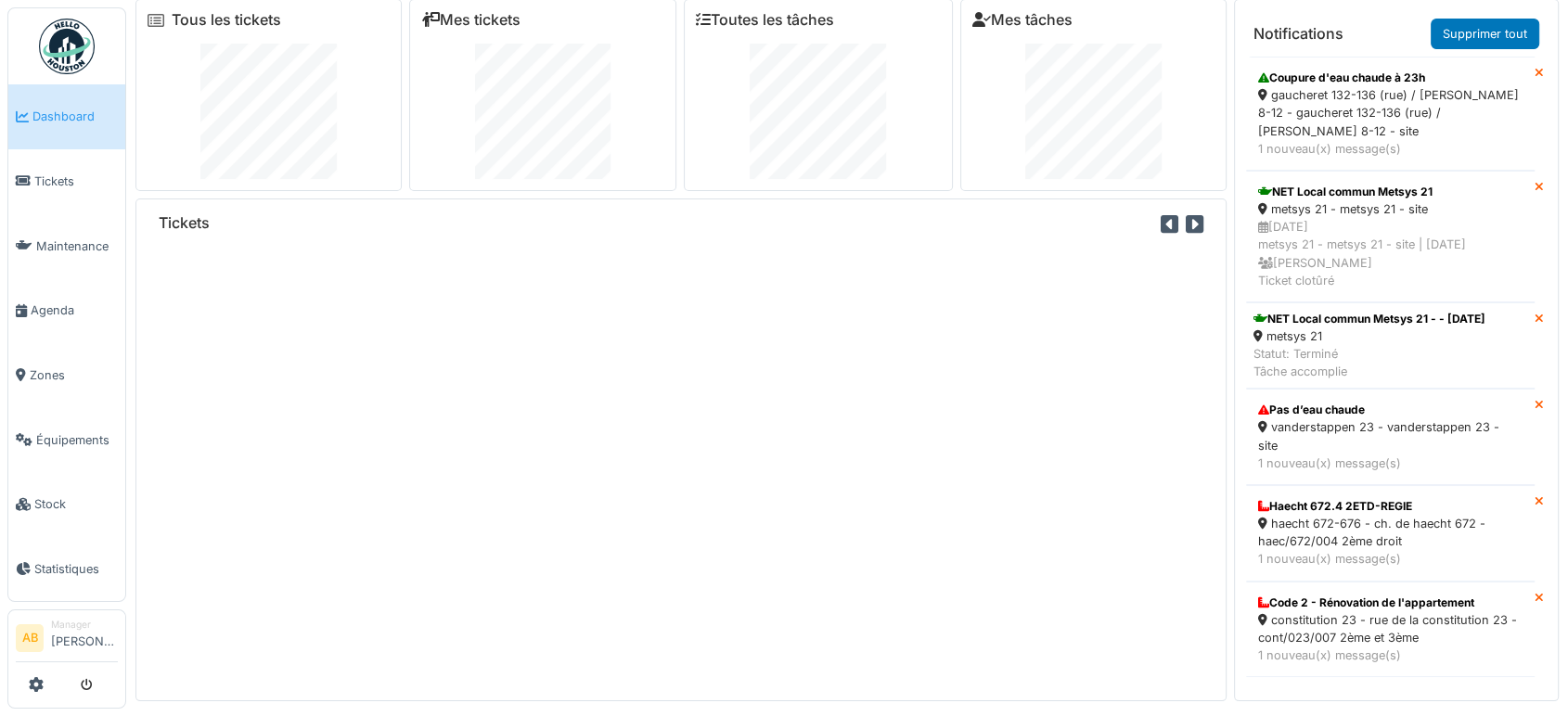
scroll to position [11, 0]
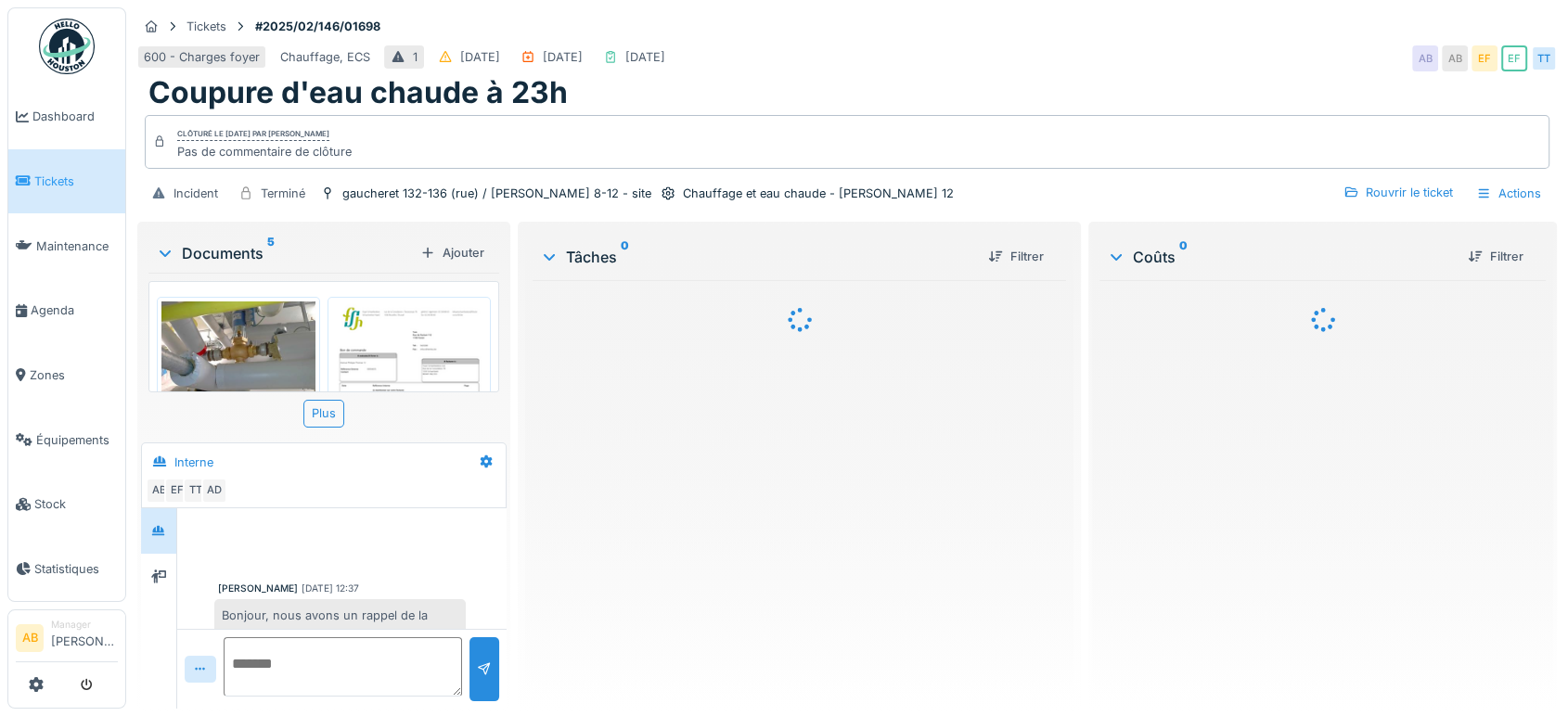
scroll to position [884, 0]
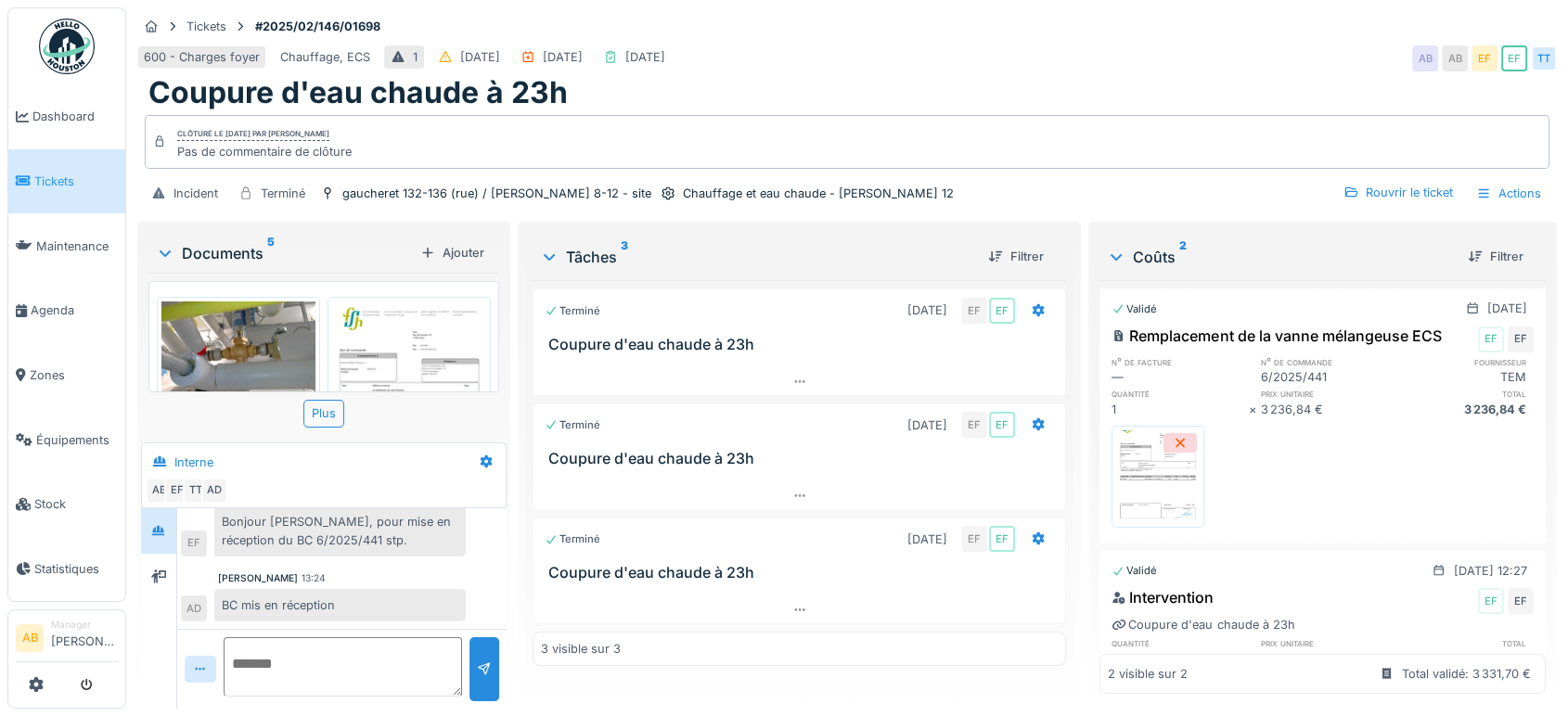
click at [915, 19] on div "Tickets #2025/02/146/01698" at bounding box center [847, 26] width 1419 height 23
click at [68, 43] on img at bounding box center [67, 46] width 56 height 56
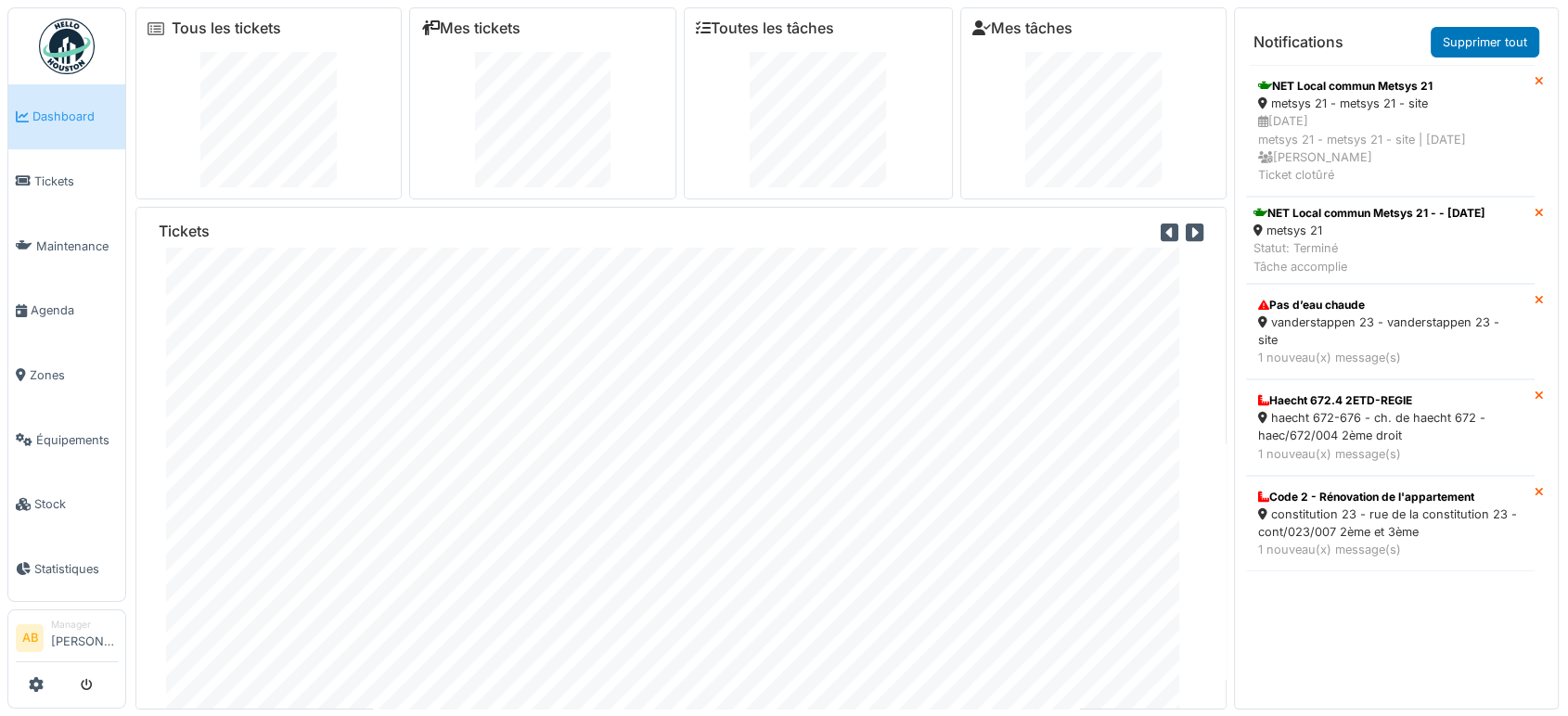
click at [73, 45] on img at bounding box center [67, 46] width 56 height 56
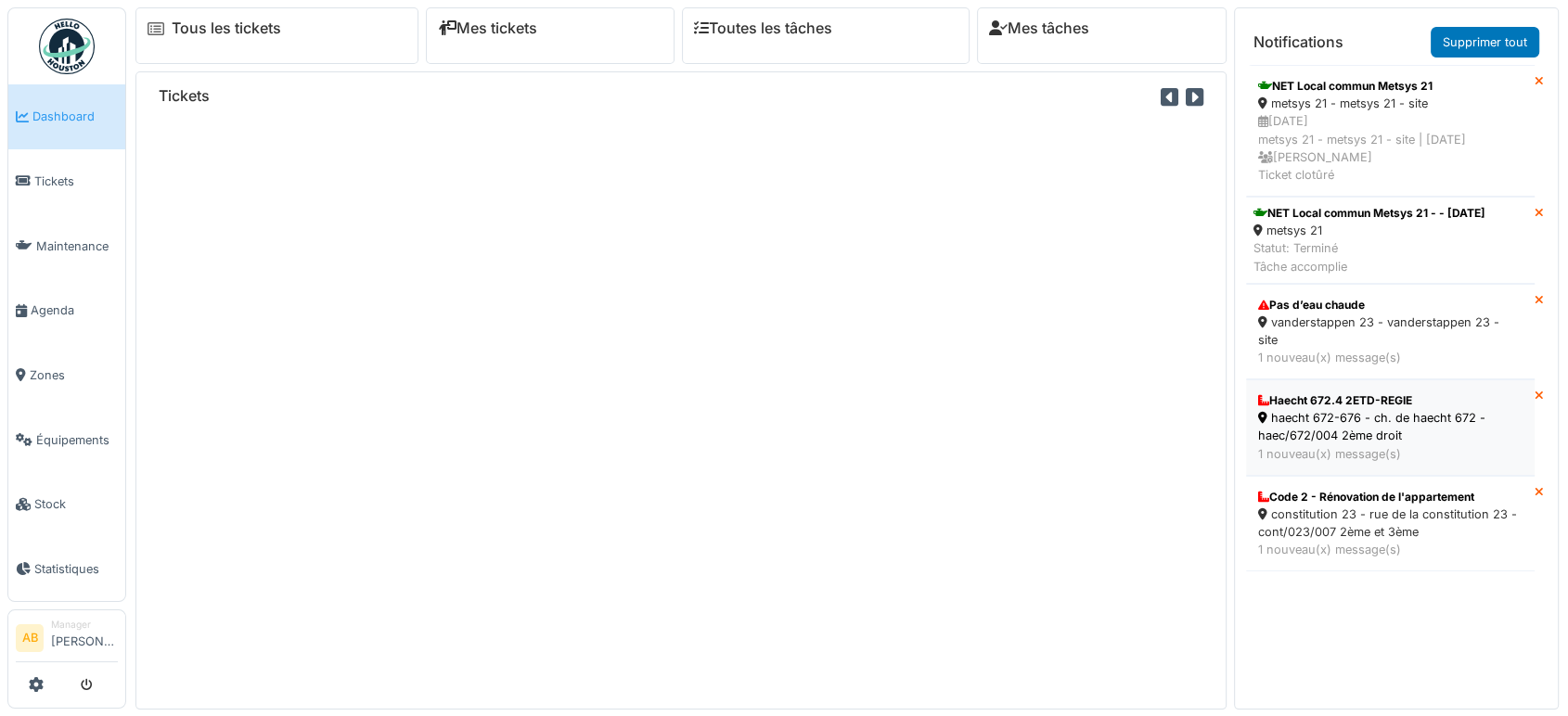
click at [1379, 384] on li "Haecht 672.4 2ETD-REGIE haecht 672-676 - ch. de haecht 672 - haec/672/004 2ème …" at bounding box center [1390, 428] width 288 height 97
click at [1358, 313] on div "vanderstappen 23 - vanderstappen 23 - site" at bounding box center [1390, 330] width 265 height 35
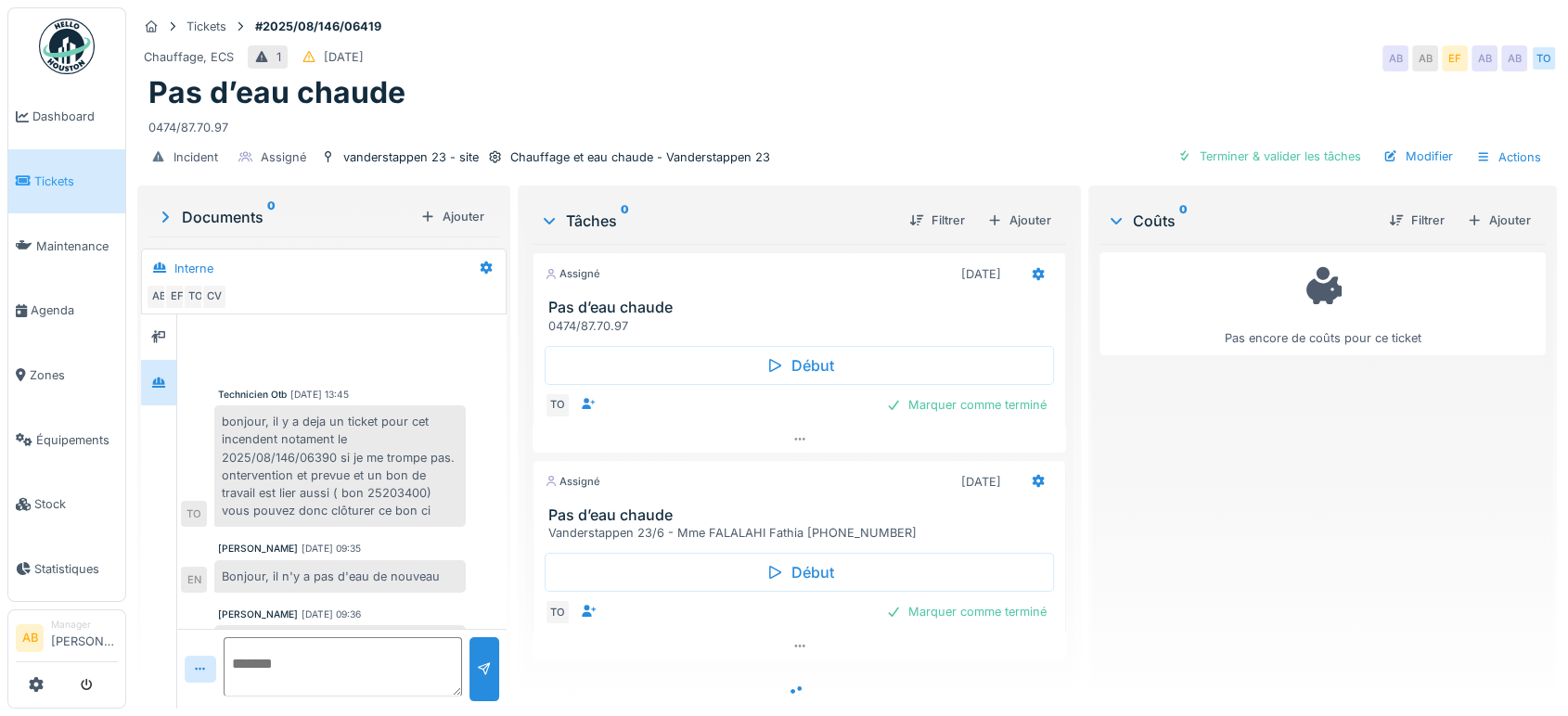
scroll to position [524, 0]
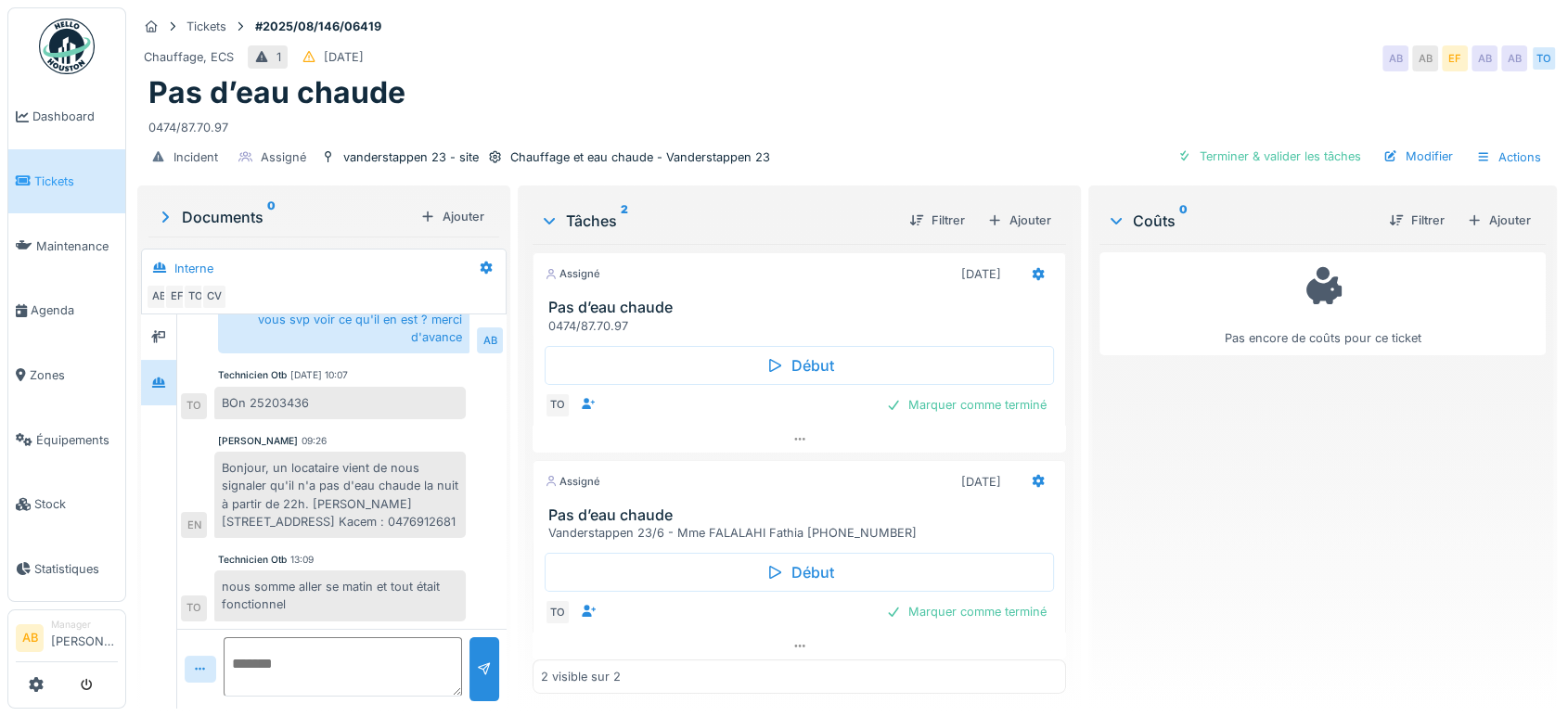
click at [53, 82] on ul "Dashboard Tickets Maintenance [GEOGRAPHIC_DATA] Zones Équipements Stock Statist…" at bounding box center [67, 304] width 119 height 594
click at [57, 58] on img at bounding box center [67, 46] width 56 height 56
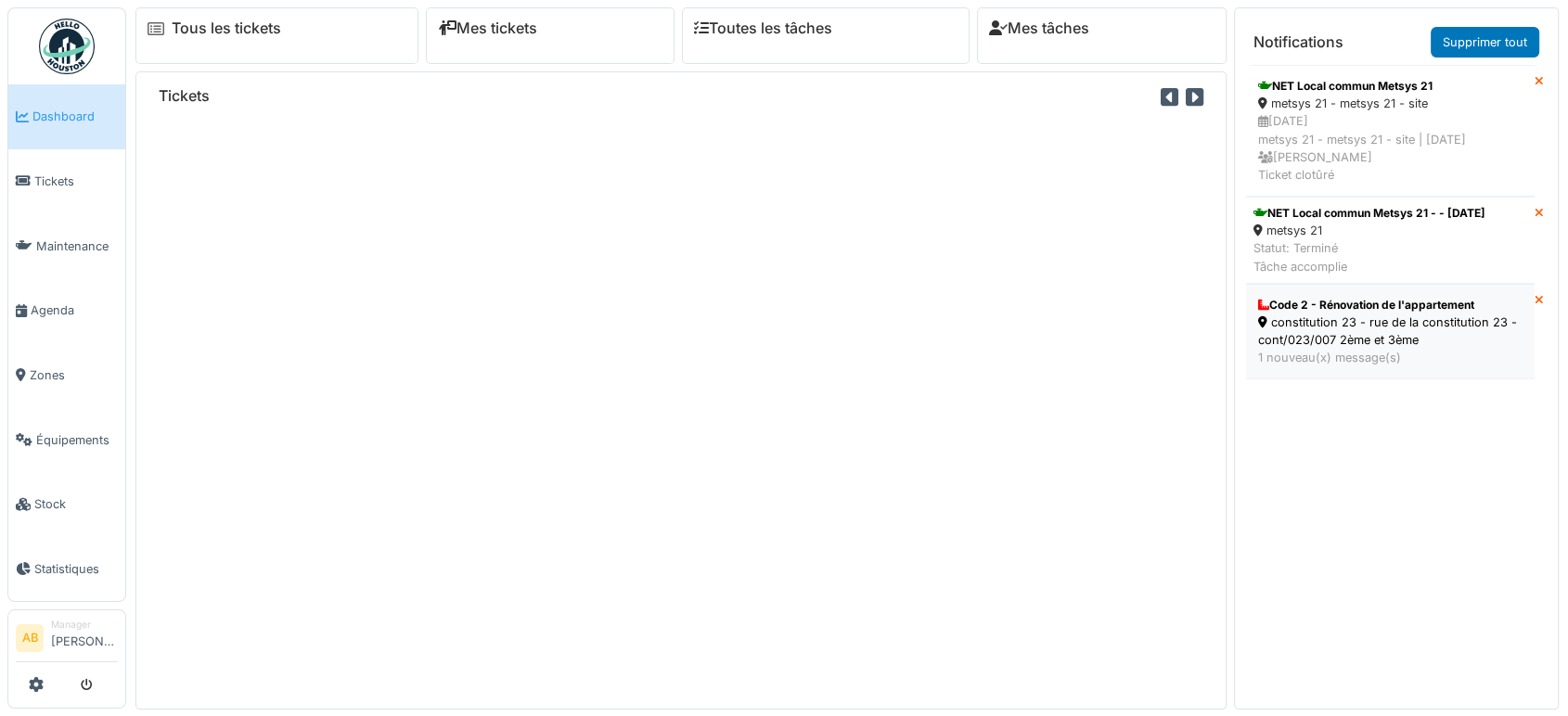
click at [1371, 360] on div "1 nouveau(x) message(s)" at bounding box center [1390, 358] width 265 height 17
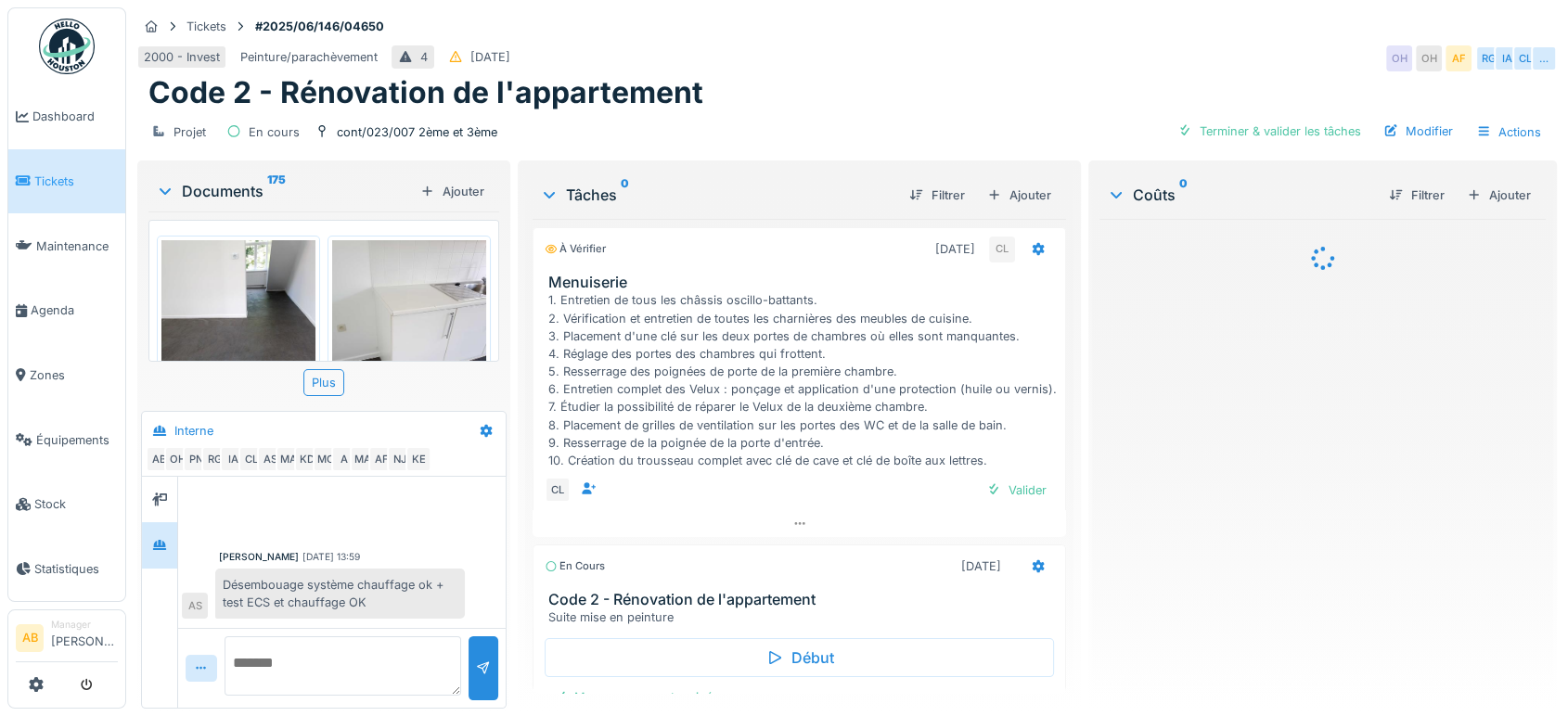
scroll to position [979, 0]
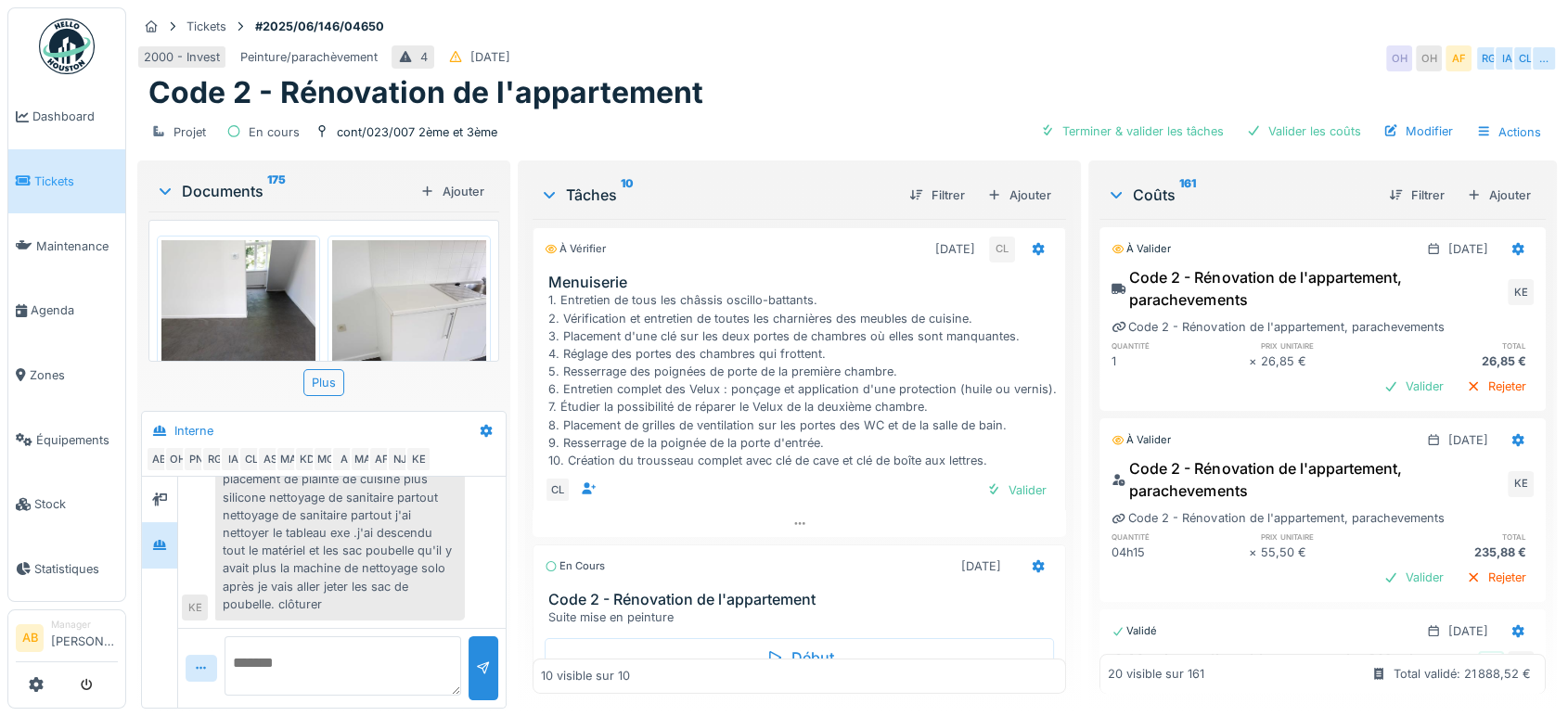
click at [238, 181] on div "Documents 175" at bounding box center [284, 190] width 257 height 22
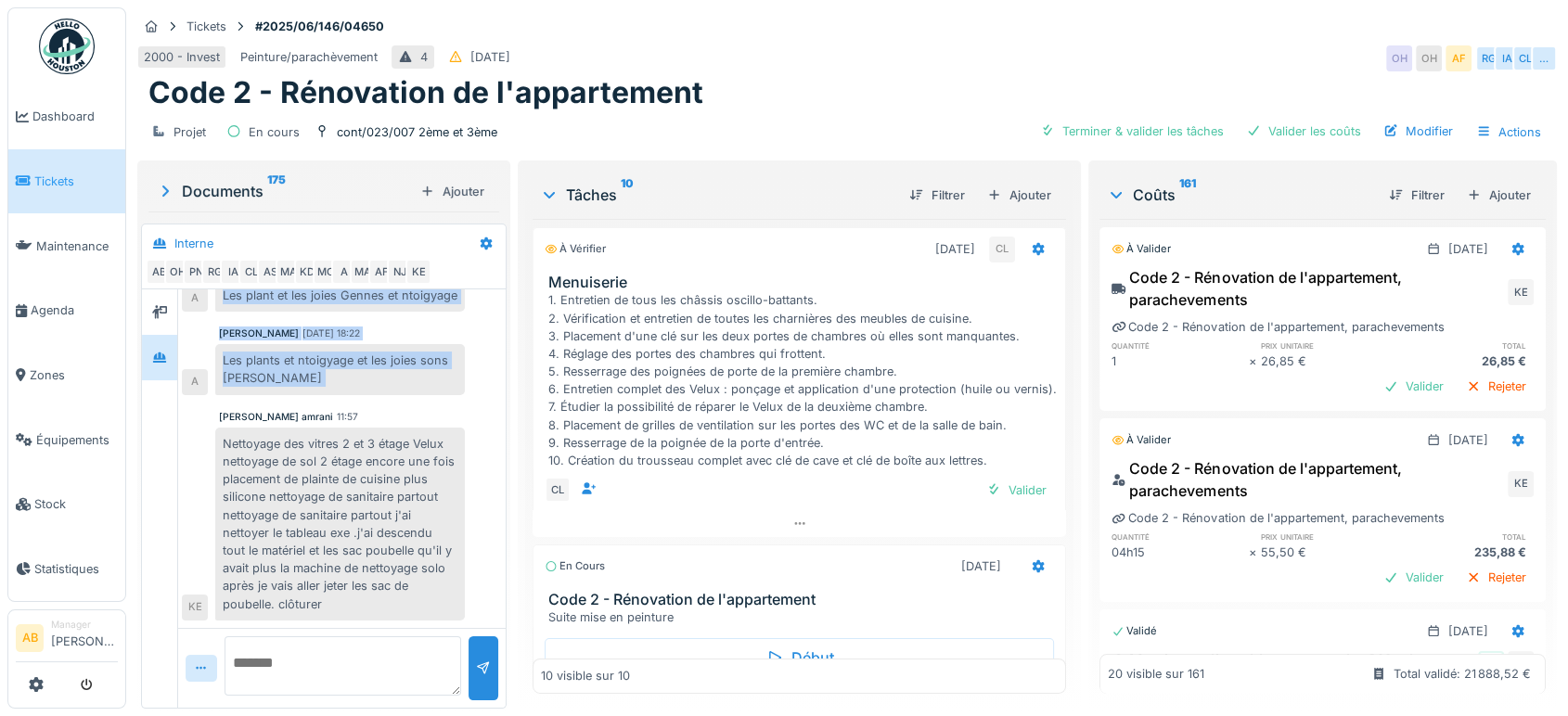
drag, startPoint x: 216, startPoint y: 396, endPoint x: 122, endPoint y: 170, distance: 244.8
click at [122, 170] on body "Dashboard Tickets Maintenance Agenda Zones Équipements Stock Statistiques AB Ma…" at bounding box center [784, 358] width 1568 height 716
click at [51, 54] on img at bounding box center [67, 46] width 56 height 56
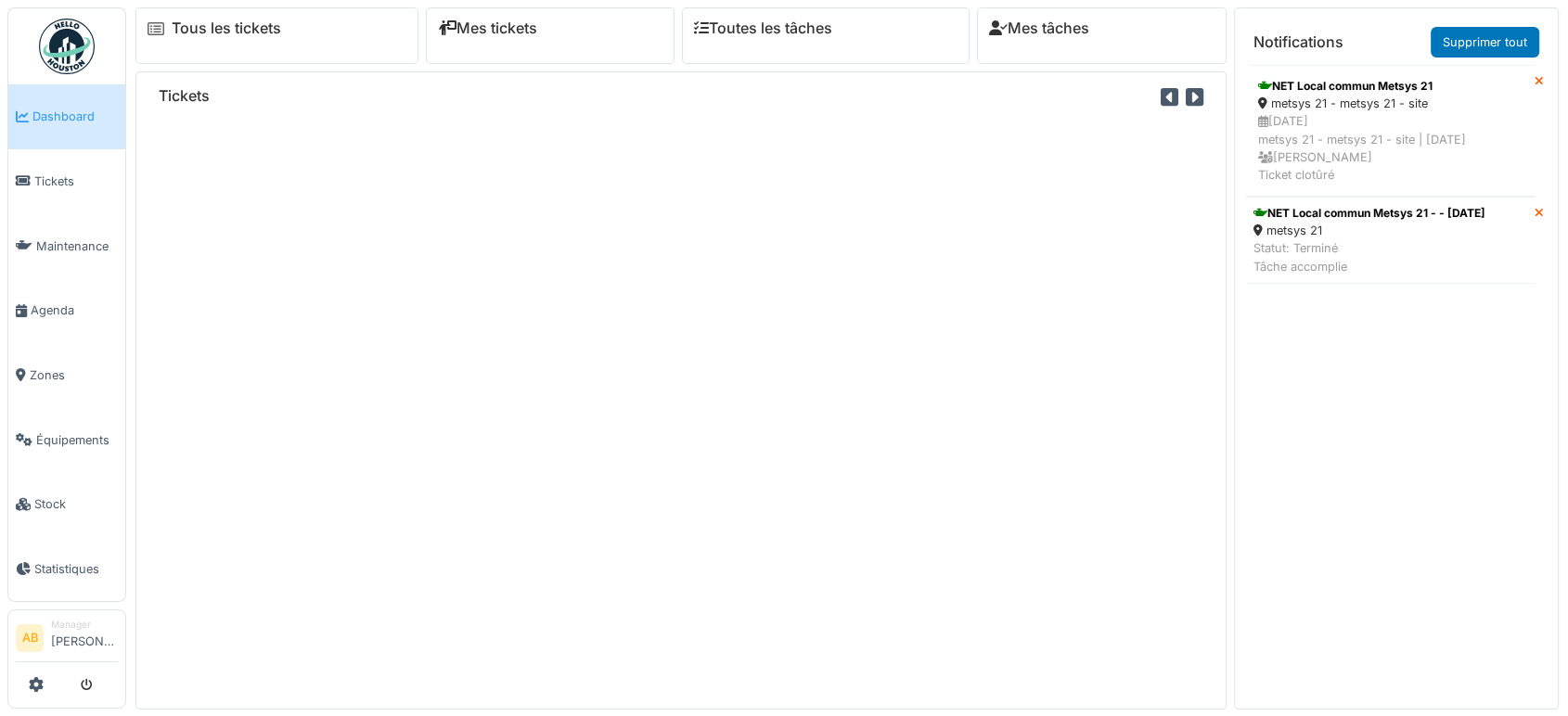
click at [1165, 336] on div "Tickets" at bounding box center [681, 389] width 1091 height 637
click at [57, 30] on img at bounding box center [67, 46] width 56 height 56
click at [56, 35] on img at bounding box center [67, 46] width 56 height 56
click at [25, 304] on icon at bounding box center [21, 310] width 12 height 13
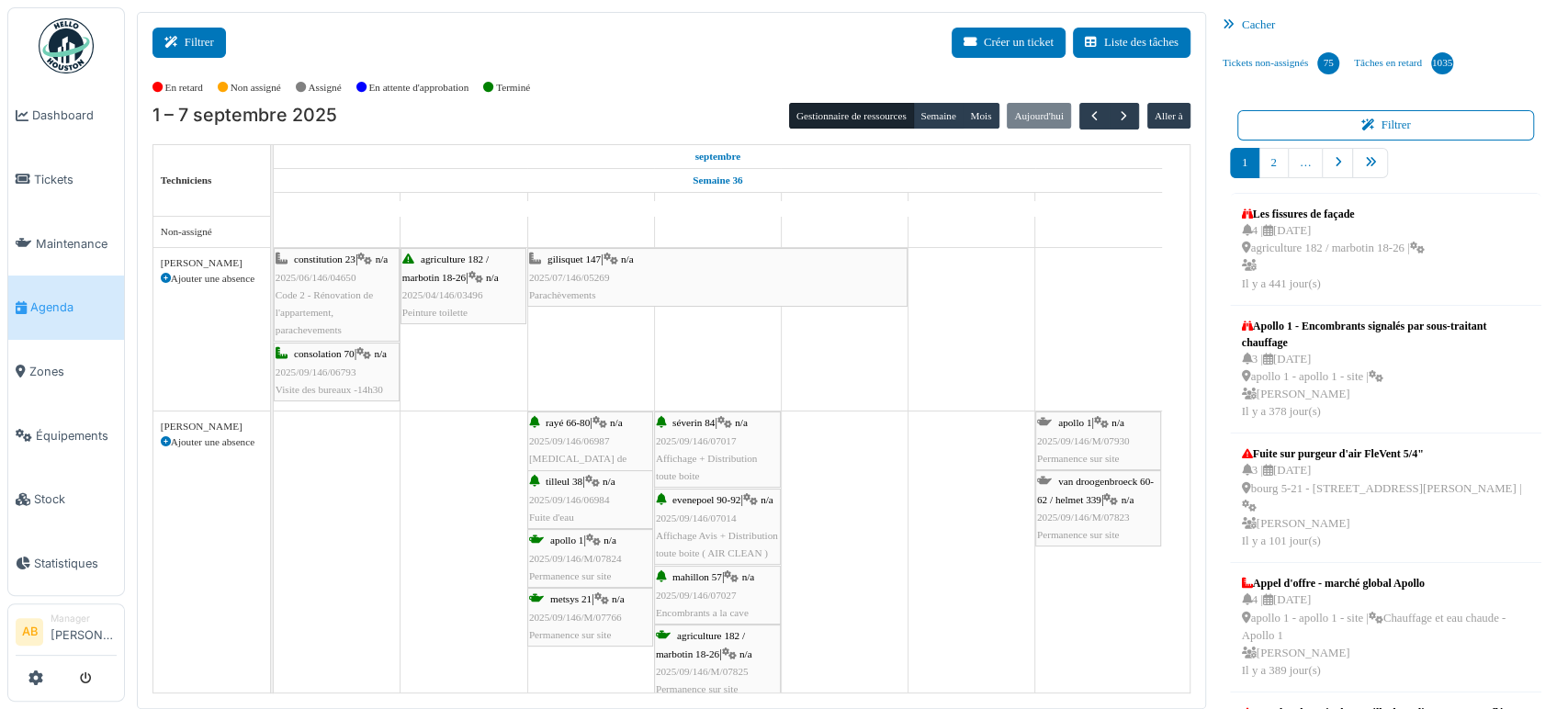
click at [192, 34] on button "Filtrer" at bounding box center [189, 43] width 74 height 31
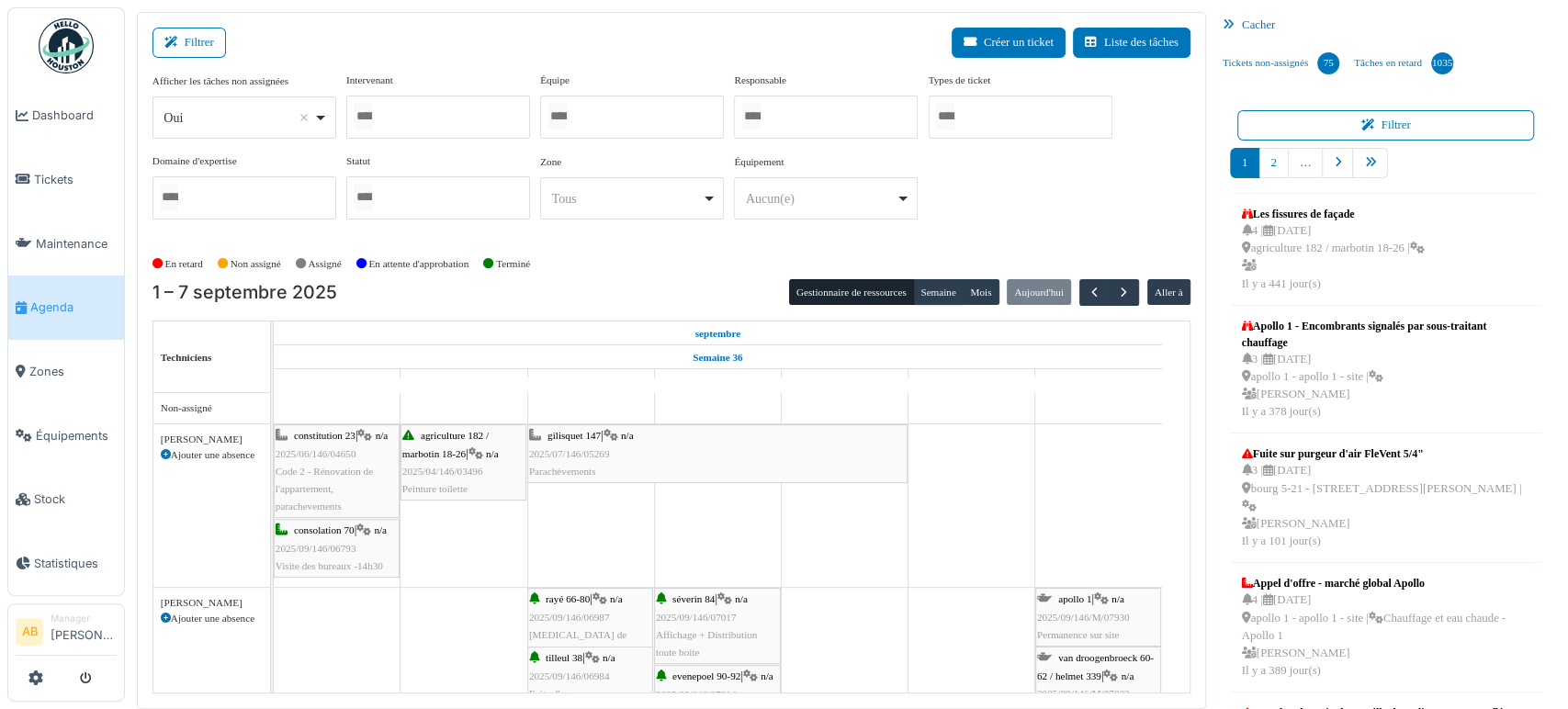
click at [248, 120] on div "Oui Remove item" at bounding box center [238, 118] width 149 height 19
click at [236, 120] on div "Oui Remove item" at bounding box center [238, 118] width 149 height 19
select select "**"
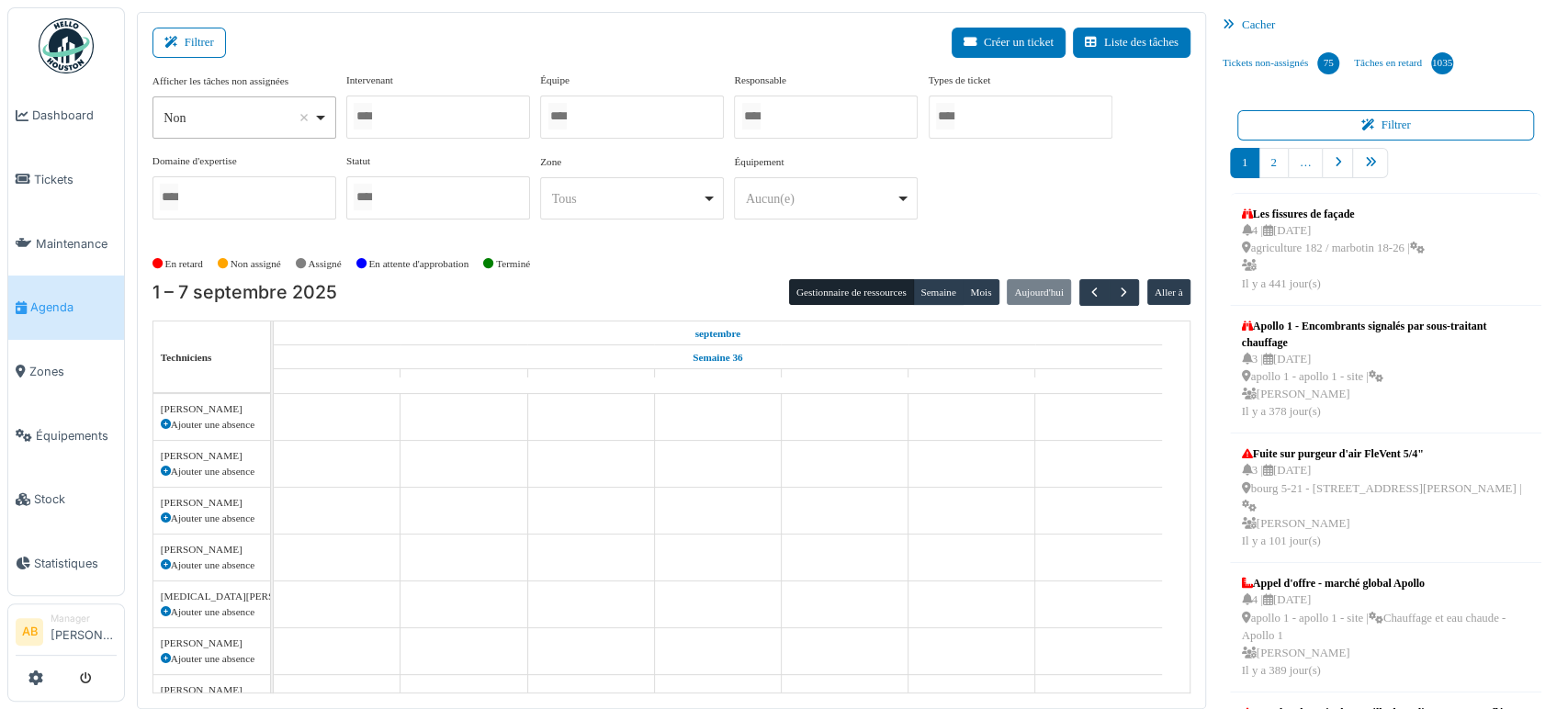
click at [413, 115] on div at bounding box center [438, 117] width 184 height 43
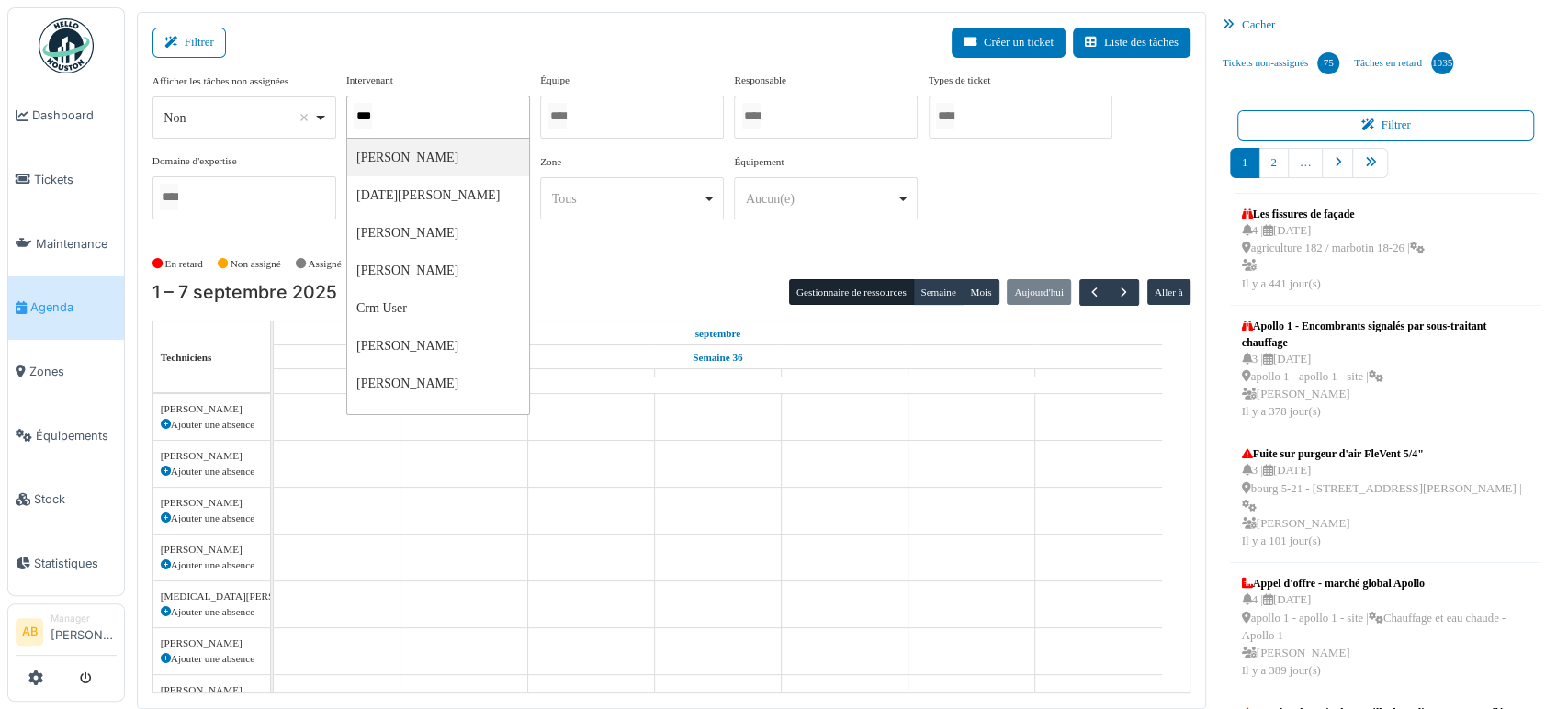
type input "****"
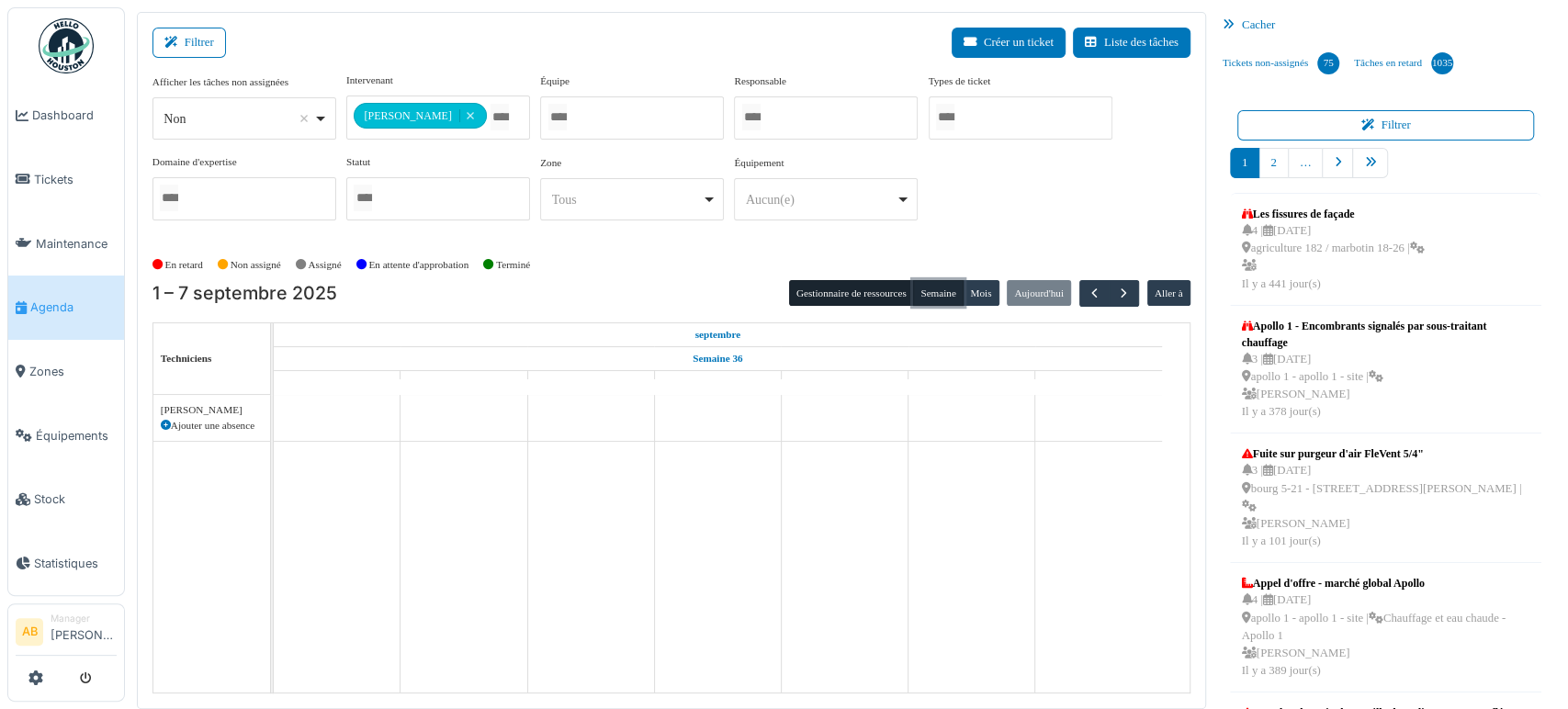
click at [948, 292] on button "Semaine" at bounding box center [938, 293] width 51 height 26
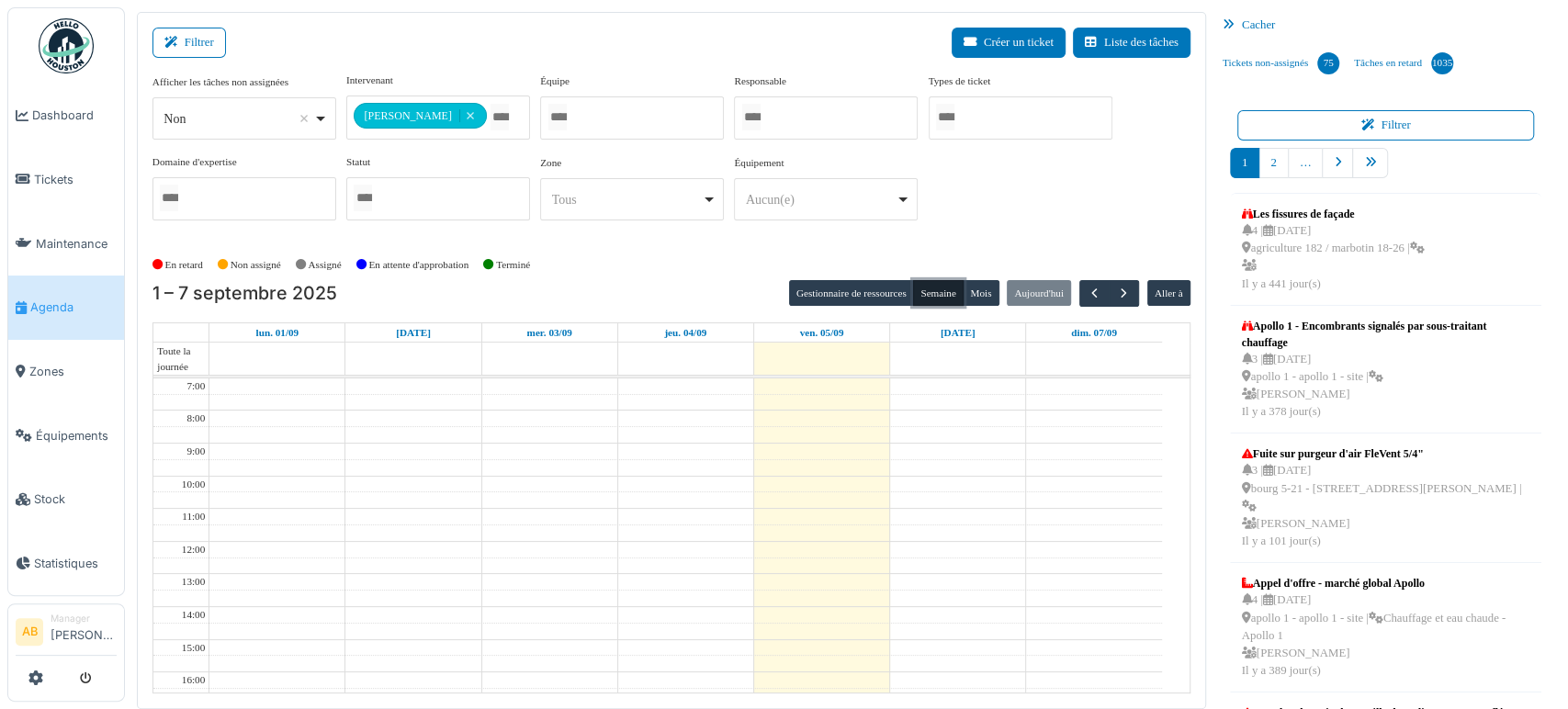
click at [948, 292] on button "Semaine" at bounding box center [938, 293] width 51 height 26
click at [1116, 295] on span "button" at bounding box center [1124, 293] width 15 height 15
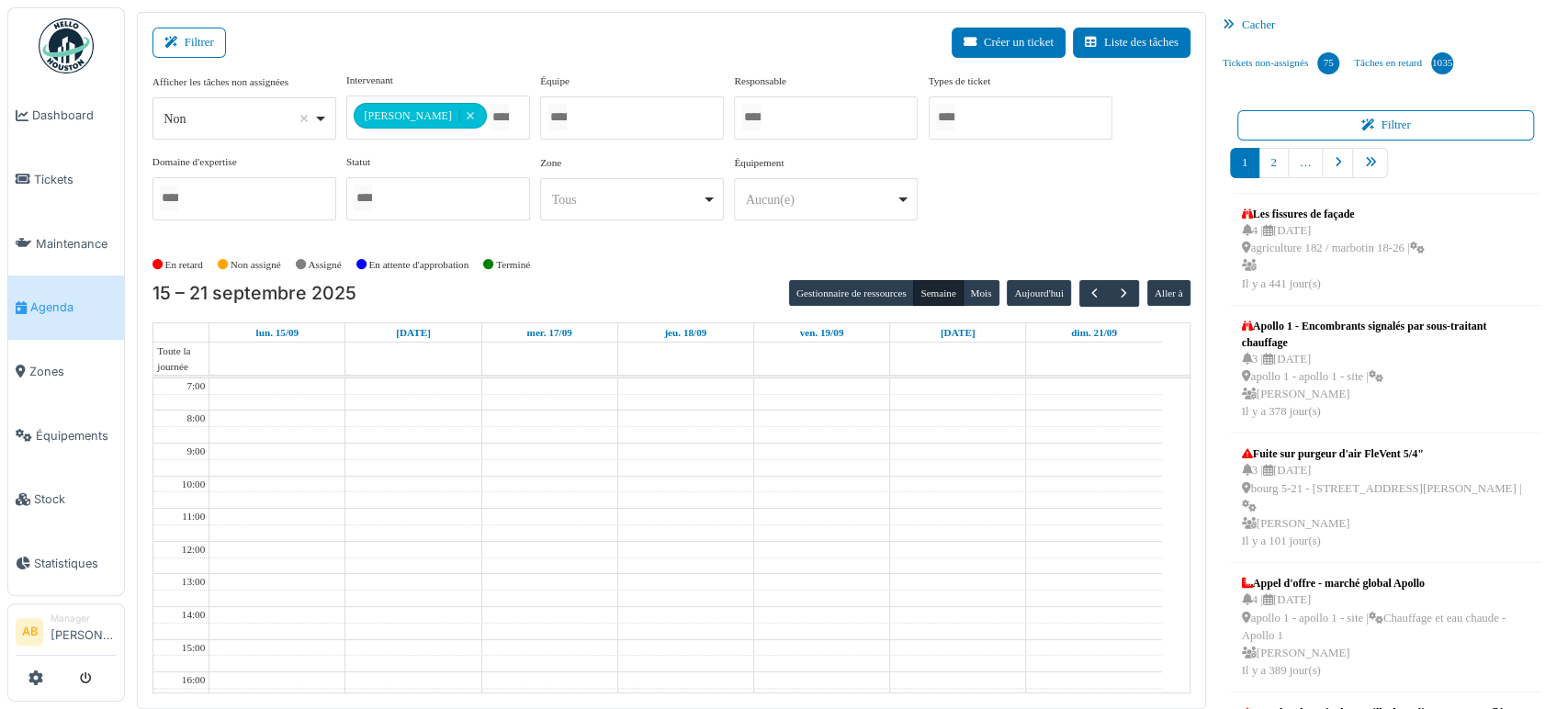
click at [508, 44] on div "Filtrer Créer un ticket Liste des tâches" at bounding box center [671, 50] width 1039 height 45
click at [209, 60] on div "Filtrer Créer un ticket Liste des tâches" at bounding box center [671, 50] width 1039 height 45
click at [169, 30] on button "Filtrer" at bounding box center [189, 43] width 74 height 31
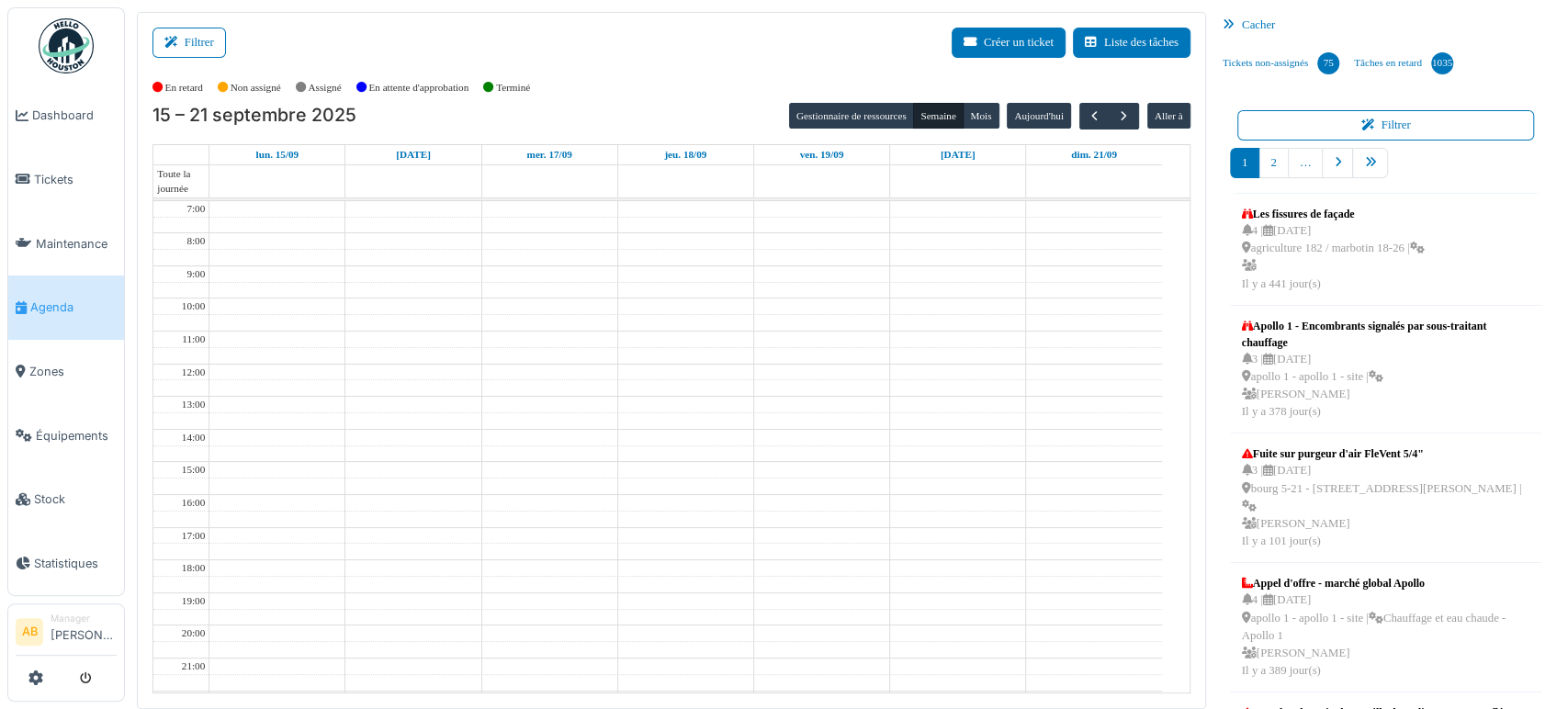
click at [513, 285] on td at bounding box center [685, 290] width 952 height 16
click at [701, 511] on td at bounding box center [685, 519] width 952 height 16
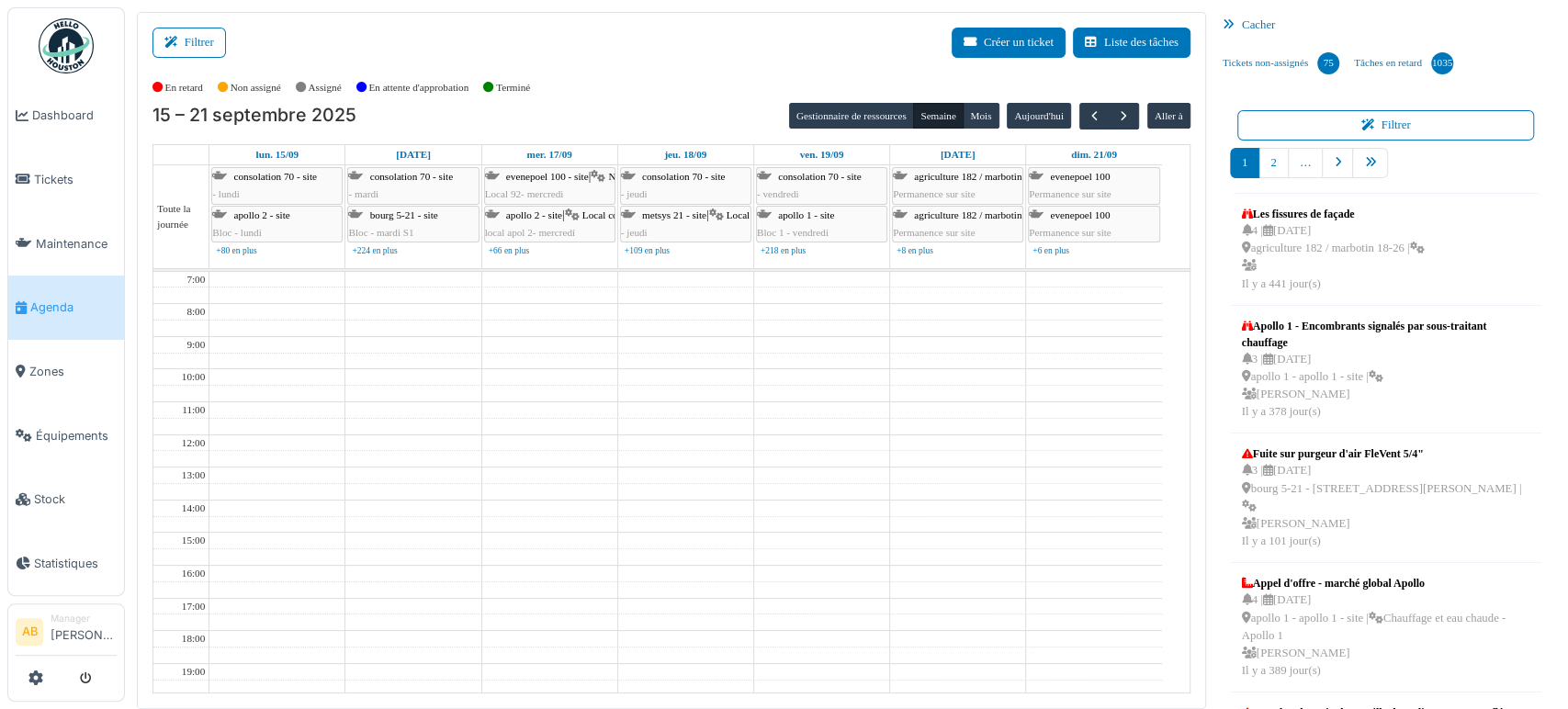
click at [701, 508] on td at bounding box center [685, 507] width 952 height 16
click at [866, 82] on div "En retard Non assigné Assigné En attente d'approbation Terminé" at bounding box center [671, 88] width 1039 height 31
click at [1069, 114] on div "Gestionnaire de ressources Semaine Mois Aujourd'hui Aller à" at bounding box center [989, 116] width 401 height 27
click at [1080, 114] on button "button" at bounding box center [1095, 116] width 31 height 27
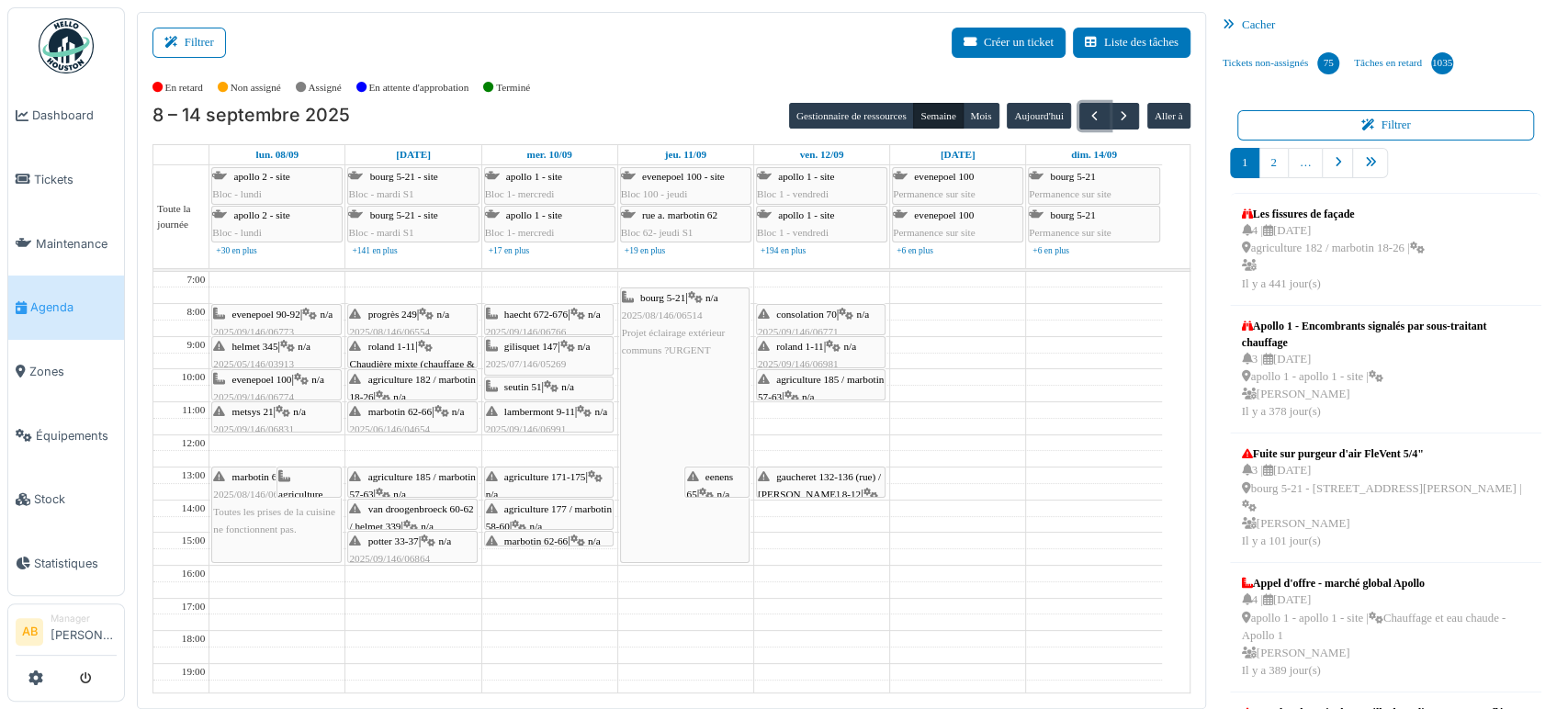
click at [610, 552] on td at bounding box center [685, 557] width 952 height 16
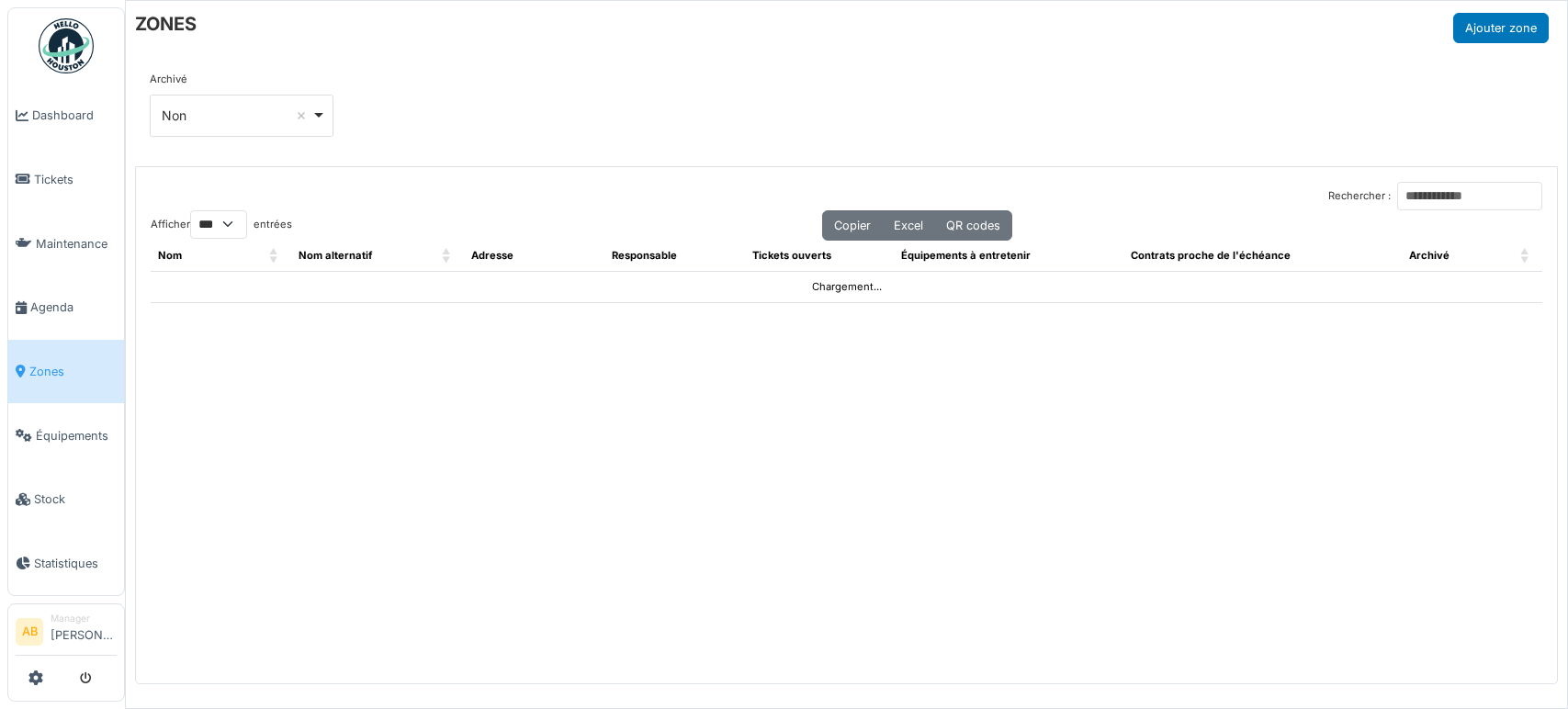
select select "***"
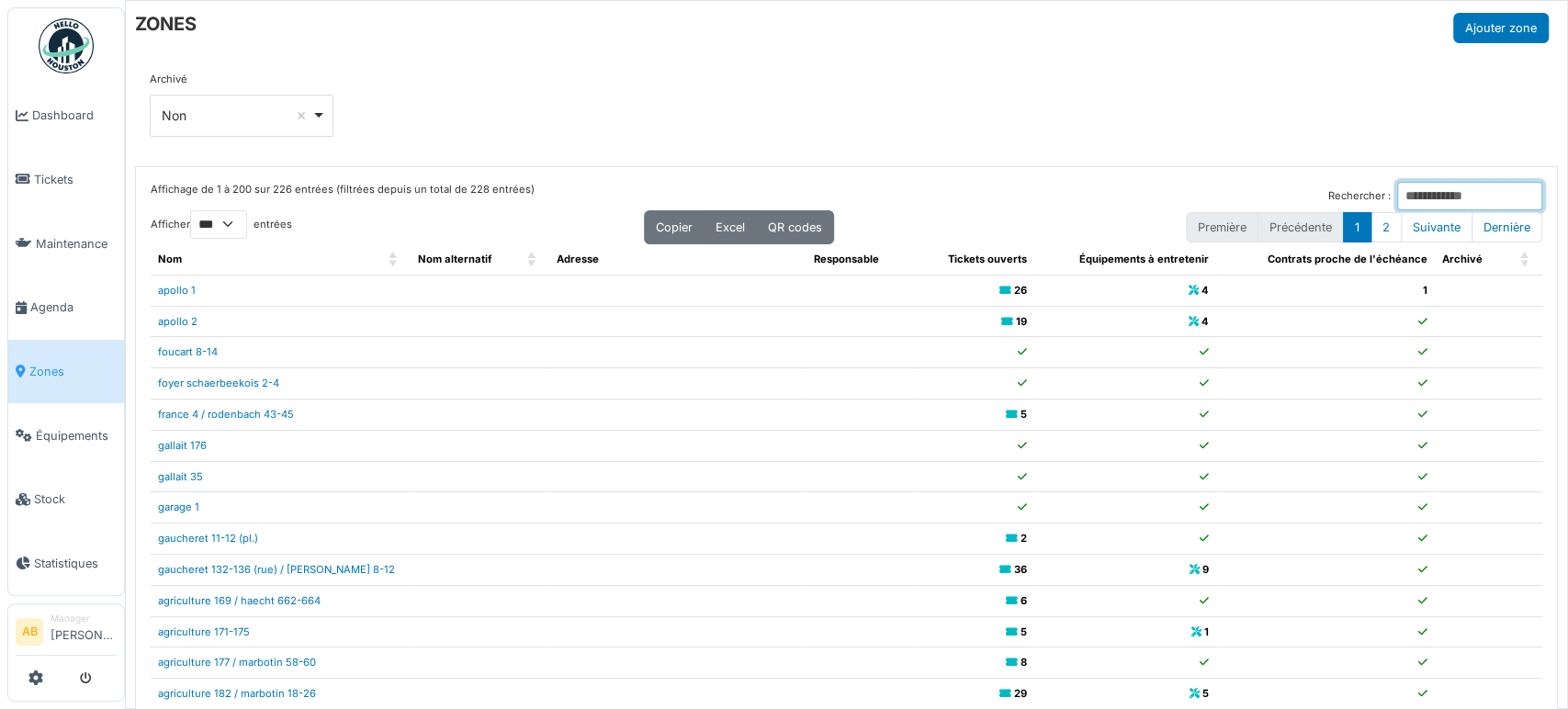
click at [1398, 190] on input "Rechercher :" at bounding box center [1470, 196] width 146 height 29
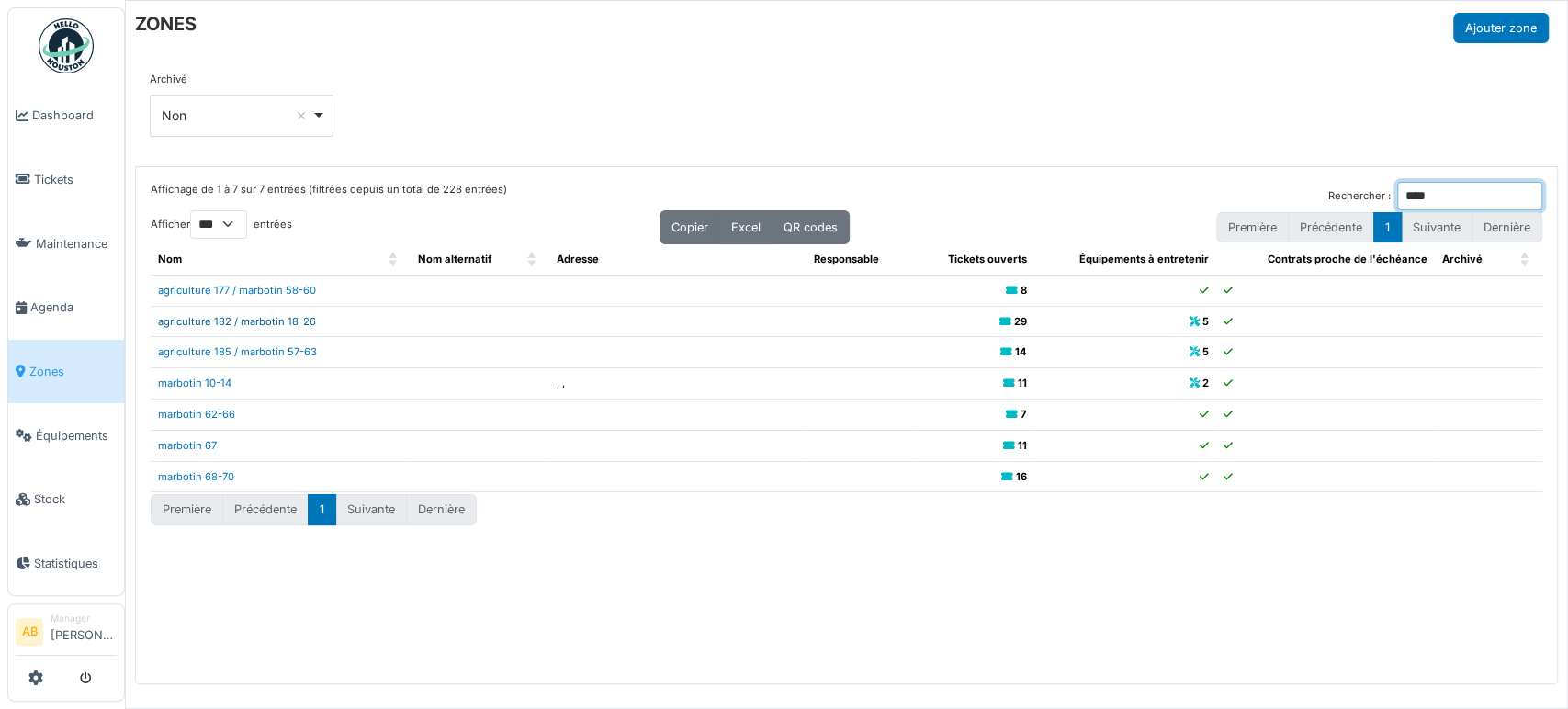
type input "****"
click at [284, 317] on link "agriculture 182 / marbotin 18-26" at bounding box center [236, 321] width 158 height 12
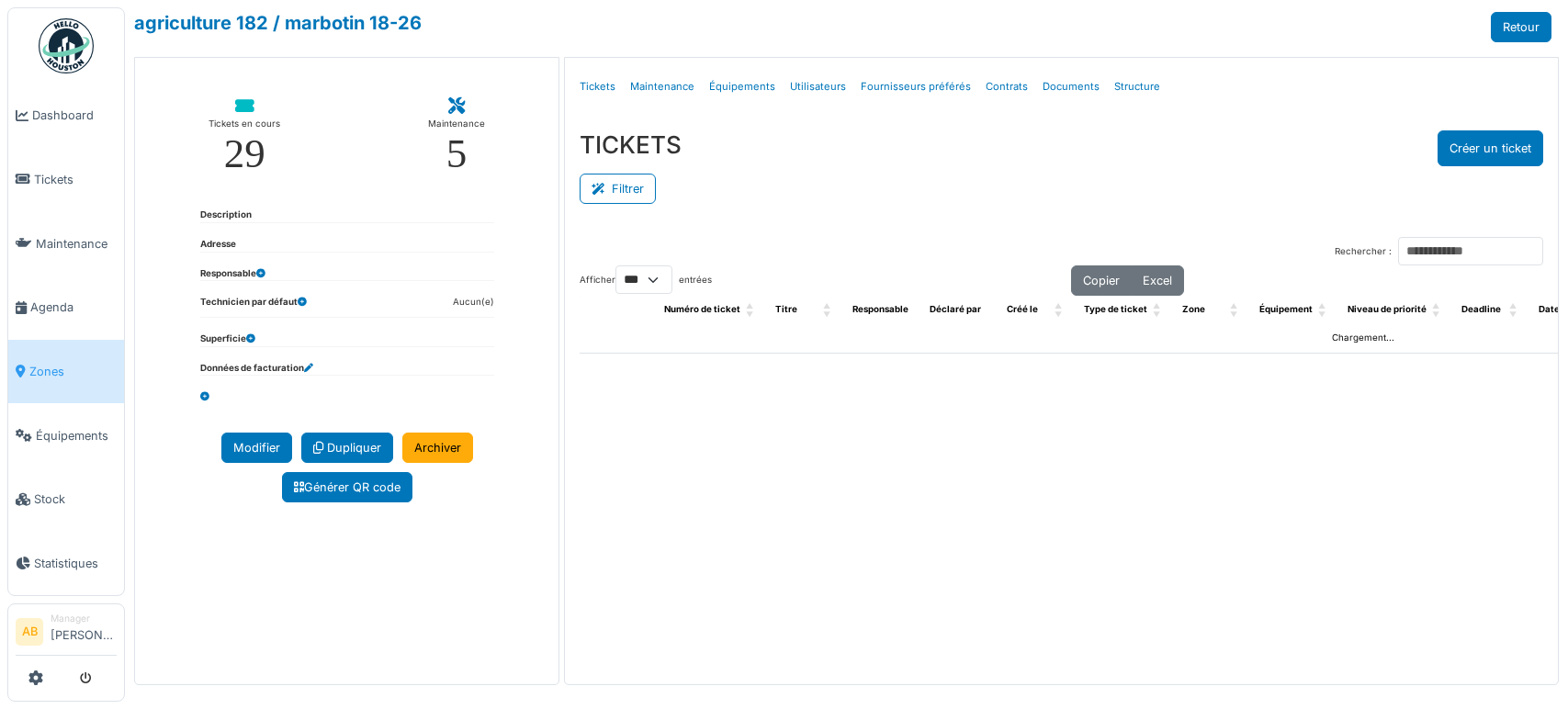
select select "***"
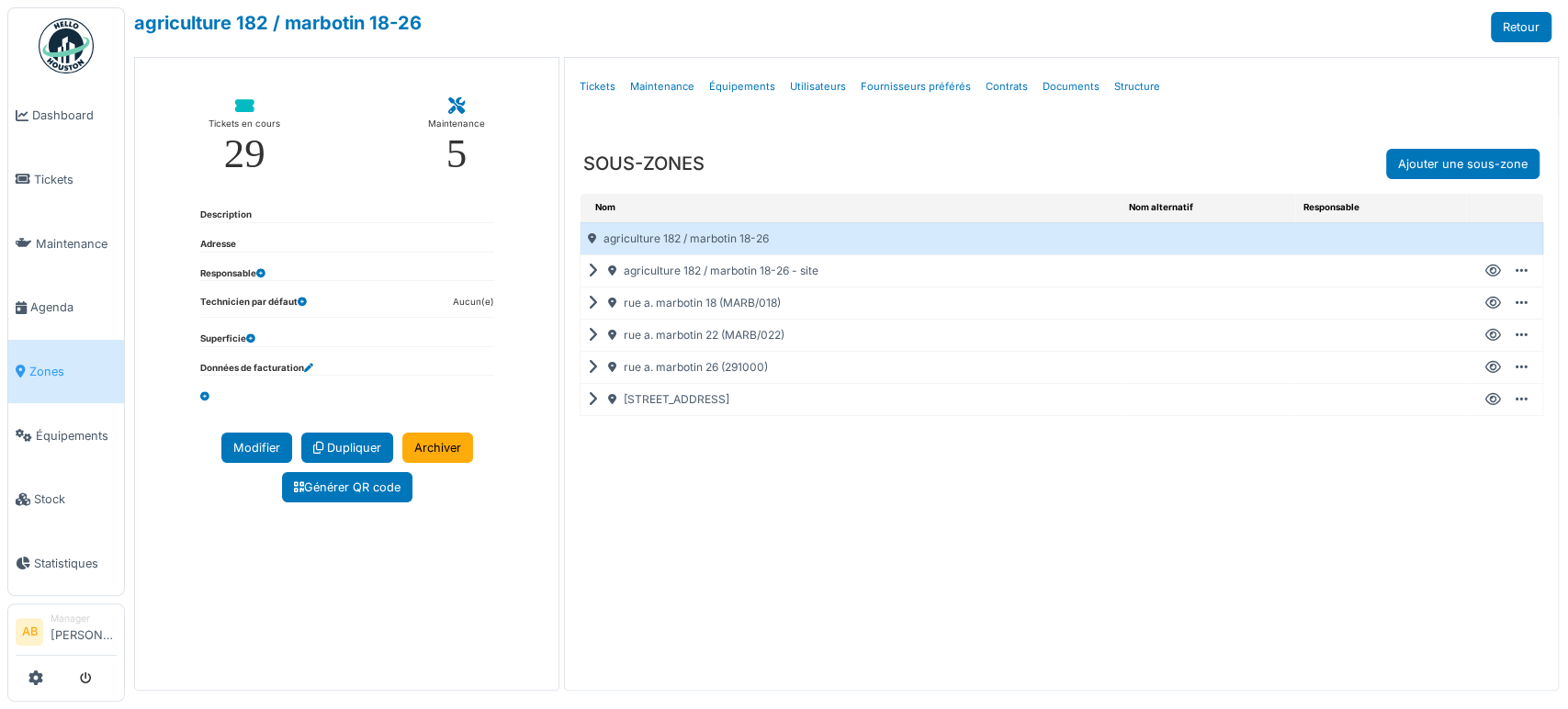
click at [581, 299] on div "rue a. marbotin 18 (MARB/018)" at bounding box center [851, 302] width 541 height 32
click at [588, 303] on icon at bounding box center [596, 303] width 17 height 1
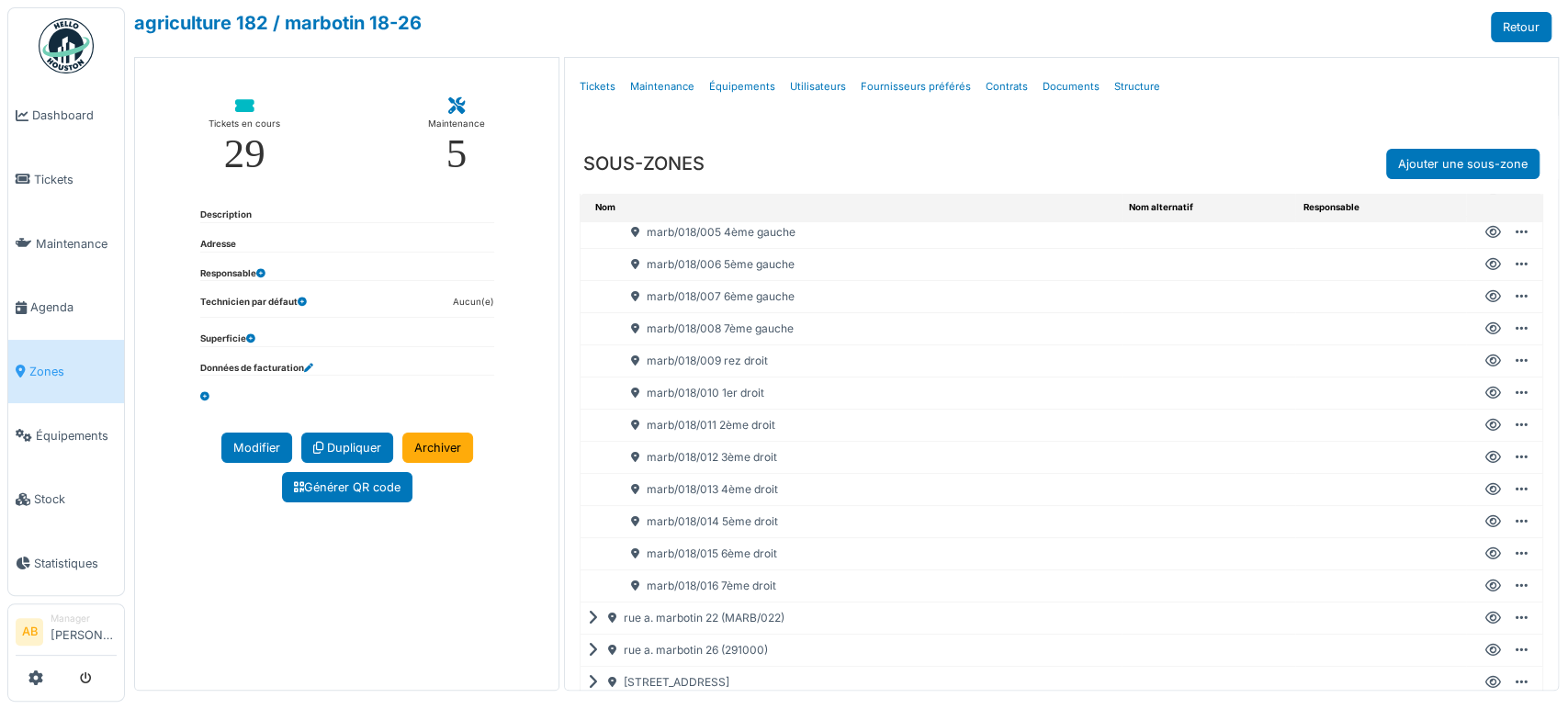
scroll to position [267, 0]
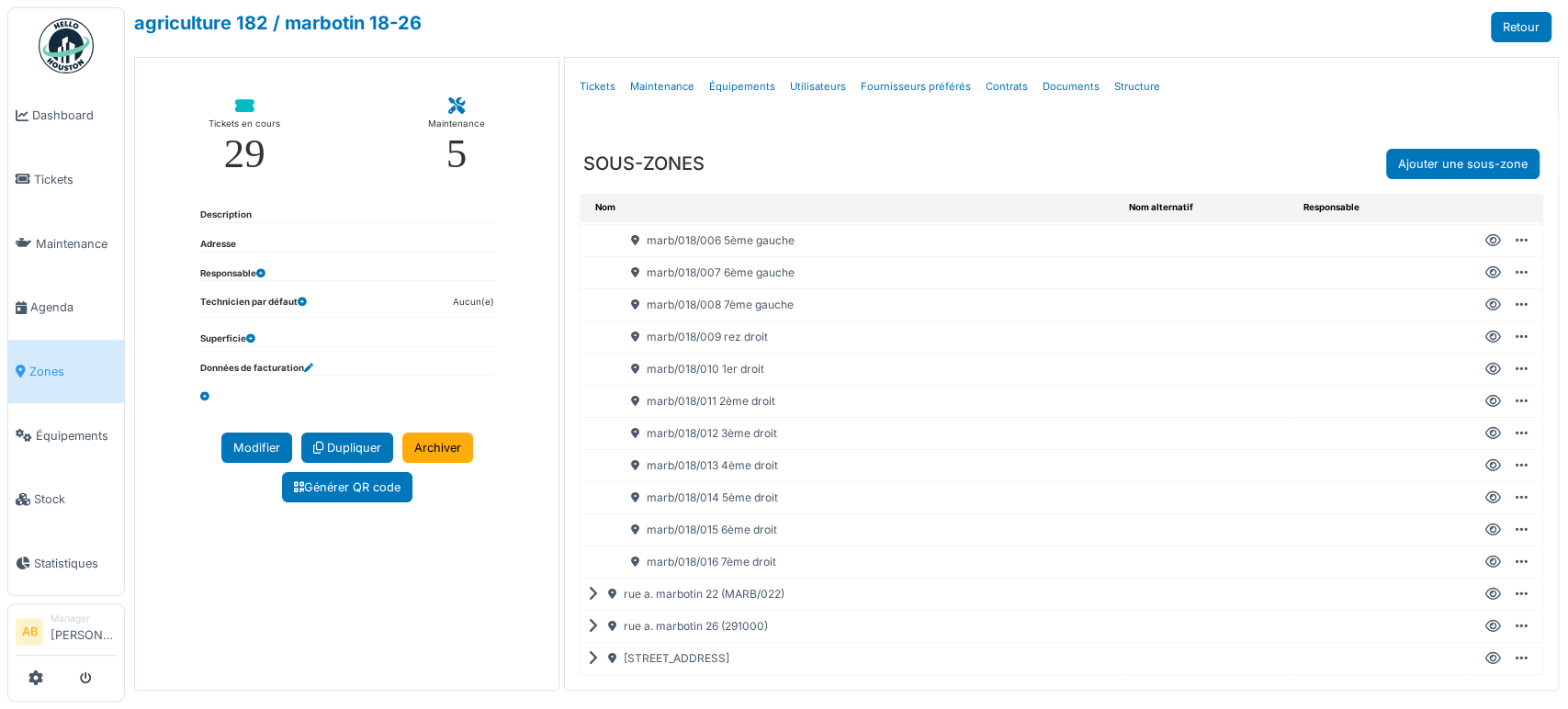
click at [1486, 530] on icon at bounding box center [1493, 530] width 15 height 1
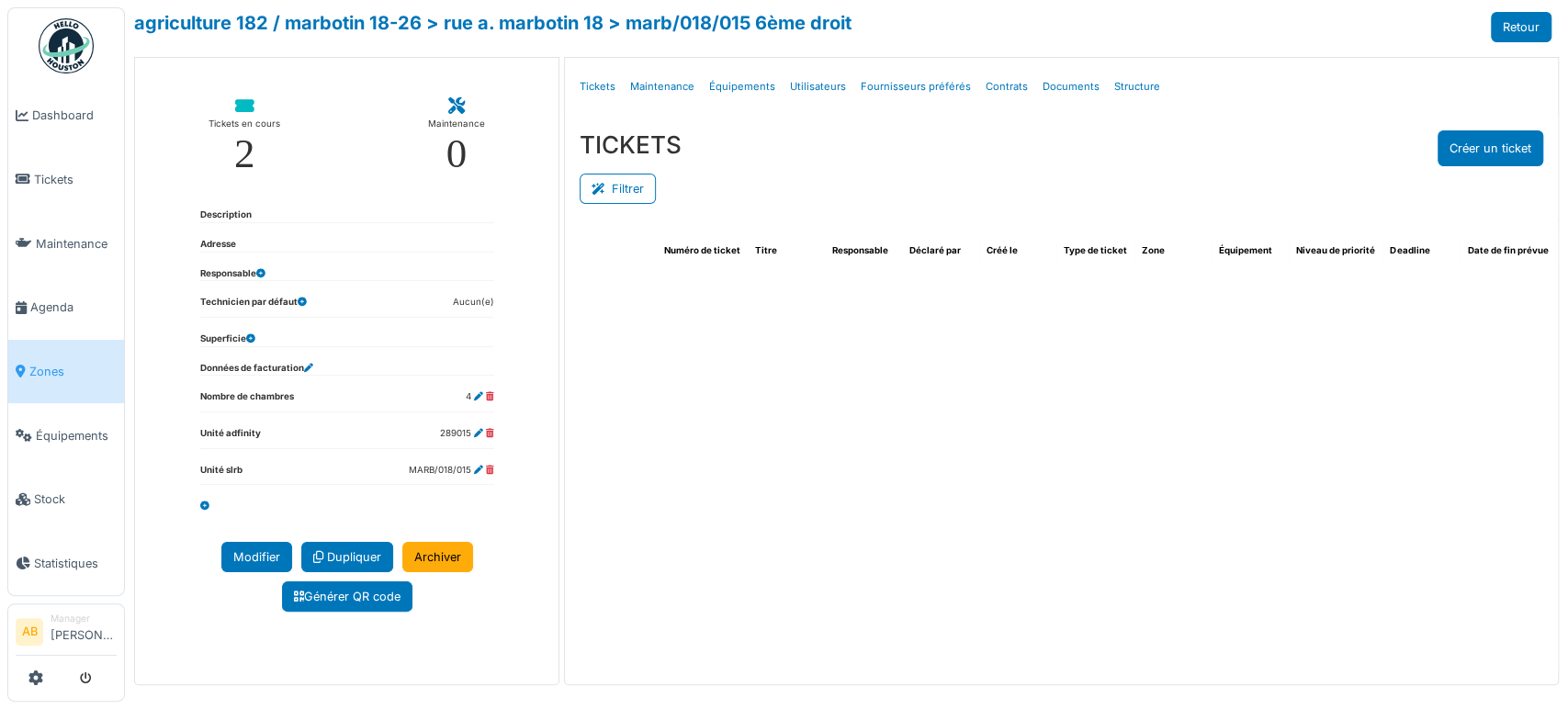
select select "***"
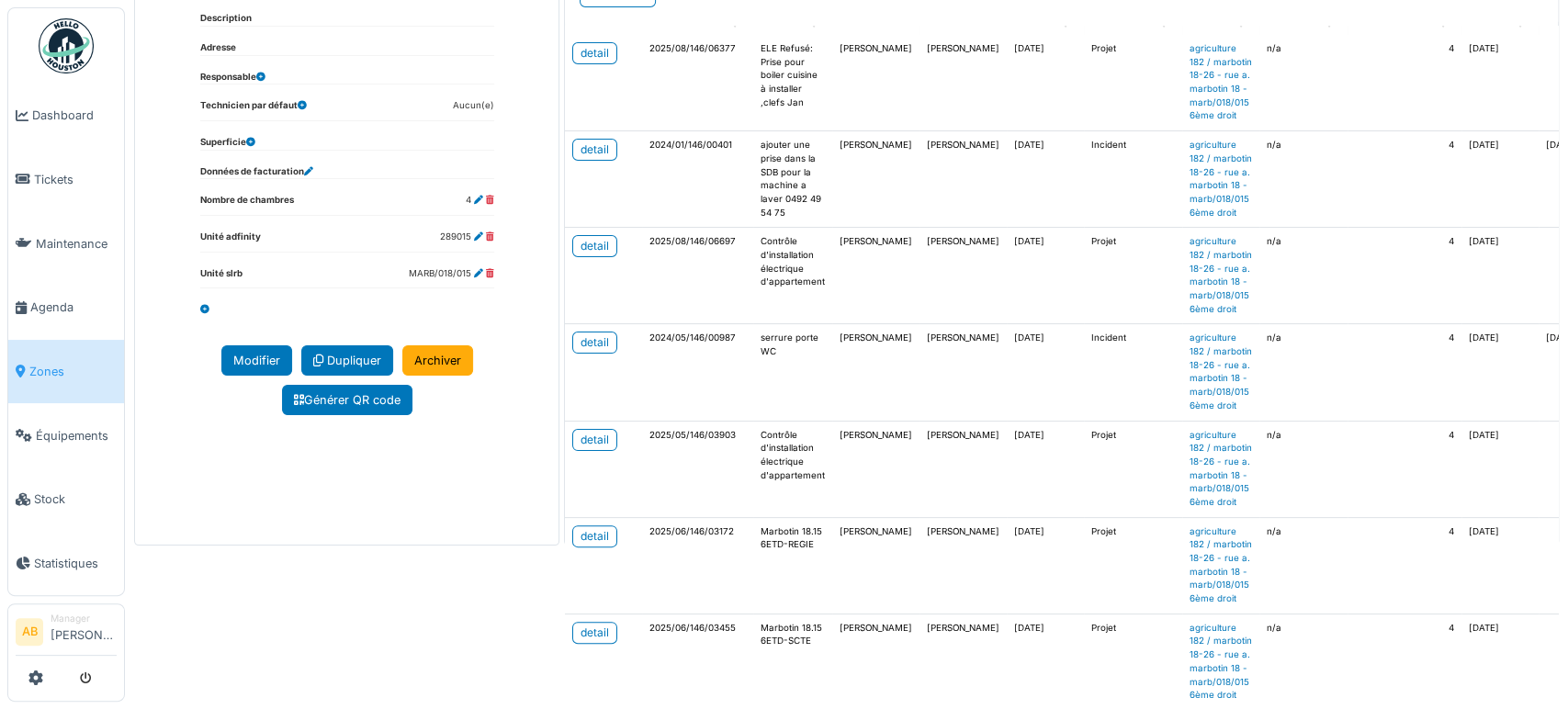
scroll to position [95, 14]
click at [605, 256] on td "detail" at bounding box center [603, 277] width 78 height 97
click at [582, 256] on div "detail" at bounding box center [595, 247] width 29 height 16
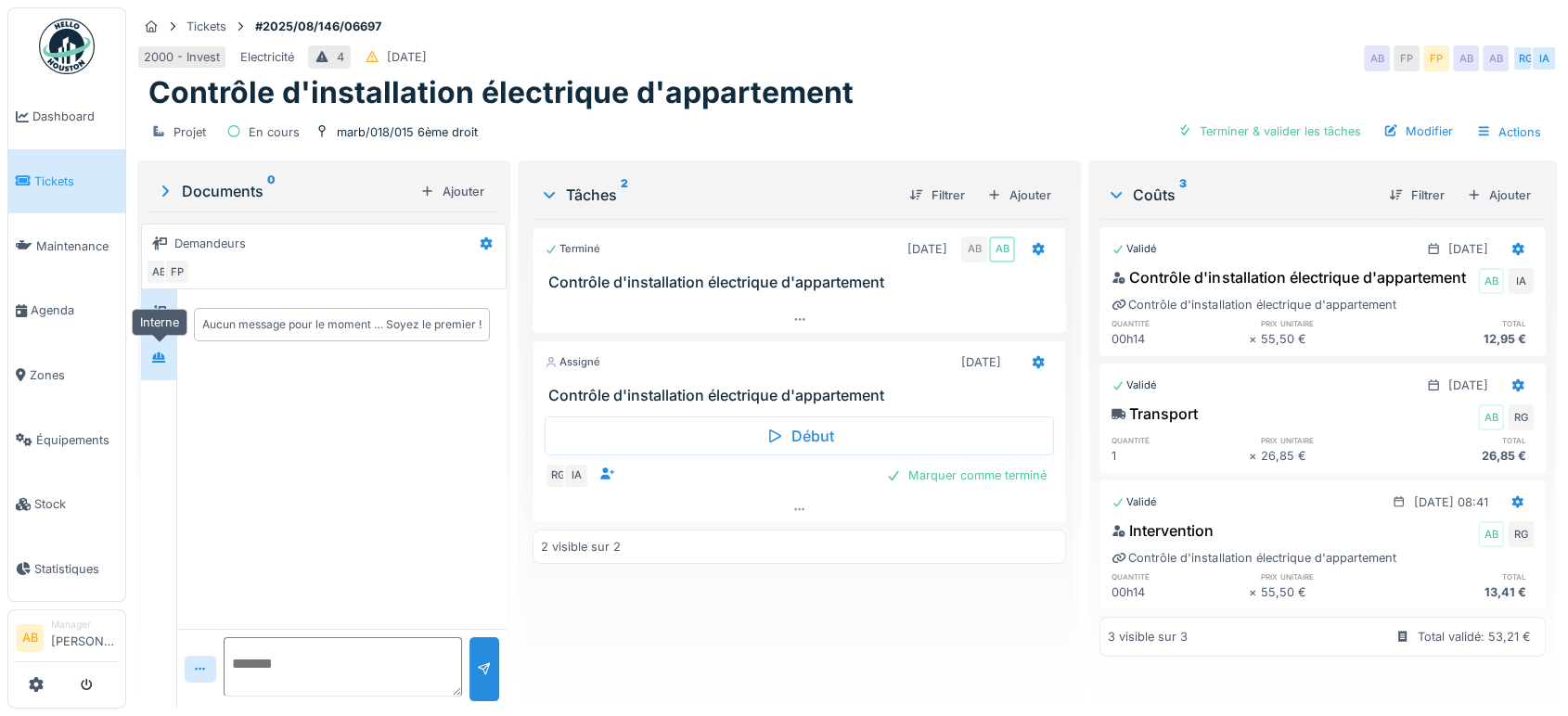
click at [167, 342] on div at bounding box center [159, 358] width 28 height 31
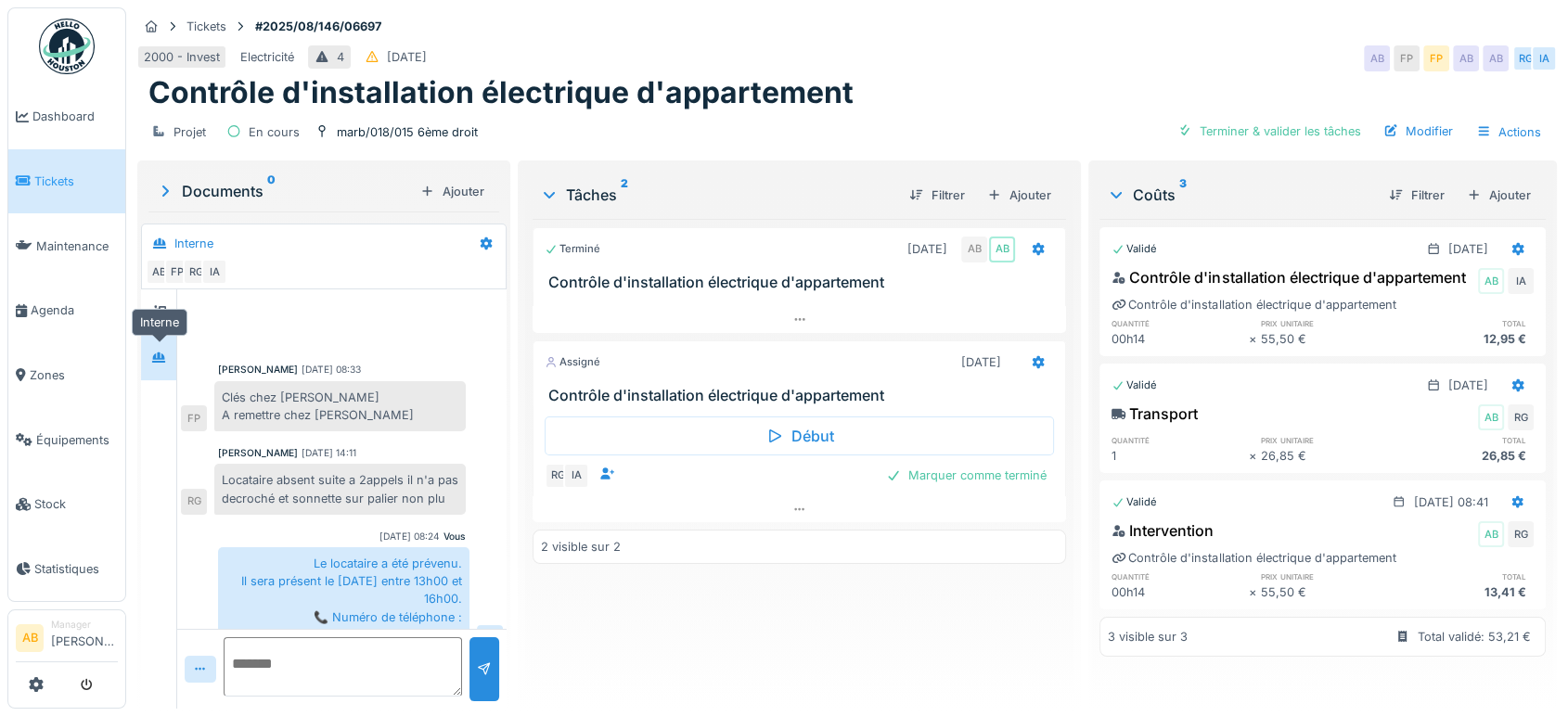
scroll to position [30, 0]
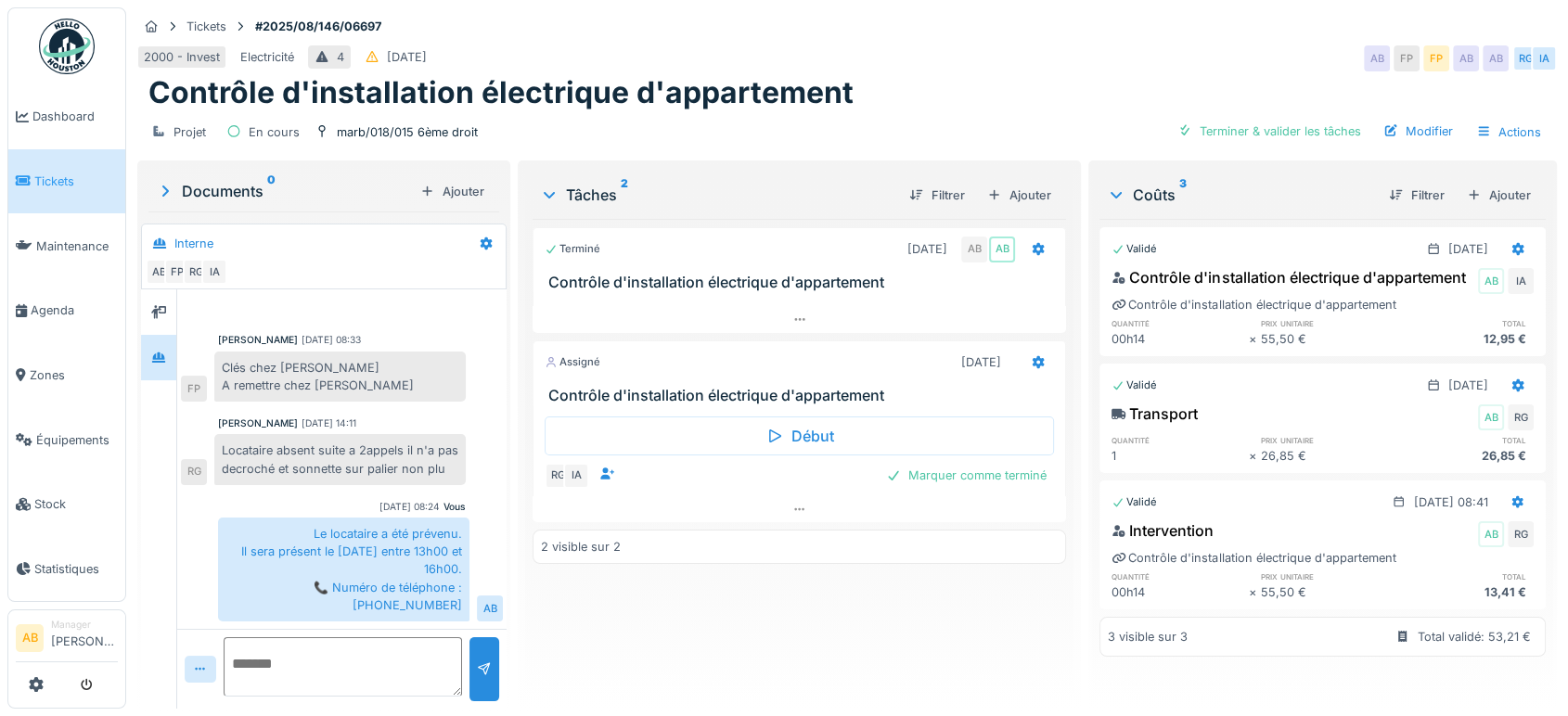
click at [781, 495] on div "Début RG IA Marquer comme terminé" at bounding box center [799, 450] width 534 height 91
click at [778, 510] on div at bounding box center [799, 509] width 534 height 27
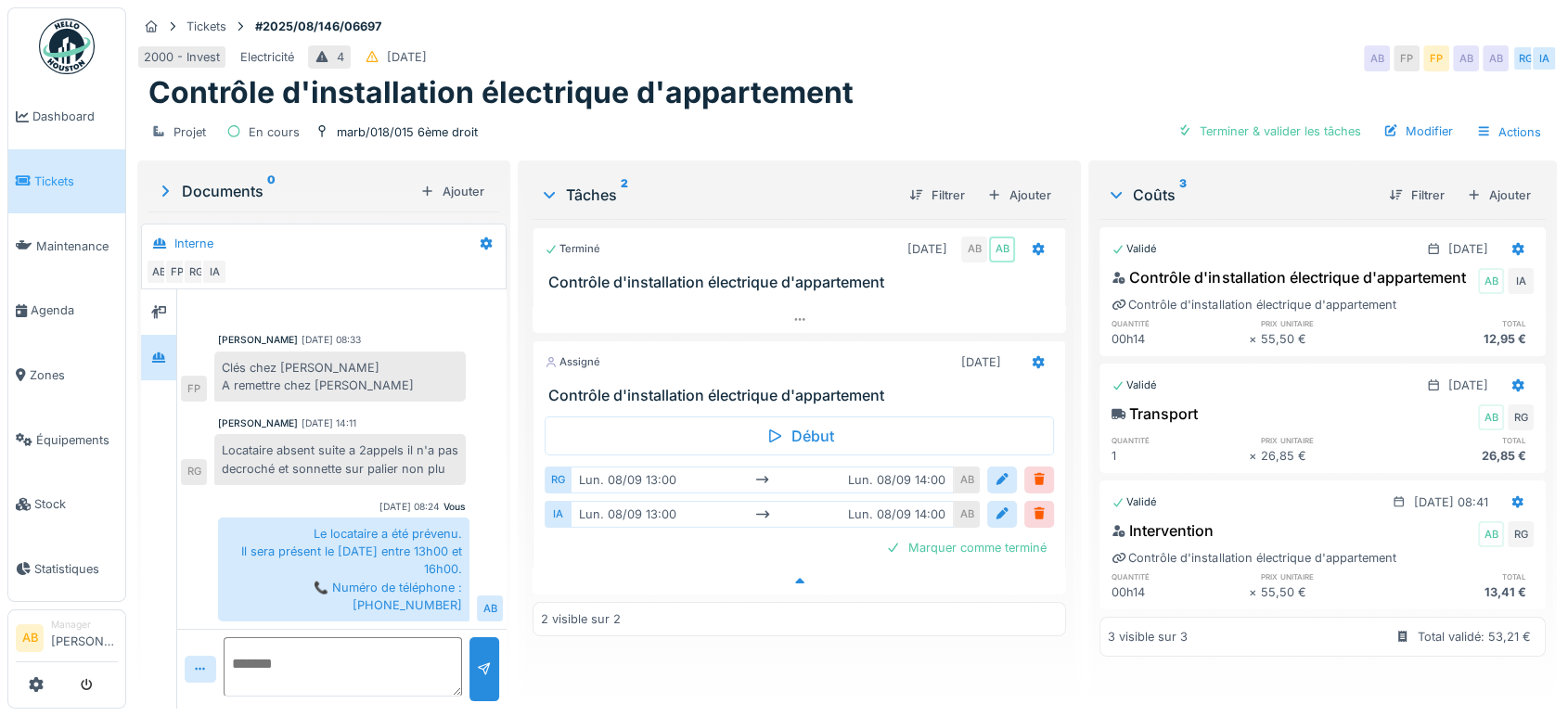
scroll to position [14, 0]
click at [1036, 467] on div at bounding box center [1039, 480] width 30 height 27
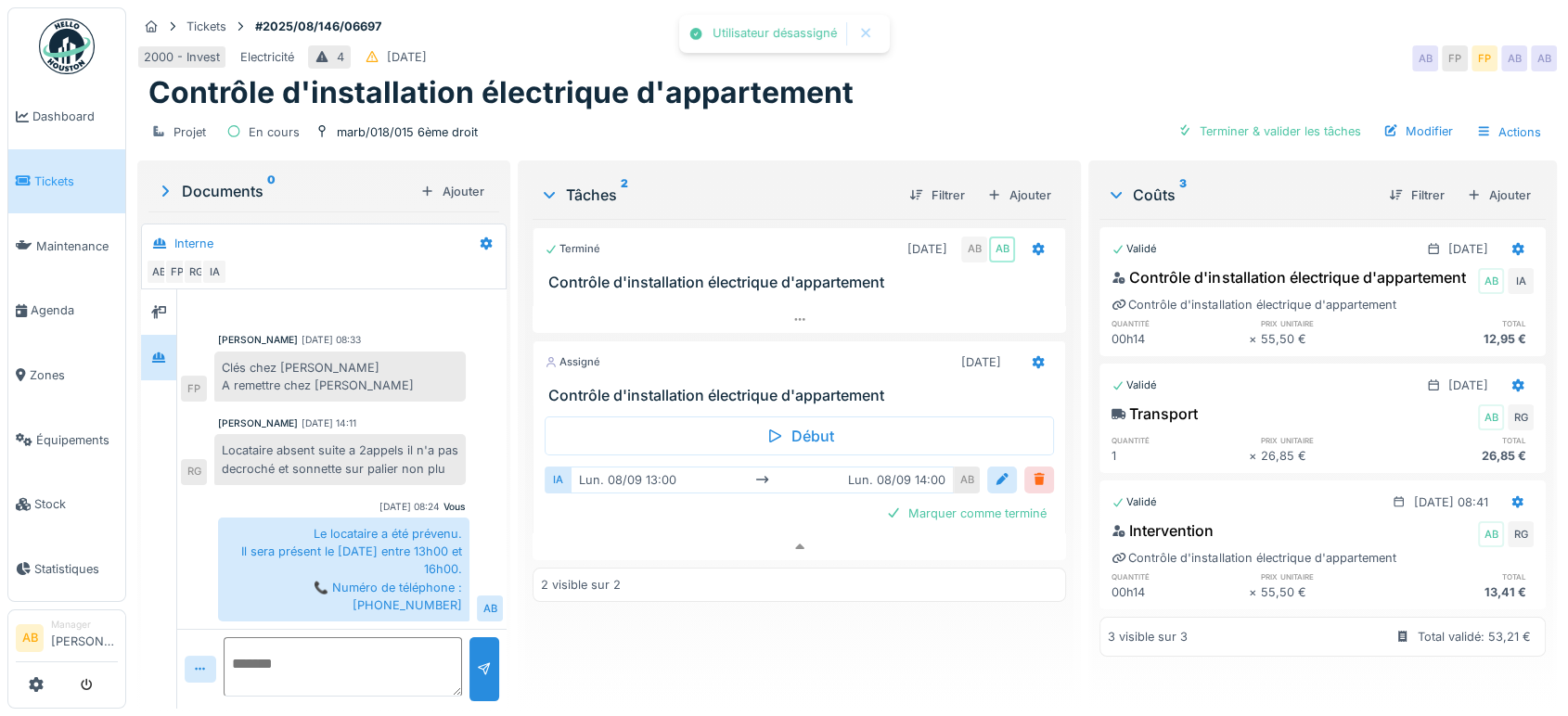
click at [1031, 473] on div at bounding box center [1039, 480] width 30 height 27
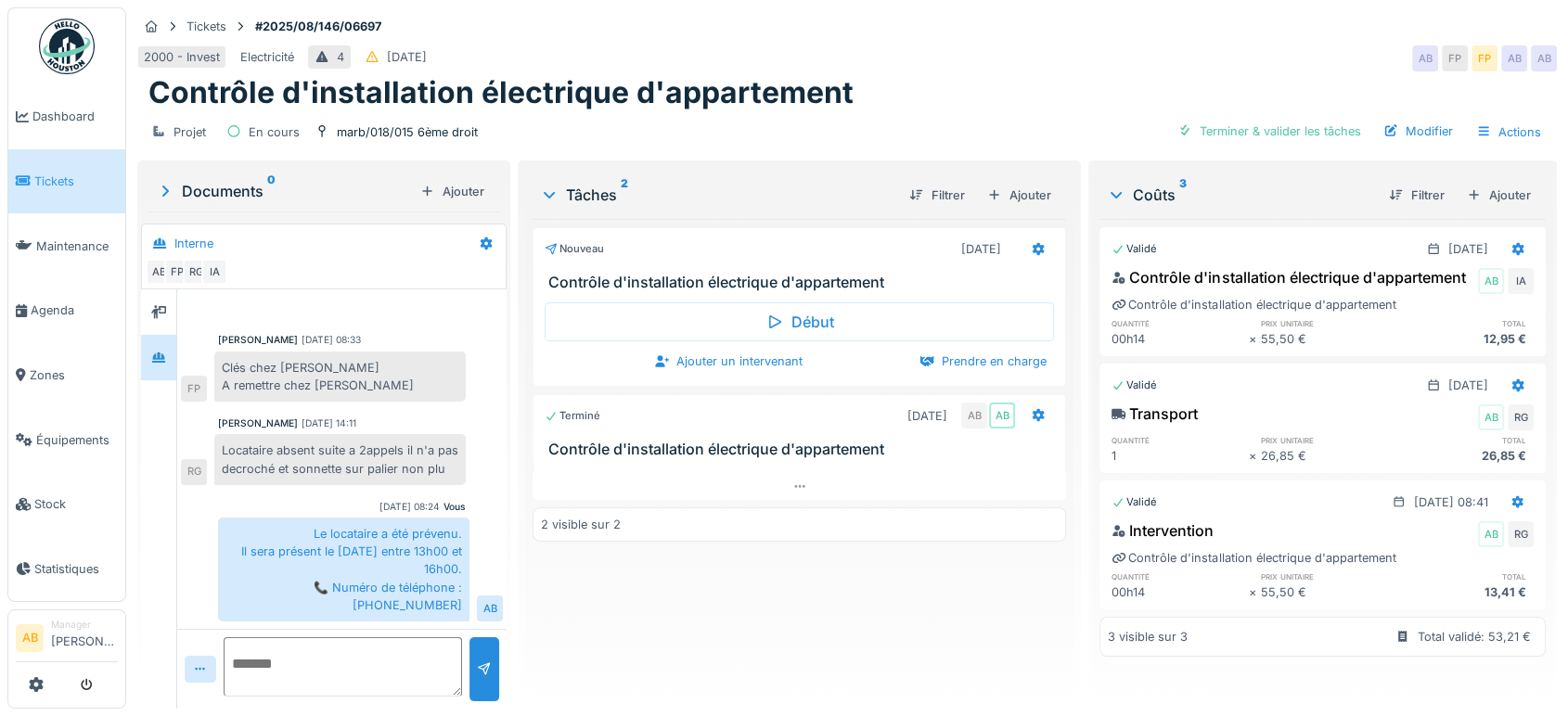
click at [72, 48] on img at bounding box center [67, 46] width 56 height 56
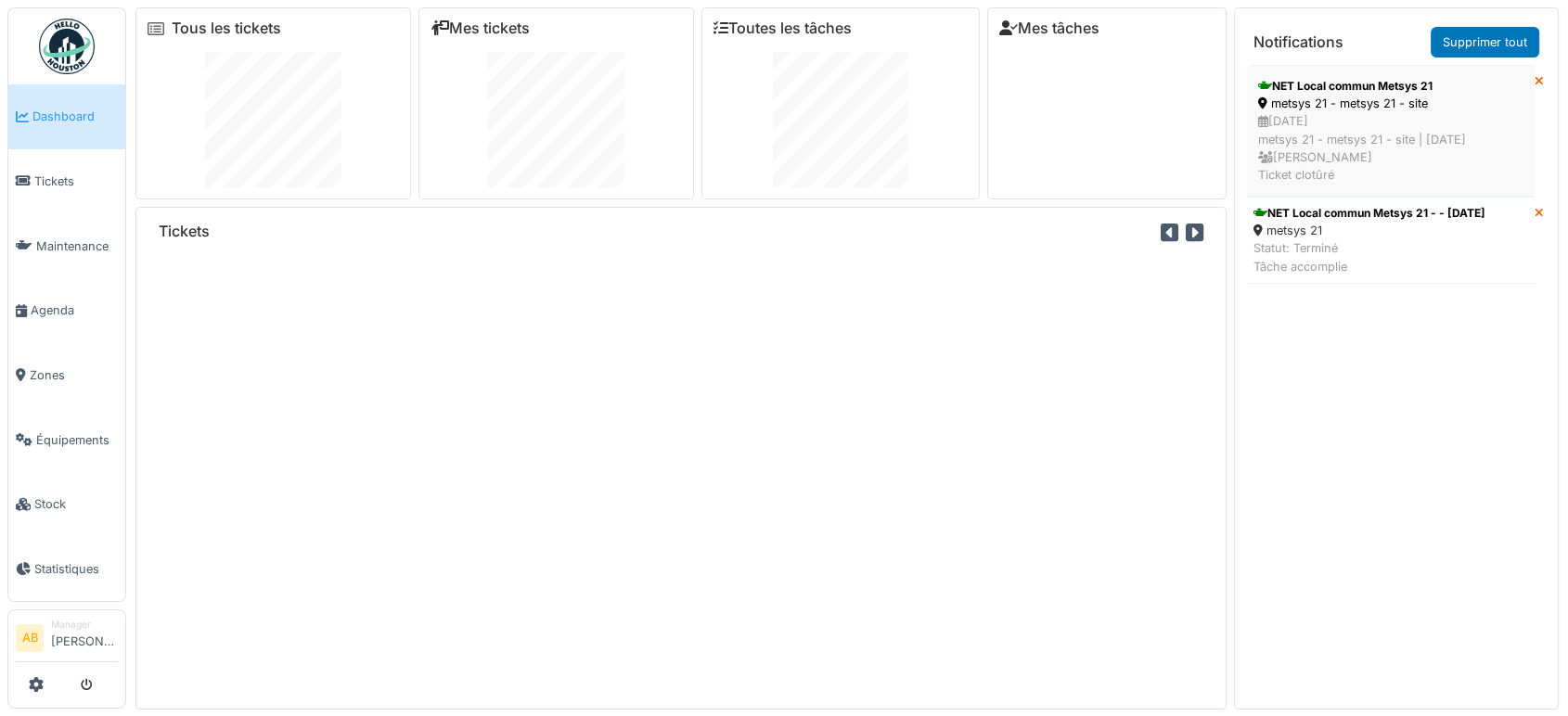
click at [1301, 118] on div "[DATE] metsys 21 - metsys 21 - site | [DATE] [PERSON_NAME] Ticket clotûré" at bounding box center [1390, 148] width 265 height 72
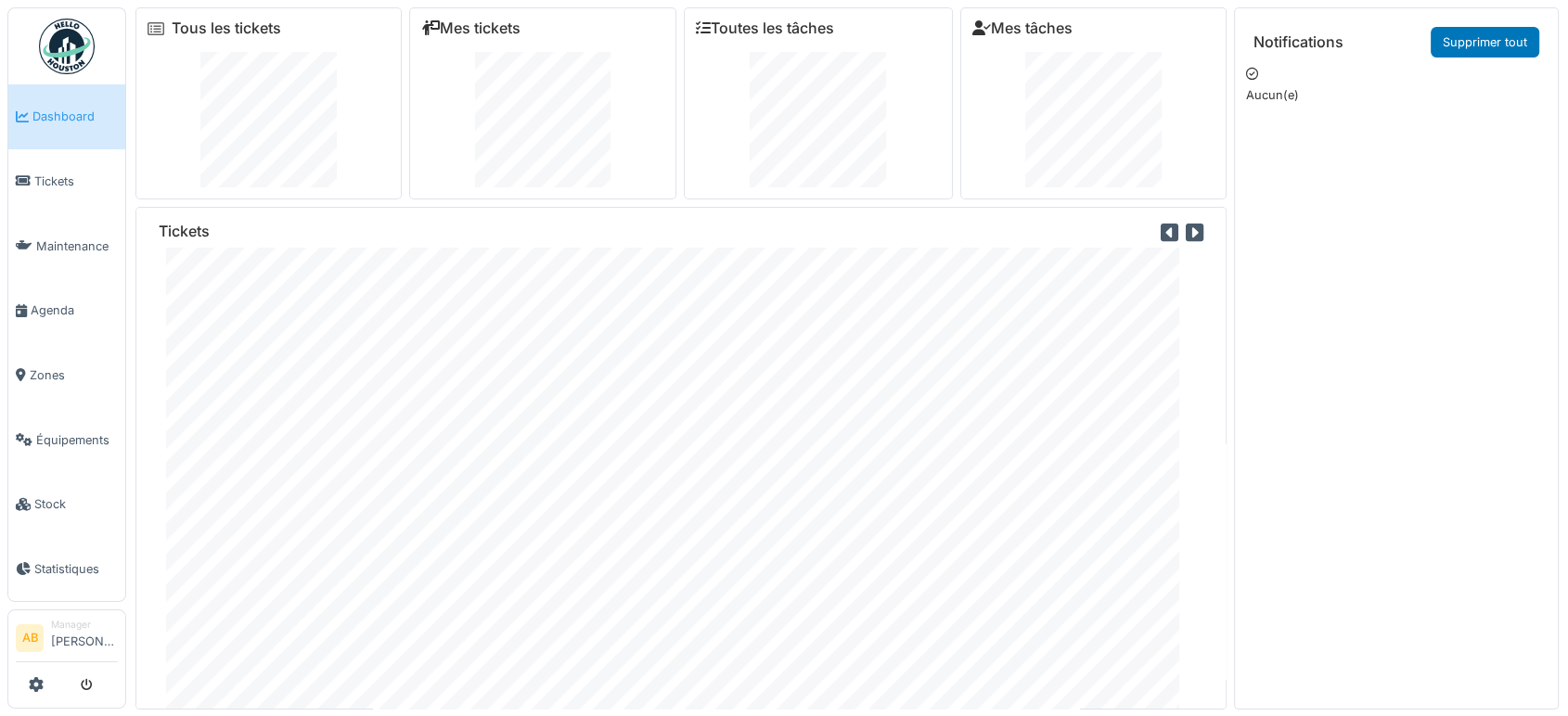
click at [501, 16] on div "Mes tickets" at bounding box center [541, 103] width 266 height 192
click at [495, 28] on link "Mes tickets" at bounding box center [471, 28] width 100 height 17
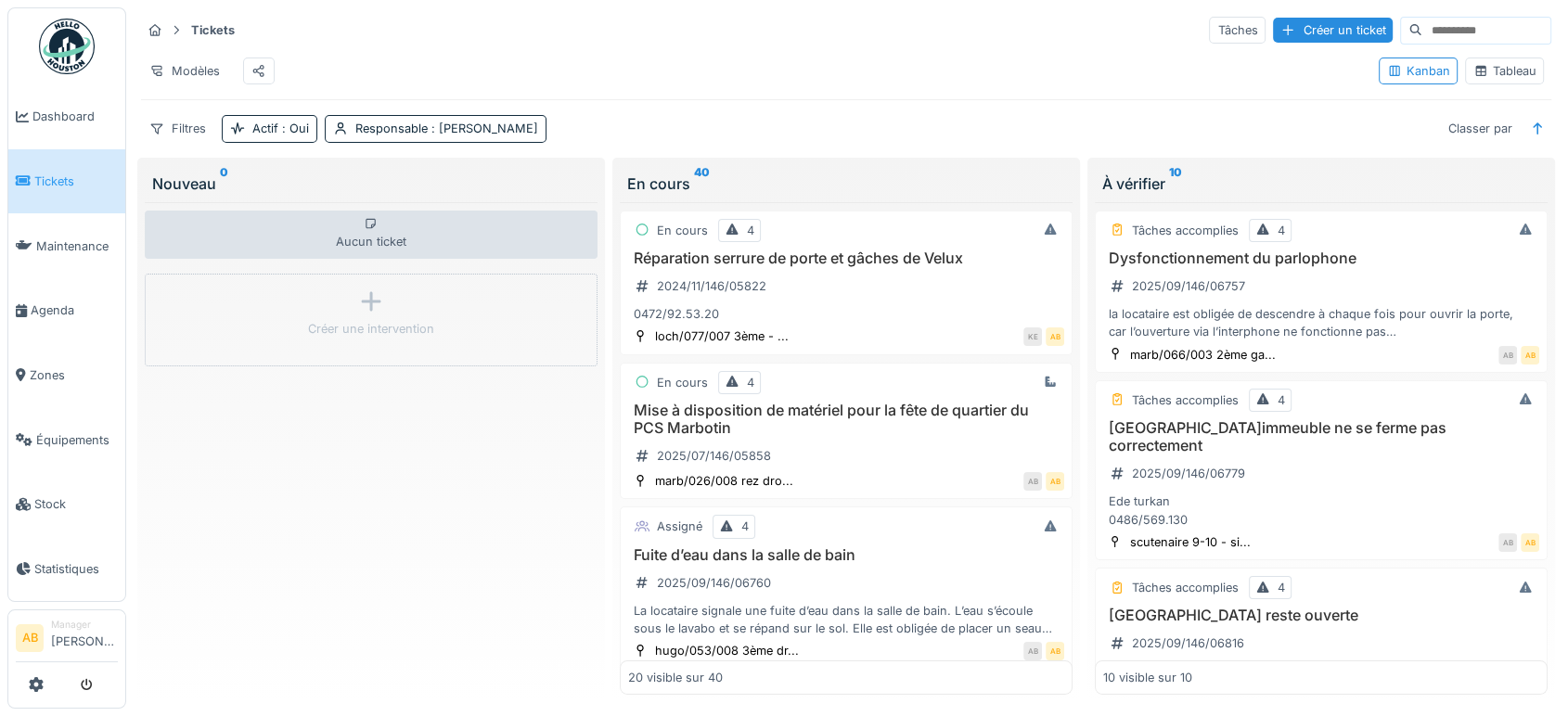
click at [1488, 78] on div "Tableau" at bounding box center [1504, 71] width 62 height 17
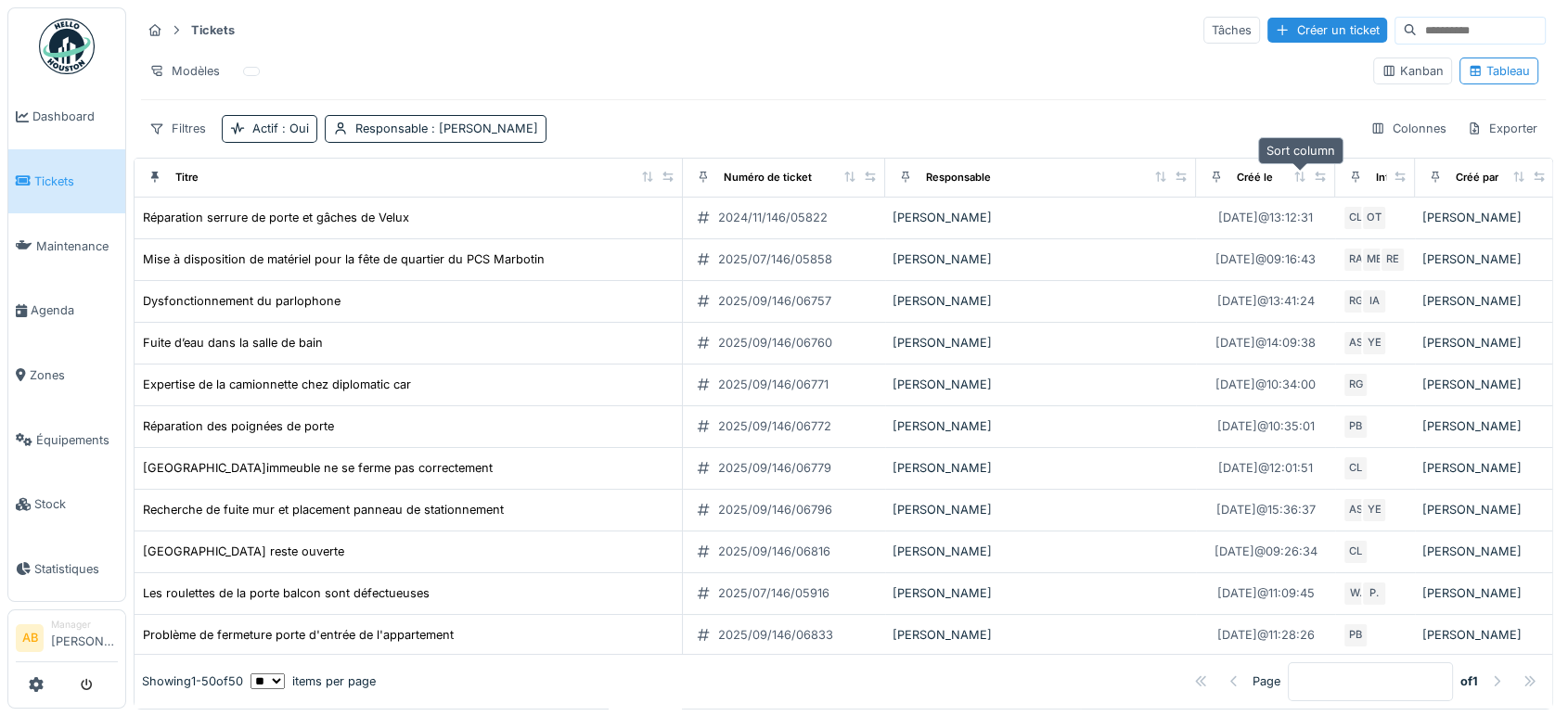
click at [1302, 176] on icon at bounding box center [1299, 177] width 11 height 11
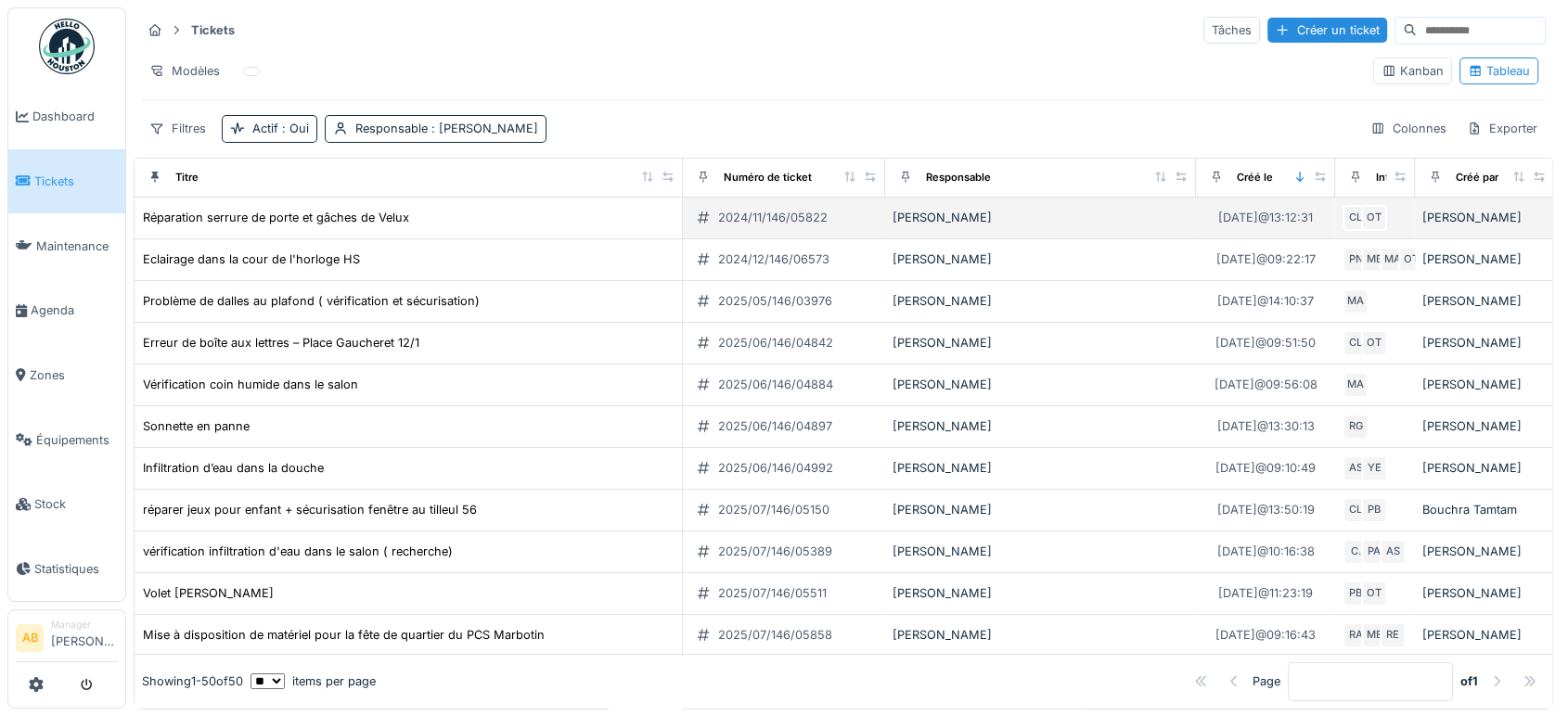
click at [1107, 235] on td "[PERSON_NAME]" at bounding box center [1041, 217] width 311 height 42
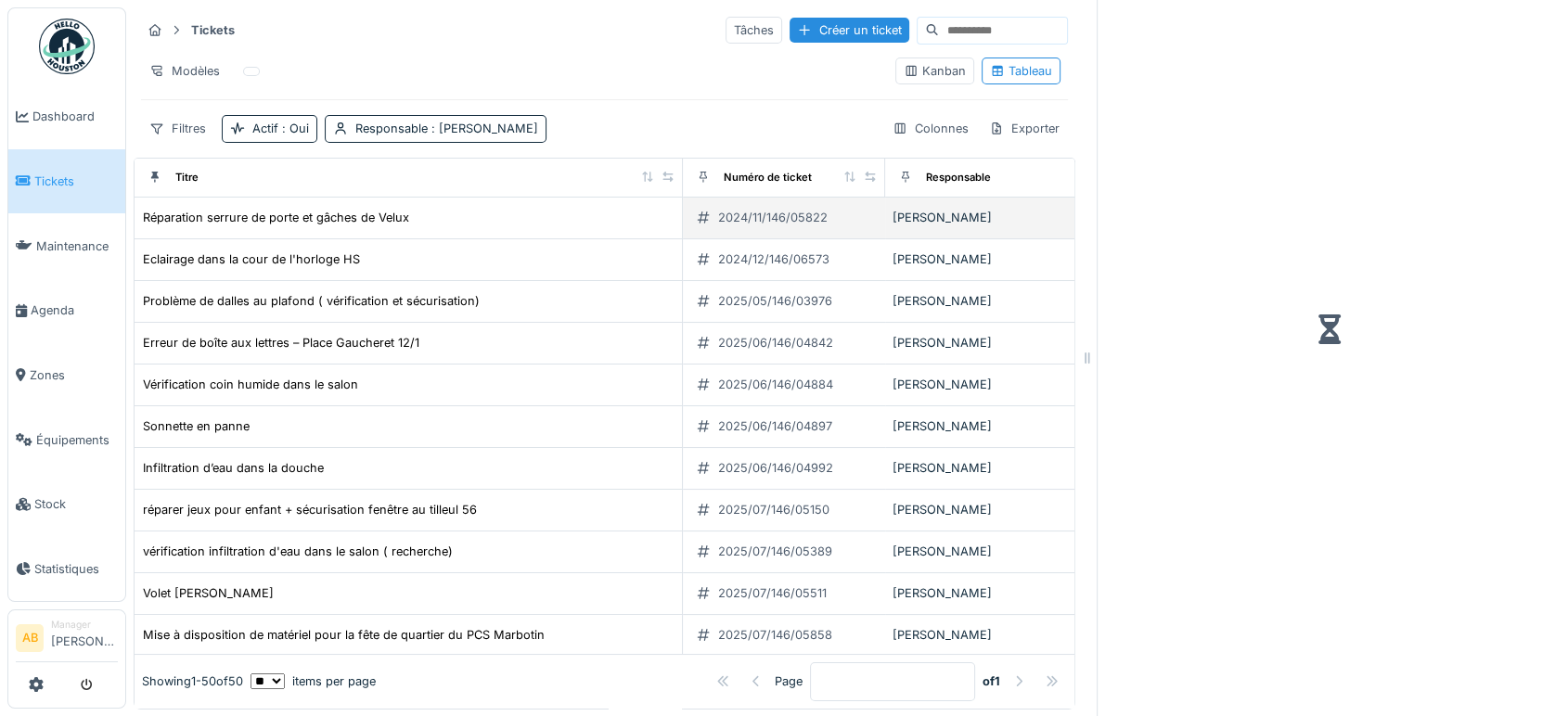
scroll to position [15, 0]
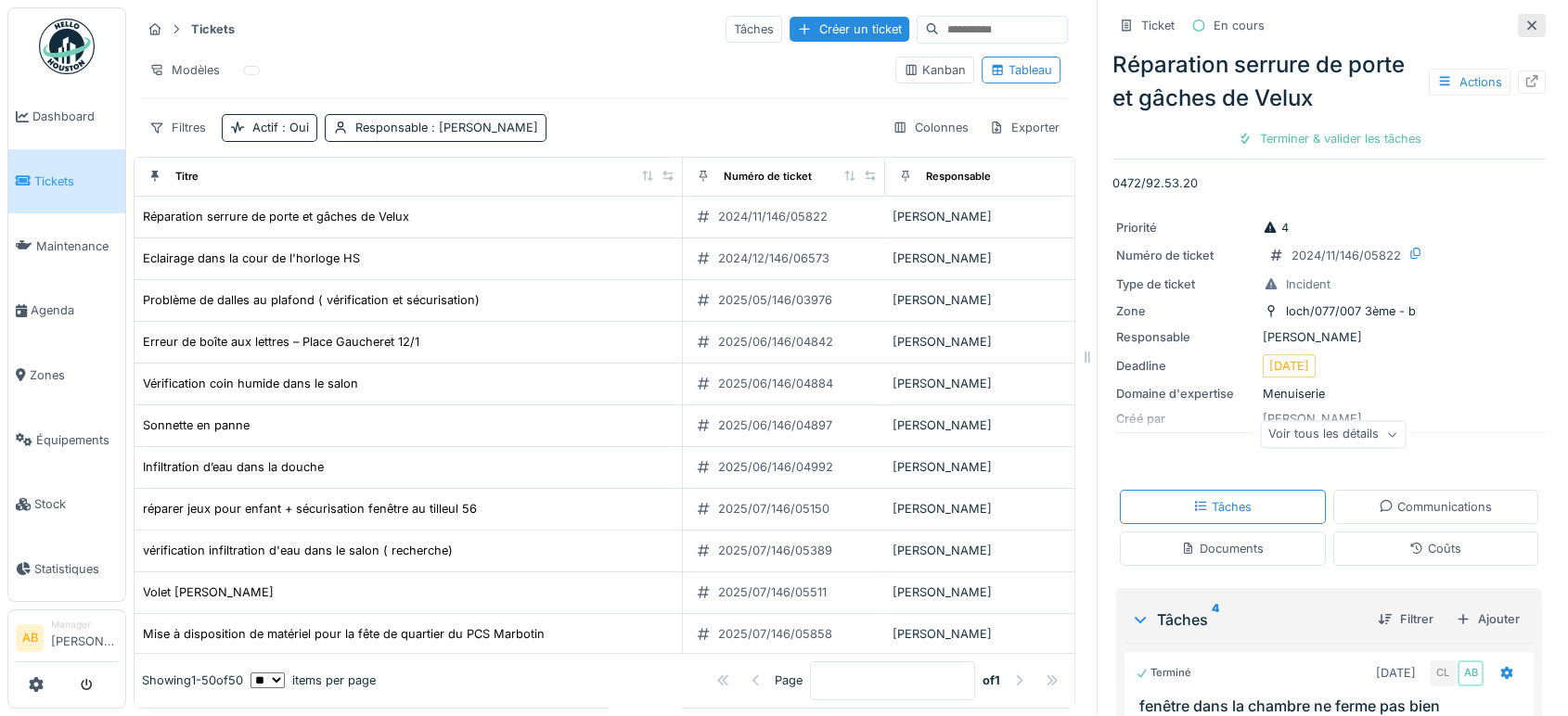
click at [1524, 19] on icon at bounding box center [1531, 25] width 15 height 12
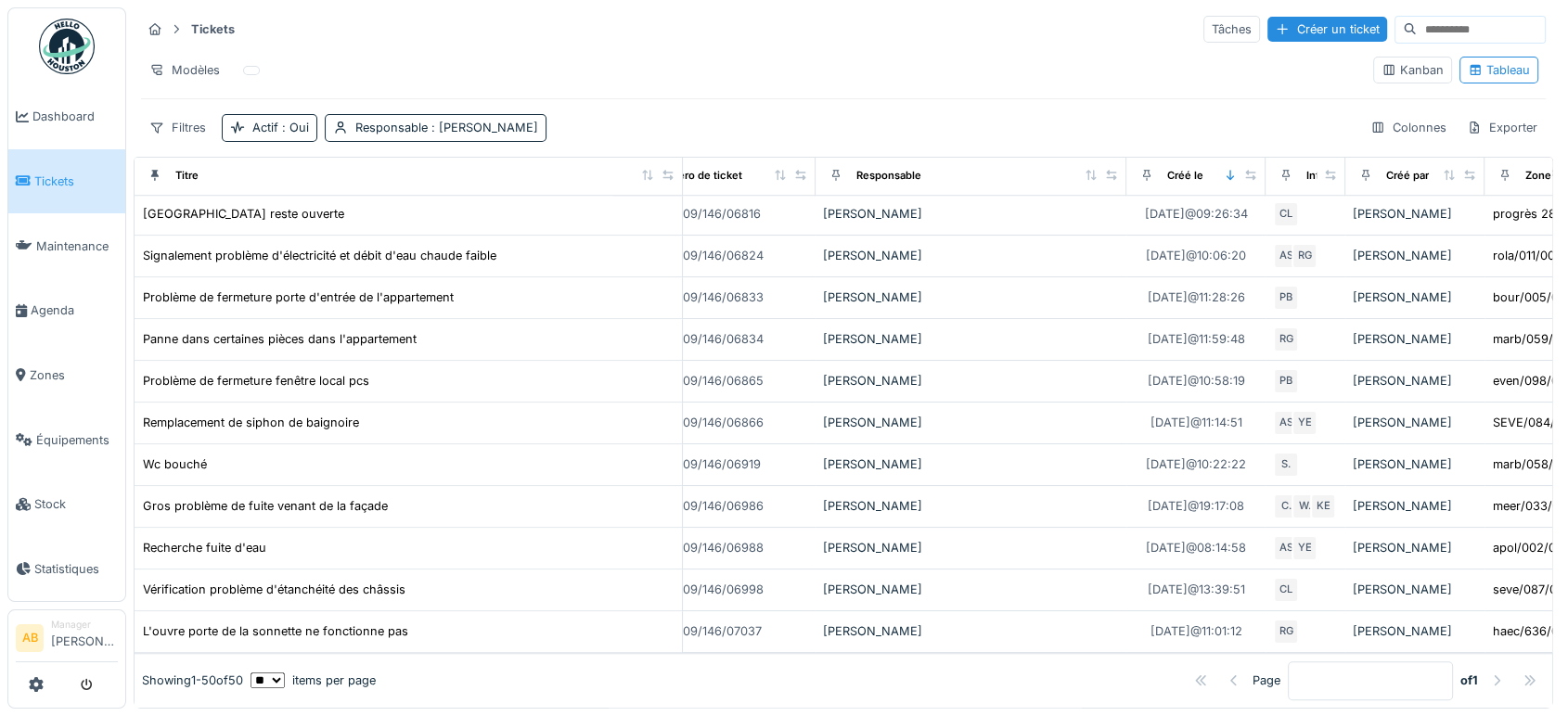
scroll to position [1654, 103]
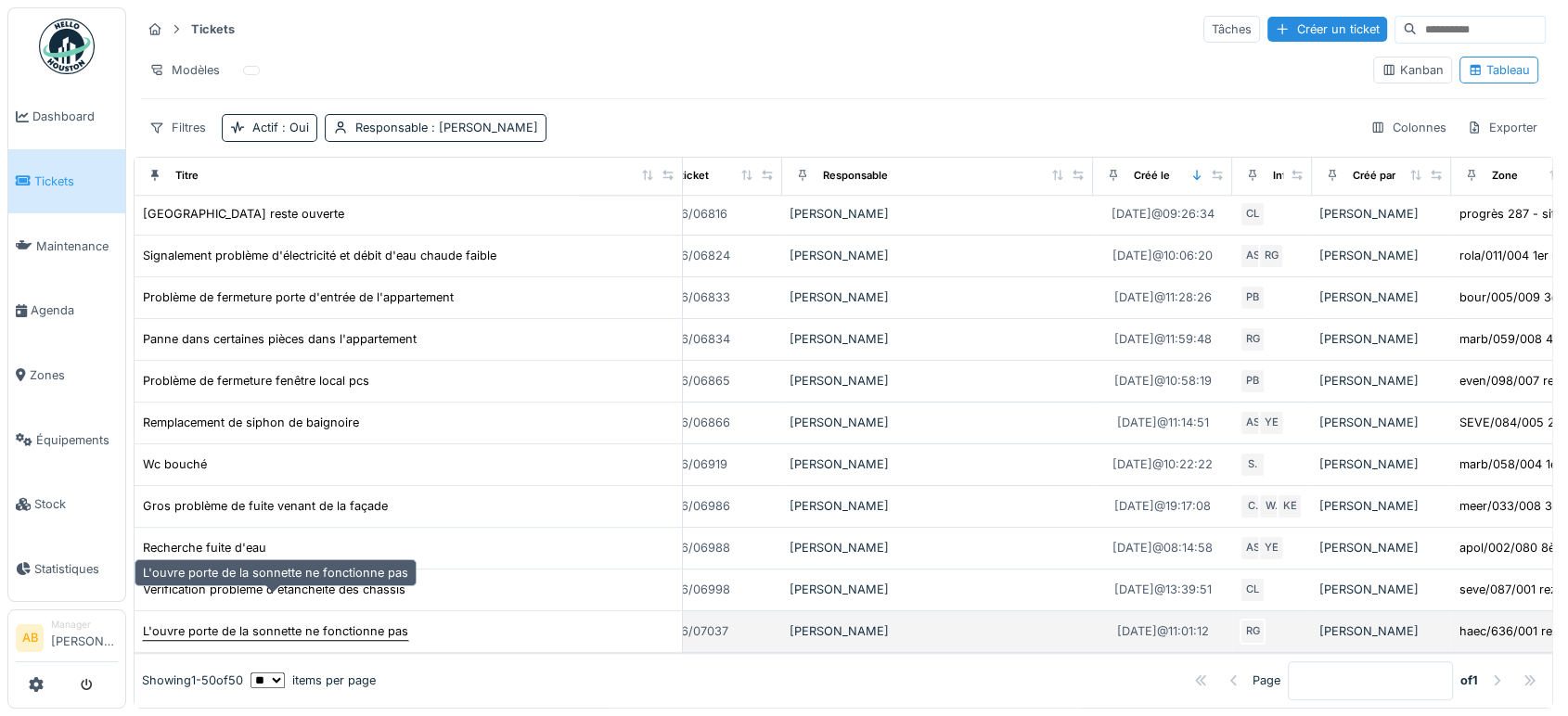
click at [347, 622] on div "L'ouvre porte de la sonnette ne fonctionne pas" at bounding box center [276, 631] width 265 height 17
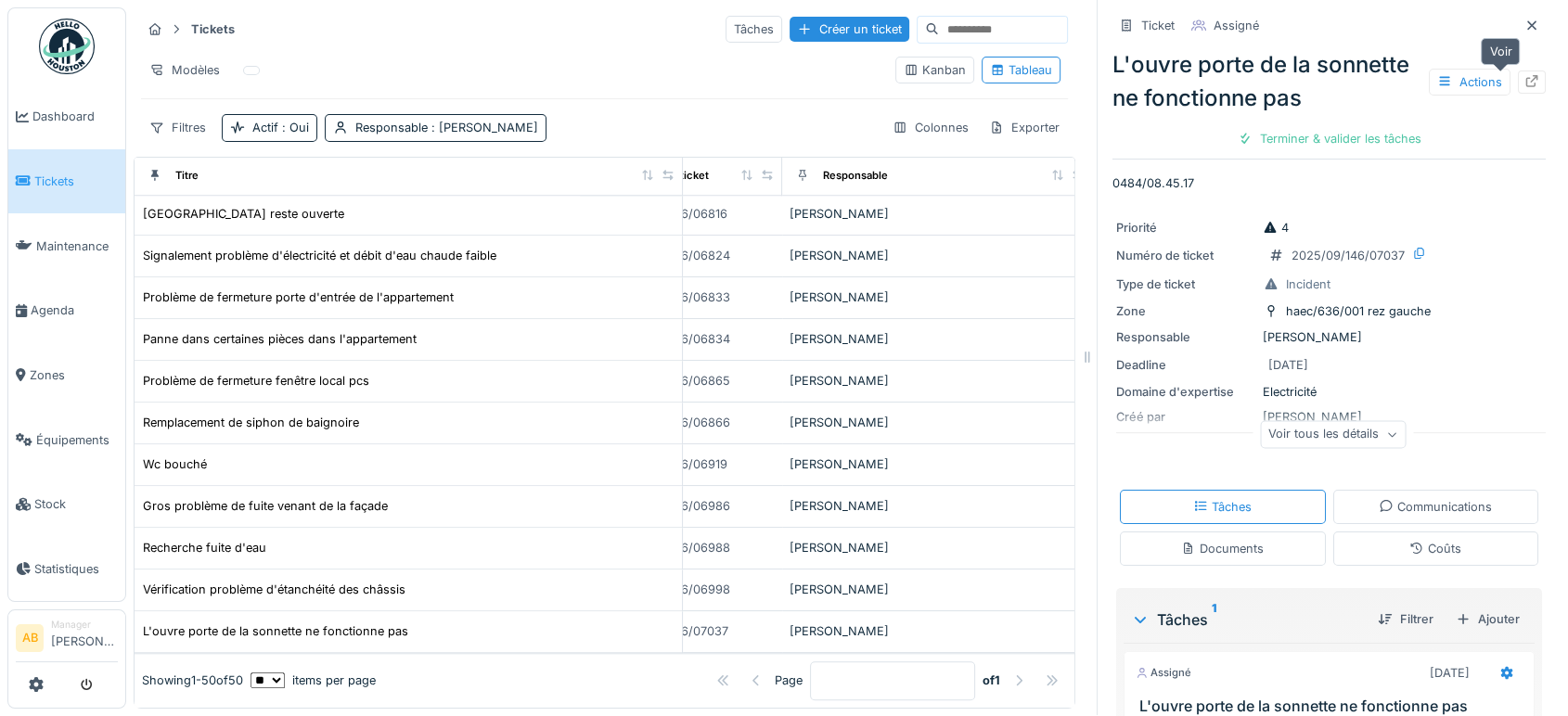
click at [1526, 75] on icon at bounding box center [1532, 81] width 12 height 12
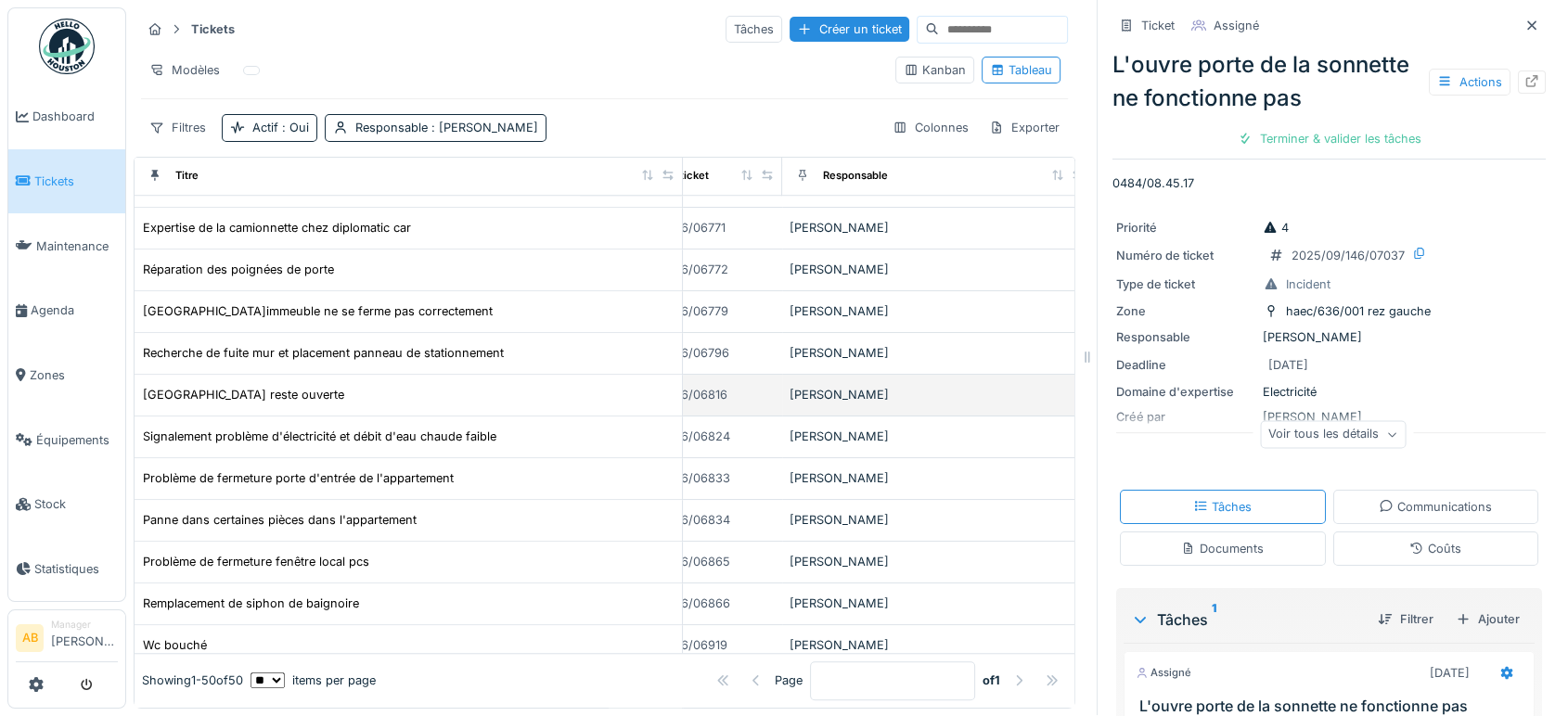
scroll to position [1654, 103]
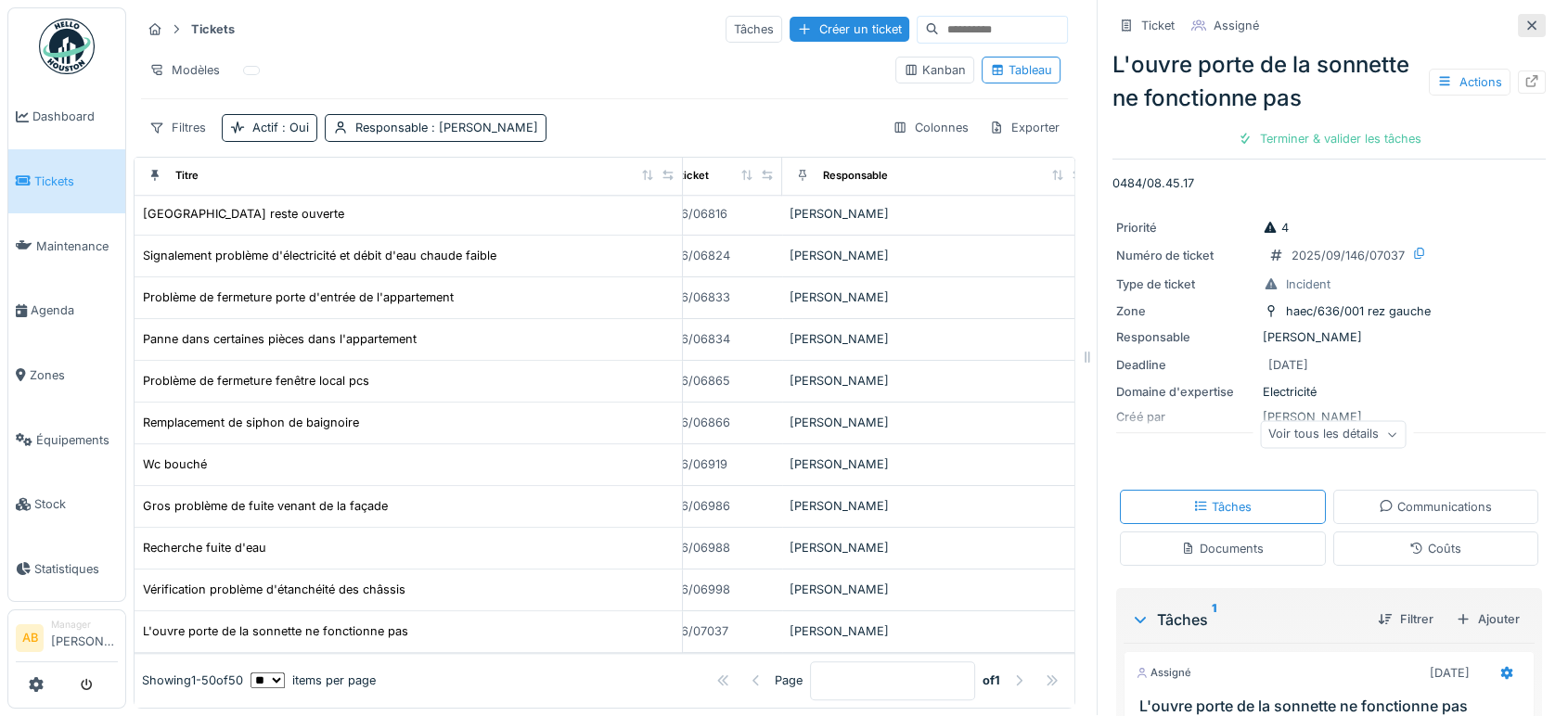
click at [1527, 20] on icon at bounding box center [1532, 25] width 10 height 10
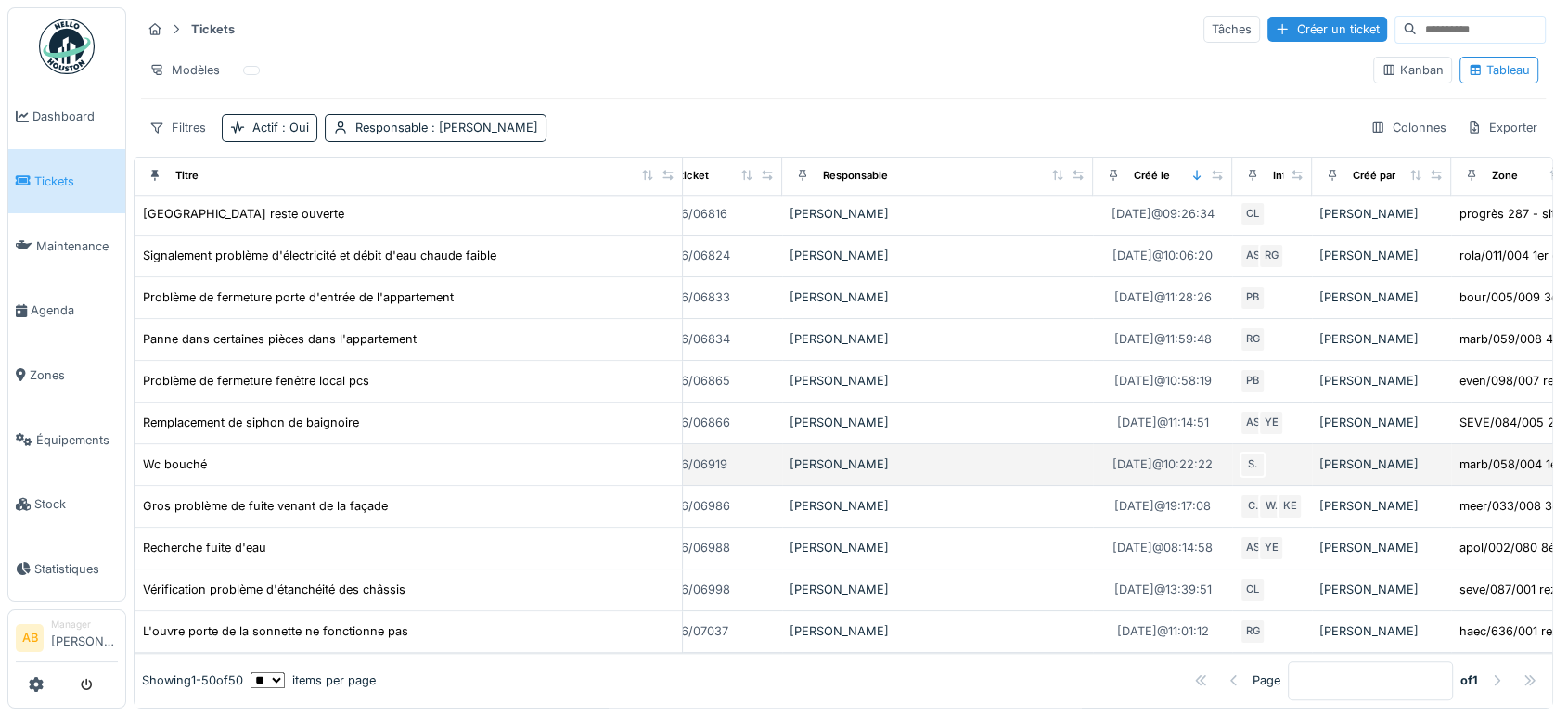
scroll to position [1654, 0]
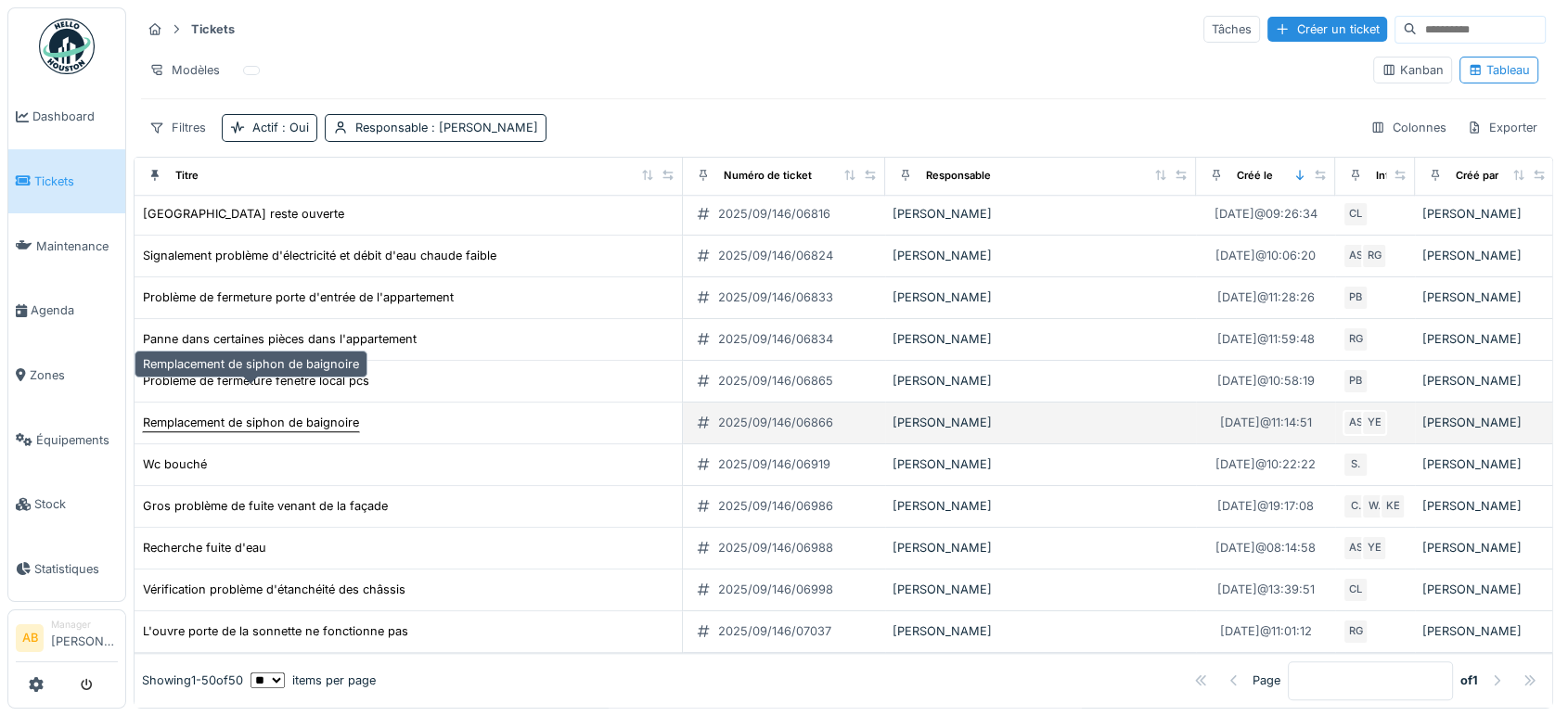
click at [305, 414] on div "Remplacement de siphon de baignoire" at bounding box center [251, 422] width 217 height 17
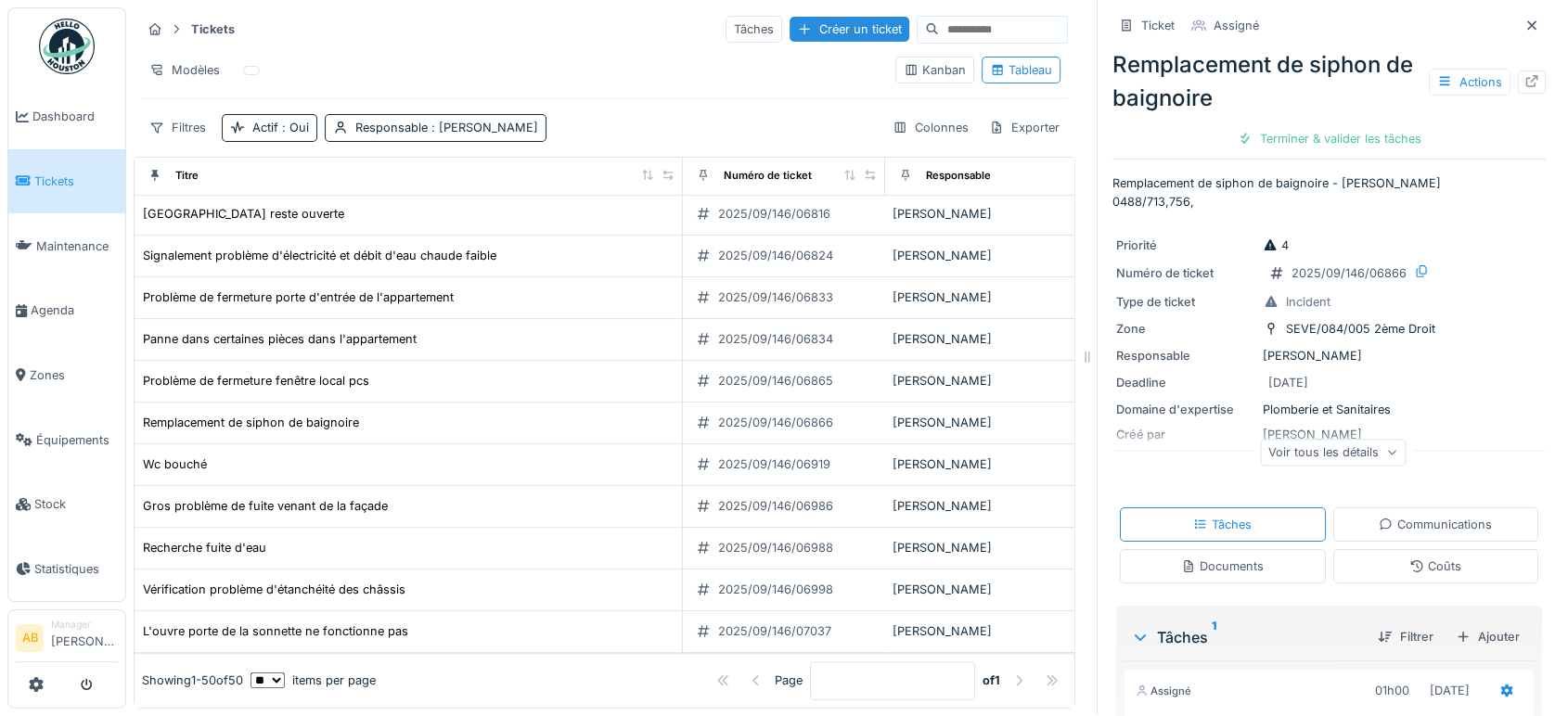
click at [1498, 80] on div "Remplacement de siphon de baignoire Actions" at bounding box center [1329, 81] width 433 height 67
click at [1518, 75] on div at bounding box center [1531, 82] width 28 height 23
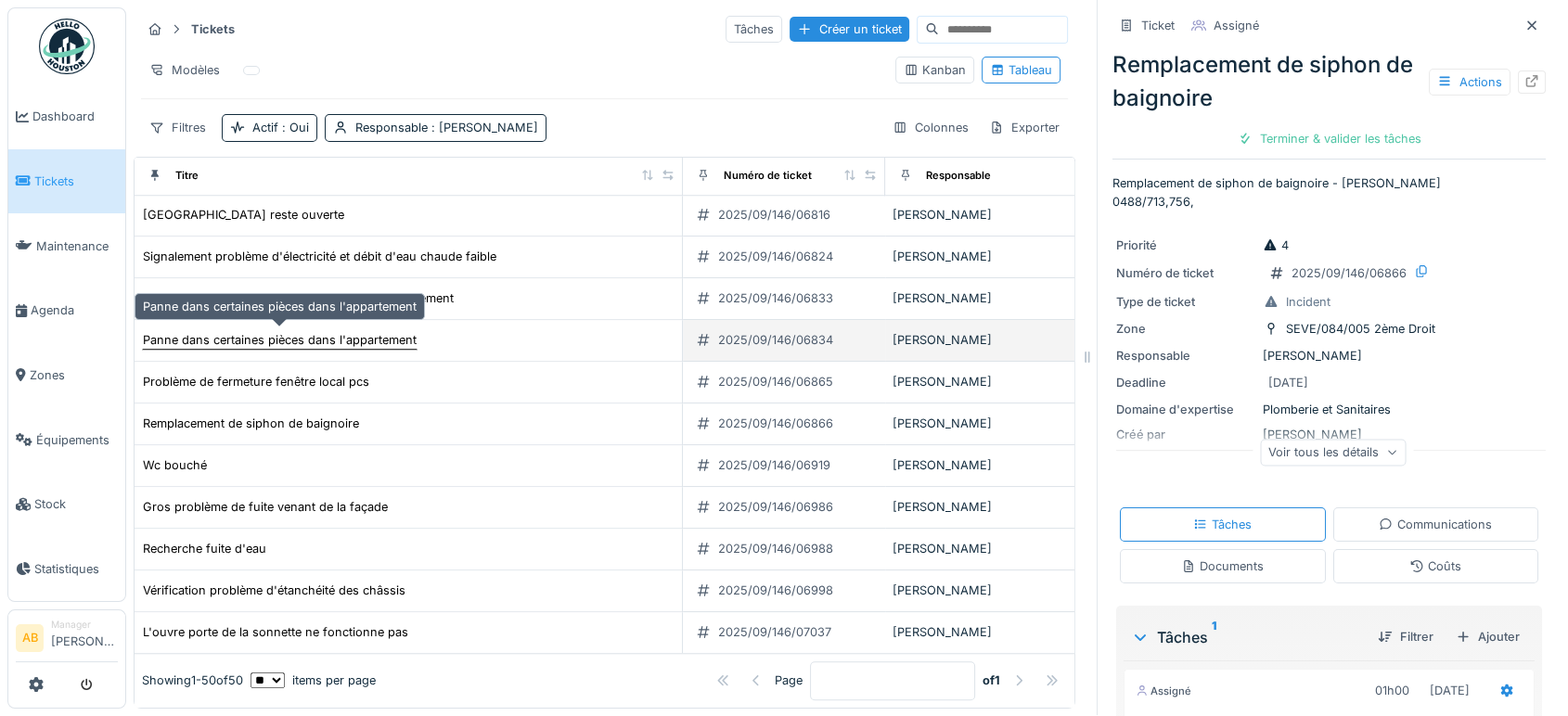
click at [320, 331] on div "Panne dans certaines pièces dans l'appartement" at bounding box center [279, 340] width 274 height 17
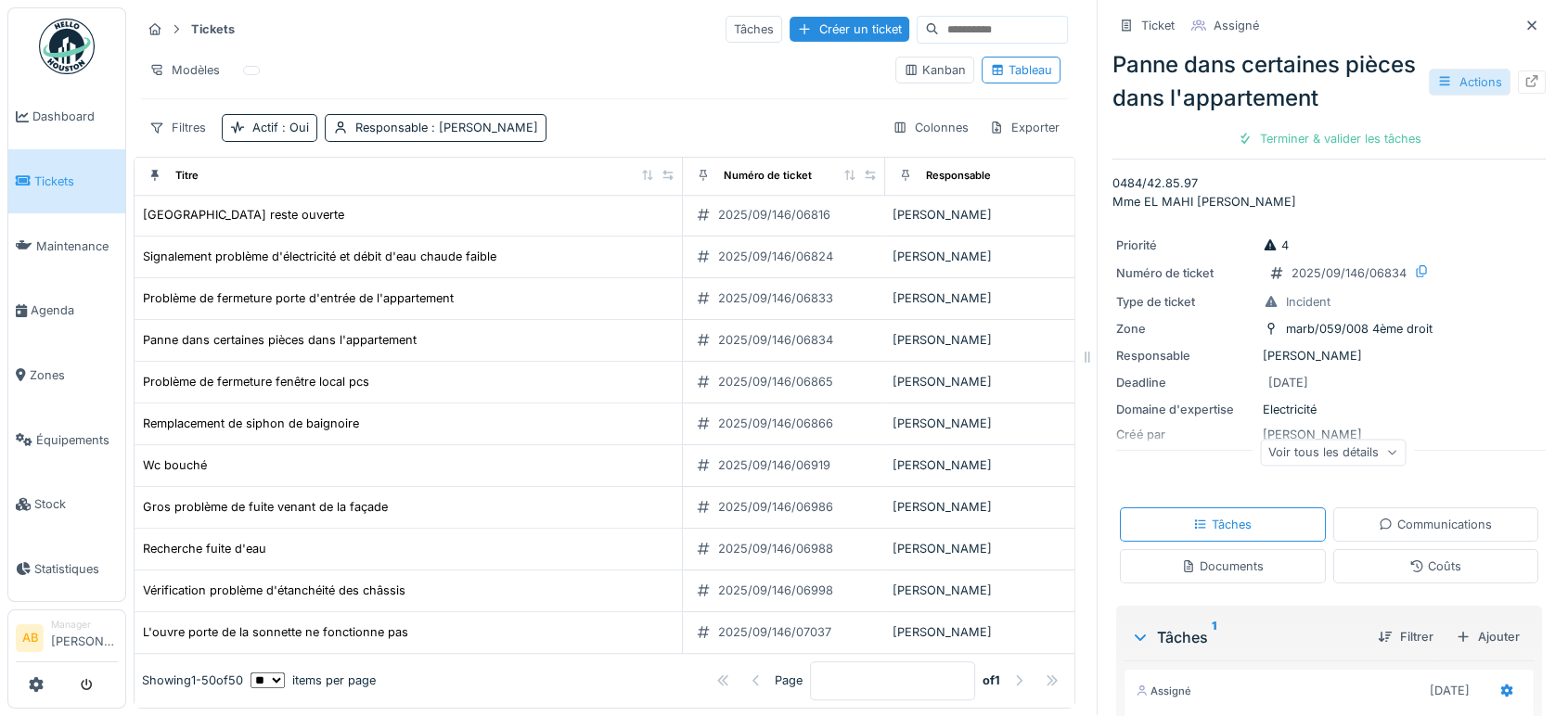
click at [1474, 69] on div "Actions" at bounding box center [1469, 82] width 81 height 27
click at [1524, 75] on icon at bounding box center [1531, 81] width 15 height 12
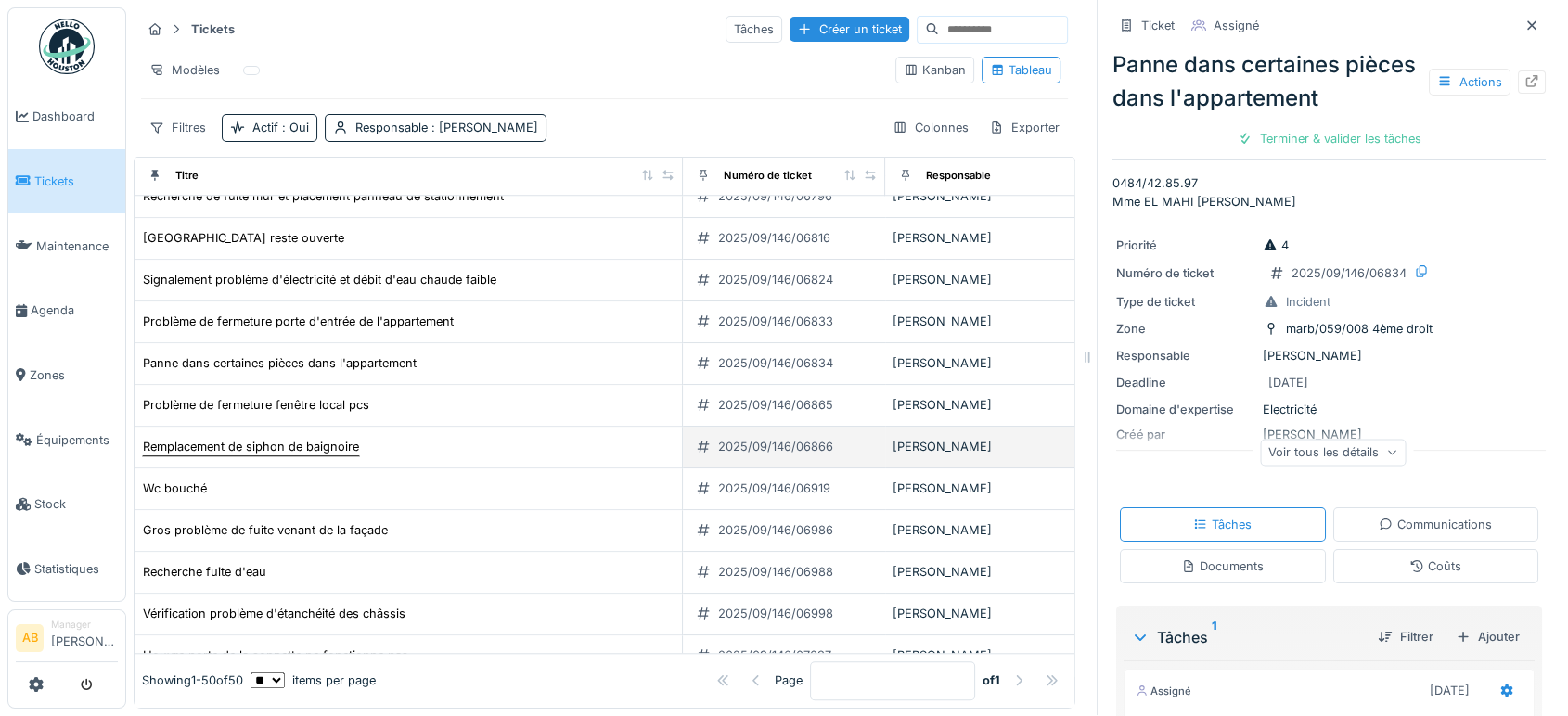
scroll to position [1553, 0]
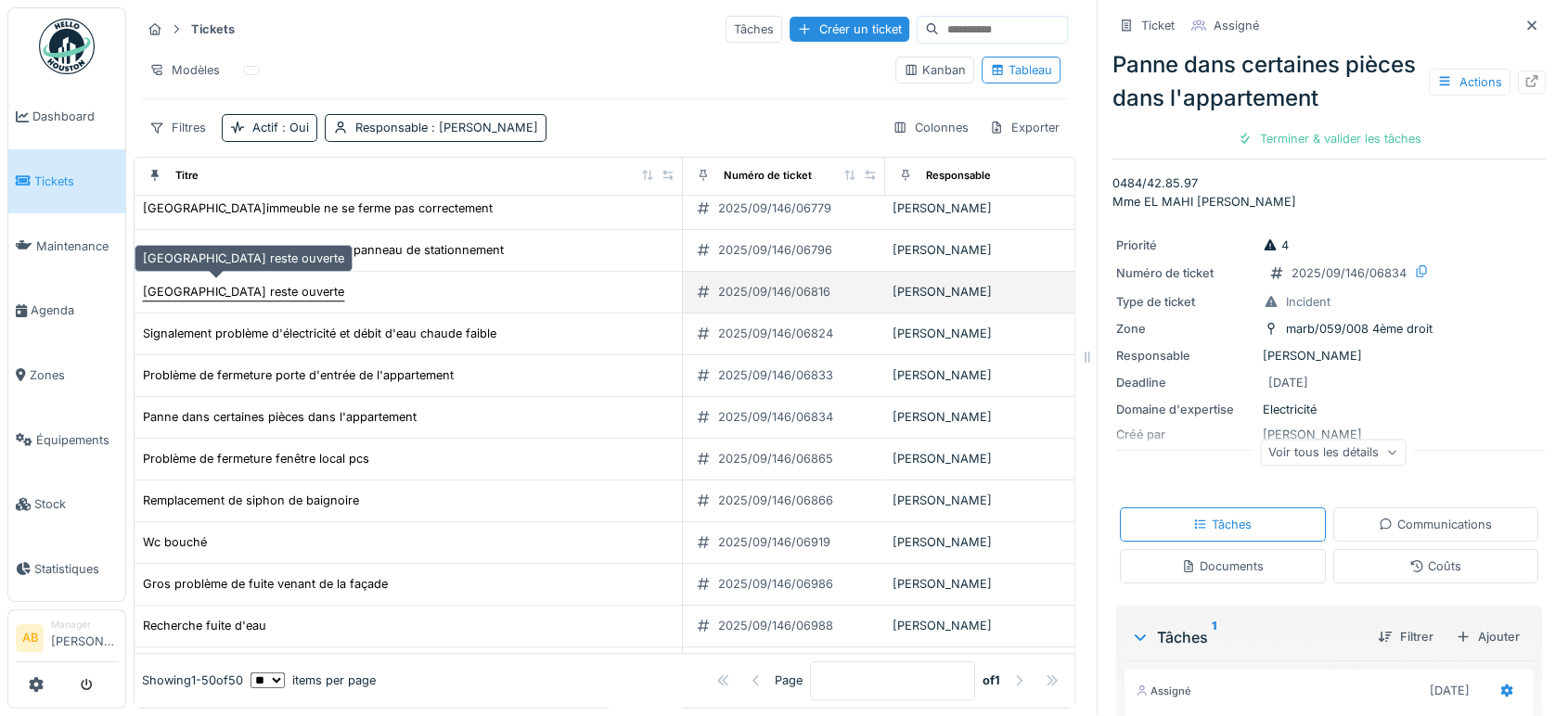
click at [246, 283] on div "[GEOGRAPHIC_DATA] reste ouverte" at bounding box center [244, 292] width 201 height 17
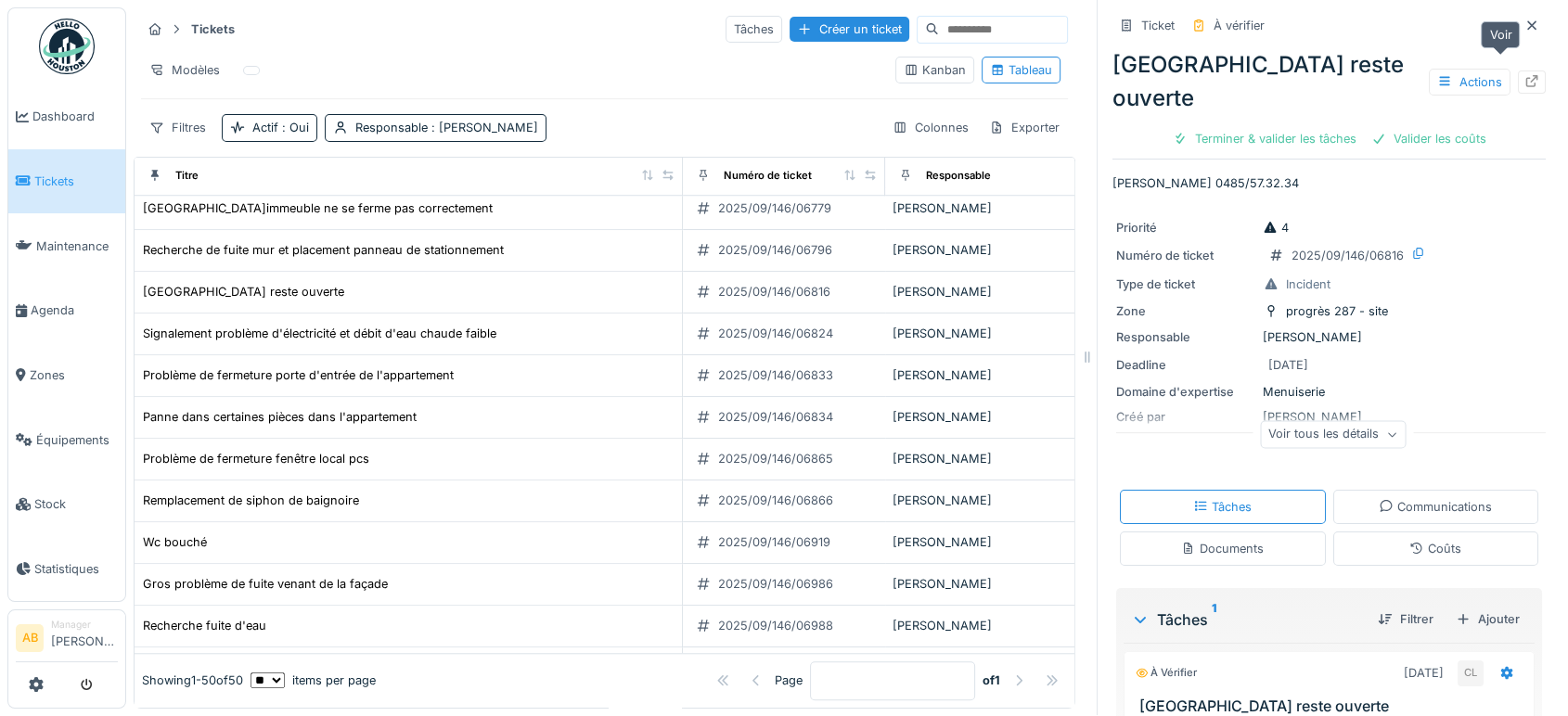
click at [1518, 71] on div at bounding box center [1531, 82] width 28 height 23
click at [59, 65] on img at bounding box center [67, 46] width 56 height 56
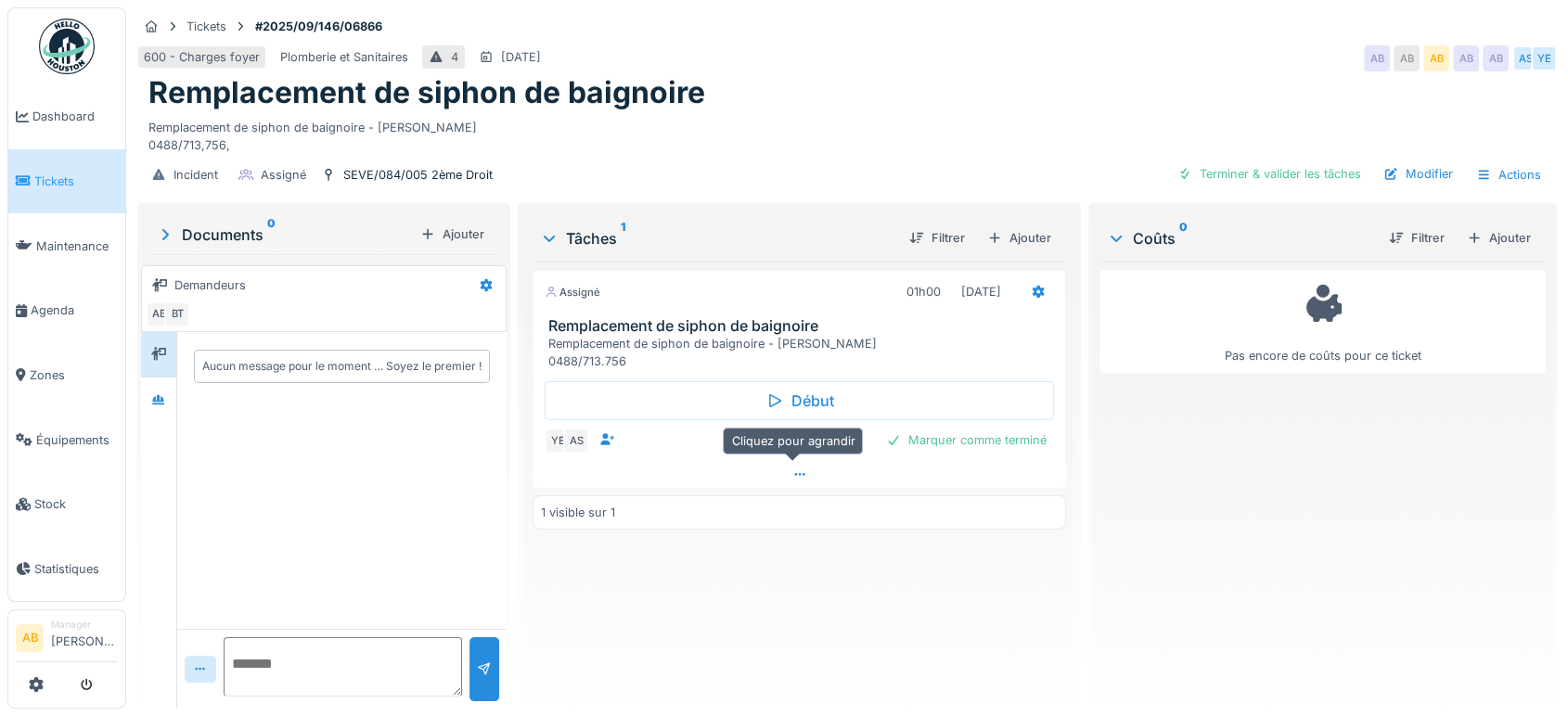
click at [640, 471] on div at bounding box center [799, 474] width 534 height 27
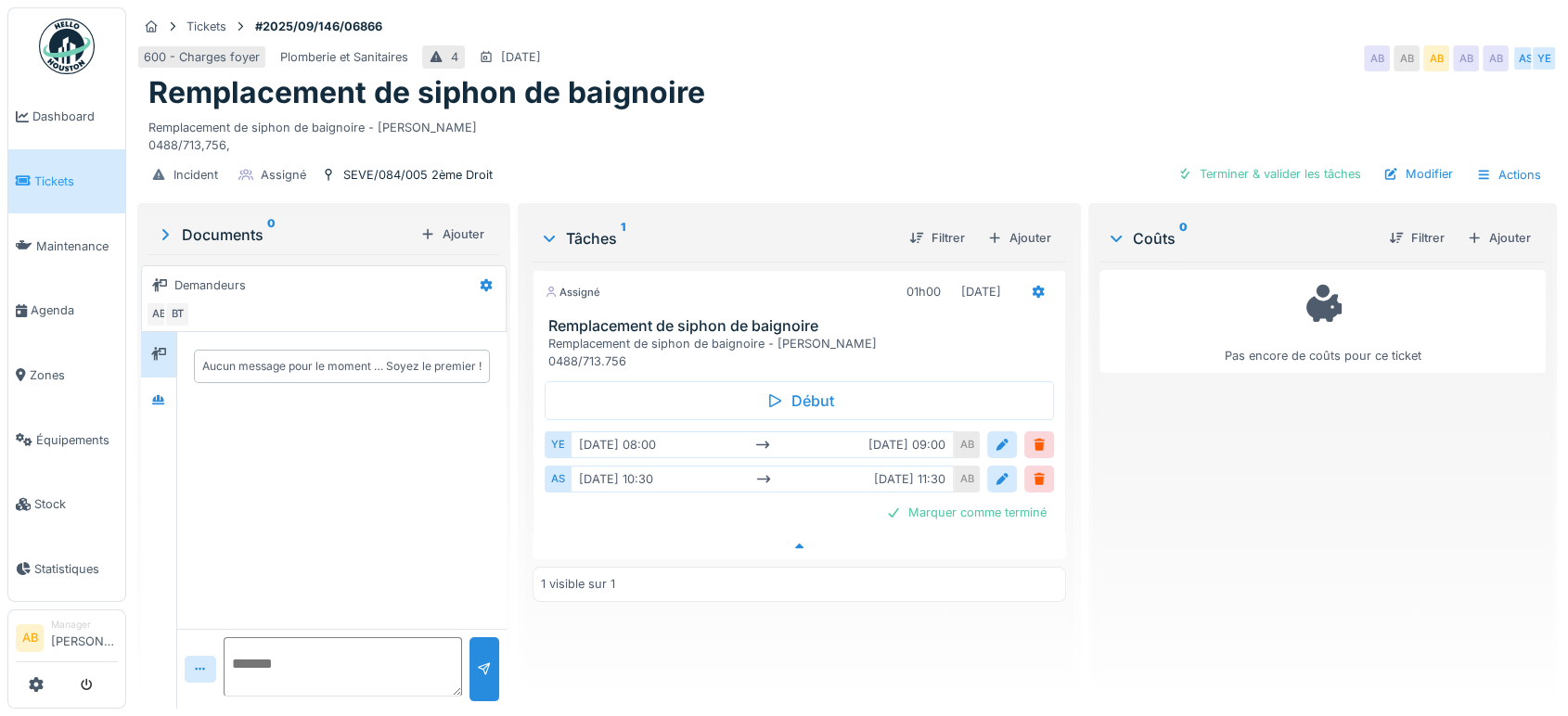
scroll to position [14, 0]
click at [165, 394] on icon at bounding box center [158, 400] width 15 height 12
click at [156, 355] on div at bounding box center [159, 355] width 35 height 45
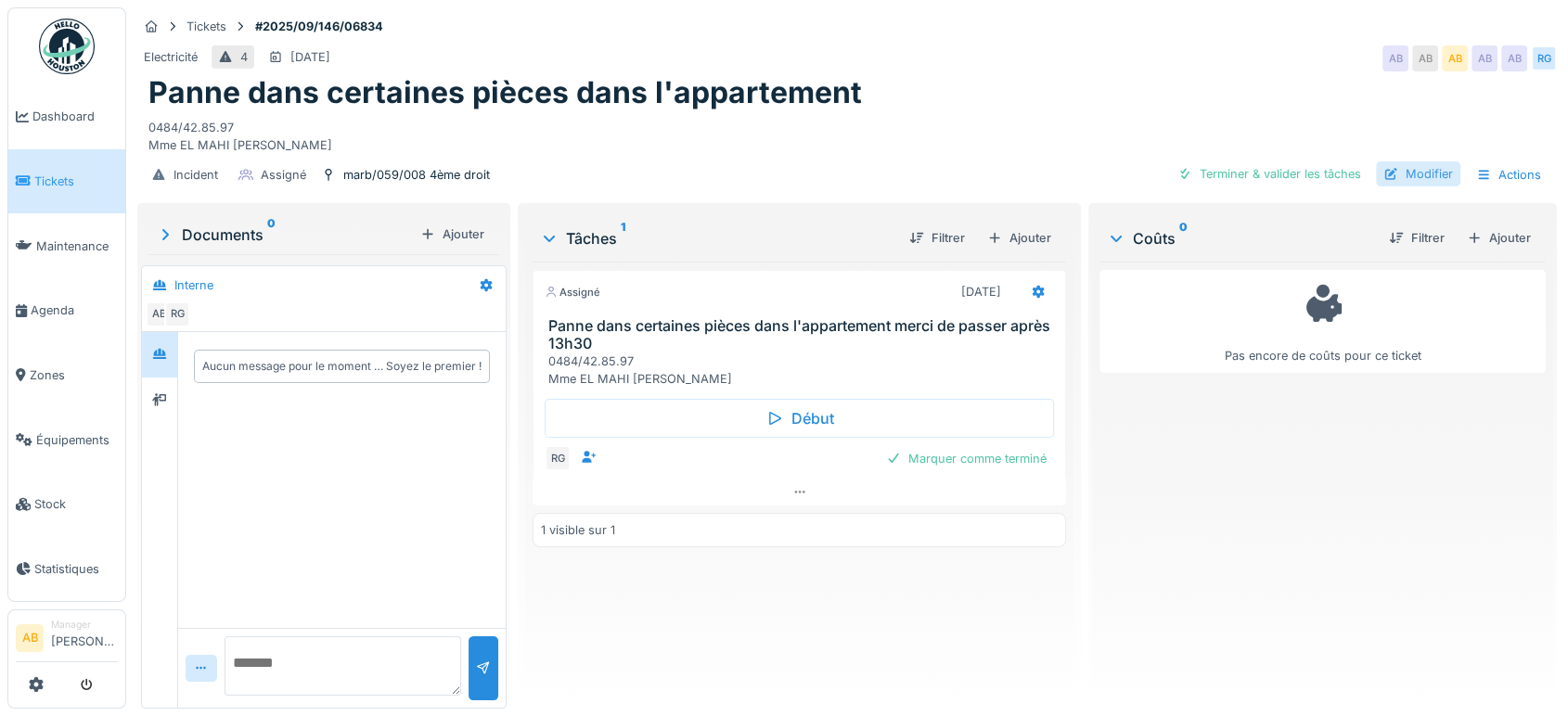
click at [1383, 173] on div at bounding box center [1390, 174] width 15 height 17
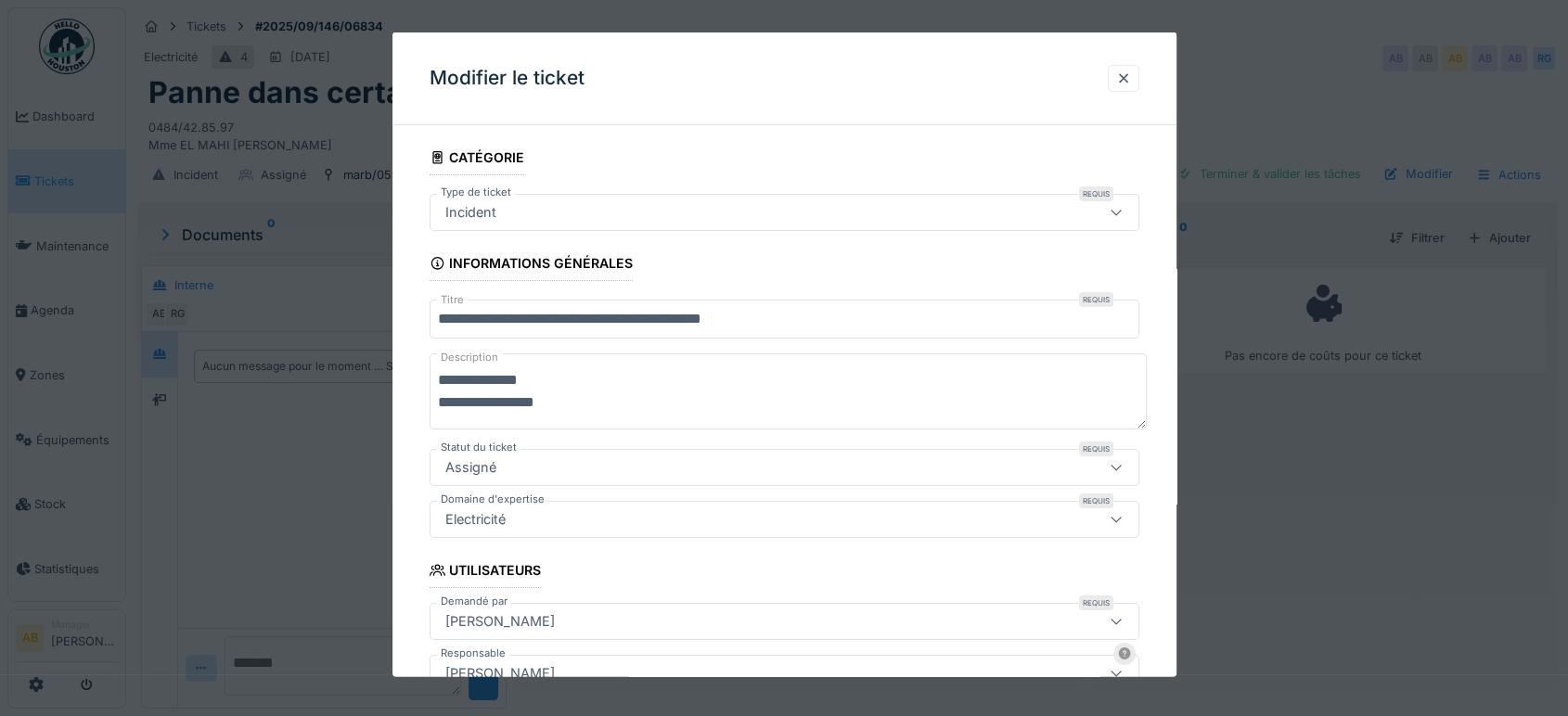
click at [489, 325] on input "**********" at bounding box center [784, 319] width 710 height 39
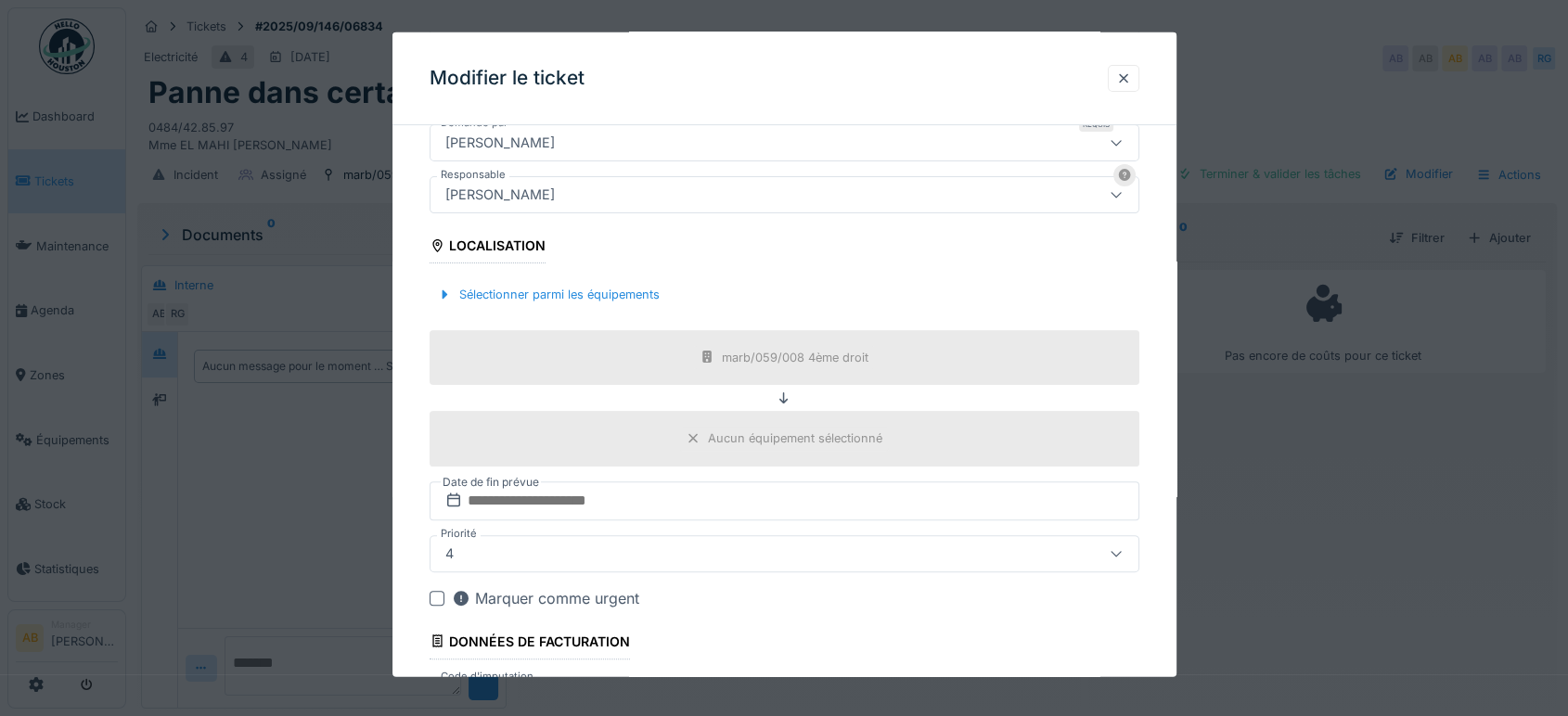
scroll to position [559, 0]
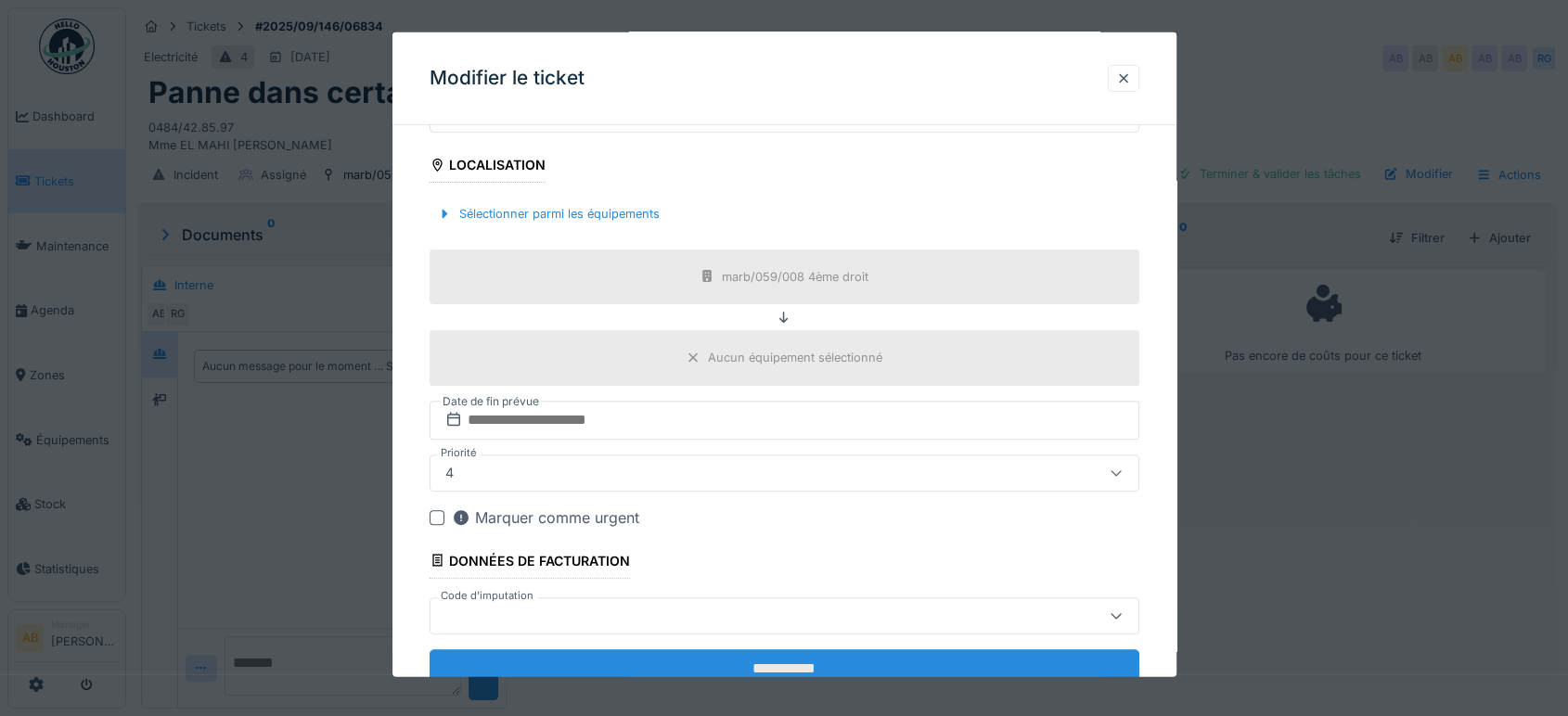
type input "**********"
click at [873, 649] on input "**********" at bounding box center [784, 669] width 710 height 39
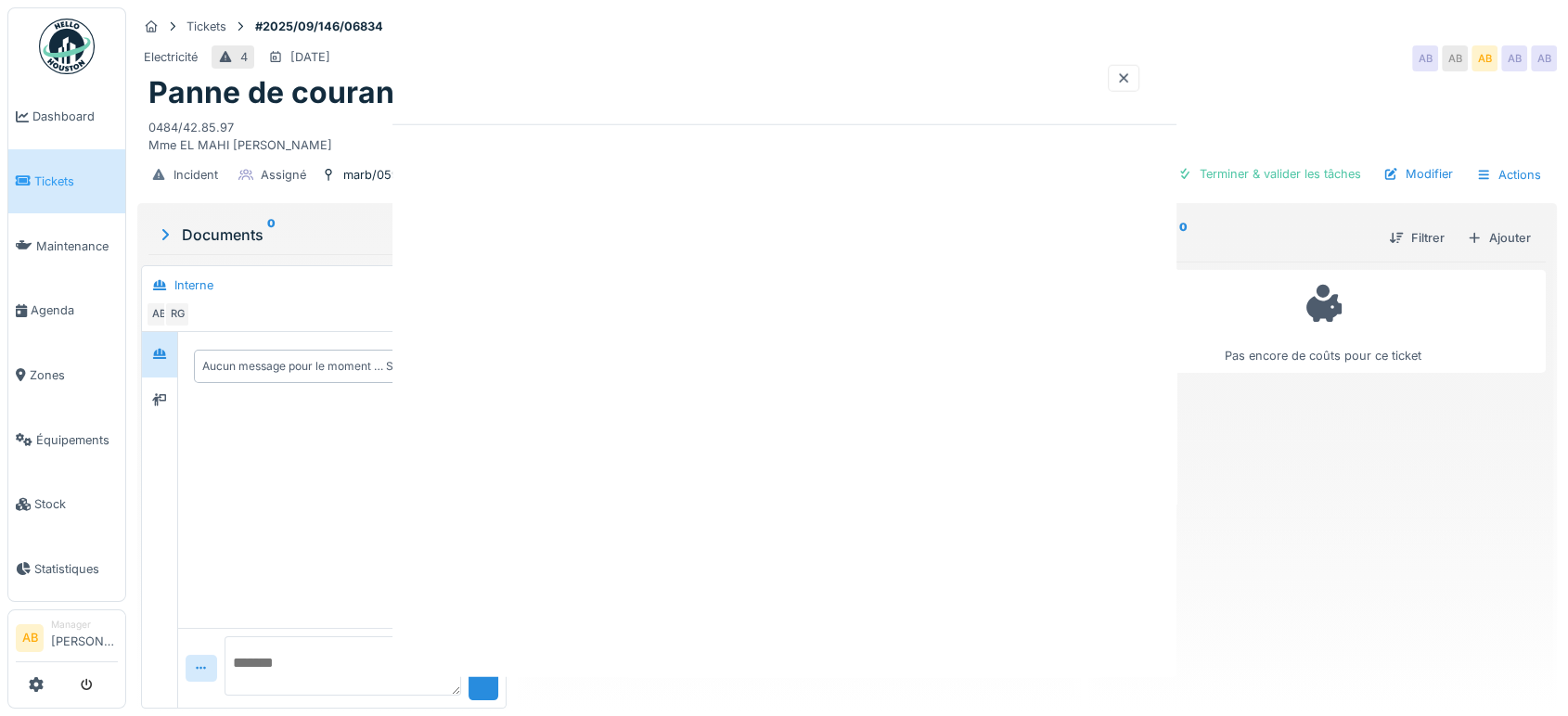
scroll to position [0, 0]
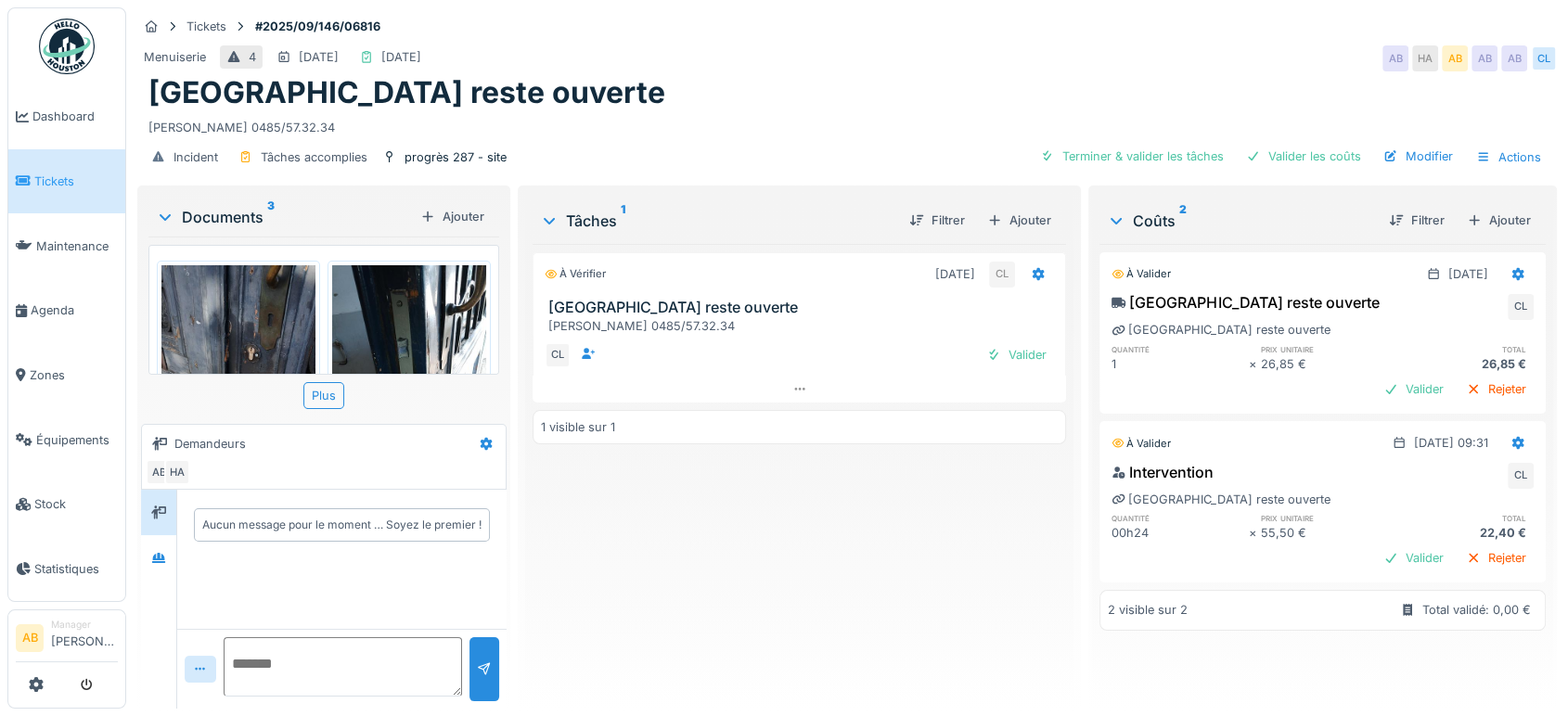
click at [240, 220] on div "Documents 3" at bounding box center [284, 216] width 257 height 22
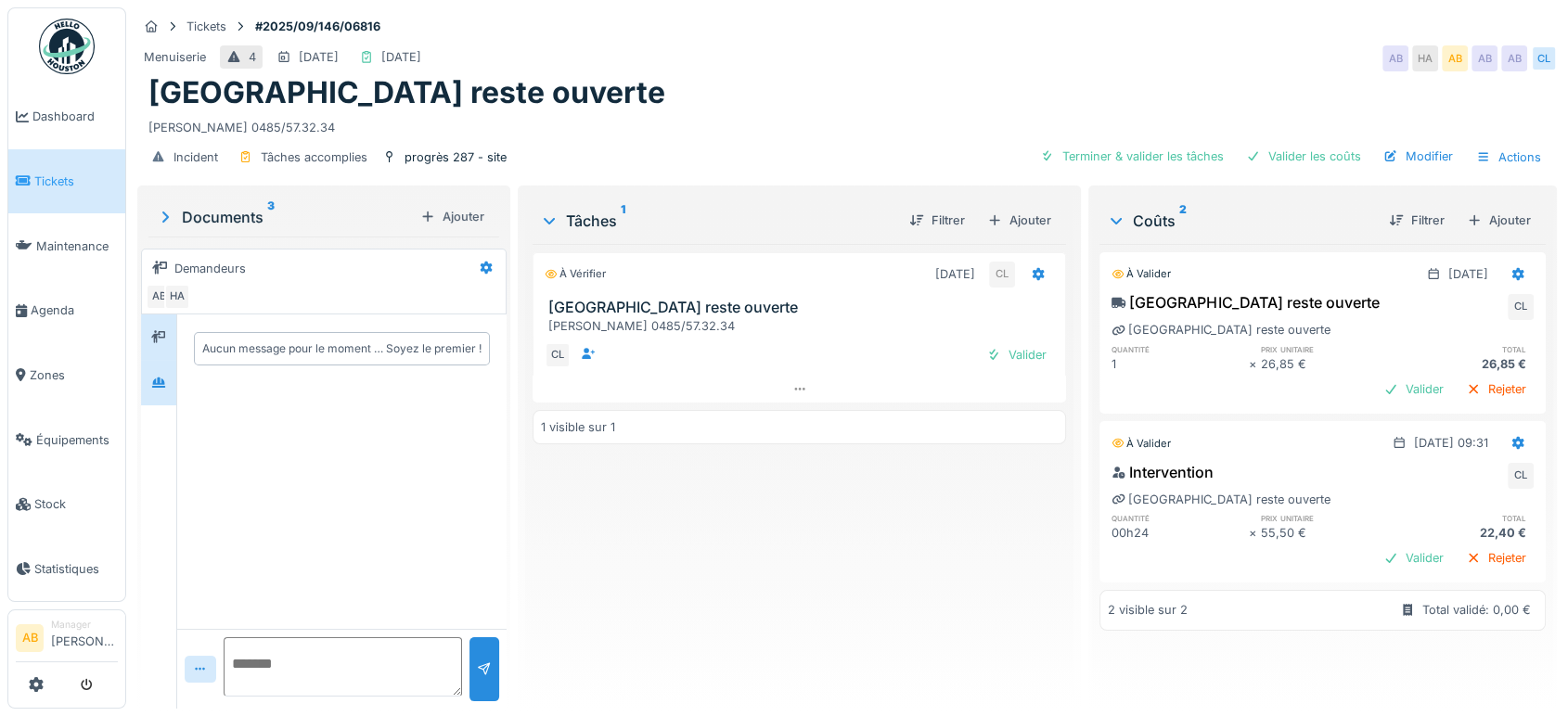
click at [166, 403] on div at bounding box center [159, 382] width 35 height 45
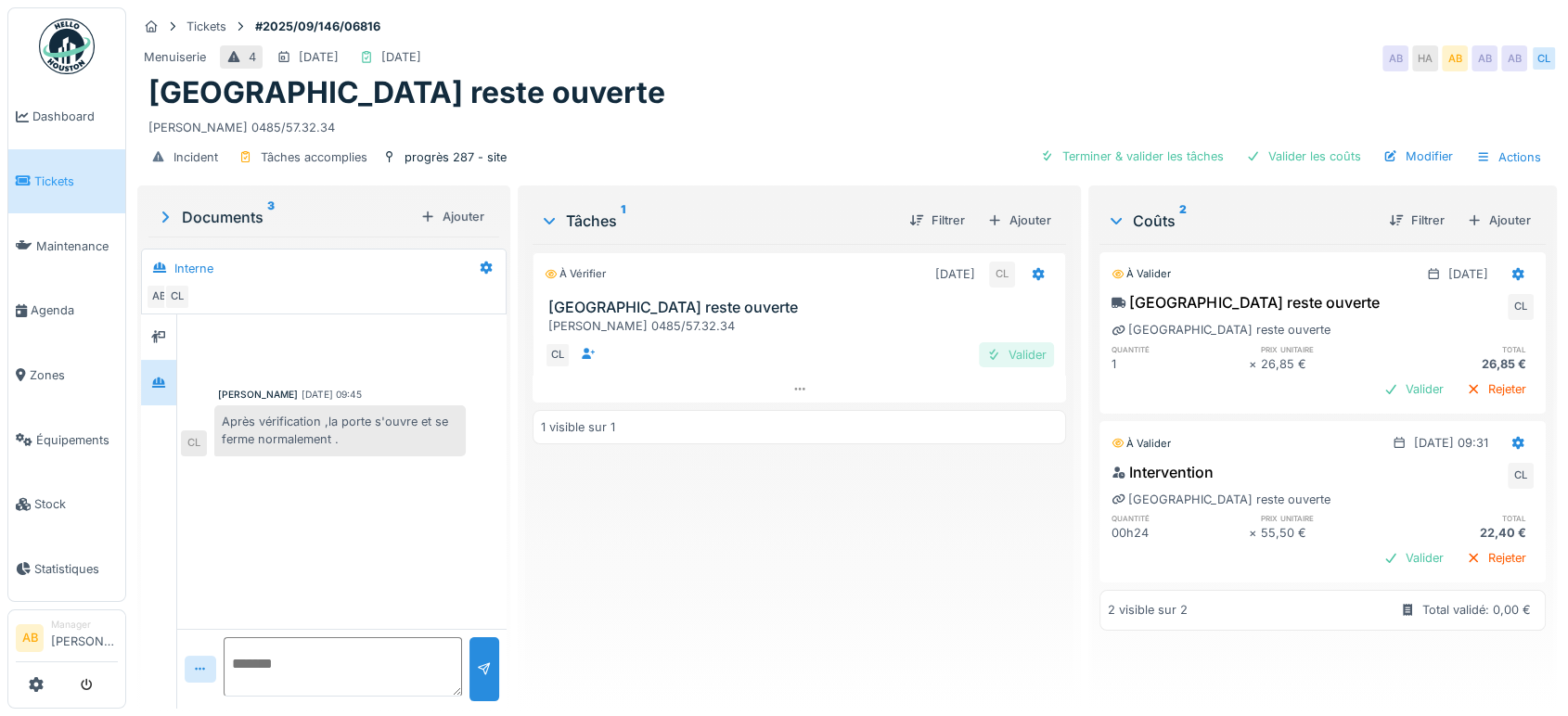
click at [1025, 357] on div "Valider" at bounding box center [1017, 355] width 75 height 25
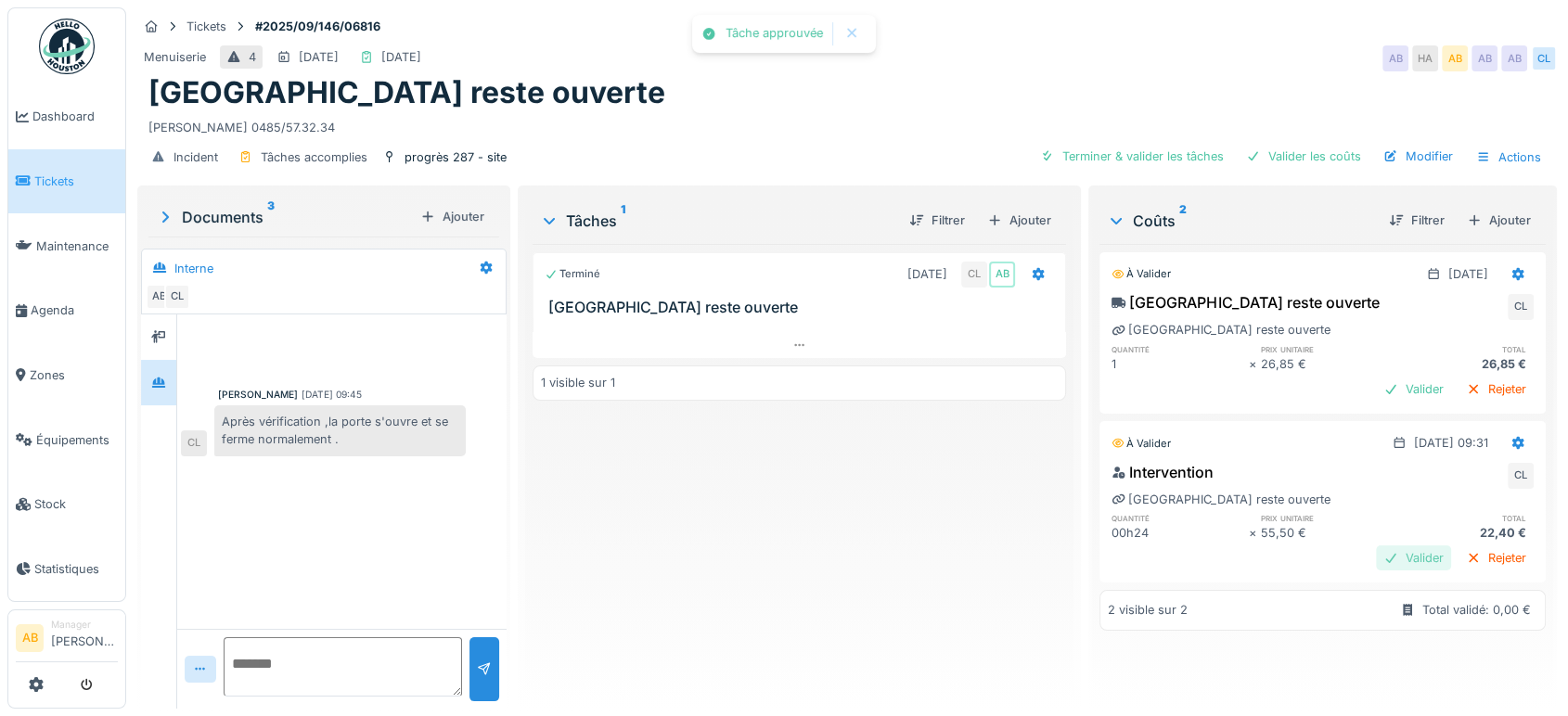
click at [1376, 555] on div "Valider" at bounding box center [1413, 558] width 75 height 25
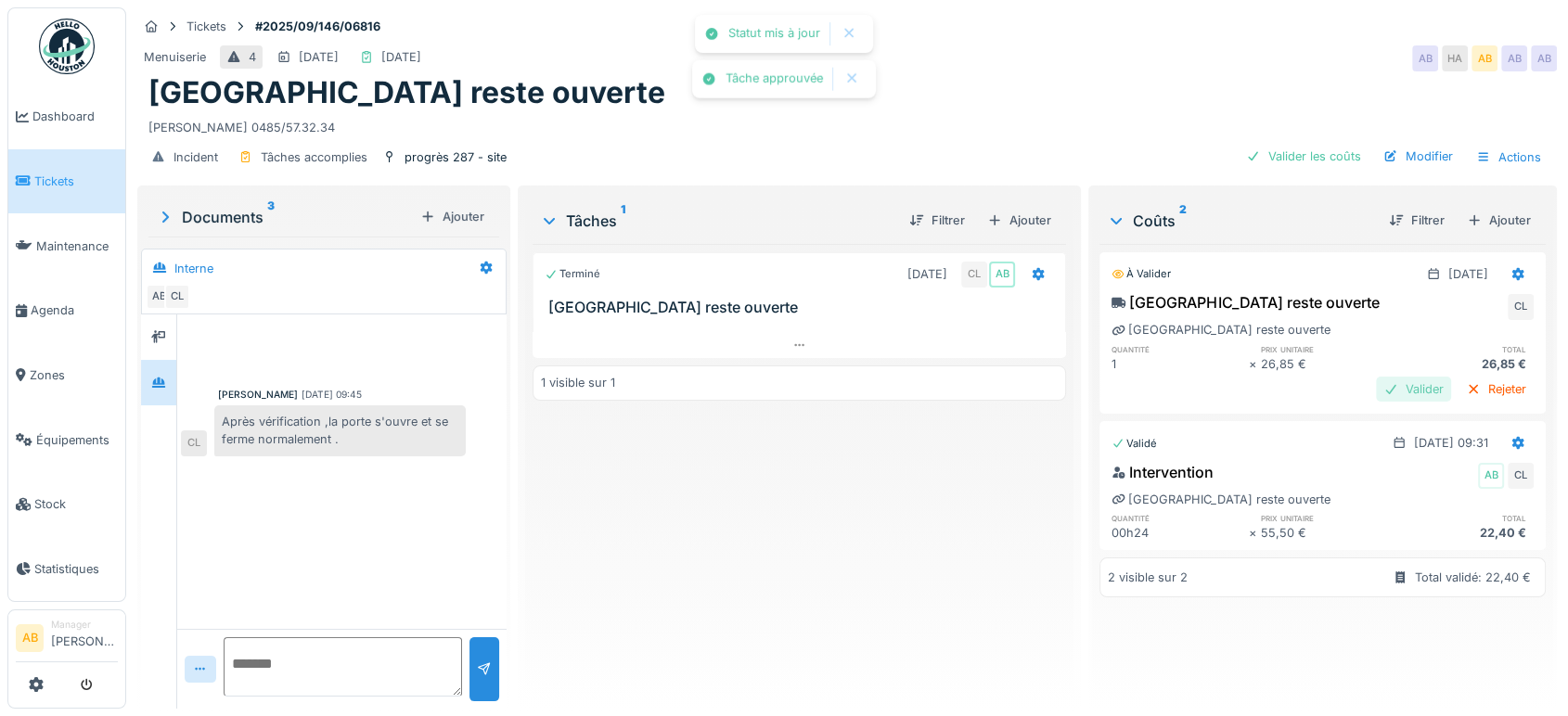
click at [1384, 394] on div "Valider" at bounding box center [1413, 389] width 75 height 25
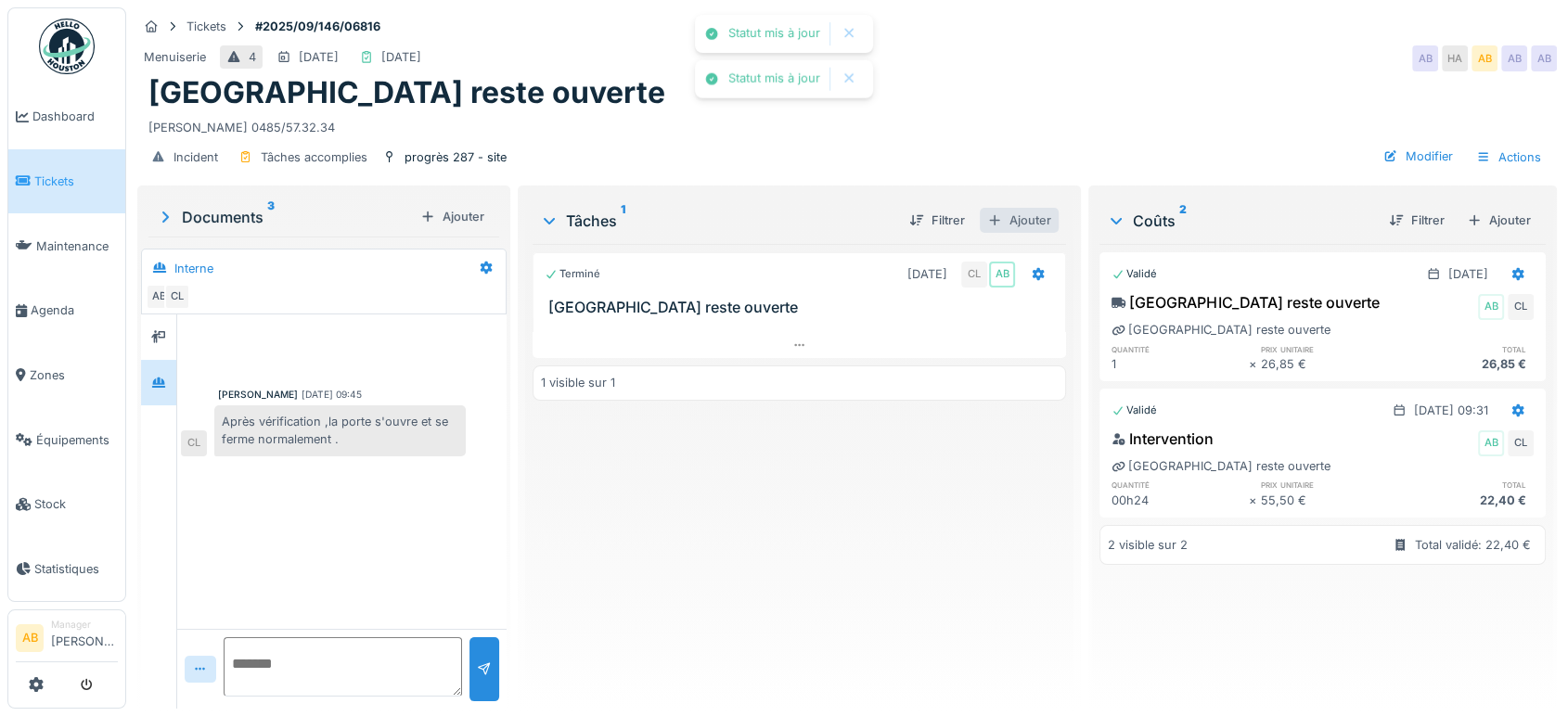
click at [1020, 225] on div "Ajouter" at bounding box center [1019, 220] width 79 height 25
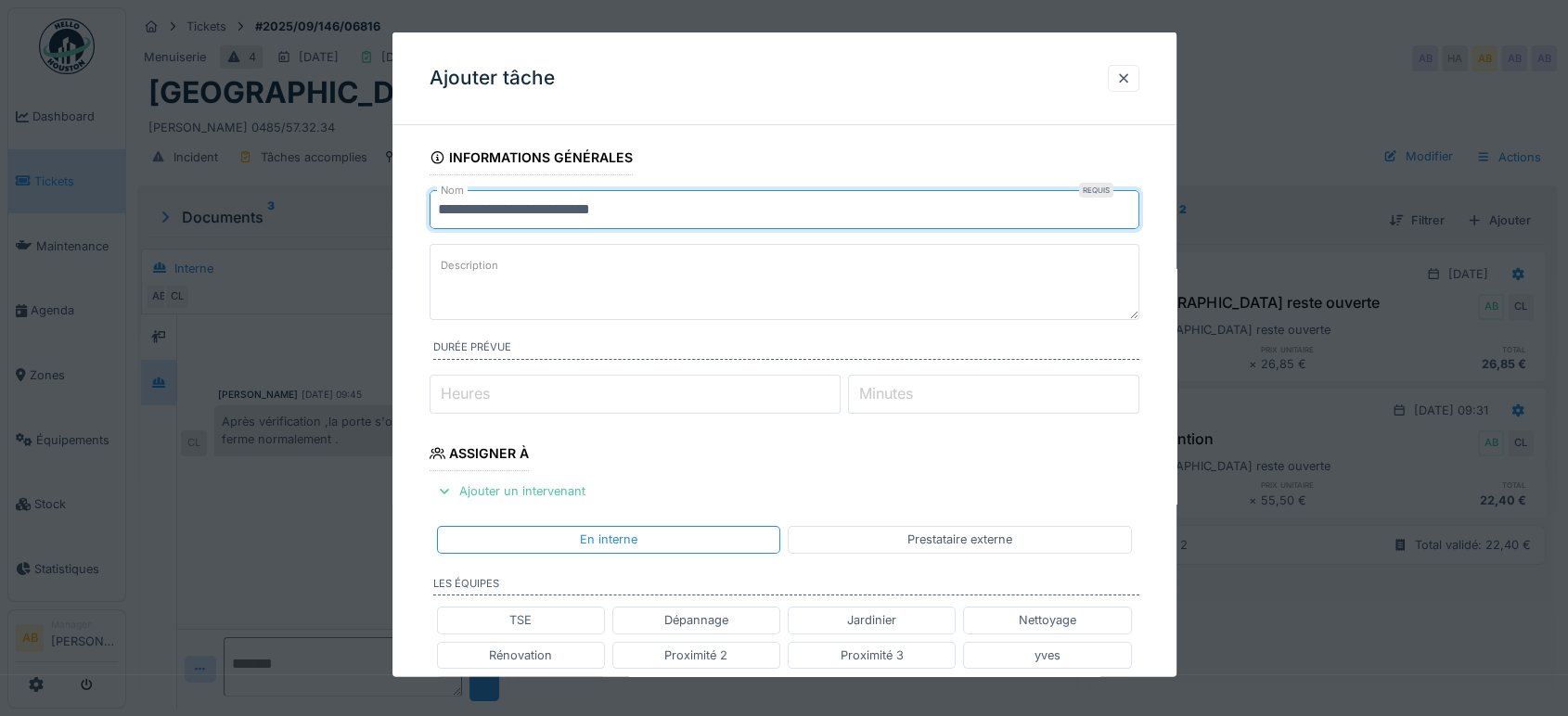
drag, startPoint x: 760, startPoint y: 217, endPoint x: 600, endPoint y: 166, distance: 167.9
click at [512, 237] on fieldset "**********" at bounding box center [784, 679] width 710 height 1079
click at [1131, 71] on div at bounding box center [1123, 78] width 15 height 17
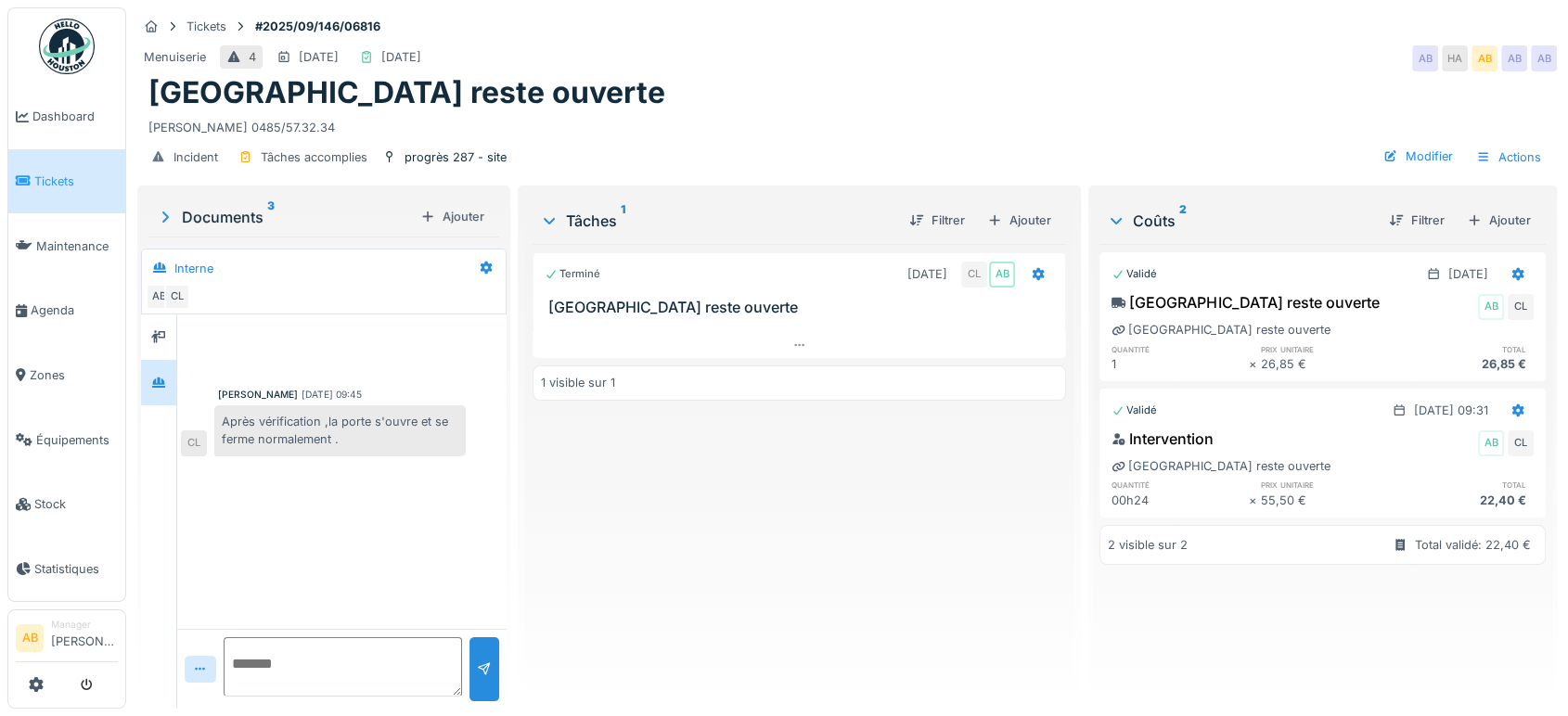
click at [364, 644] on textarea at bounding box center [342, 666] width 239 height 59
click at [363, 696] on textarea "**********" at bounding box center [339, 666] width 233 height 59
type textarea "**********"
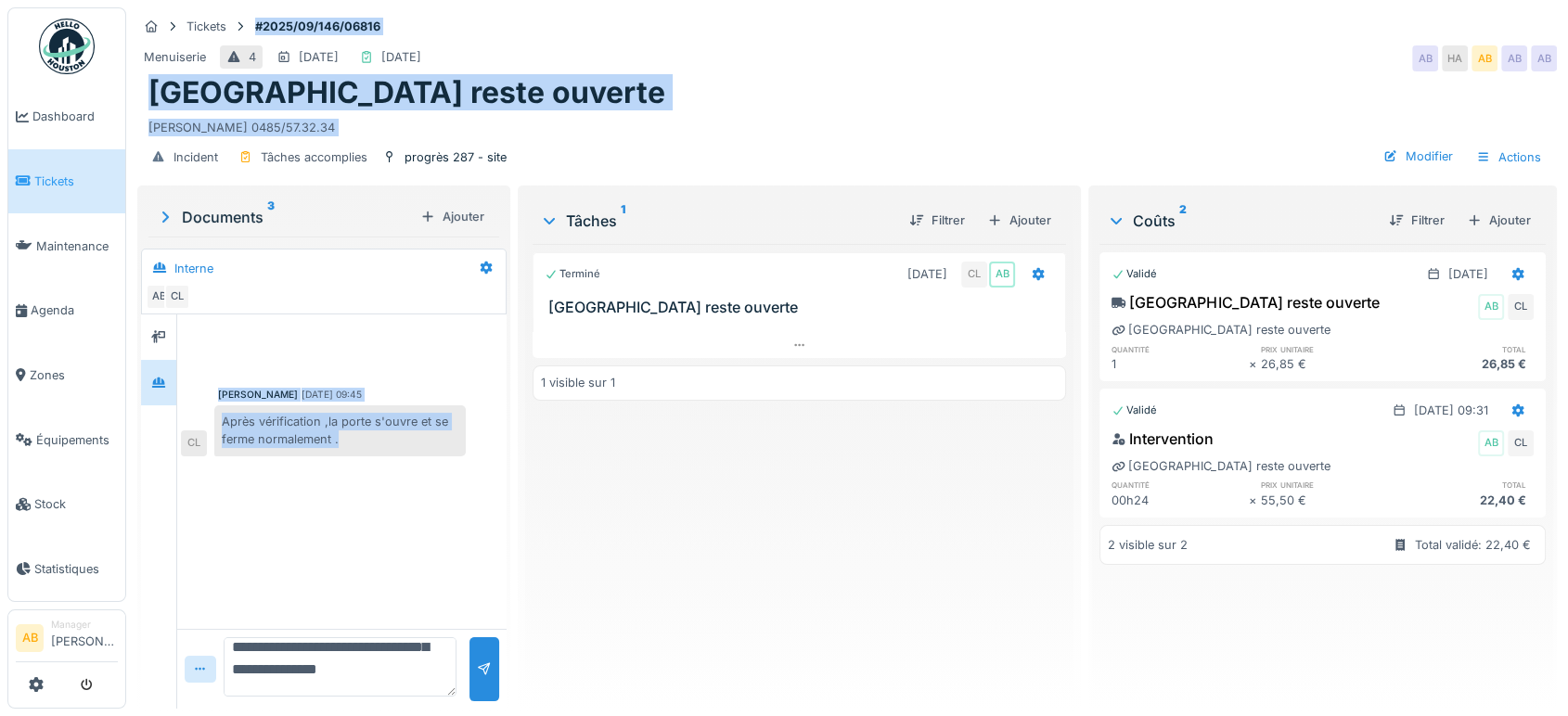
drag, startPoint x: 133, startPoint y: 33, endPoint x: 478, endPoint y: 471, distance: 557.6
click at [478, 471] on div "**********" at bounding box center [847, 358] width 1441 height 716
copy div "#2025/09/146/06816 Menuiserie 4 [DATE] [DATE] AB HA AB AB AB [GEOGRAPHIC_DATA] …"
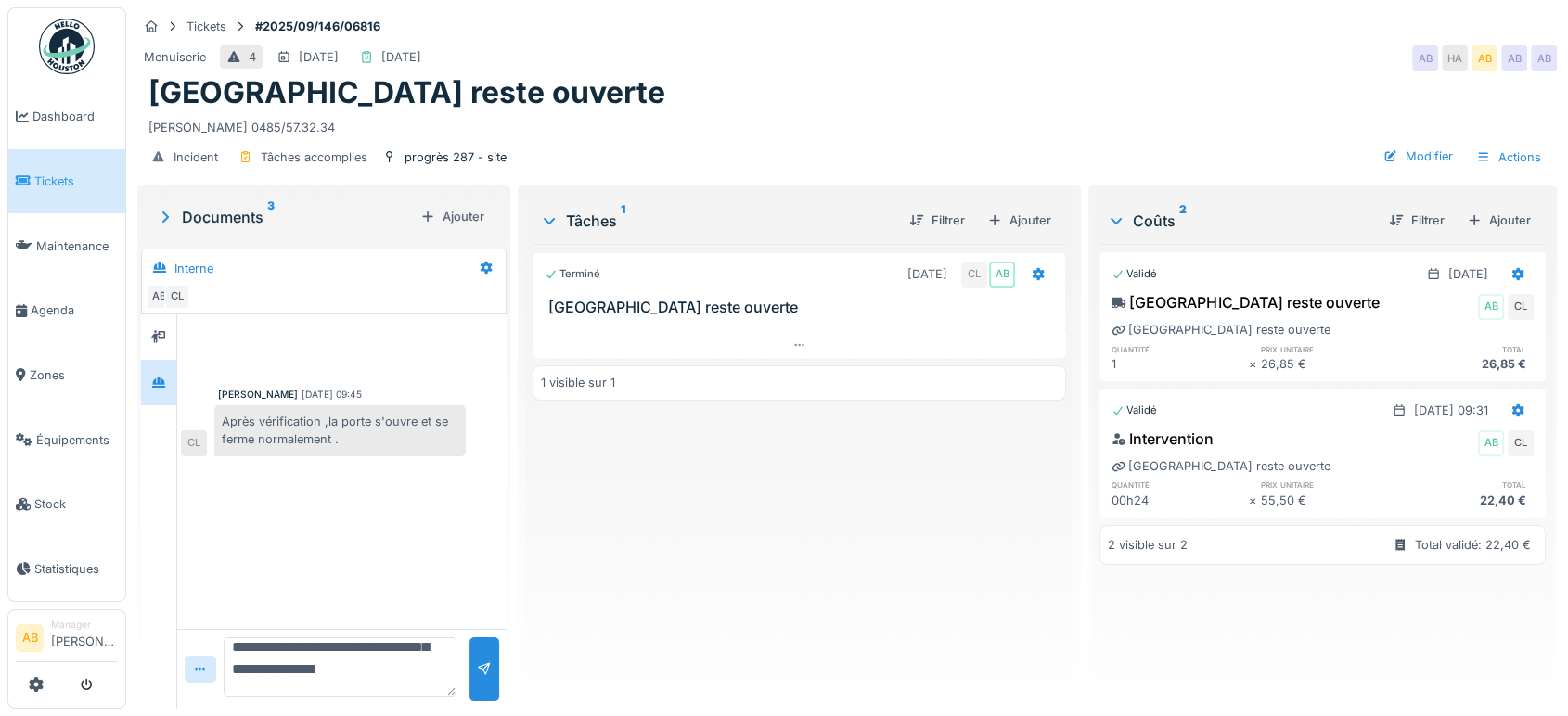
scroll to position [0, 0]
drag, startPoint x: 328, startPoint y: 687, endPoint x: 180, endPoint y: 510, distance: 230.7
click at [180, 510] on div "**********" at bounding box center [341, 511] width 330 height 394
click at [319, 674] on textarea at bounding box center [339, 666] width 233 height 59
paste textarea "**********"
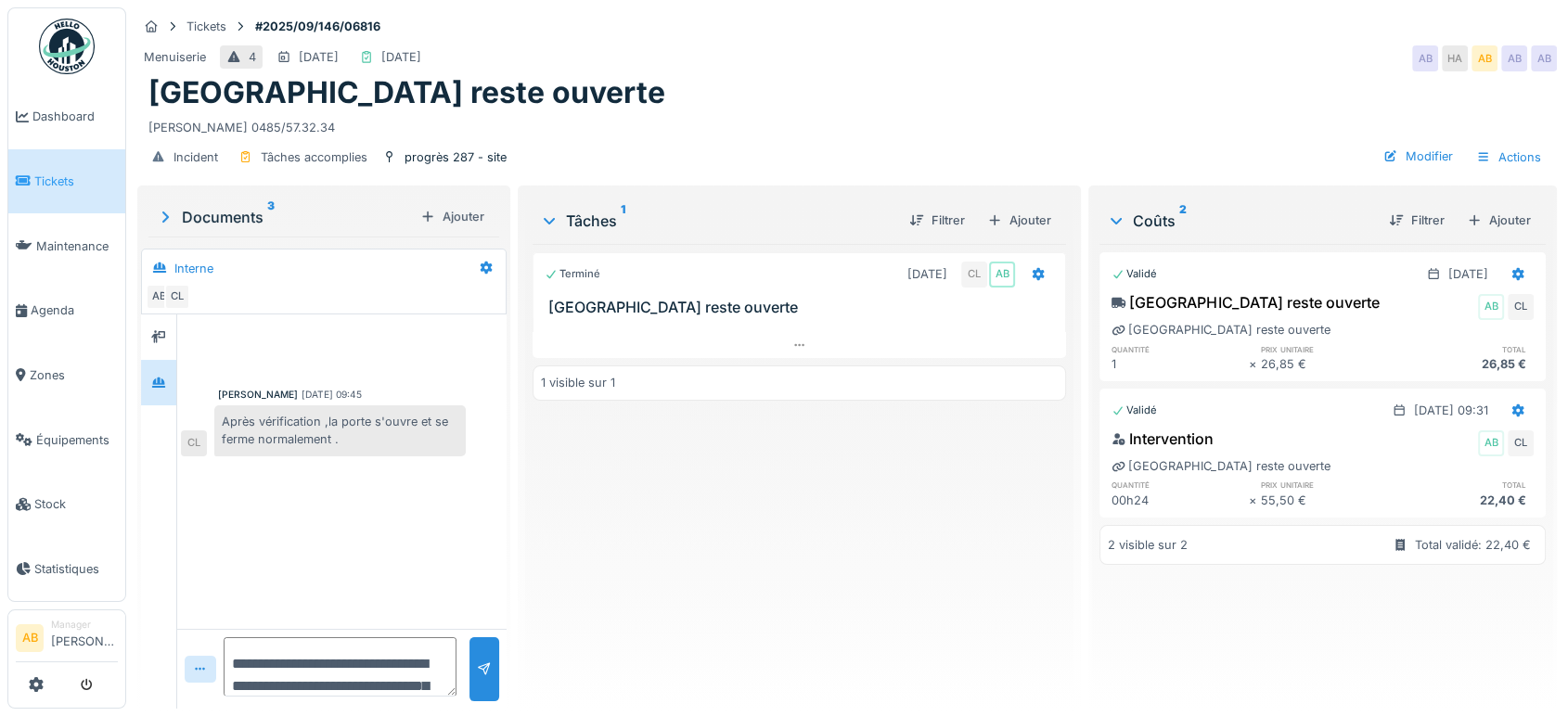
scroll to position [44, 0]
type textarea "**********"
click at [477, 664] on div at bounding box center [483, 669] width 15 height 17
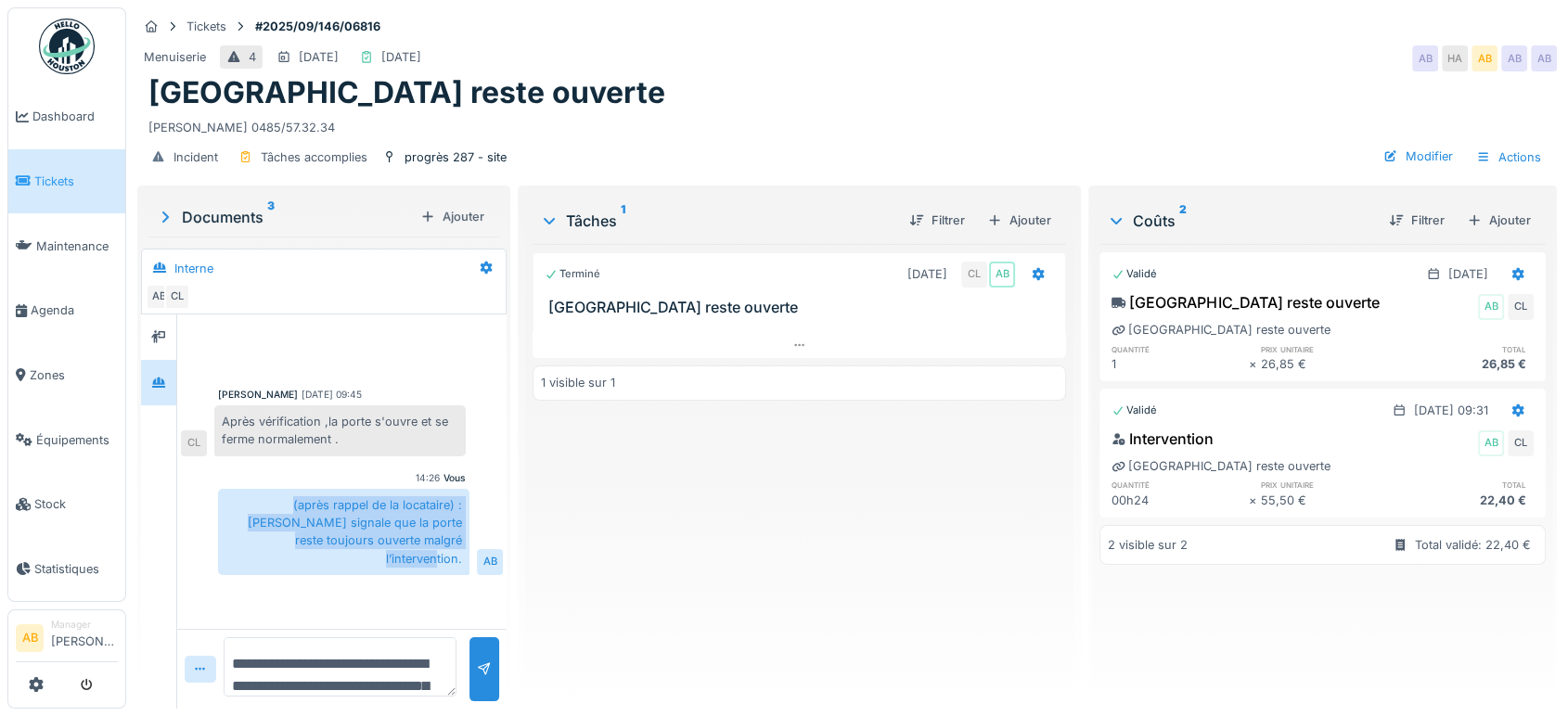
drag, startPoint x: 450, startPoint y: 551, endPoint x: 236, endPoint y: 502, distance: 219.5
click at [236, 502] on div "(après rappel de la locataire) : [PERSON_NAME] signale que la porte reste toujo…" at bounding box center [344, 531] width 251 height 86
copy div "(après rappel de la locataire) : [PERSON_NAME] signale que la porte reste toujo…"
click at [1010, 220] on div "Ajouter" at bounding box center [1019, 220] width 79 height 25
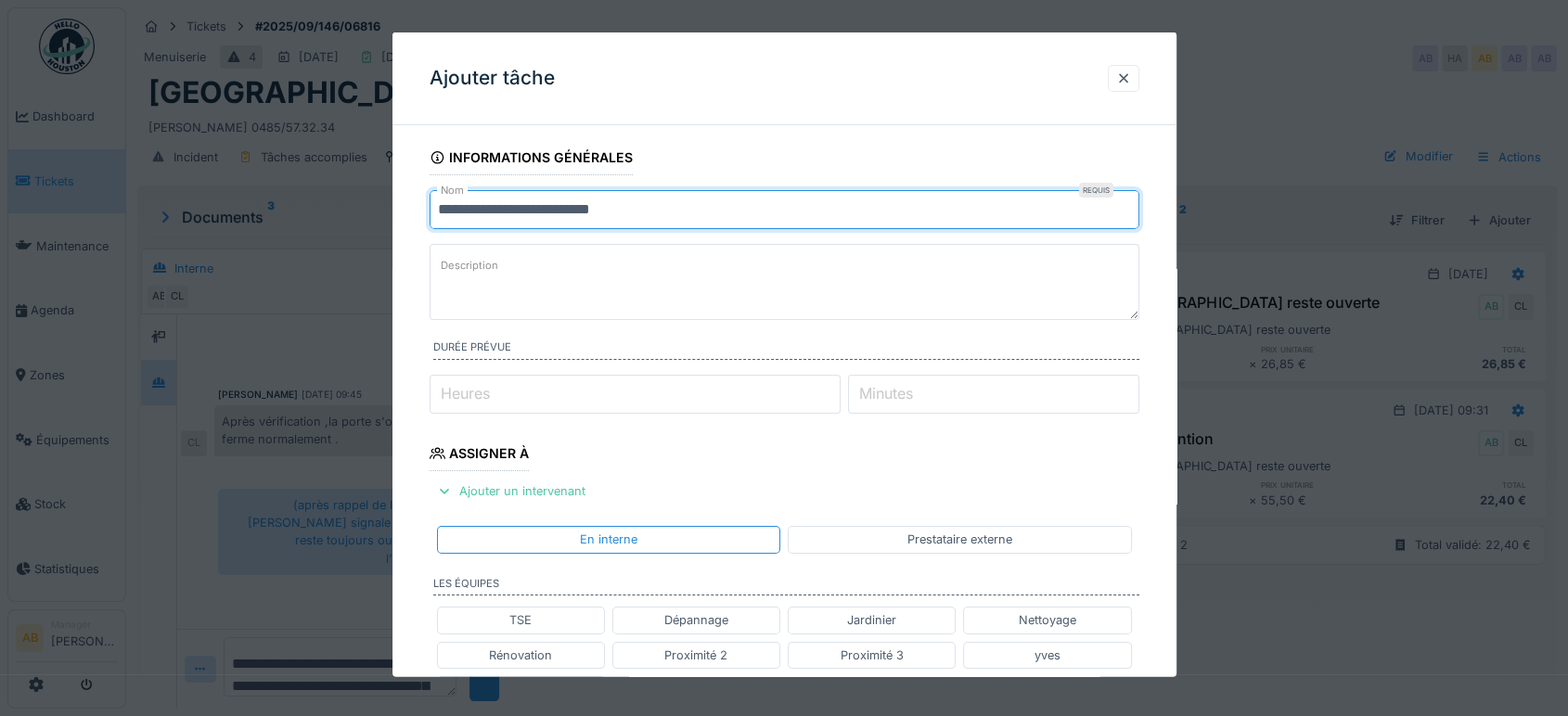
drag, startPoint x: 742, startPoint y: 207, endPoint x: 73, endPoint y: 307, distance: 676.4
click at [127, 304] on div "**********" at bounding box center [847, 358] width 1441 height 716
paste input "**********"
type input "**********"
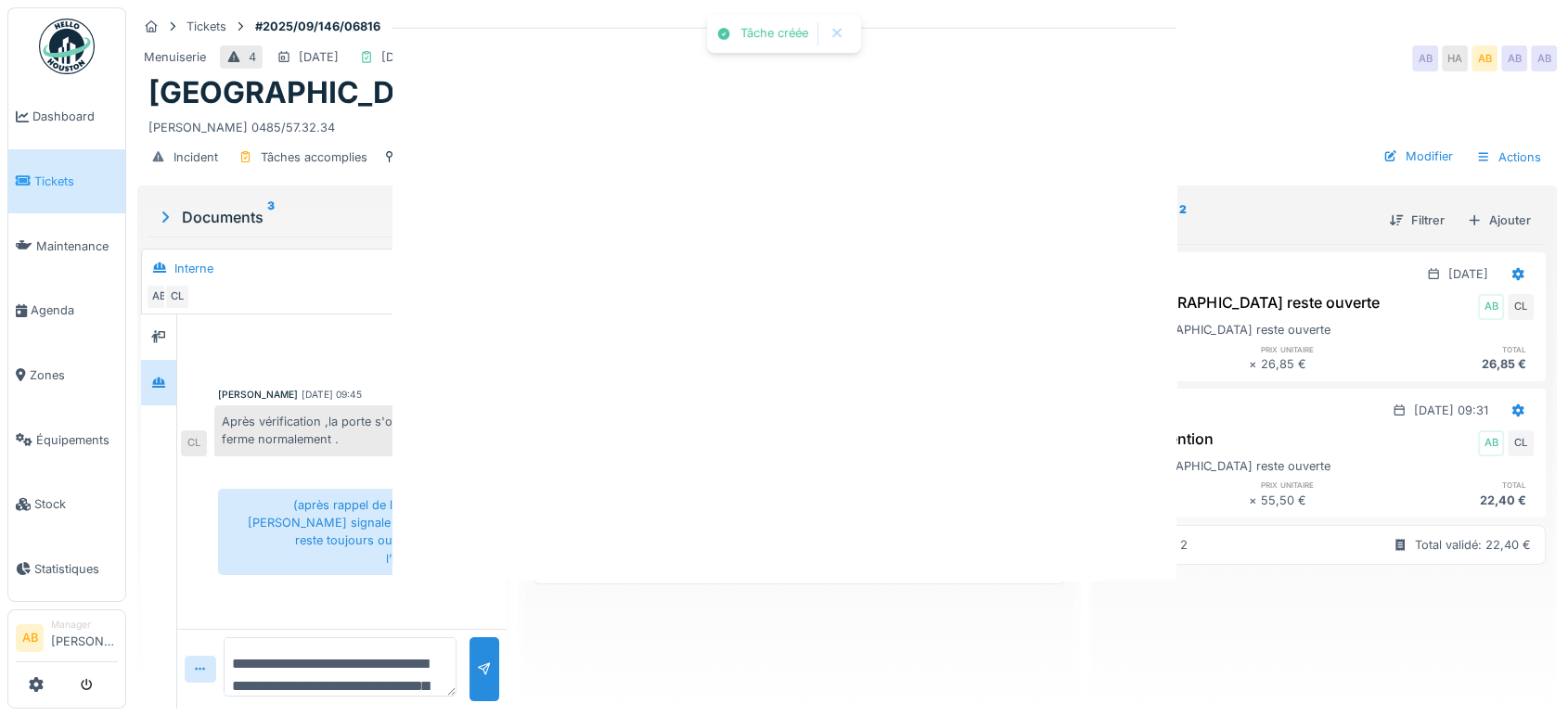
scroll to position [0, 0]
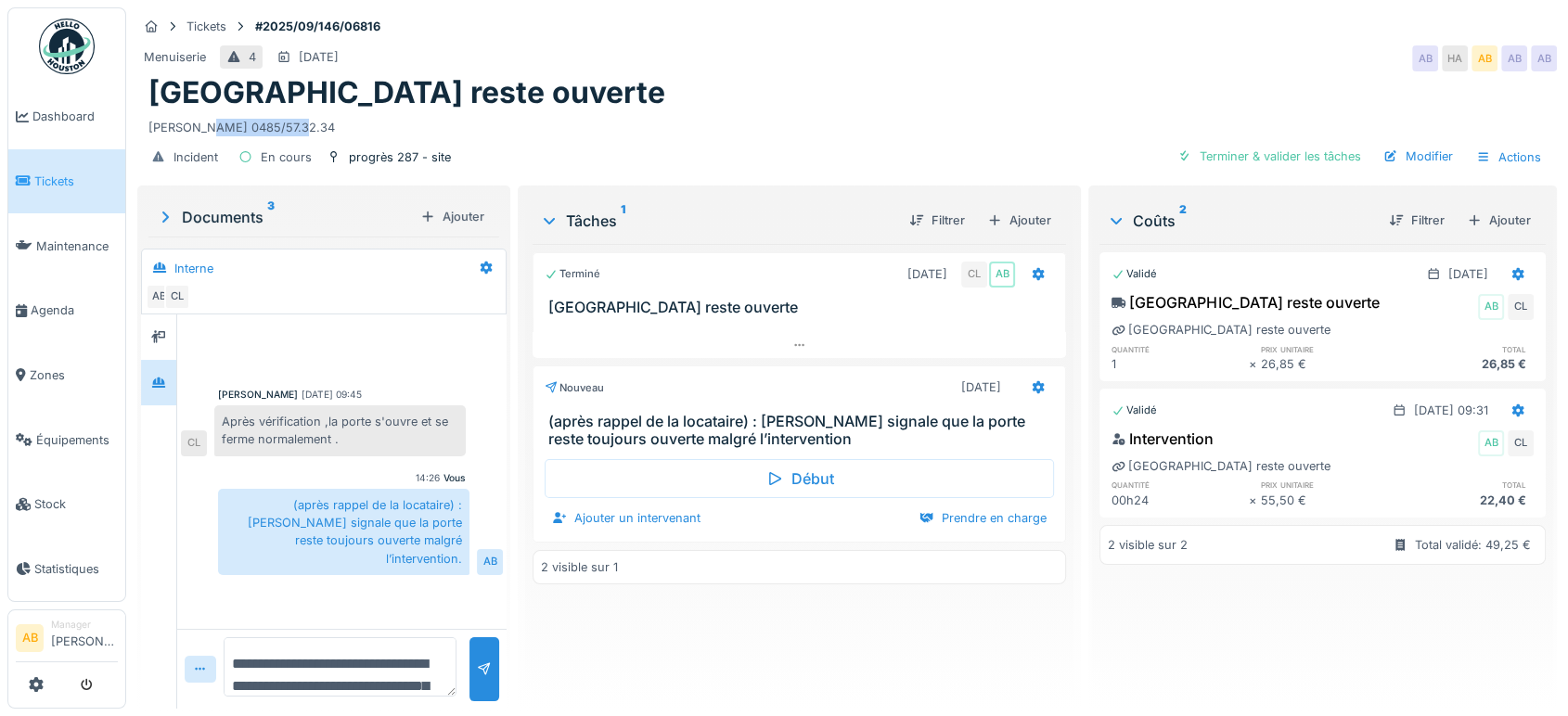
drag, startPoint x: 330, startPoint y: 133, endPoint x: 216, endPoint y: 131, distance: 114.0
click at [216, 131] on div "[PERSON_NAME] 0485/57.32.34" at bounding box center [847, 124] width 1397 height 25
copy div "0485/57.32.34"
click at [1037, 392] on div at bounding box center [1038, 387] width 32 height 27
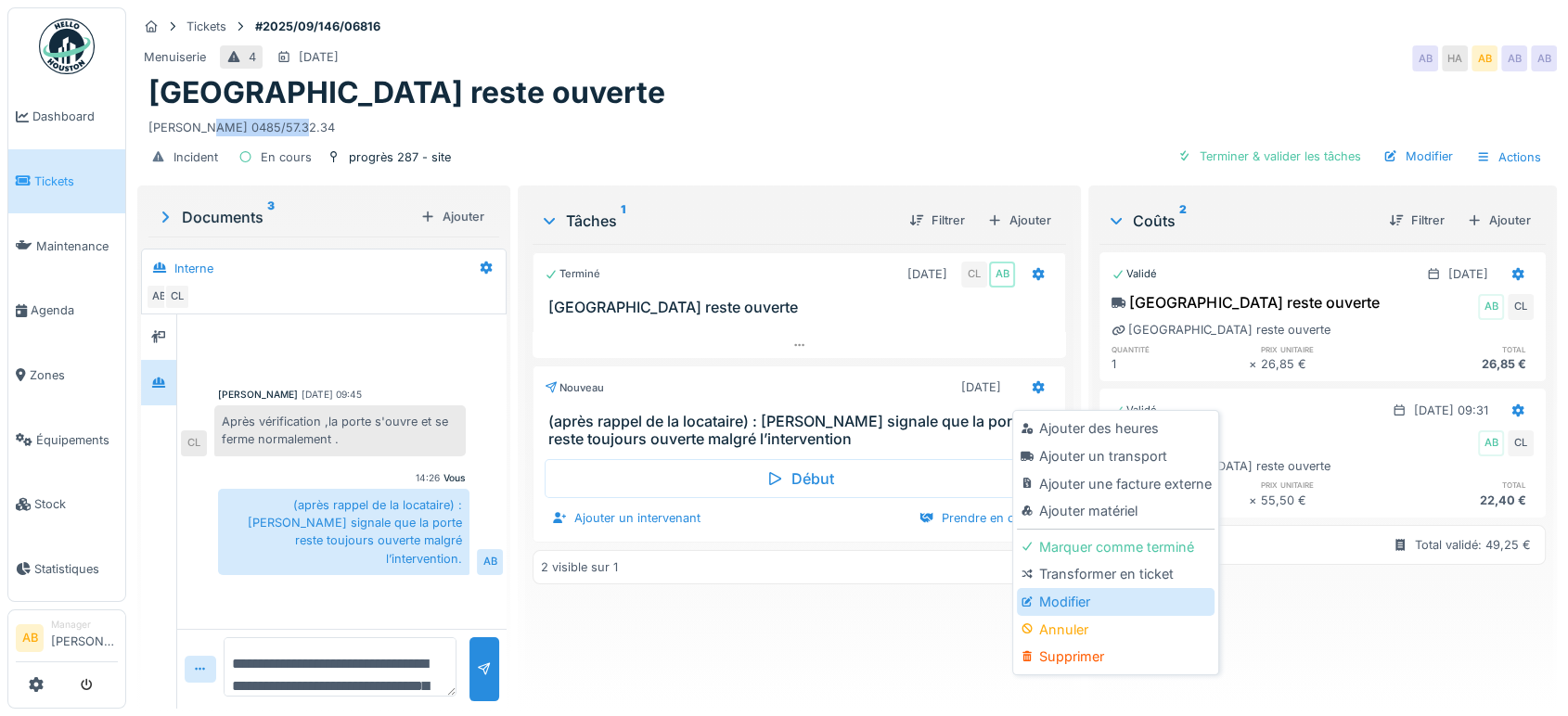
click at [1054, 609] on div "Modifier" at bounding box center [1116, 601] width 197 height 28
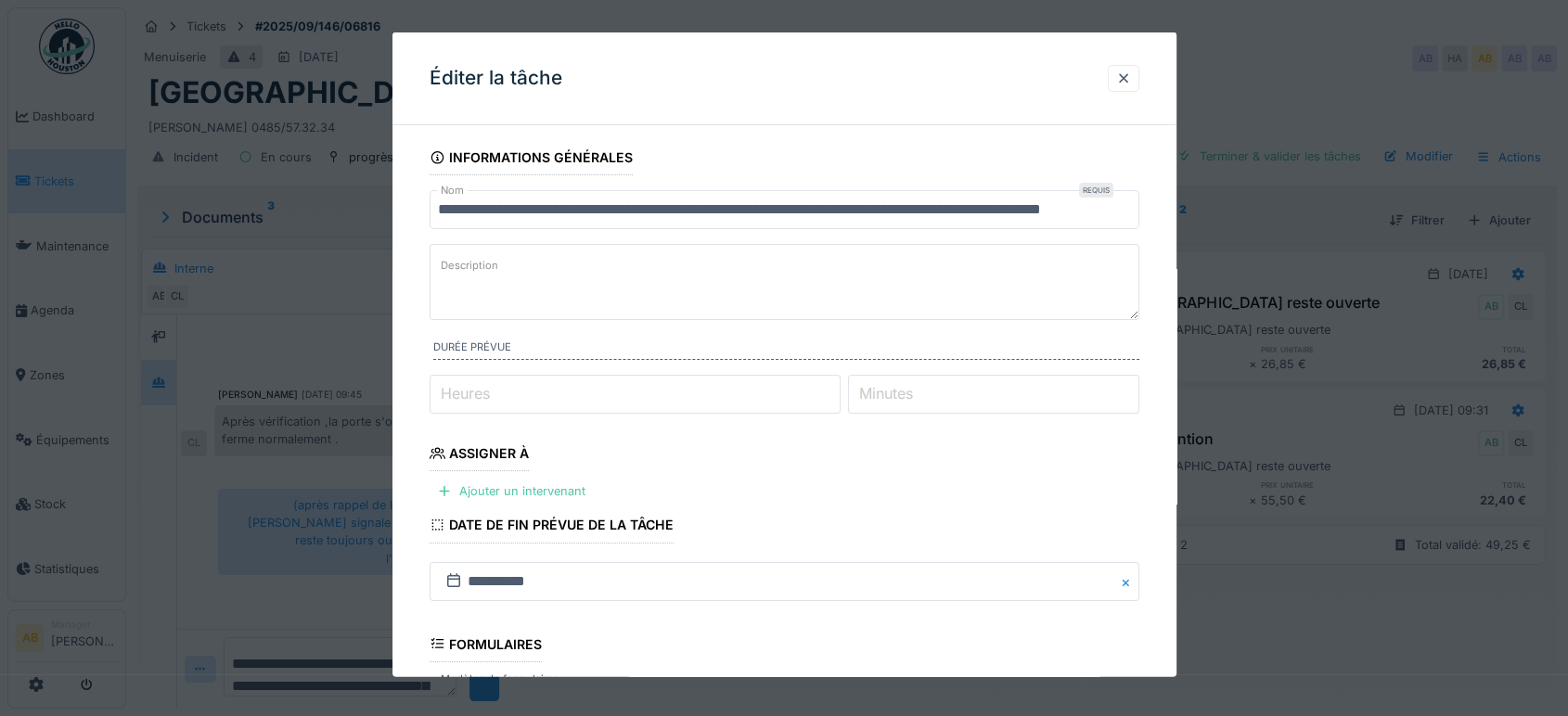
click at [781, 266] on textarea "Description" at bounding box center [784, 281] width 710 height 76
paste textarea "**********"
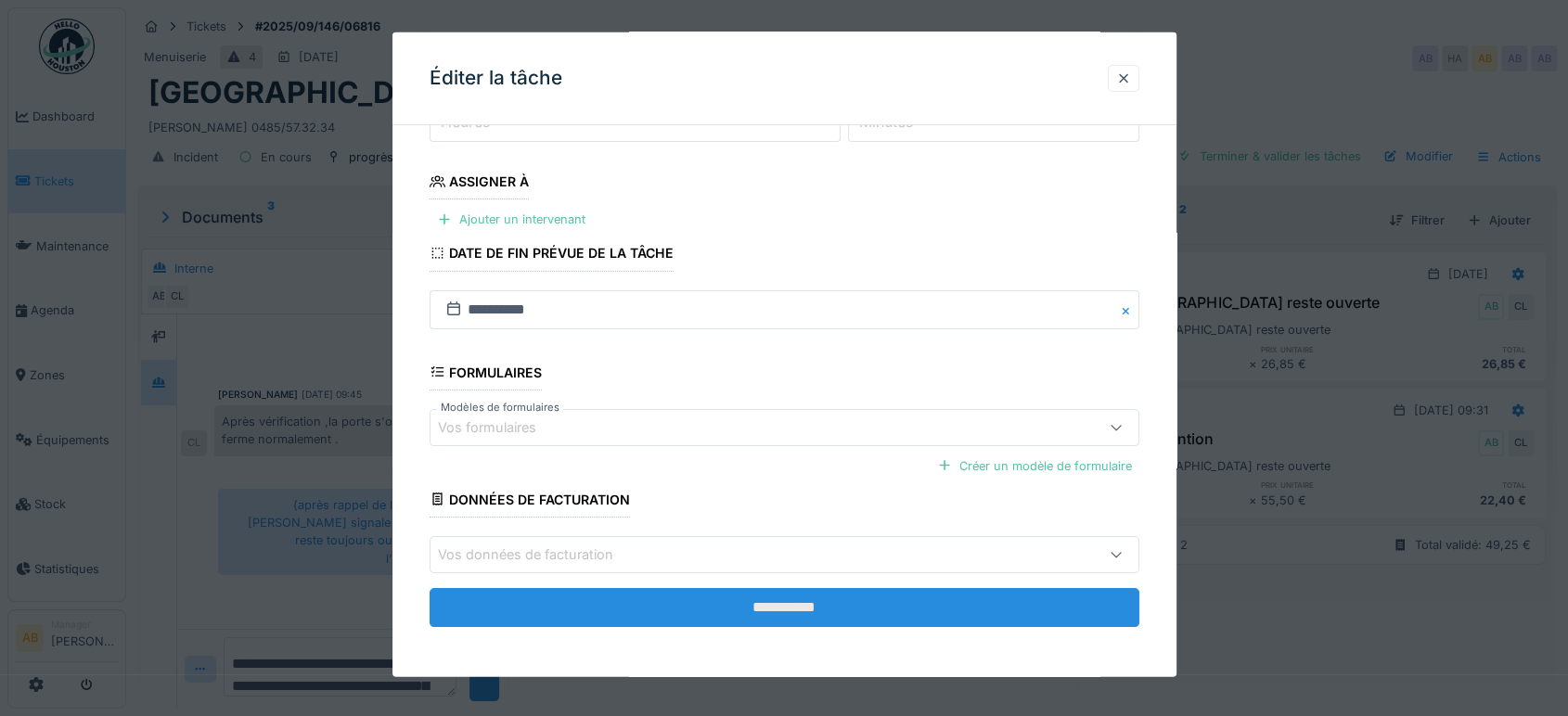
type textarea "**********"
click at [826, 600] on input "**********" at bounding box center [784, 607] width 710 height 39
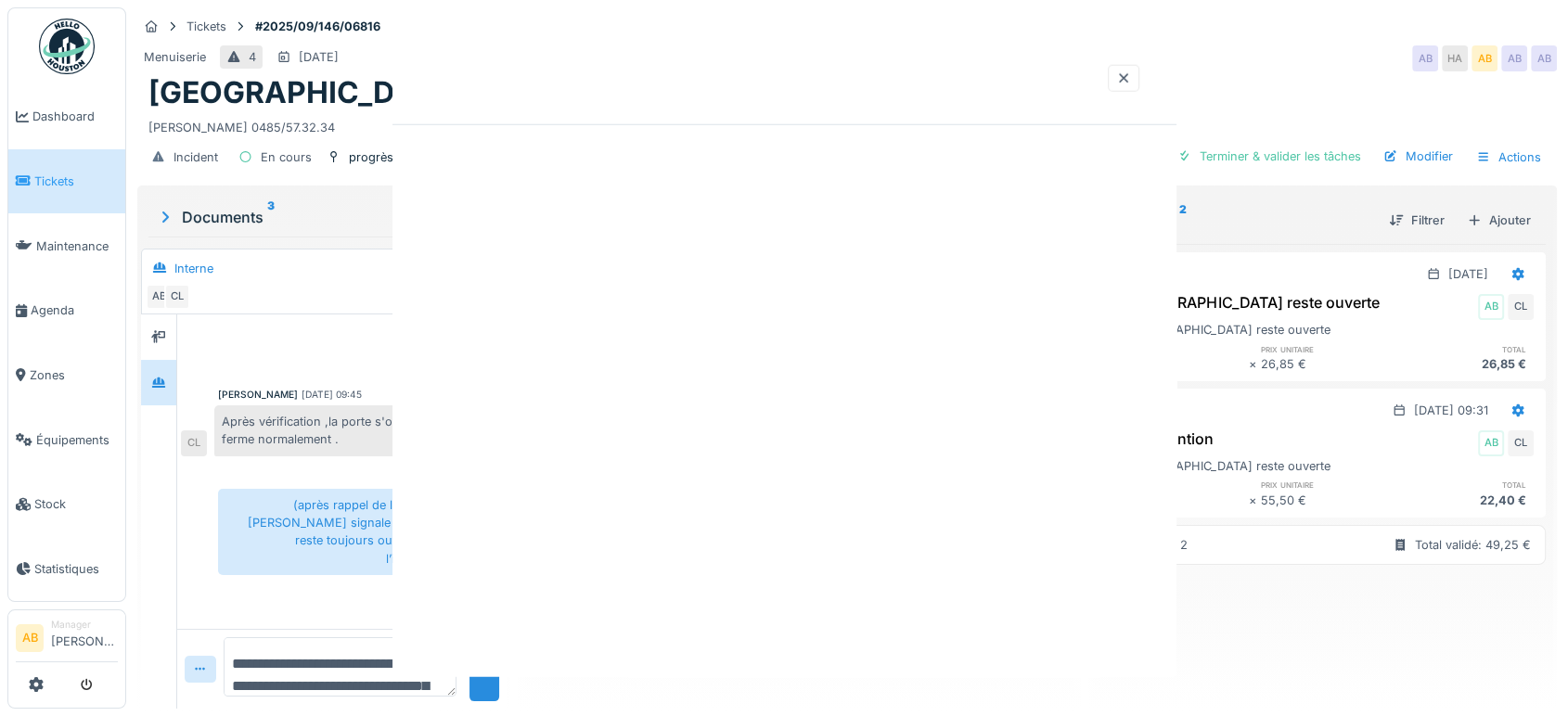
scroll to position [0, 0]
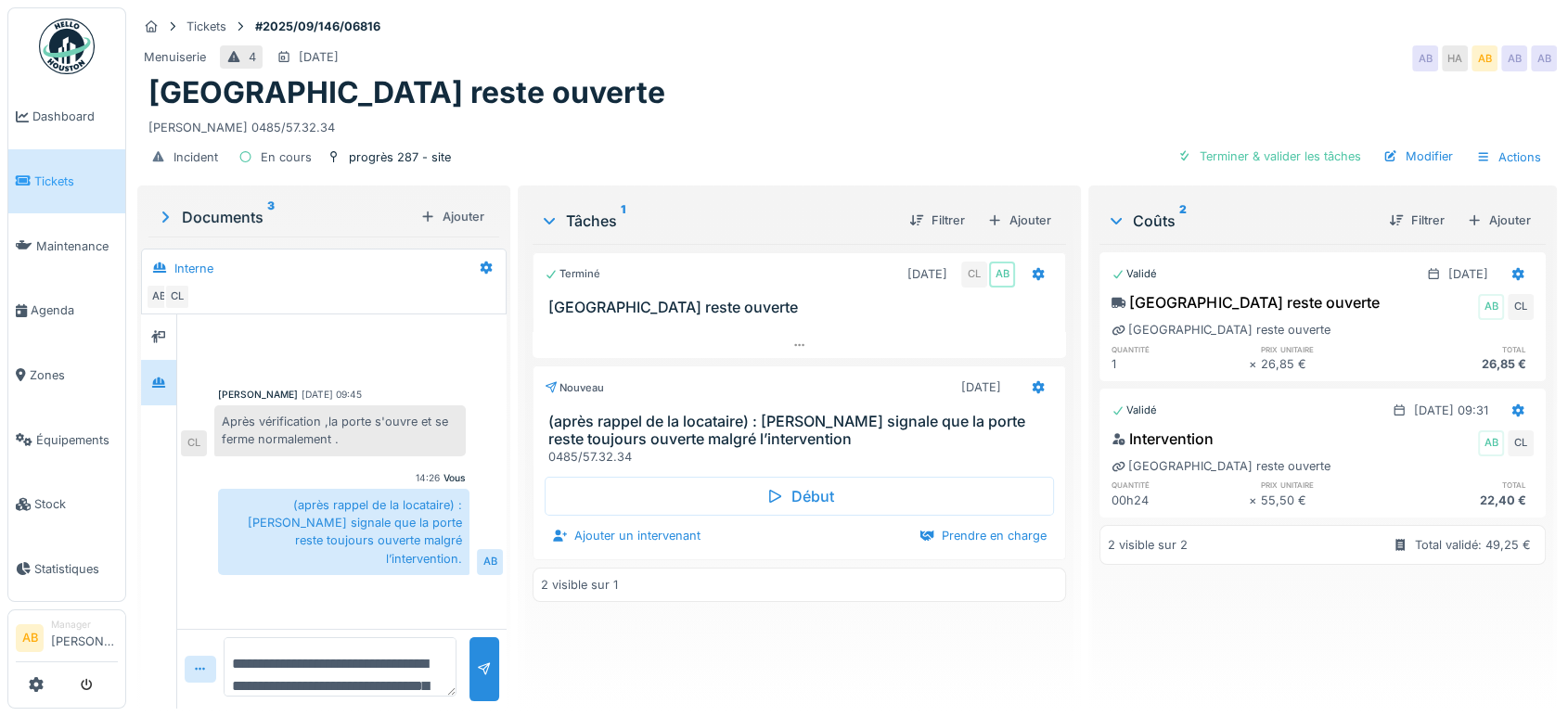
click at [600, 518] on div "Début Ajouter un intervenant Prendre en charge" at bounding box center [799, 510] width 534 height 90
click at [594, 534] on div "Ajouter un intervenant" at bounding box center [625, 535] width 163 height 25
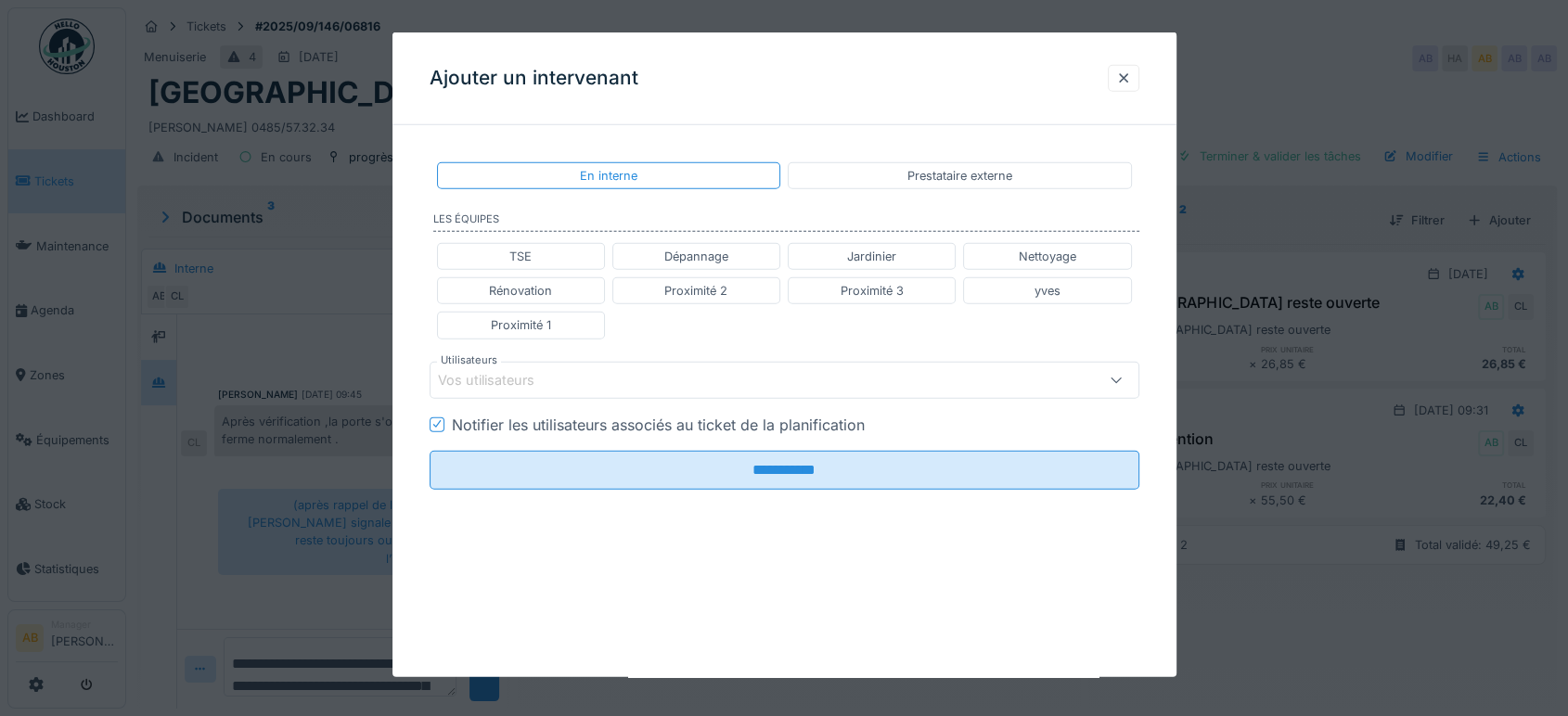
scroll to position [14, 0]
click at [547, 377] on div "Vos utilisateurs" at bounding box center [499, 379] width 123 height 20
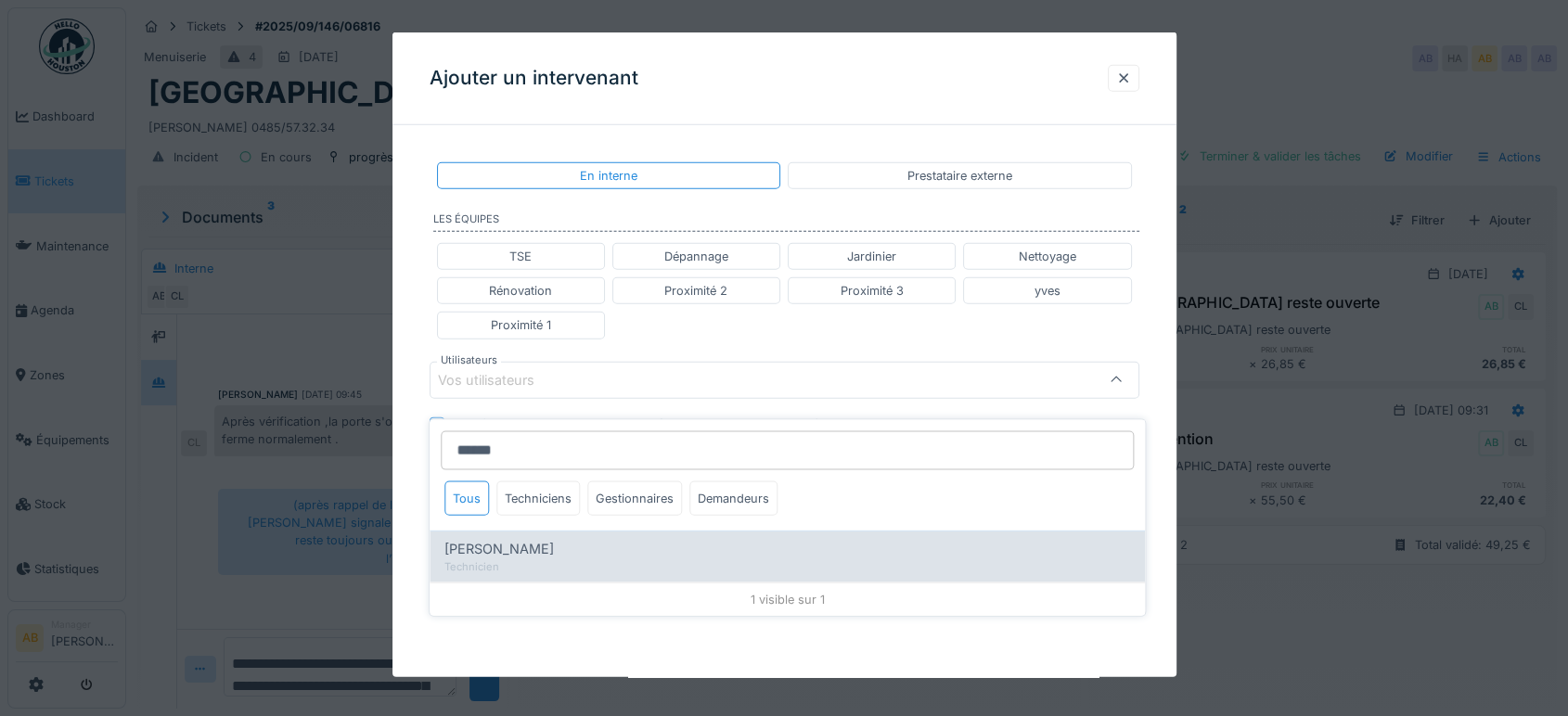
type input "******"
click at [517, 558] on div "Technicien" at bounding box center [787, 566] width 685 height 15
type input "****"
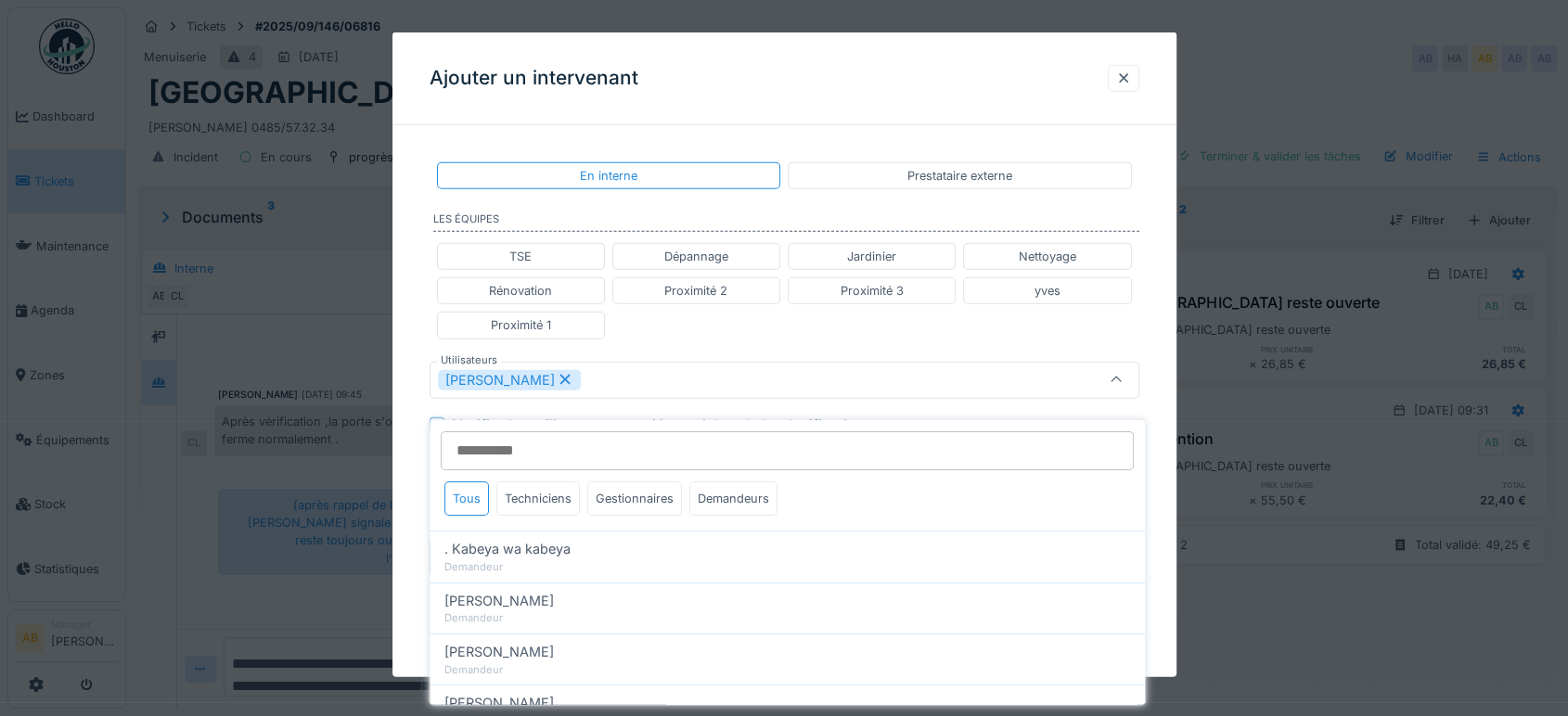
click at [741, 311] on div "TSE Dépannage Jardinier Nettoyage Rénovation Proximité 2 Proximité 3 yves Proxi…" at bounding box center [784, 291] width 710 height 111
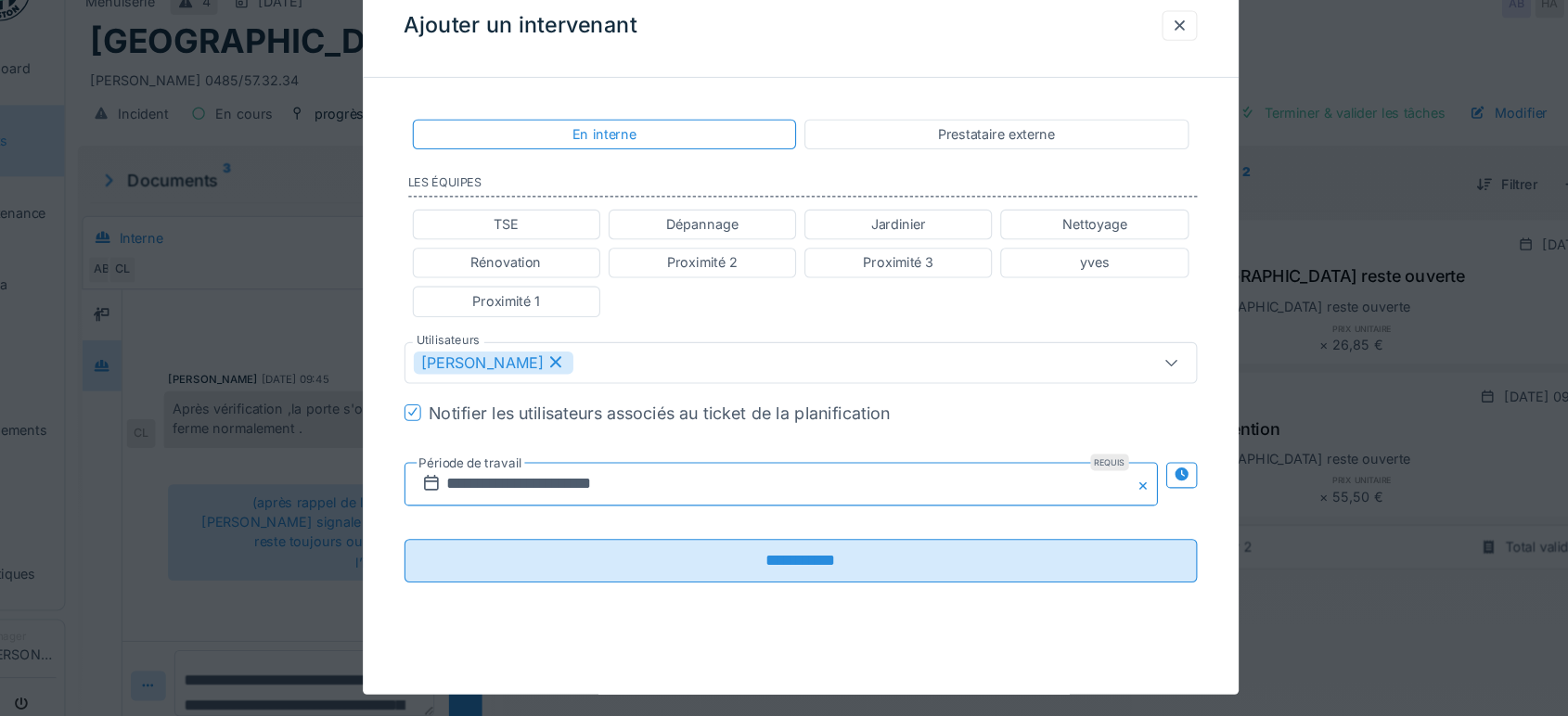
click at [658, 490] on input "**********" at bounding box center [767, 488] width 675 height 39
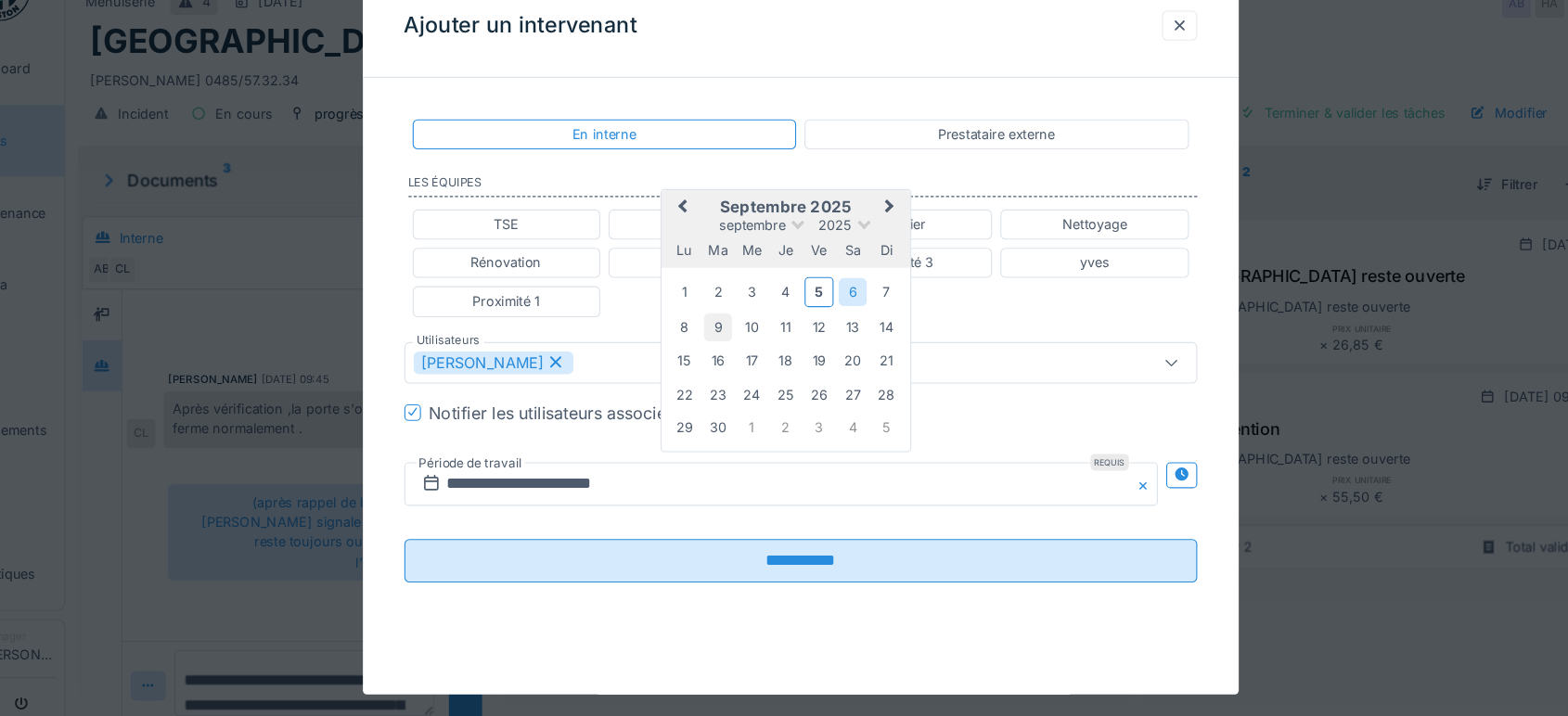
click at [709, 350] on div "9" at bounding box center [711, 348] width 25 height 25
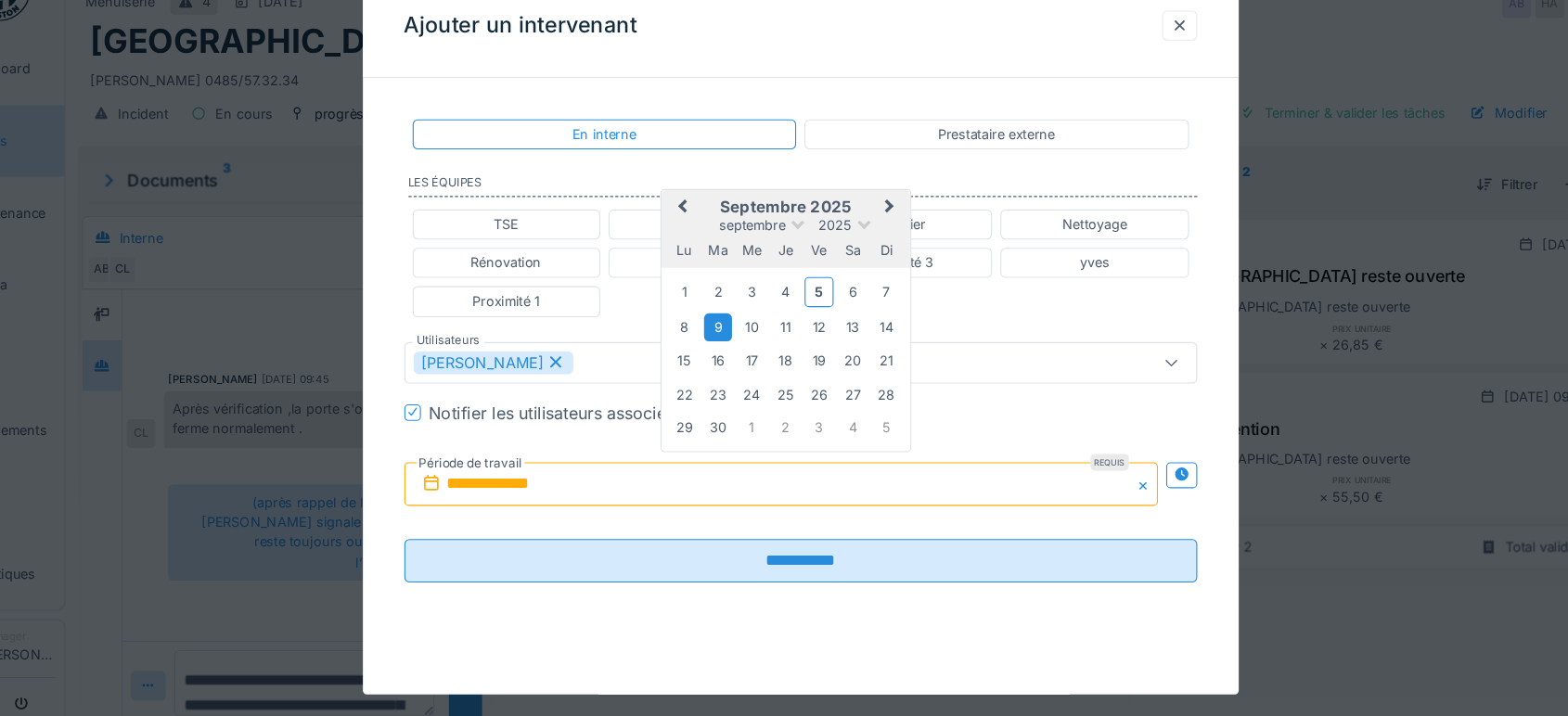
click at [709, 350] on div "9" at bounding box center [711, 348] width 25 height 25
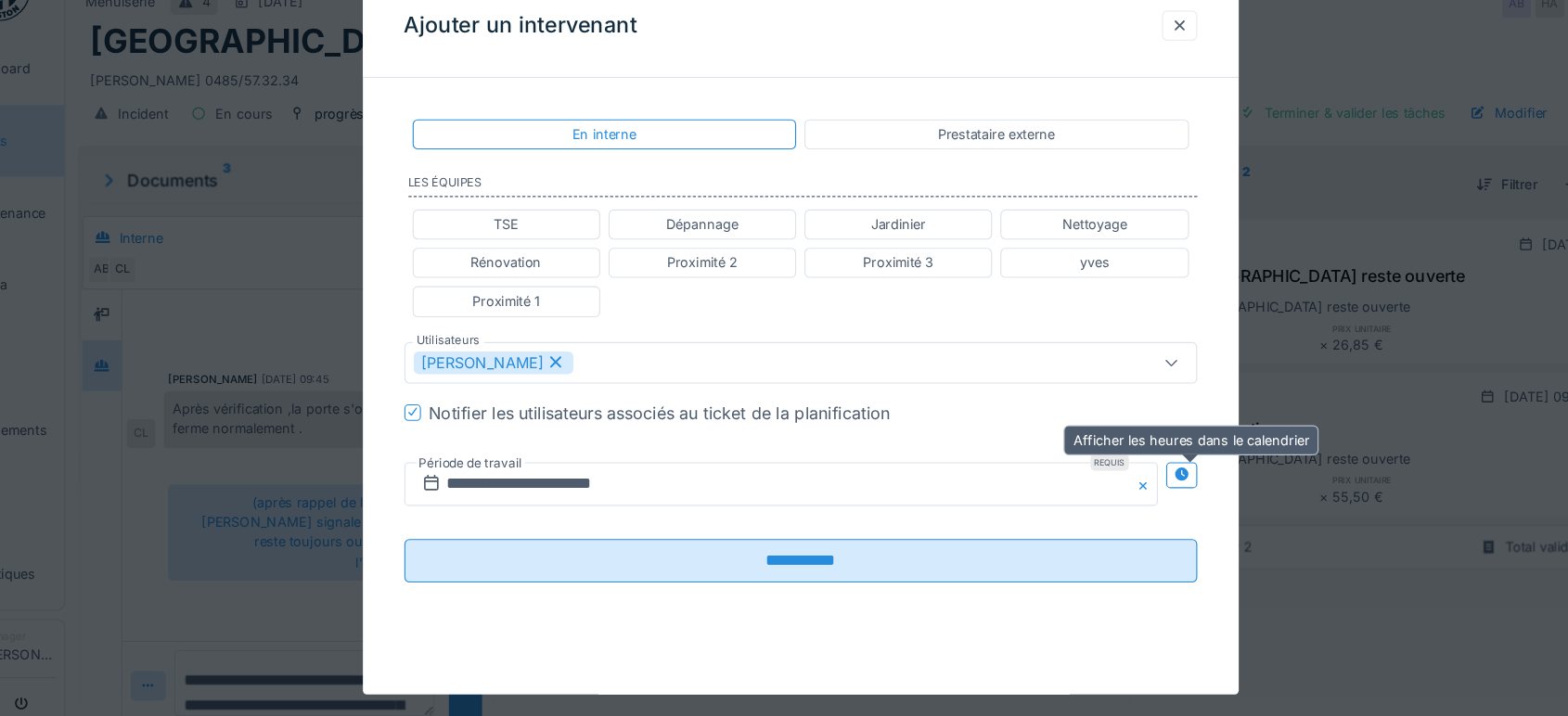
click at [1132, 473] on icon at bounding box center [1124, 479] width 15 height 12
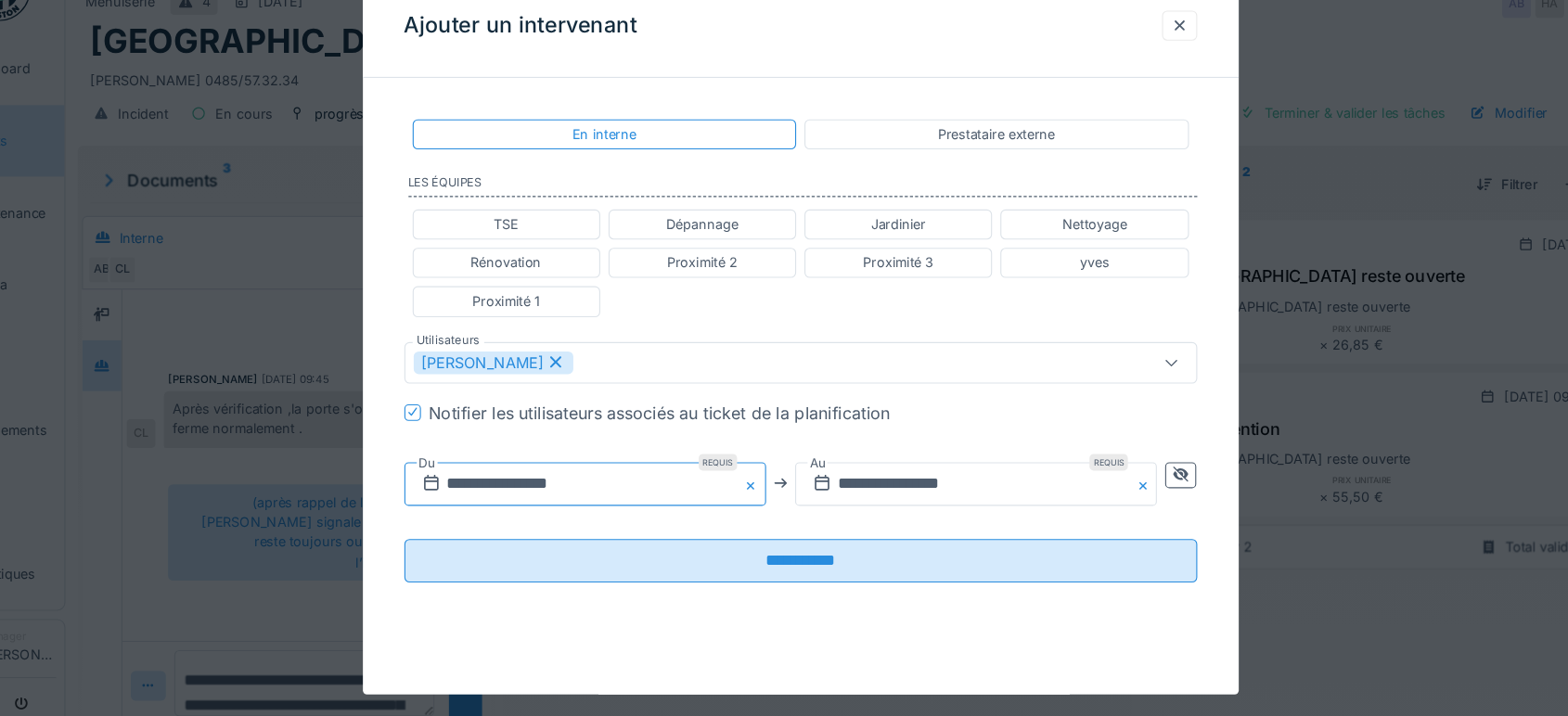
click at [643, 488] on input "**********" at bounding box center [591, 488] width 324 height 39
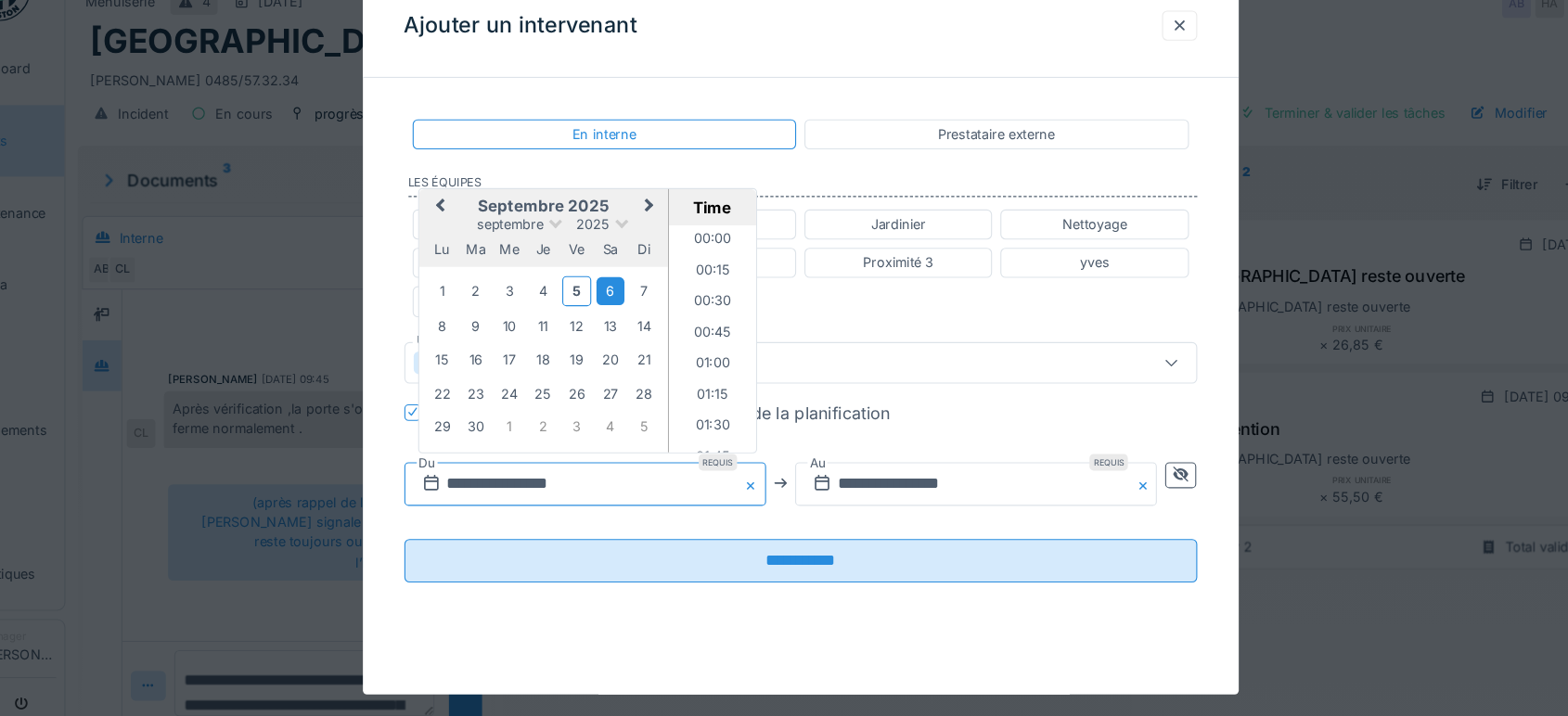
scroll to position [691, 0]
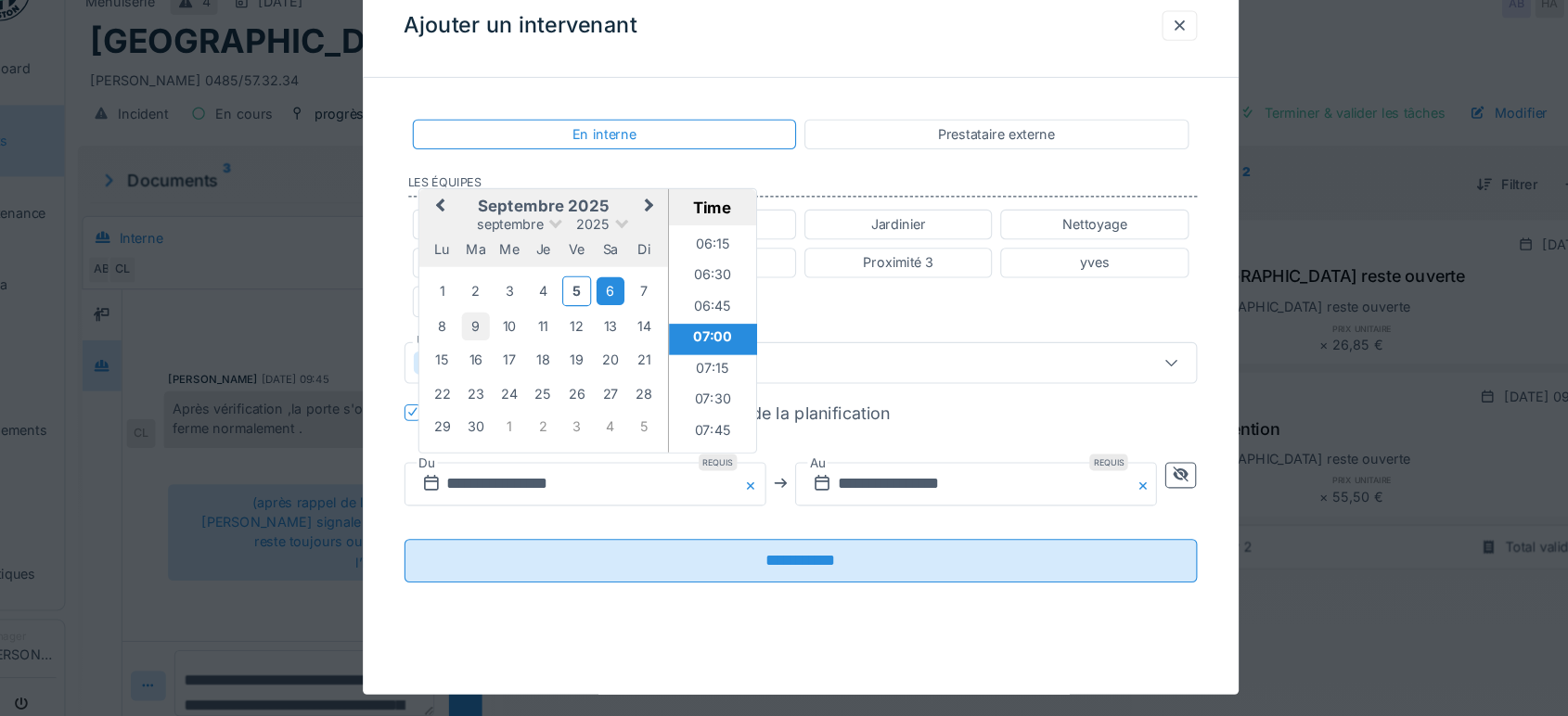
click at [489, 345] on div "9" at bounding box center [493, 347] width 25 height 25
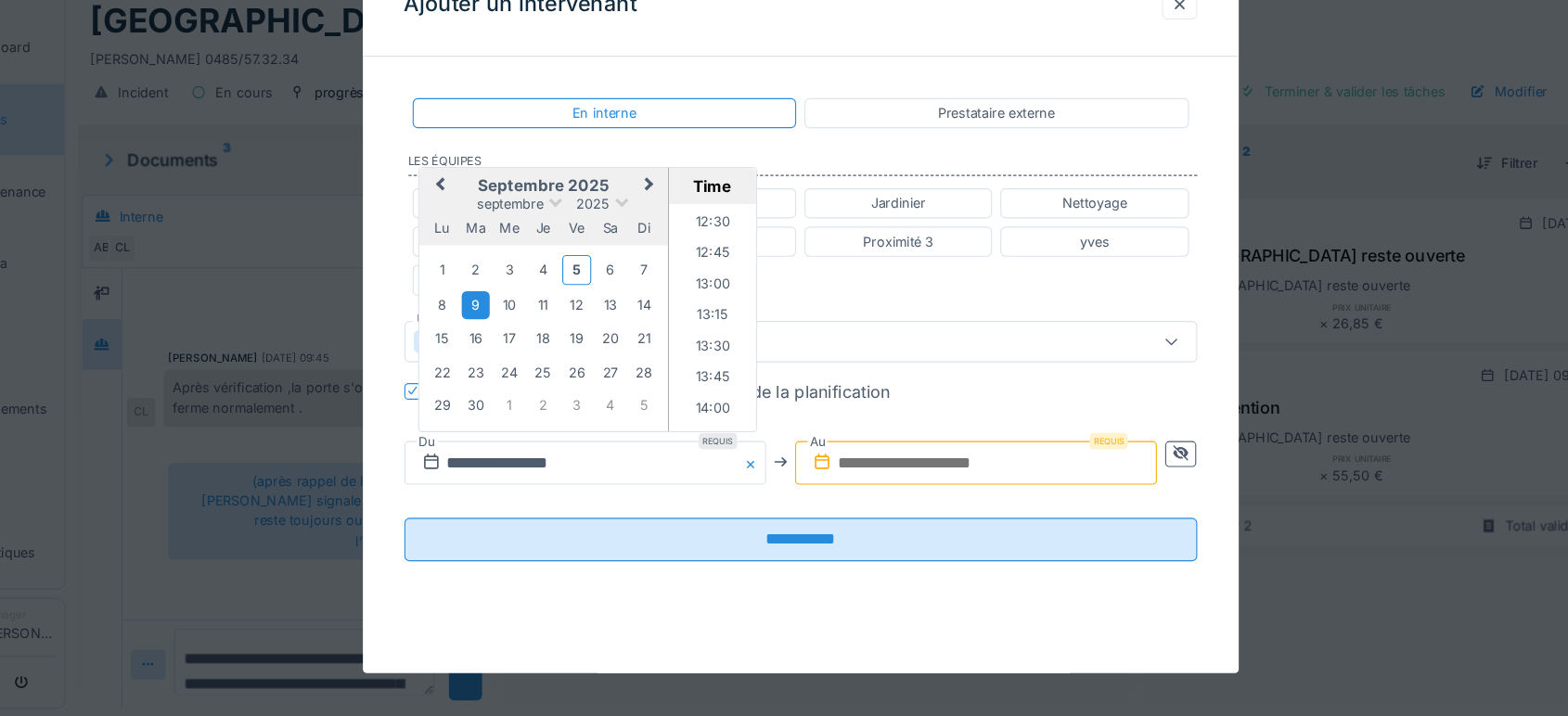
scroll to position [1375, 0]
click at [709, 337] on li "13:00" at bounding box center [706, 342] width 79 height 28
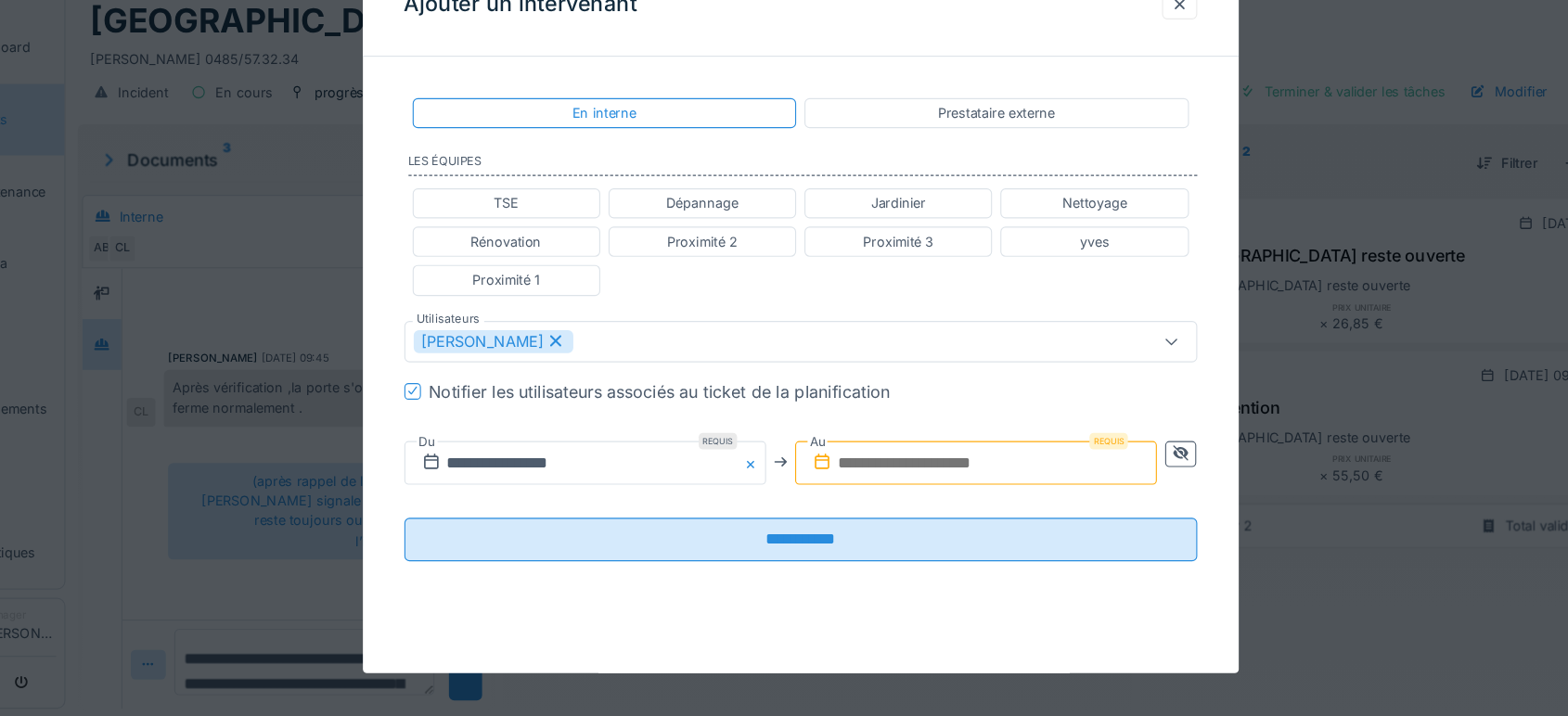
click at [875, 473] on input "text" at bounding box center [941, 488] width 324 height 39
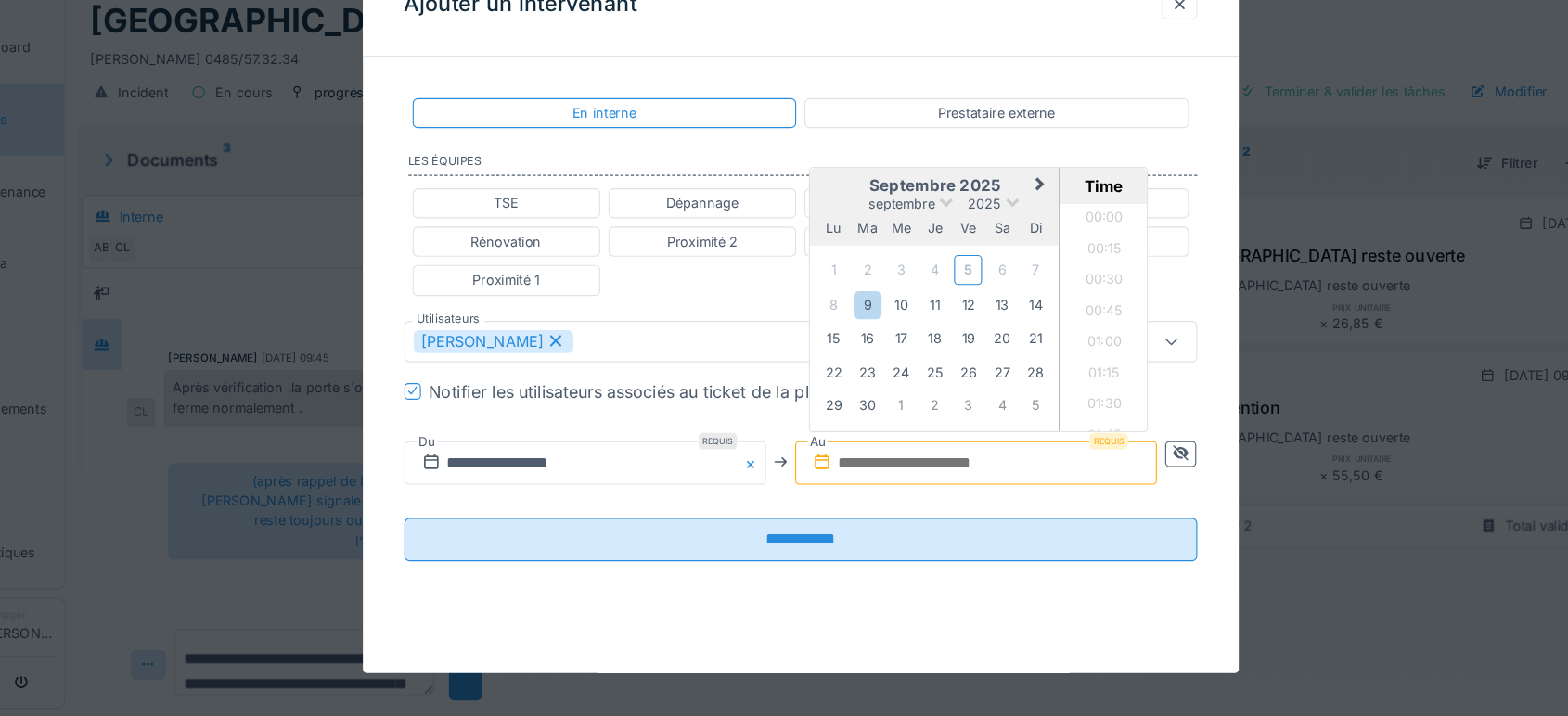
scroll to position [1498, 0]
click at [841, 344] on div "9" at bounding box center [844, 347] width 25 height 25
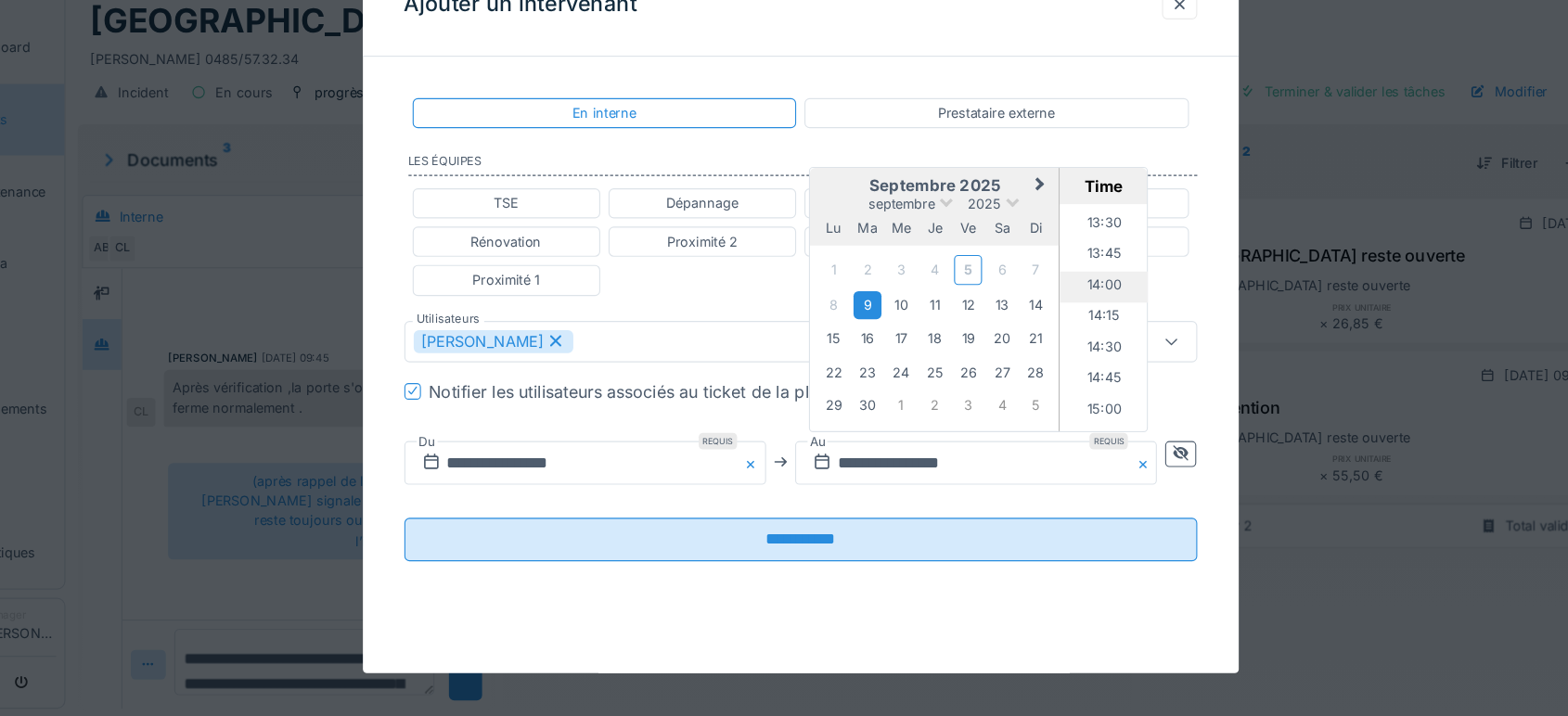
click at [1055, 319] on li "14:00" at bounding box center [1057, 330] width 79 height 28
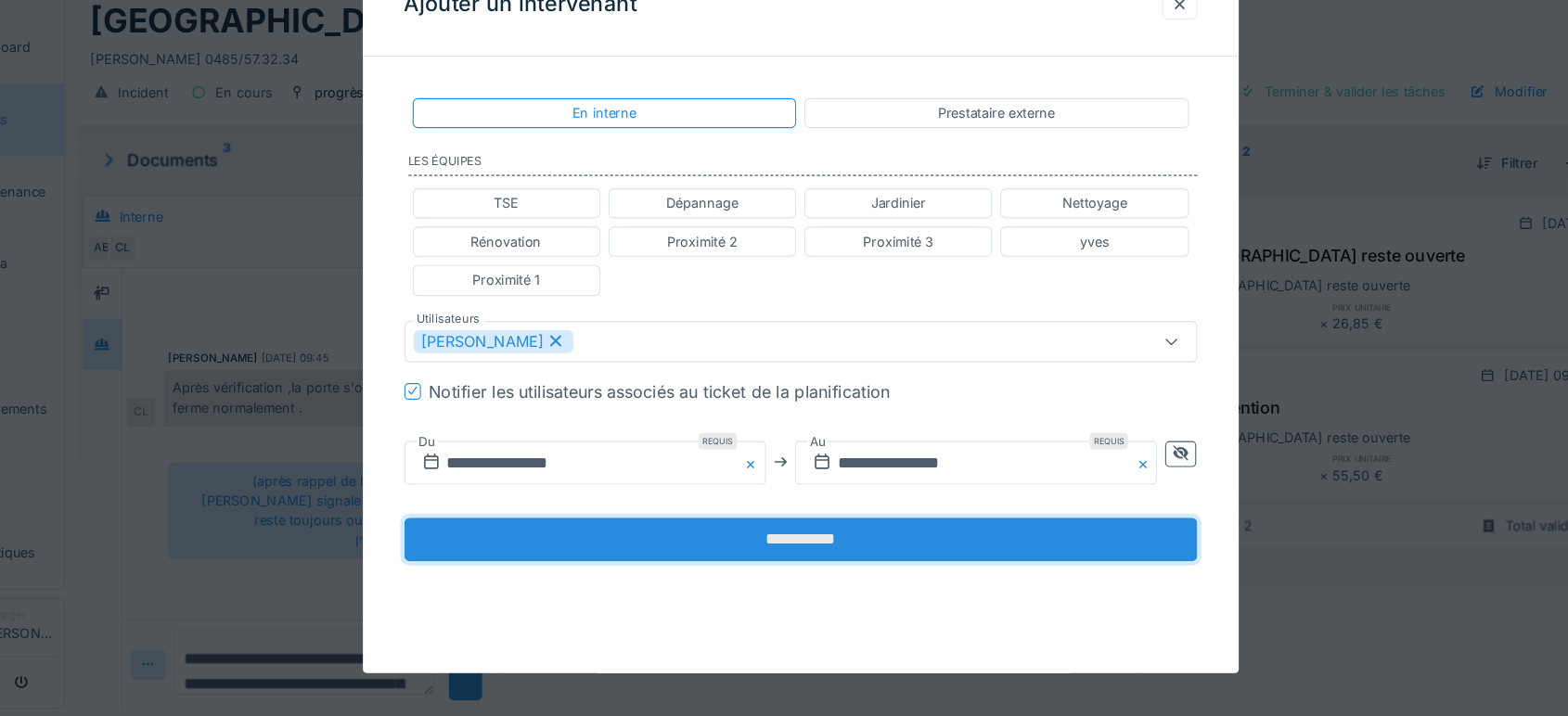
click at [801, 556] on input "**********" at bounding box center [784, 557] width 710 height 39
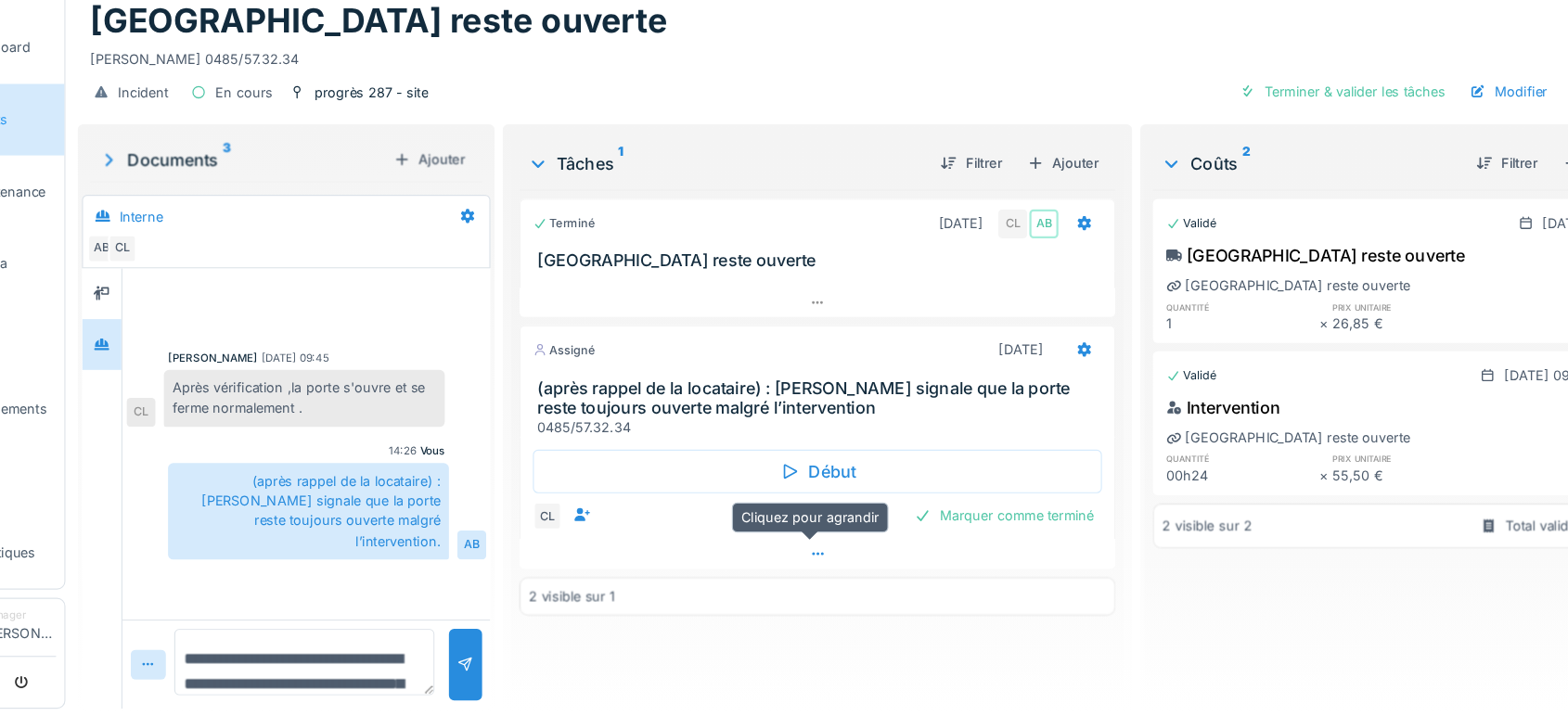
click at [778, 561] on div at bounding box center [799, 570] width 534 height 27
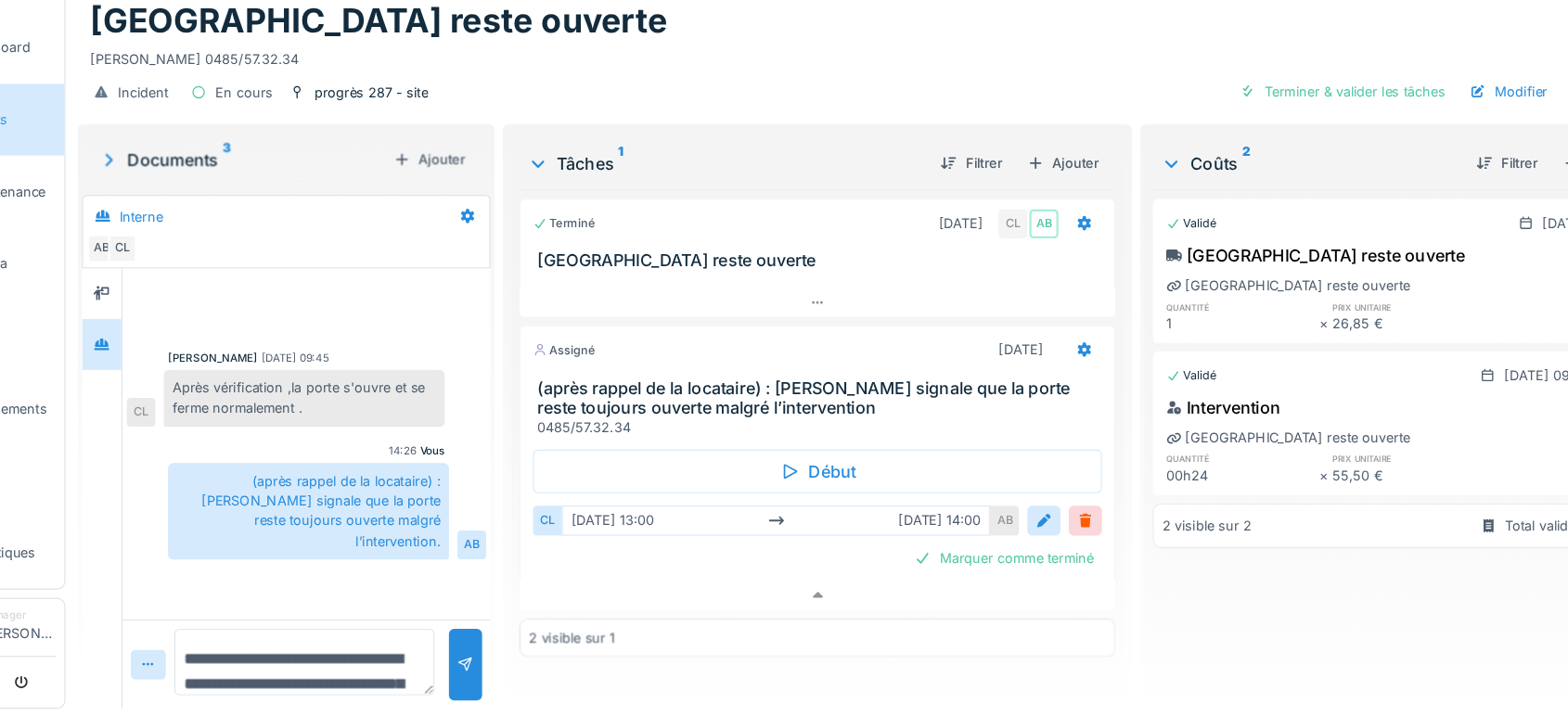
scroll to position [14, 0]
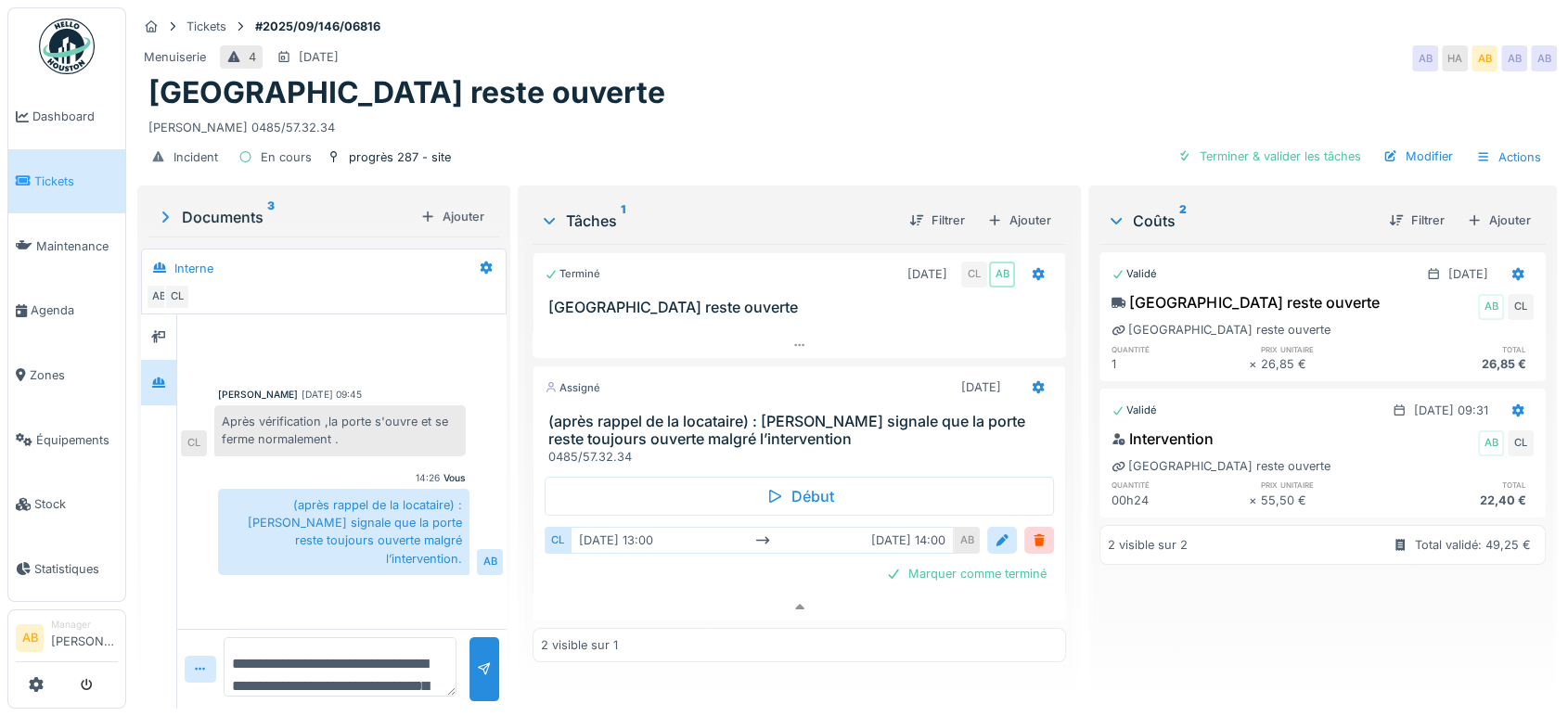
click at [52, 30] on img at bounding box center [67, 46] width 56 height 56
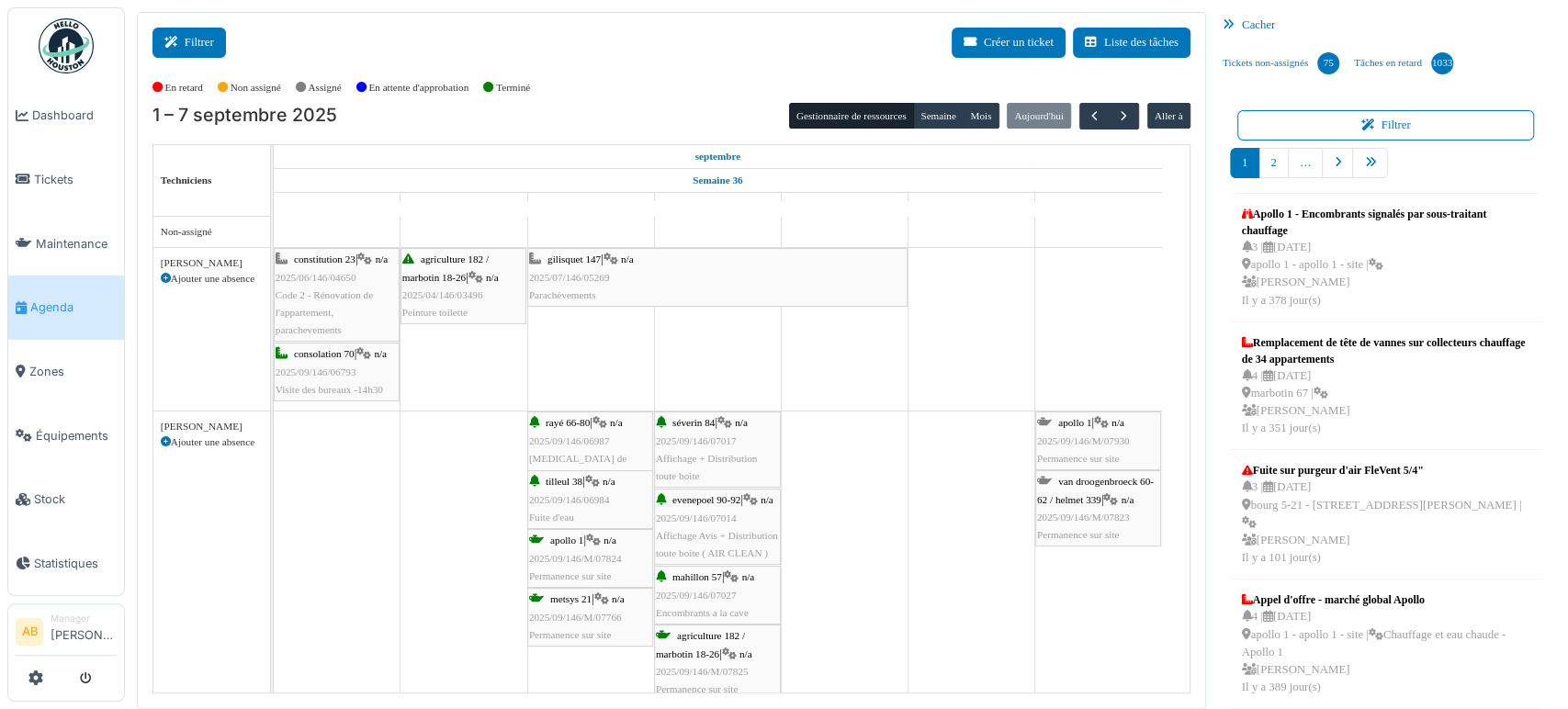
click at [165, 42] on icon at bounding box center [174, 42] width 20 height 11
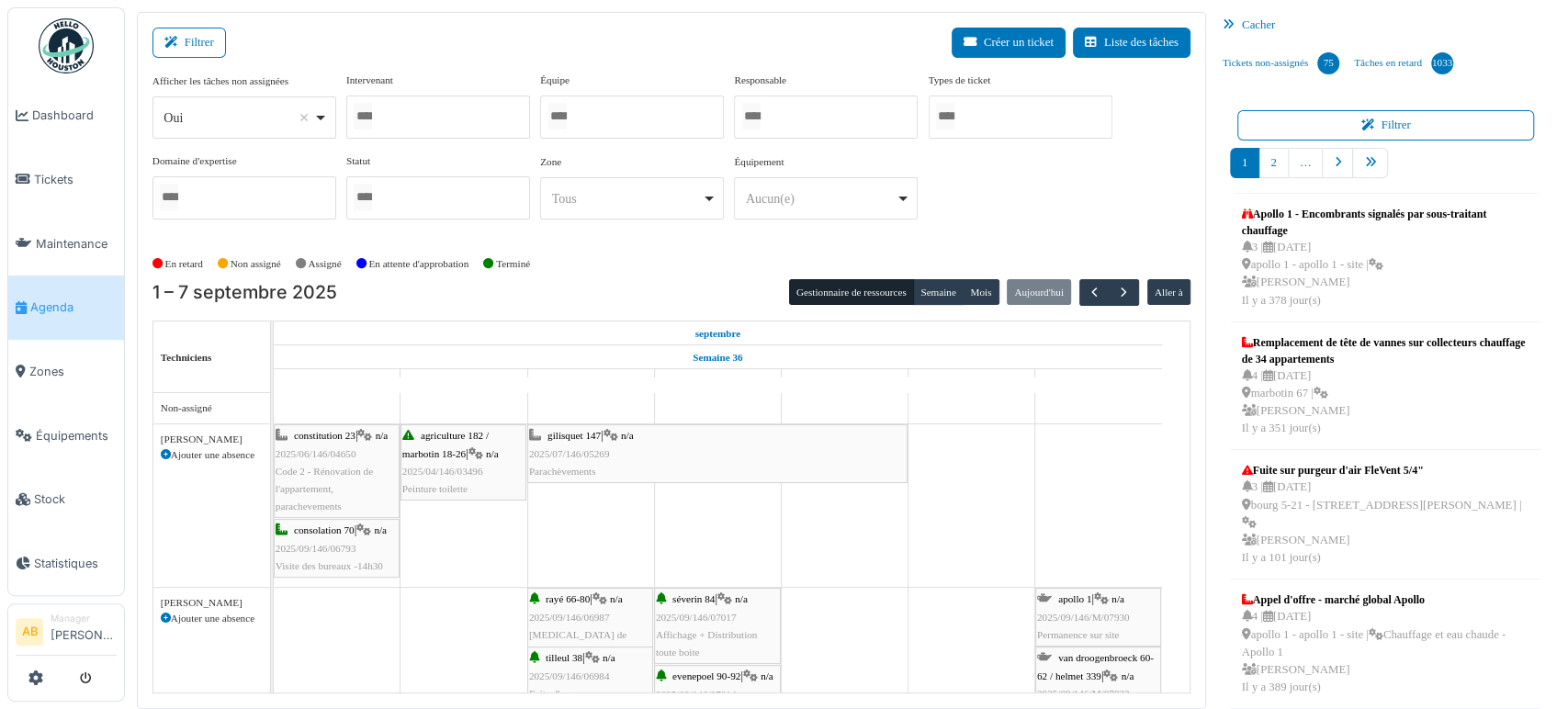
click at [271, 99] on div "*** Oui Remove item" at bounding box center [244, 118] width 184 height 42
select select "**"
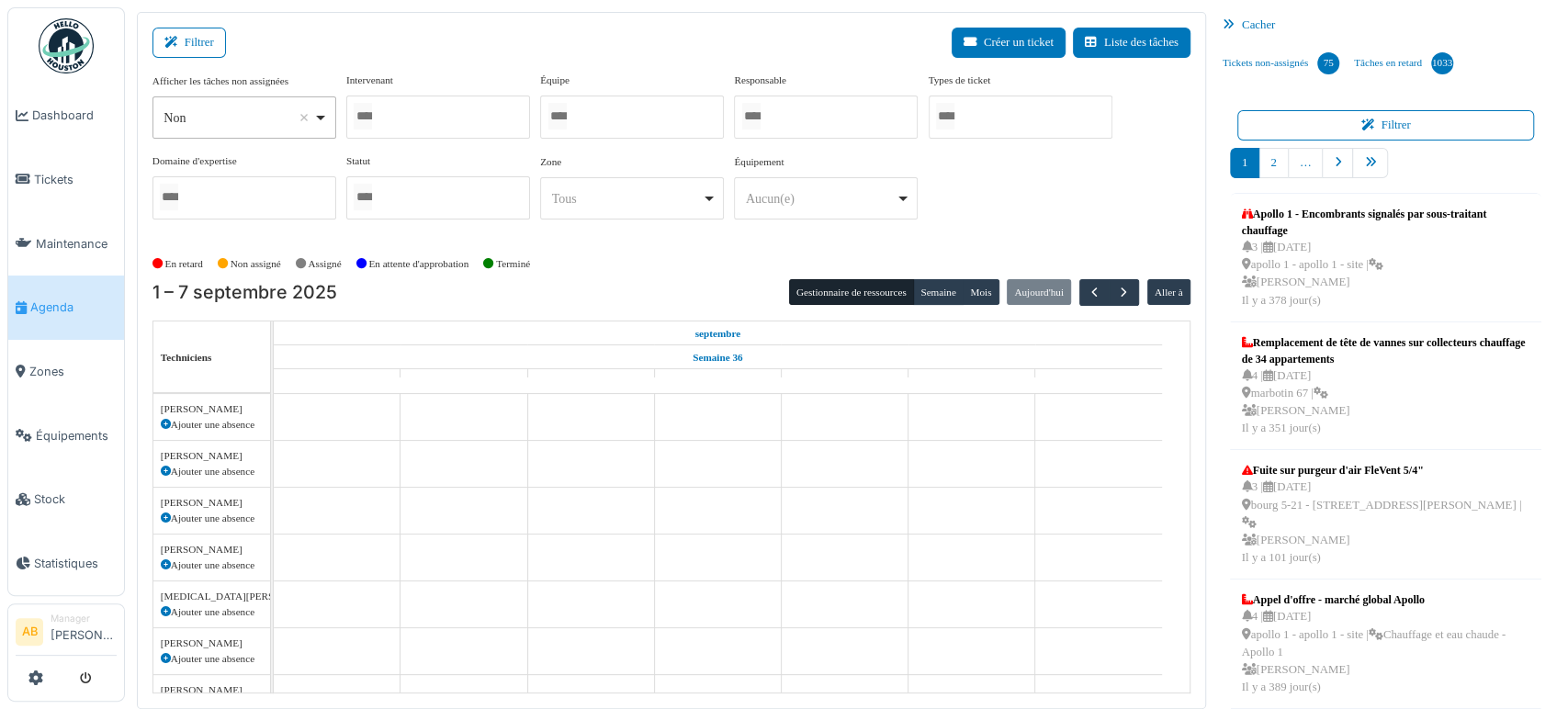
click at [437, 123] on div at bounding box center [438, 117] width 184 height 43
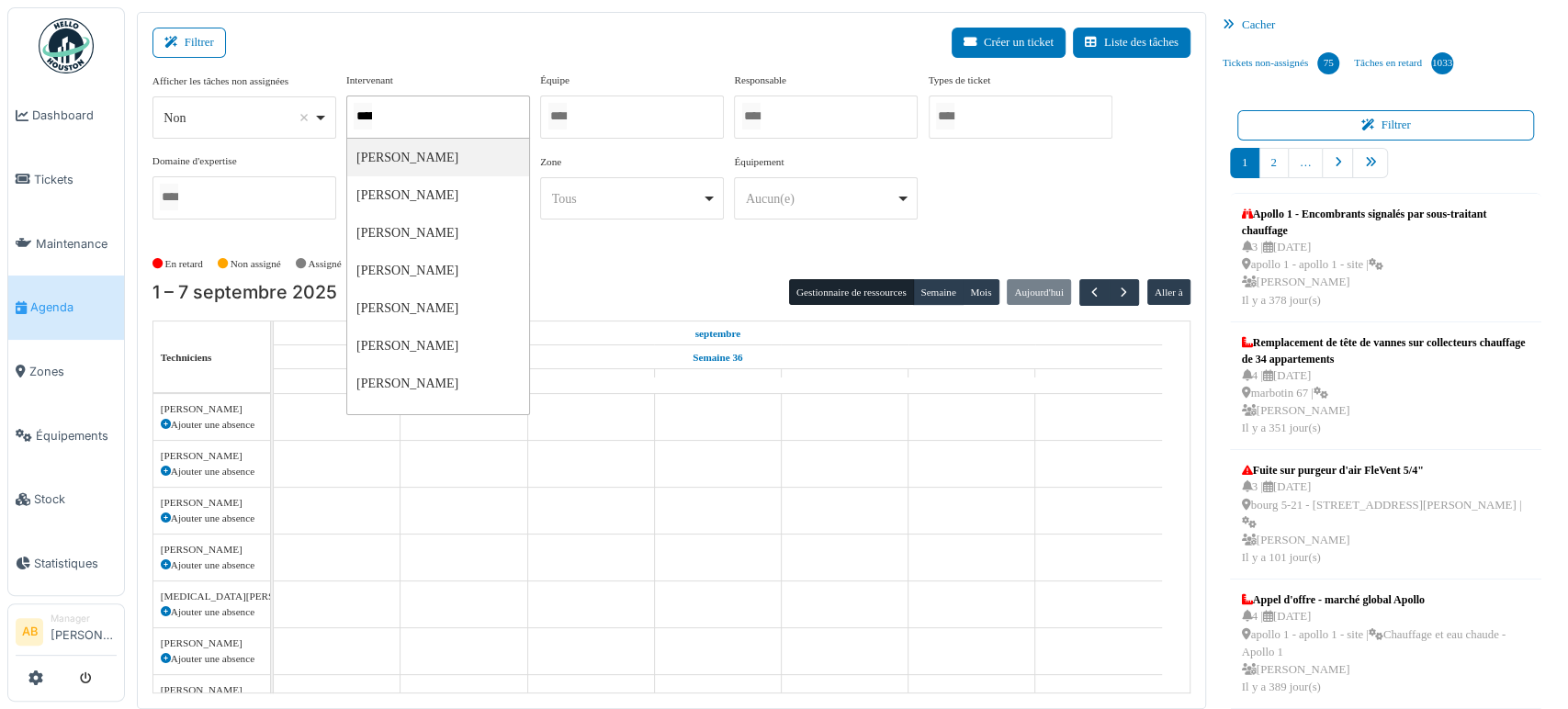
type input "******"
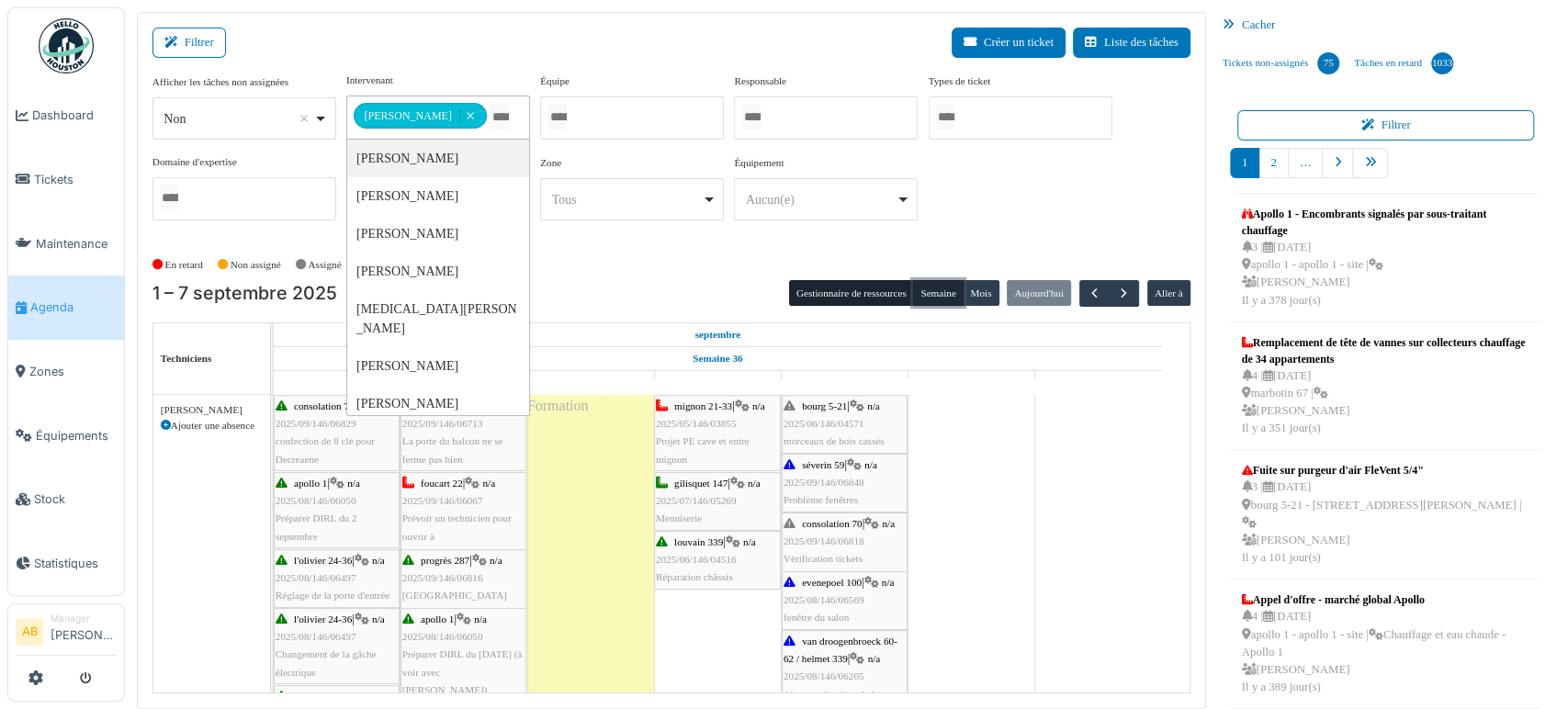
click at [931, 281] on button "Semaine" at bounding box center [938, 293] width 51 height 26
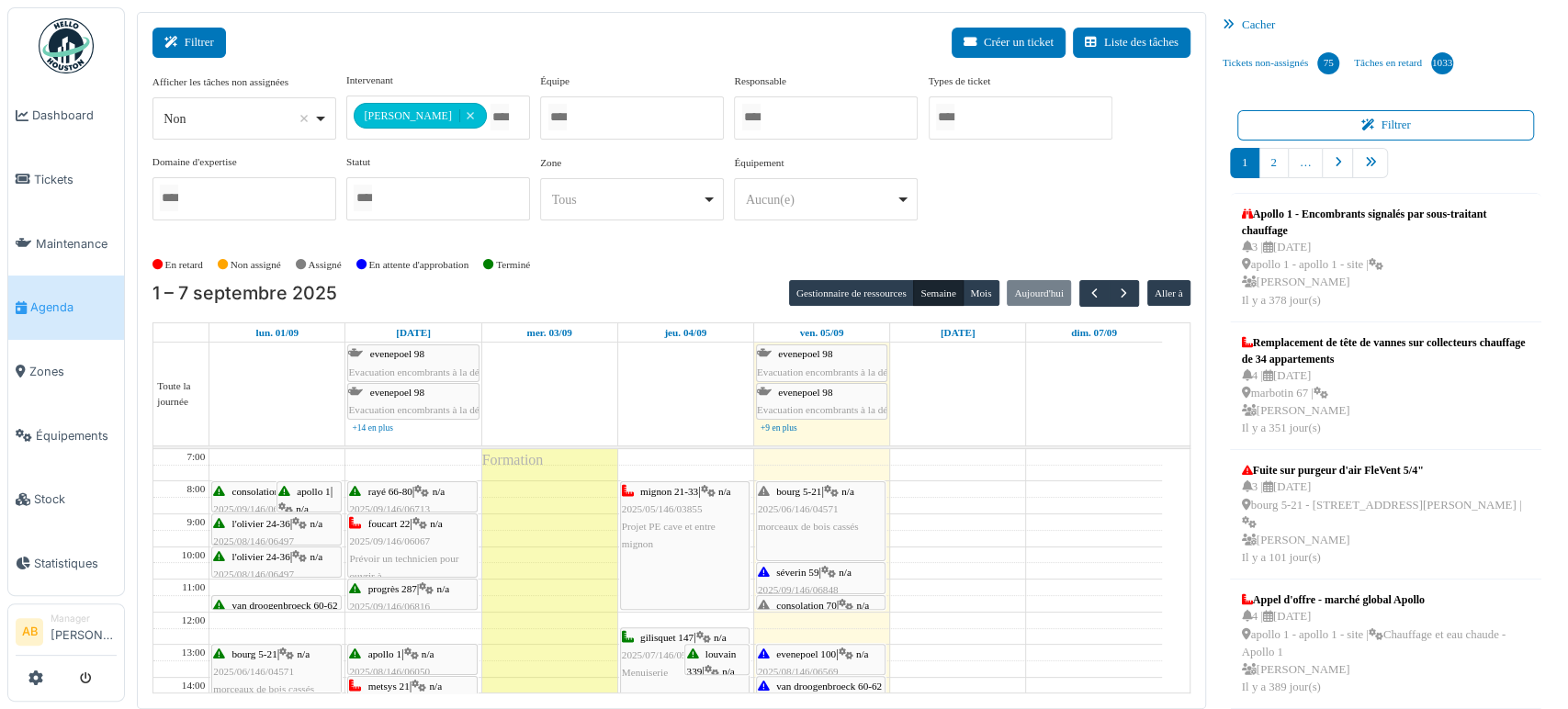
click at [191, 47] on button "Filtrer" at bounding box center [189, 43] width 74 height 31
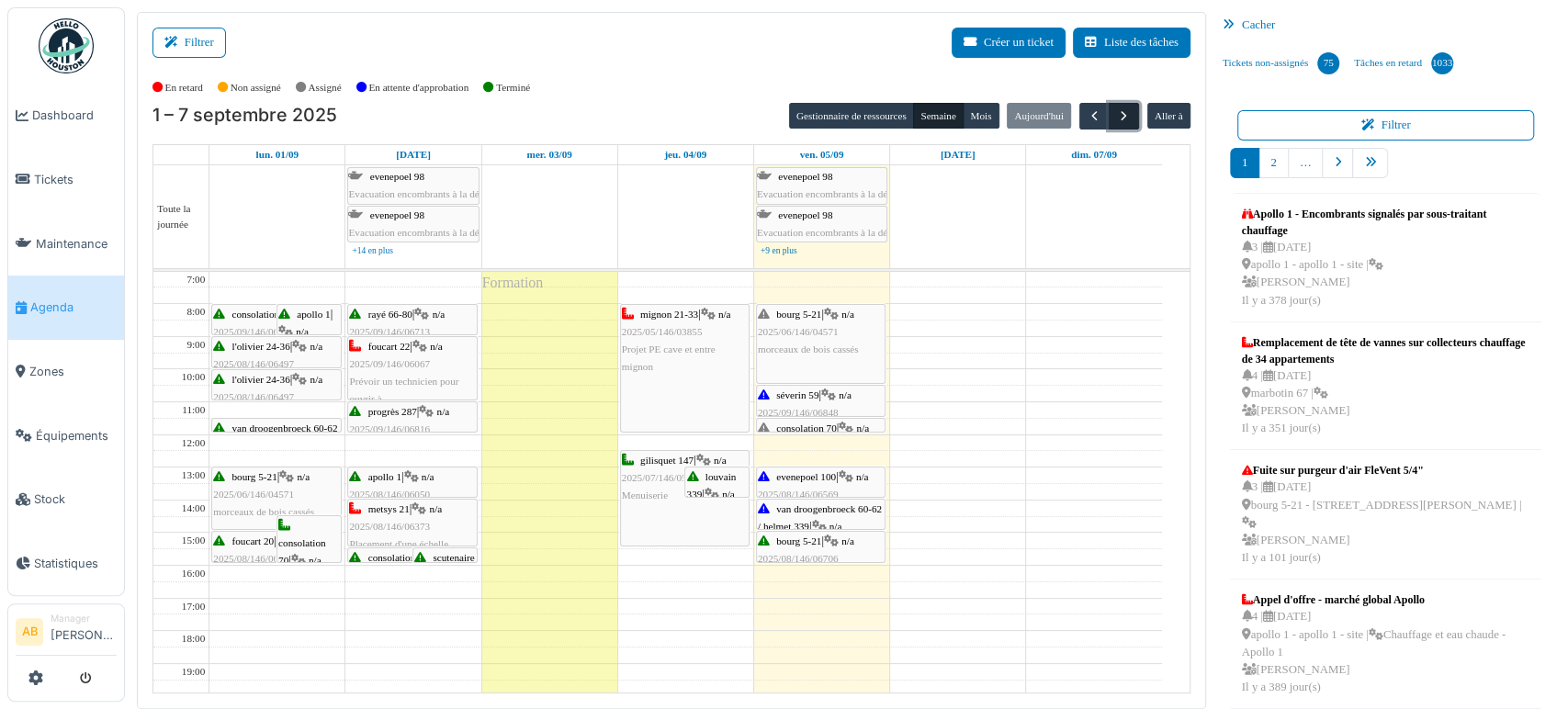
click at [1117, 123] on span "button" at bounding box center [1124, 116] width 15 height 15
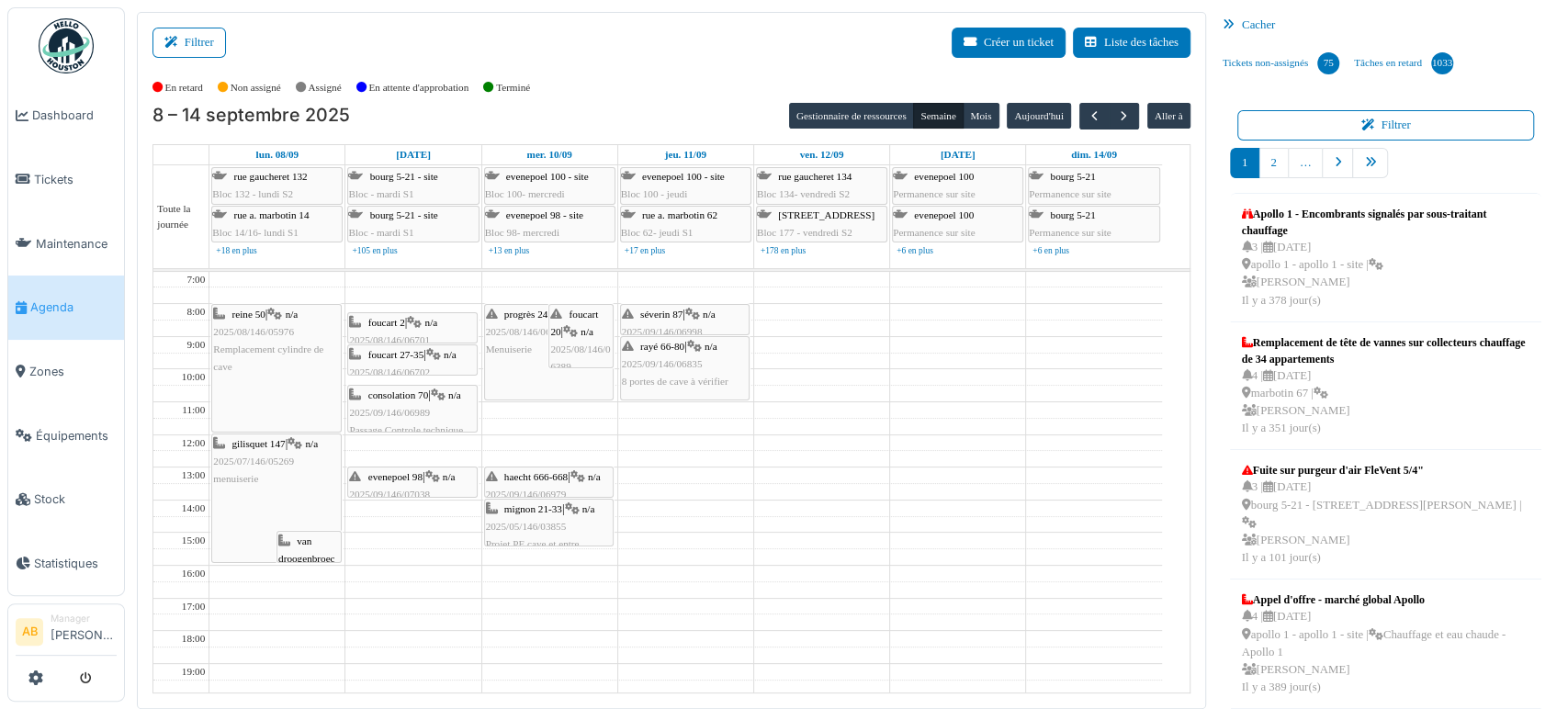
click at [228, 43] on div "Filtrer Créer un ticket Liste des tâches" at bounding box center [671, 50] width 1039 height 45
click at [203, 42] on button "Filtrer" at bounding box center [189, 43] width 74 height 31
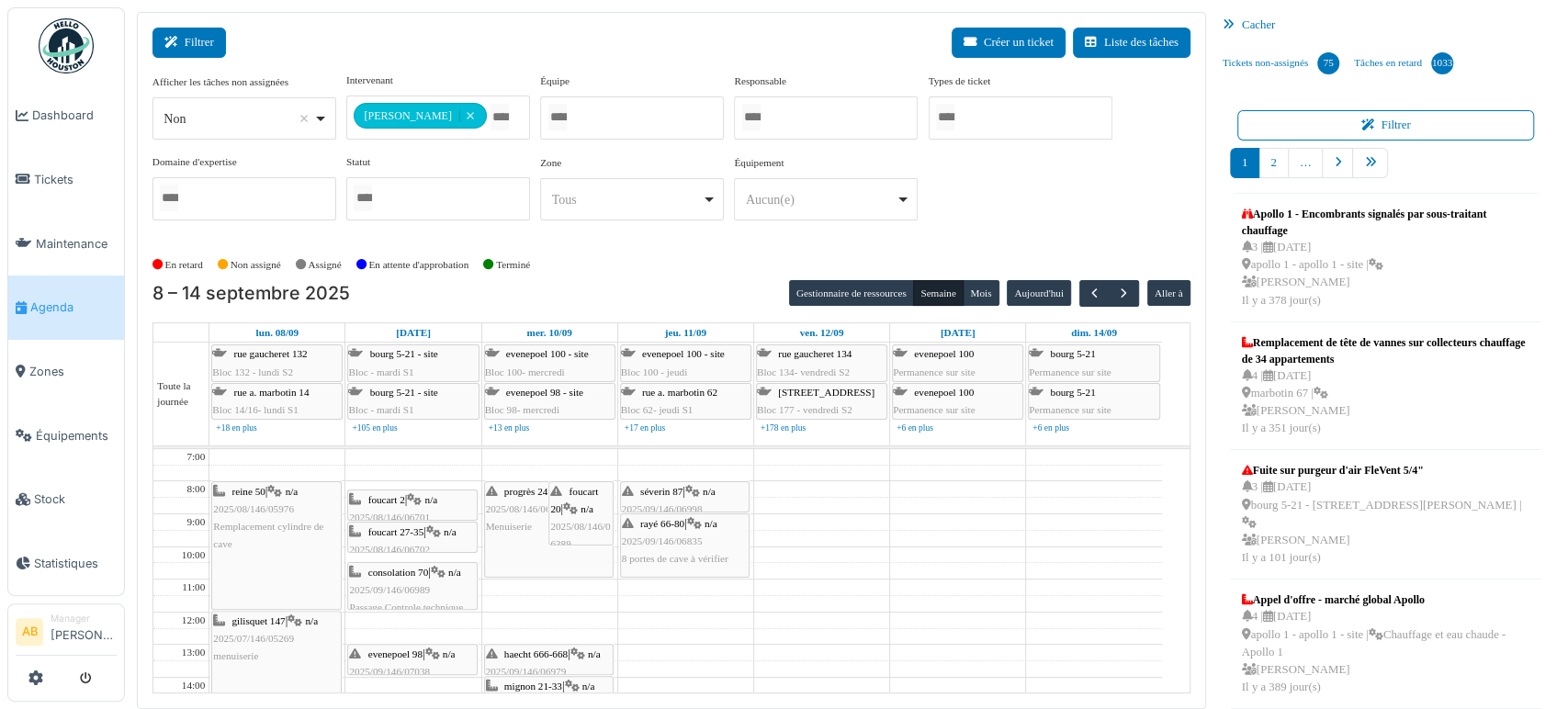
click at [196, 38] on button "Filtrer" at bounding box center [189, 43] width 74 height 31
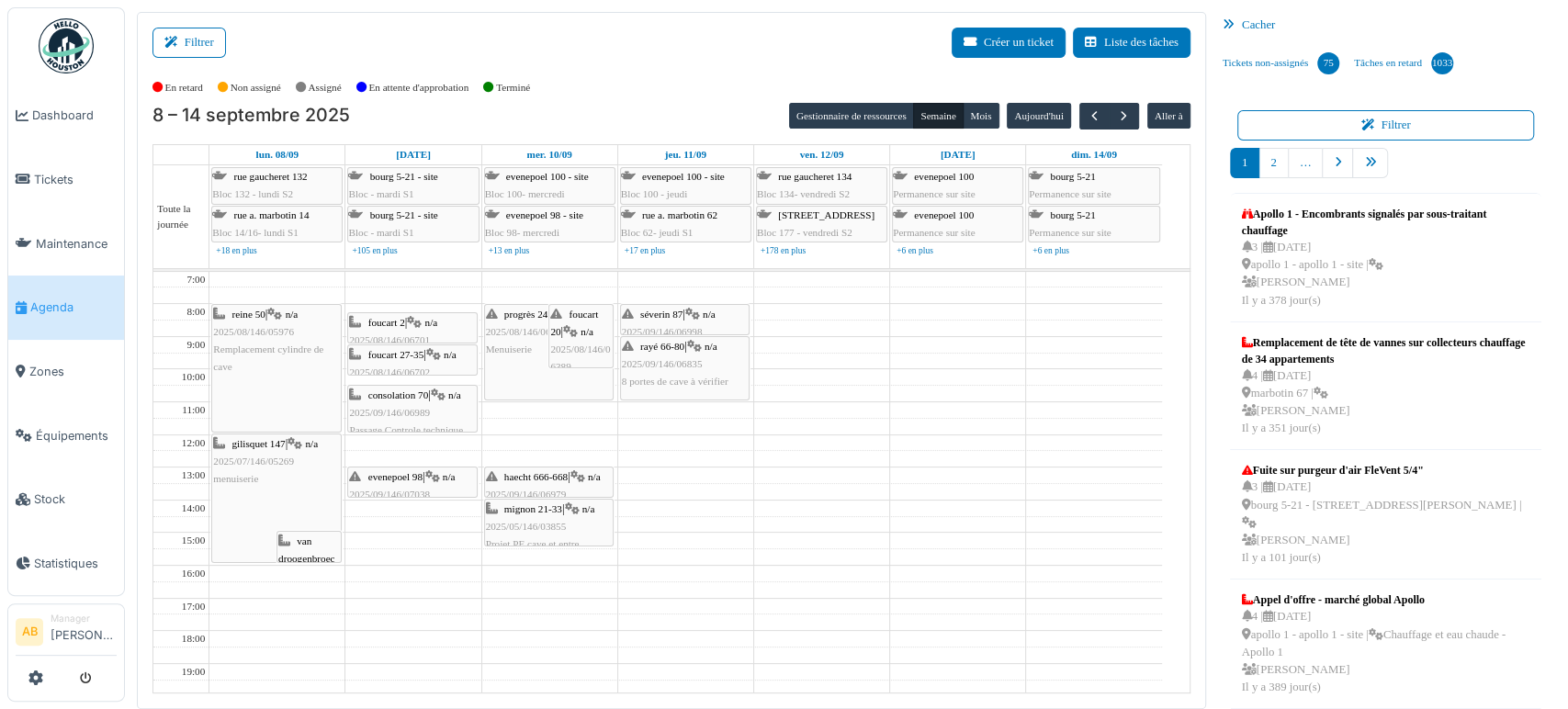
click at [88, 59] on img at bounding box center [66, 46] width 56 height 55
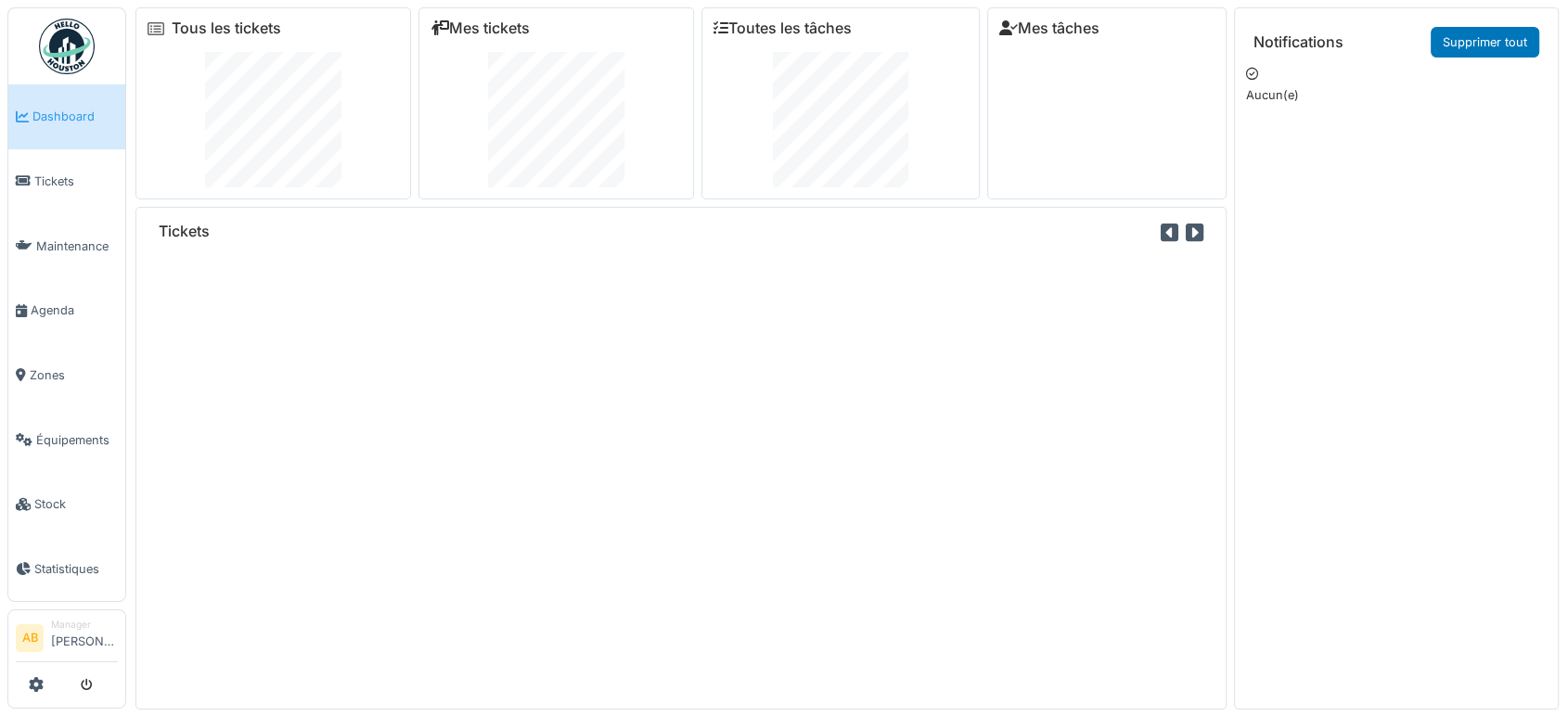
click at [846, 545] on div "Tickets" at bounding box center [681, 458] width 1091 height 502
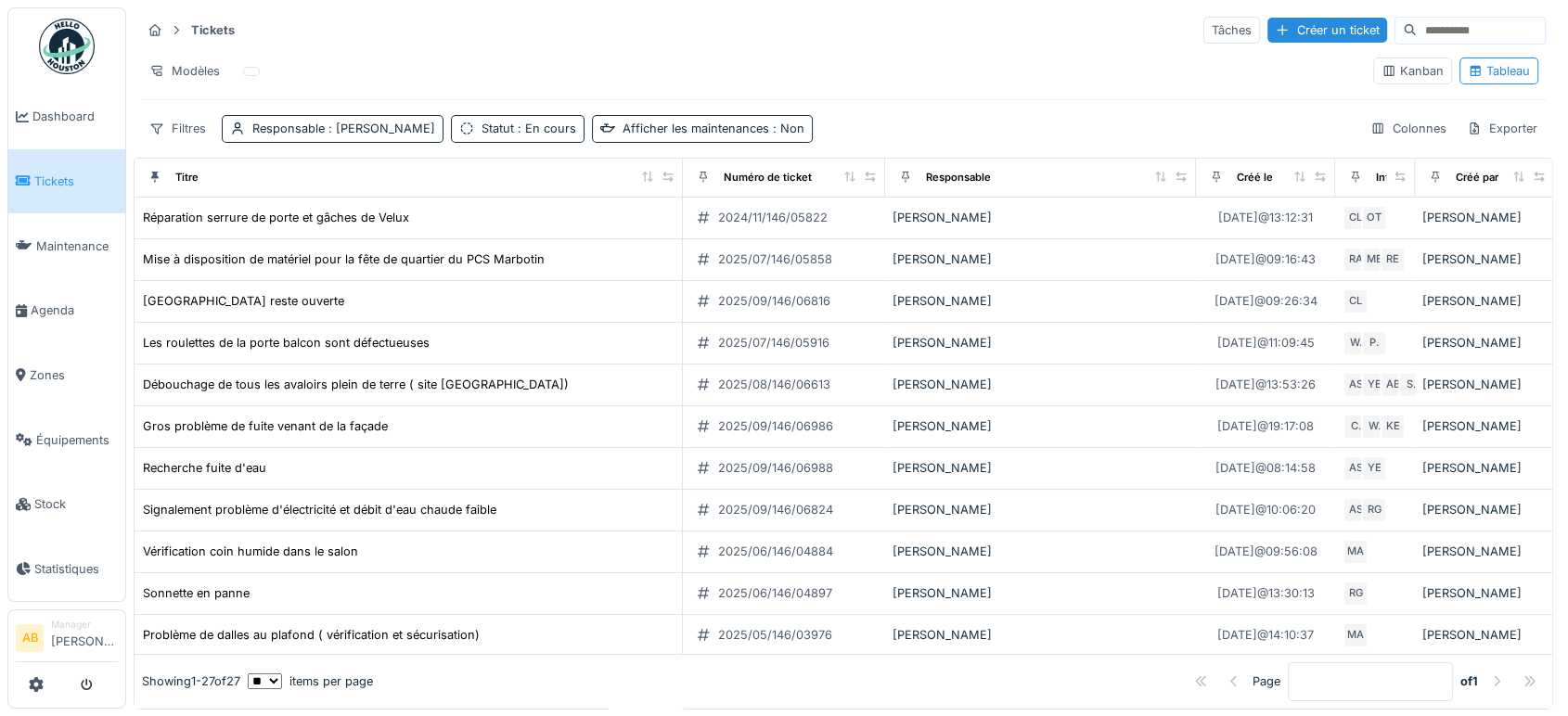
click at [68, 44] on img at bounding box center [67, 46] width 56 height 56
